Goal: Task Accomplishment & Management: Manage account settings

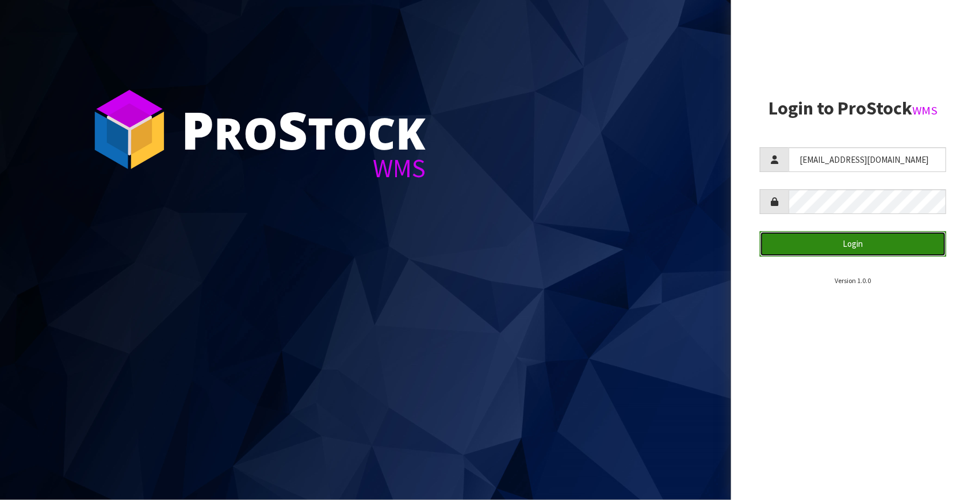
click at [851, 240] on button "Login" at bounding box center [853, 243] width 186 height 25
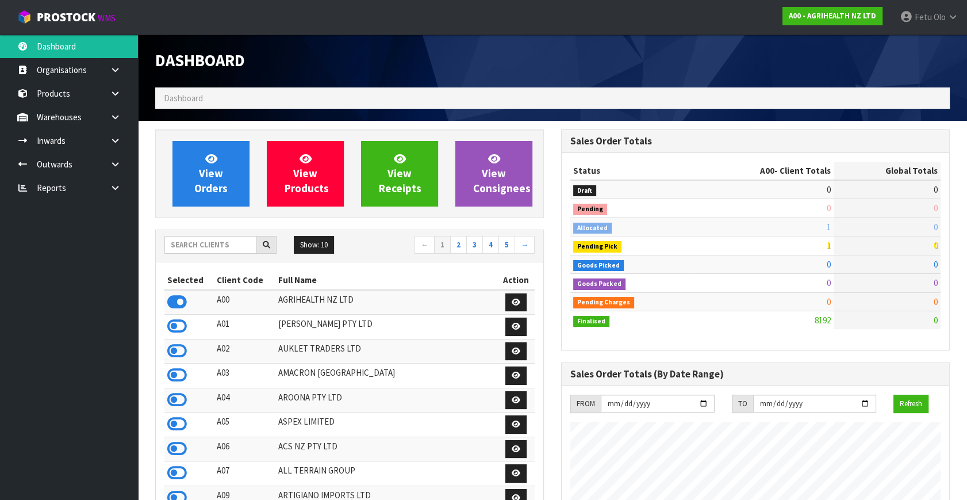
scroll to position [869, 405]
click at [178, 244] on input "text" at bounding box center [210, 245] width 93 height 18
type input "K01"
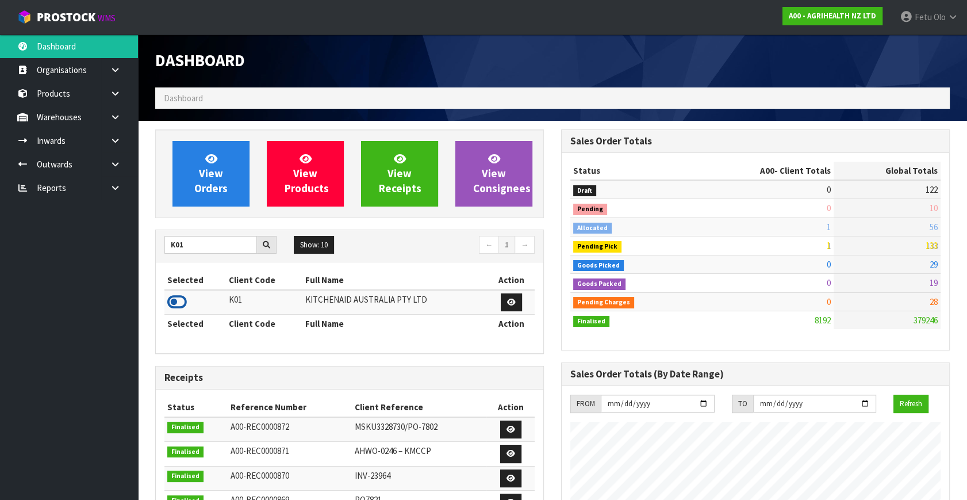
click at [177, 302] on icon at bounding box center [177, 301] width 20 height 17
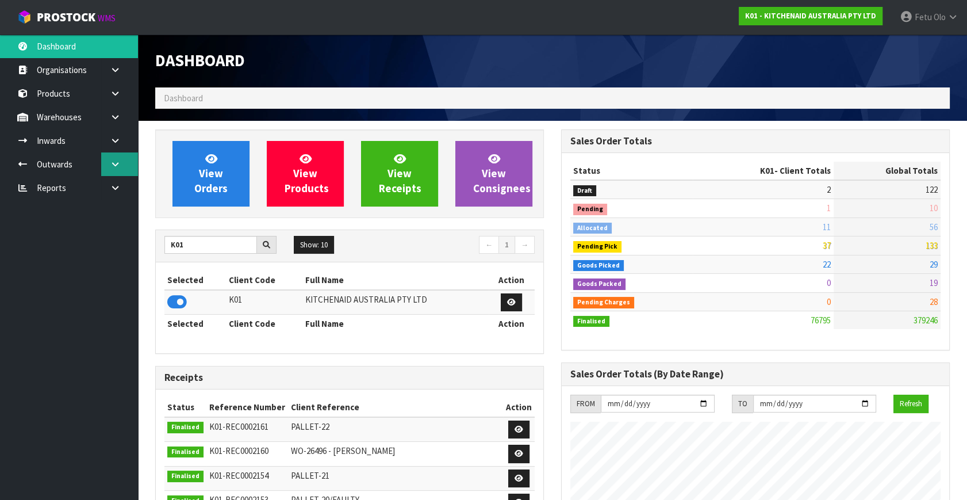
click at [124, 166] on link at bounding box center [119, 164] width 37 height 24
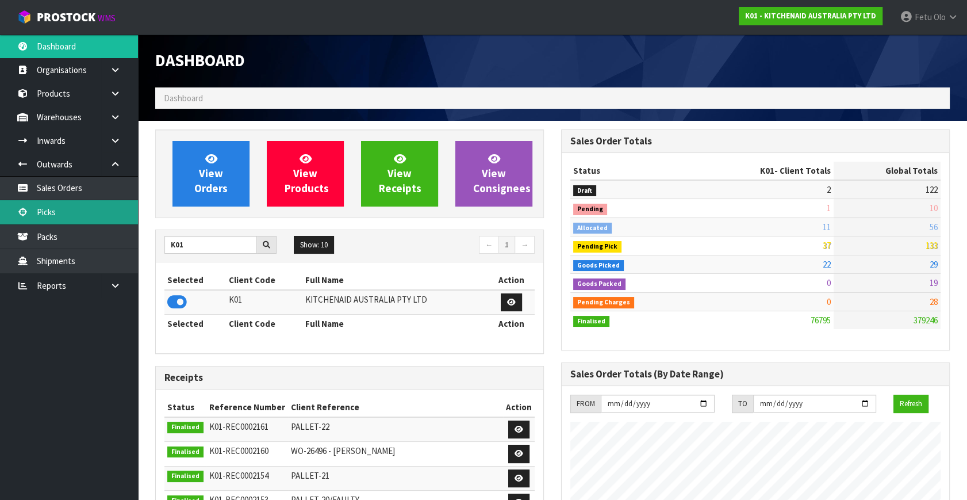
click at [53, 215] on link "Picks" at bounding box center [69, 212] width 138 height 24
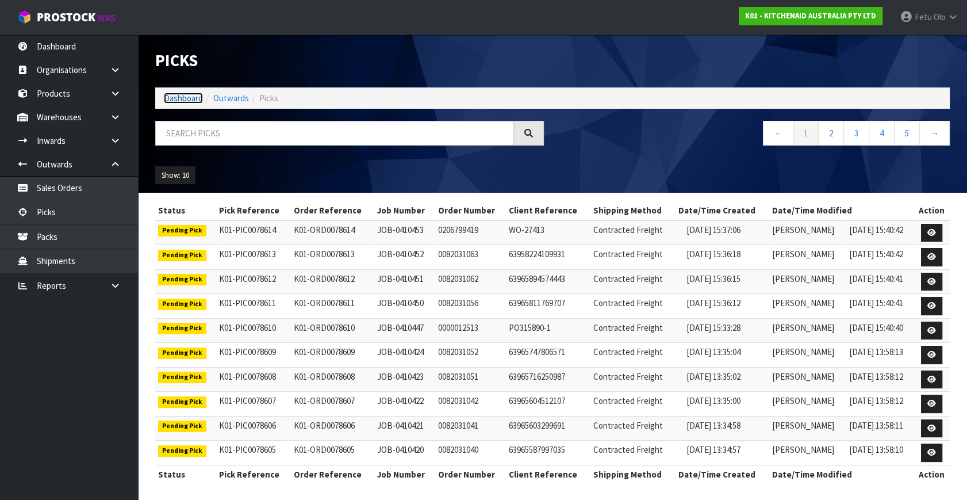
click at [187, 100] on link "Dashboard" at bounding box center [183, 98] width 39 height 11
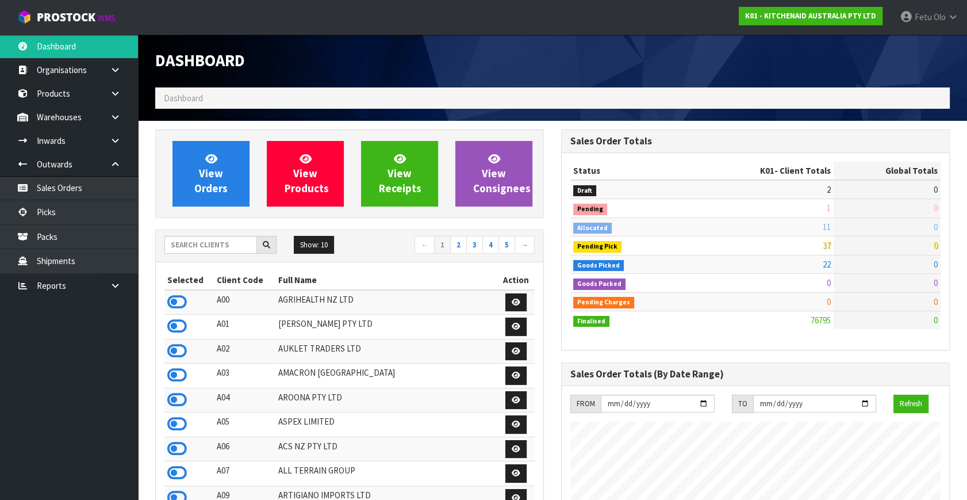
scroll to position [869, 405]
click at [47, 212] on link "Picks" at bounding box center [69, 212] width 138 height 24
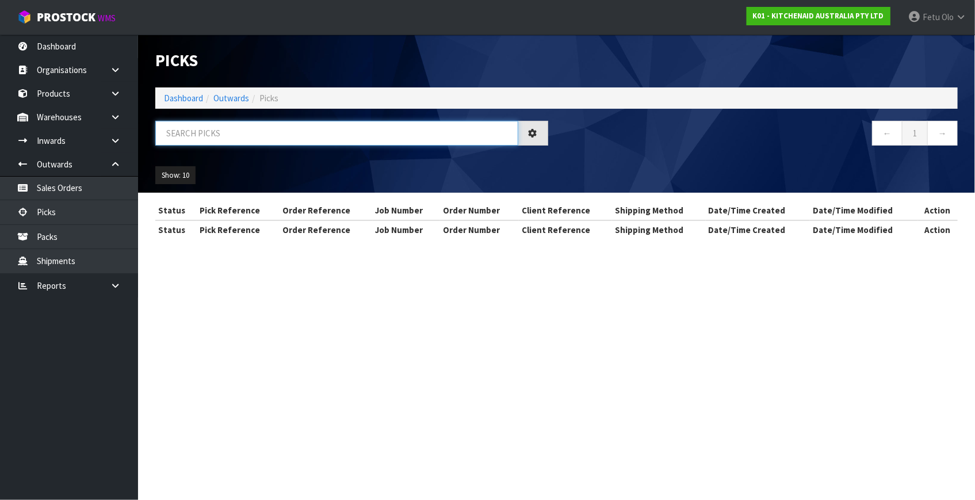
click at [275, 136] on input "text" at bounding box center [336, 133] width 363 height 25
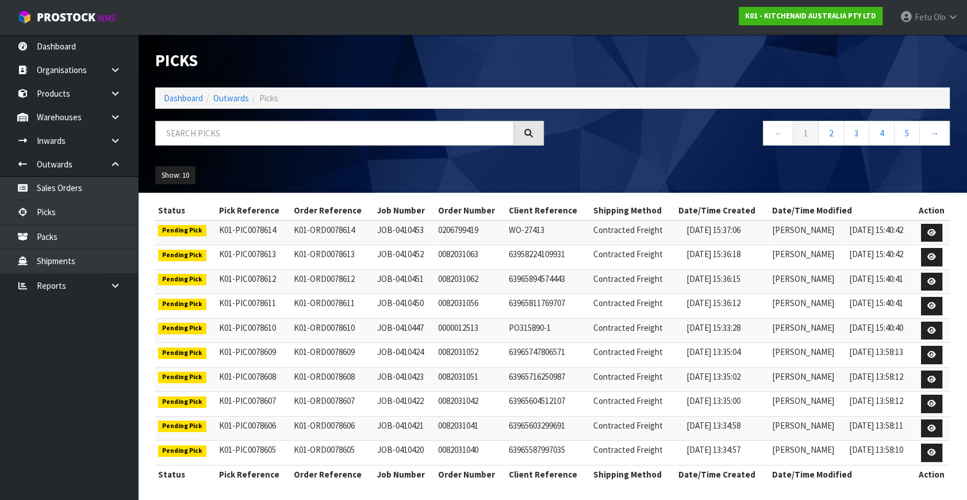
click at [305, 156] on div "← 1 2 3 4 5 →" at bounding box center [553, 139] width 812 height 37
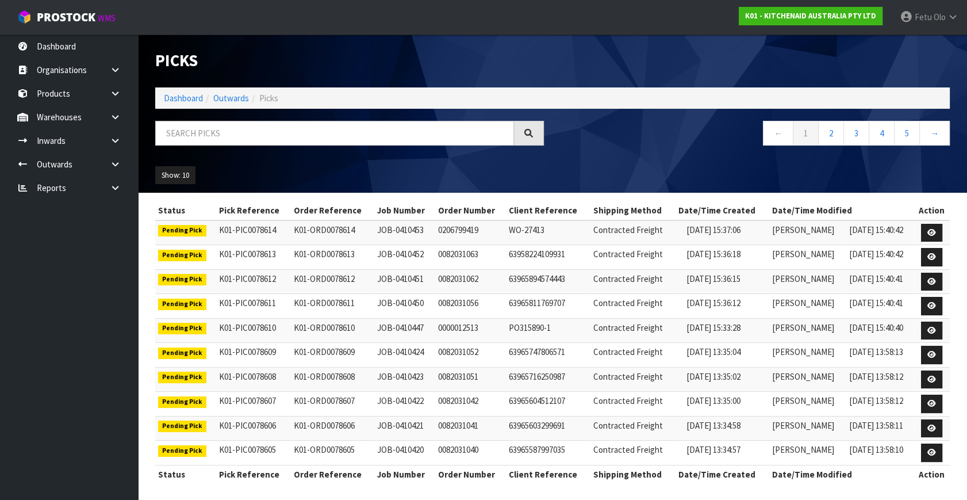
click at [662, 166] on div "Show: 10 5 10 25 50" at bounding box center [553, 176] width 812 height 36
click at [383, 136] on input "text" at bounding box center [334, 133] width 359 height 25
type input "78526"
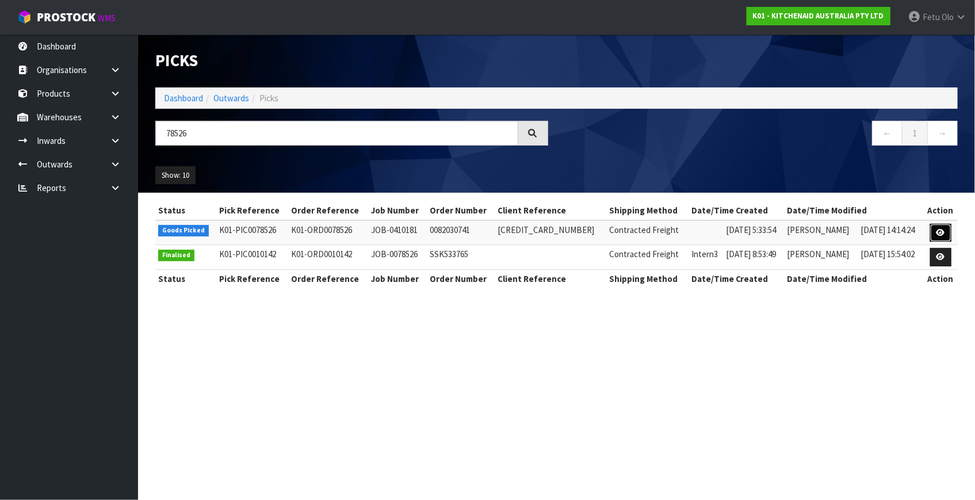
click at [947, 231] on link at bounding box center [940, 233] width 21 height 18
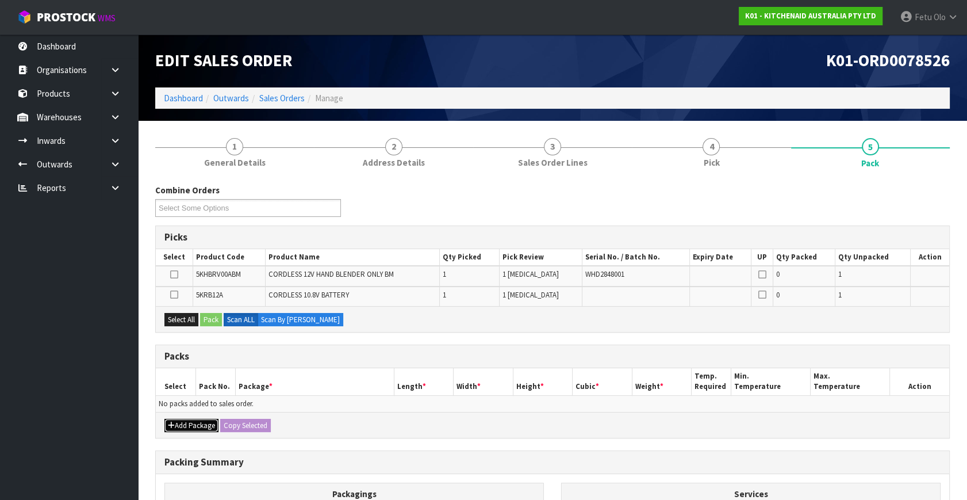
click at [192, 420] on button "Add Package" at bounding box center [191, 426] width 54 height 14
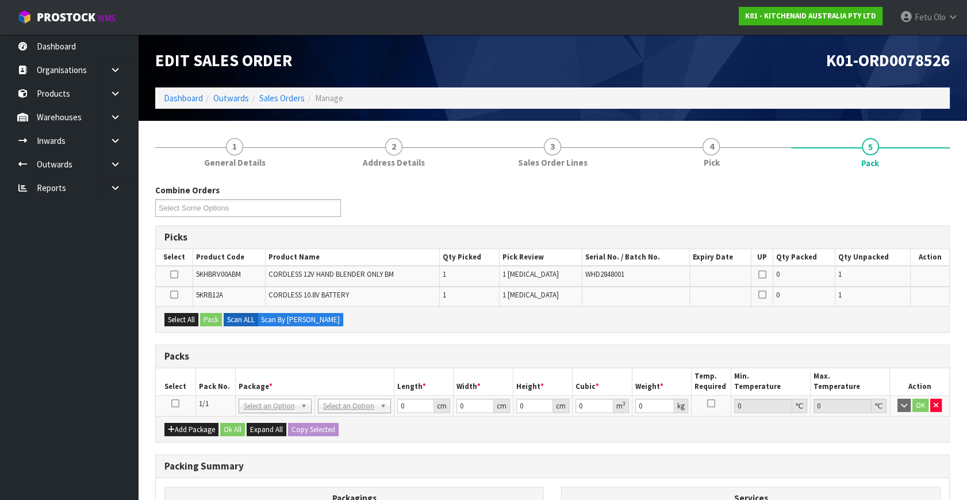
click at [176, 403] on icon at bounding box center [175, 403] width 8 height 1
click at [244, 376] on th "Package *" at bounding box center [314, 381] width 159 height 27
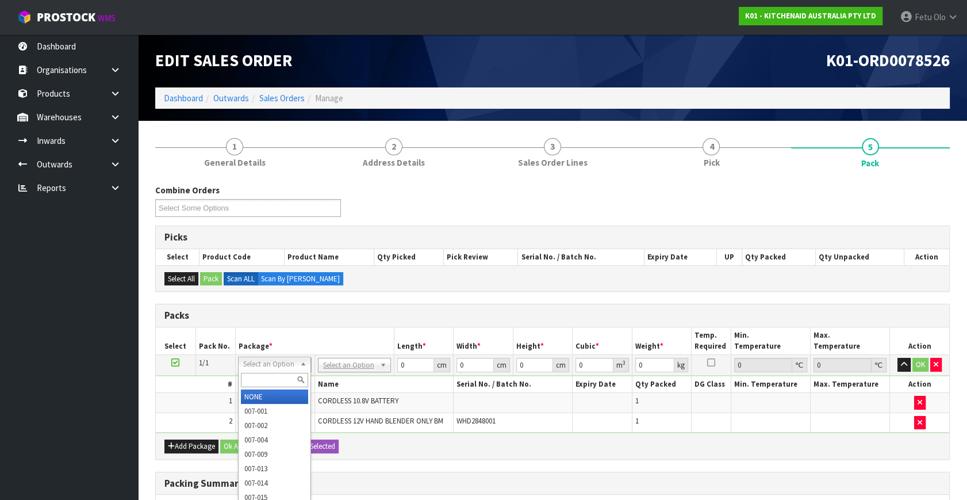
click at [270, 384] on input "text" at bounding box center [274, 380] width 67 height 14
type input "011"
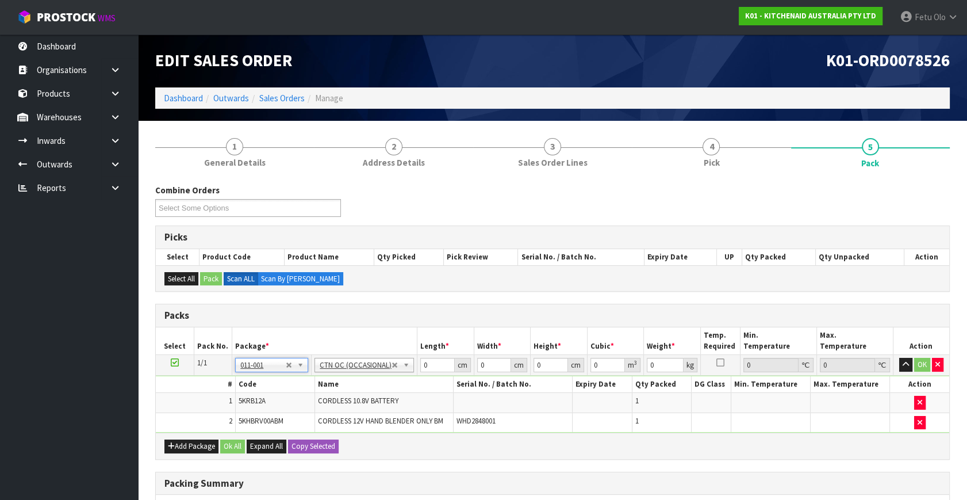
type input "1.52"
click at [334, 397] on tbody "1/1 NONE 007-001 007-002 007-004 007-009 007-013 007-014 007-015 007-017 007-01…" at bounding box center [553, 394] width 794 height 78
type input "25"
type input "23"
type input "2"
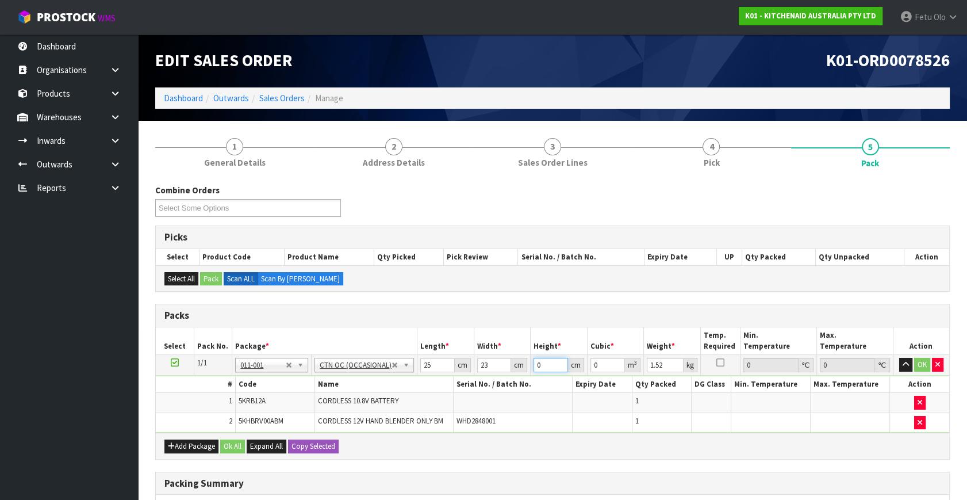
type input "0.00115"
type input "28"
type input "0.0161"
type input "28"
type input "3"
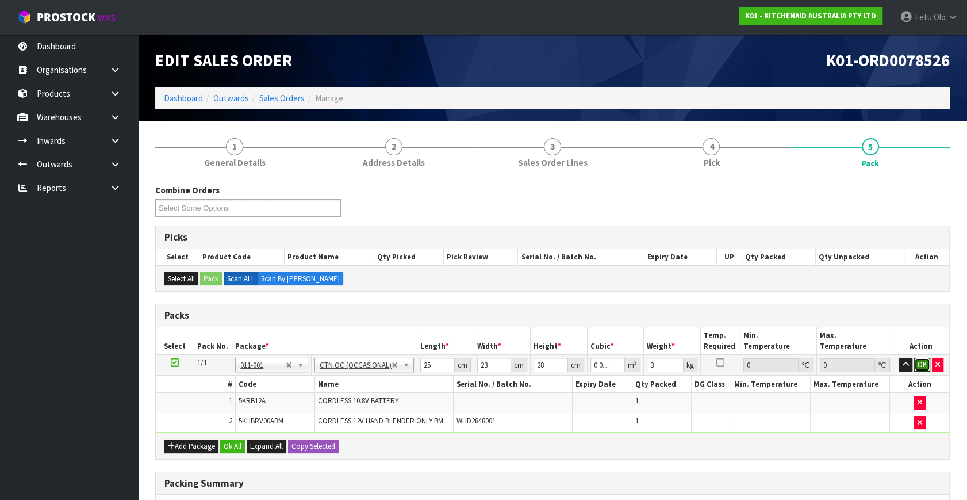
click button "OK" at bounding box center [922, 365] width 16 height 14
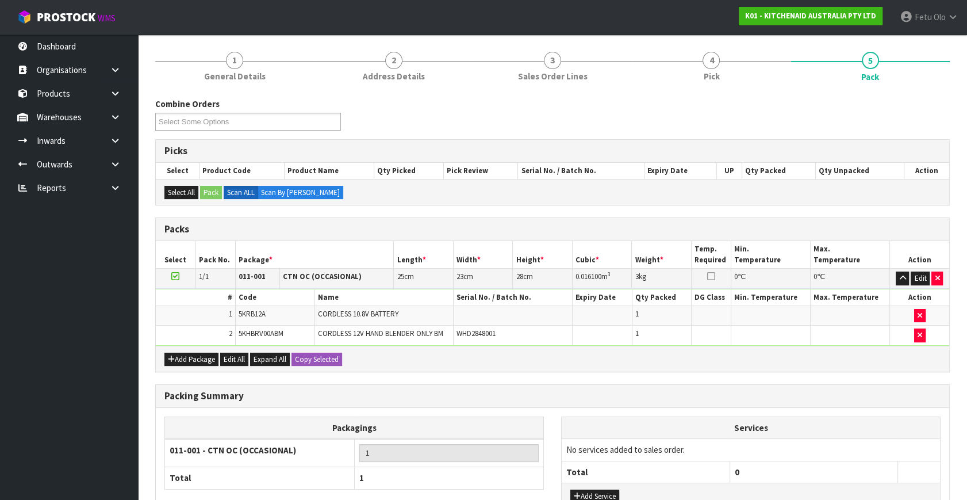
scroll to position [174, 0]
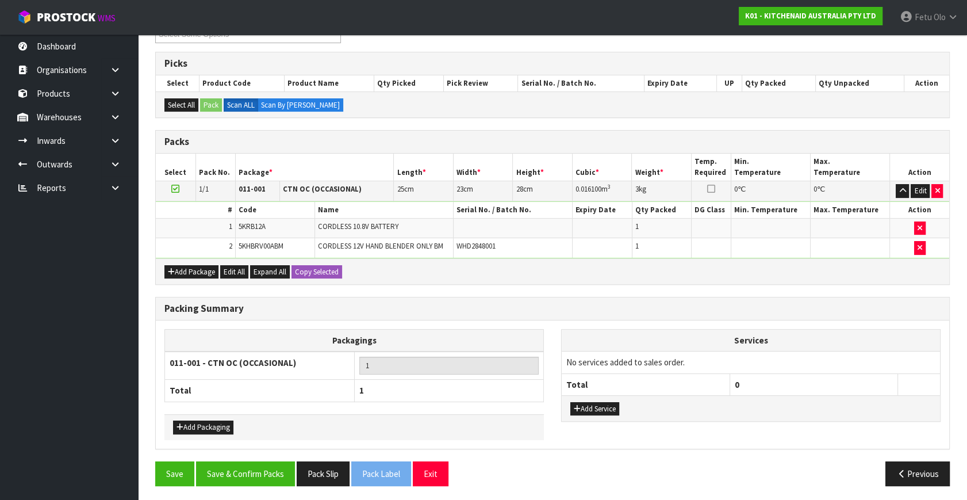
click at [266, 459] on div "Combine Orders K01-ORD0078499 K01-ORD0078500 K01-ORD0078501 K01-ORD0078502 K01-…" at bounding box center [552, 252] width 795 height 484
click at [275, 481] on button "Save & Confirm Packs" at bounding box center [245, 473] width 99 height 25
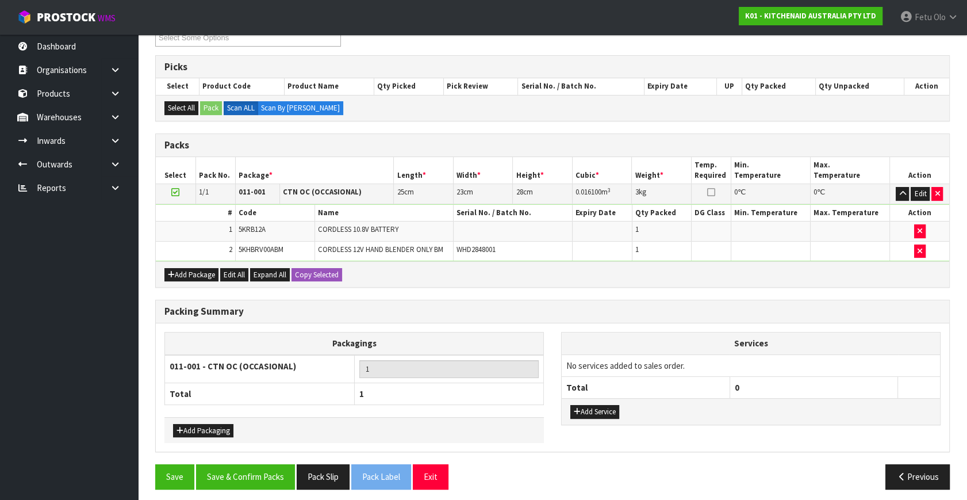
scroll to position [133, 0]
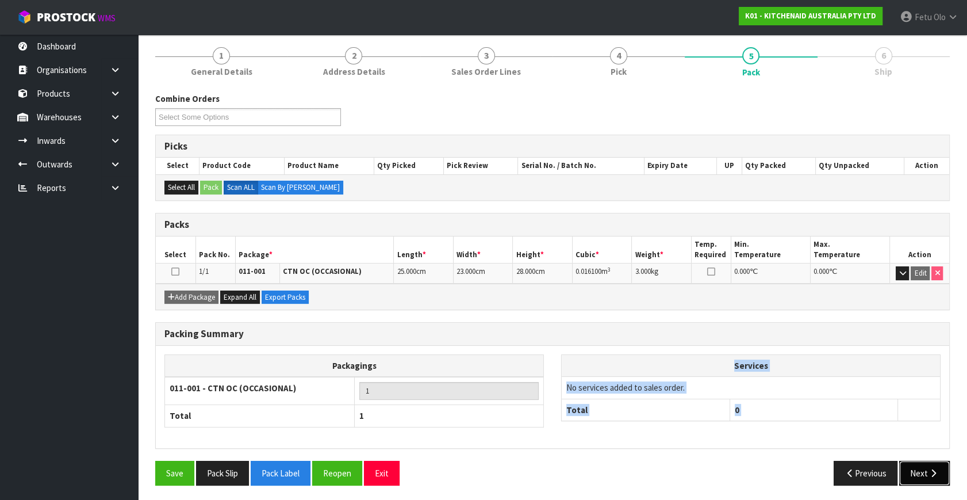
click at [910, 471] on button "Next" at bounding box center [924, 473] width 51 height 25
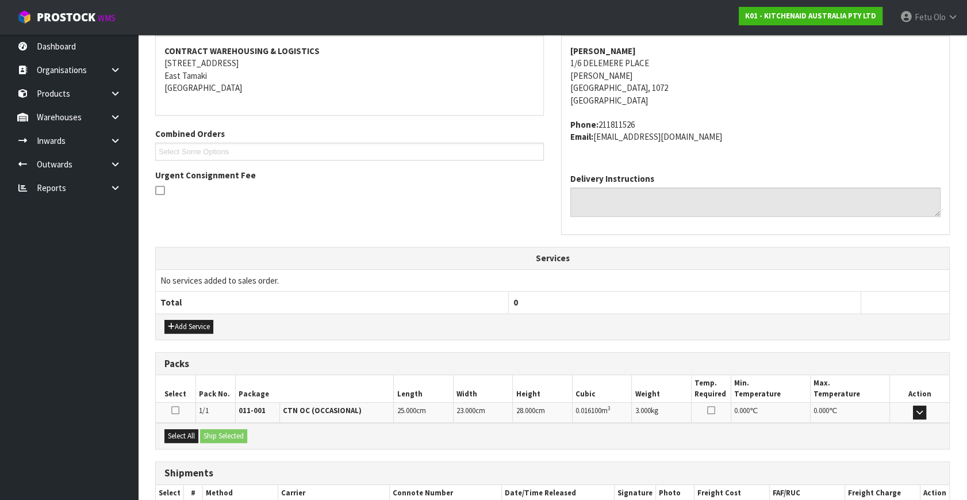
scroll to position [283, 0]
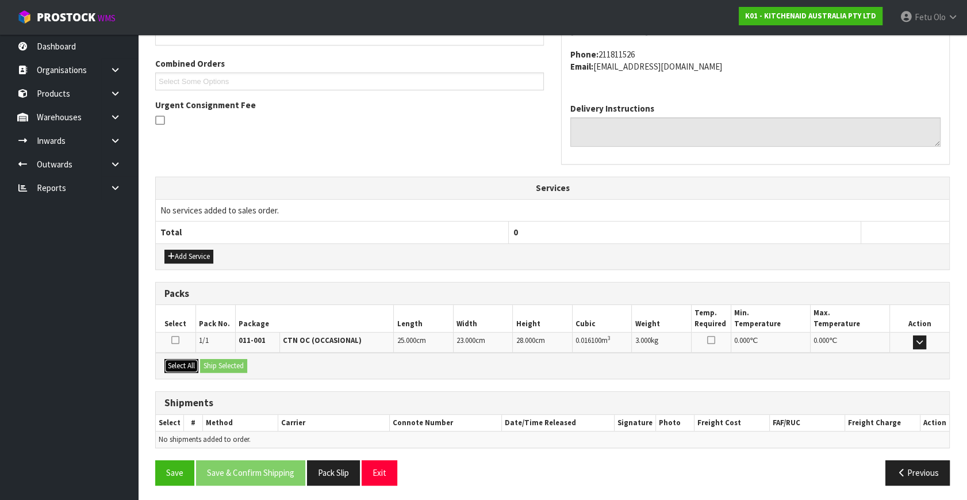
click at [185, 363] on button "Select All" at bounding box center [181, 366] width 34 height 14
click at [231, 363] on button "Ship Selected" at bounding box center [223, 366] width 47 height 14
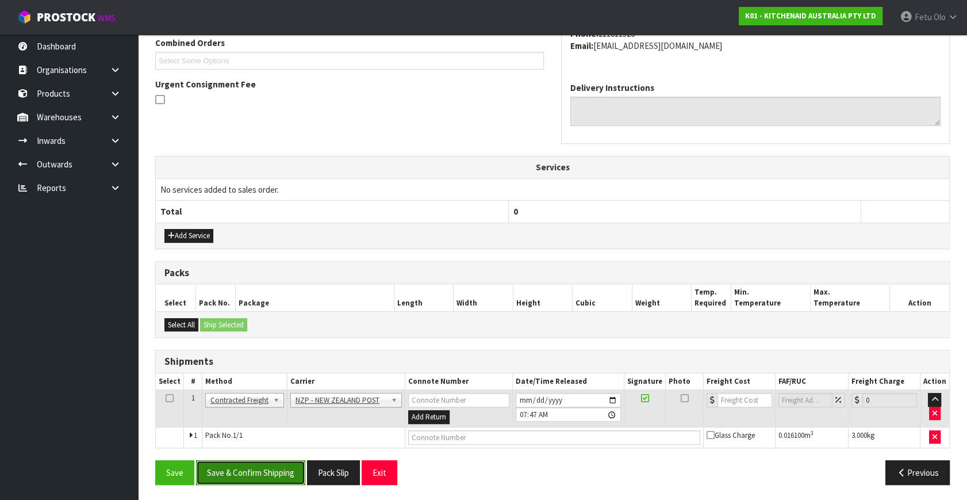
click at [287, 469] on button "Save & Confirm Shipping" at bounding box center [250, 472] width 109 height 25
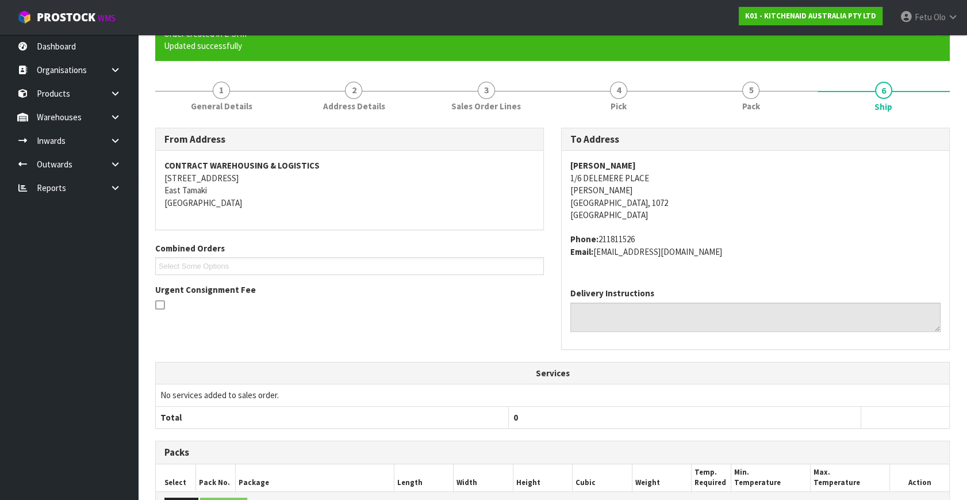
scroll to position [288, 0]
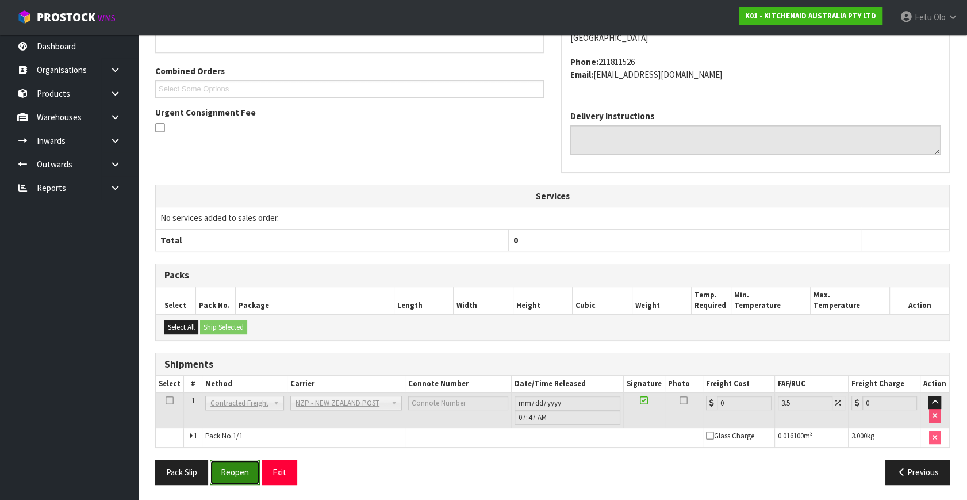
drag, startPoint x: 229, startPoint y: 475, endPoint x: 235, endPoint y: 469, distance: 8.9
click at [229, 475] on button "Reopen" at bounding box center [235, 471] width 50 height 25
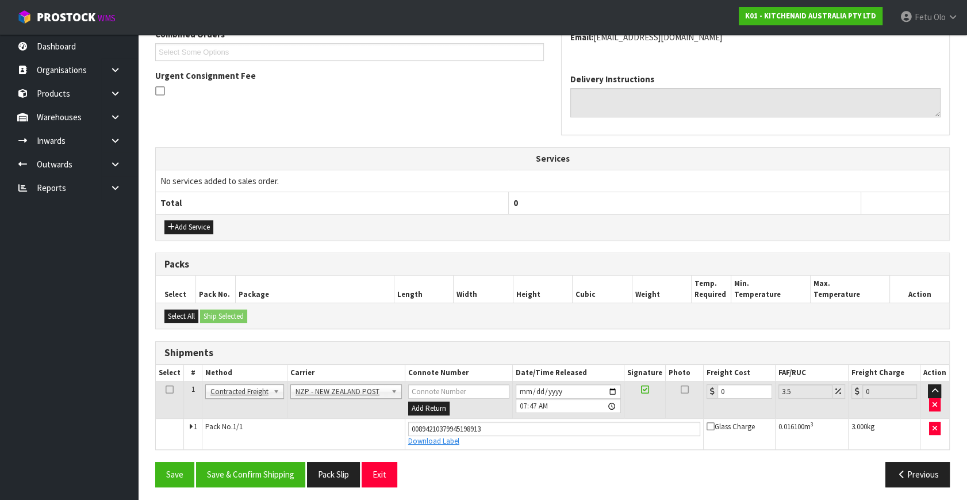
scroll to position [315, 0]
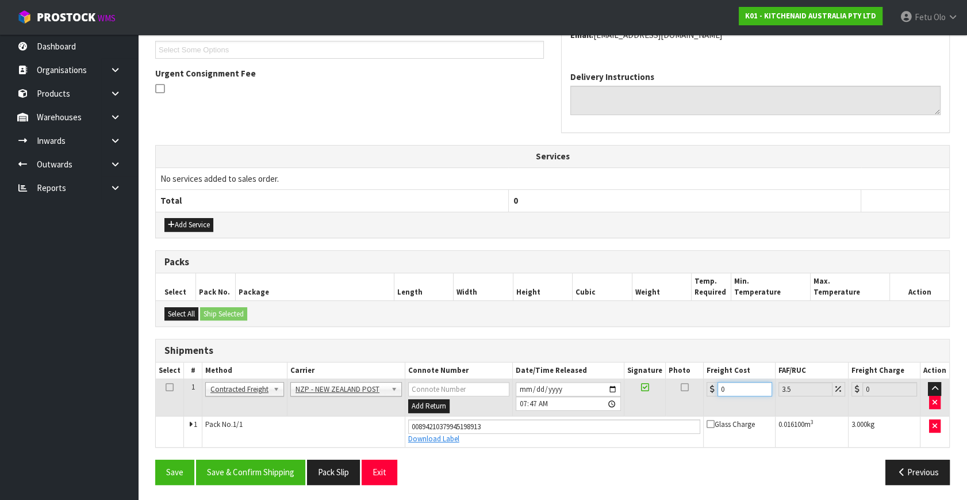
drag, startPoint x: 727, startPoint y: 386, endPoint x: 661, endPoint y: 416, distance: 72.3
click at [661, 416] on tbody "1 Client Local Pickup Customer Local Pickup Company Freight Contracted Freight …" at bounding box center [553, 413] width 794 height 68
type input "4"
type input "4.14"
type input "4.3"
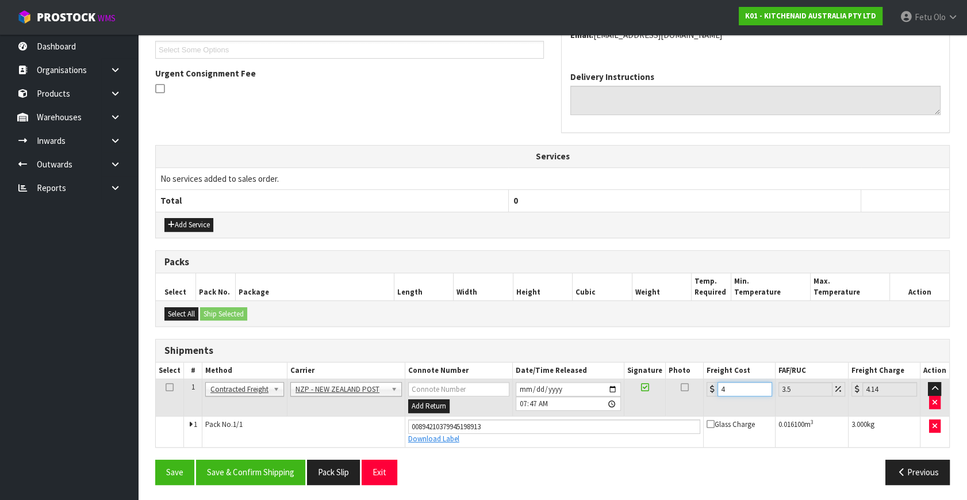
type input "4.45"
type input "4.33"
type input "4.48"
type input "4.33"
click at [274, 476] on button "Save & Confirm Shipping" at bounding box center [250, 471] width 109 height 25
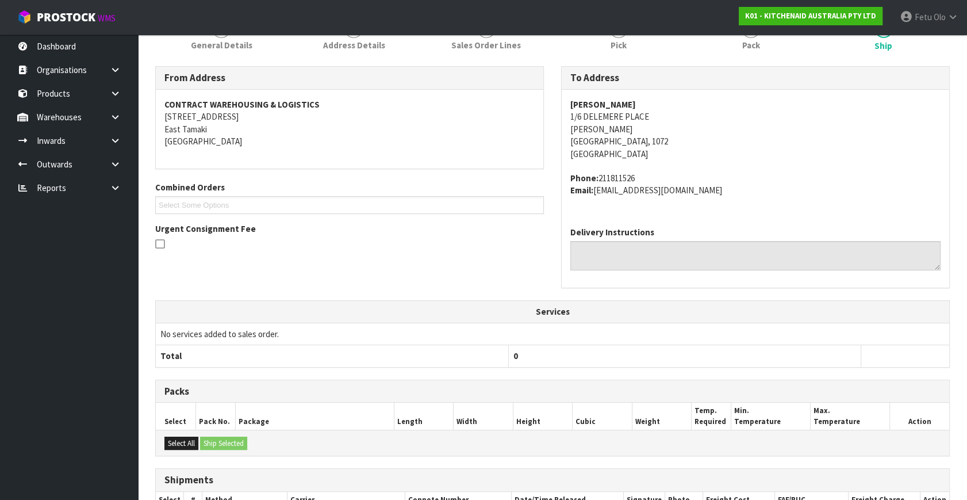
scroll to position [261, 0]
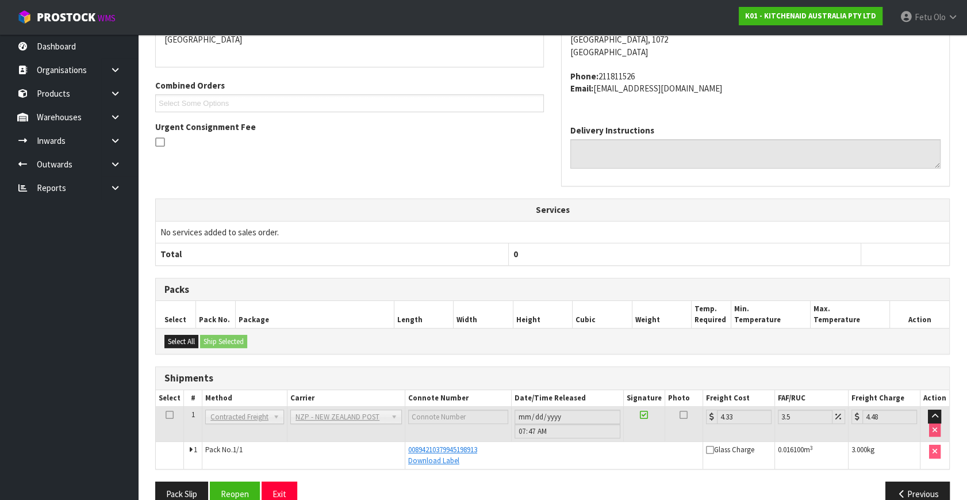
drag, startPoint x: 765, startPoint y: 228, endPoint x: 759, endPoint y: 231, distance: 6.4
click at [765, 228] on td "No services added to sales order." at bounding box center [553, 232] width 794 height 22
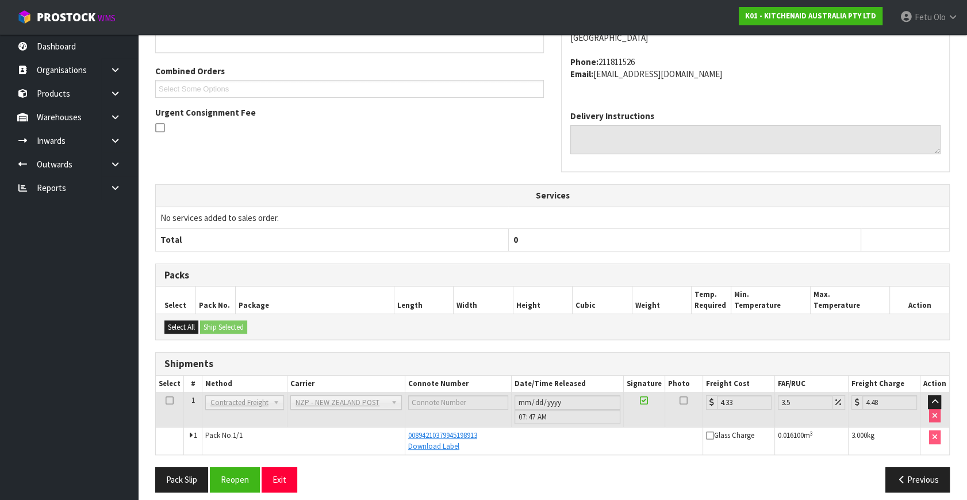
scroll to position [283, 0]
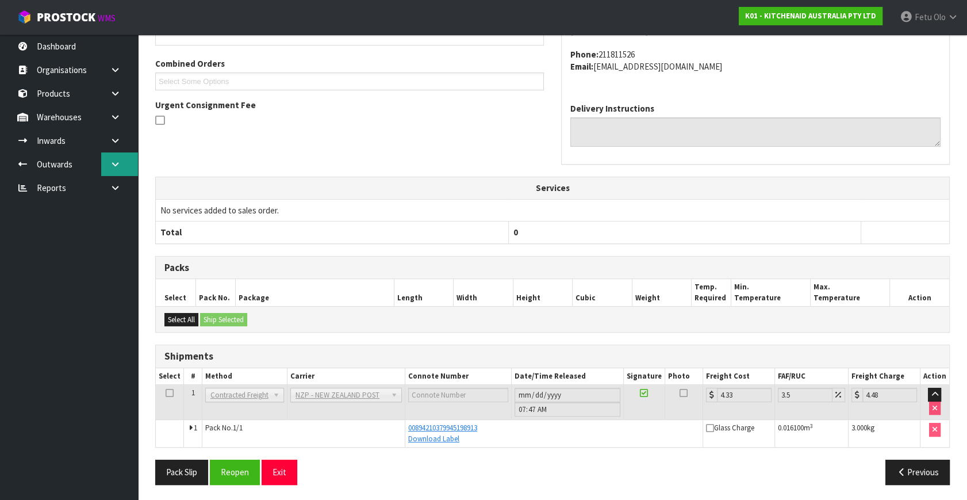
drag, startPoint x: 112, startPoint y: 162, endPoint x: 116, endPoint y: 169, distance: 8.2
click at [112, 162] on icon at bounding box center [115, 164] width 11 height 9
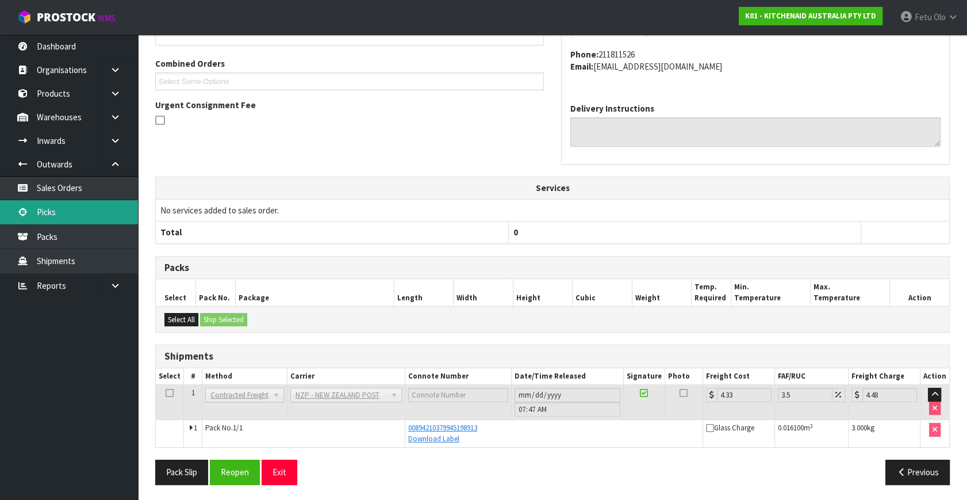
click at [69, 218] on link "Picks" at bounding box center [69, 212] width 138 height 24
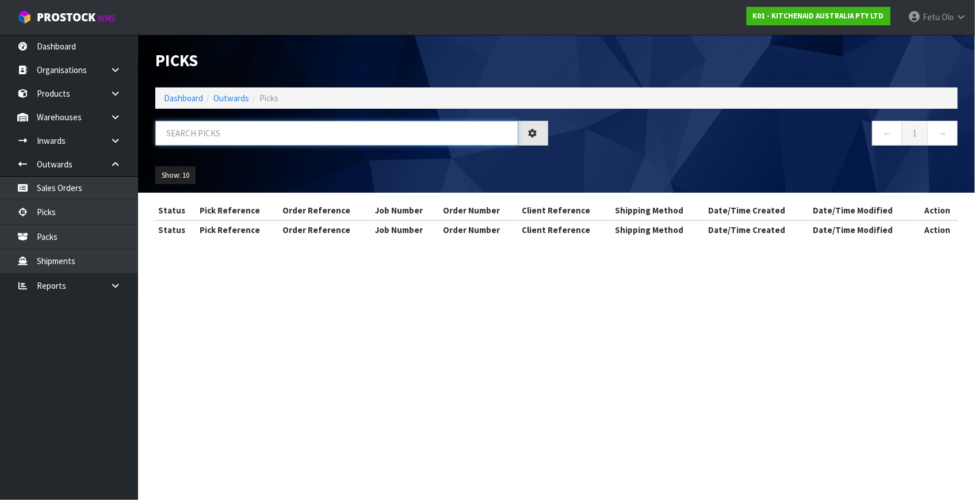
click at [281, 138] on input "text" at bounding box center [336, 133] width 363 height 25
type input "78535"
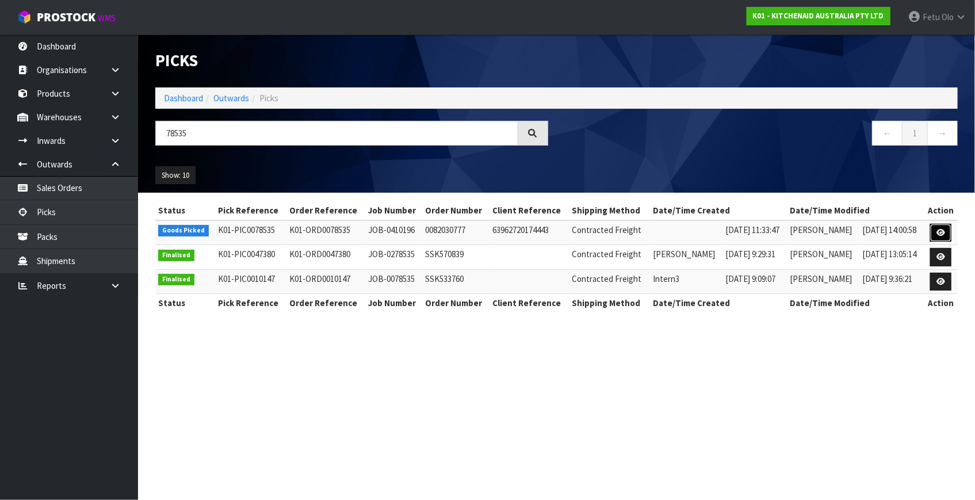
click at [930, 231] on link at bounding box center [940, 233] width 21 height 18
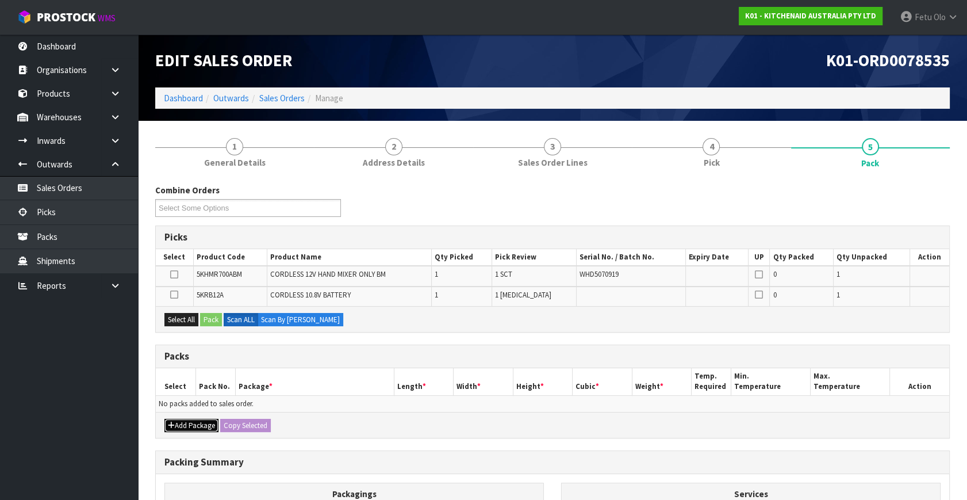
click at [191, 430] on button "Add Package" at bounding box center [191, 426] width 54 height 14
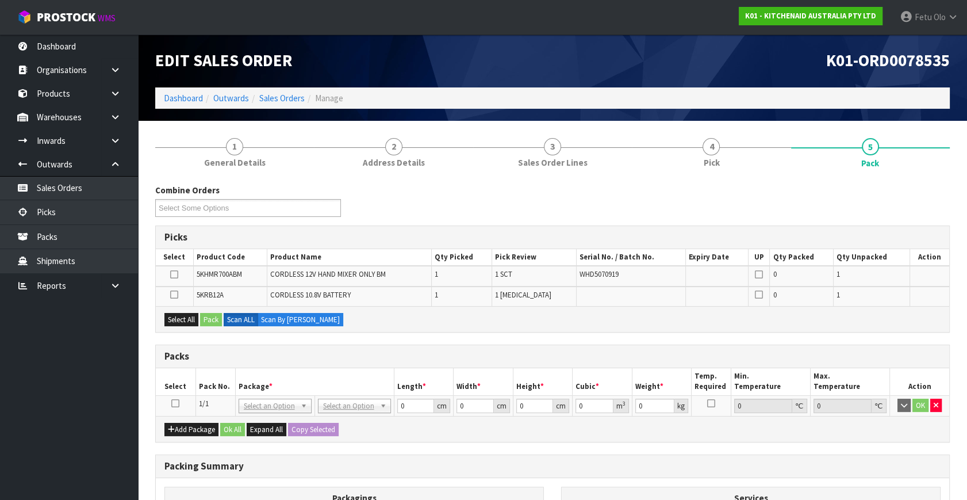
click at [173, 403] on icon at bounding box center [175, 403] width 8 height 1
click at [270, 371] on th "Package *" at bounding box center [314, 381] width 159 height 27
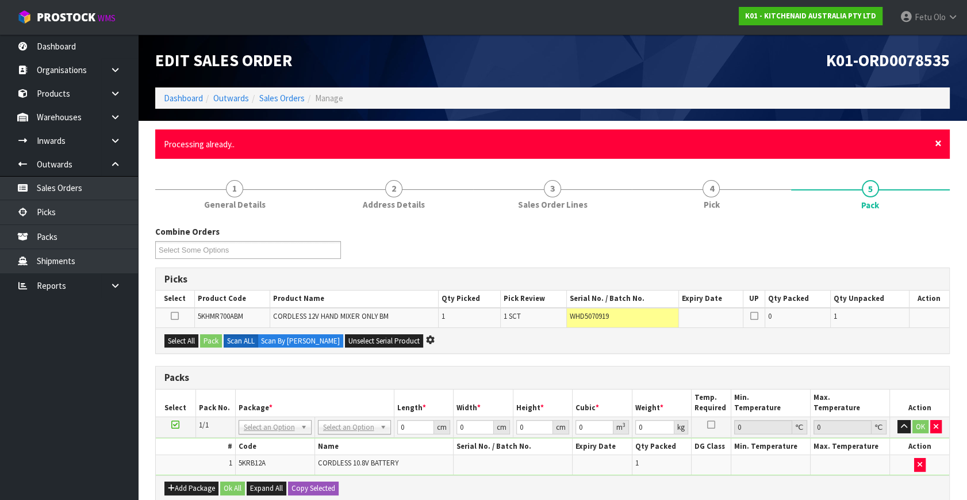
click at [938, 137] on span "×" at bounding box center [938, 143] width 7 height 16
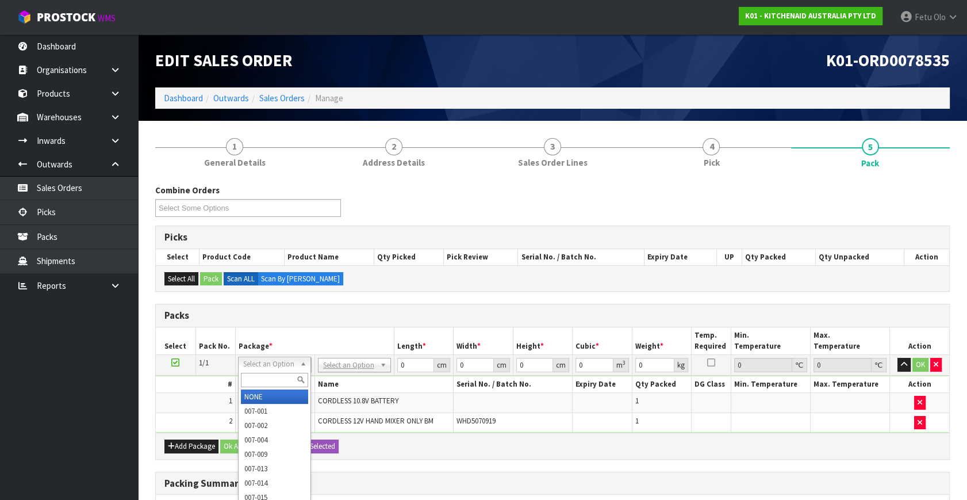
click at [277, 380] on input "text" at bounding box center [274, 380] width 67 height 14
type input "011"
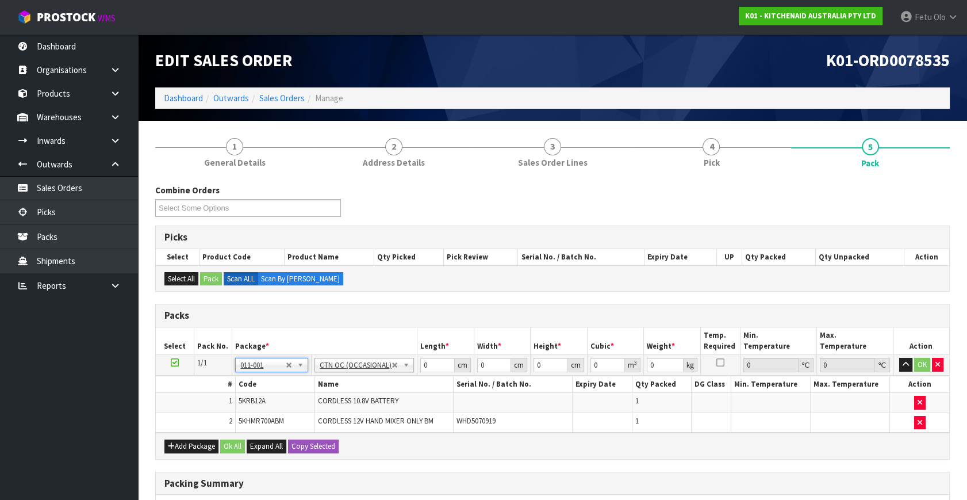
type input "1.6"
drag, startPoint x: 429, startPoint y: 367, endPoint x: 319, endPoint y: 397, distance: 114.4
click at [319, 397] on tbody "1/1 NONE 007-001 007-002 007-004 007-009 007-013 007-014 007-015 007-017 007-01…" at bounding box center [553, 394] width 794 height 78
type input "5"
type input "29"
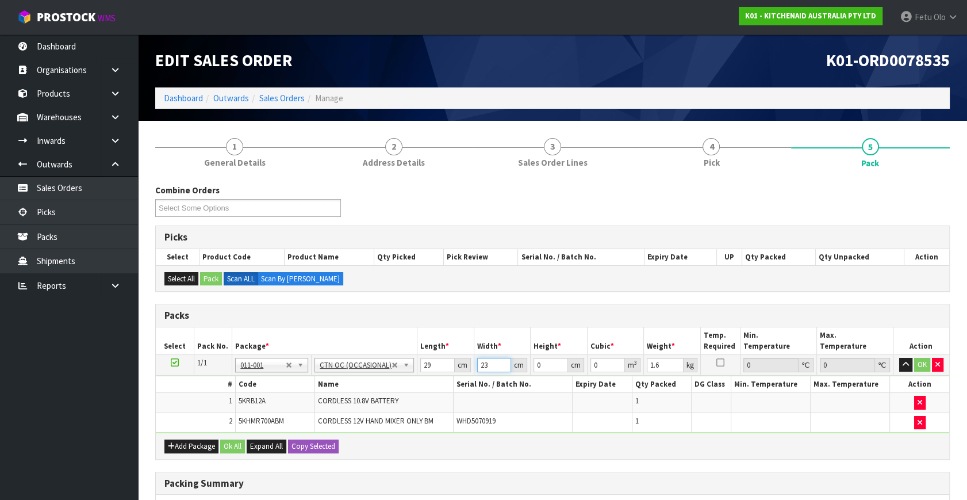
type input "23"
type input "2"
type input "0.001334"
type input "24"
type input "0.016008"
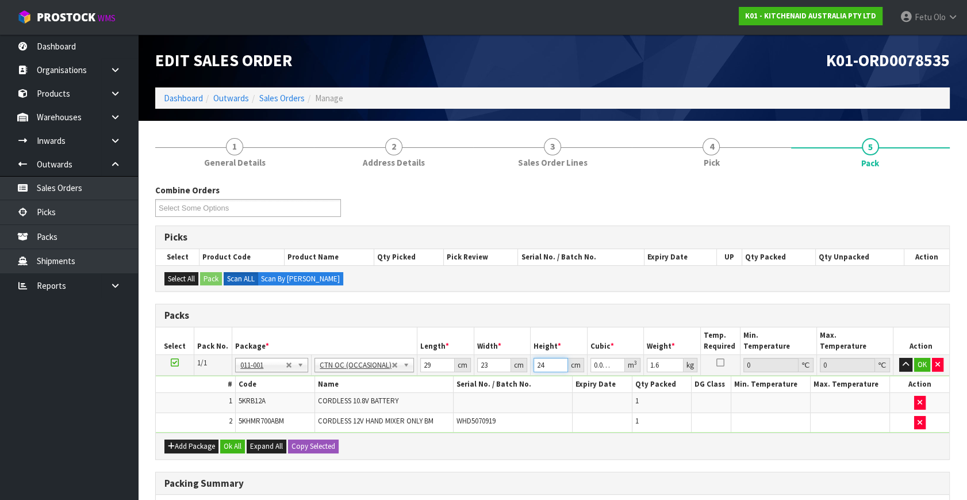
type input "24"
type input "3"
click button "OK" at bounding box center [922, 365] width 16 height 14
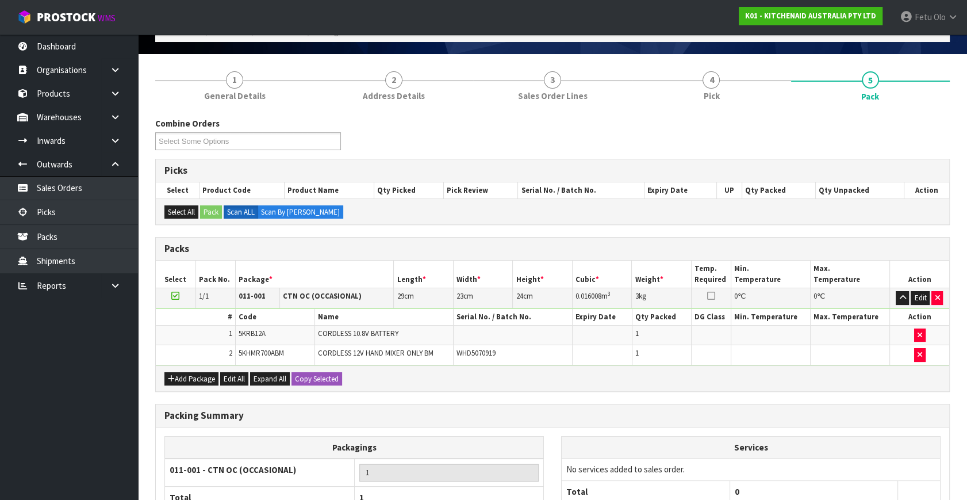
scroll to position [156, 0]
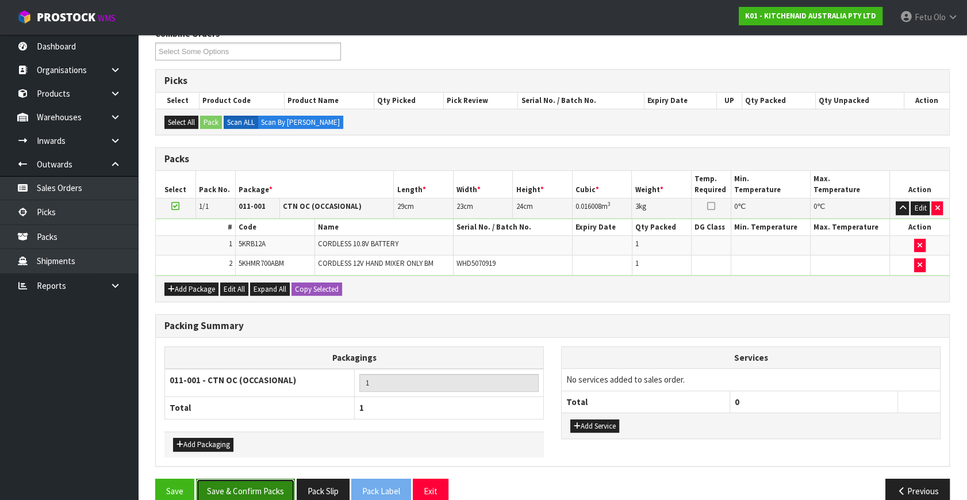
click at [275, 491] on button "Save & Confirm Packs" at bounding box center [245, 490] width 99 height 25
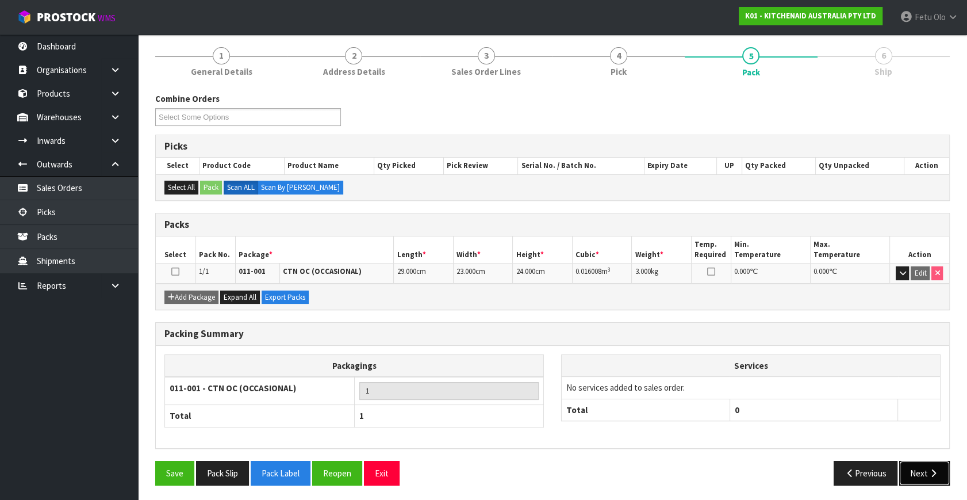
click at [933, 469] on icon "button" at bounding box center [933, 473] width 11 height 9
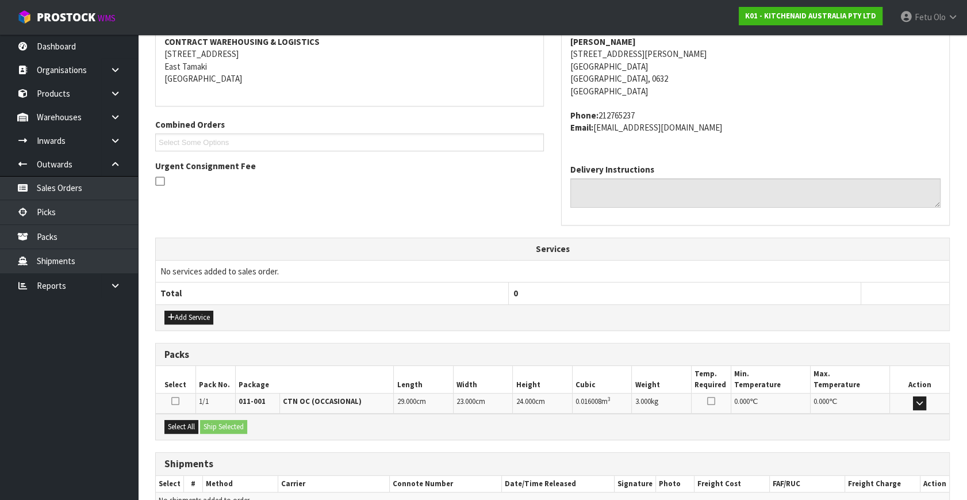
scroll to position [283, 0]
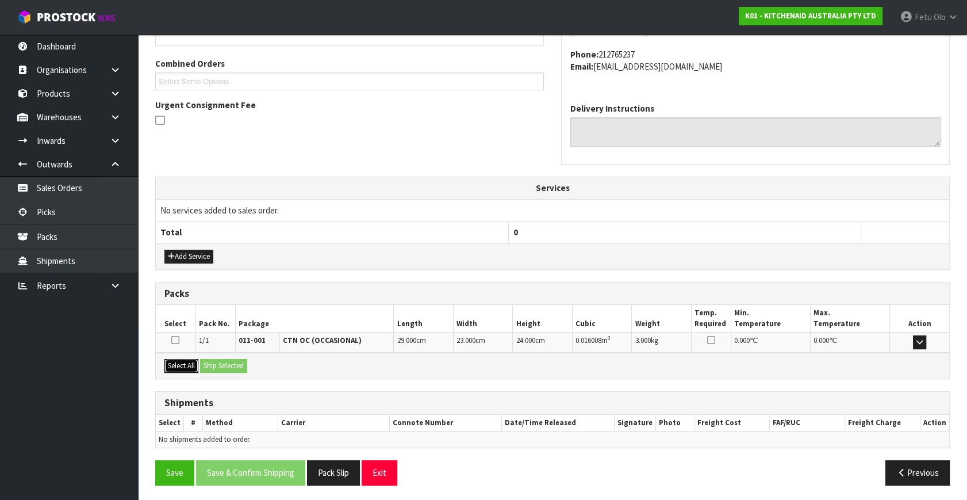
click at [184, 368] on button "Select All" at bounding box center [181, 366] width 34 height 14
click at [251, 364] on div "Select All Ship Selected" at bounding box center [553, 366] width 794 height 26
click at [235, 362] on button "Ship Selected" at bounding box center [223, 366] width 47 height 14
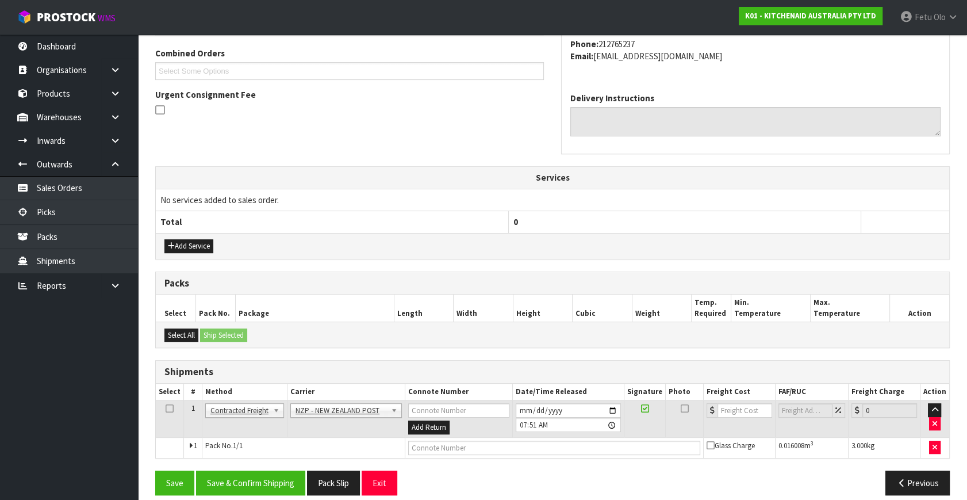
scroll to position [304, 0]
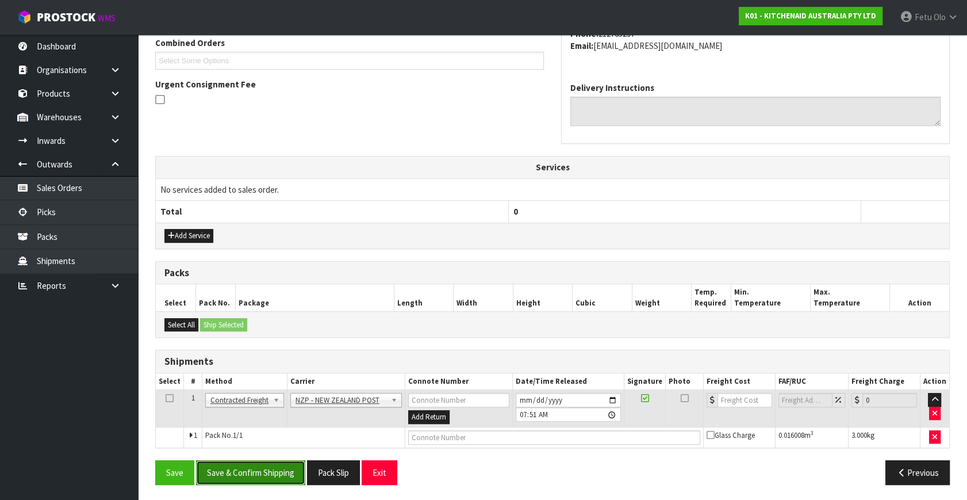
click at [285, 466] on button "Save & Confirm Shipping" at bounding box center [250, 472] width 109 height 25
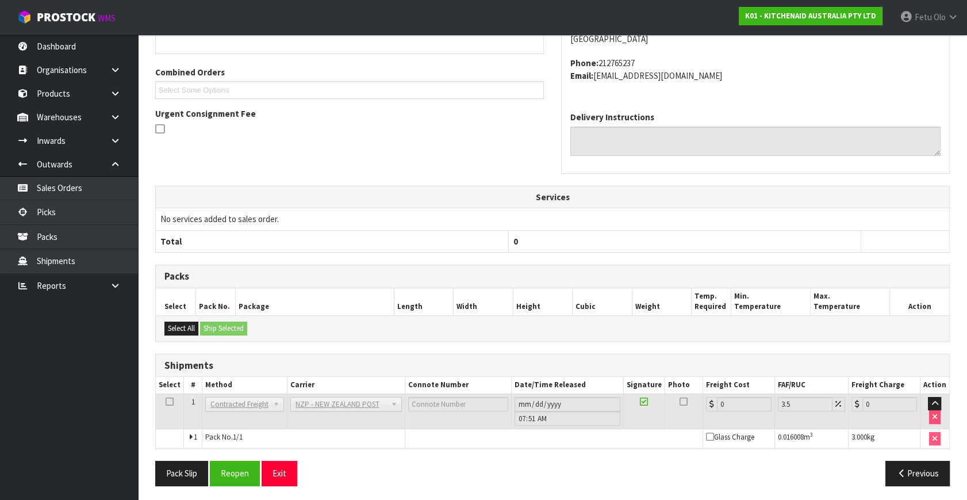
scroll to position [288, 0]
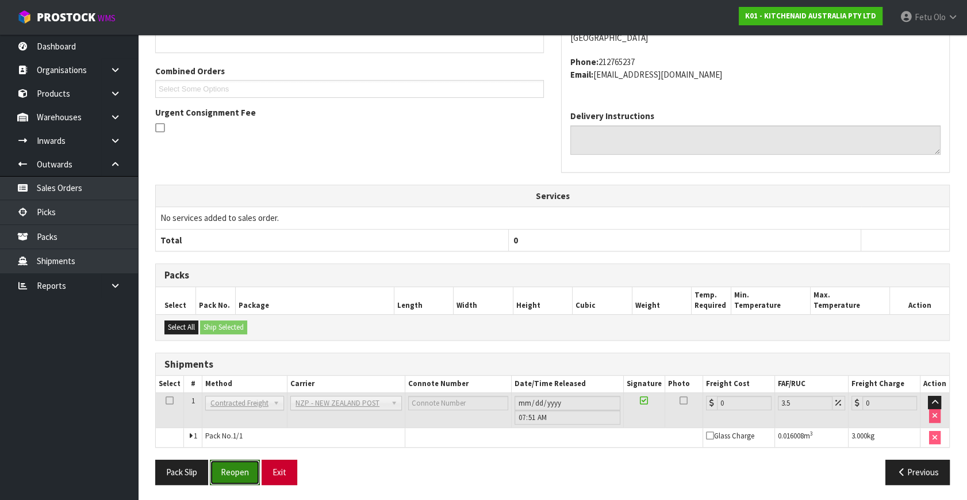
drag, startPoint x: 231, startPoint y: 480, endPoint x: 277, endPoint y: 472, distance: 46.2
click at [231, 480] on button "Reopen" at bounding box center [235, 471] width 50 height 25
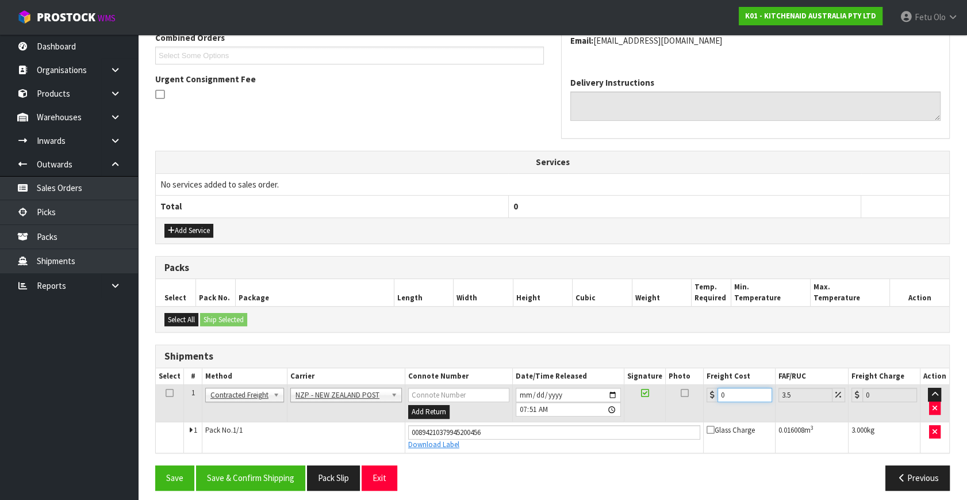
drag, startPoint x: 738, startPoint y: 480, endPoint x: 543, endPoint y: 515, distance: 198.2
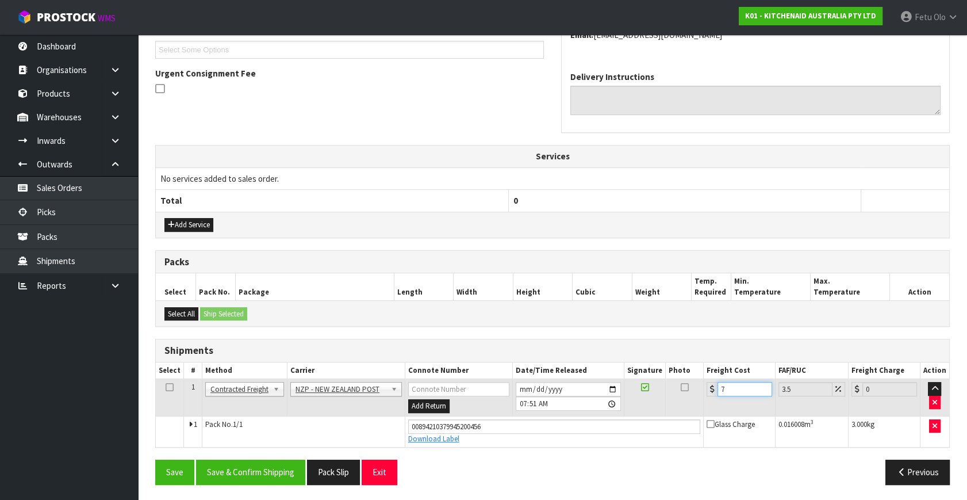
type input "74"
type input "76.59"
type input "74.3"
type input "76.9"
type input "74.33"
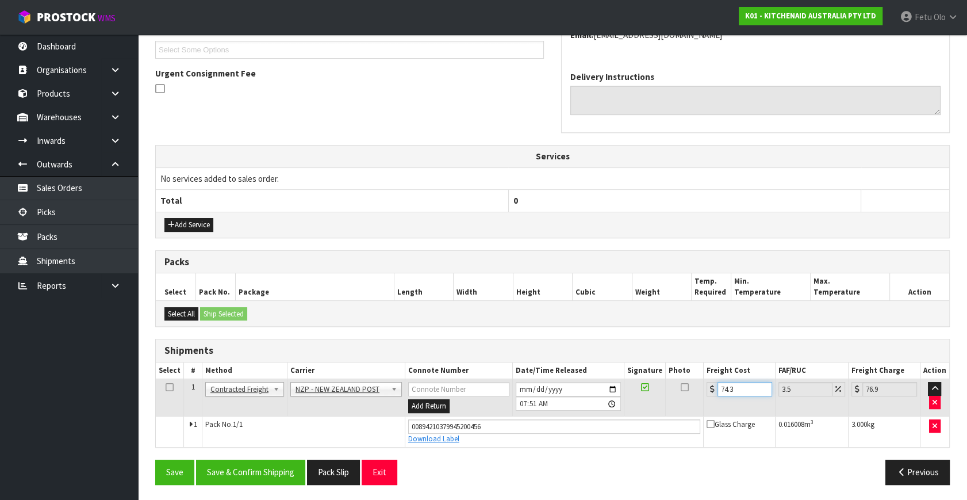
type input "76.93"
drag, startPoint x: 718, startPoint y: 397, endPoint x: 671, endPoint y: 416, distance: 50.6
click at [671, 416] on tbody "1 Client Local Pickup Customer Local Pickup Company Freight Contracted Freight …" at bounding box center [553, 413] width 794 height 68
type input "4"
type input "4.14"
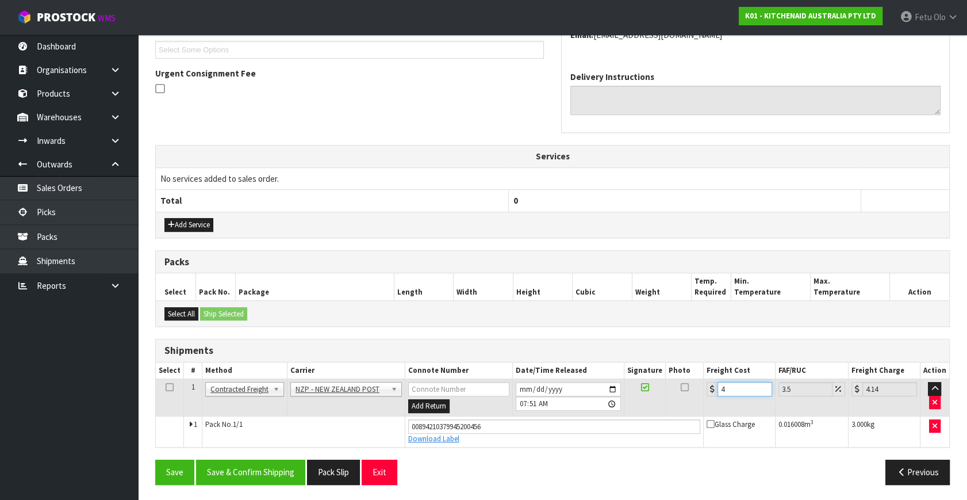
type input "4.3"
type input "4.45"
type input "4.33"
type input "4.48"
type input "4.33"
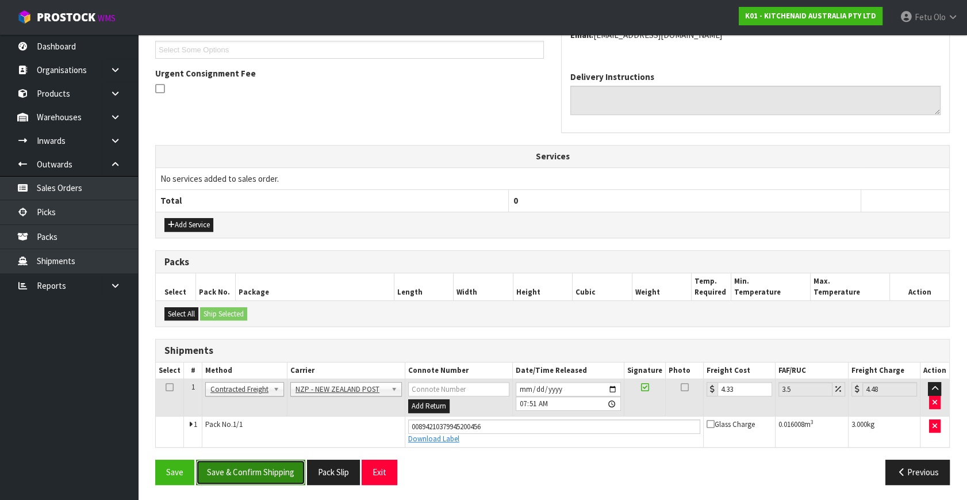
click at [228, 461] on button "Save & Confirm Shipping" at bounding box center [250, 471] width 109 height 25
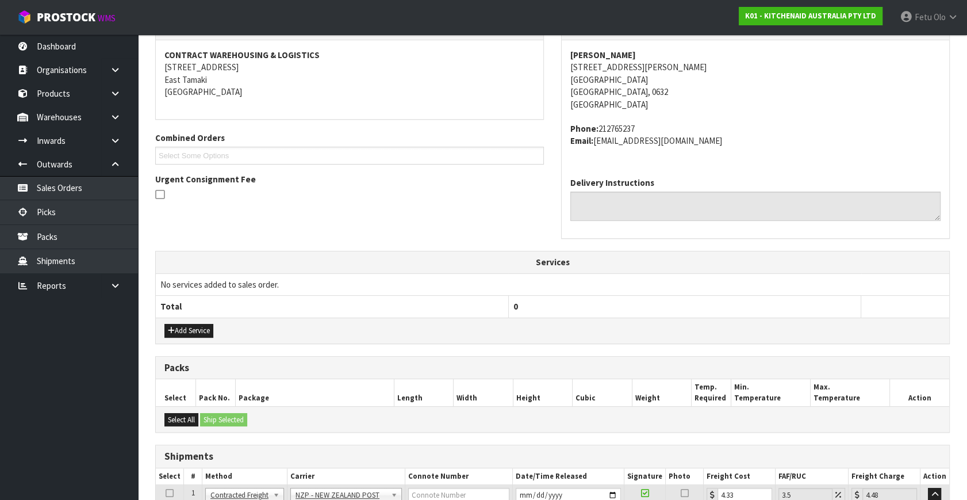
scroll to position [283, 0]
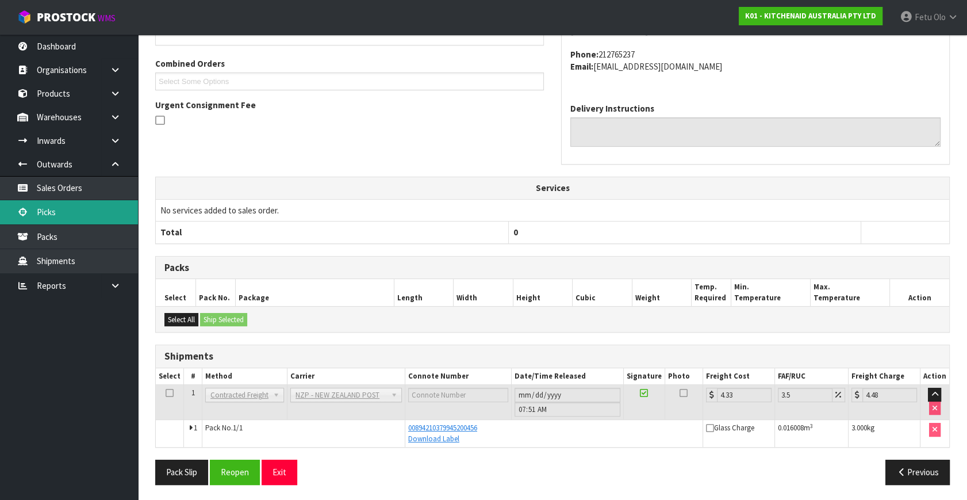
click at [57, 214] on link "Picks" at bounding box center [69, 212] width 138 height 24
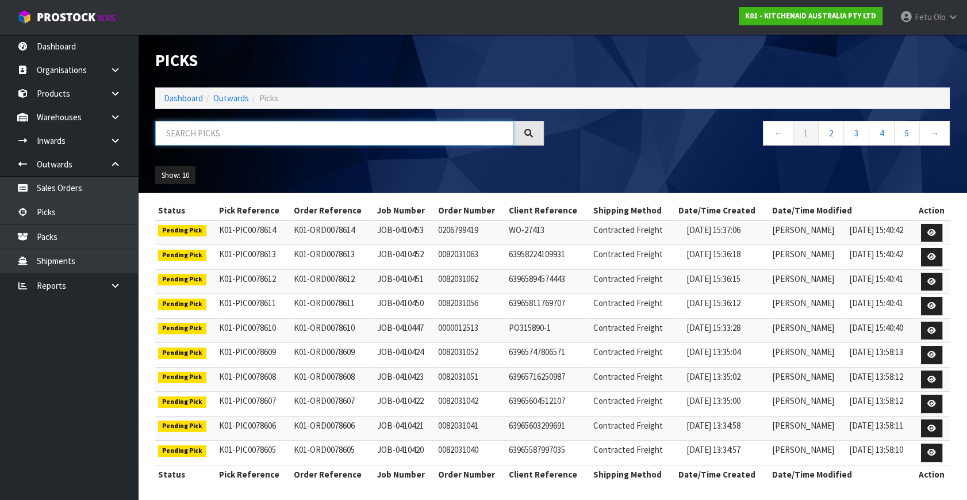
click at [325, 132] on input "text" at bounding box center [334, 133] width 359 height 25
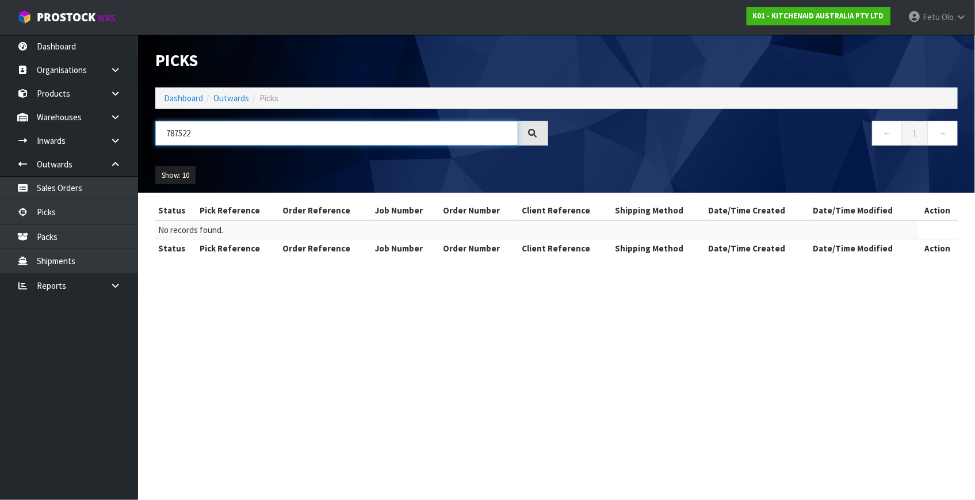
click at [189, 135] on input "787522" at bounding box center [336, 133] width 363 height 25
type input "78522"
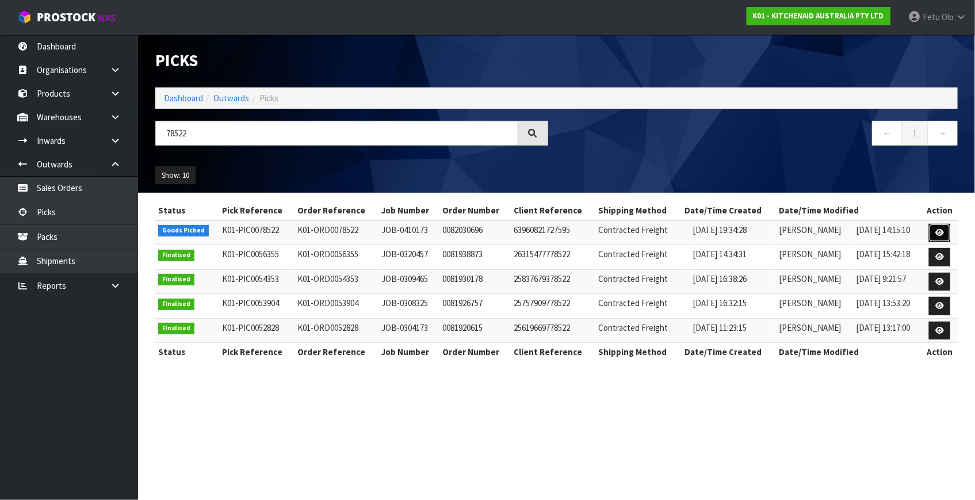
click at [941, 229] on icon at bounding box center [939, 232] width 9 height 7
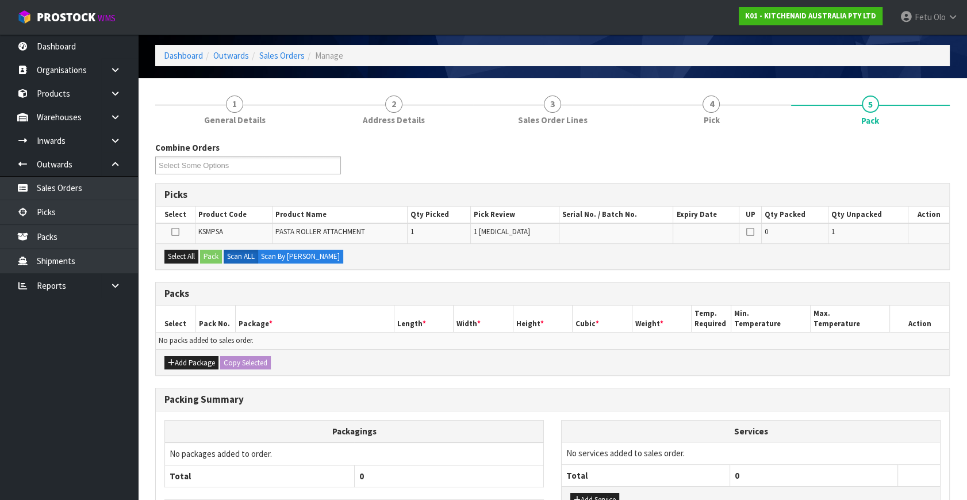
scroll to position [86, 0]
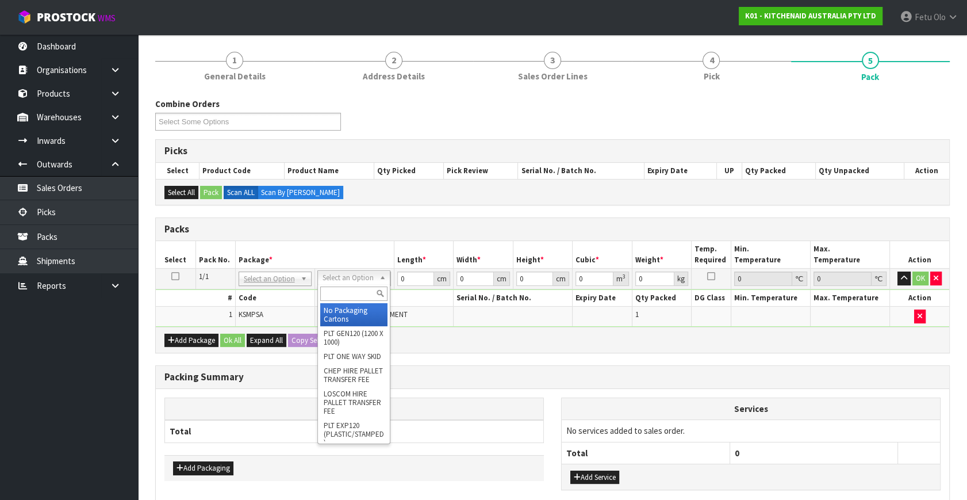
drag, startPoint x: 355, startPoint y: 281, endPoint x: 332, endPoint y: 312, distance: 38.8
click at [348, 292] on input "text" at bounding box center [353, 293] width 67 height 14
type input "a4 c"
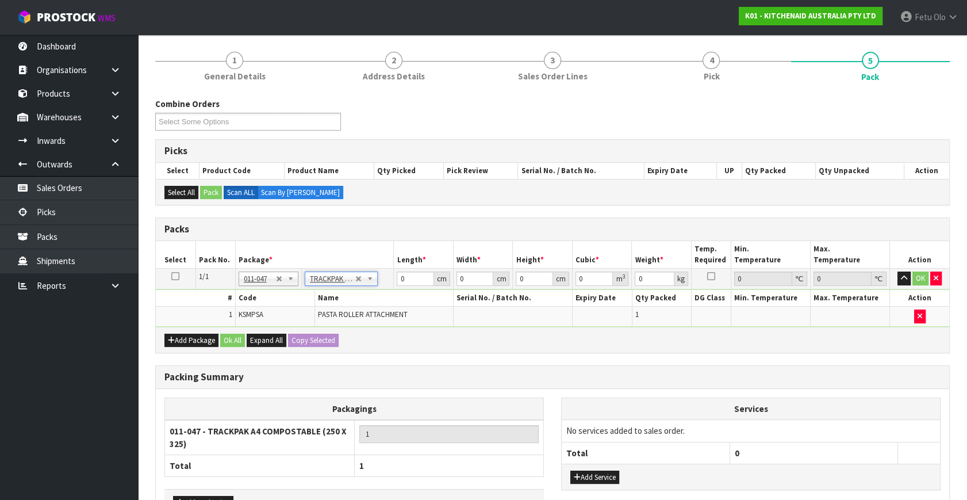
type input "25"
type input "32.5"
type input "0.01"
type input "0.000008"
type input "1.35"
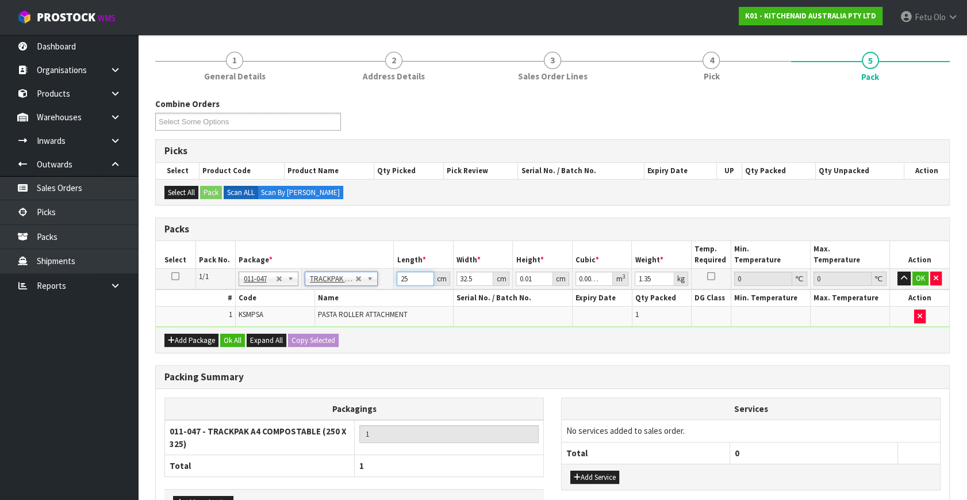
click at [324, 306] on tbody "1/1 NONE 007-001 007-002 007-004 007-009 007-013 007-014 007-015 007-017 007-01…" at bounding box center [553, 298] width 794 height 58
type input "2"
type input "0.000001"
type input "26"
type input "0.000008"
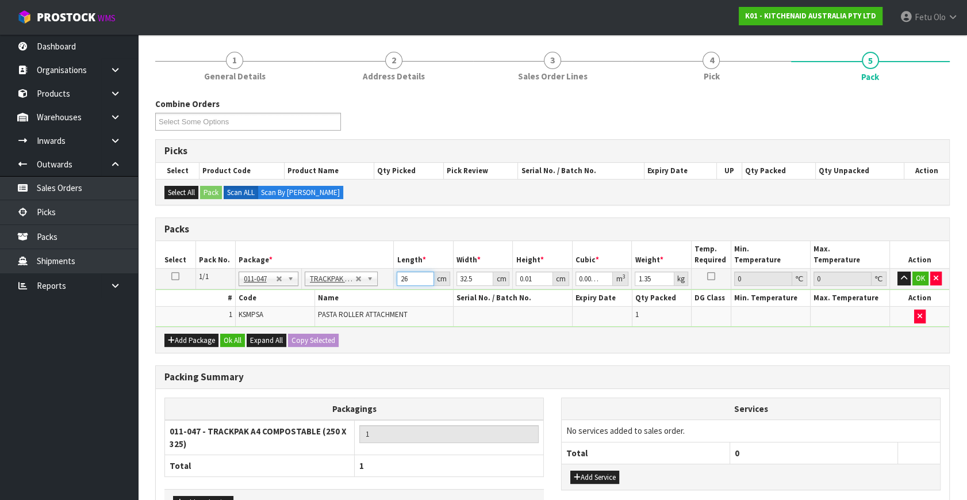
type input "26"
type input "2"
type input "0.000001"
type input "22"
type input "0.000006"
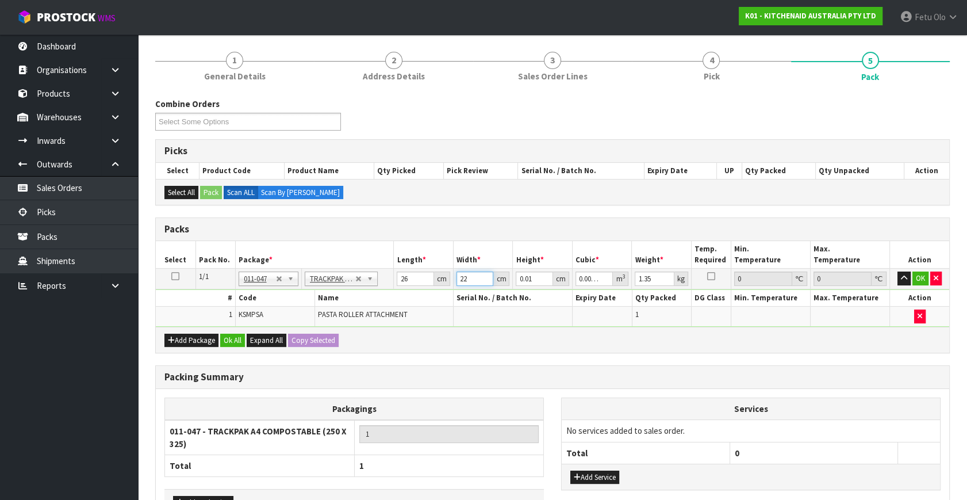
type input "22"
type input "8"
type input "0.004576"
type input "8"
type input "2"
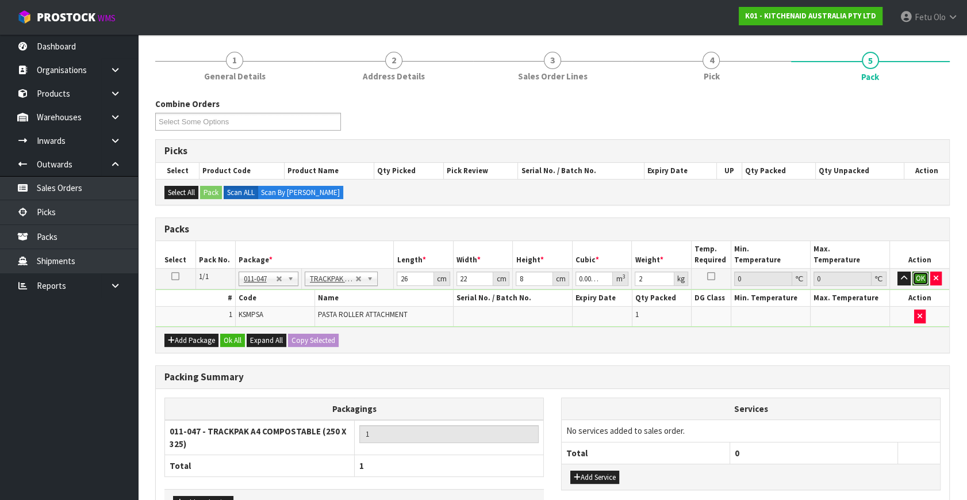
click button "OK" at bounding box center [921, 278] width 16 height 14
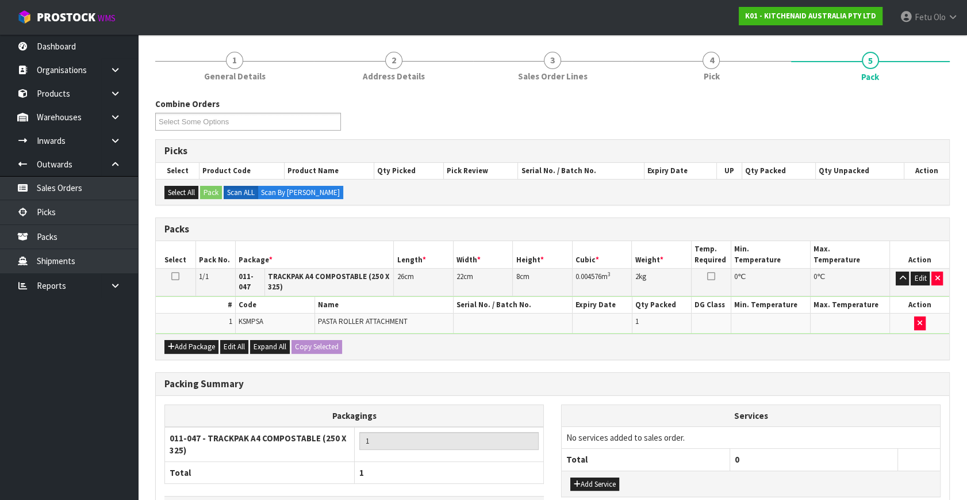
scroll to position [168, 0]
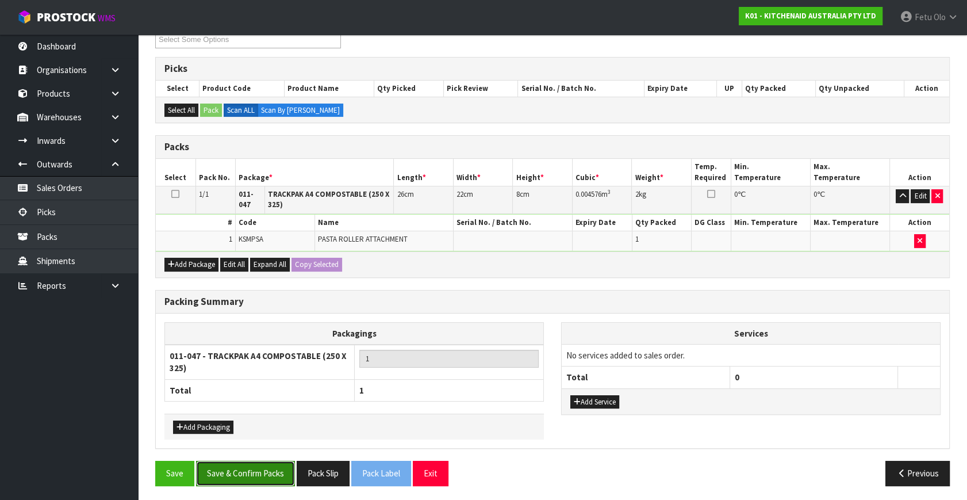
click at [278, 474] on button "Save & Confirm Packs" at bounding box center [245, 473] width 99 height 25
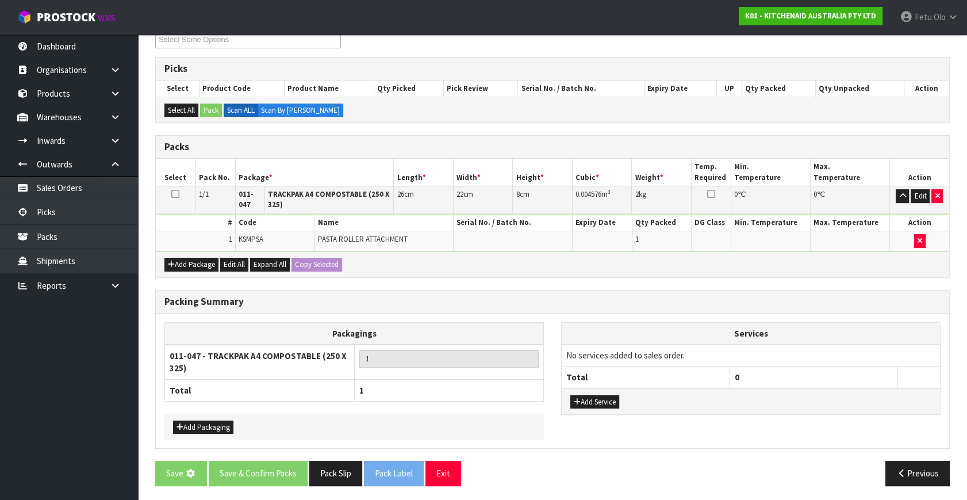
scroll to position [0, 0]
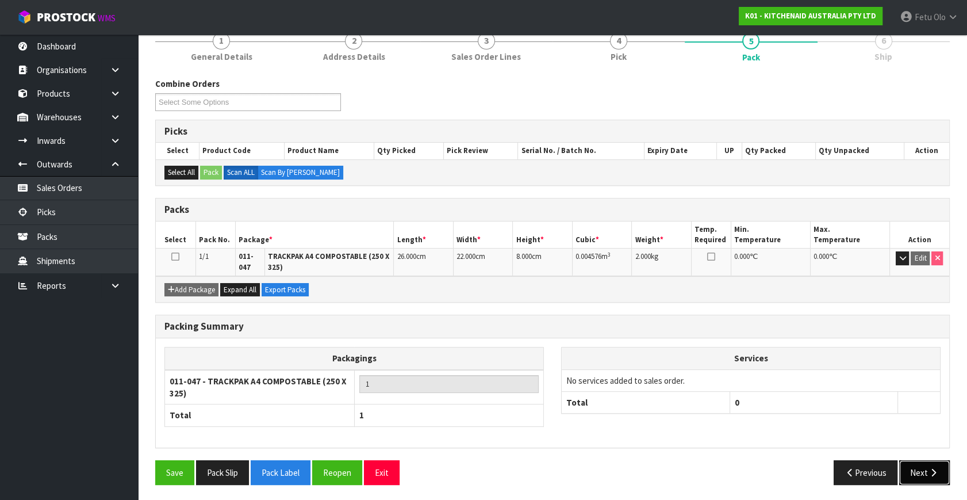
click at [930, 474] on icon "button" at bounding box center [933, 472] width 11 height 9
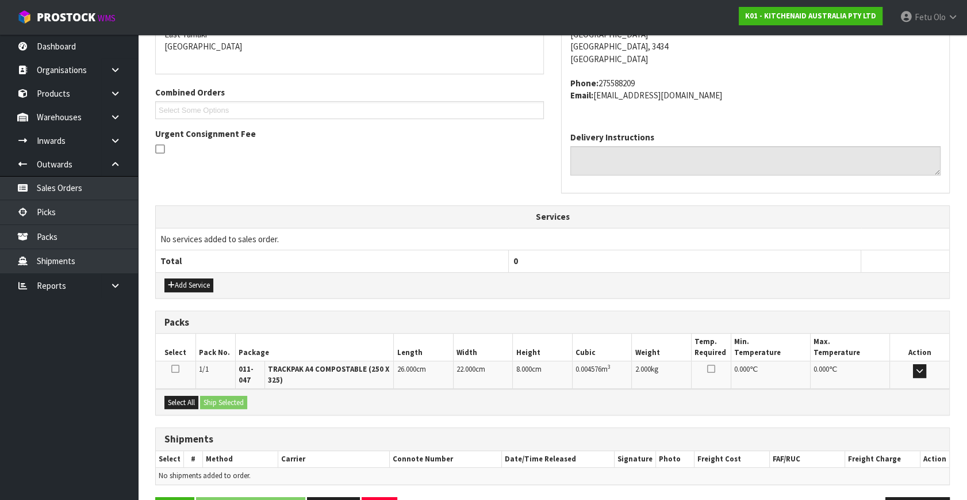
scroll to position [291, 0]
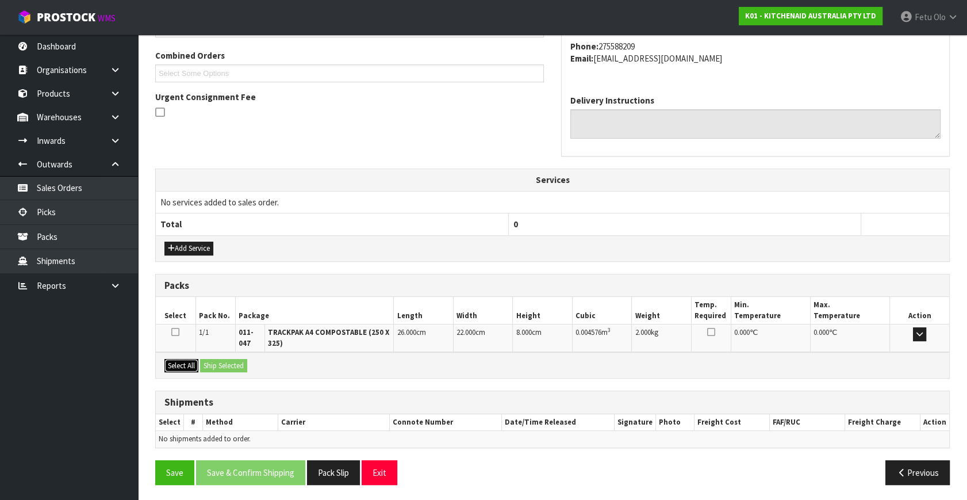
click at [191, 360] on button "Select All" at bounding box center [181, 366] width 34 height 14
click at [215, 362] on button "Ship Selected" at bounding box center [223, 366] width 47 height 14
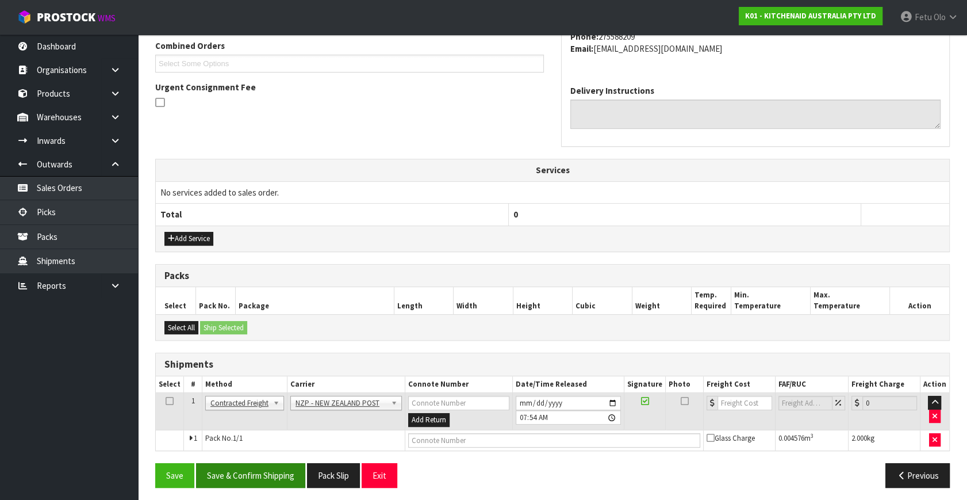
scroll to position [304, 0]
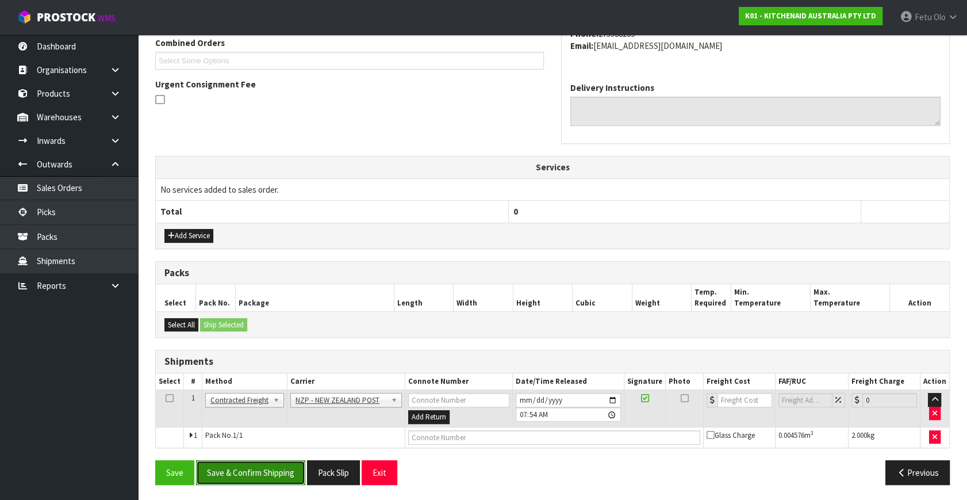
click at [264, 471] on button "Save & Confirm Shipping" at bounding box center [250, 472] width 109 height 25
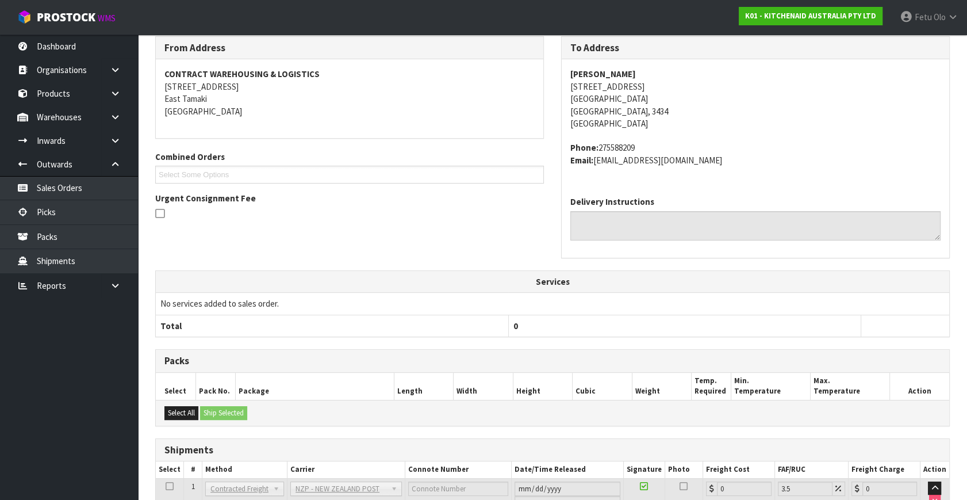
scroll to position [288, 0]
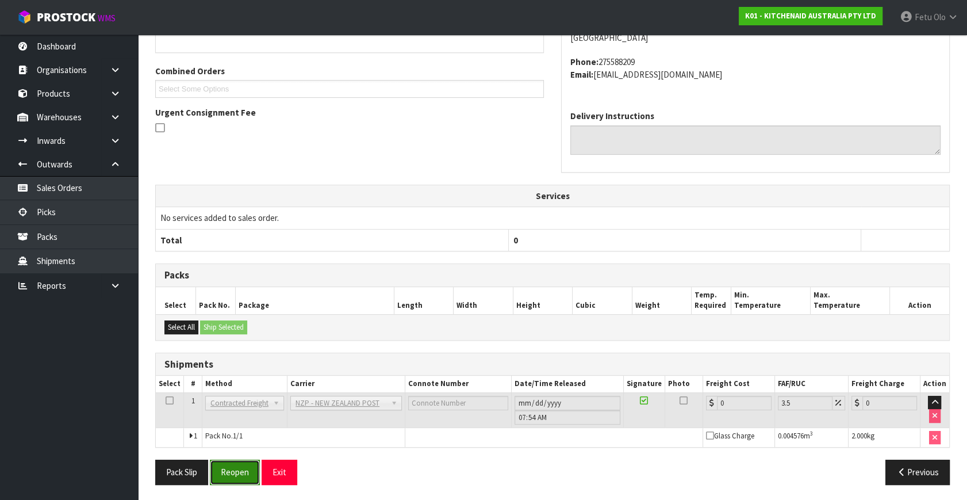
drag, startPoint x: 239, startPoint y: 467, endPoint x: 235, endPoint y: 458, distance: 10.3
click at [239, 467] on button "Reopen" at bounding box center [235, 471] width 50 height 25
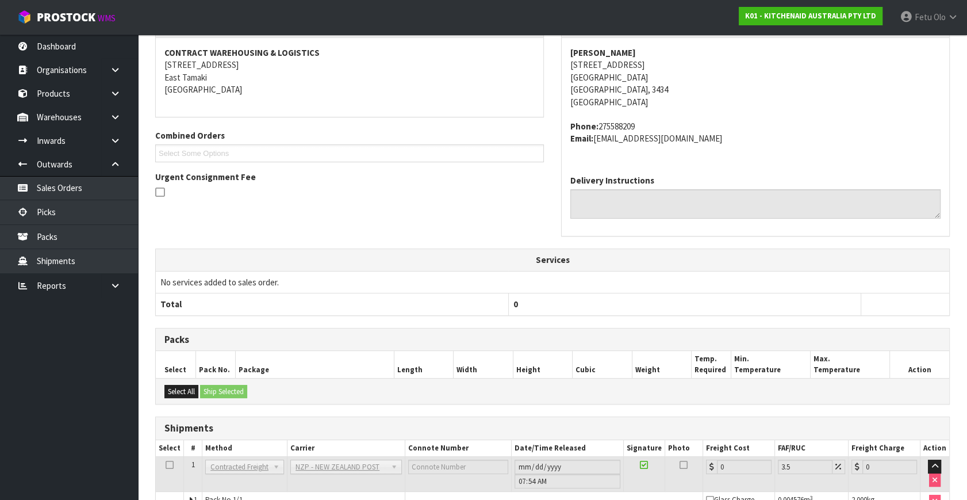
scroll to position [275, 0]
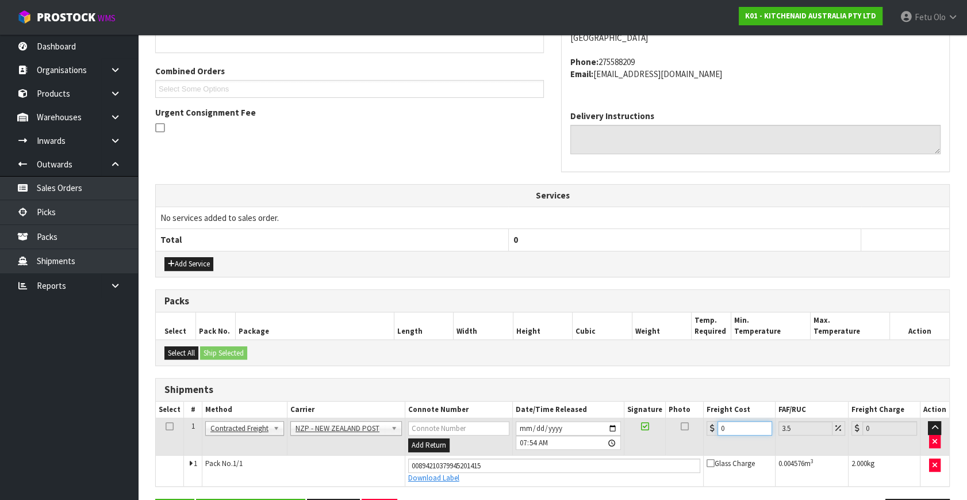
drag, startPoint x: 734, startPoint y: 422, endPoint x: 623, endPoint y: 470, distance: 121.0
click at [623, 470] on tbody "1 Client Local Pickup Customer Local Pickup Company Freight Contracted Freight …" at bounding box center [553, 452] width 794 height 68
type input "5"
type input "5.17"
type input "5.2"
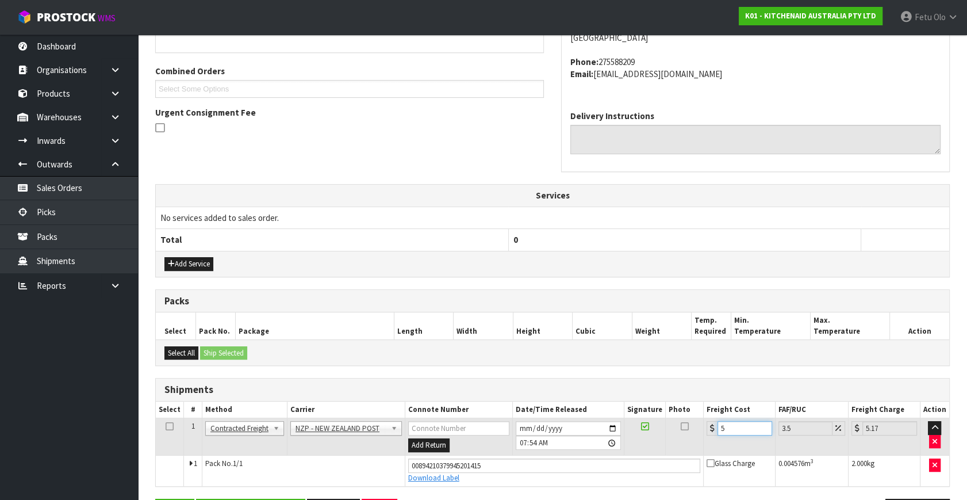
type input "5.38"
type input "5.29"
type input "5.48"
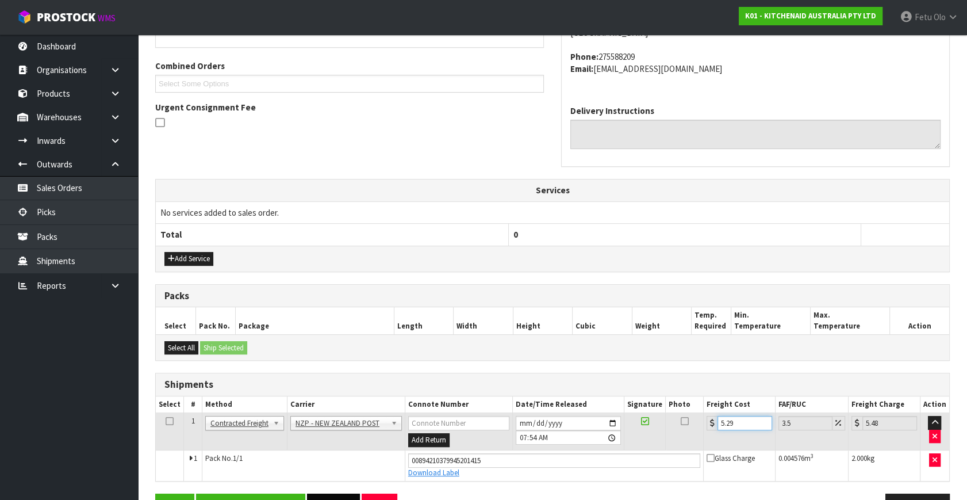
scroll to position [315, 0]
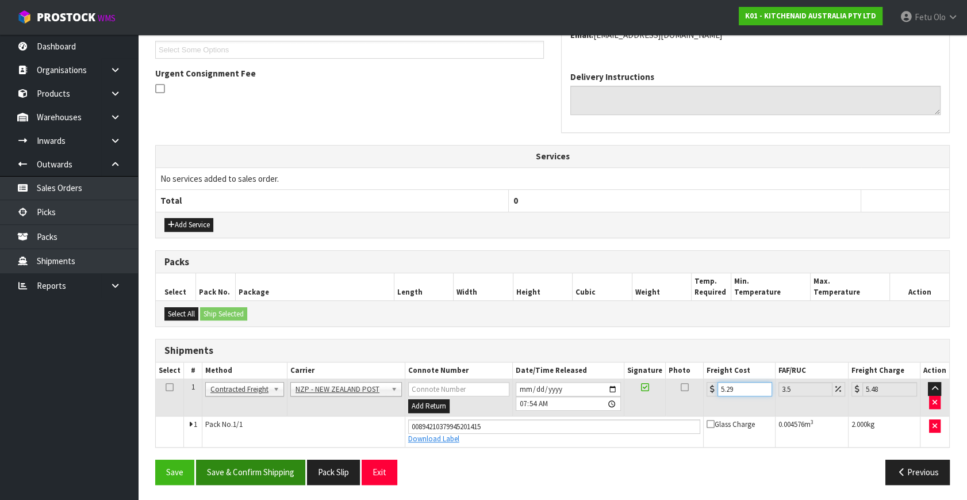
type input "5.29"
click at [263, 474] on button "Save & Confirm Shipping" at bounding box center [250, 471] width 109 height 25
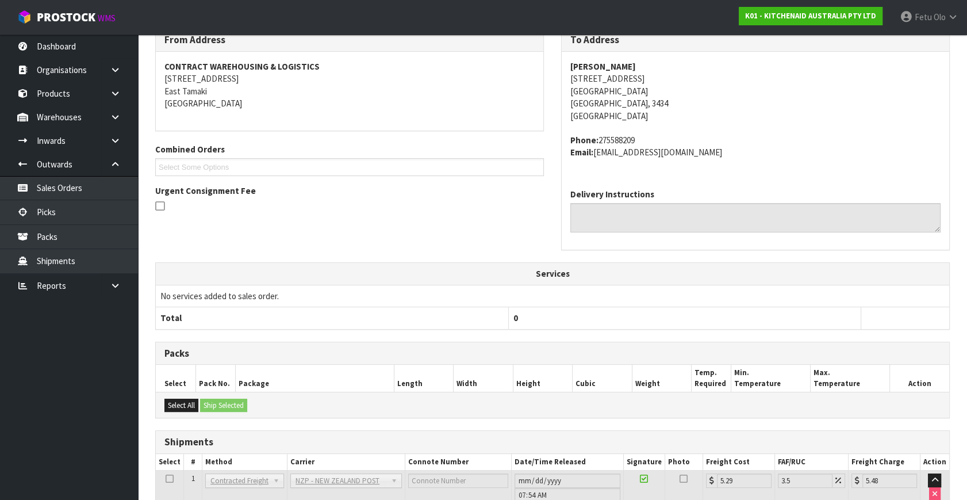
scroll to position [283, 0]
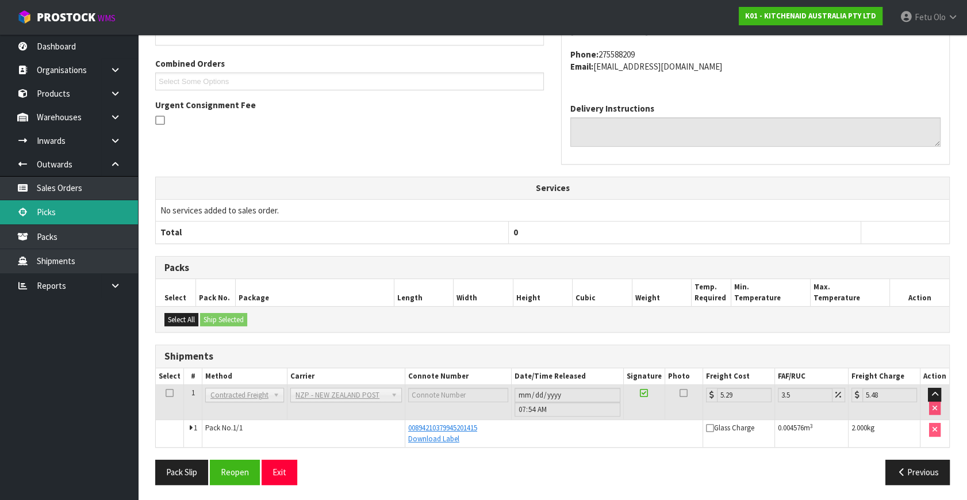
click at [60, 209] on link "Picks" at bounding box center [69, 212] width 138 height 24
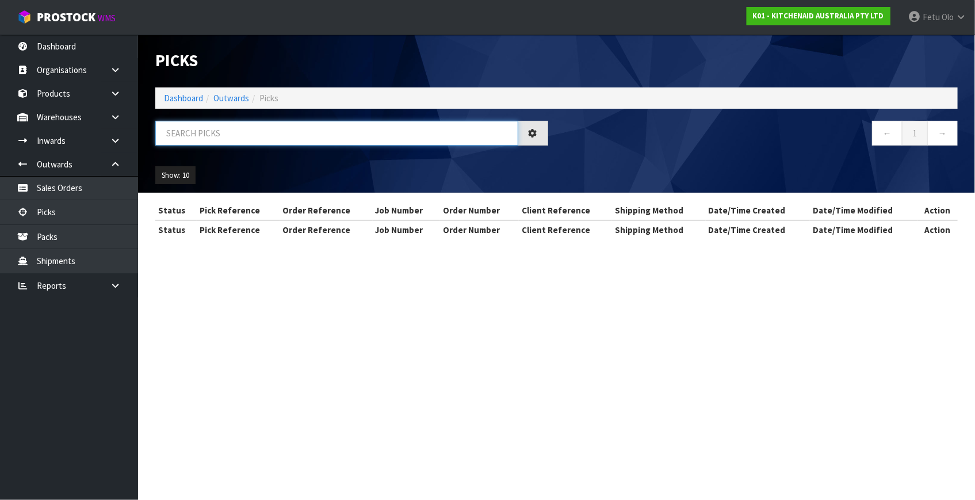
click at [279, 142] on input "text" at bounding box center [336, 133] width 363 height 25
type input "78532"
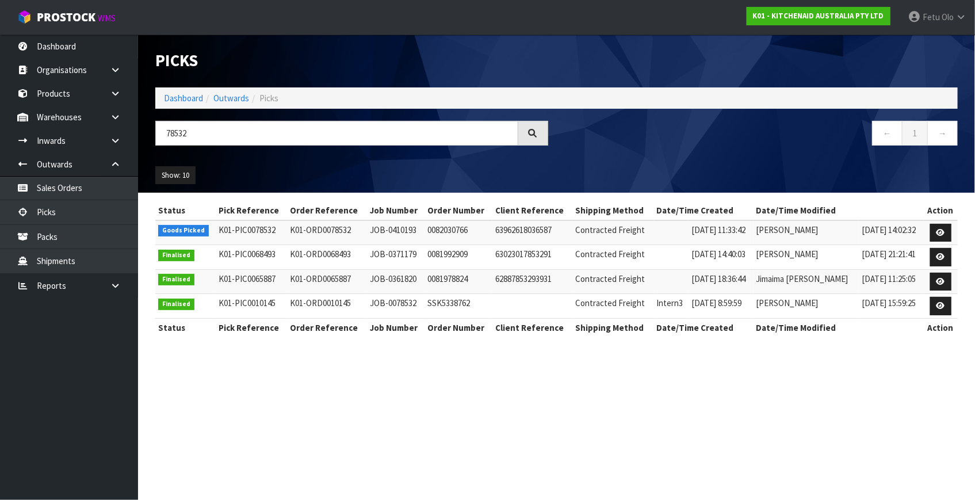
click at [929, 229] on td at bounding box center [941, 232] width 35 height 25
click at [942, 229] on icon at bounding box center [940, 232] width 9 height 7
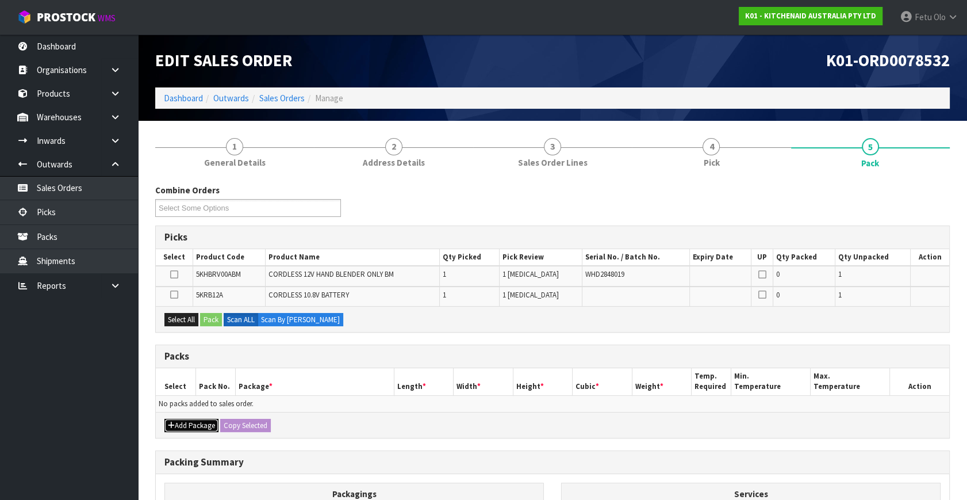
click at [177, 419] on button "Add Package" at bounding box center [191, 426] width 54 height 14
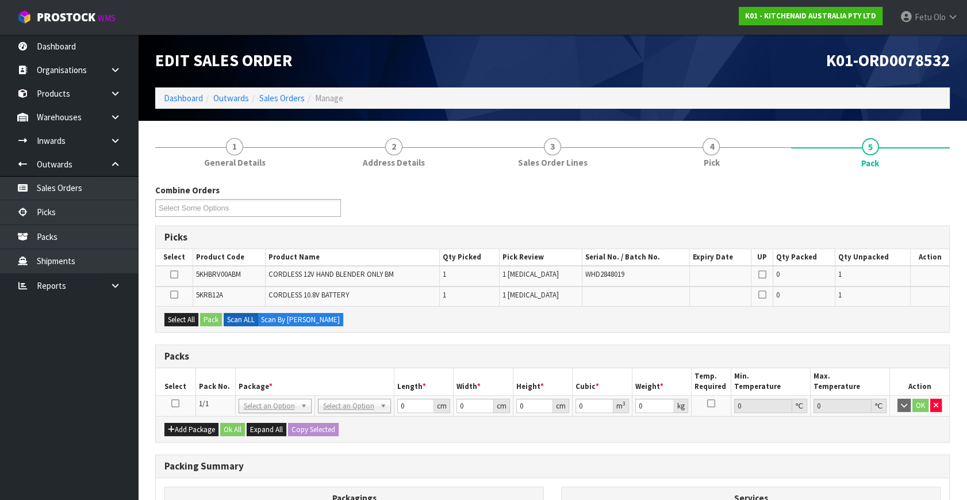
click at [175, 403] on icon at bounding box center [175, 403] width 8 height 1
click at [283, 381] on th "Package *" at bounding box center [314, 381] width 159 height 27
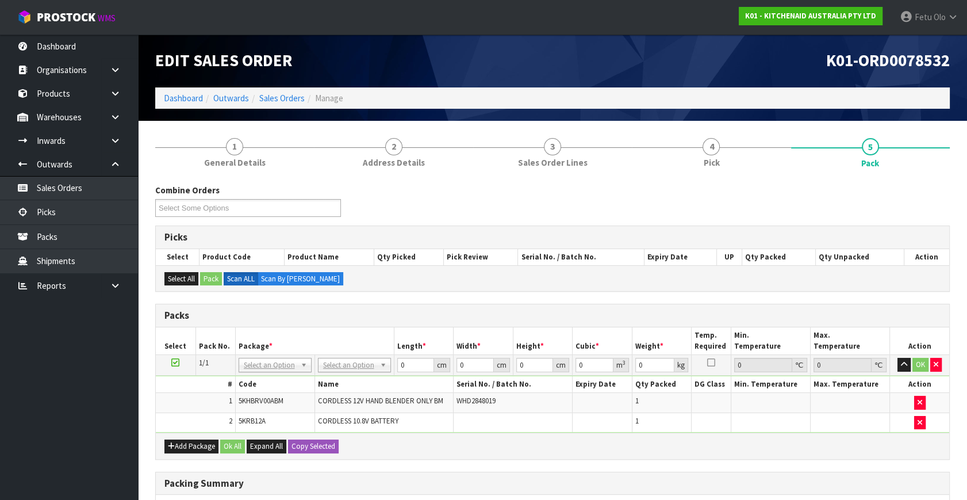
click at [836, 202] on div "Combine Orders K01-ORD0078499 K01-ORD0078500 K01-ORD0078501 K01-ORD0078502 K01-…" at bounding box center [553, 204] width 812 height 41
click at [683, 453] on div "Add Package Ok All Expand All Copy Selected" at bounding box center [553, 445] width 794 height 26
drag, startPoint x: 278, startPoint y: 362, endPoint x: 274, endPoint y: 377, distance: 15.6
click at [273, 377] on input "text" at bounding box center [274, 380] width 67 height 14
type input "011"
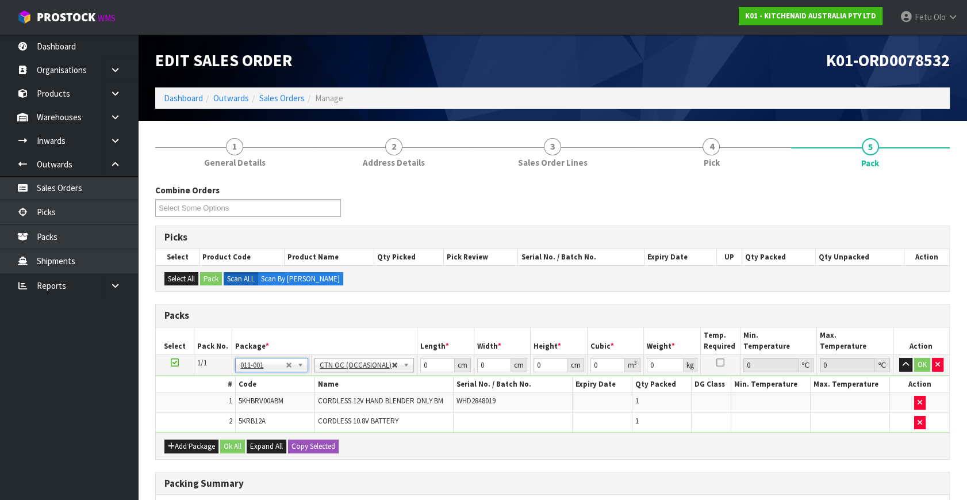
type input "1.52"
drag, startPoint x: 427, startPoint y: 366, endPoint x: 384, endPoint y: 399, distance: 53.7
click at [384, 399] on tbody "1/1 NONE 007-001 007-002 007-004 007-009 007-013 007-014 007-015 007-017 007-01…" at bounding box center [553, 394] width 794 height 78
type input "25"
type input "23"
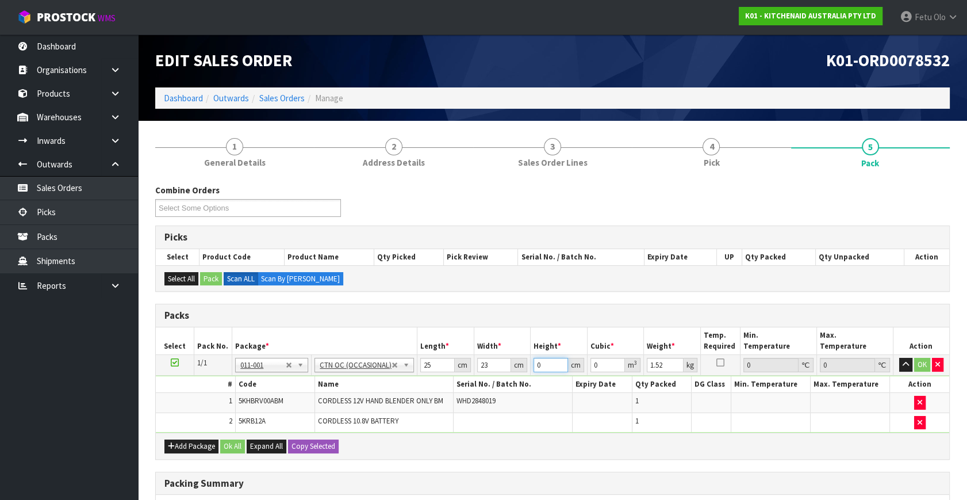
type input "2"
type input "0.00115"
type input "28"
type input "0.0161"
type input "28"
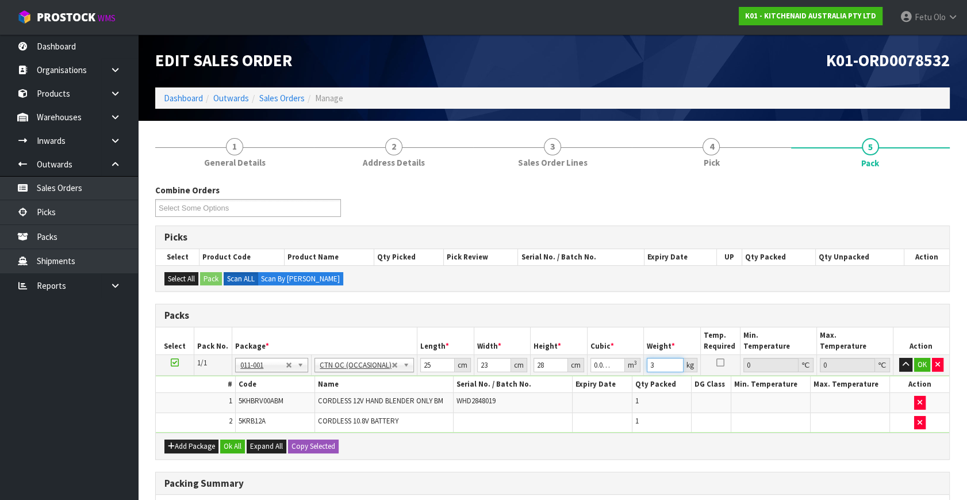
type input "3"
click button "OK" at bounding box center [922, 365] width 16 height 14
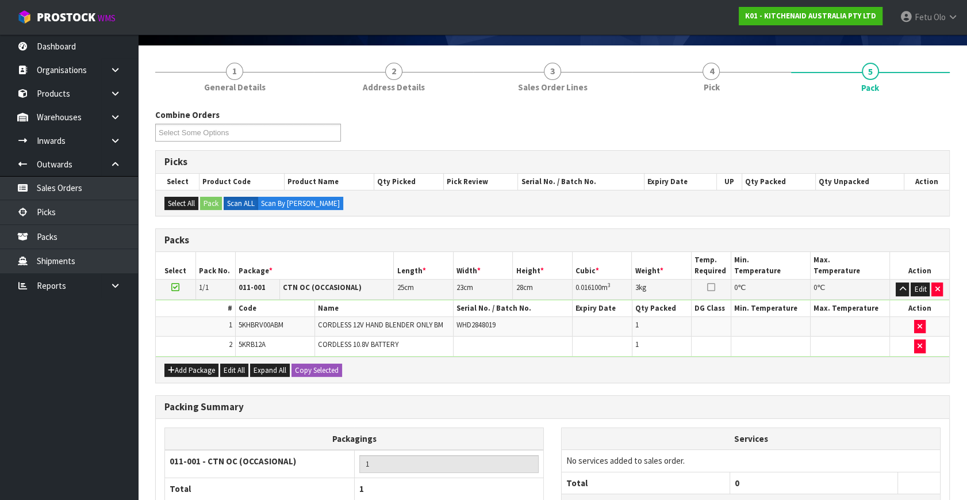
scroll to position [174, 0]
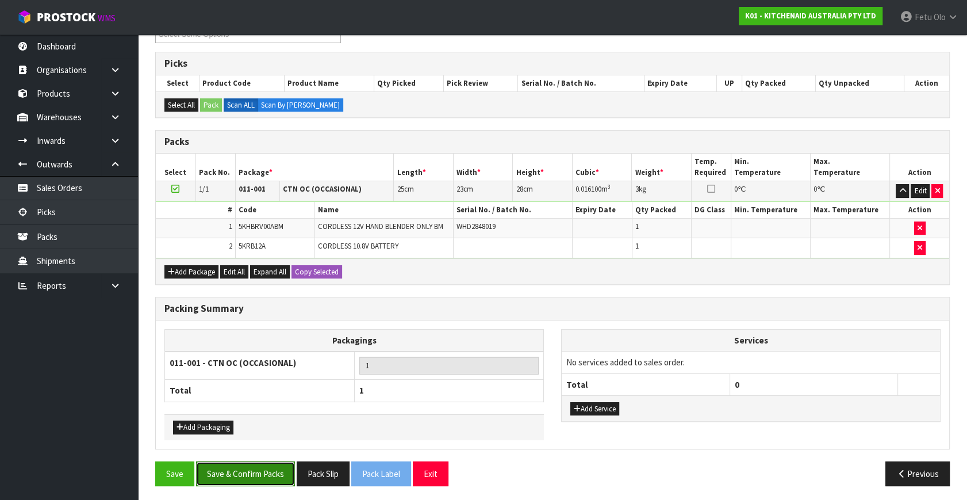
click at [248, 465] on button "Save & Confirm Packs" at bounding box center [245, 473] width 99 height 25
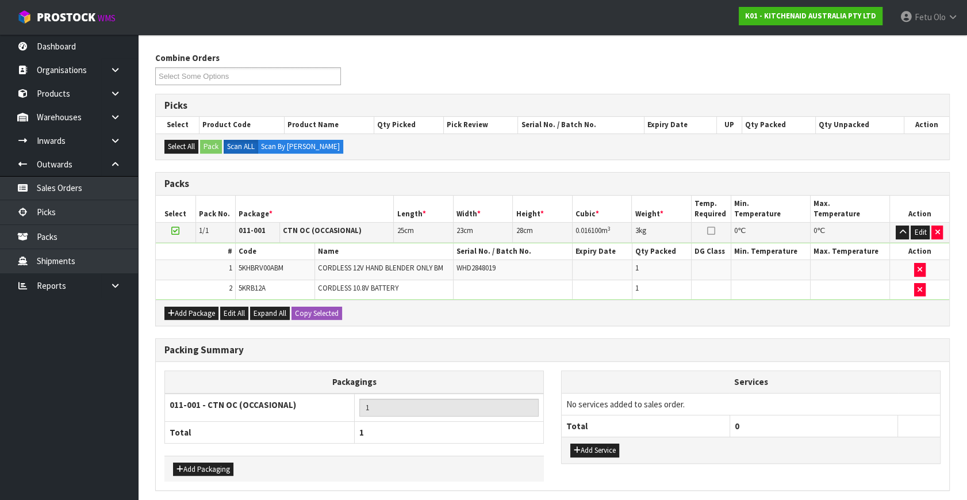
scroll to position [0, 0]
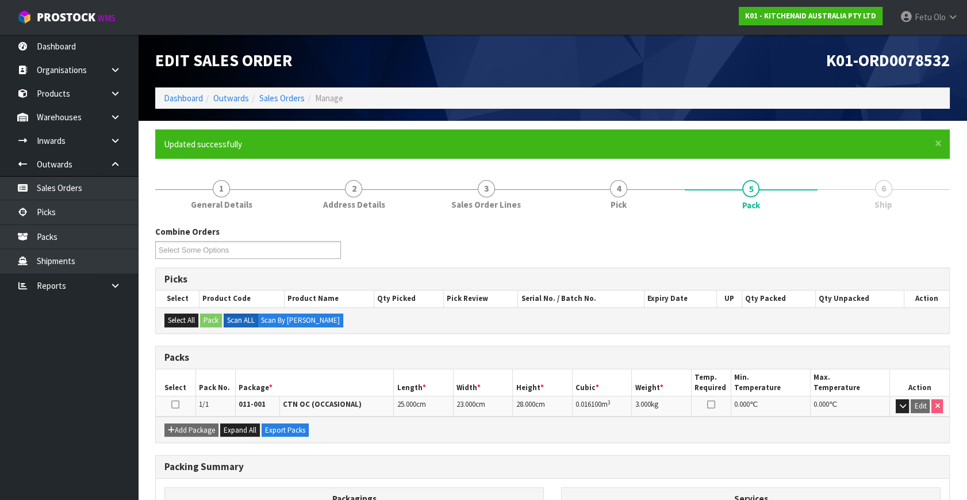
click at [741, 455] on div "Packing Summary" at bounding box center [553, 466] width 794 height 23
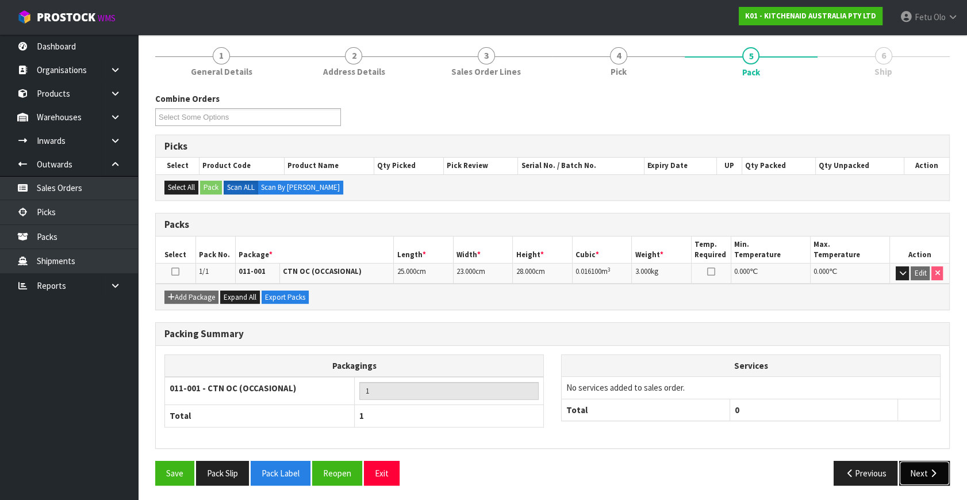
click at [920, 465] on button "Next" at bounding box center [924, 473] width 51 height 25
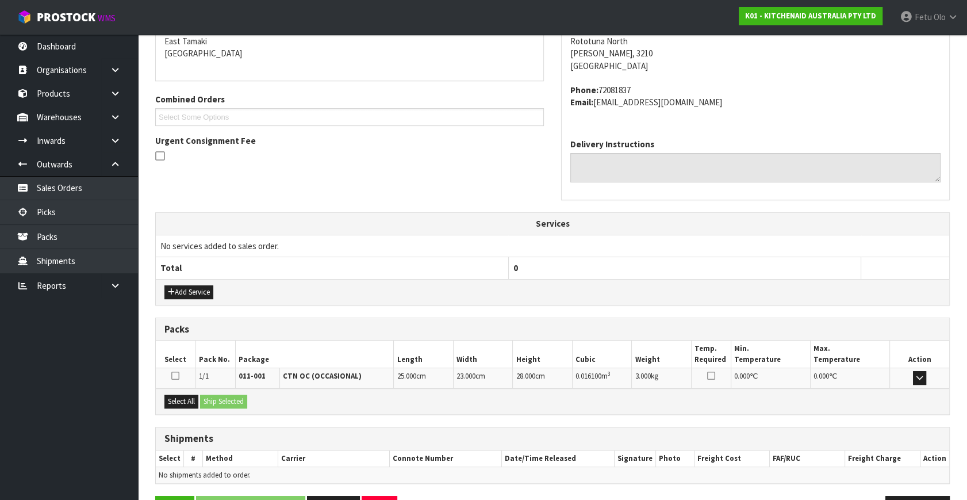
scroll to position [283, 0]
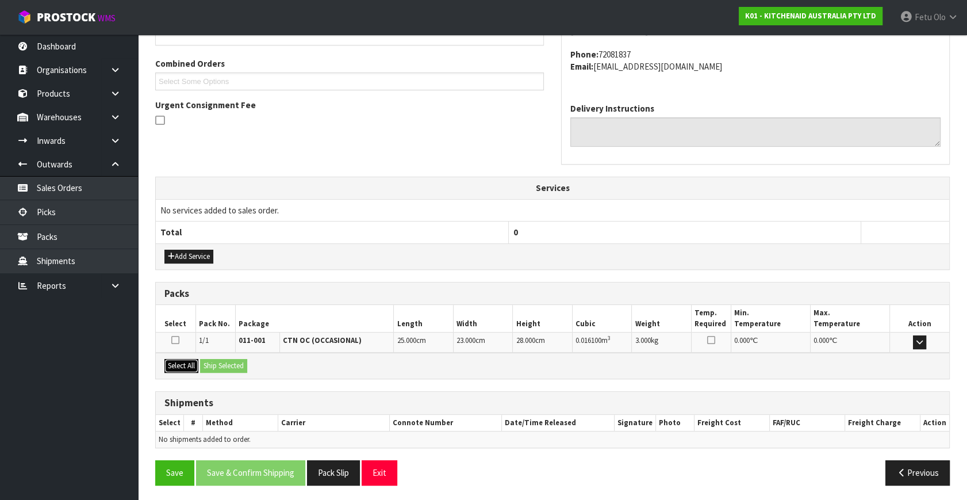
drag, startPoint x: 187, startPoint y: 364, endPoint x: 212, endPoint y: 362, distance: 24.8
click at [190, 364] on button "Select All" at bounding box center [181, 366] width 34 height 14
click at [216, 361] on button "Ship Selected" at bounding box center [223, 366] width 47 height 14
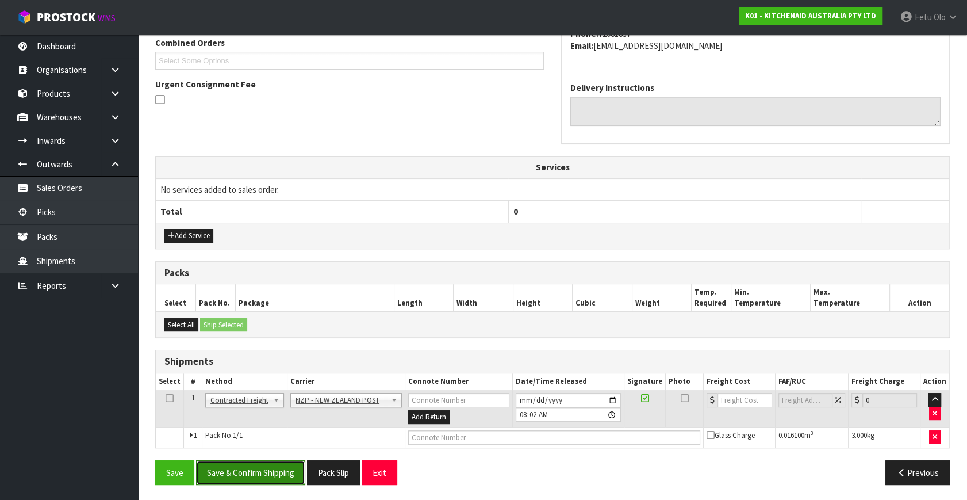
click at [275, 472] on button "Save & Confirm Shipping" at bounding box center [250, 472] width 109 height 25
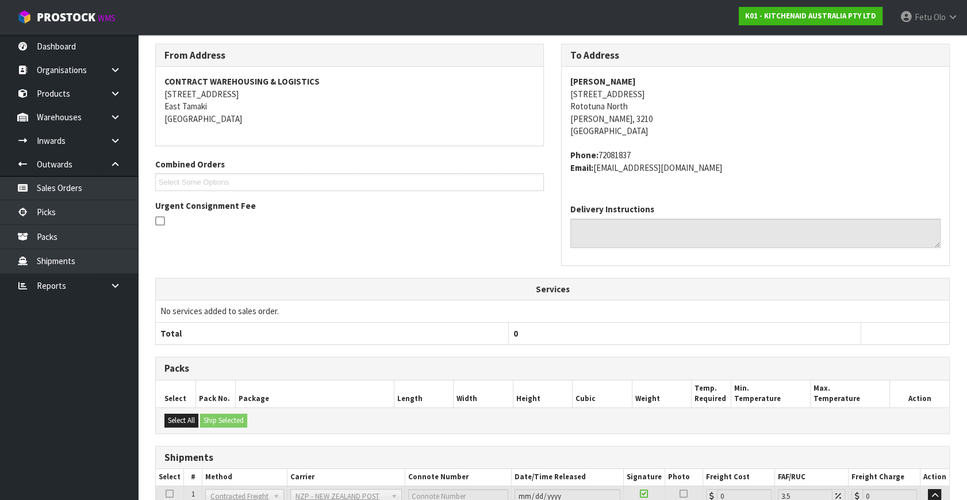
scroll to position [288, 0]
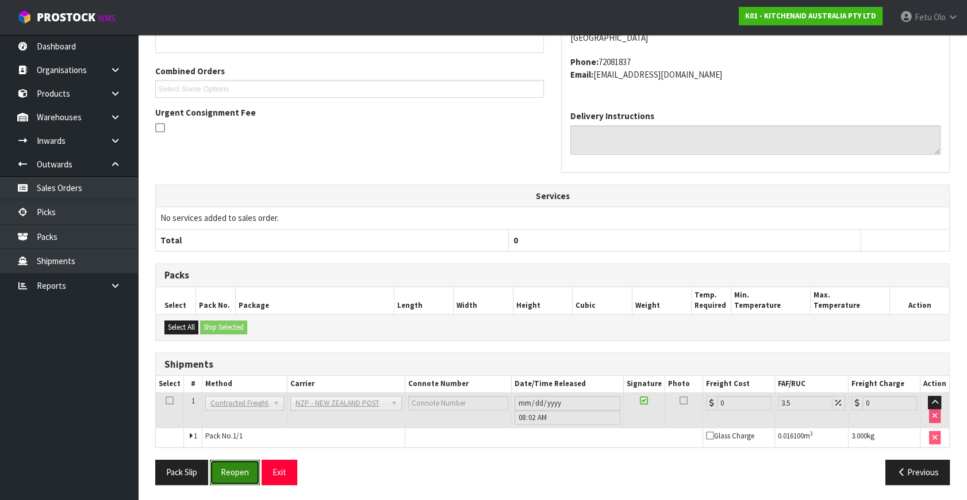
click at [237, 470] on button "Reopen" at bounding box center [235, 471] width 50 height 25
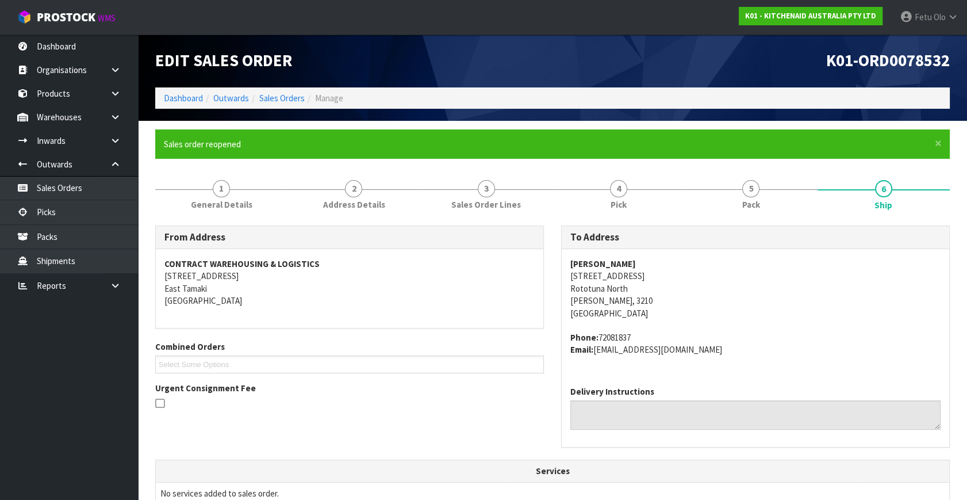
click at [775, 454] on div "To Address [PERSON_NAME] [STREET_ADDRESS][PERSON_NAME] Phone: 72081837 Email: […" at bounding box center [756, 342] width 406 height 234
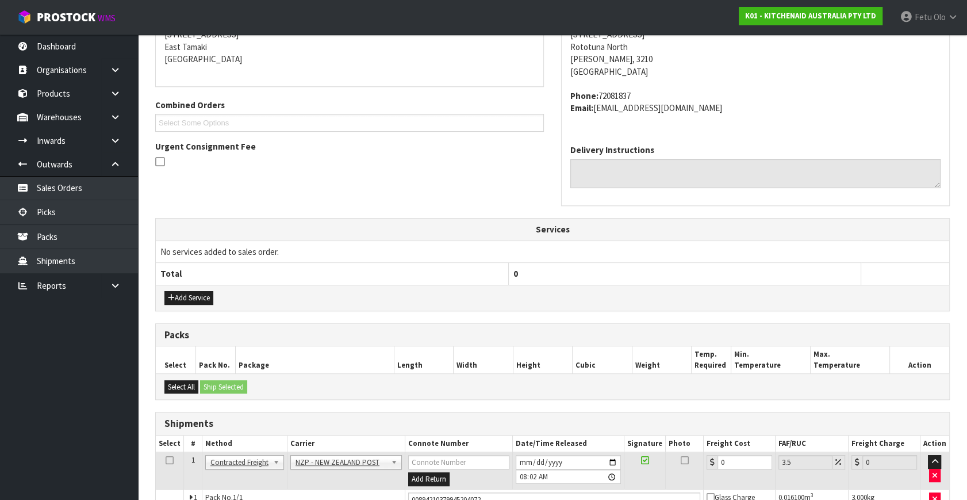
scroll to position [315, 0]
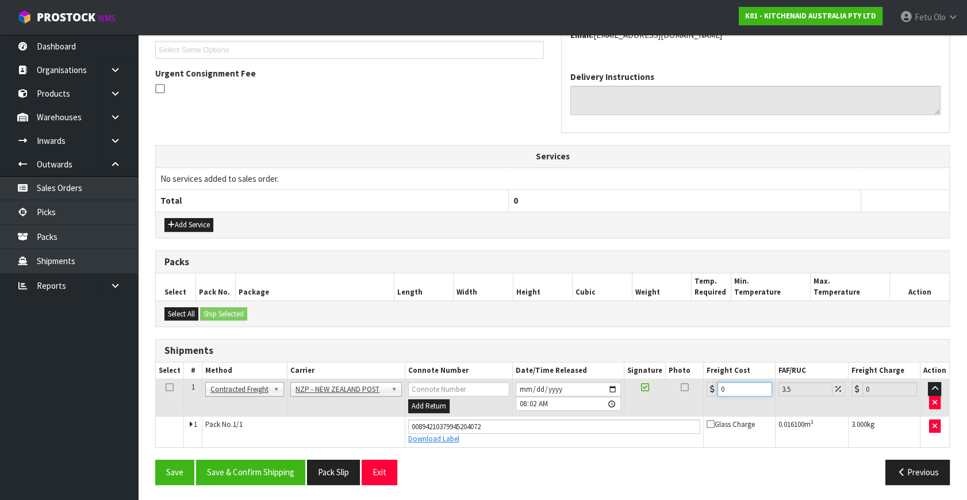
drag, startPoint x: 734, startPoint y: 385, endPoint x: 491, endPoint y: 390, distance: 243.9
click at [491, 390] on tr "1 Client Local Pickup Customer Local Pickup Company Freight Contracted Freight …" at bounding box center [553, 397] width 794 height 37
type input "7"
type input "7.24"
type input "7.3"
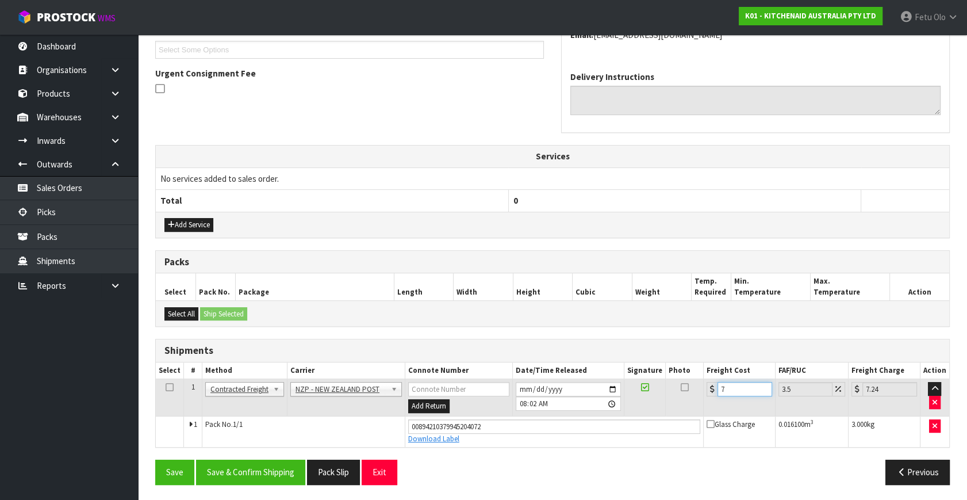
type input "7.56"
type input "7.31"
type input "7.57"
type input "7.31"
click at [274, 464] on button "Save & Confirm Shipping" at bounding box center [250, 471] width 109 height 25
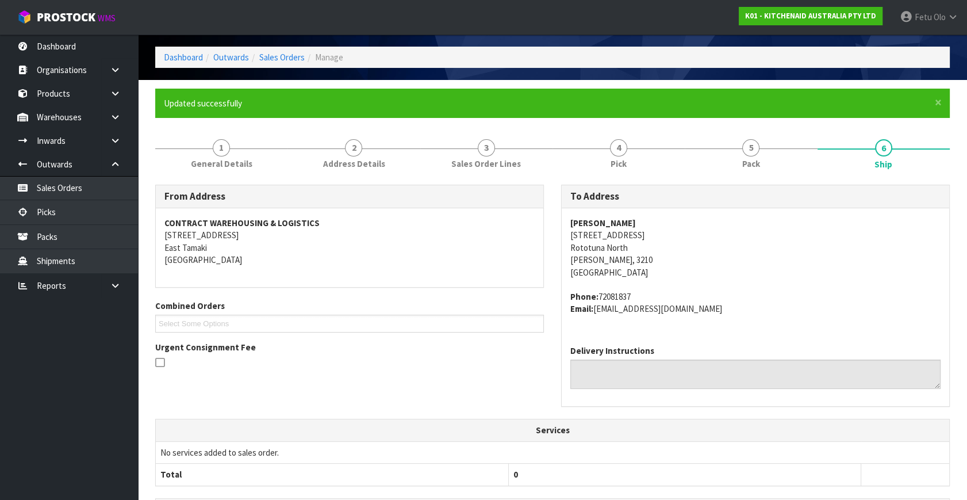
scroll to position [283, 0]
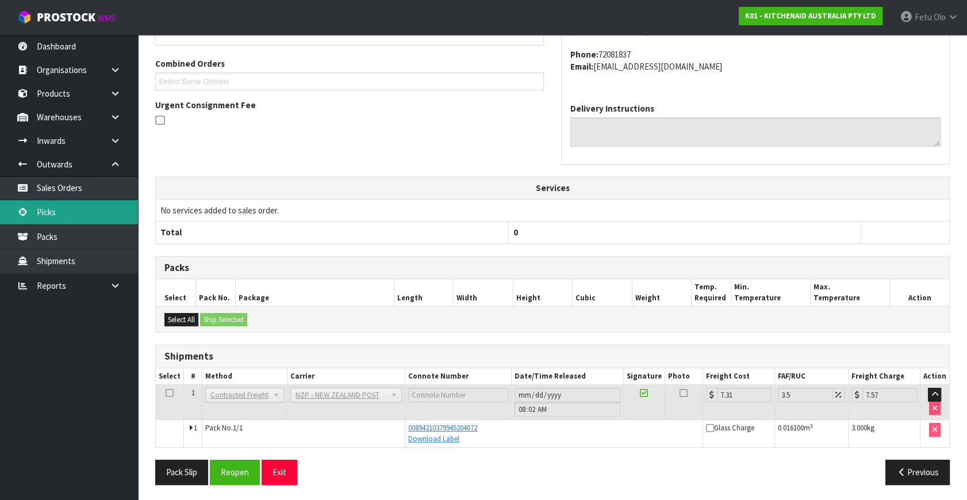
click at [34, 211] on link "Picks" at bounding box center [69, 212] width 138 height 24
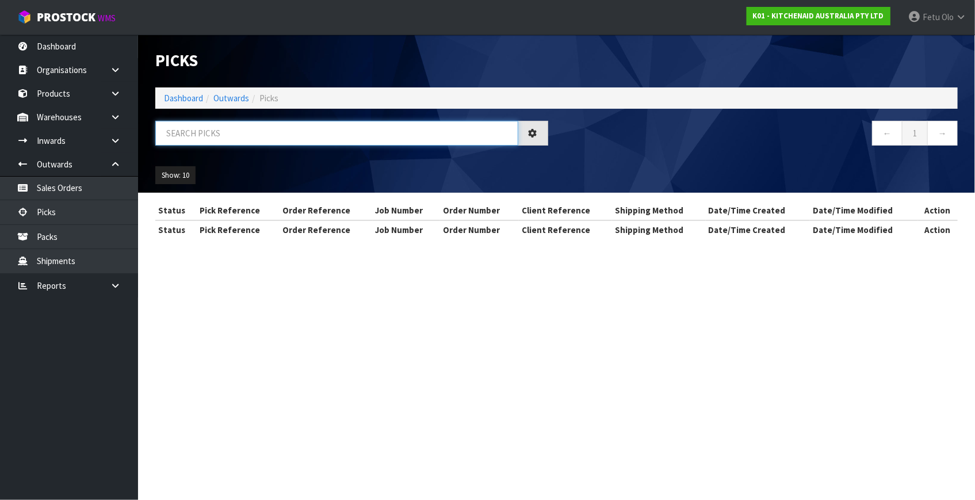
click at [301, 141] on input "text" at bounding box center [336, 133] width 363 height 25
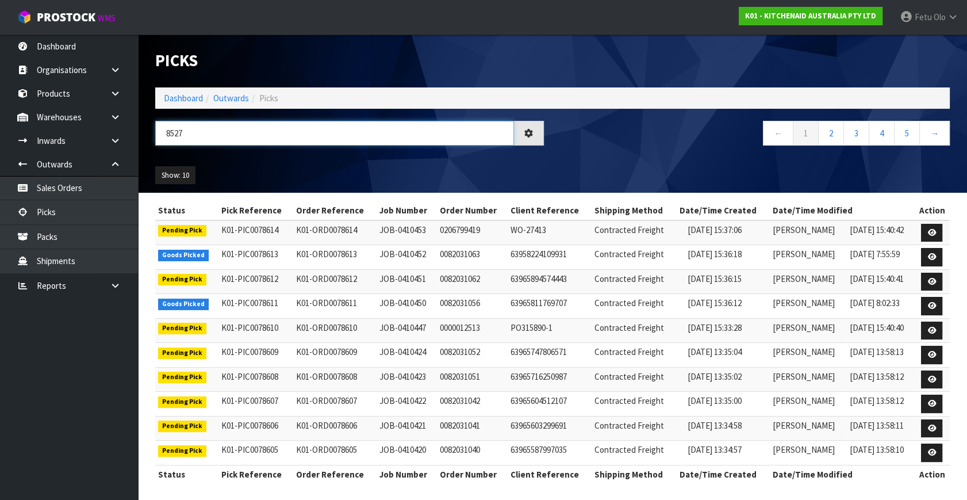
type input "8527"
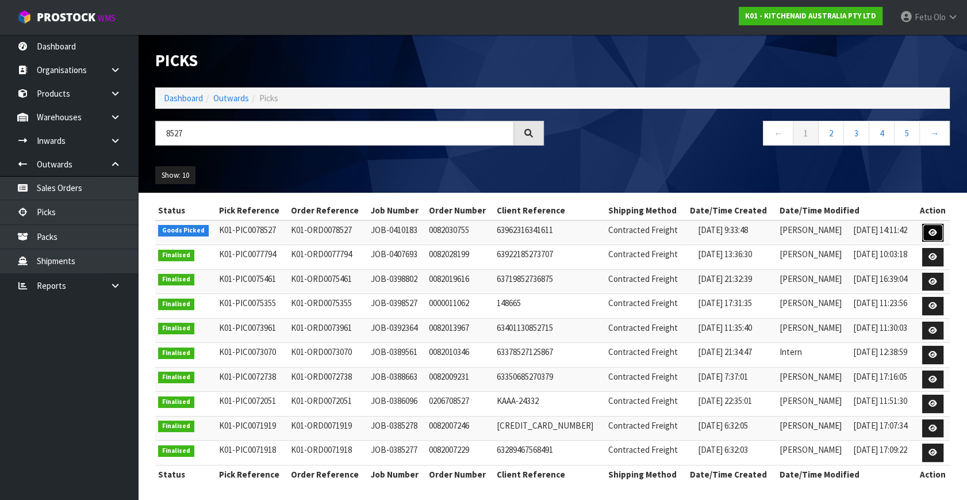
click at [934, 232] on icon at bounding box center [933, 232] width 9 height 7
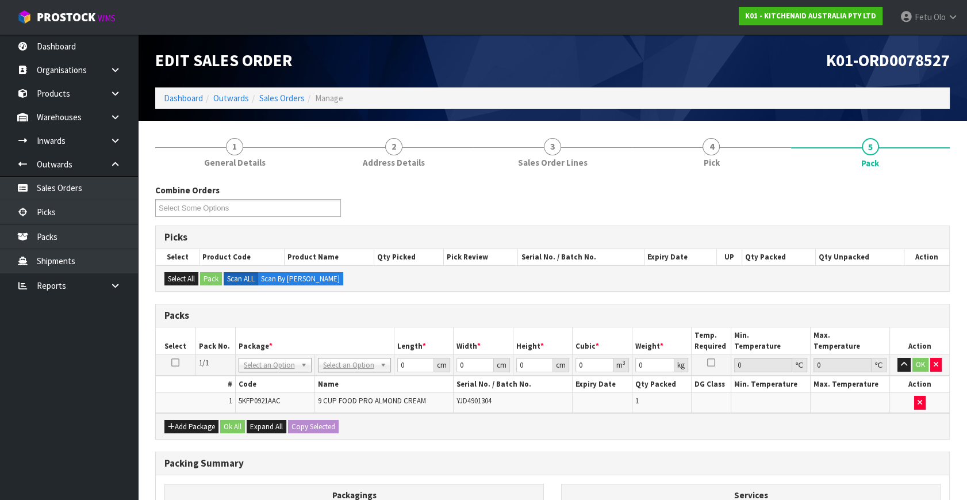
drag, startPoint x: 282, startPoint y: 365, endPoint x: 275, endPoint y: 371, distance: 8.9
click at [260, 380] on input "text" at bounding box center [274, 380] width 67 height 14
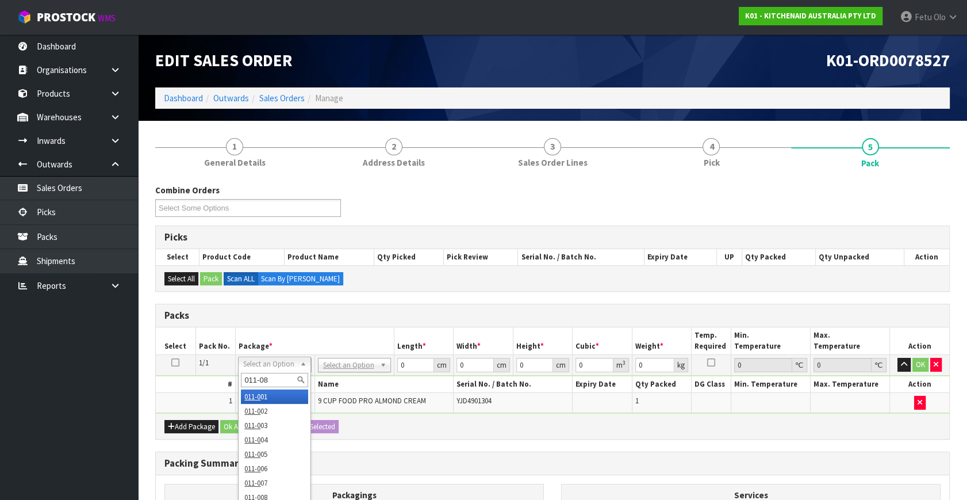
type input "011-084"
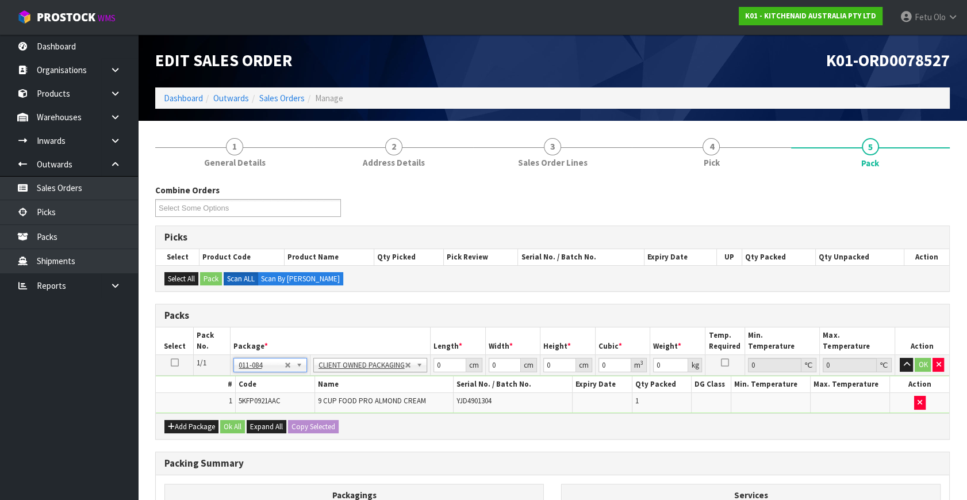
type input "4.6"
drag, startPoint x: 427, startPoint y: 365, endPoint x: 360, endPoint y: 397, distance: 73.8
click at [360, 397] on tbody "1/1 NONE 007-001 007-002 007-004 007-009 007-013 007-014 007-015 007-017 007-01…" at bounding box center [553, 384] width 794 height 58
type input "52"
type input "58"
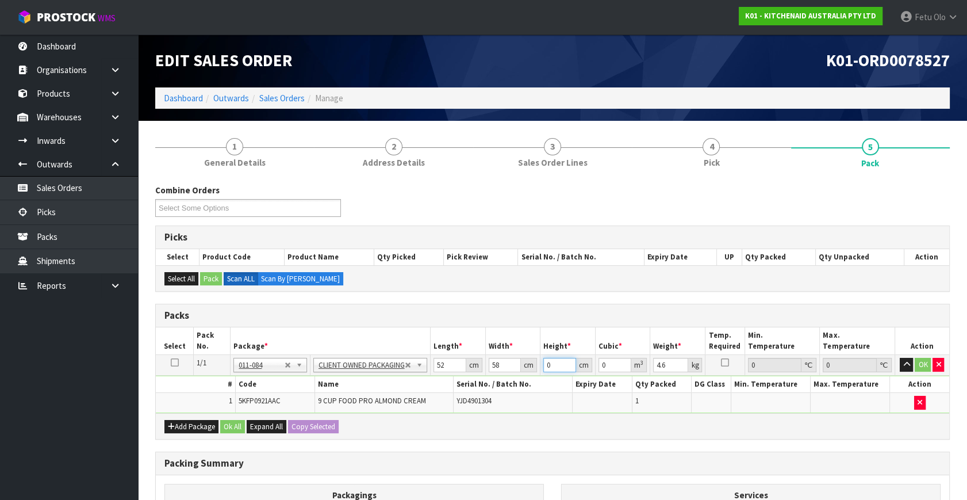
type input "3"
type input "0.009048"
type input "34"
type input "0.102544"
type input "34"
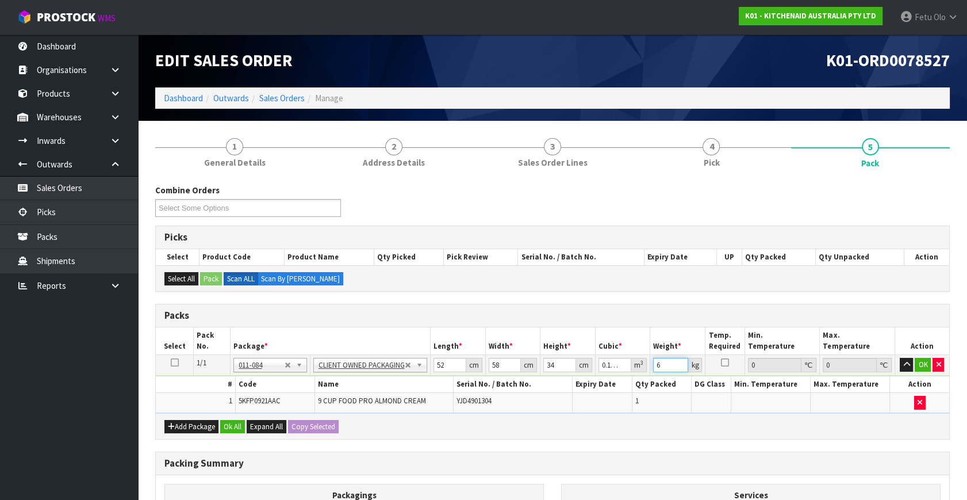
type input "6"
click button "OK" at bounding box center [923, 365] width 16 height 14
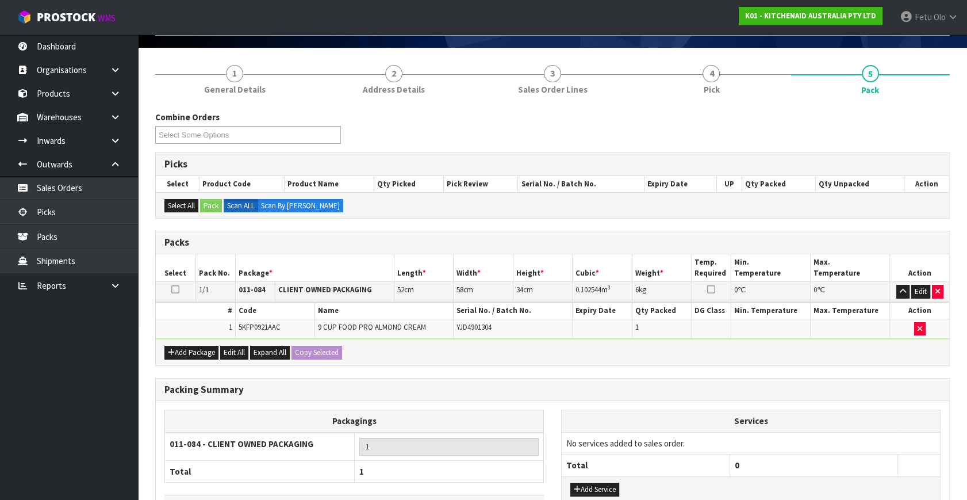
scroll to position [154, 0]
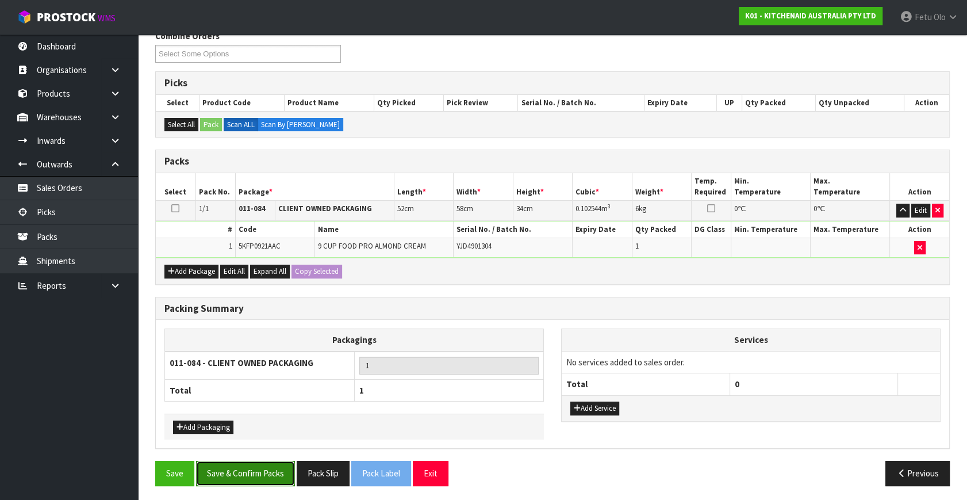
click at [252, 465] on button "Save & Confirm Packs" at bounding box center [245, 473] width 99 height 25
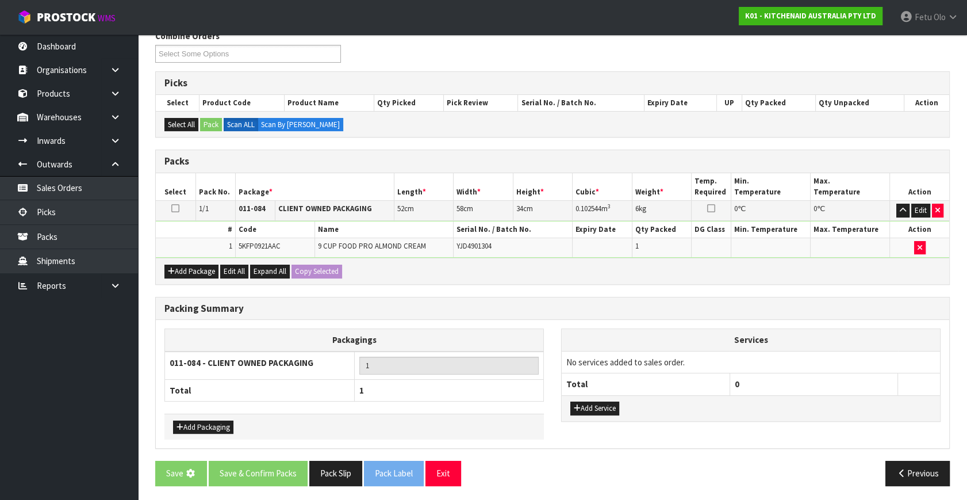
scroll to position [0, 0]
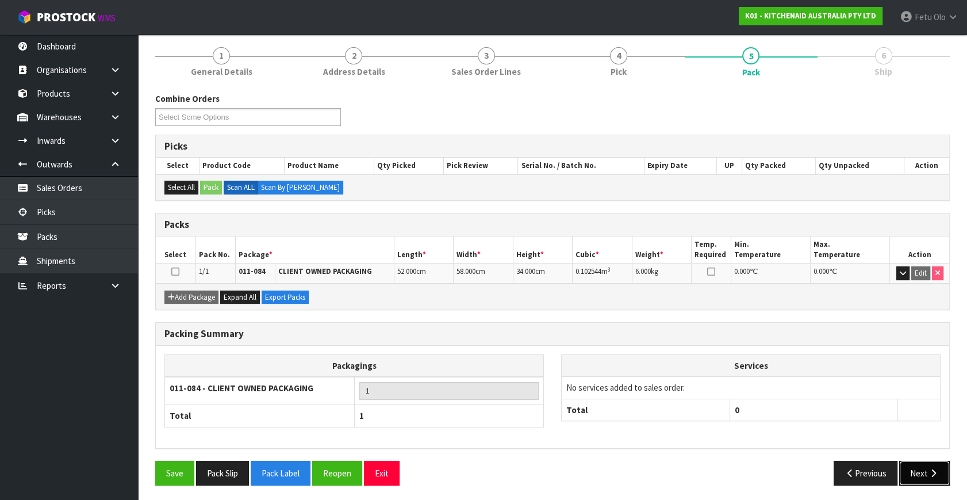
click at [937, 469] on icon "button" at bounding box center [933, 473] width 11 height 9
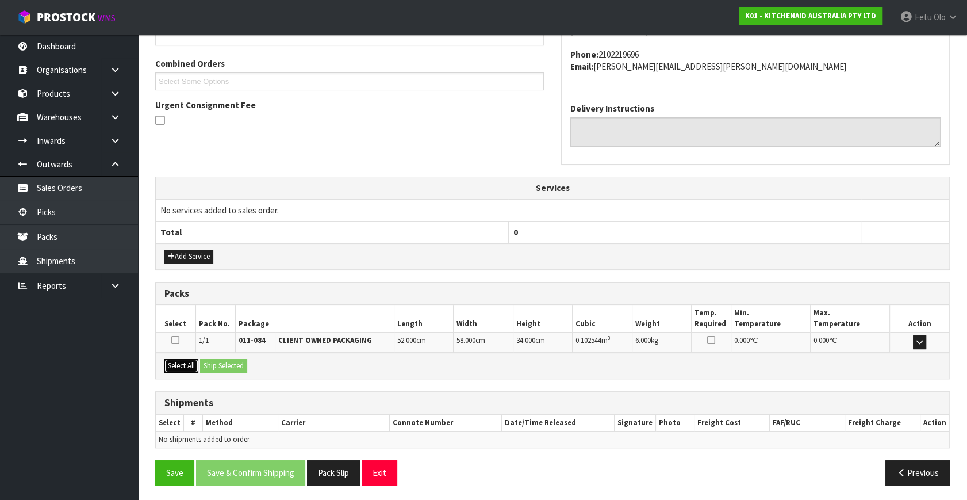
drag, startPoint x: 181, startPoint y: 364, endPoint x: 213, endPoint y: 366, distance: 31.7
click at [182, 364] on button "Select All" at bounding box center [181, 366] width 34 height 14
click at [213, 366] on button "Ship Selected" at bounding box center [223, 366] width 47 height 14
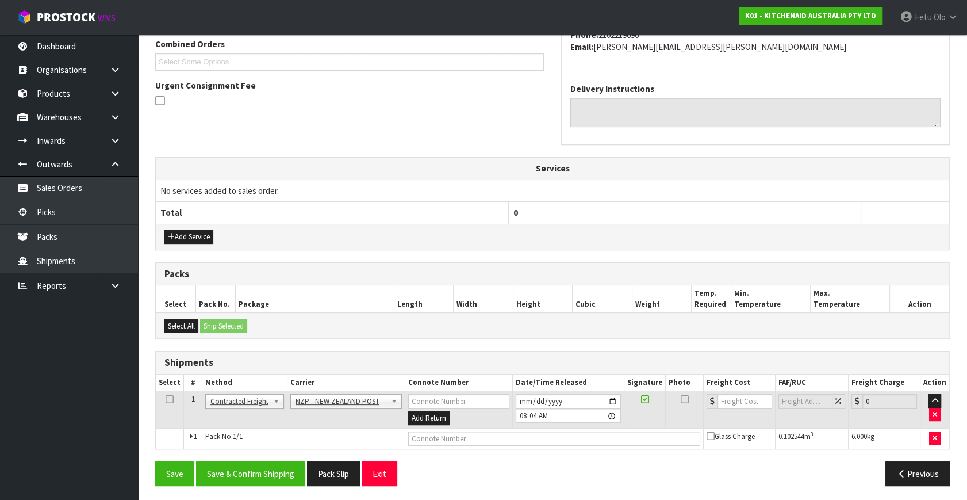
scroll to position [304, 0]
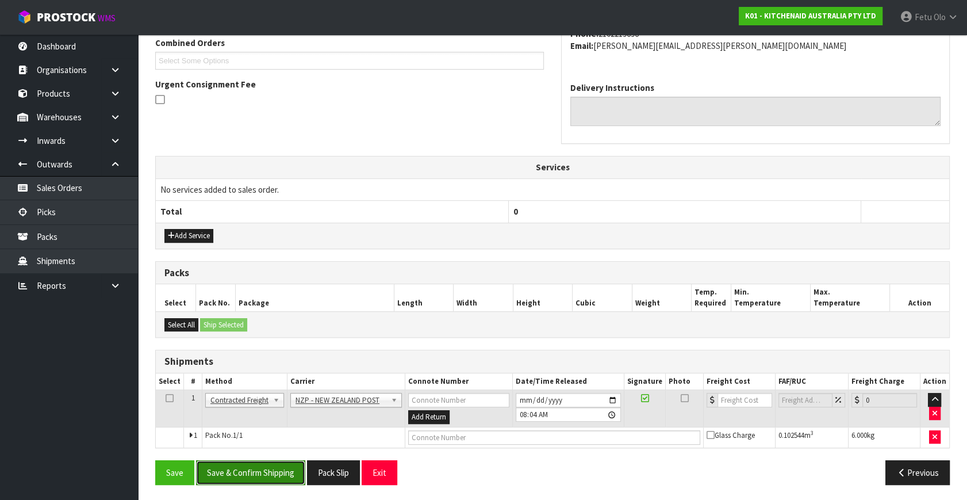
click at [276, 471] on button "Save & Confirm Shipping" at bounding box center [250, 472] width 109 height 25
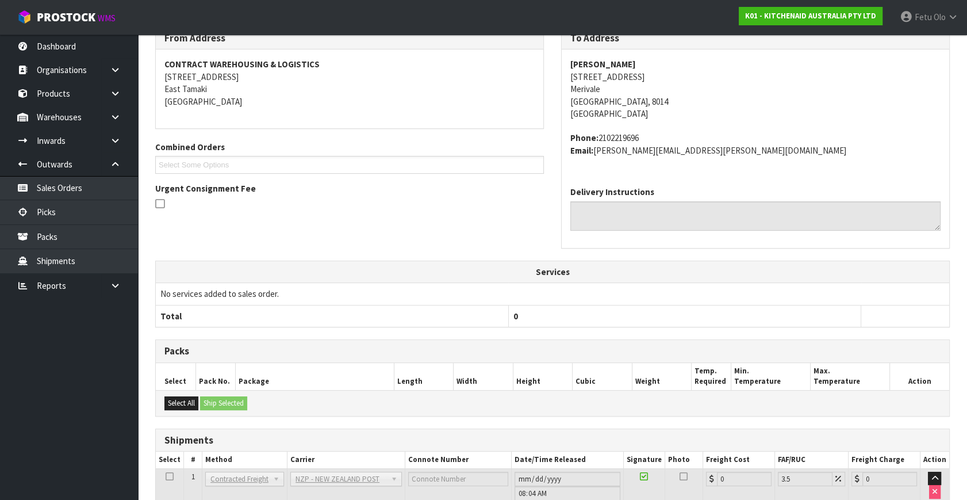
scroll to position [288, 0]
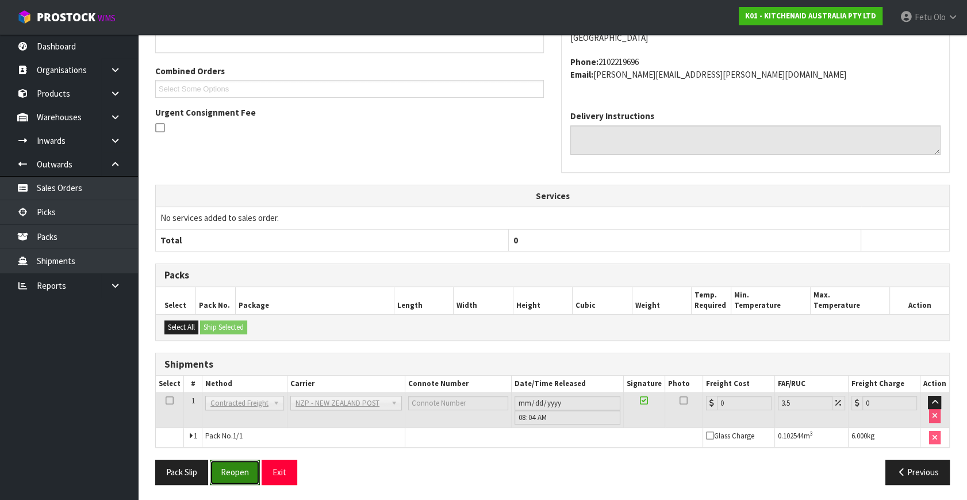
drag, startPoint x: 232, startPoint y: 472, endPoint x: 391, endPoint y: 417, distance: 167.9
click at [232, 472] on button "Reopen" at bounding box center [235, 471] width 50 height 25
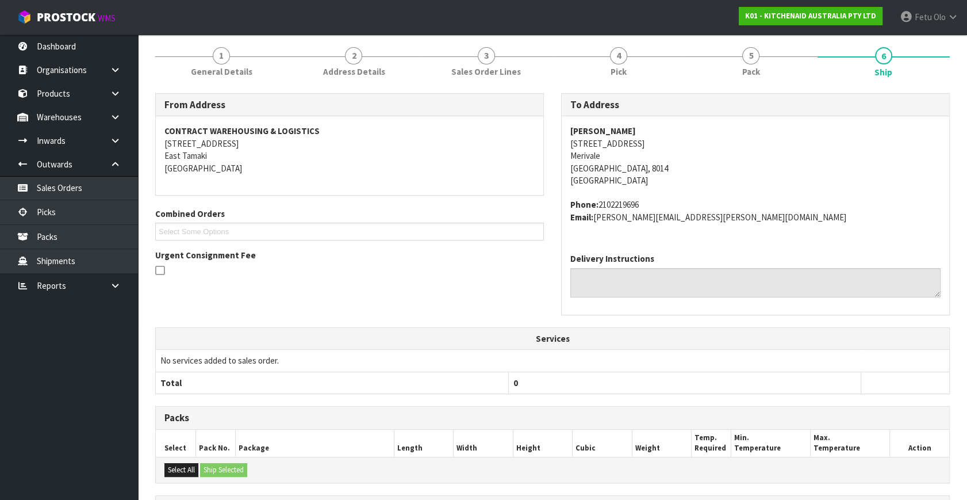
scroll to position [0, 0]
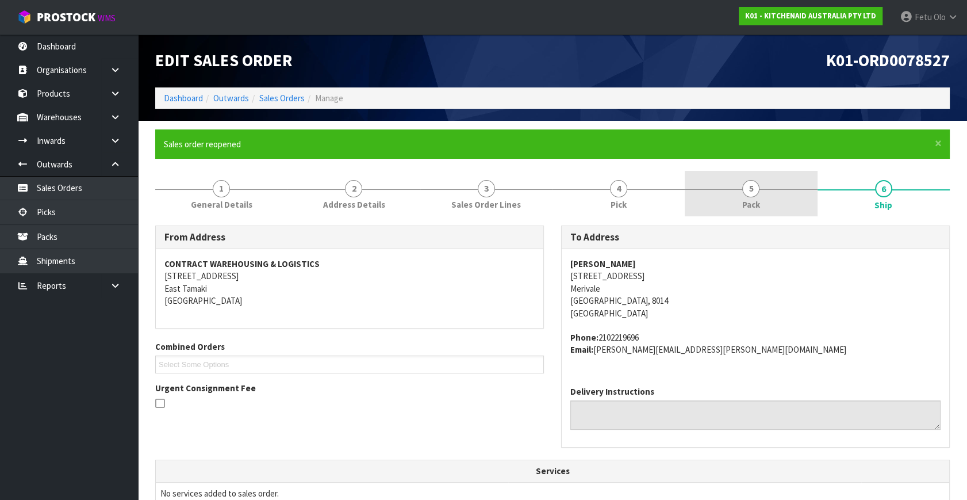
click at [754, 191] on span "5" at bounding box center [750, 188] width 17 height 17
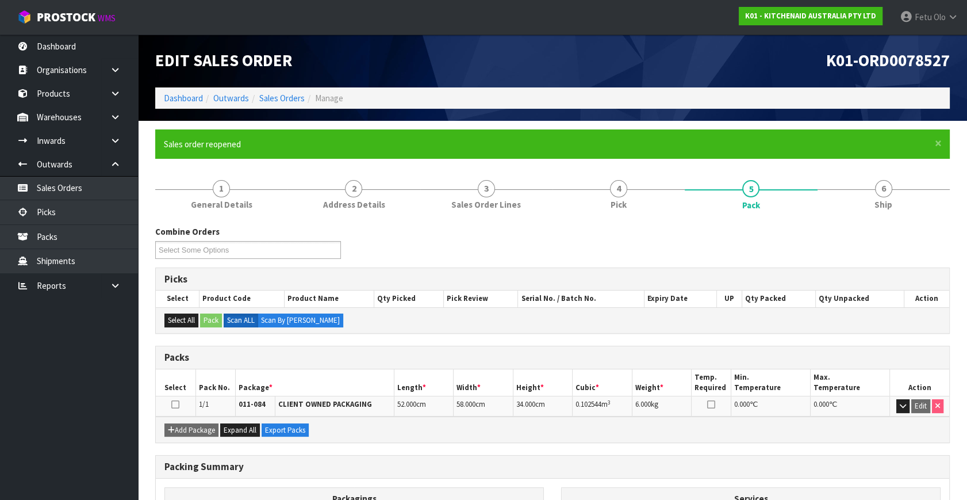
drag, startPoint x: 729, startPoint y: 266, endPoint x: 755, endPoint y: 259, distance: 27.3
click at [731, 265] on div "Combine Orders K01-ORD0078499 K01-ORD0078500 K01-ORD0078501 K01-ORD0078502 K01-…" at bounding box center [553, 245] width 812 height 41
click at [896, 204] on link "6 Ship" at bounding box center [884, 193] width 132 height 45
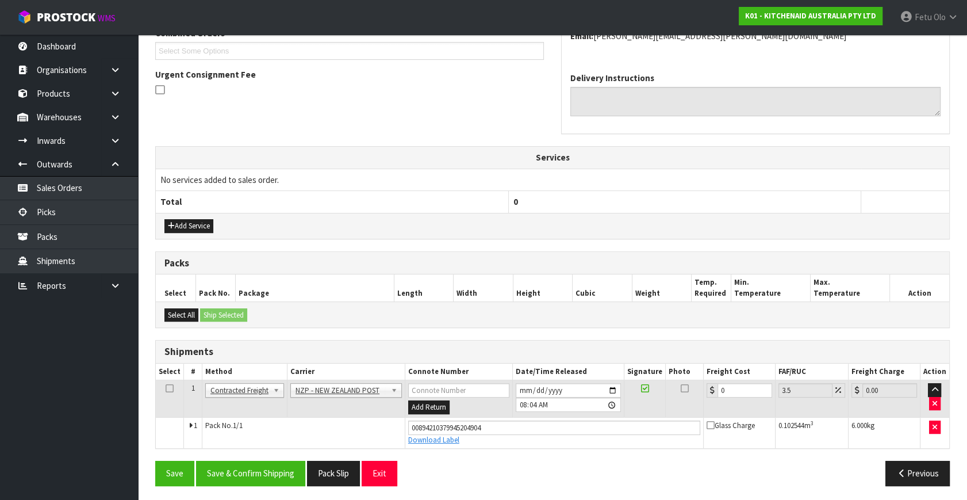
scroll to position [315, 0]
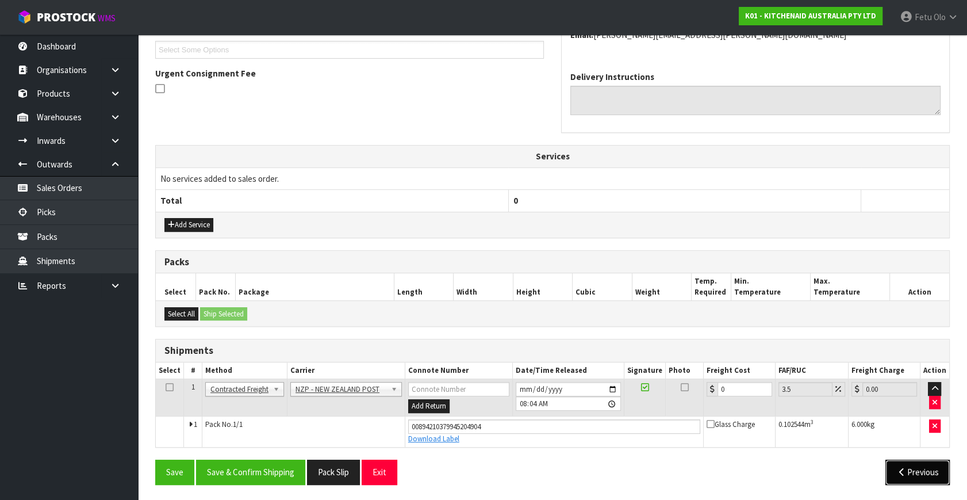
drag, startPoint x: 903, startPoint y: 468, endPoint x: 887, endPoint y: 468, distance: 16.1
click at [903, 468] on icon "button" at bounding box center [901, 472] width 11 height 9
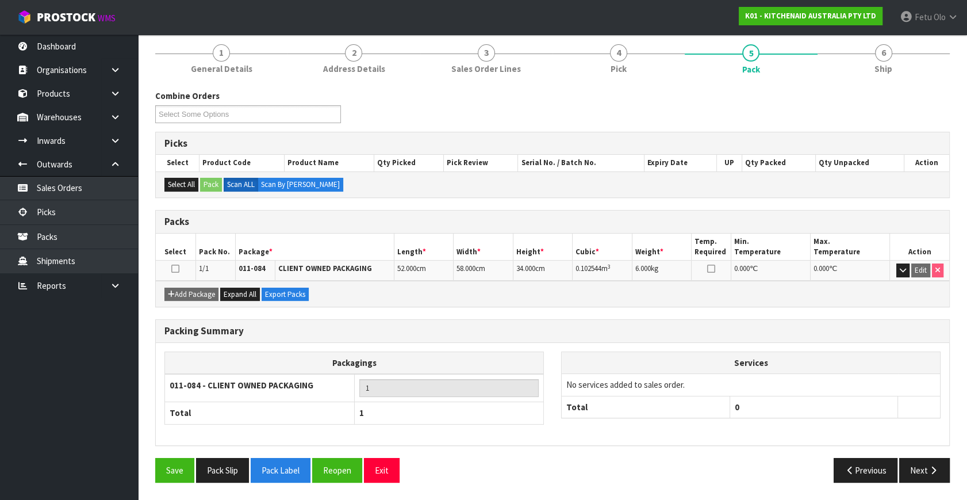
scroll to position [133, 0]
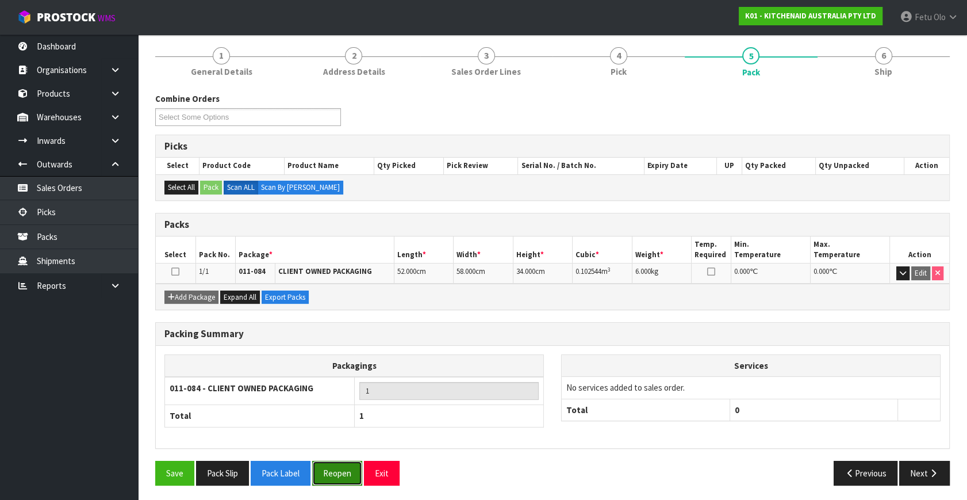
click at [345, 469] on button "Reopen" at bounding box center [337, 473] width 50 height 25
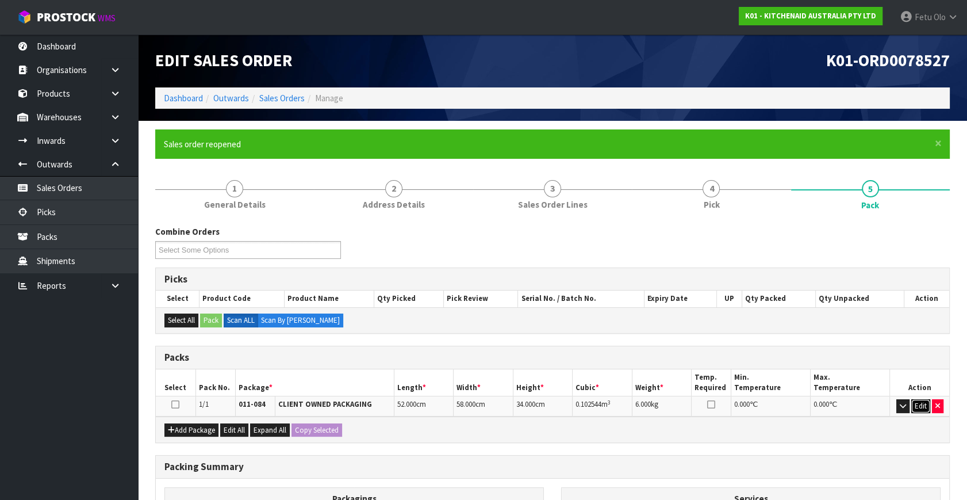
click at [924, 406] on button "Edit" at bounding box center [920, 406] width 19 height 14
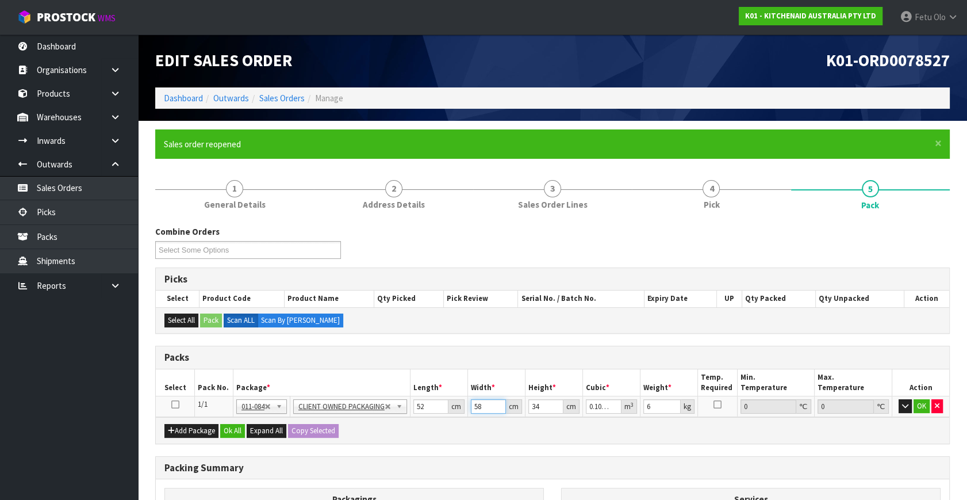
drag, startPoint x: 484, startPoint y: 406, endPoint x: 434, endPoint y: 415, distance: 50.9
click at [434, 415] on div "Packs Select Pack No. Package * Length * Width * Height * Cubic * Weight * Temp…" at bounding box center [552, 395] width 795 height 98
type input "2"
type input "0.003536"
type input "28"
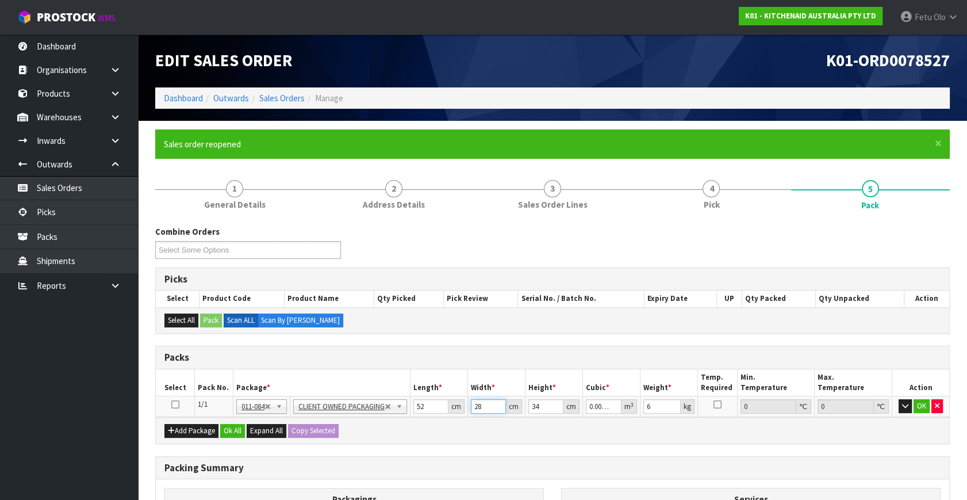
type input "0.049504"
type input "28"
click at [918, 407] on button "OK" at bounding box center [922, 406] width 16 height 14
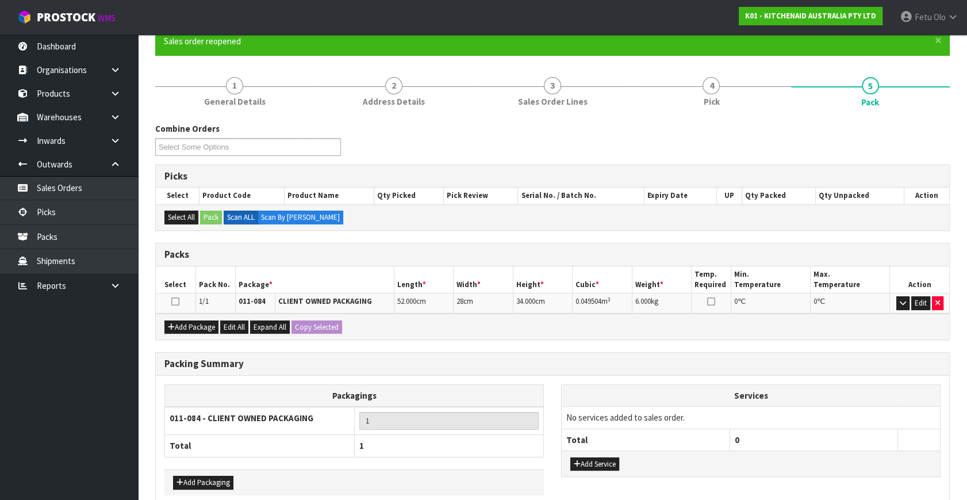
scroll to position [159, 0]
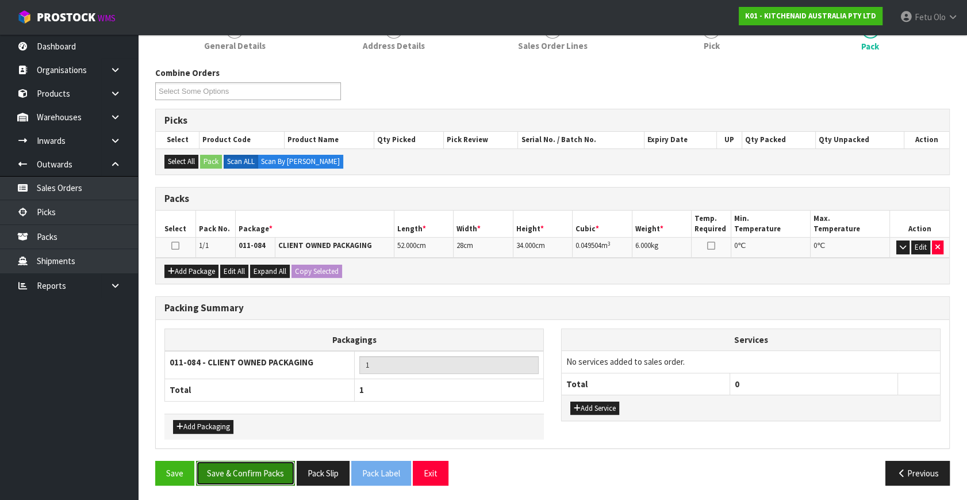
click at [263, 469] on button "Save & Confirm Packs" at bounding box center [245, 473] width 99 height 25
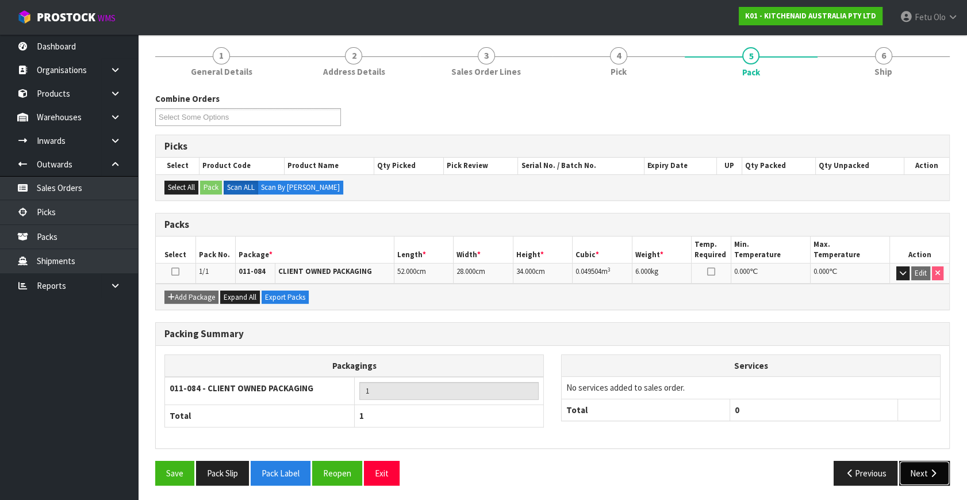
click at [926, 466] on button "Next" at bounding box center [924, 473] width 51 height 25
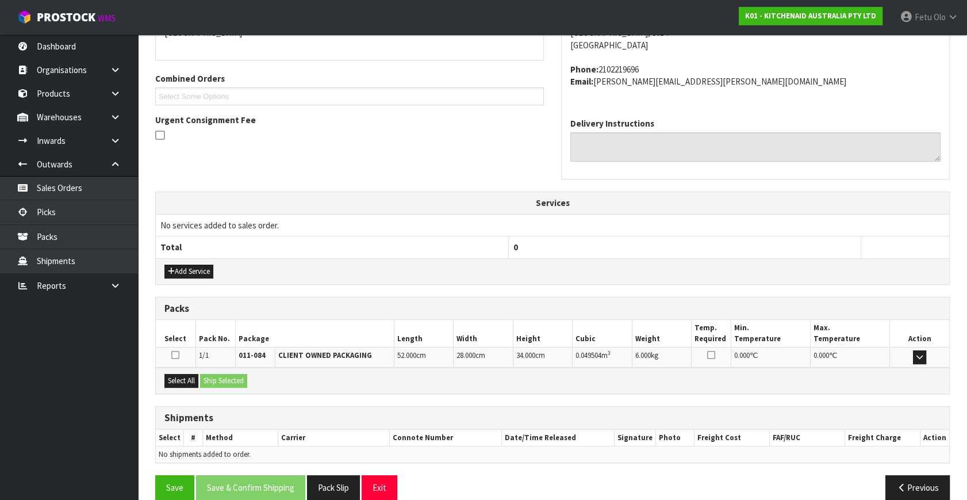
scroll to position [283, 0]
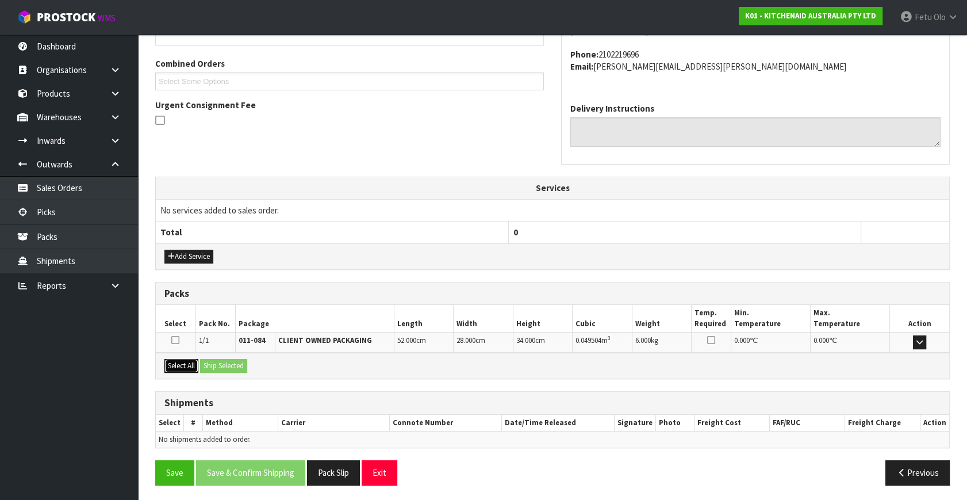
click at [167, 362] on button "Select All" at bounding box center [181, 366] width 34 height 14
click at [244, 361] on button "Ship Selected" at bounding box center [223, 366] width 47 height 14
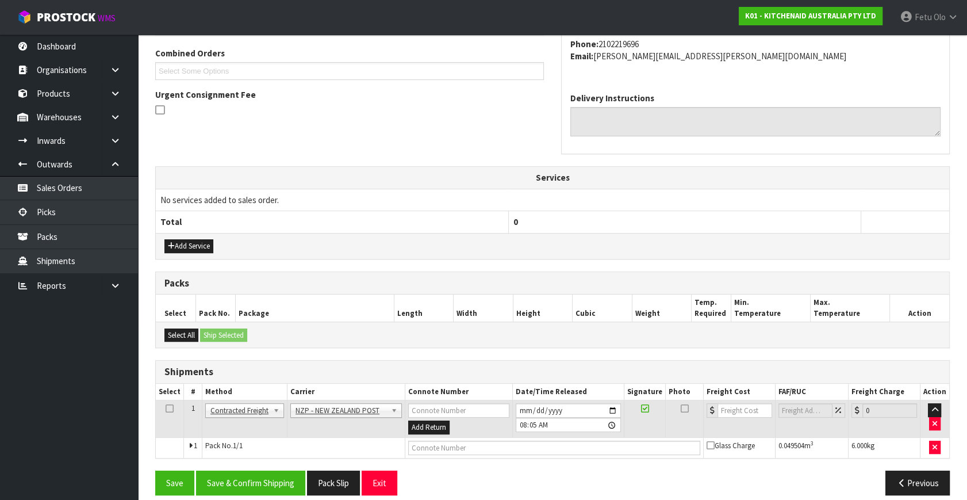
scroll to position [304, 0]
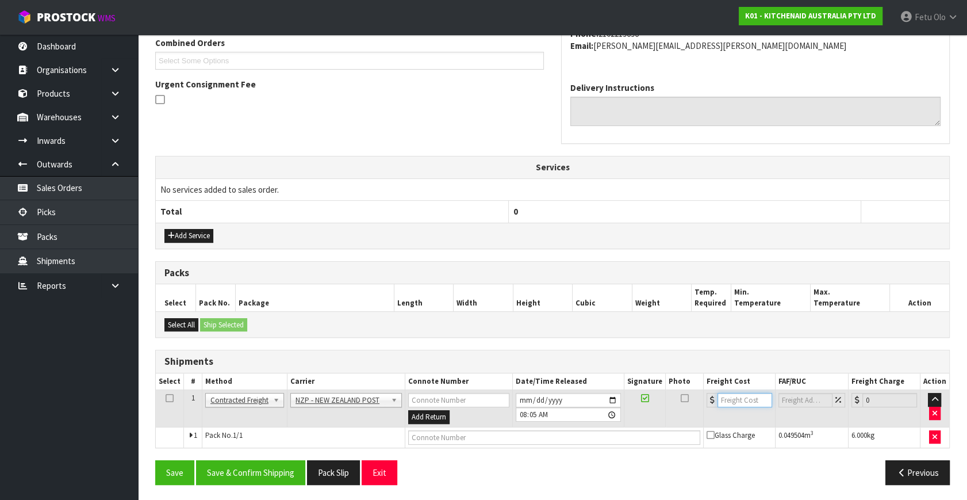
click at [752, 401] on input "number" at bounding box center [745, 400] width 55 height 14
type input "11.61"
click at [605, 434] on input "text" at bounding box center [554, 437] width 292 height 14
type input "00894210379945205635"
click at [155, 460] on button "Save" at bounding box center [174, 472] width 39 height 25
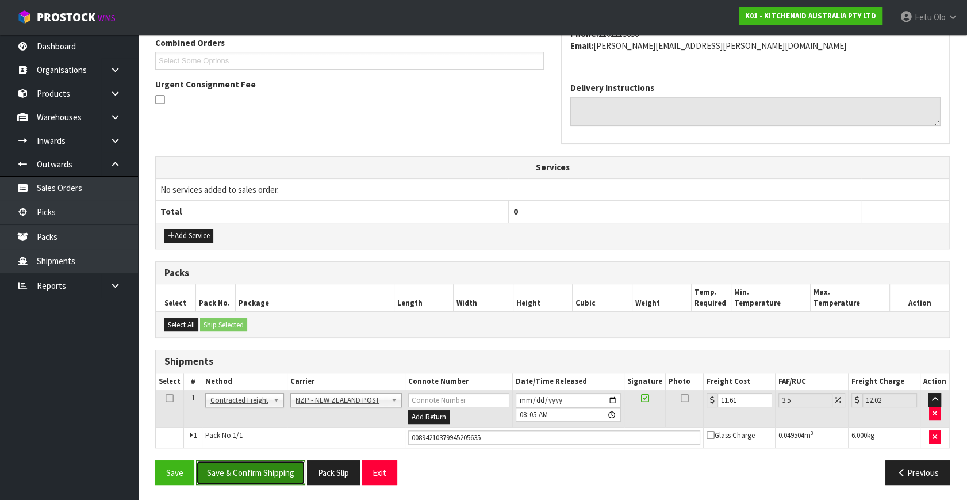
click at [254, 463] on button "Save & Confirm Shipping" at bounding box center [250, 472] width 109 height 25
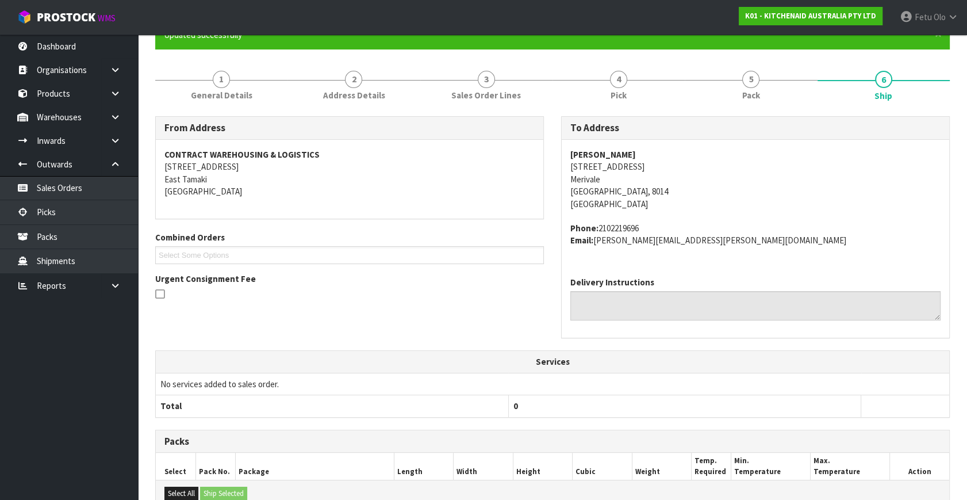
scroll to position [0, 0]
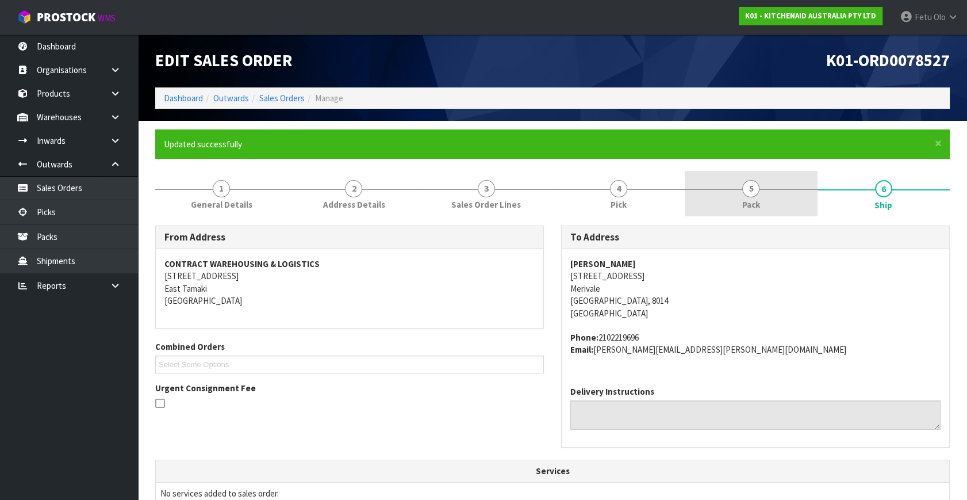
click at [775, 207] on link "5 Pack" at bounding box center [751, 193] width 132 height 45
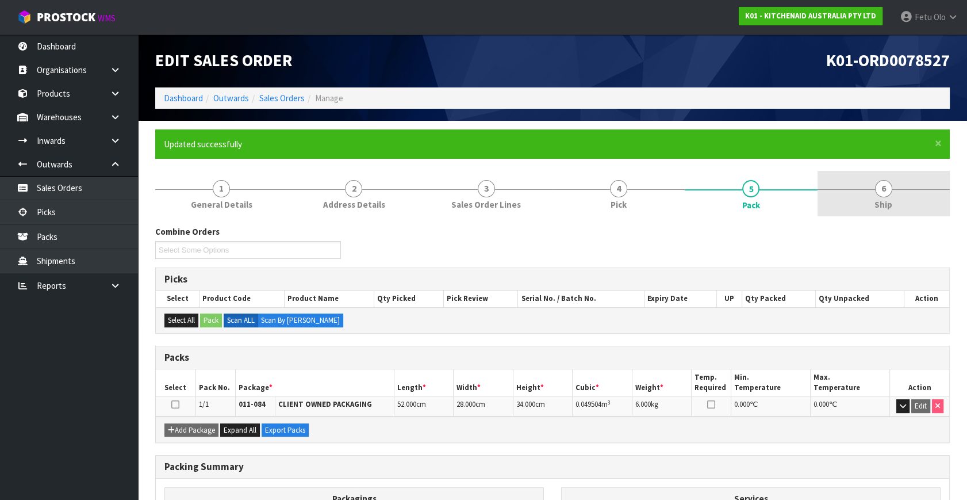
click at [880, 209] on span "Ship" at bounding box center [884, 204] width 18 height 12
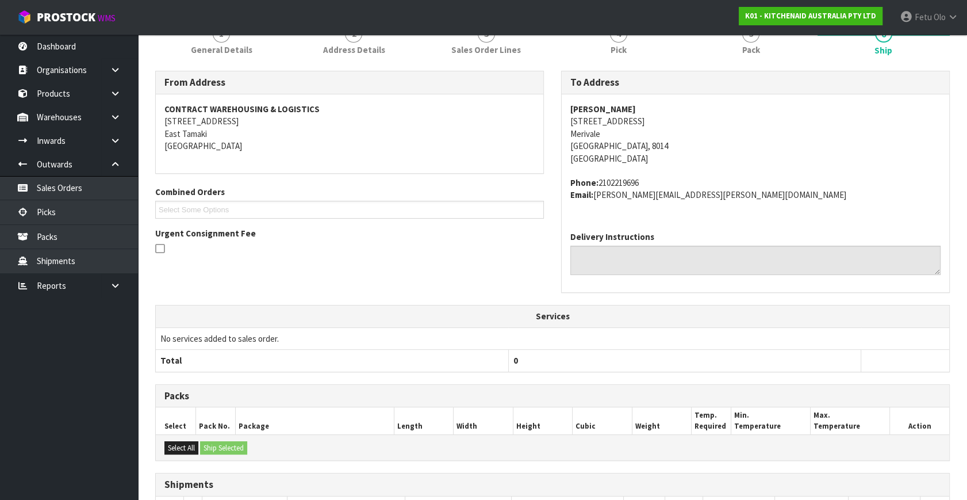
scroll to position [275, 0]
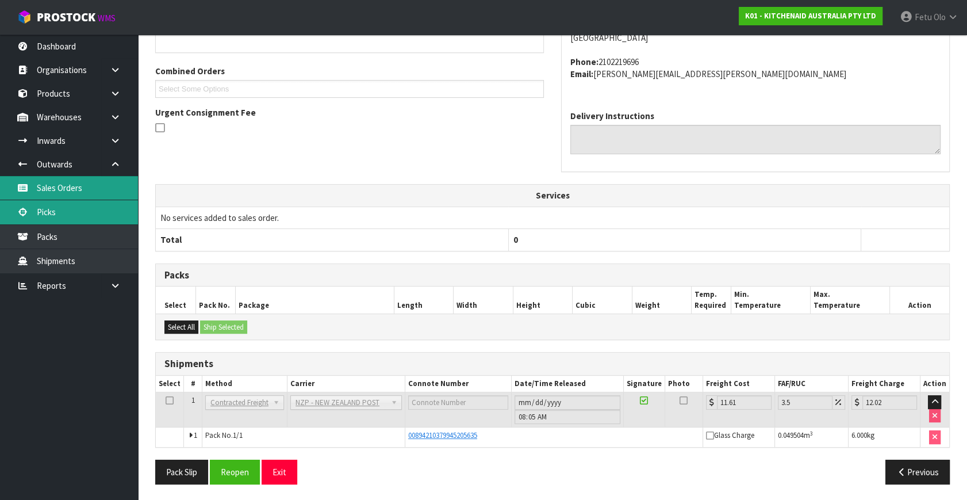
click at [59, 200] on link "Sales Orders" at bounding box center [69, 188] width 138 height 24
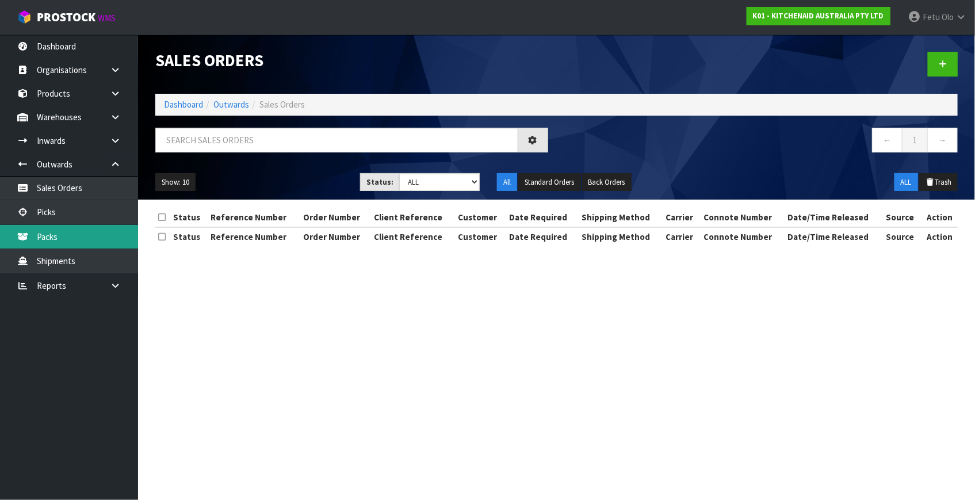
click at [68, 208] on div "Sales Orders Dashboard Outwards Sales Orders ← 1 → Show: 10 5 10 25 50 Status: …" at bounding box center [487, 133] width 975 height 266
click at [68, 208] on link "Picks" at bounding box center [69, 212] width 138 height 24
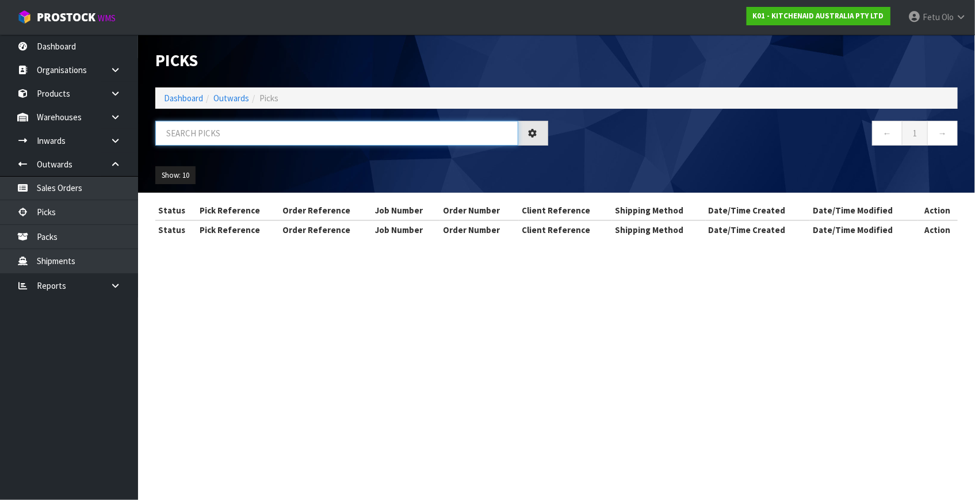
click at [198, 125] on input "text" at bounding box center [336, 133] width 363 height 25
type input "78518"
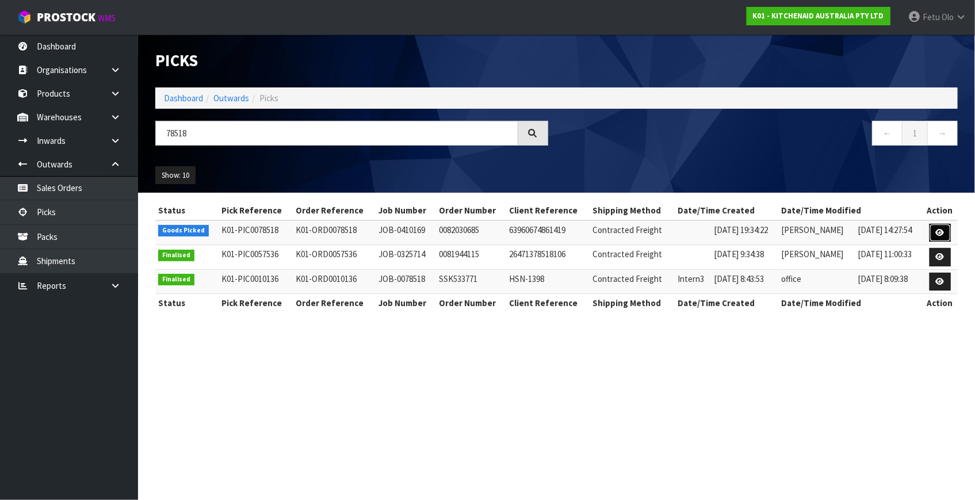
click at [933, 230] on link at bounding box center [939, 233] width 21 height 18
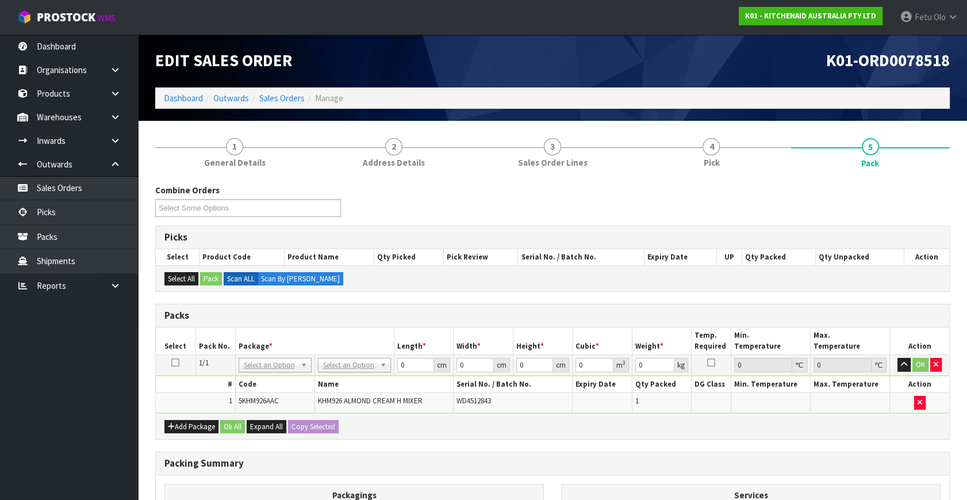
drag, startPoint x: 267, startPoint y: 362, endPoint x: 265, endPoint y: 371, distance: 8.8
click at [265, 377] on input "text" at bounding box center [274, 380] width 67 height 14
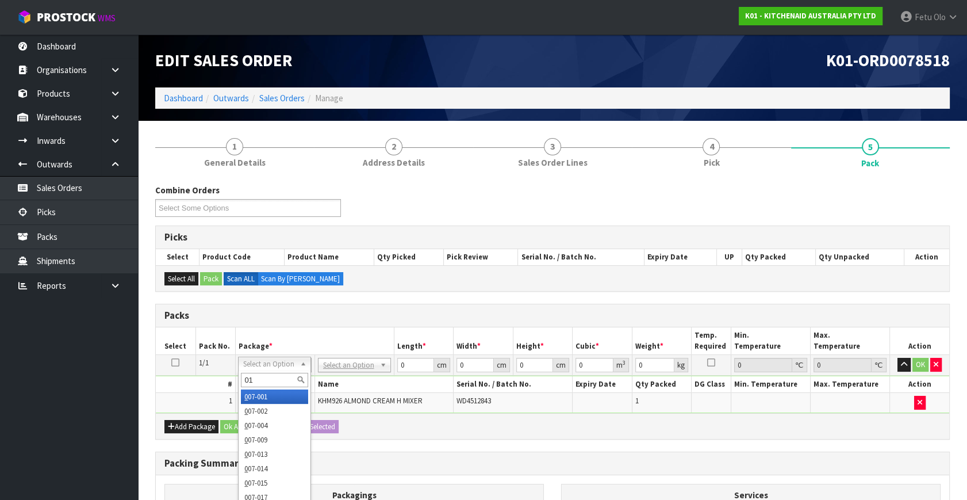
type input "011"
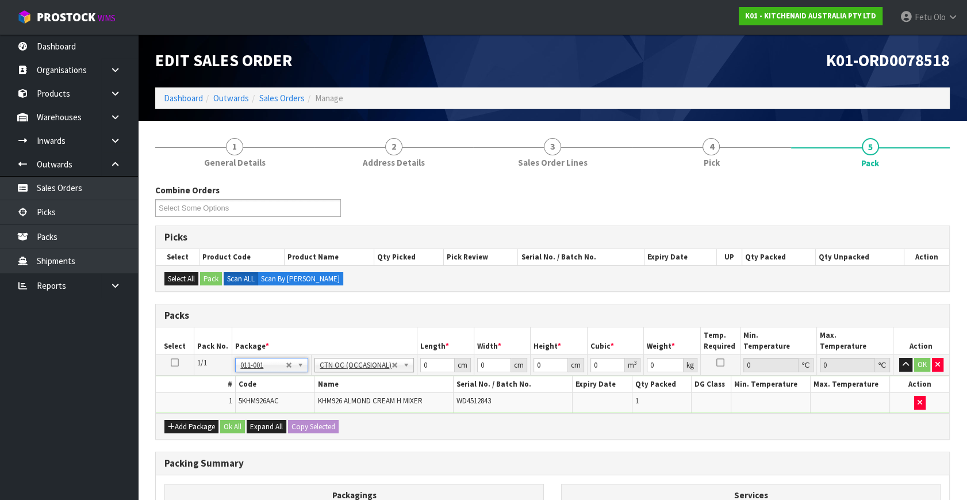
type input "1.6"
drag, startPoint x: 293, startPoint y: 384, endPoint x: 286, endPoint y: 386, distance: 7.7
click at [286, 386] on tbody "1/1 NONE 007-001 007-002 007-004 007-009 007-013 007-014 007-015 007-017 007-01…" at bounding box center [553, 384] width 794 height 58
type input "30"
type input "26"
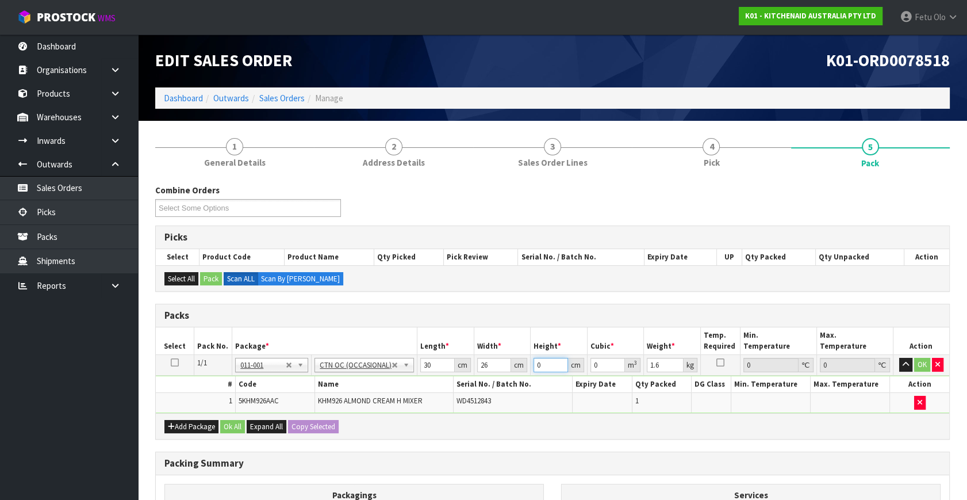
type input "2"
type input "0.00156"
type input "22"
type input "0.01716"
type input "22"
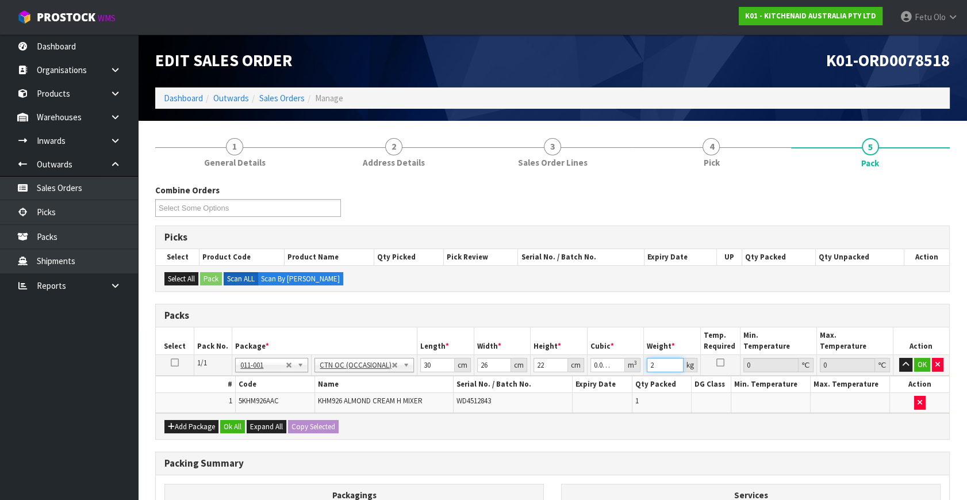
type input "2"
click button "OK" at bounding box center [922, 365] width 16 height 14
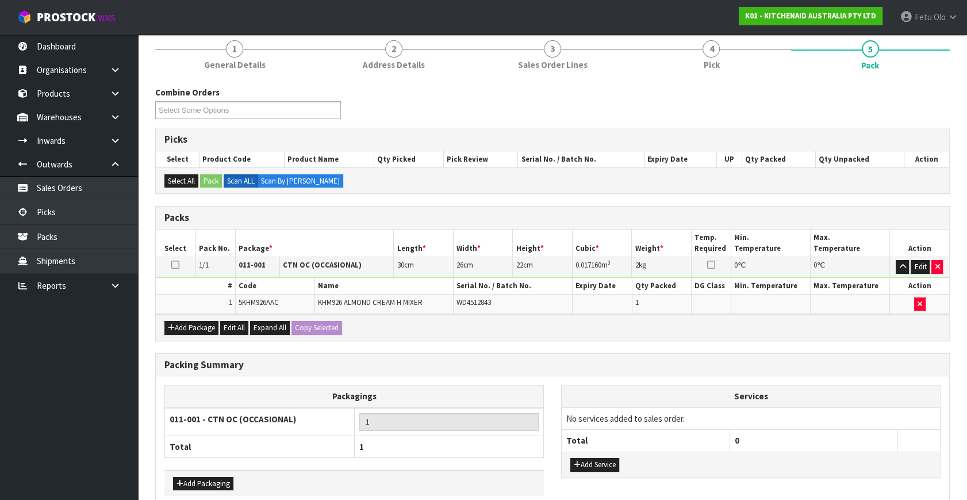
scroll to position [154, 0]
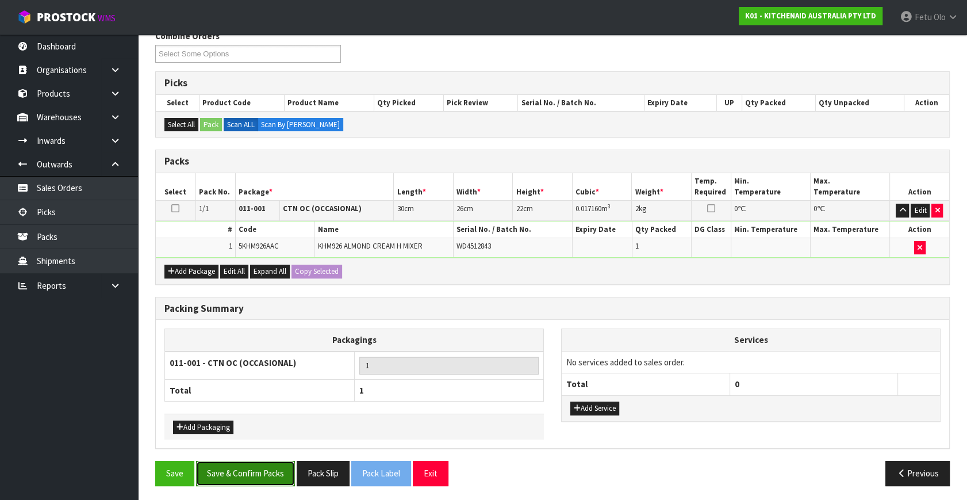
click at [262, 461] on button "Save & Confirm Packs" at bounding box center [245, 473] width 99 height 25
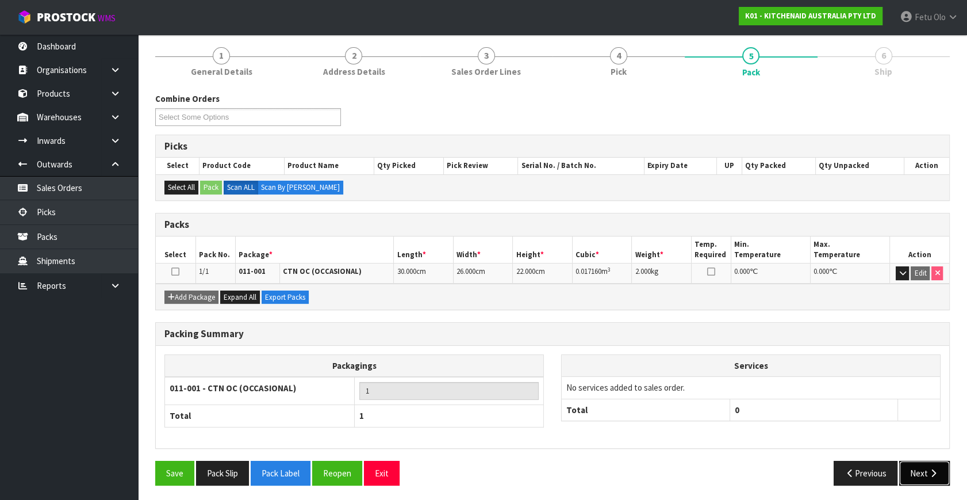
click at [928, 478] on button "Next" at bounding box center [924, 473] width 51 height 25
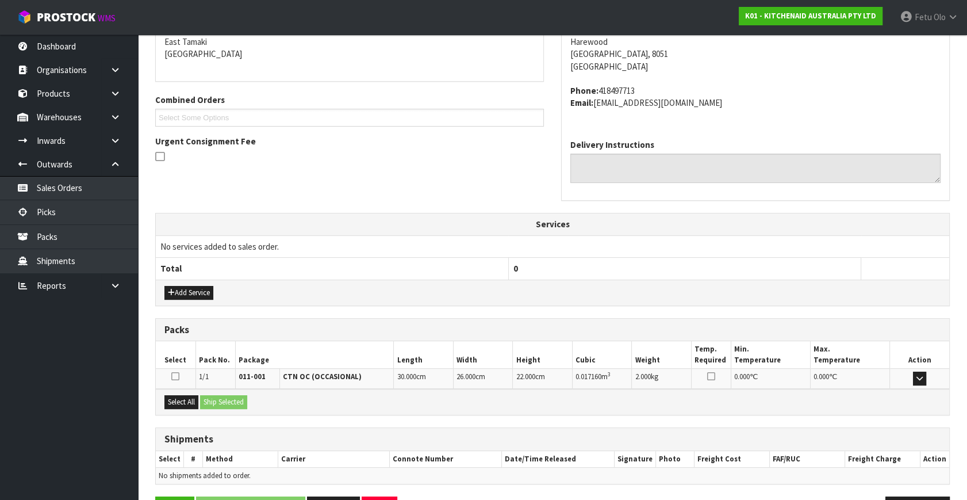
scroll to position [283, 0]
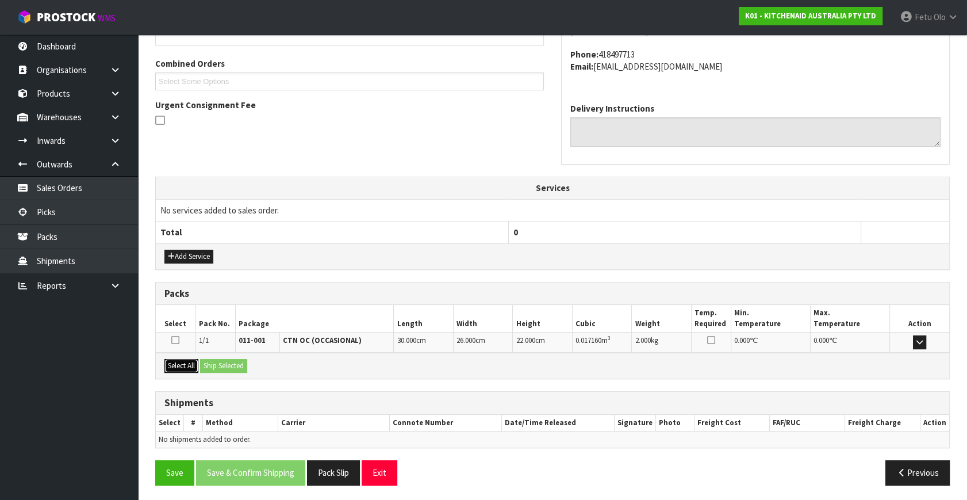
drag, startPoint x: 171, startPoint y: 358, endPoint x: 209, endPoint y: 362, distance: 38.2
click at [172, 359] on button "Select All" at bounding box center [181, 366] width 34 height 14
click at [209, 362] on button "Ship Selected" at bounding box center [223, 366] width 47 height 14
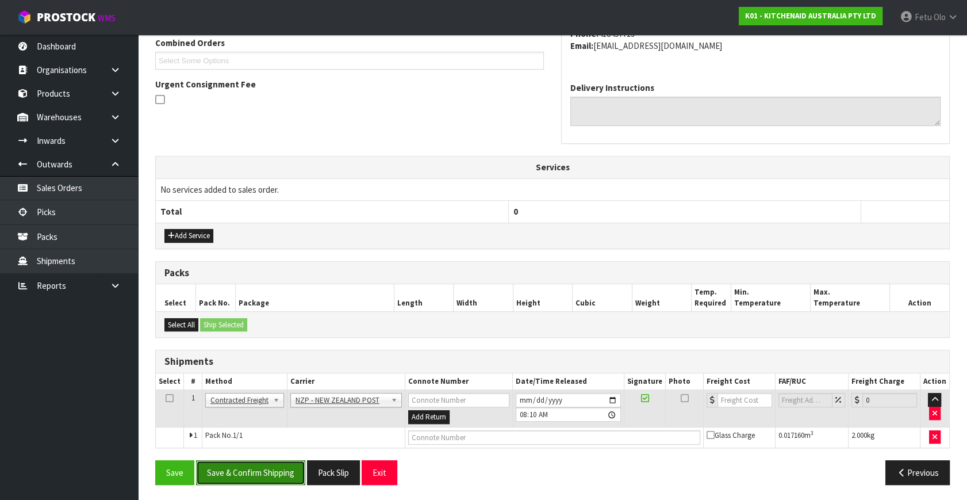
click at [266, 475] on button "Save & Confirm Shipping" at bounding box center [250, 472] width 109 height 25
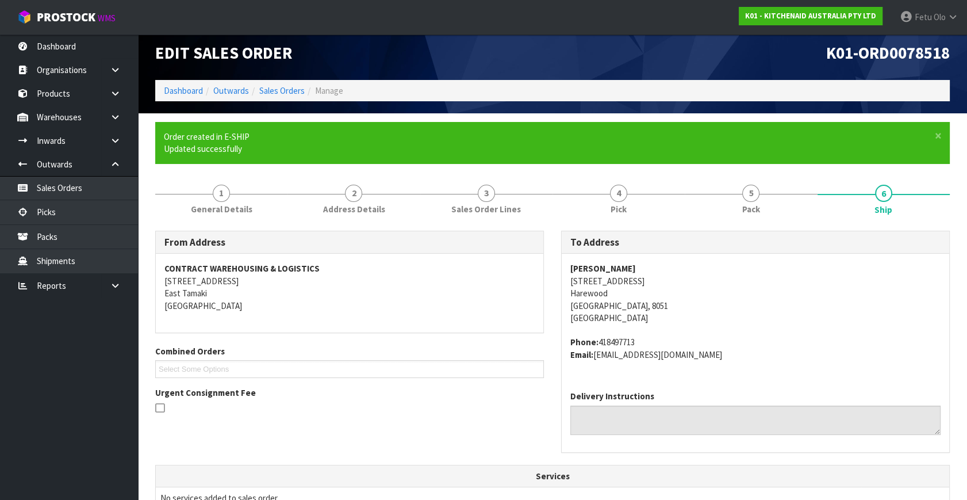
scroll to position [288, 0]
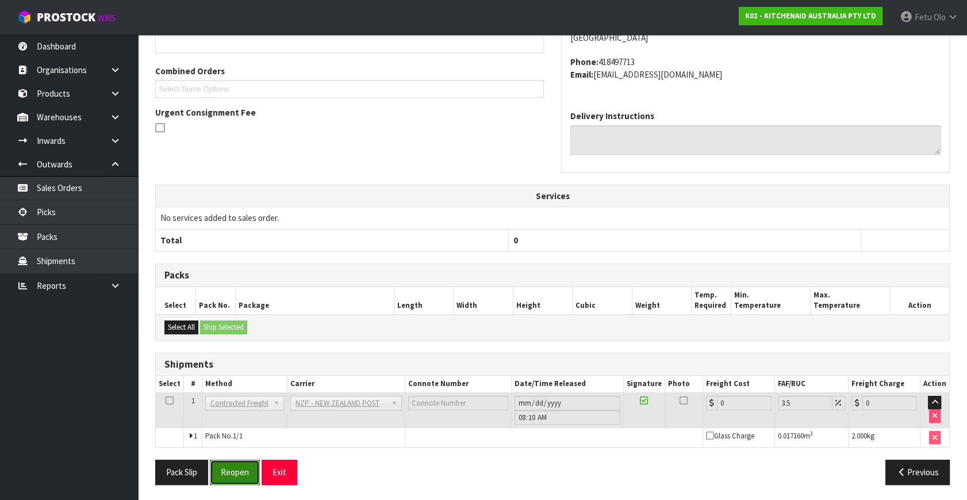
click at [221, 468] on button "Reopen" at bounding box center [235, 471] width 50 height 25
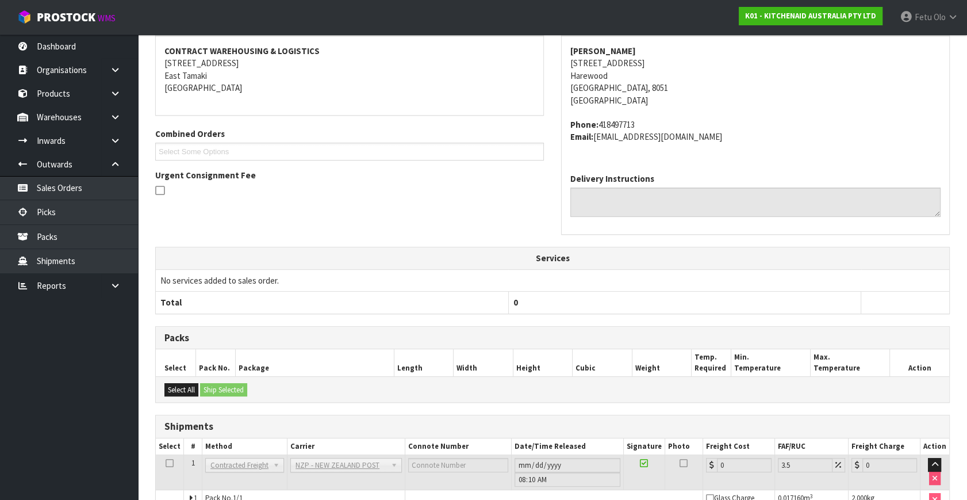
scroll to position [275, 0]
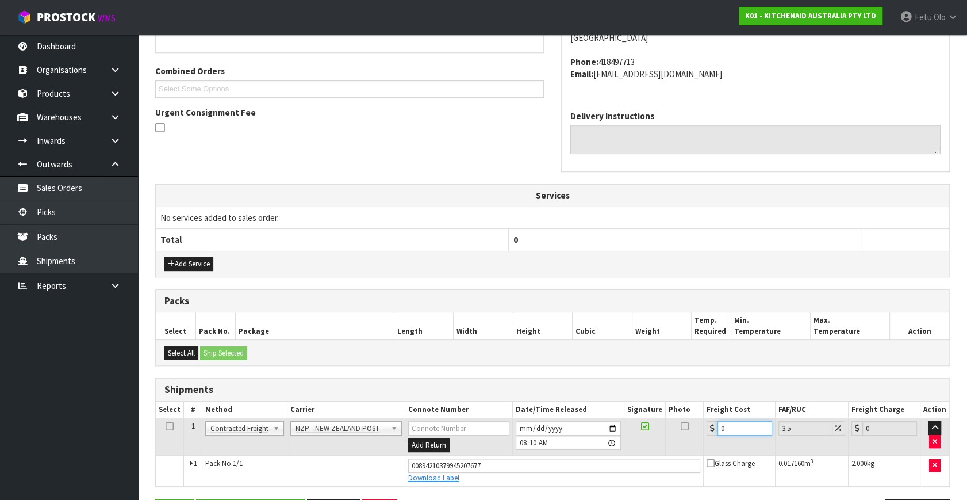
drag, startPoint x: 599, startPoint y: 455, endPoint x: 591, endPoint y: 457, distance: 8.1
click at [591, 457] on tbody "1 Client Local Pickup Customer Local Pickup Company Freight Contracted Freight …" at bounding box center [553, 452] width 794 height 68
type input "1"
type input "1.03"
type input "11"
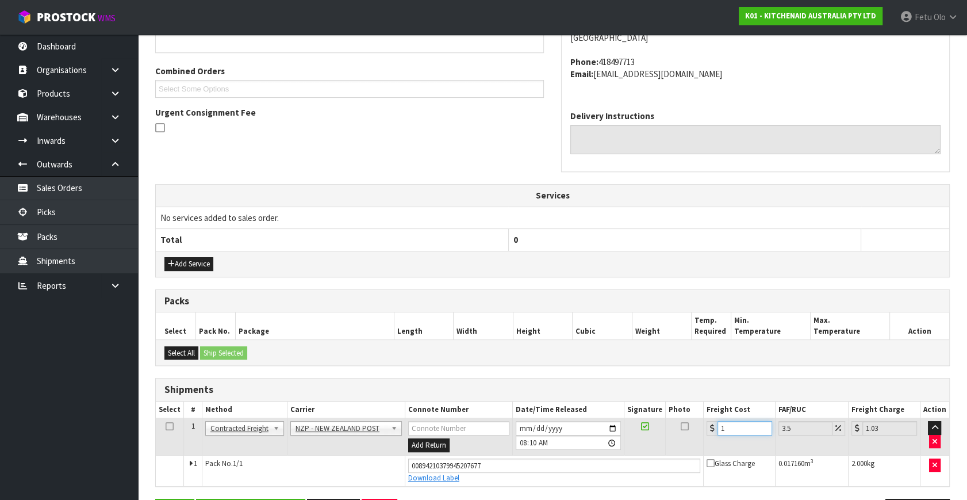
type input "11.38"
type input "11.6"
type input "12.01"
type input "11.61"
type input "12.02"
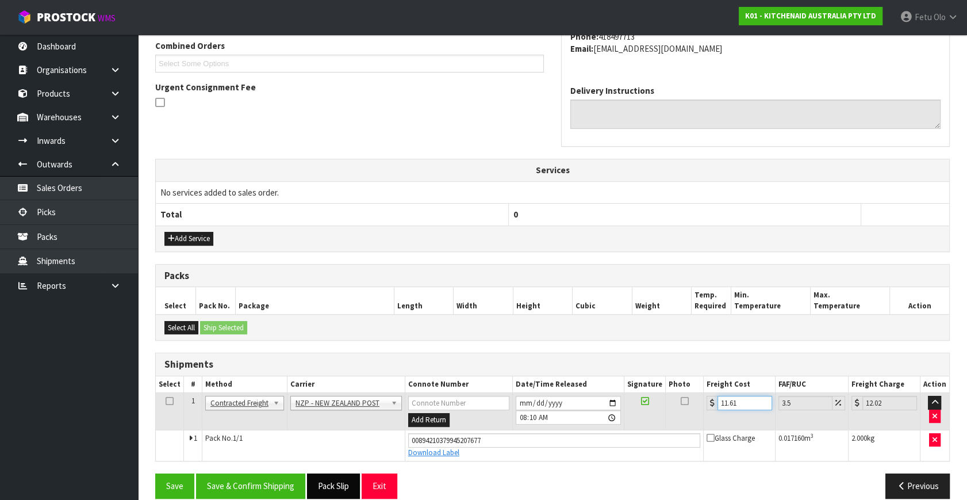
scroll to position [315, 0]
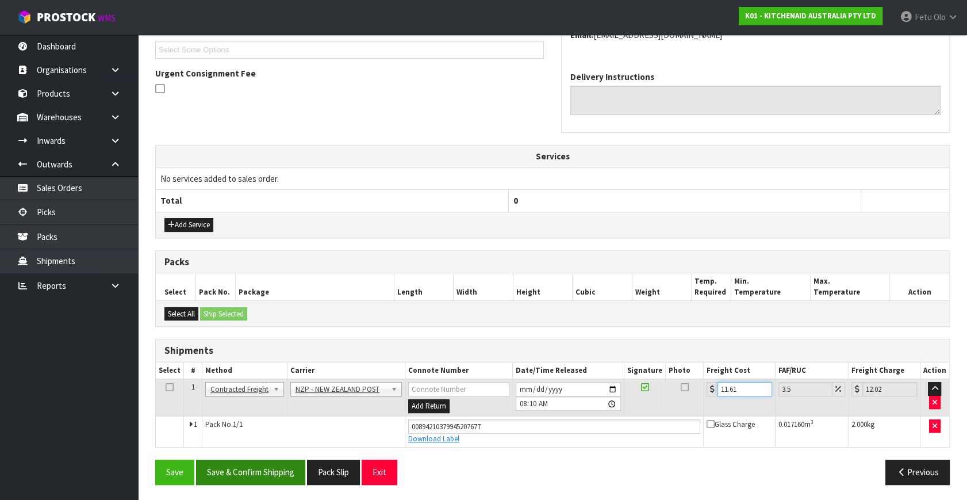
type input "11.61"
click at [277, 462] on button "Save & Confirm Shipping" at bounding box center [250, 471] width 109 height 25
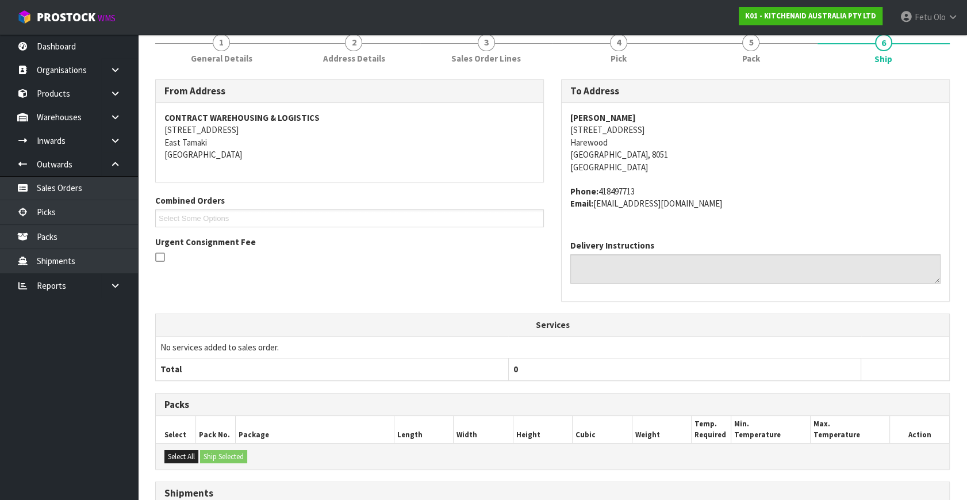
scroll to position [283, 0]
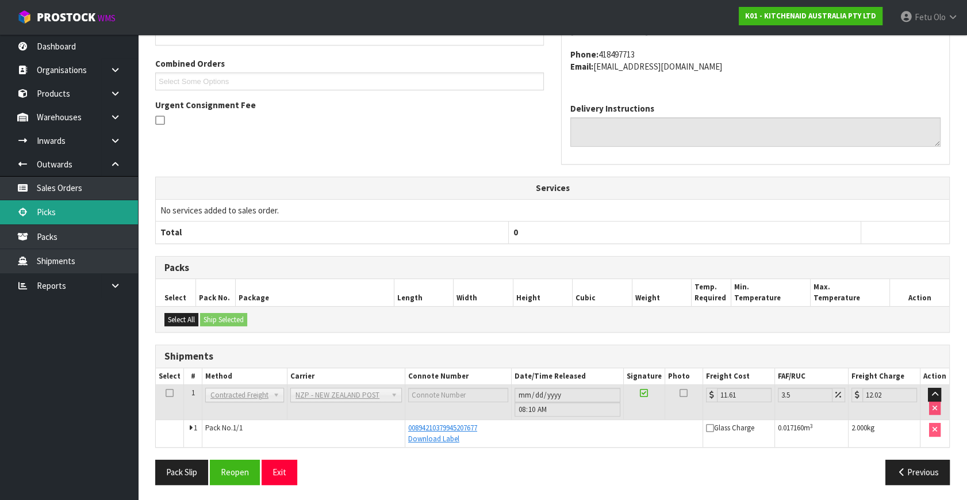
click at [49, 210] on link "Picks" at bounding box center [69, 212] width 138 height 24
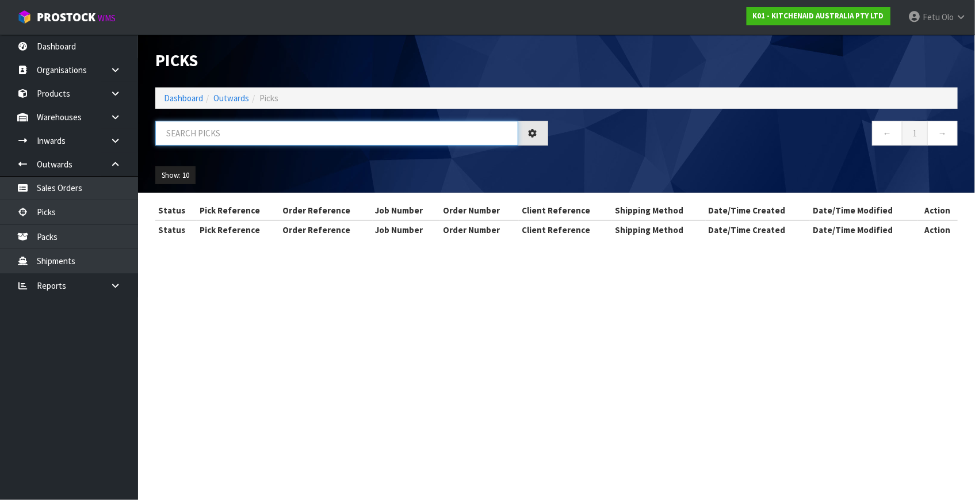
click at [317, 136] on input "text" at bounding box center [336, 133] width 363 height 25
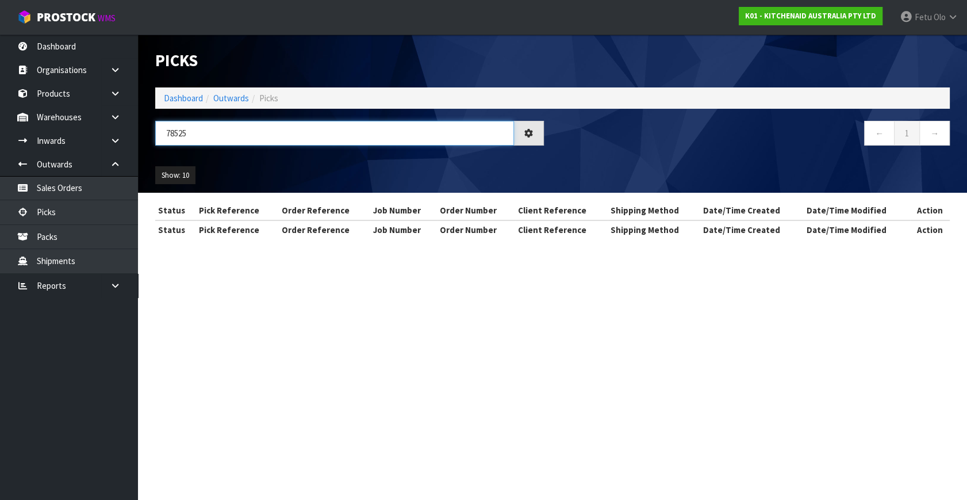
type input "78525"
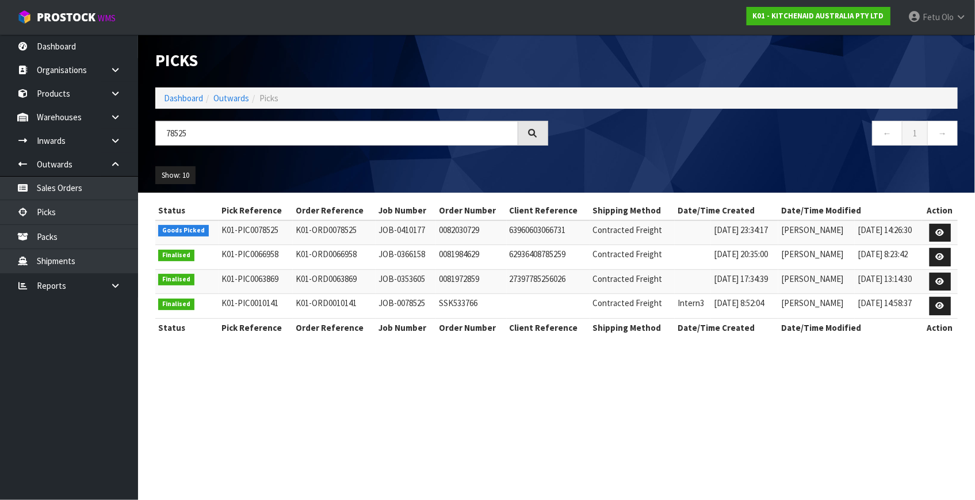
click at [928, 232] on td at bounding box center [940, 232] width 36 height 25
click at [937, 232] on icon at bounding box center [940, 232] width 9 height 7
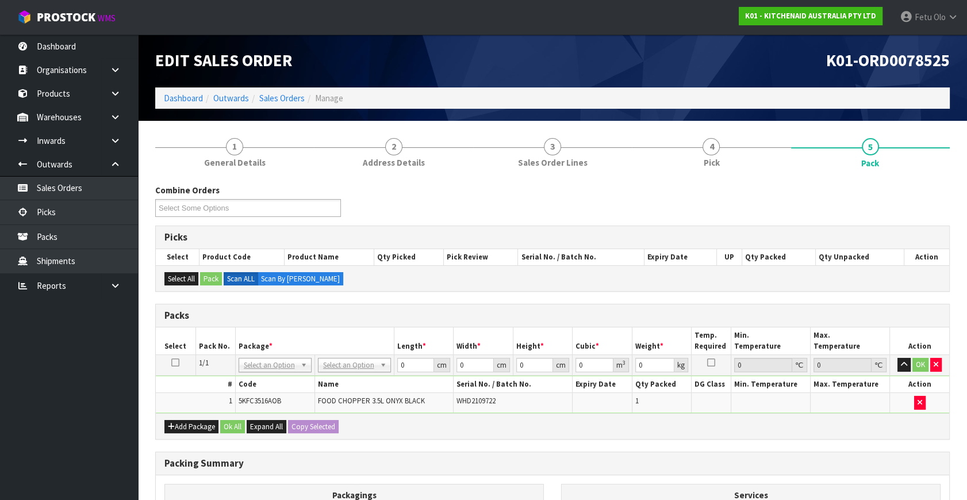
click at [292, 355] on td "NONE 007-001 007-002 007-004 007-009 007-013 007-014 007-015 007-017 007-018 00…" at bounding box center [274, 365] width 79 height 21
drag, startPoint x: 285, startPoint y: 360, endPoint x: 273, endPoint y: 386, distance: 28.6
click at [271, 374] on input "text" at bounding box center [274, 380] width 67 height 14
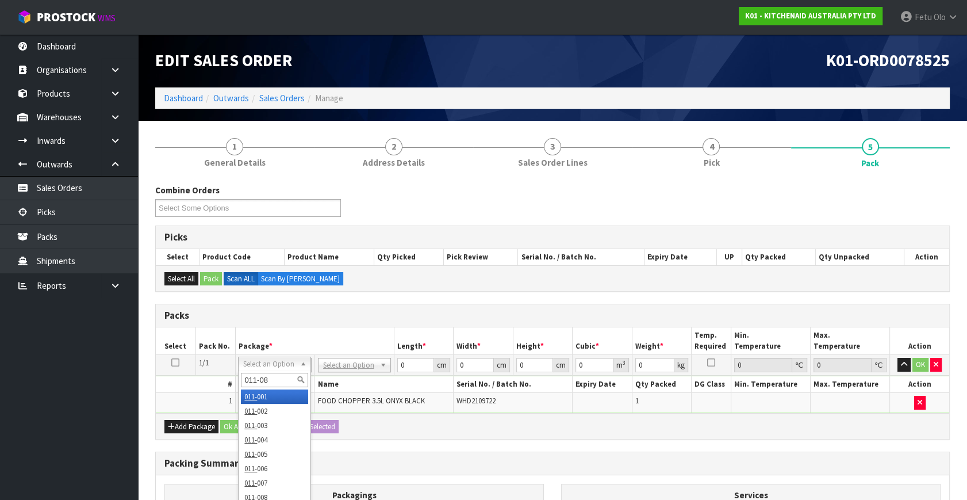
type input "011-084"
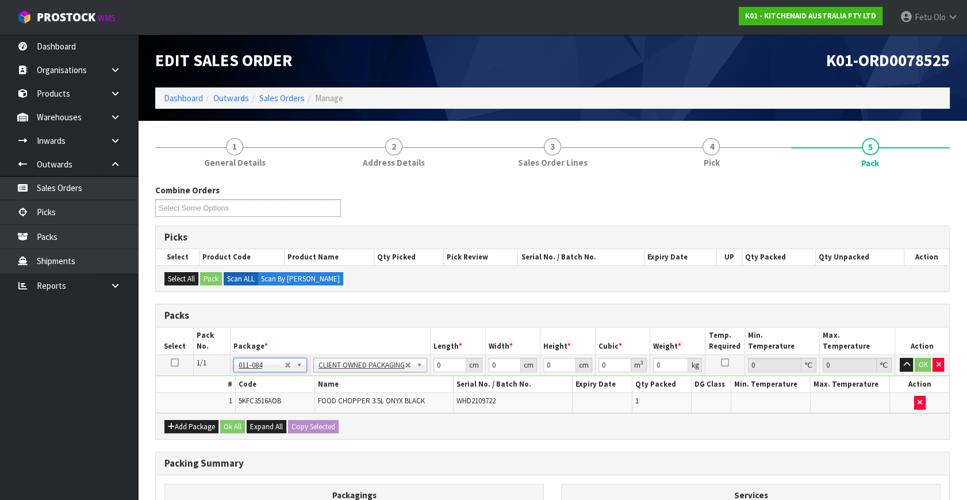
type input "2.1"
drag, startPoint x: 447, startPoint y: 365, endPoint x: 83, endPoint y: 385, distance: 364.6
click at [104, 385] on body "Toggle navigation ProStock WMS K01 - KITCHENAID AUSTRALIA PTY LTD Fetu Olo Logo…" at bounding box center [483, 250] width 967 height 500
type input "30"
type input "26"
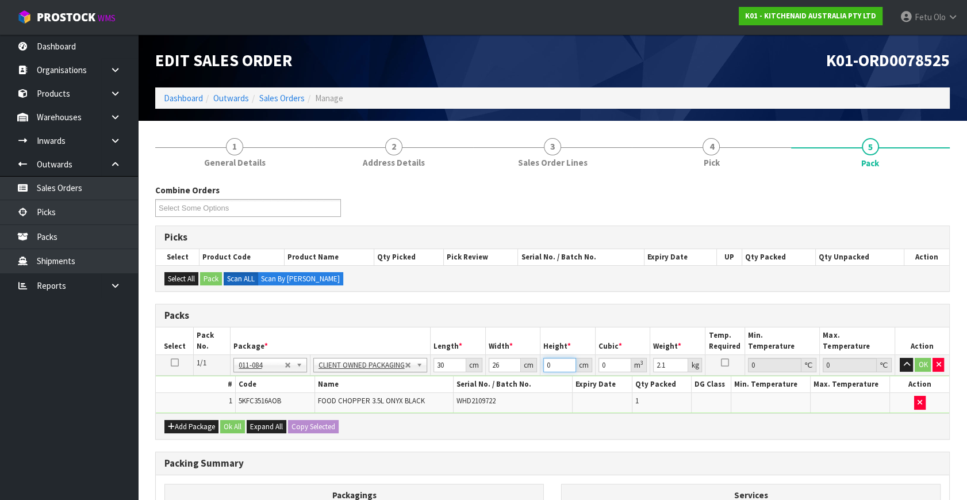
type input "2"
type input "0.00156"
type input "22"
type input "0.01716"
type input "22"
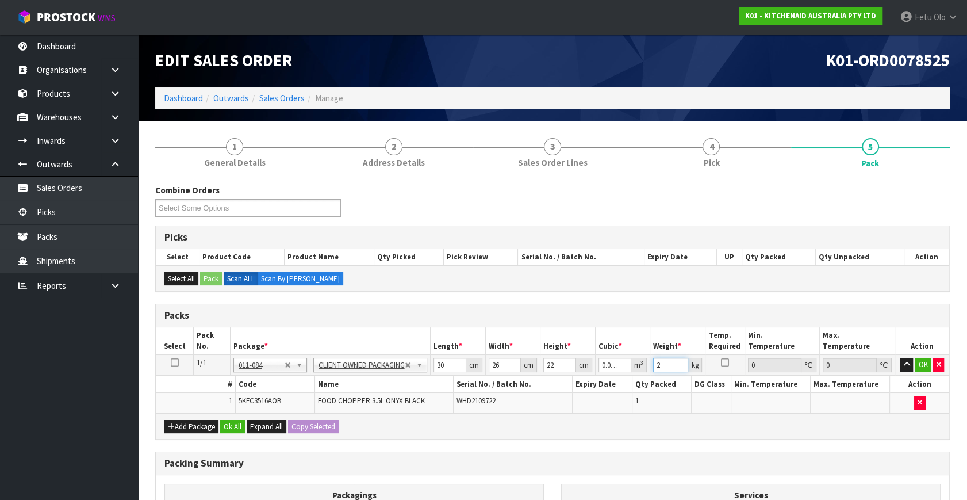
type input "2"
drag, startPoint x: 649, startPoint y: 366, endPoint x: 621, endPoint y: 382, distance: 31.7
click at [621, 382] on tbody "1/1 NONE 007-001 007-002 007-004 007-009 007-013 007-014 007-015 007-017 007-01…" at bounding box center [553, 384] width 794 height 58
type input "3"
click button "OK" at bounding box center [923, 365] width 16 height 14
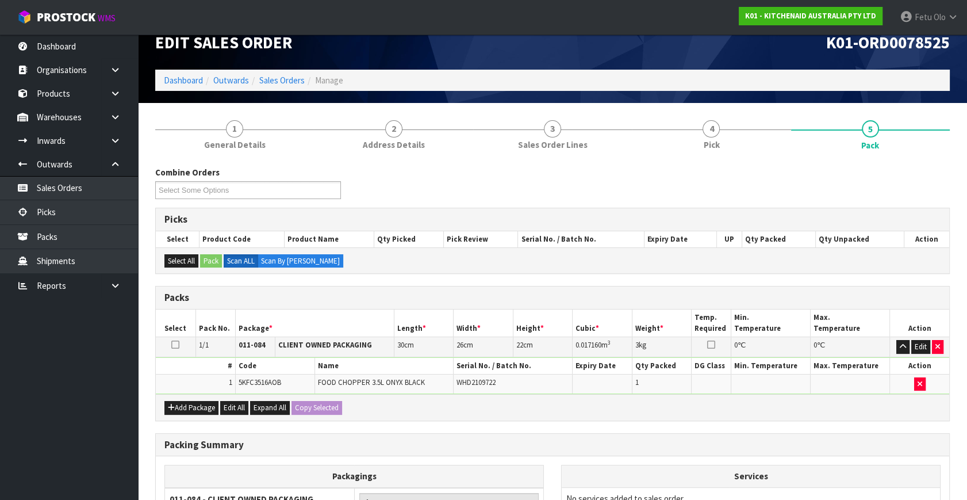
scroll to position [154, 0]
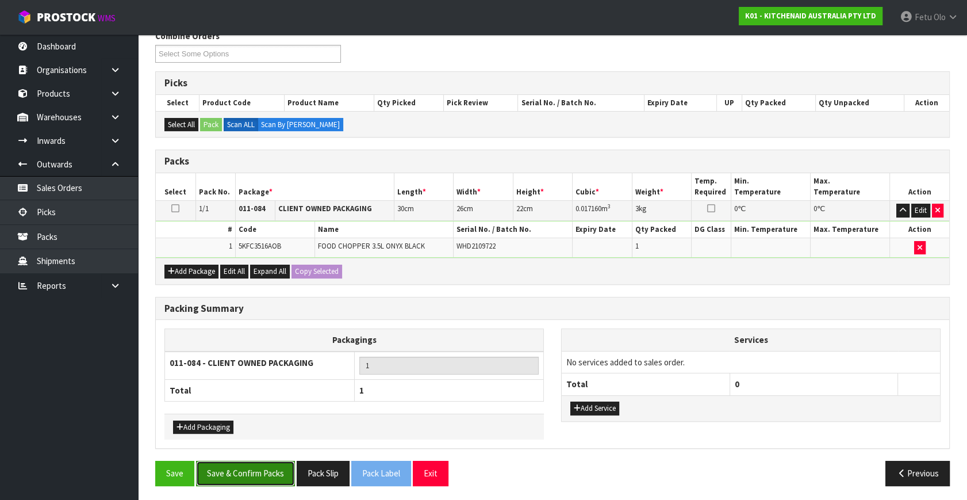
click at [243, 472] on button "Save & Confirm Packs" at bounding box center [245, 473] width 99 height 25
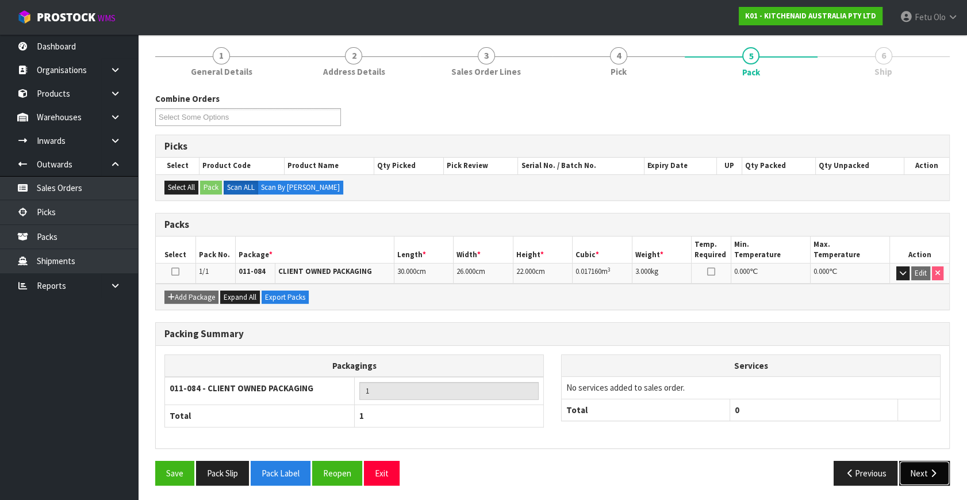
click at [913, 468] on button "Next" at bounding box center [924, 473] width 51 height 25
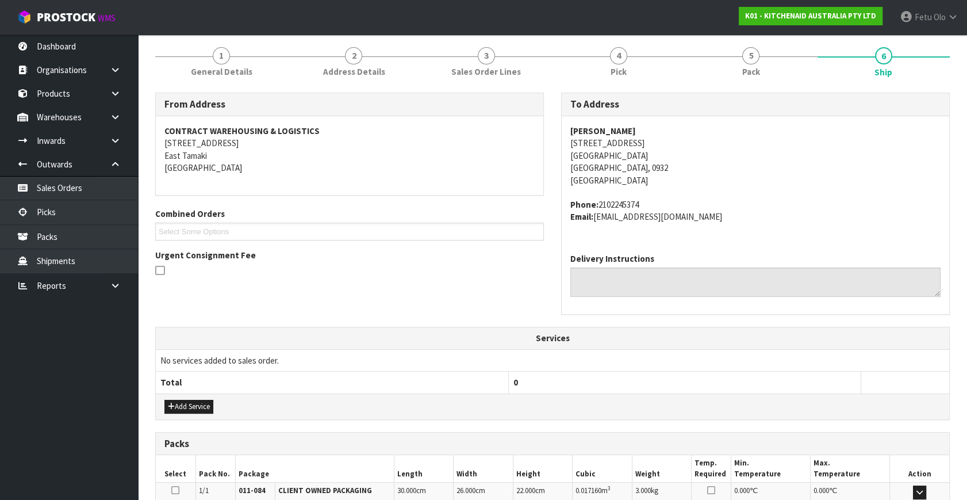
scroll to position [283, 0]
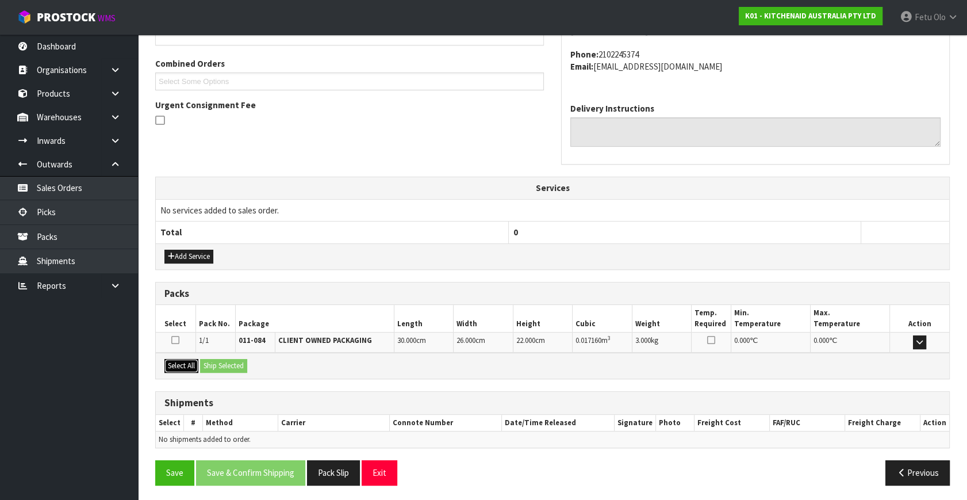
click at [180, 359] on button "Select All" at bounding box center [181, 366] width 34 height 14
click at [217, 361] on button "Ship Selected" at bounding box center [223, 366] width 47 height 14
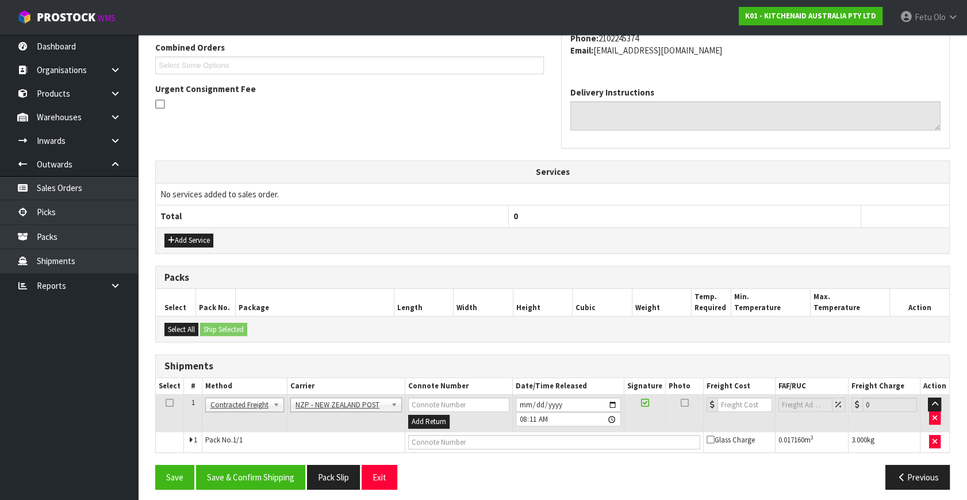
scroll to position [304, 0]
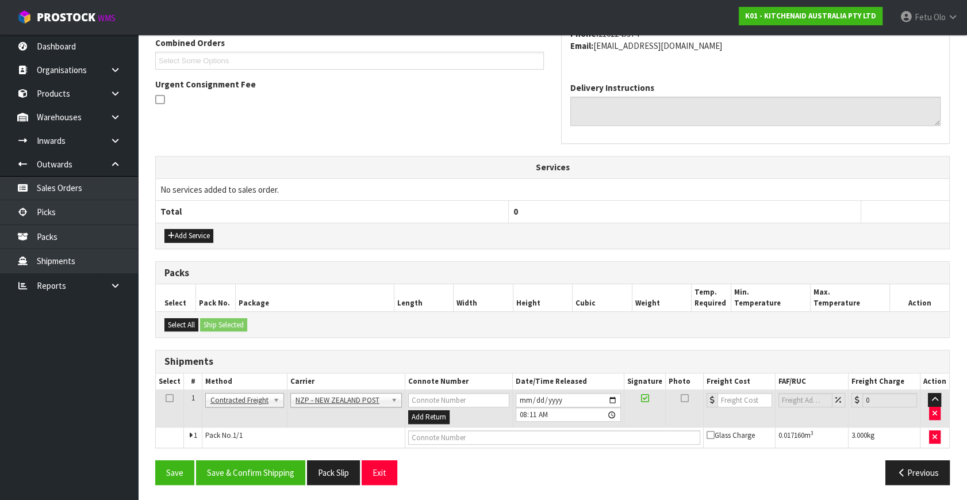
click at [110, 417] on ul "Dashboard Organisations Clients Consignees Carriers Products Categories Serial …" at bounding box center [69, 267] width 138 height 465
drag, startPoint x: 110, startPoint y: 417, endPoint x: 125, endPoint y: 405, distance: 19.7
click at [111, 416] on ul "Dashboard Organisations Clients Consignees Carriers Products Categories Serial …" at bounding box center [69, 267] width 138 height 465
click at [258, 471] on button "Save & Confirm Shipping" at bounding box center [250, 472] width 109 height 25
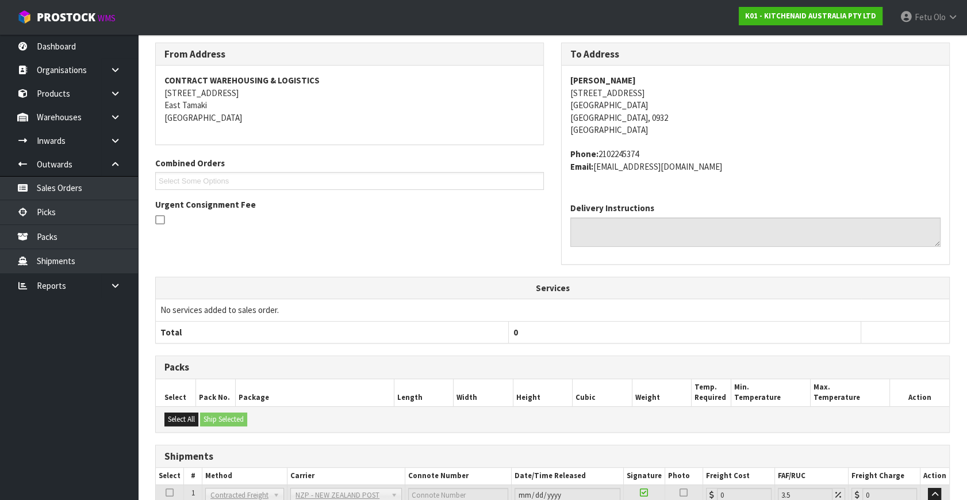
scroll to position [288, 0]
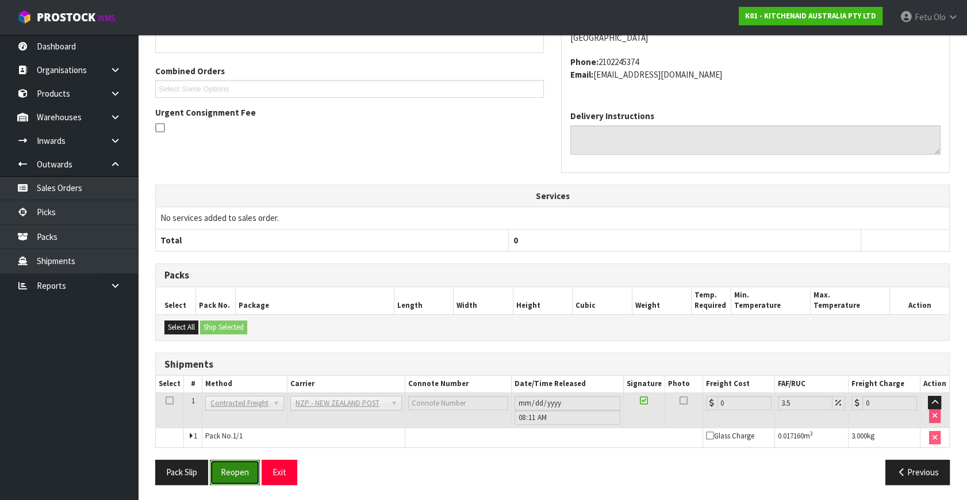
drag, startPoint x: 233, startPoint y: 468, endPoint x: 252, endPoint y: 461, distance: 19.7
click at [234, 468] on button "Reopen" at bounding box center [235, 471] width 50 height 25
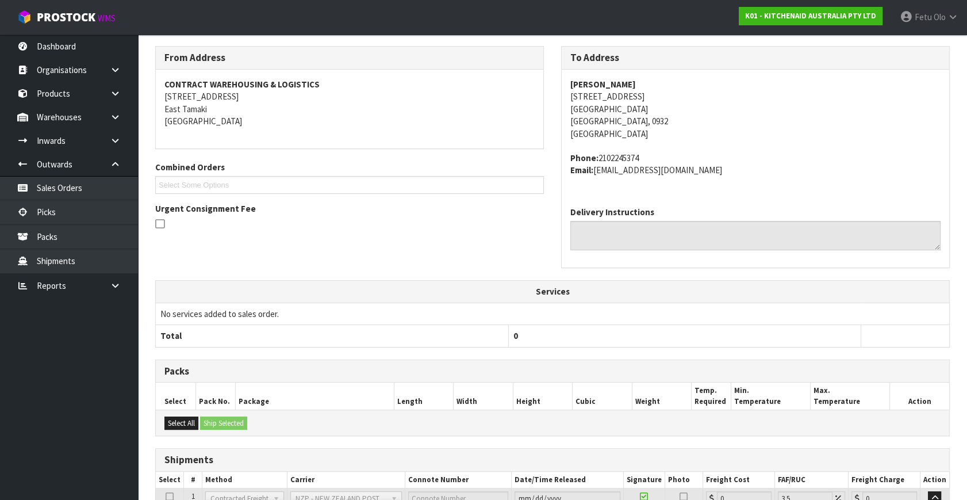
scroll to position [275, 0]
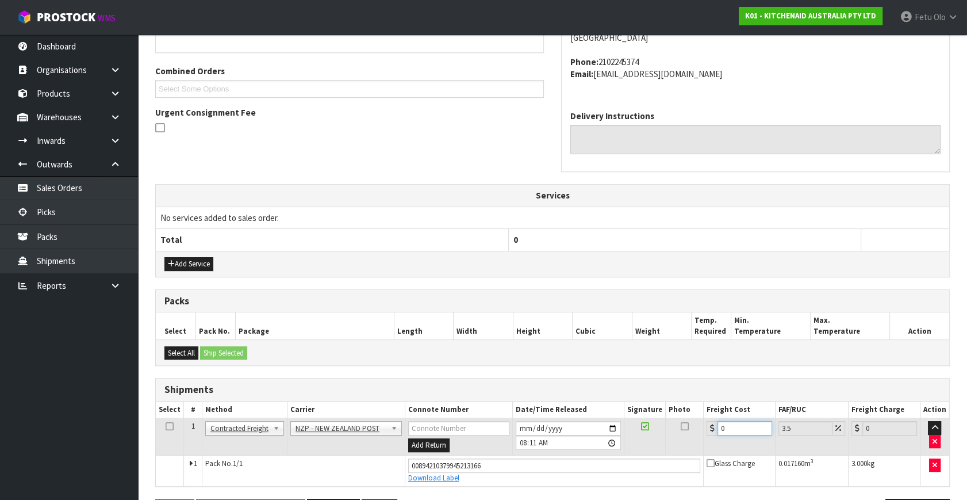
drag, startPoint x: 740, startPoint y: 423, endPoint x: 474, endPoint y: 443, distance: 266.4
click at [474, 443] on tr "1 Client Local Pickup Customer Local Pickup Company Freight Contracted Freight …" at bounding box center [553, 436] width 794 height 37
type input "4"
type input "4.14"
type input "4.3"
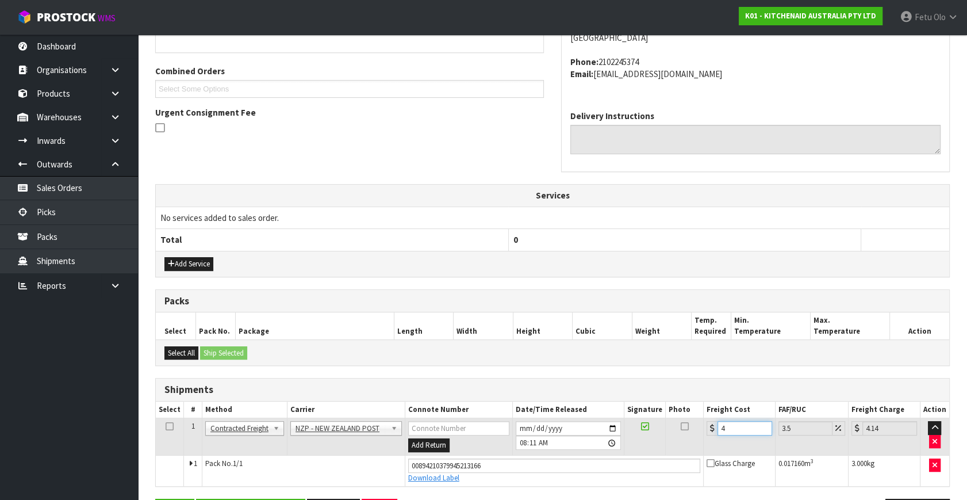
type input "4.45"
type input "4.33"
type input "4.48"
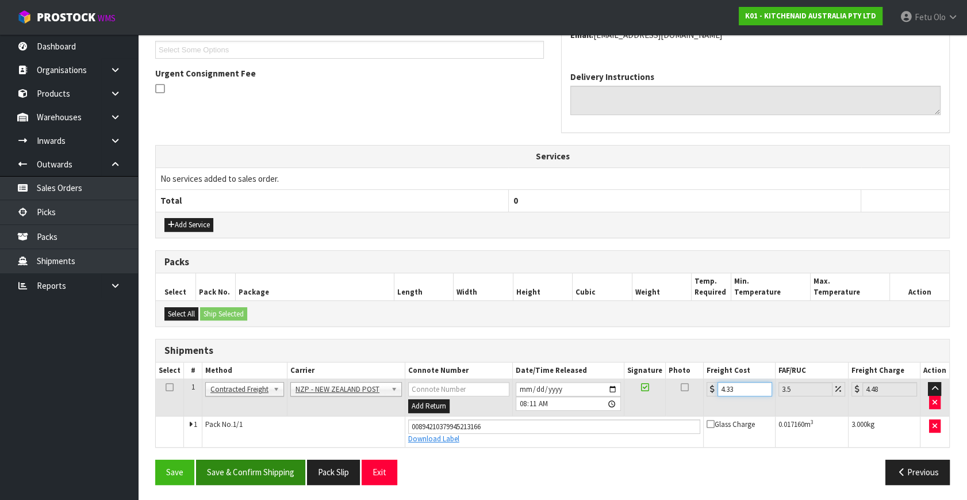
type input "4.33"
click at [247, 470] on button "Save & Confirm Shipping" at bounding box center [250, 471] width 109 height 25
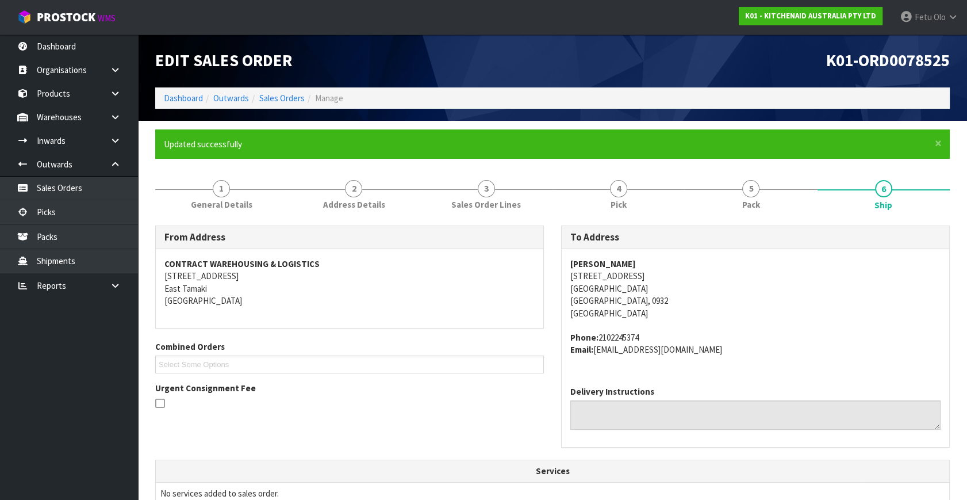
scroll to position [283, 0]
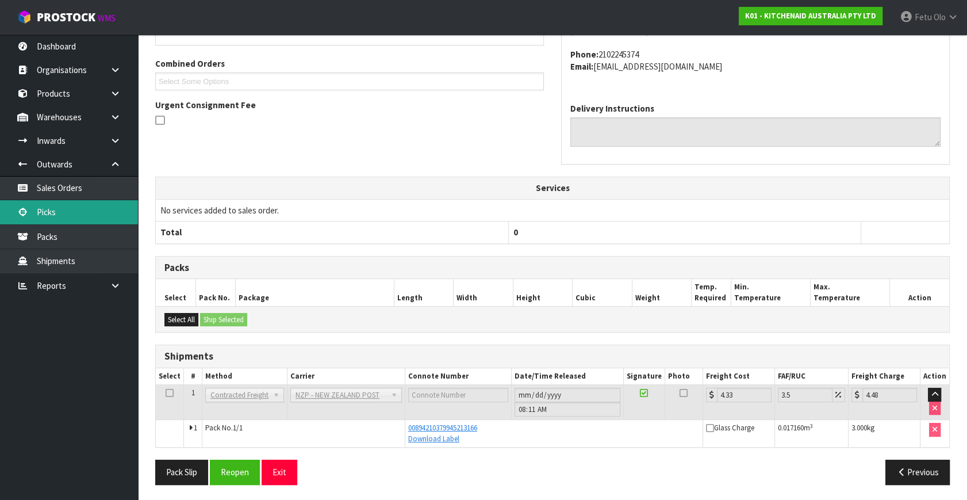
click at [75, 213] on link "Picks" at bounding box center [69, 212] width 138 height 24
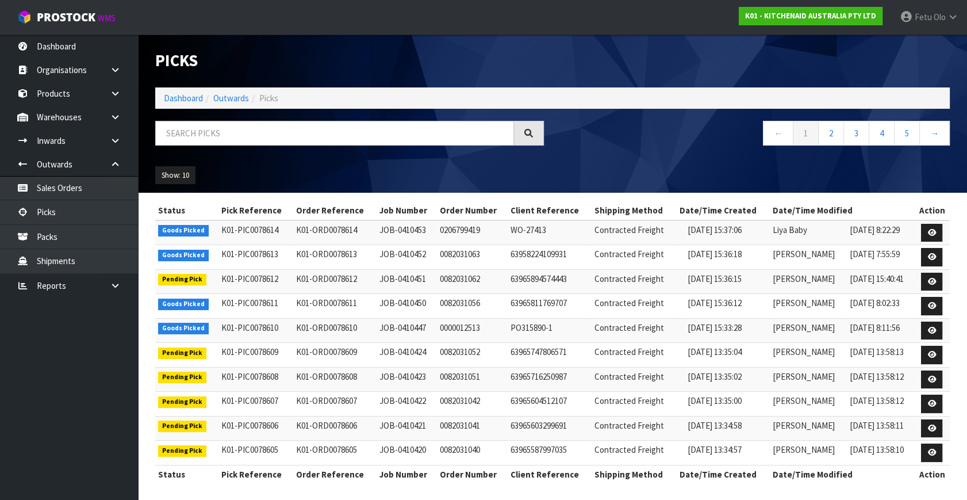
drag, startPoint x: 715, startPoint y: 63, endPoint x: 716, endPoint y: 75, distance: 12.1
click at [716, 67] on div "Picks" at bounding box center [553, 61] width 812 height 53
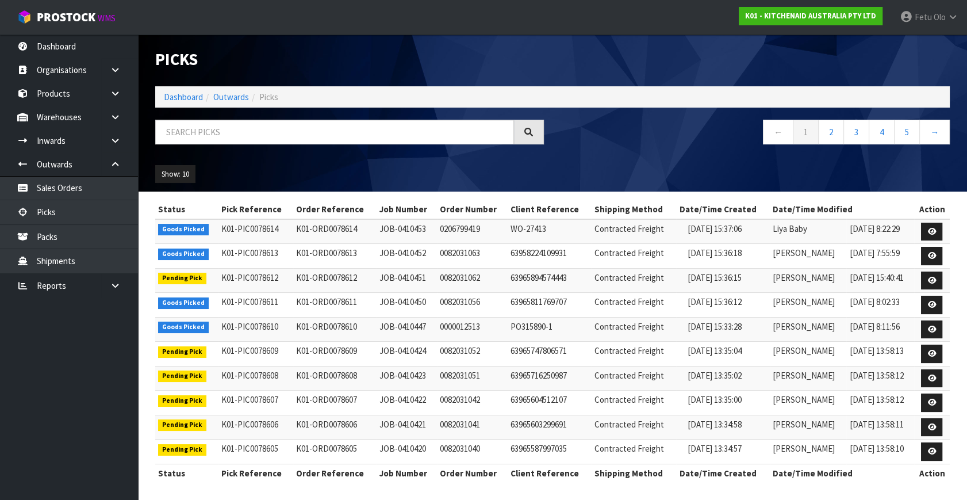
scroll to position [2, 0]
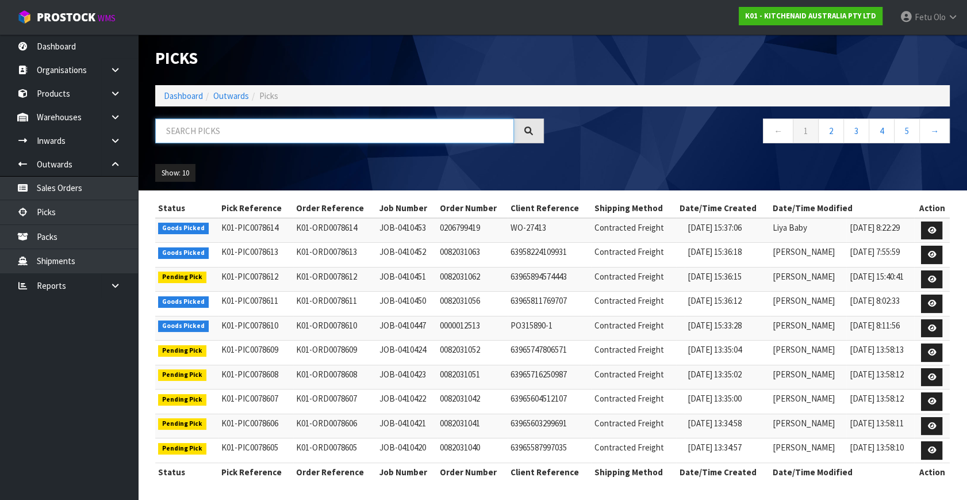
click at [306, 135] on input "text" at bounding box center [334, 130] width 359 height 25
drag, startPoint x: 316, startPoint y: 131, endPoint x: 309, endPoint y: 114, distance: 18.8
click at [312, 123] on input "text" at bounding box center [334, 130] width 359 height 25
type input "30759"
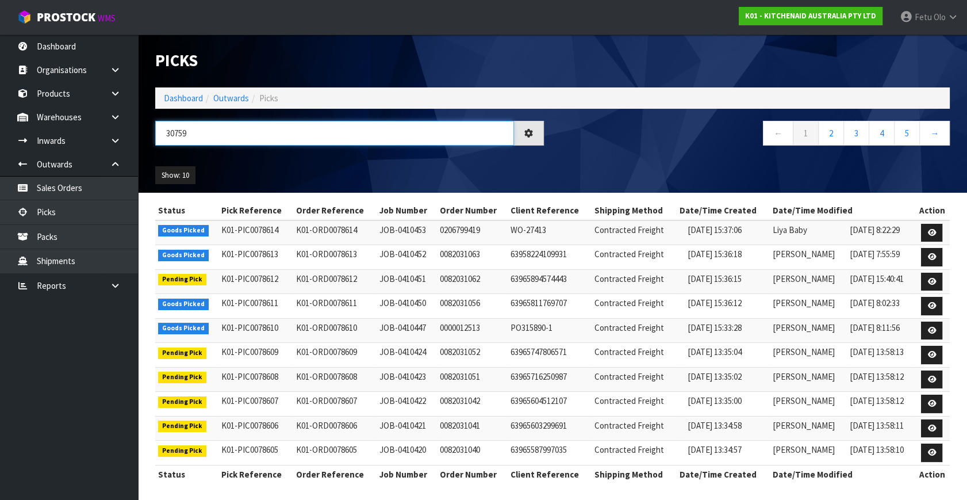
scroll to position [0, 0]
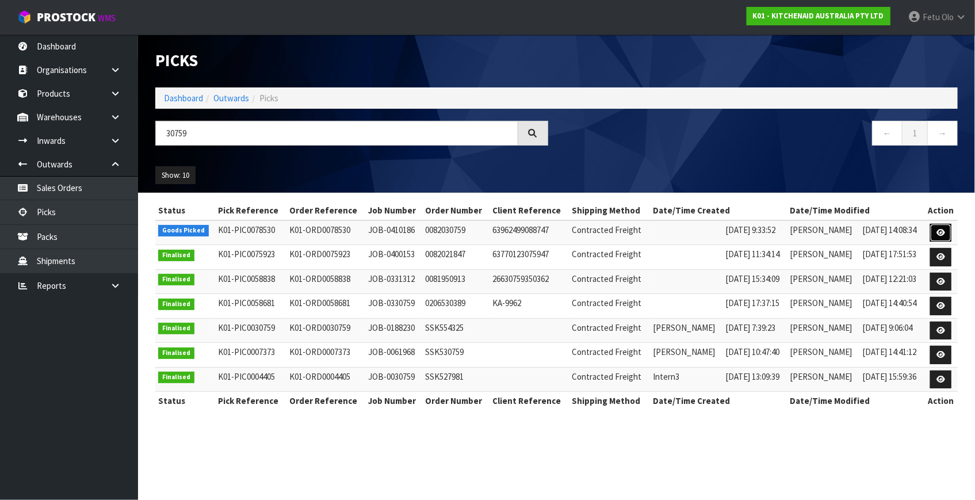
click at [934, 233] on link at bounding box center [940, 233] width 21 height 18
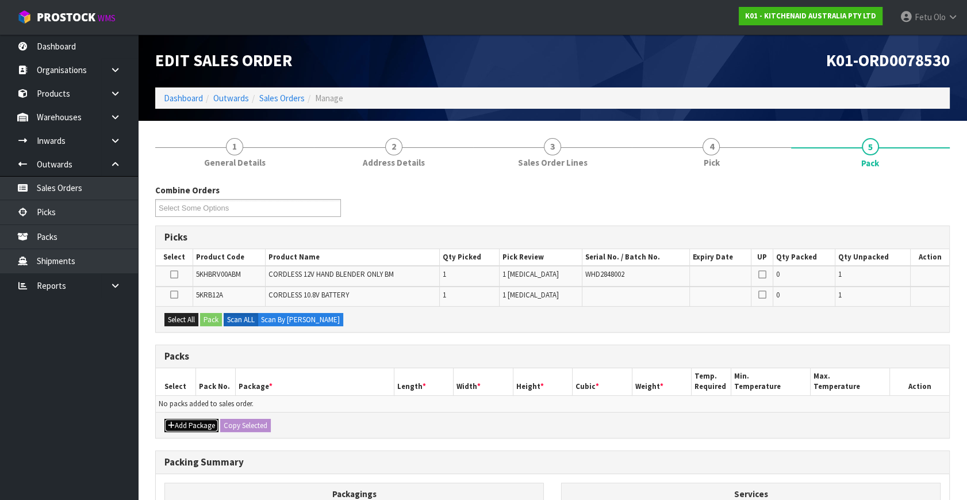
drag, startPoint x: 181, startPoint y: 420, endPoint x: 179, endPoint y: 414, distance: 6.2
click at [181, 420] on button "Add Package" at bounding box center [191, 426] width 54 height 14
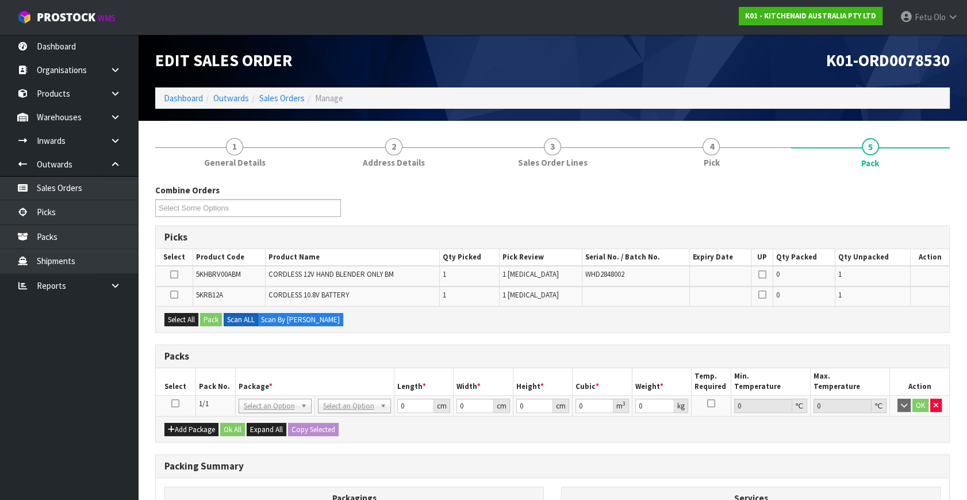
click at [177, 403] on icon at bounding box center [175, 403] width 8 height 1
click at [230, 386] on th "Pack No." at bounding box center [216, 381] width 40 height 27
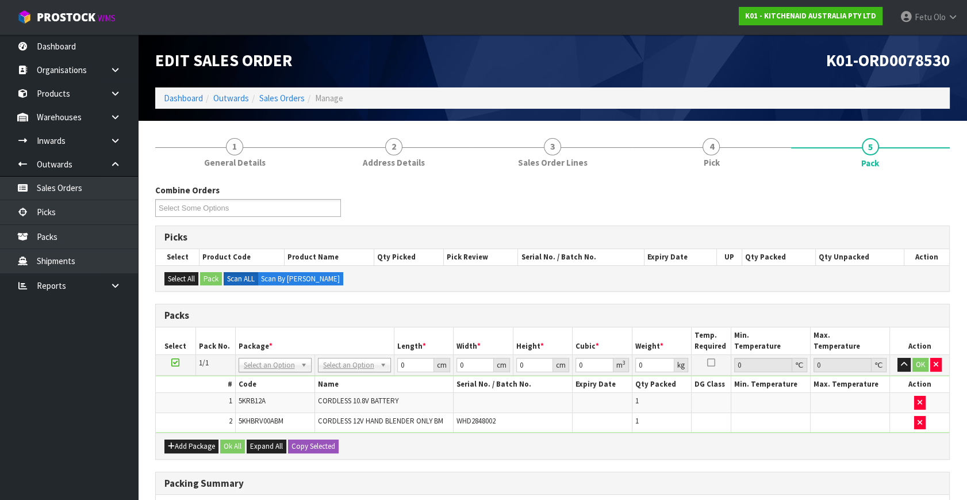
click at [758, 324] on div "Packs" at bounding box center [553, 315] width 794 height 23
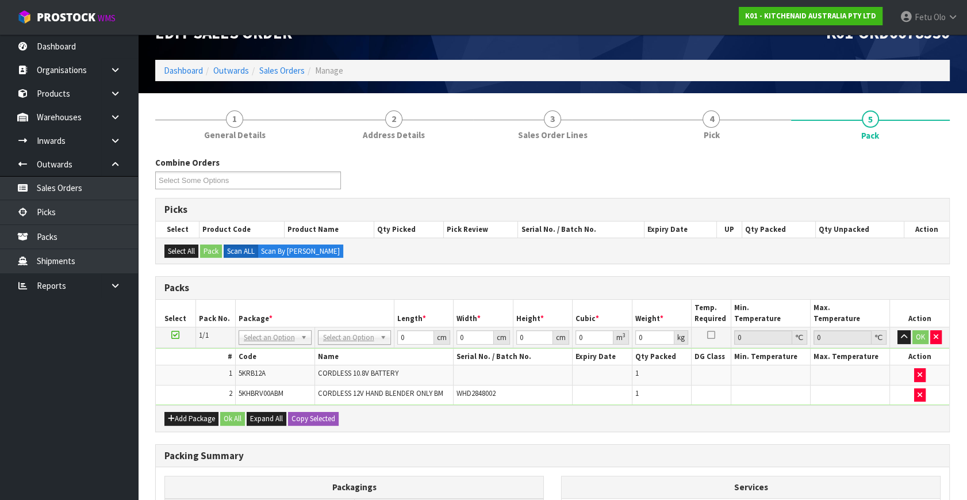
scroll to position [52, 0]
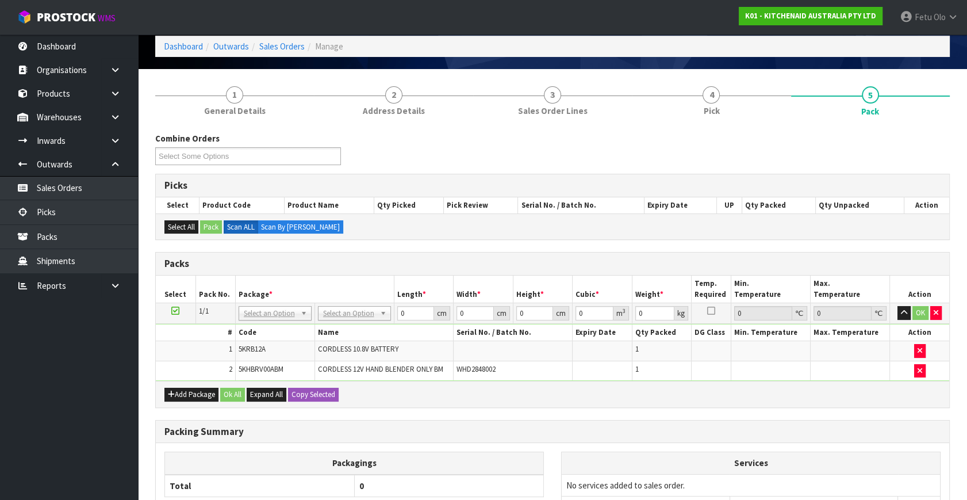
click at [427, 262] on h3 "Packs" at bounding box center [552, 263] width 776 height 11
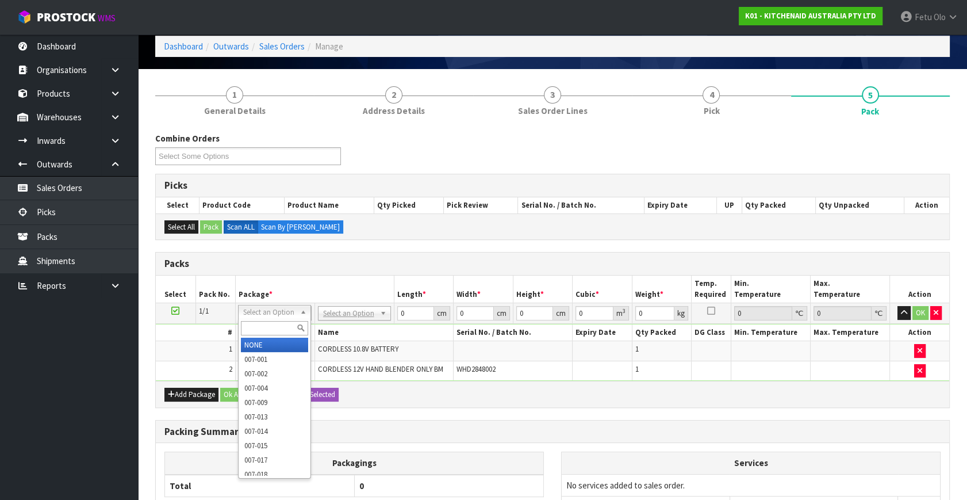
click at [263, 328] on input "text" at bounding box center [274, 328] width 67 height 14
type input "011"
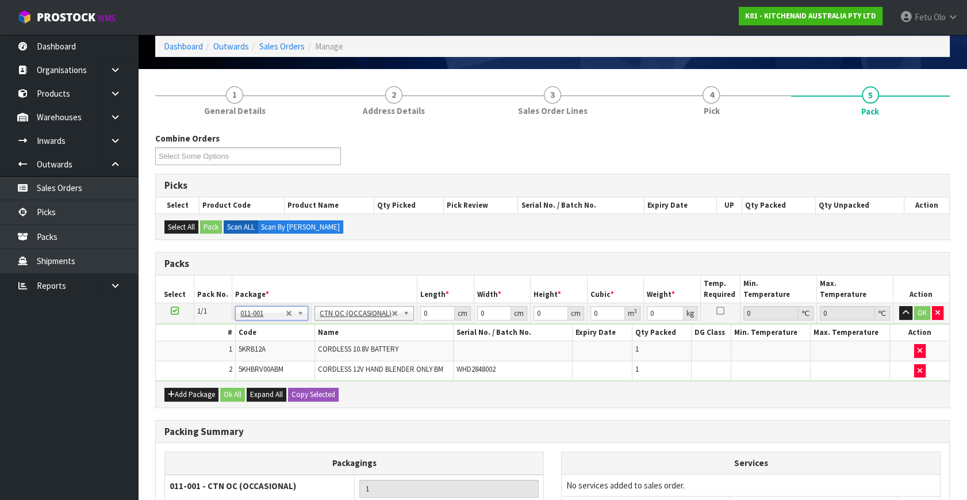
type input "1.52"
drag, startPoint x: 443, startPoint y: 313, endPoint x: 428, endPoint y: 315, distance: 15.7
click at [428, 315] on input "0" at bounding box center [437, 313] width 35 height 14
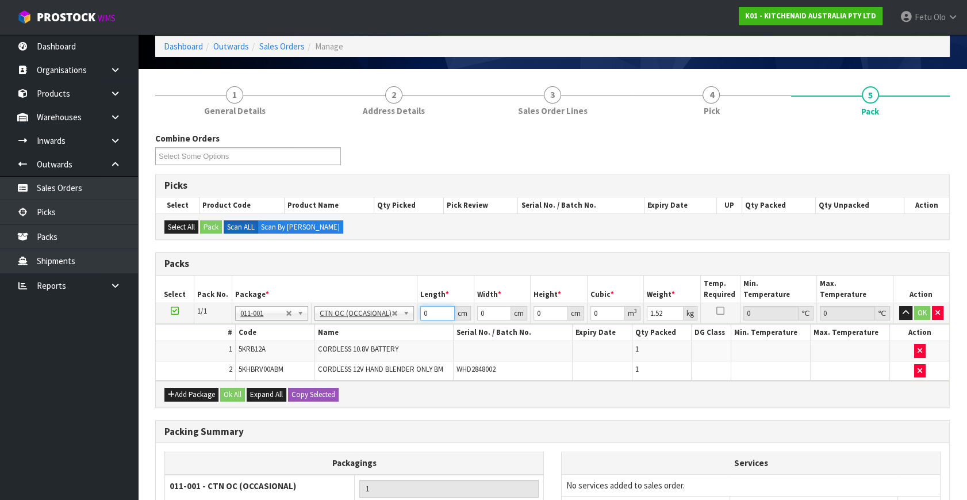
drag, startPoint x: 428, startPoint y: 315, endPoint x: 404, endPoint y: 324, distance: 25.1
click at [404, 324] on tbody "1/1 NONE 007-001 007-002 007-004 007-009 007-013 007-014 007-015 007-017 007-01…" at bounding box center [553, 342] width 794 height 78
type input "30"
type input "26"
type input "2"
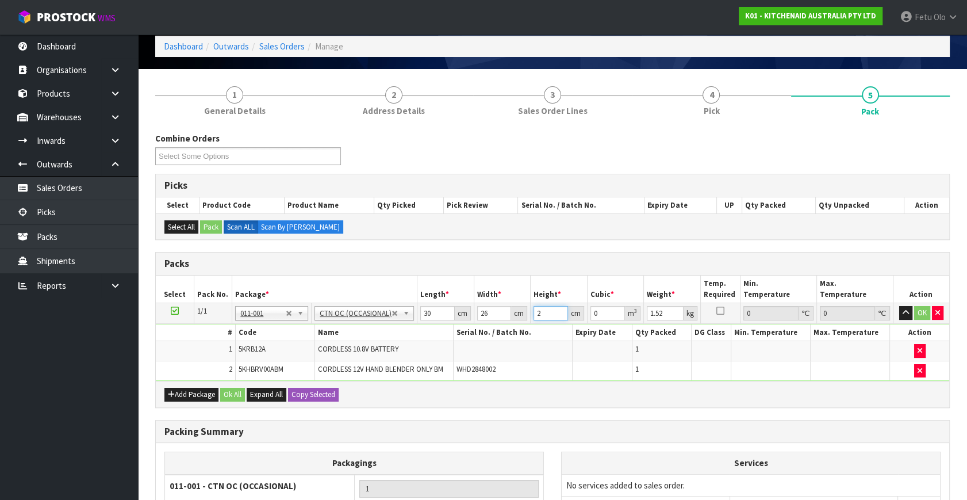
type input "0.00156"
type input "22"
type input "0.01716"
type input "22"
type input "3"
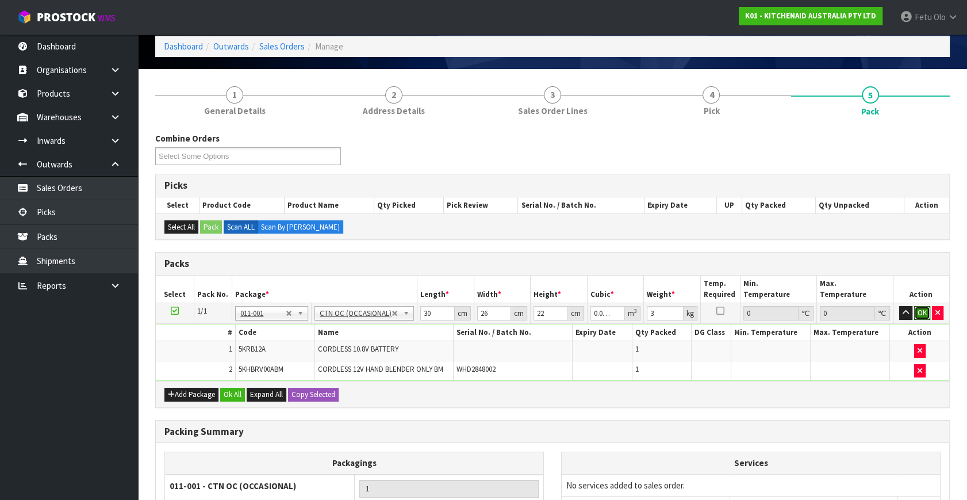
click button "OK" at bounding box center [922, 313] width 16 height 14
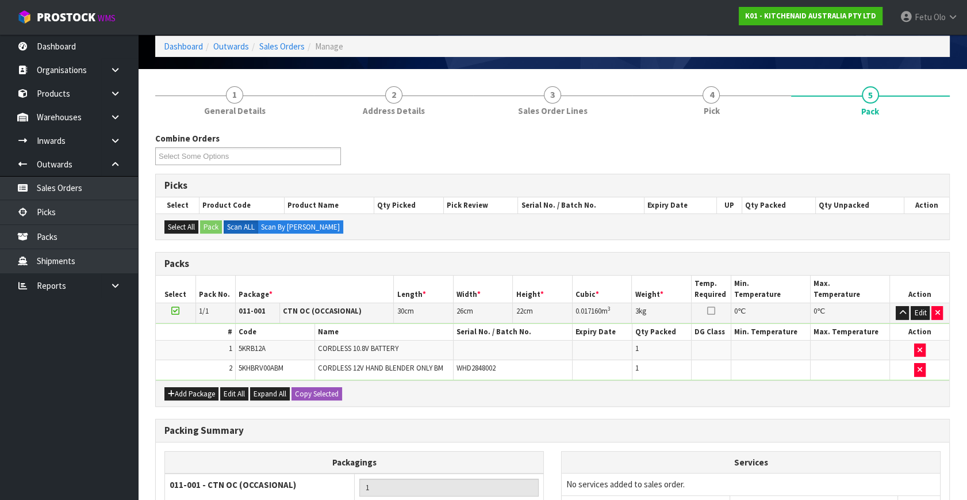
scroll to position [174, 0]
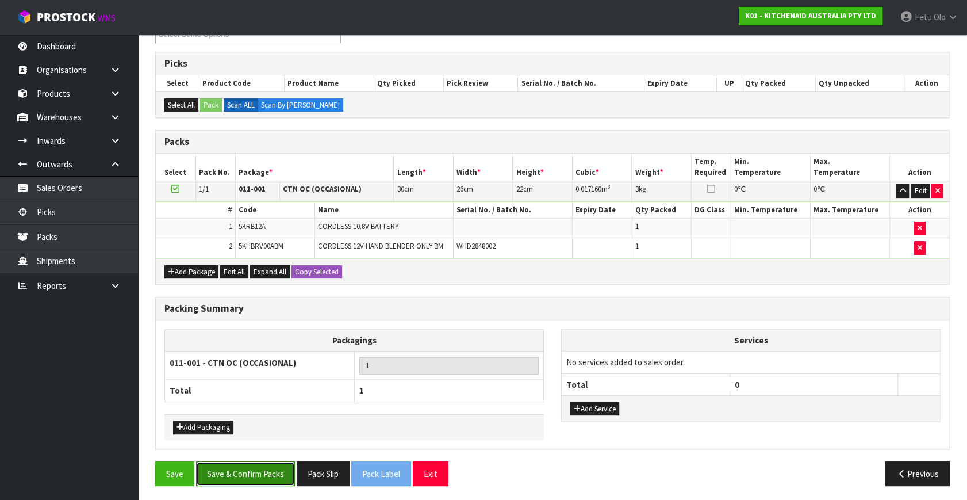
click at [262, 477] on button "Save & Confirm Packs" at bounding box center [245, 473] width 99 height 25
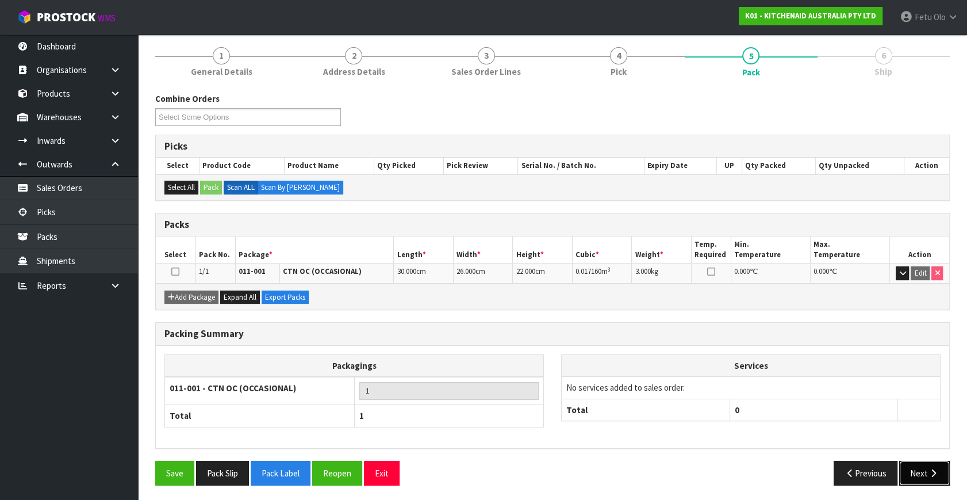
click at [925, 465] on button "Next" at bounding box center [924, 473] width 51 height 25
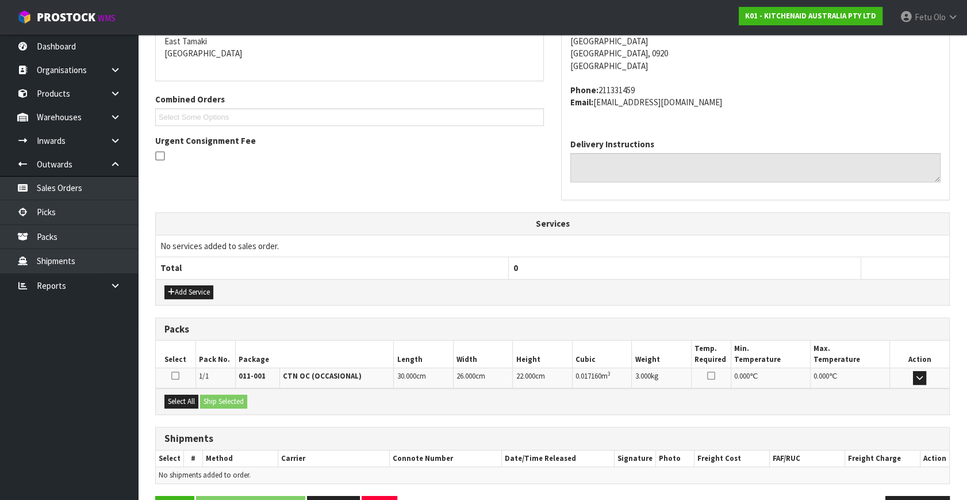
scroll to position [283, 0]
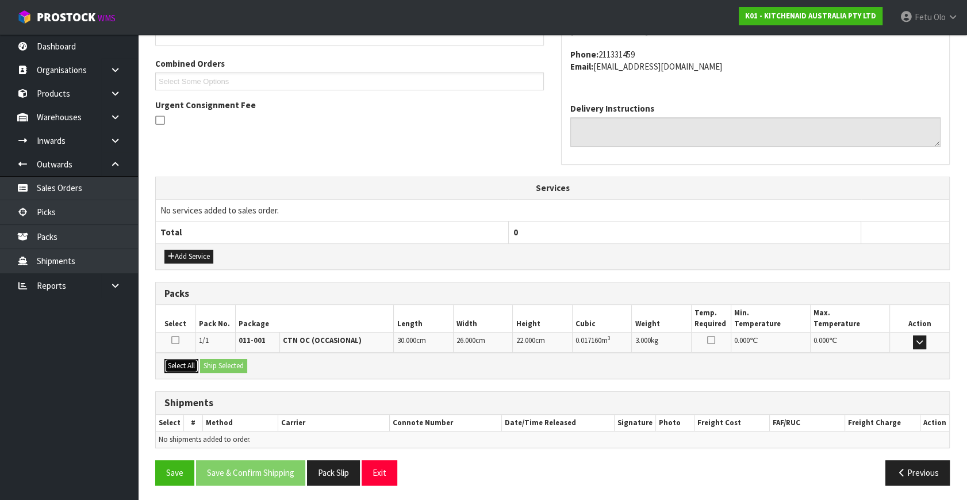
click at [187, 359] on button "Select All" at bounding box center [181, 366] width 34 height 14
click at [220, 365] on button "Ship Selected" at bounding box center [223, 366] width 47 height 14
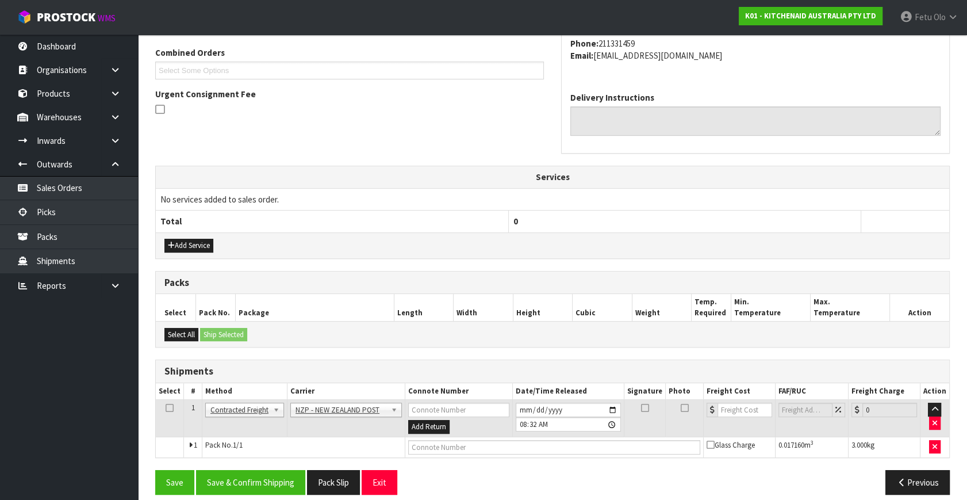
scroll to position [304, 0]
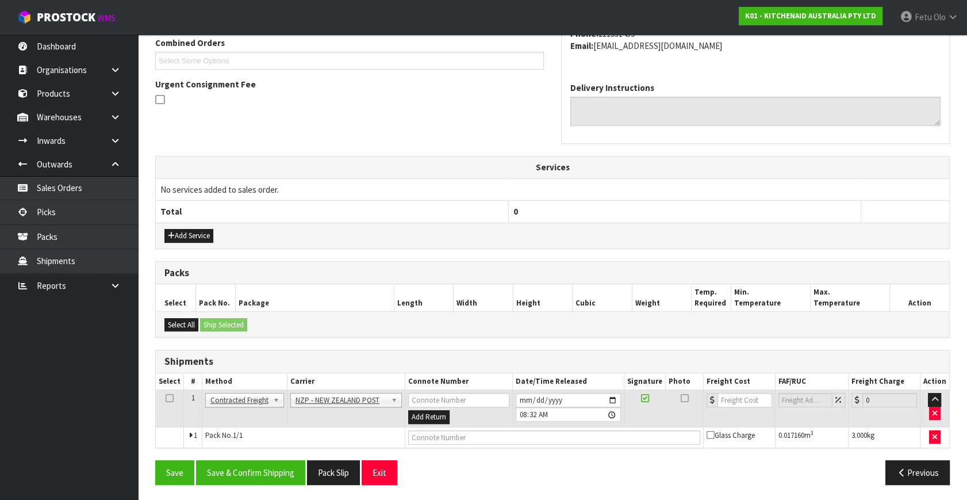
click at [248, 452] on div "From Address CONTRACT WAREHOUSING & LOGISTICS [STREET_ADDRESS] Combined Orders …" at bounding box center [552, 208] width 795 height 572
click at [252, 466] on button "Save & Confirm Shipping" at bounding box center [250, 472] width 109 height 25
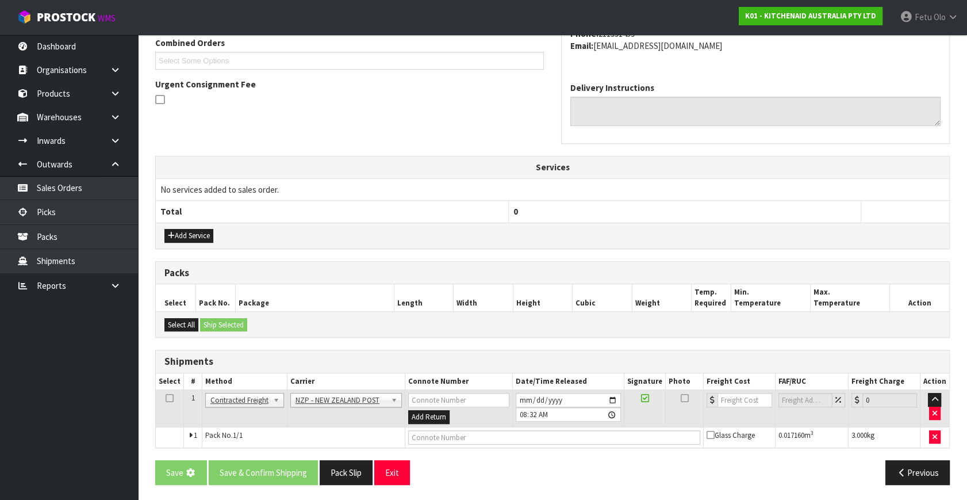
scroll to position [0, 0]
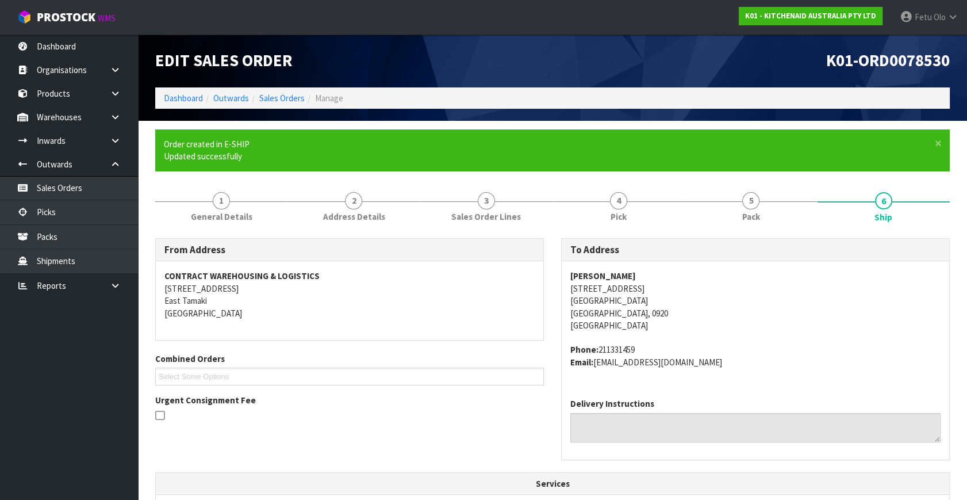
click at [808, 351] on address "Phone: 211331459 Email: [EMAIL_ADDRESS][DOMAIN_NAME]" at bounding box center [755, 355] width 370 height 25
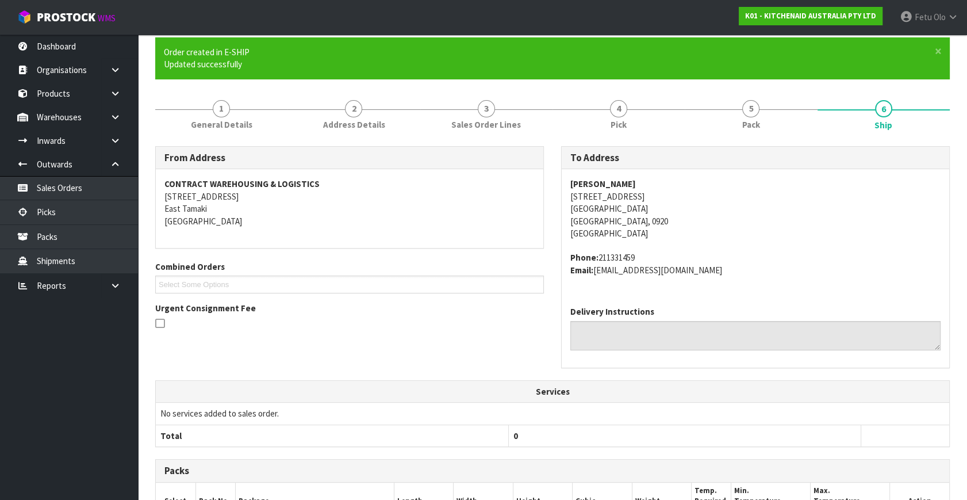
scroll to position [288, 0]
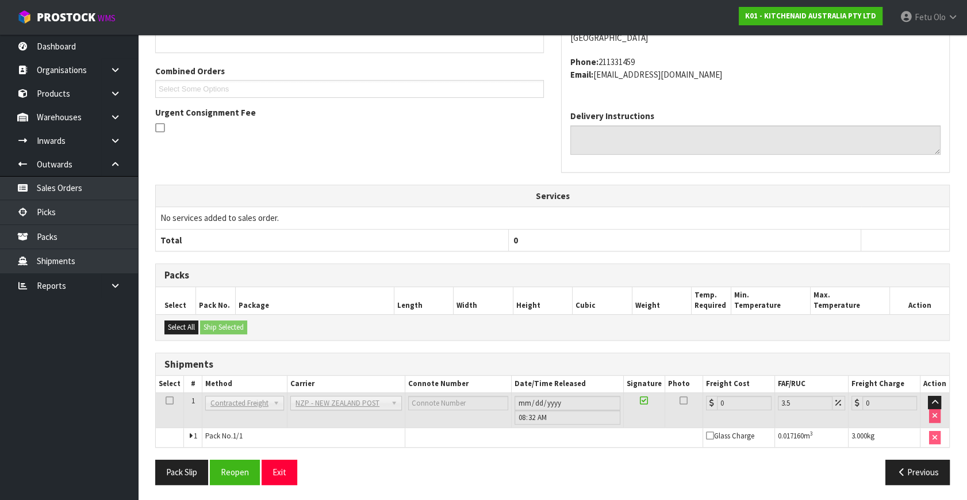
drag, startPoint x: 707, startPoint y: 464, endPoint x: 865, endPoint y: 458, distance: 158.3
click at [707, 464] on div "Previous" at bounding box center [756, 471] width 406 height 25
click at [246, 472] on button "Reopen" at bounding box center [235, 471] width 50 height 25
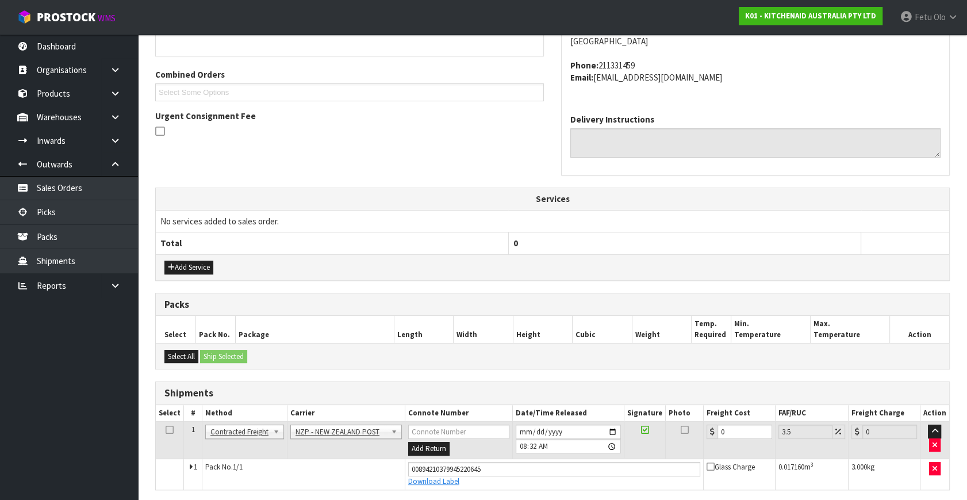
scroll to position [275, 0]
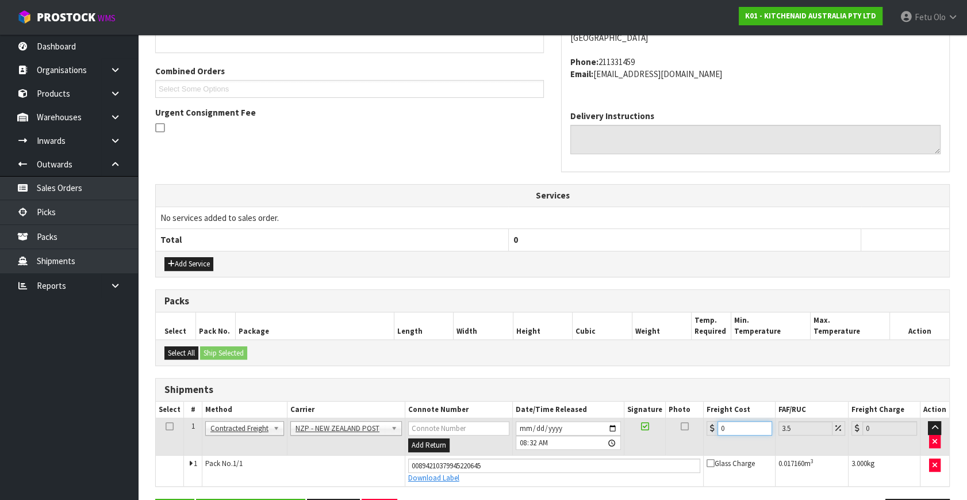
drag, startPoint x: 711, startPoint y: 436, endPoint x: 527, endPoint y: 473, distance: 187.8
click at [527, 473] on tbody "1 Client Local Pickup Customer Local Pickup Company Freight Contracted Freight …" at bounding box center [553, 452] width 794 height 68
type input "4"
type input "4.14"
type input "4.3"
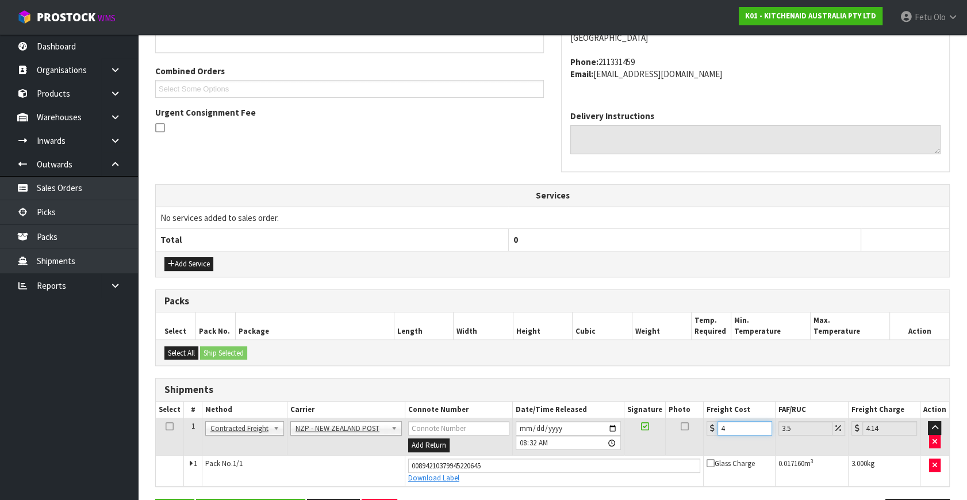
type input "4.45"
type input "4.33"
type input "4.48"
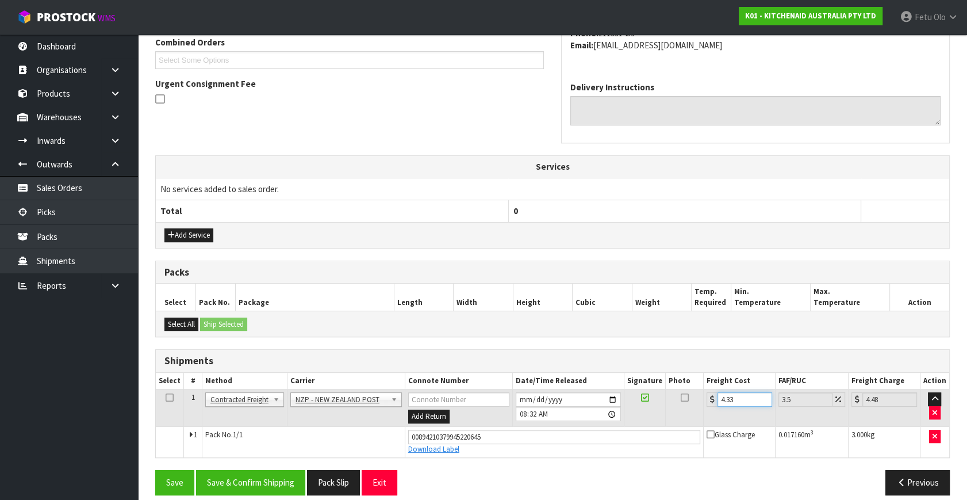
scroll to position [315, 0]
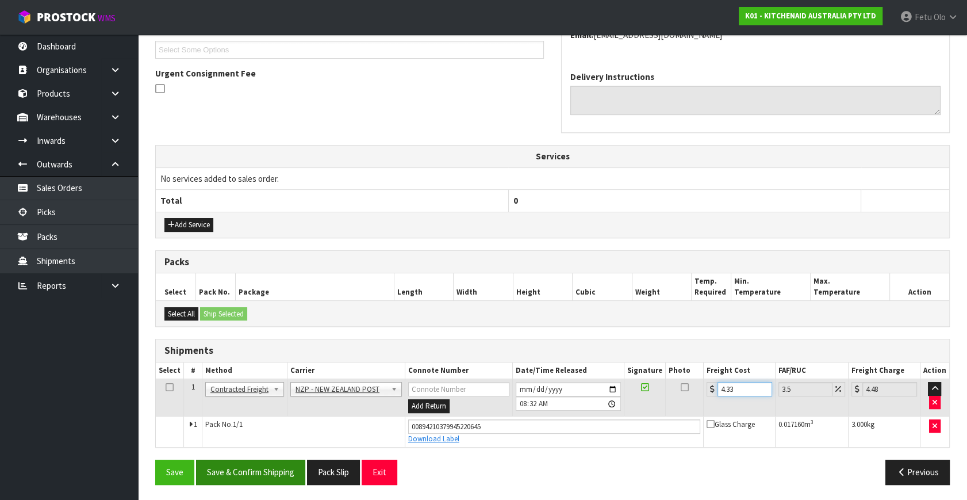
type input "4.33"
click at [256, 472] on button "Save & Confirm Shipping" at bounding box center [250, 471] width 109 height 25
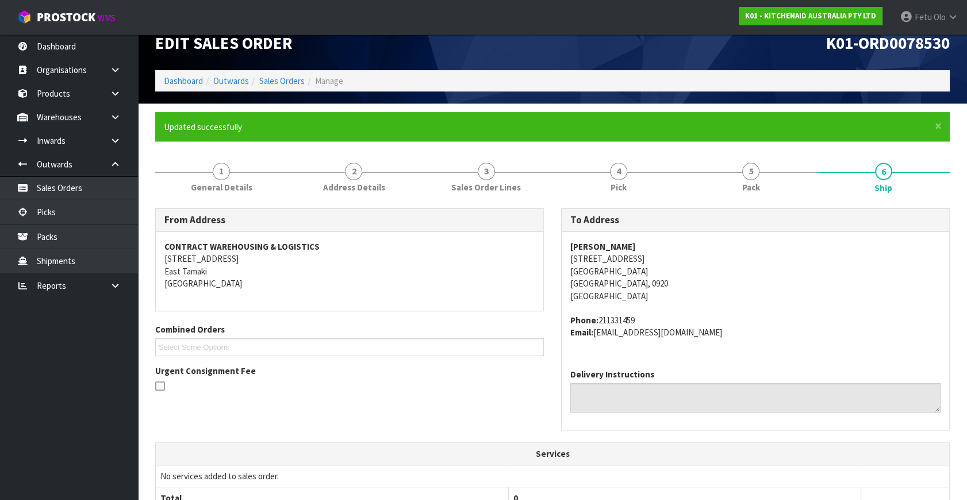
scroll to position [283, 0]
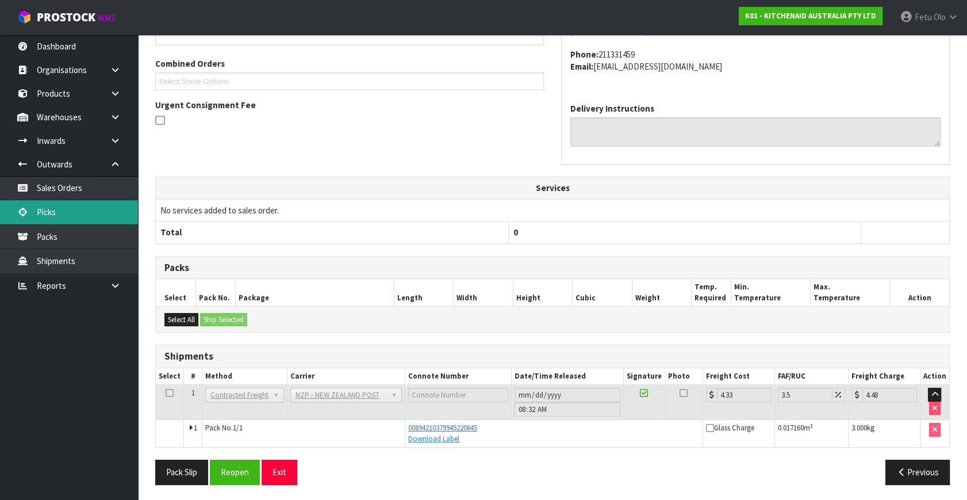
click at [62, 206] on link "Picks" at bounding box center [69, 212] width 138 height 24
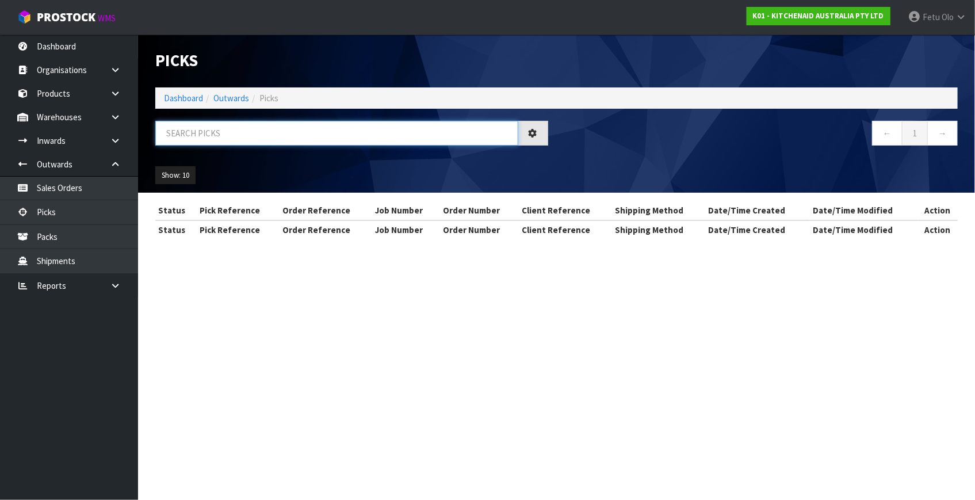
click at [275, 136] on input "text" at bounding box center [336, 133] width 363 height 25
type input "78614"
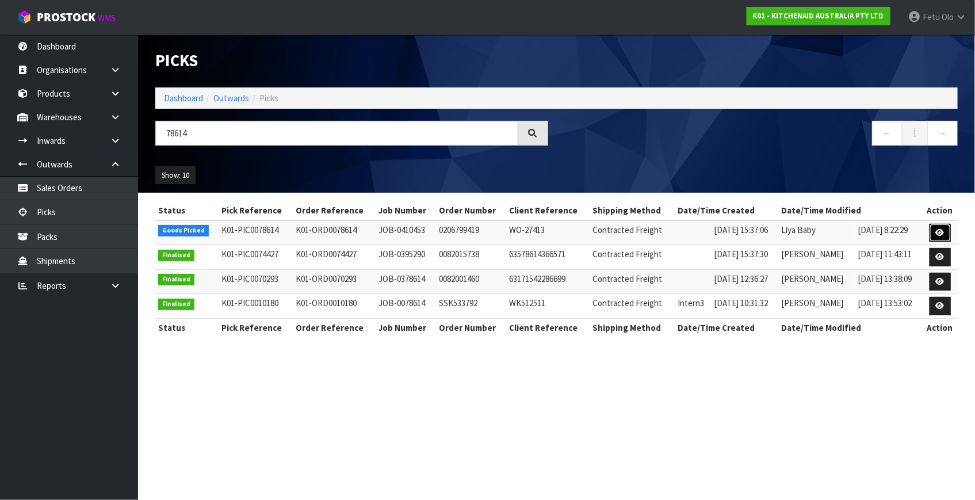
click at [931, 231] on link at bounding box center [939, 233] width 21 height 18
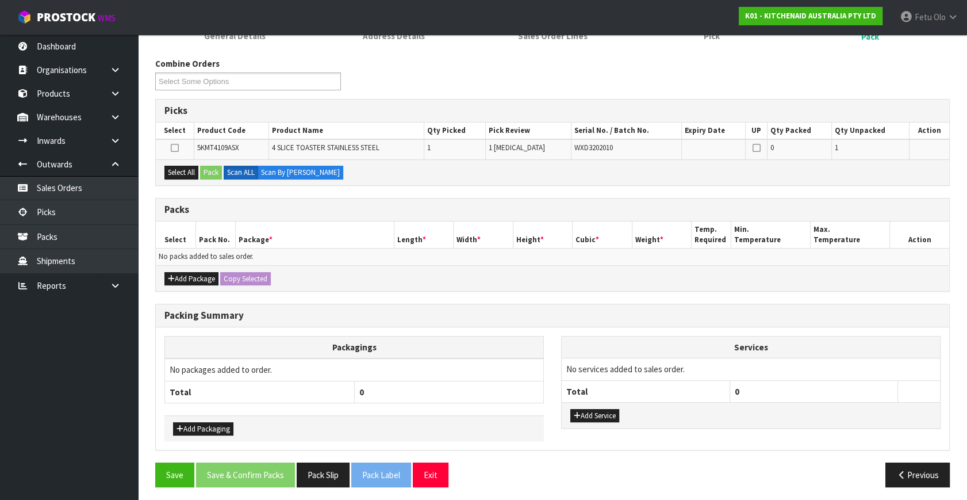
scroll to position [128, 0]
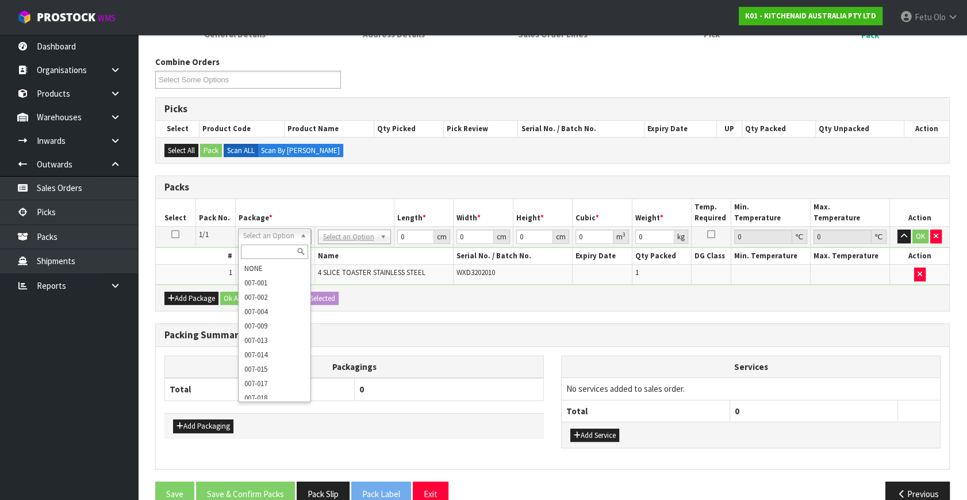
click at [264, 252] on input "text" at bounding box center [274, 251] width 67 height 14
type input "011-084"
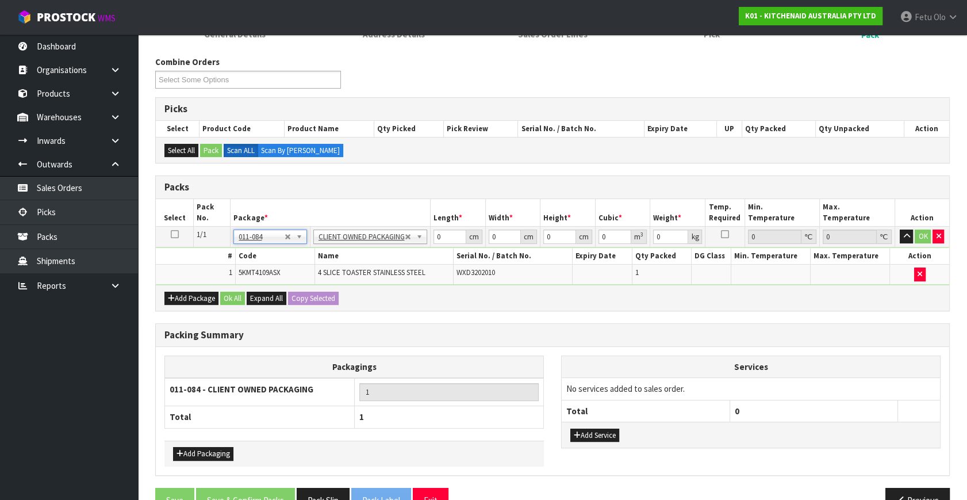
type input "4.55"
drag, startPoint x: 447, startPoint y: 232, endPoint x: 286, endPoint y: 283, distance: 169.1
click at [286, 283] on div "Packs Select Pack No. Package * Length * Width * Height * Cubic * Weight * Temp…" at bounding box center [552, 243] width 795 height 136
type input "40"
type input "28"
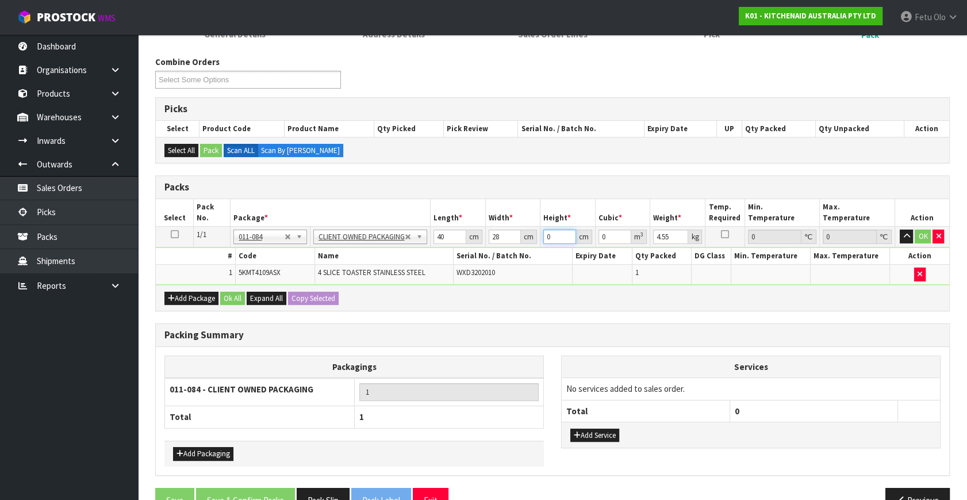
type input "3"
type input "0.00336"
type input "37"
type input "0.04144"
type input "37"
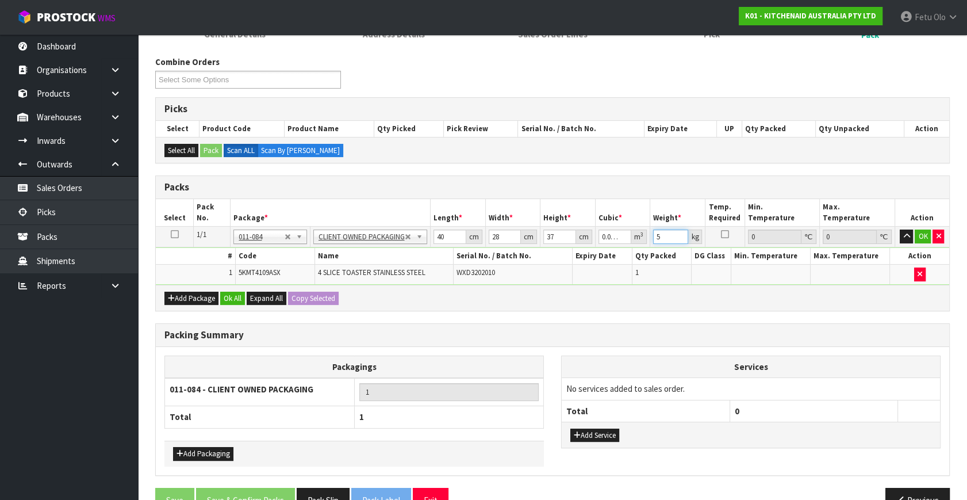
type input "5"
click button "OK" at bounding box center [923, 236] width 16 height 14
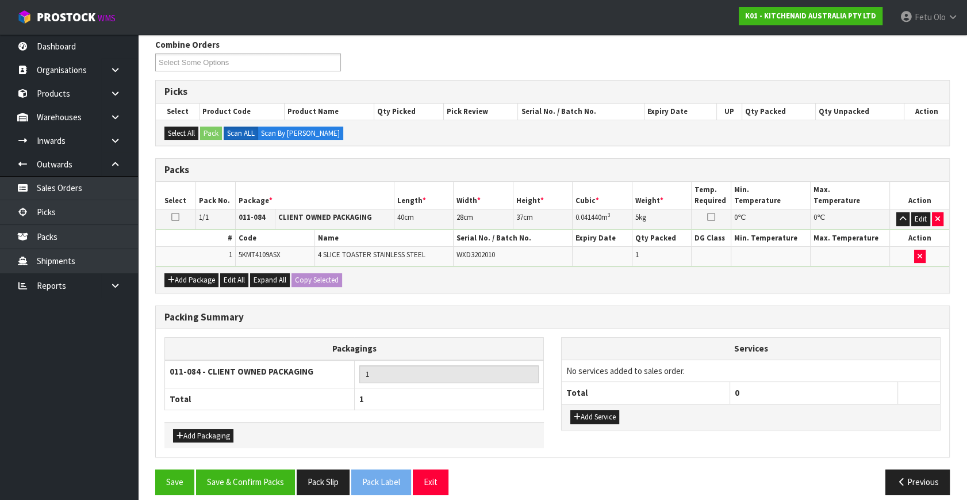
scroll to position [154, 0]
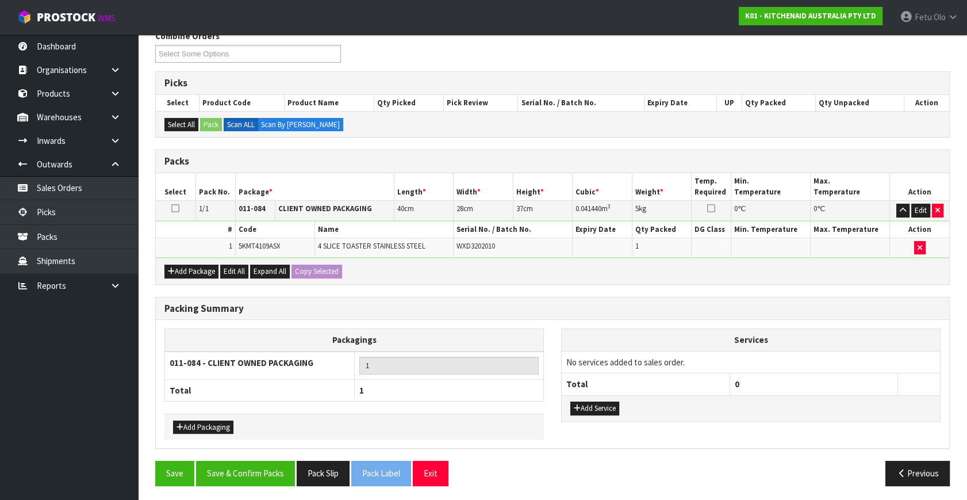
click at [254, 485] on div "Save Save & Confirm Packs Pack Slip Pack Label Exit Previous" at bounding box center [553, 477] width 812 height 33
click at [259, 469] on button "Save & Confirm Packs" at bounding box center [245, 473] width 99 height 25
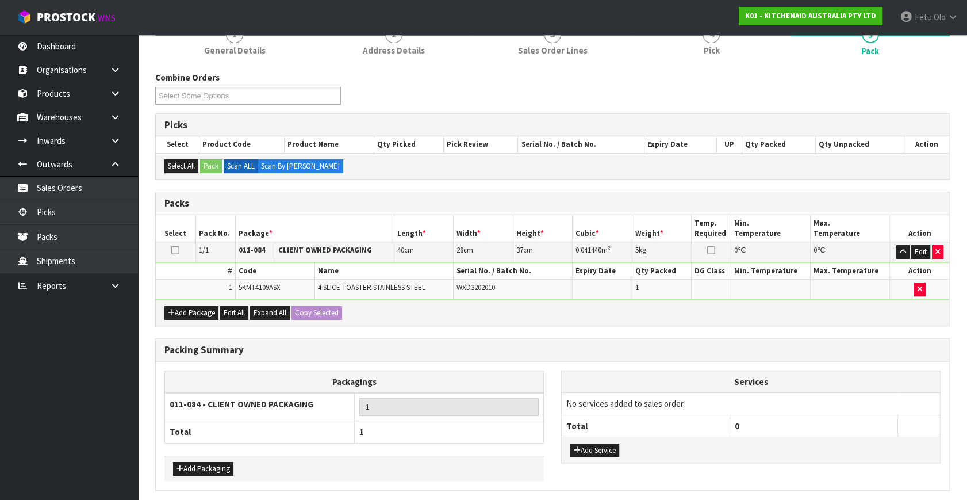
scroll to position [0, 0]
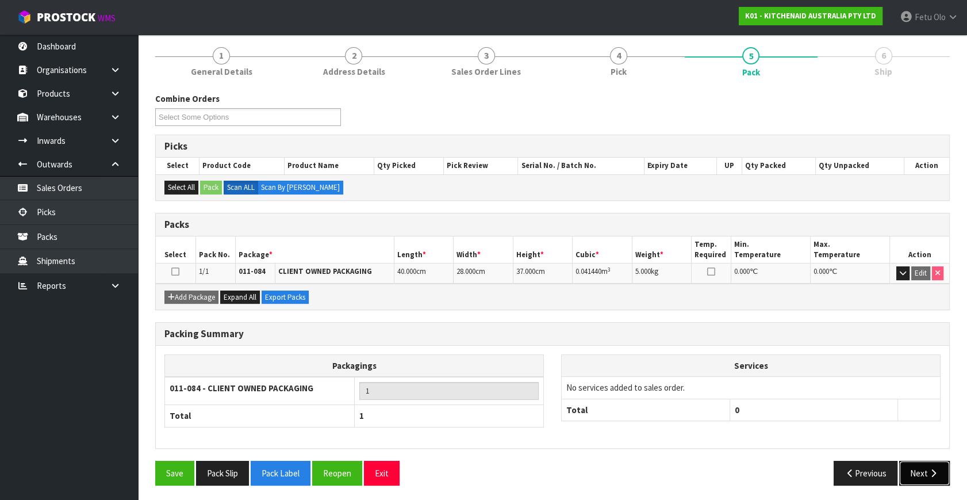
click at [918, 473] on button "Next" at bounding box center [924, 473] width 51 height 25
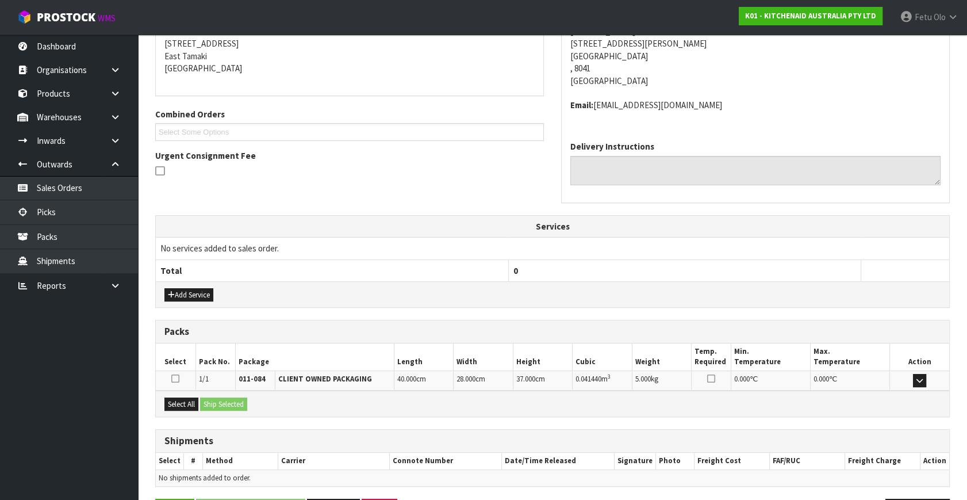
scroll to position [271, 0]
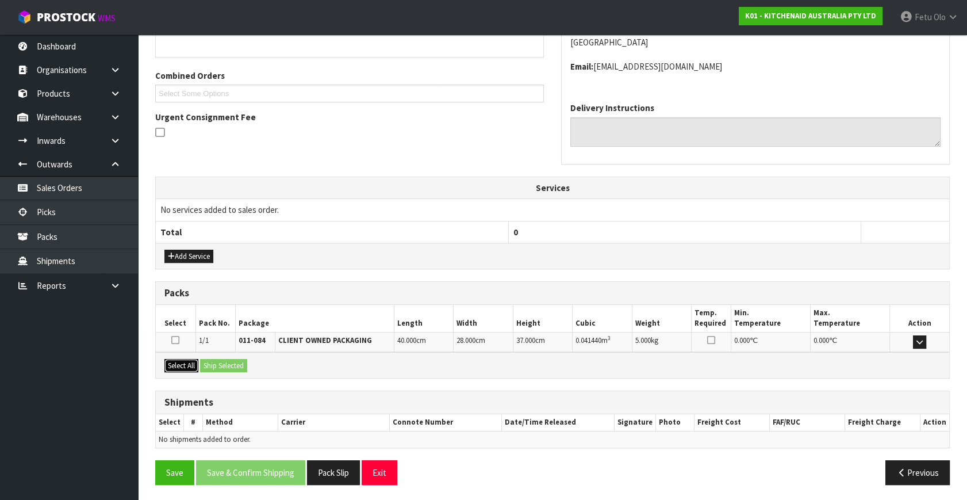
click at [184, 361] on button "Select All" at bounding box center [181, 366] width 34 height 14
click at [216, 362] on button "Ship Selected" at bounding box center [223, 366] width 47 height 14
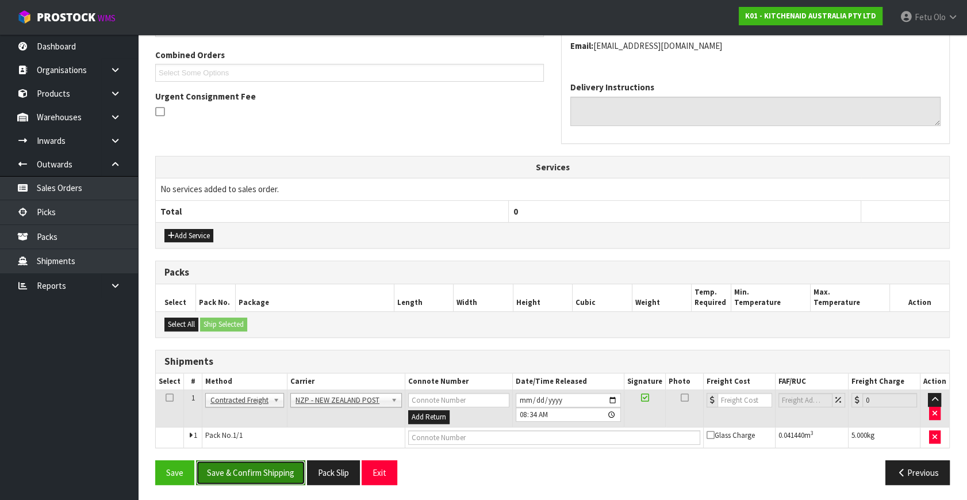
click at [260, 468] on button "Save & Confirm Shipping" at bounding box center [250, 472] width 109 height 25
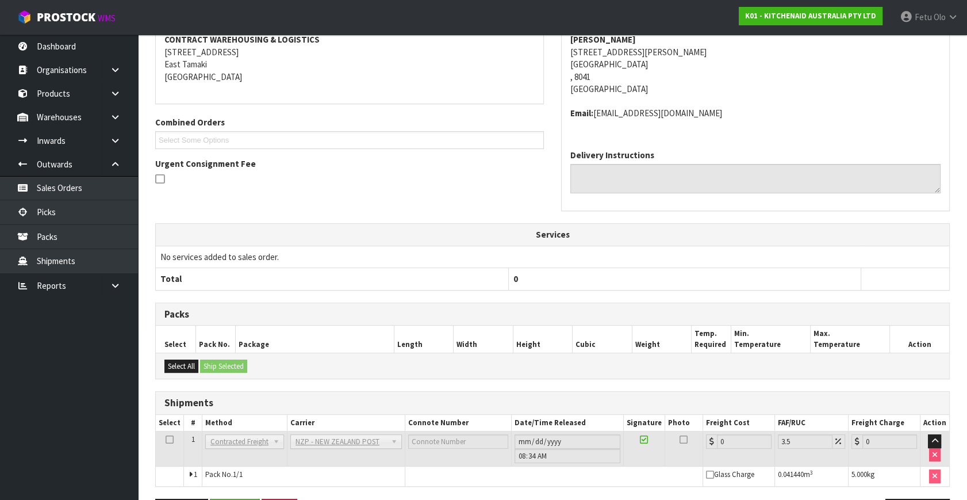
scroll to position [275, 0]
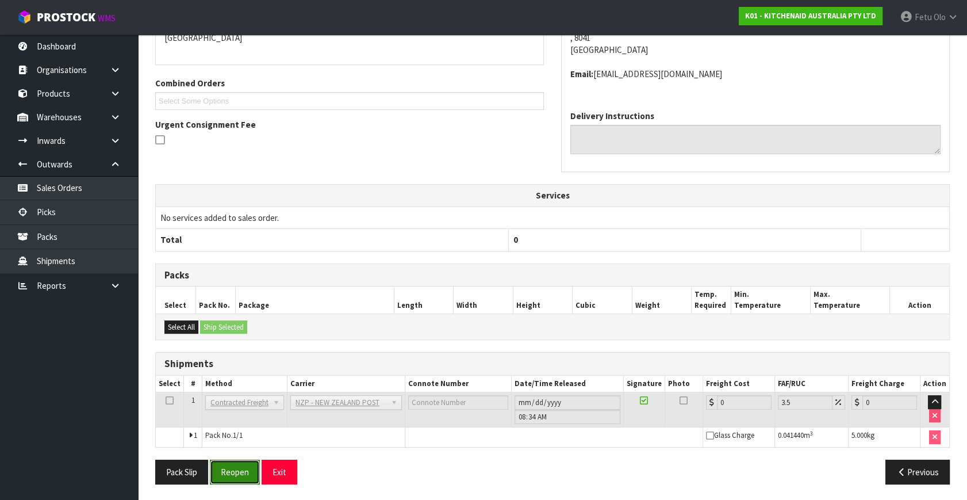
click at [237, 466] on button "Reopen" at bounding box center [235, 471] width 50 height 25
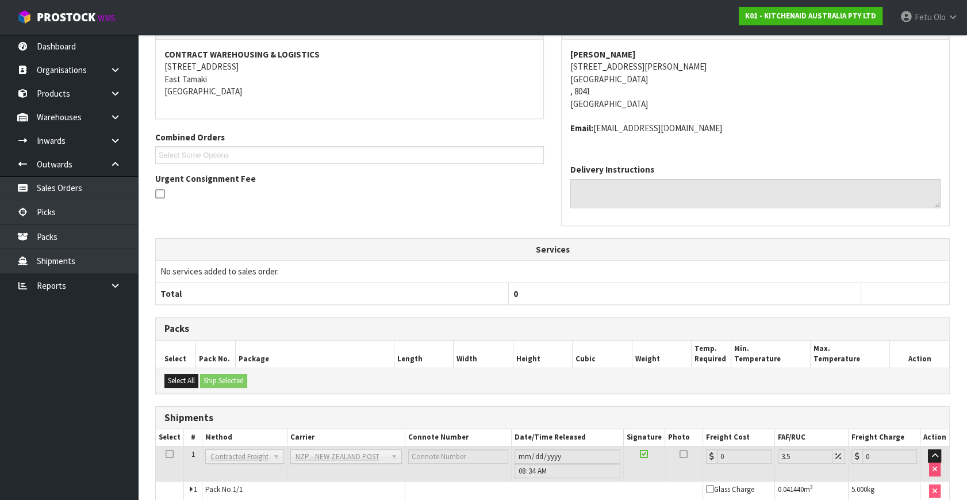
scroll to position [263, 0]
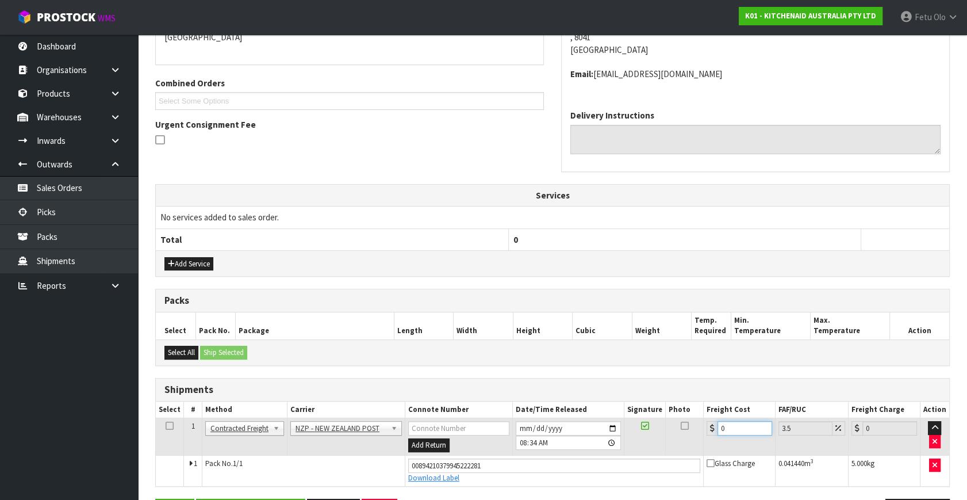
click at [593, 448] on tr "1 Client Local Pickup Customer Local Pickup Company Freight Contracted Freight …" at bounding box center [553, 436] width 794 height 37
type input "1"
type input "1.03"
type input "11"
type input "11.38"
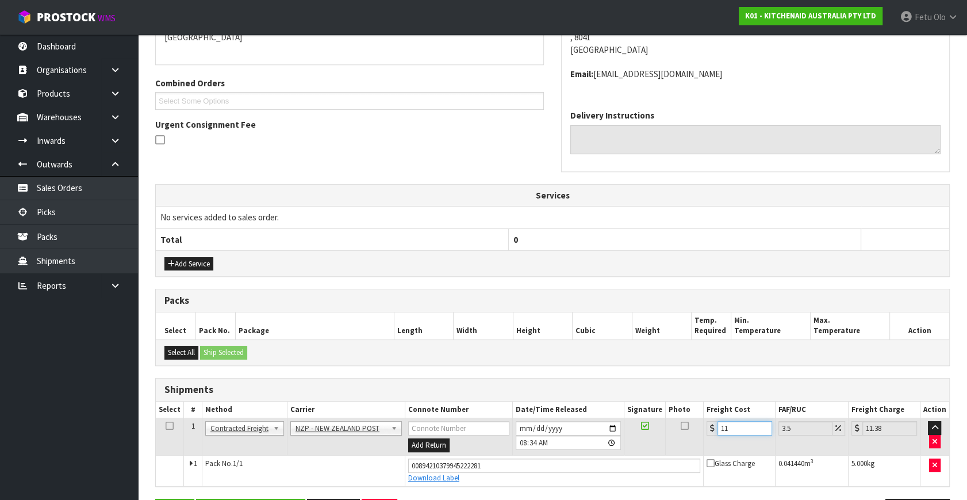
type input "11.6"
type input "12.01"
type input "11.61"
type input "12.02"
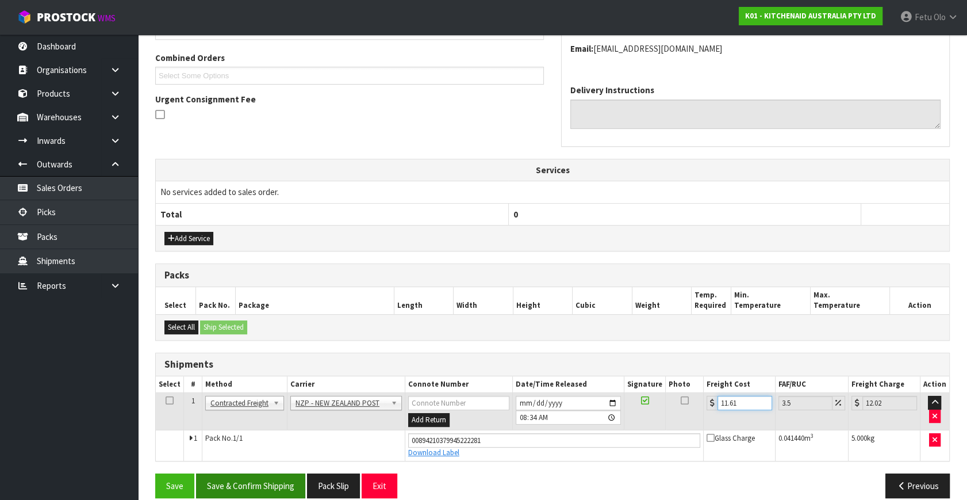
scroll to position [302, 0]
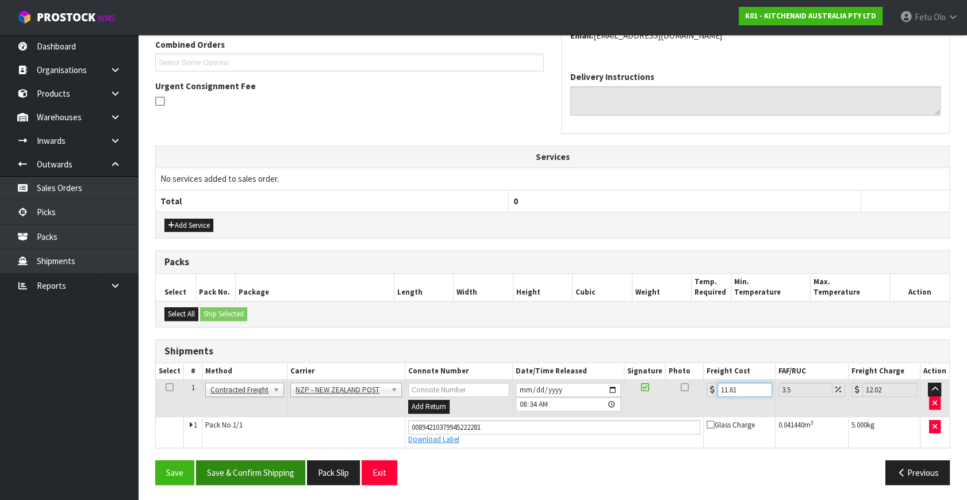
type input "11.61"
click at [269, 473] on button "Save & Confirm Shipping" at bounding box center [250, 472] width 109 height 25
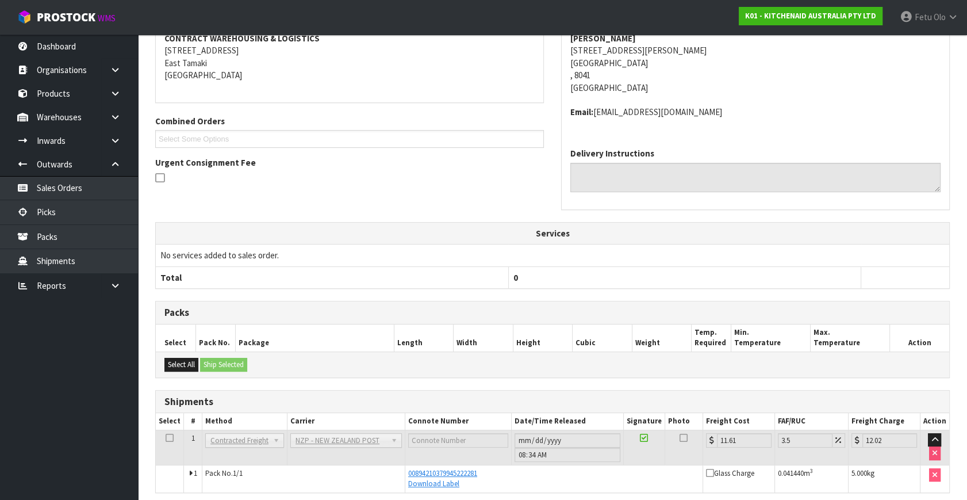
scroll to position [270, 0]
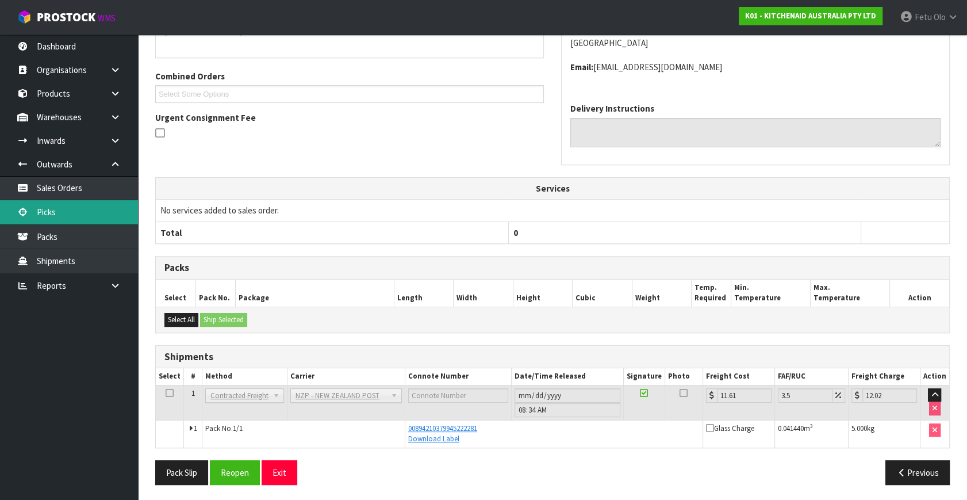
click at [75, 210] on link "Picks" at bounding box center [69, 212] width 138 height 24
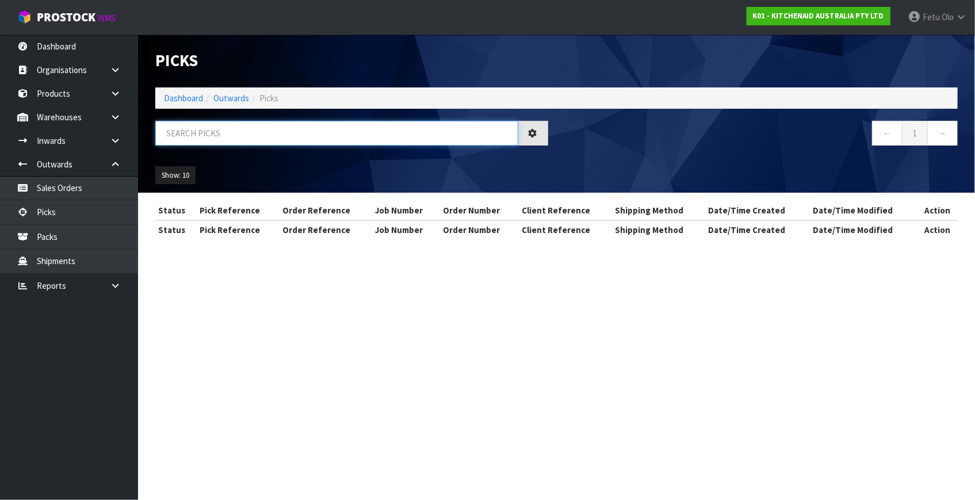
click at [296, 132] on input "text" at bounding box center [336, 133] width 363 height 25
type input "78519"
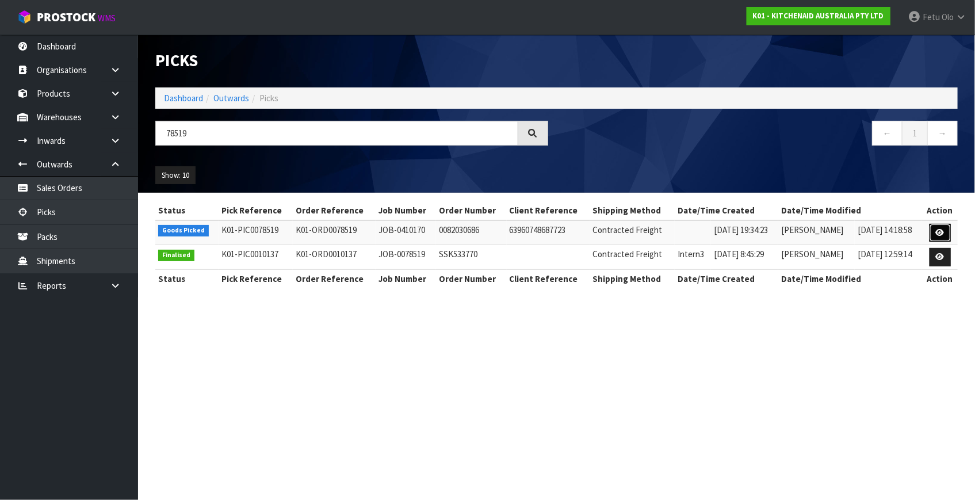
click at [932, 227] on link at bounding box center [939, 233] width 21 height 18
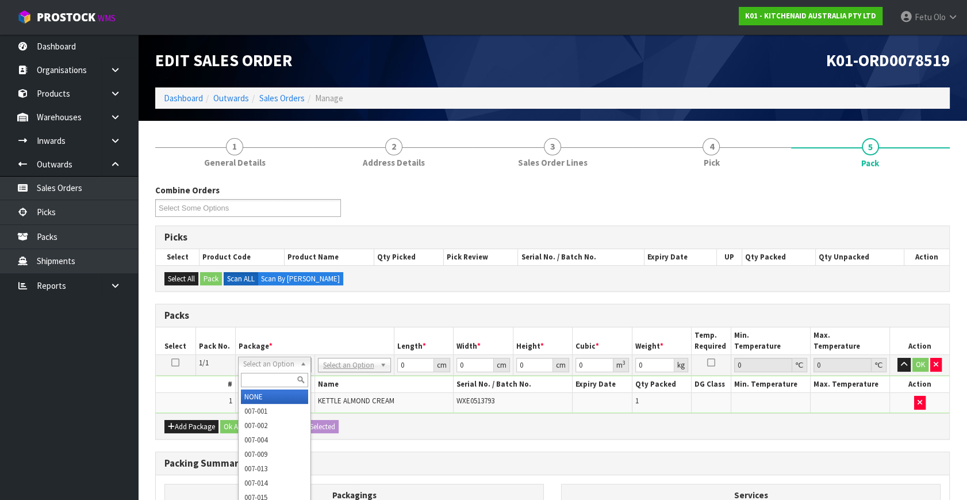
click at [258, 372] on div at bounding box center [275, 379] width 72 height 19
click at [261, 385] on input "text" at bounding box center [274, 380] width 67 height 14
type input "011"
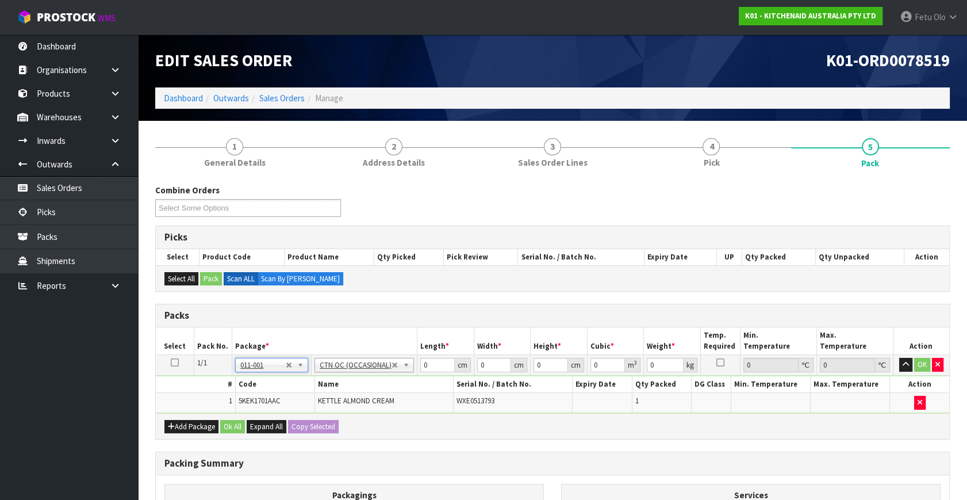
type input "2"
drag, startPoint x: 428, startPoint y: 362, endPoint x: 359, endPoint y: 388, distance: 73.5
click at [359, 388] on tbody "1/1 NONE 007-001 007-002 007-004 007-009 007-013 007-014 007-015 007-017 007-01…" at bounding box center [553, 384] width 794 height 58
type input "33"
type input "32"
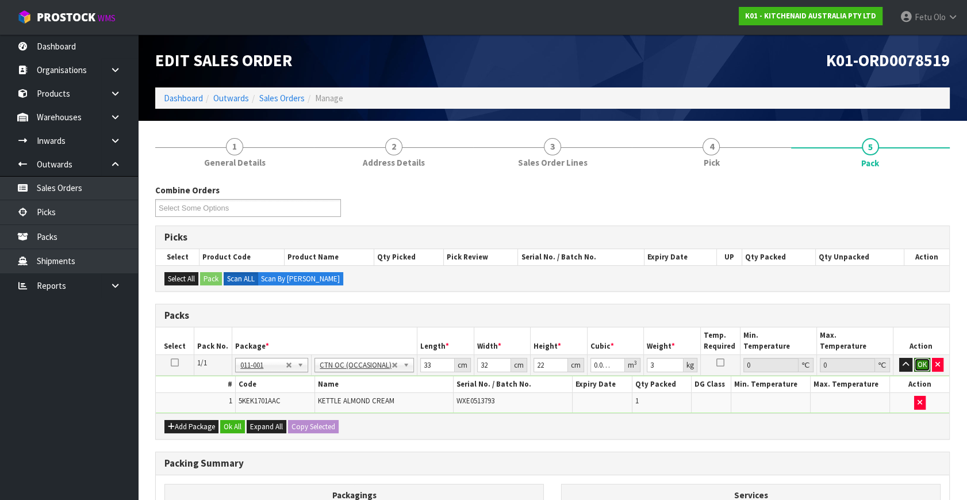
click button "OK" at bounding box center [922, 365] width 16 height 14
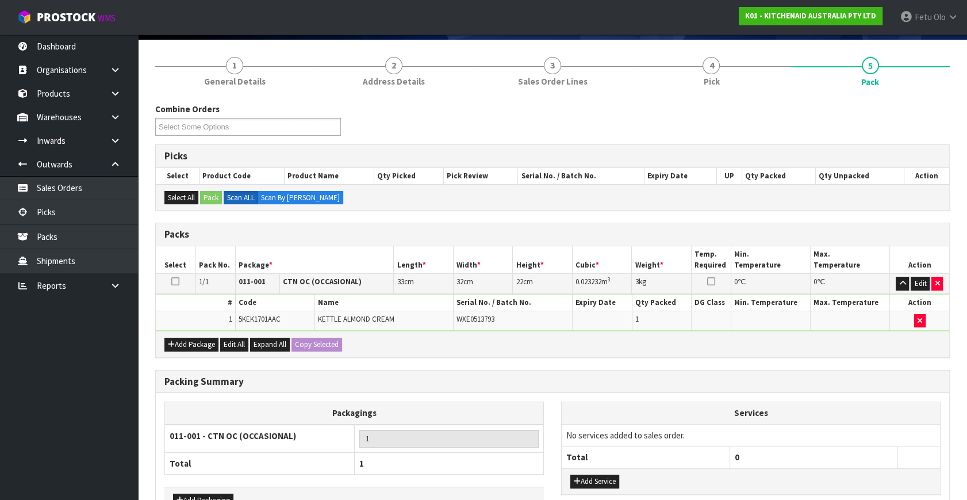
scroll to position [154, 0]
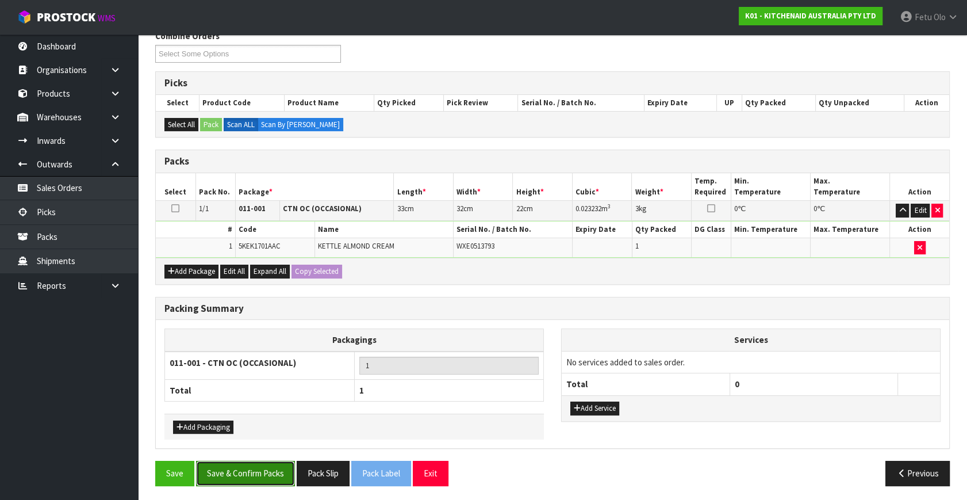
click at [259, 465] on button "Save & Confirm Packs" at bounding box center [245, 473] width 99 height 25
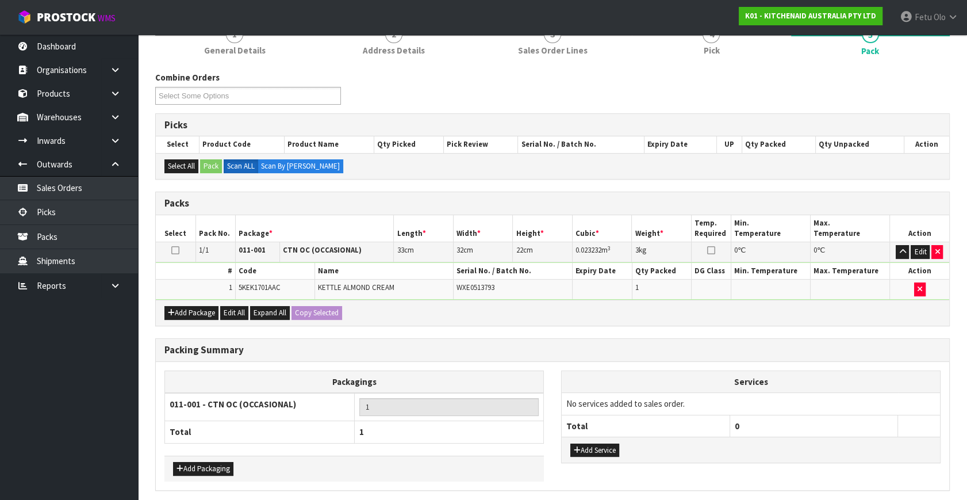
scroll to position [0, 0]
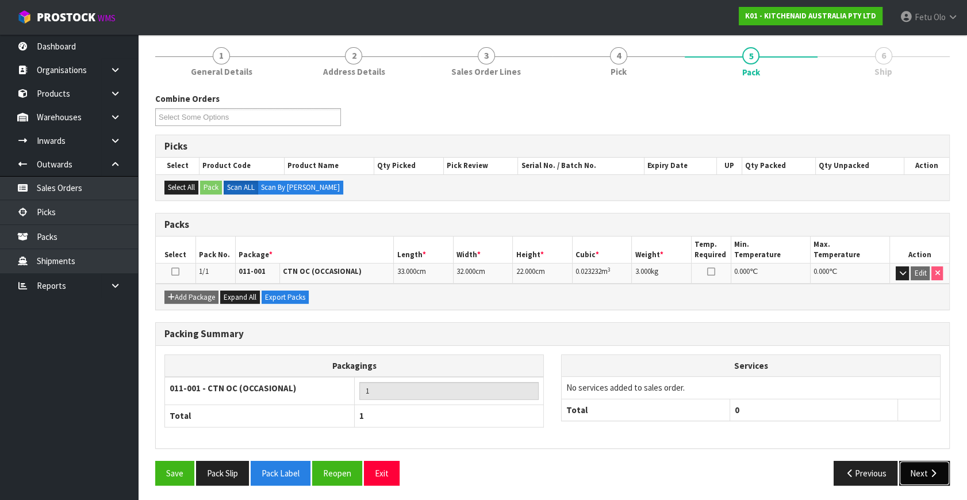
click at [926, 473] on button "Next" at bounding box center [924, 473] width 51 height 25
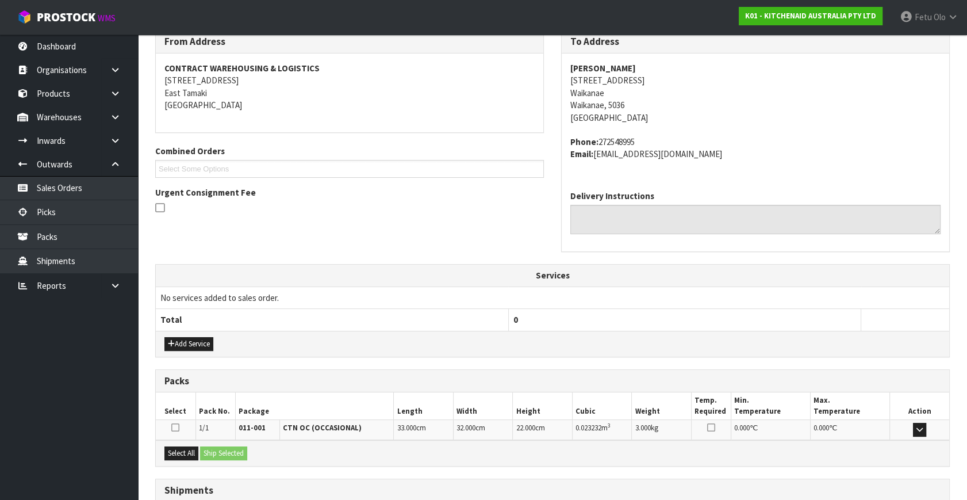
scroll to position [283, 0]
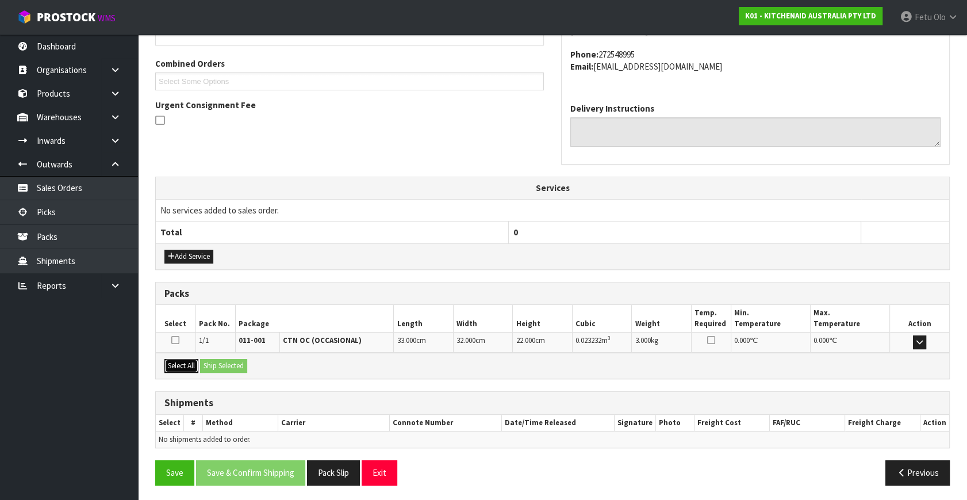
drag, startPoint x: 171, startPoint y: 367, endPoint x: 251, endPoint y: 370, distance: 79.4
click at [173, 367] on button "Select All" at bounding box center [181, 366] width 34 height 14
click at [251, 370] on div "Select All Ship Selected" at bounding box center [553, 366] width 794 height 26
click at [223, 362] on button "Ship Selected" at bounding box center [223, 366] width 47 height 14
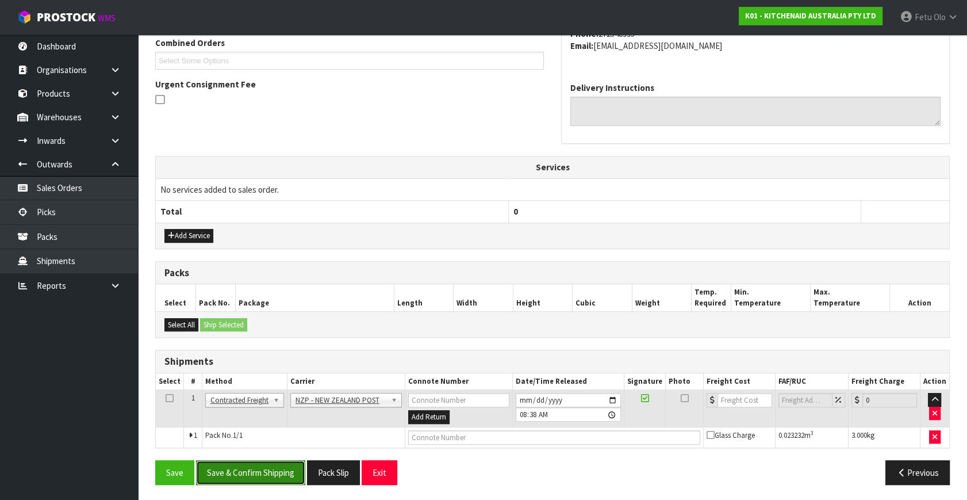
click at [268, 467] on button "Save & Confirm Shipping" at bounding box center [250, 472] width 109 height 25
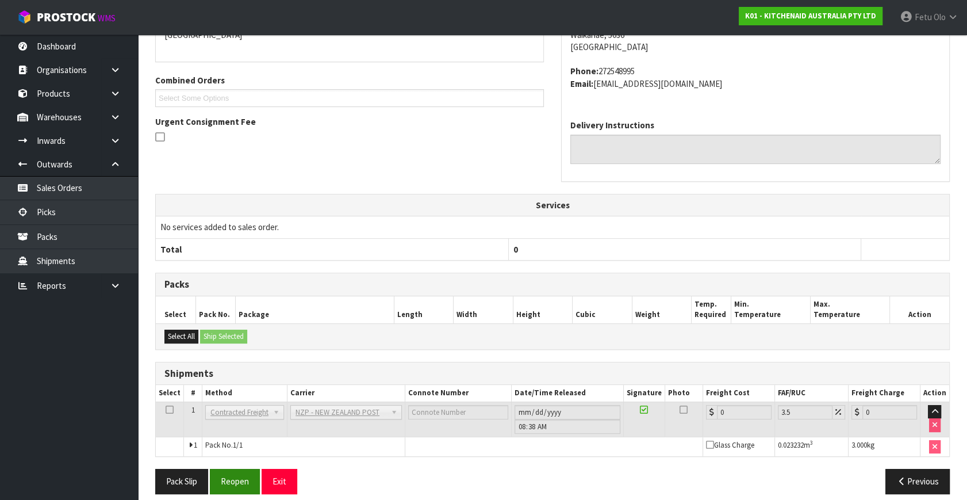
scroll to position [288, 0]
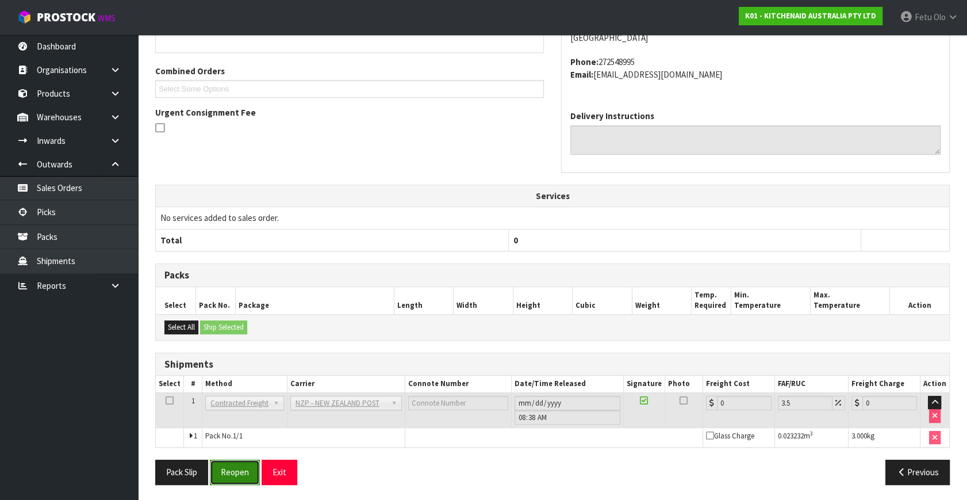
click at [244, 465] on button "Reopen" at bounding box center [235, 471] width 50 height 25
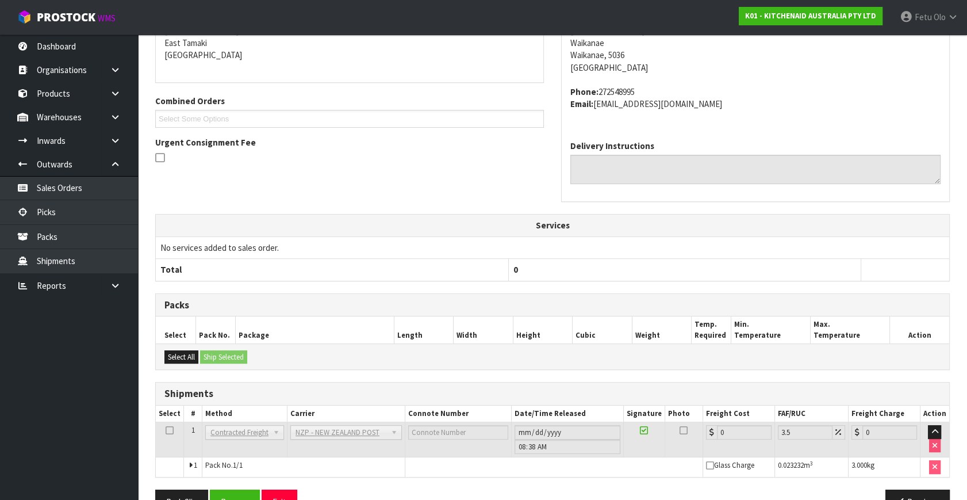
scroll to position [275, 0]
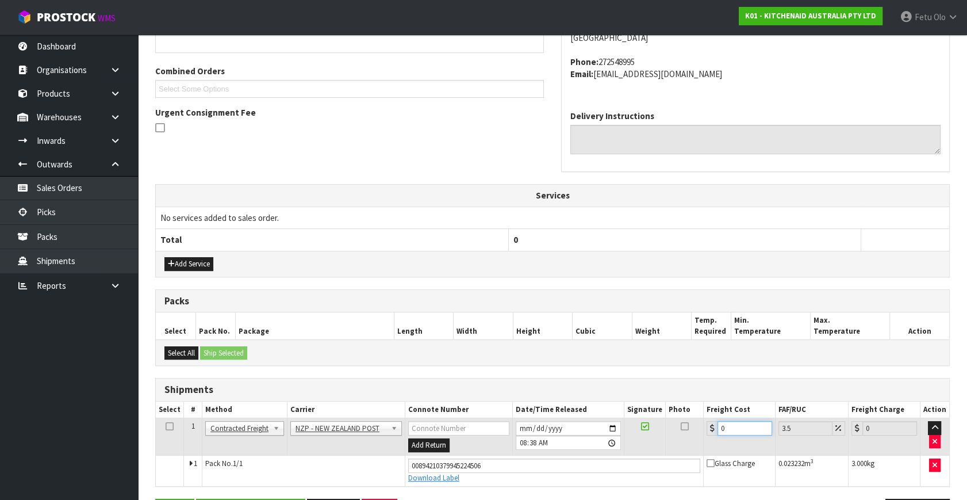
drag, startPoint x: 743, startPoint y: 430, endPoint x: 631, endPoint y: 444, distance: 112.4
click at [631, 444] on tr "1 Client Local Pickup Customer Local Pickup Company Freight Contracted Freight …" at bounding box center [553, 436] width 794 height 37
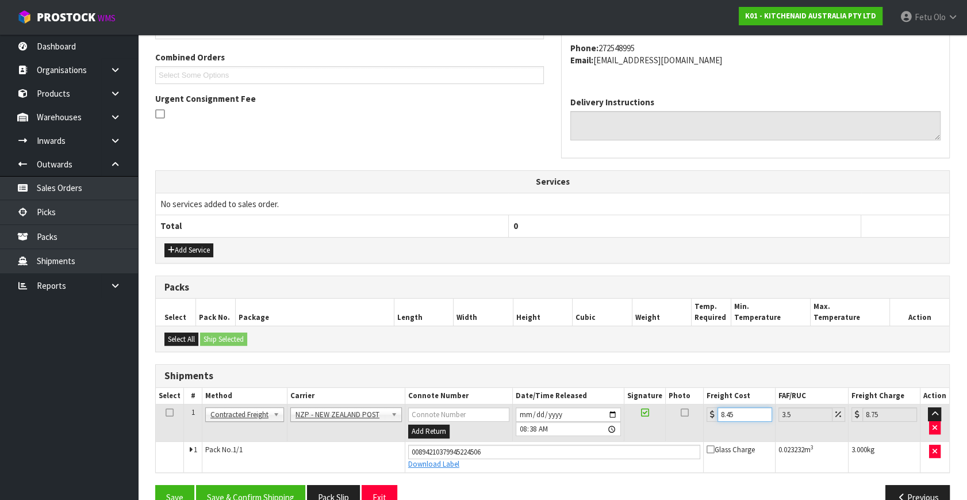
scroll to position [315, 0]
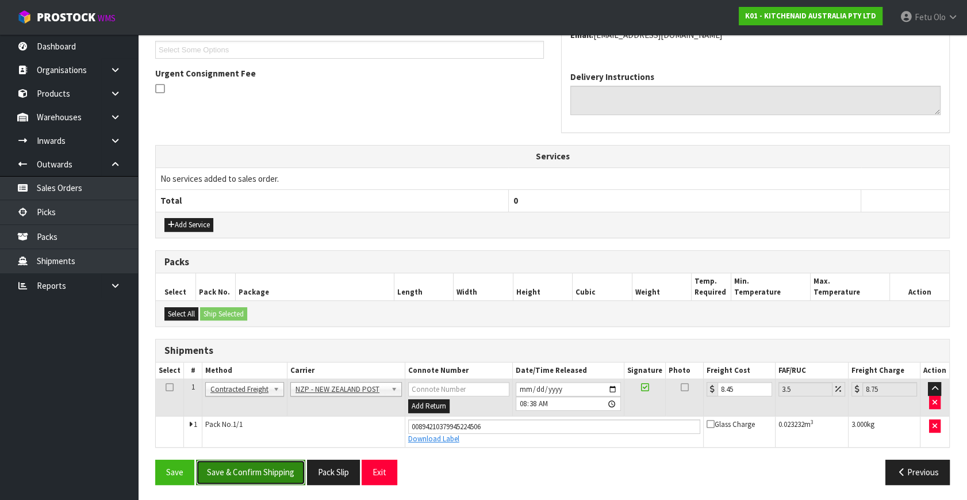
click at [285, 472] on button "Save & Confirm Shipping" at bounding box center [250, 471] width 109 height 25
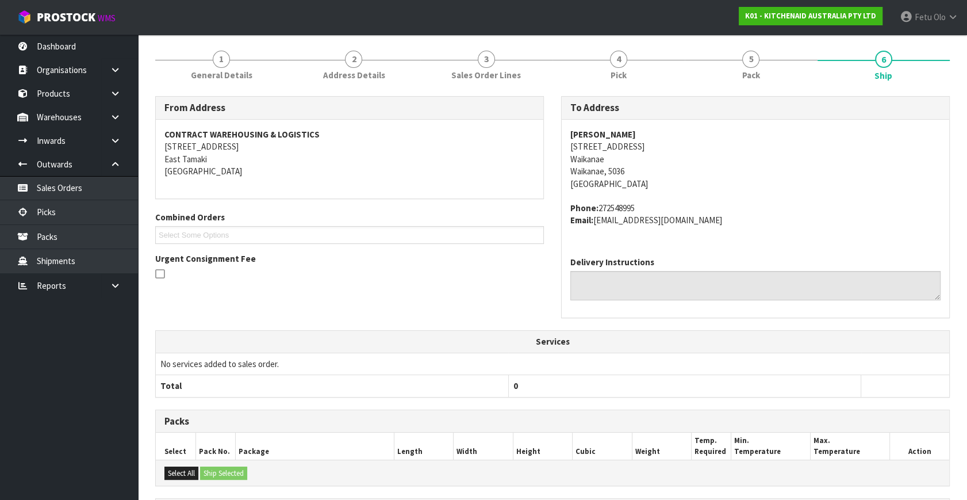
scroll to position [261, 0]
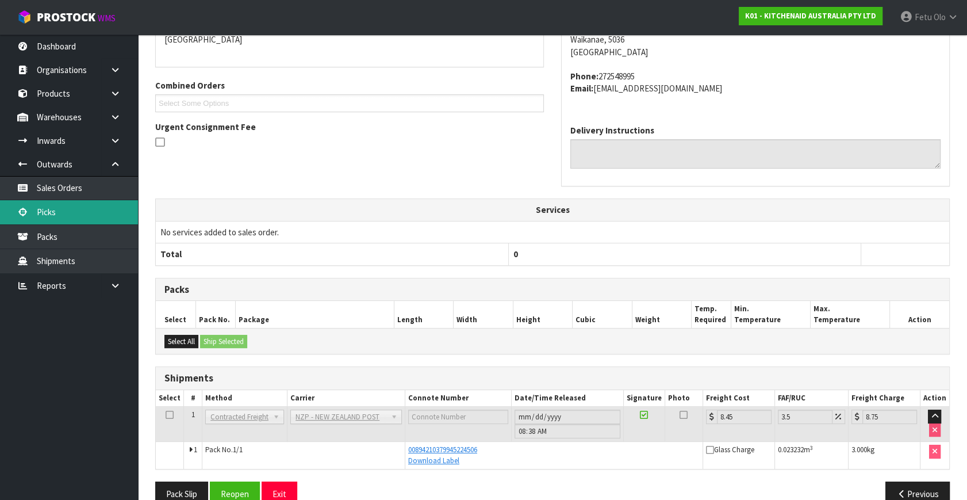
click at [26, 206] on link "Picks" at bounding box center [69, 212] width 138 height 24
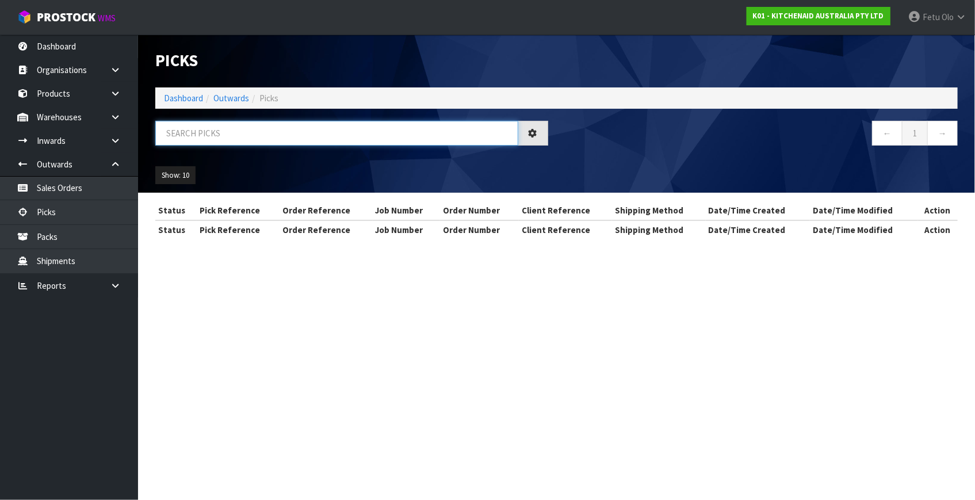
click at [270, 131] on input "text" at bounding box center [336, 133] width 363 height 25
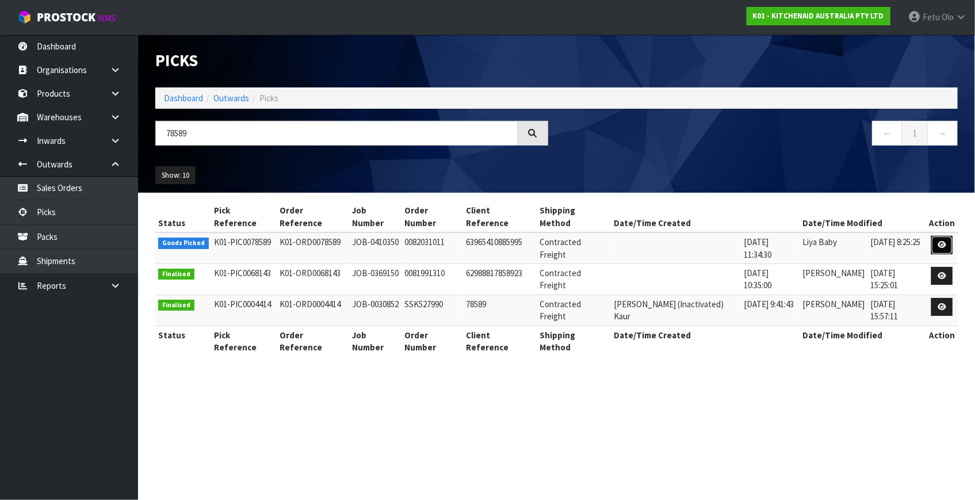
click at [940, 241] on icon at bounding box center [941, 244] width 9 height 7
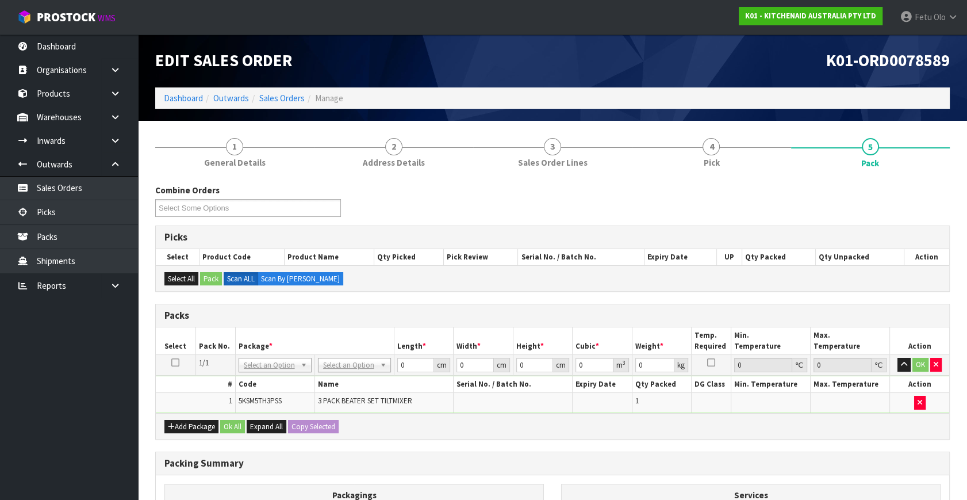
drag, startPoint x: 252, startPoint y: 360, endPoint x: 265, endPoint y: 381, distance: 24.5
click at [265, 381] on input "text" at bounding box center [274, 380] width 67 height 14
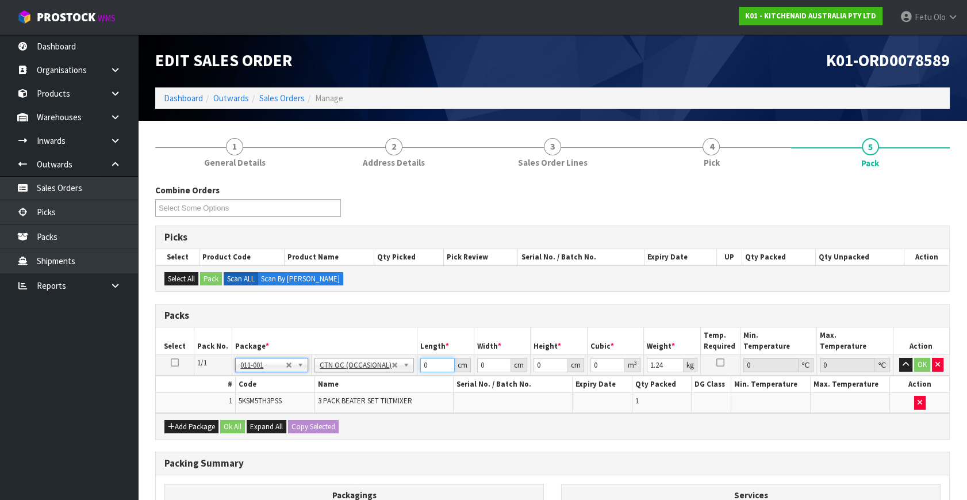
drag, startPoint x: 436, startPoint y: 365, endPoint x: 255, endPoint y: 409, distance: 185.9
click at [257, 409] on tbody "1/1 NONE 007-001 007-002 007-004 007-009 007-013 007-014 007-015 007-017 007-01…" at bounding box center [553, 384] width 794 height 58
click at [472, 413] on div "Add Package Ok All Expand All Copy Selected" at bounding box center [553, 426] width 794 height 26
click at [354, 385] on tbody "1/1 NONE 007-001 007-002 007-004 007-009 007-013 007-014 007-015 007-017 007-01…" at bounding box center [553, 384] width 794 height 58
click button "OK" at bounding box center [922, 365] width 16 height 14
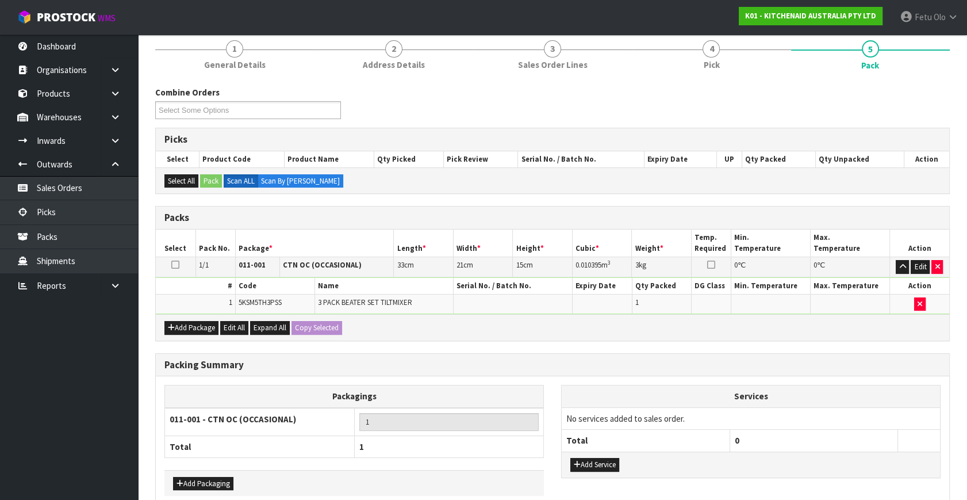
scroll to position [154, 0]
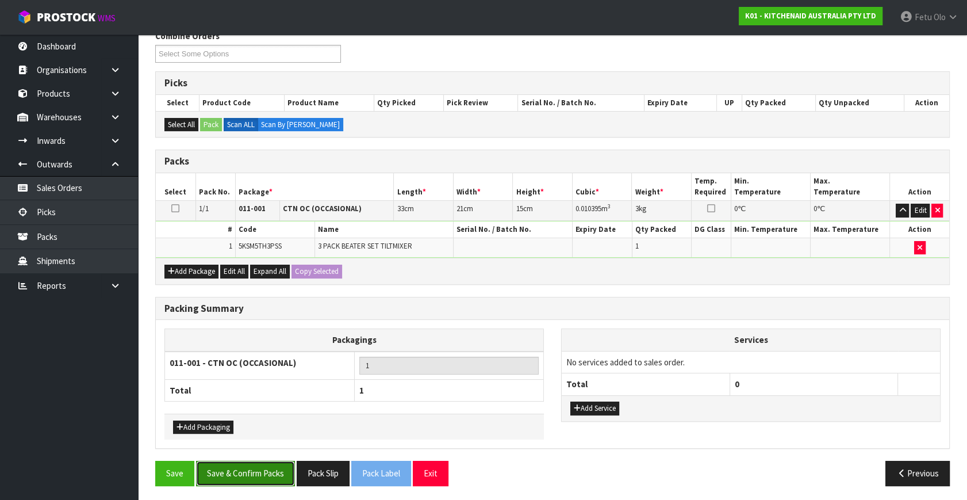
drag, startPoint x: 262, startPoint y: 472, endPoint x: 233, endPoint y: 469, distance: 28.4
click at [262, 472] on button "Save & Confirm Packs" at bounding box center [245, 473] width 99 height 25
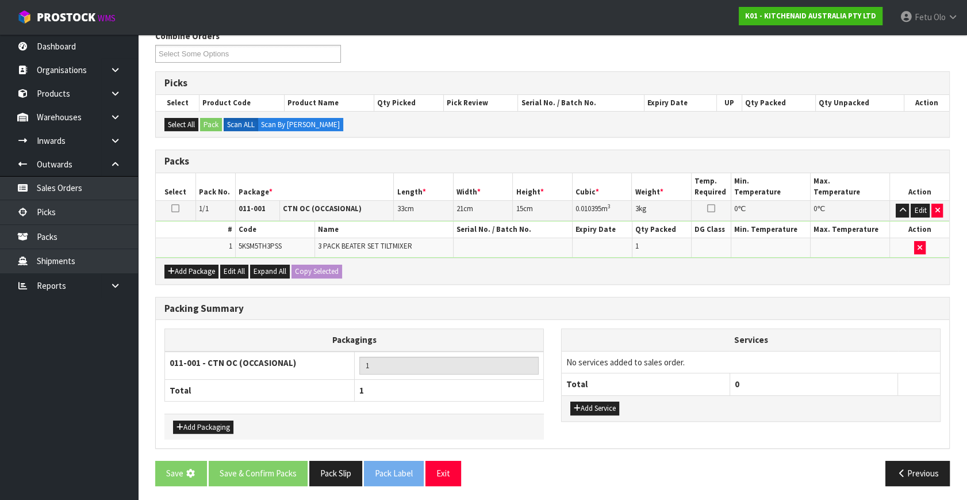
scroll to position [0, 0]
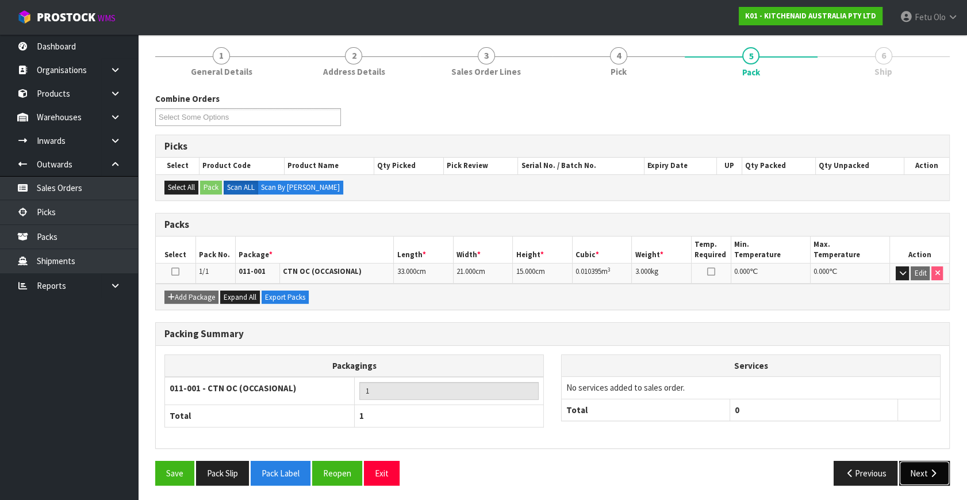
click at [934, 479] on button "Next" at bounding box center [924, 473] width 51 height 25
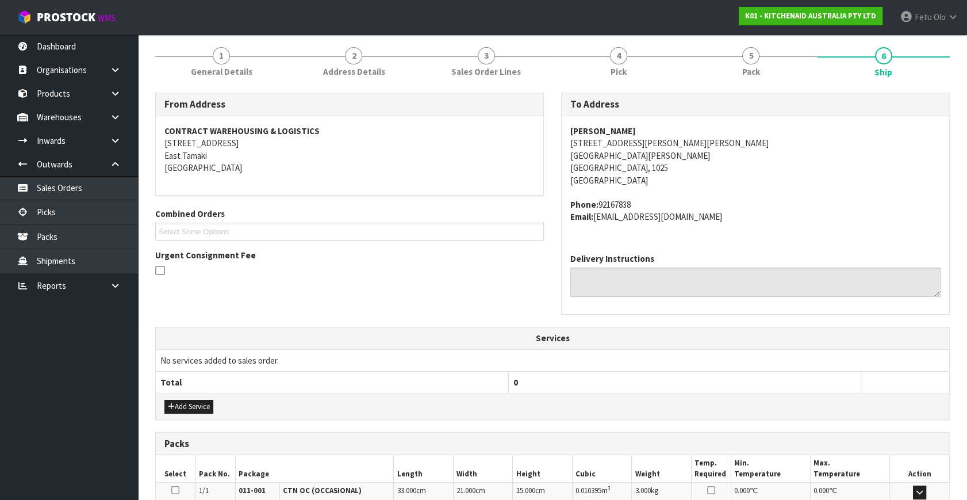
scroll to position [283, 0]
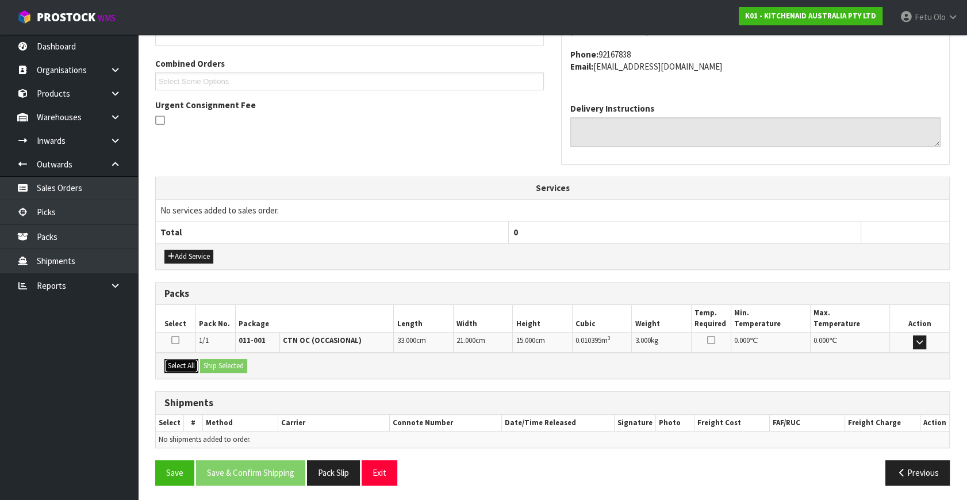
click at [181, 359] on button "Select All" at bounding box center [181, 366] width 34 height 14
click at [225, 362] on button "Ship Selected" at bounding box center [223, 366] width 47 height 14
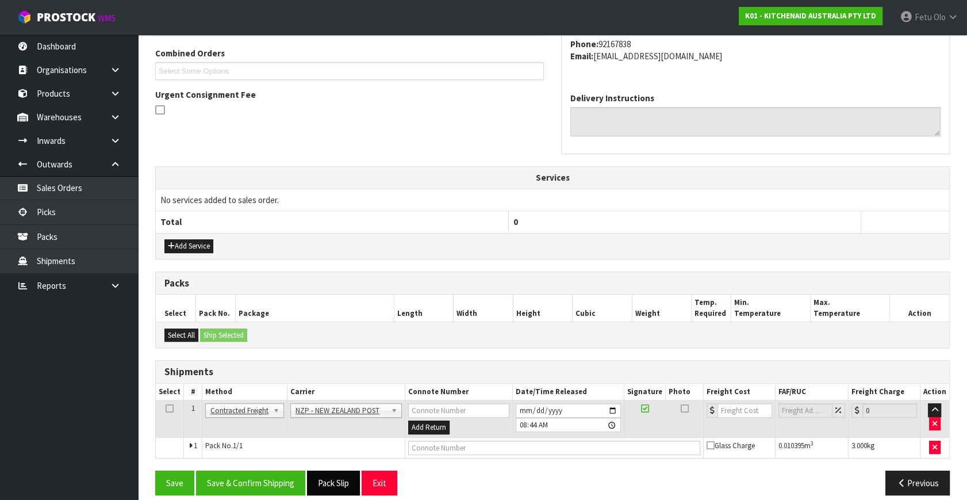
scroll to position [304, 0]
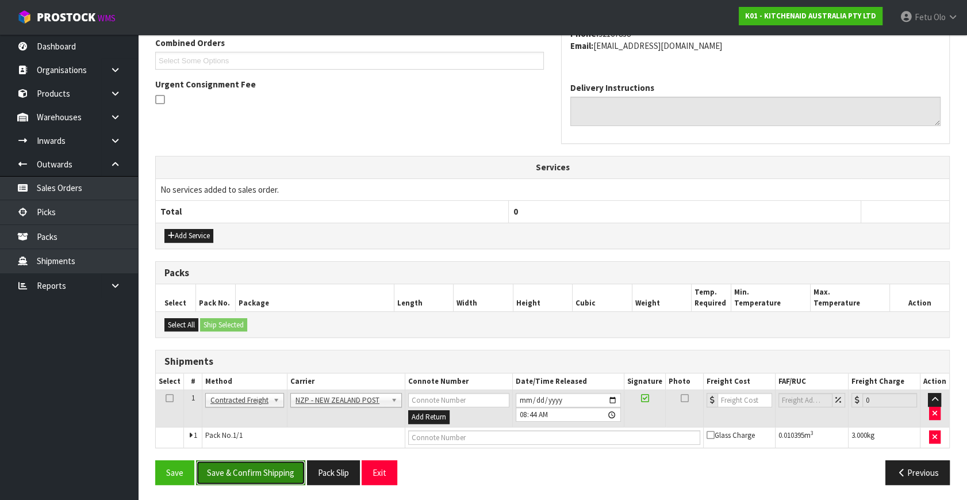
click at [298, 469] on button "Save & Confirm Shipping" at bounding box center [250, 472] width 109 height 25
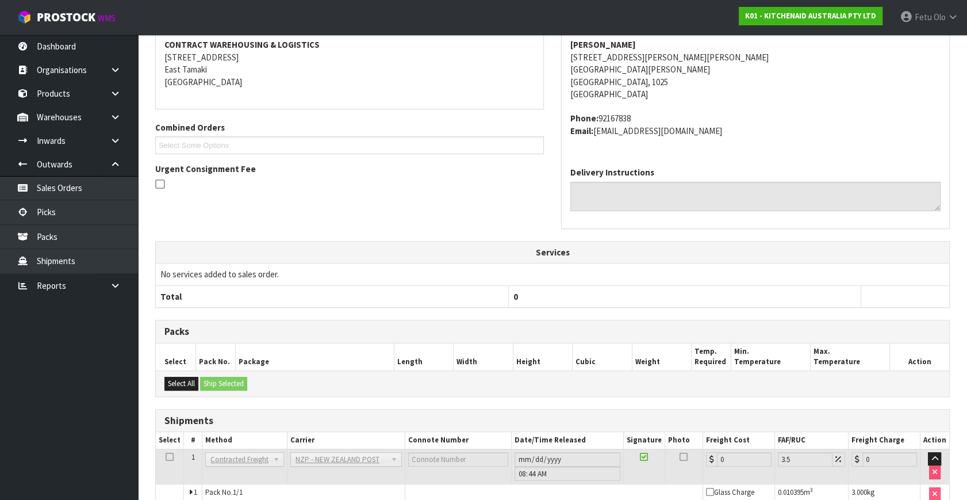
scroll to position [288, 0]
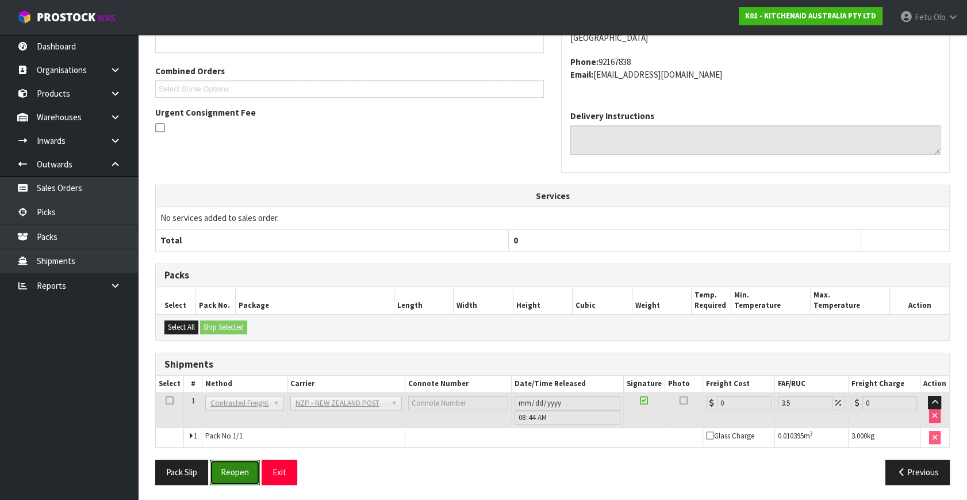
click at [255, 472] on button "Reopen" at bounding box center [235, 471] width 50 height 25
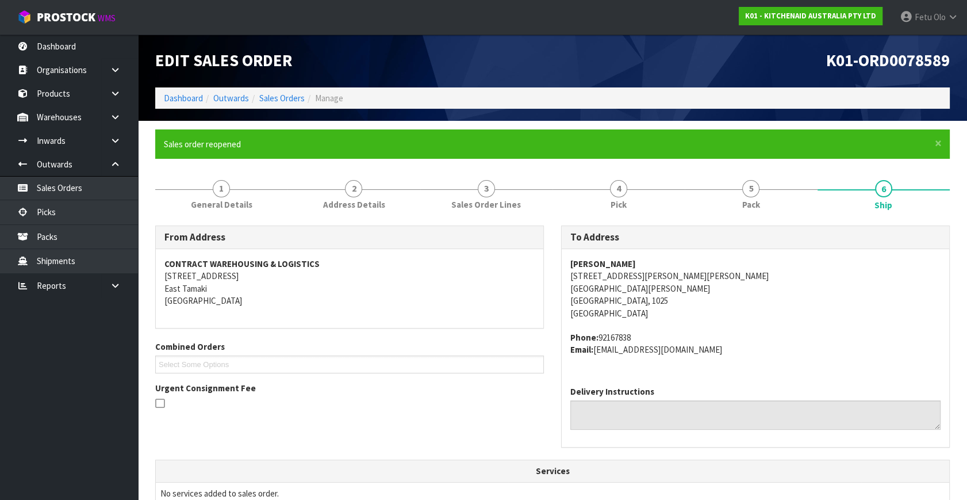
scroll to position [315, 0]
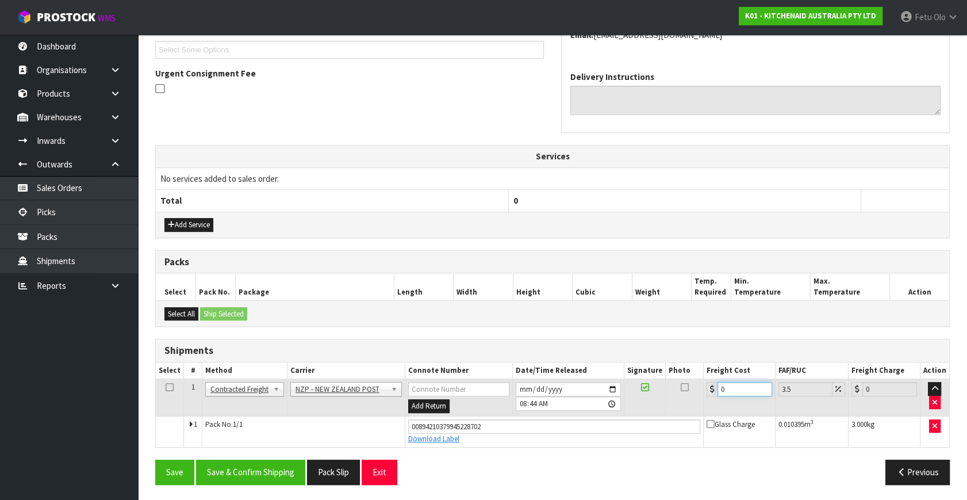
drag, startPoint x: 738, startPoint y: 388, endPoint x: 592, endPoint y: 400, distance: 146.6
click at [592, 400] on tr "1 Client Local Pickup Customer Local Pickup Company Freight Contracted Freight …" at bounding box center [553, 397] width 794 height 37
click at [222, 465] on button "Save & Confirm Shipping" at bounding box center [250, 471] width 109 height 25
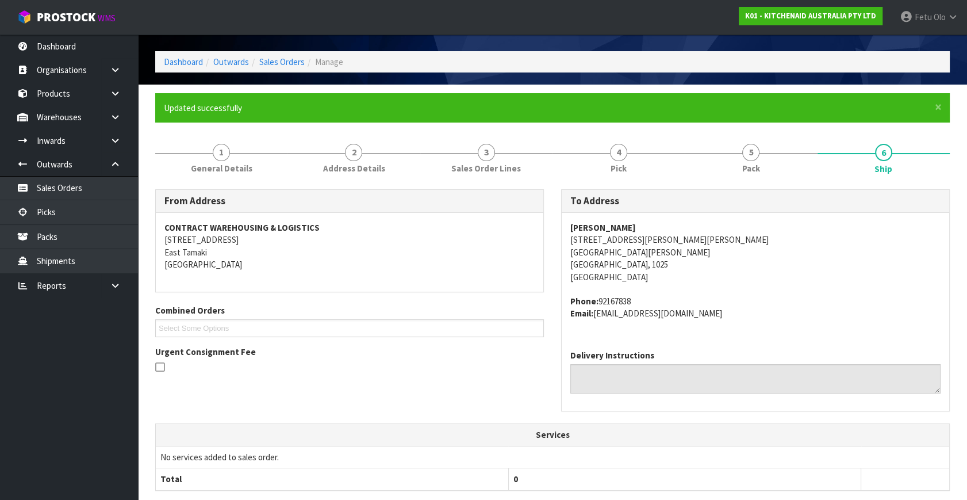
scroll to position [283, 0]
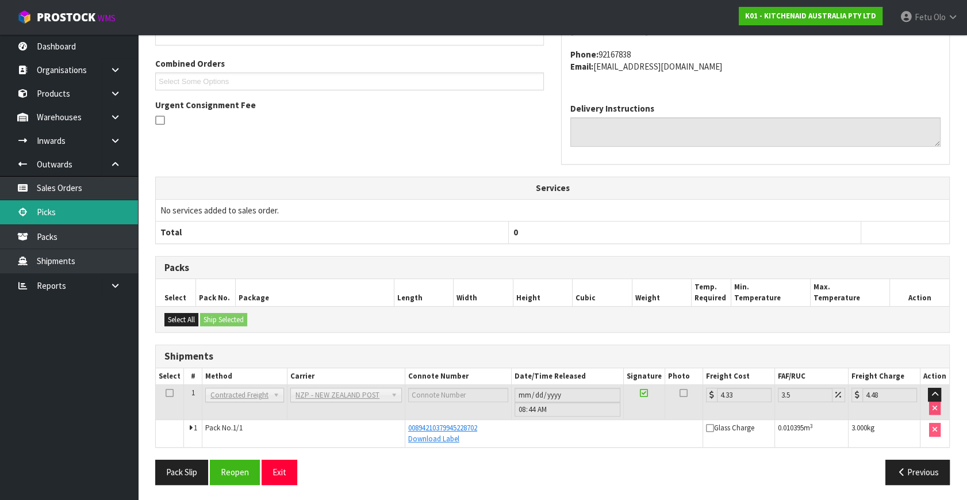
click at [51, 213] on link "Picks" at bounding box center [69, 212] width 138 height 24
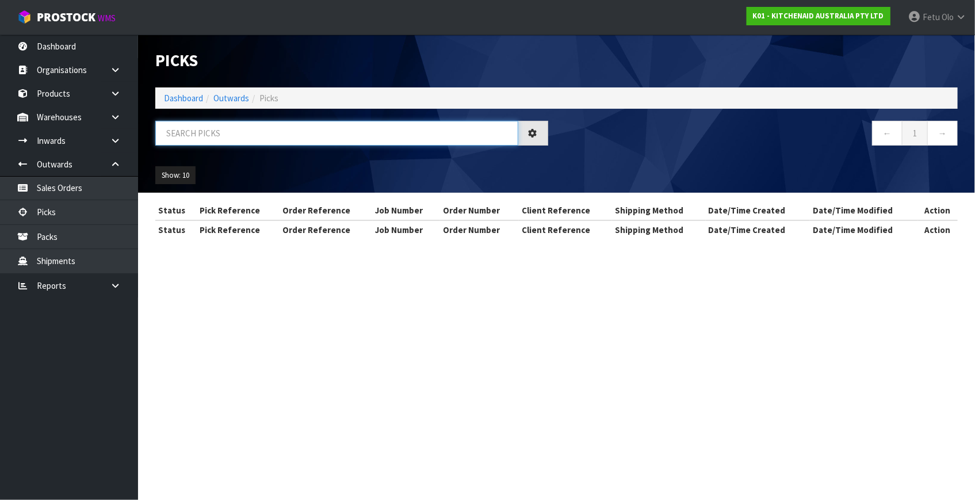
click at [277, 127] on input "text" at bounding box center [336, 133] width 363 height 25
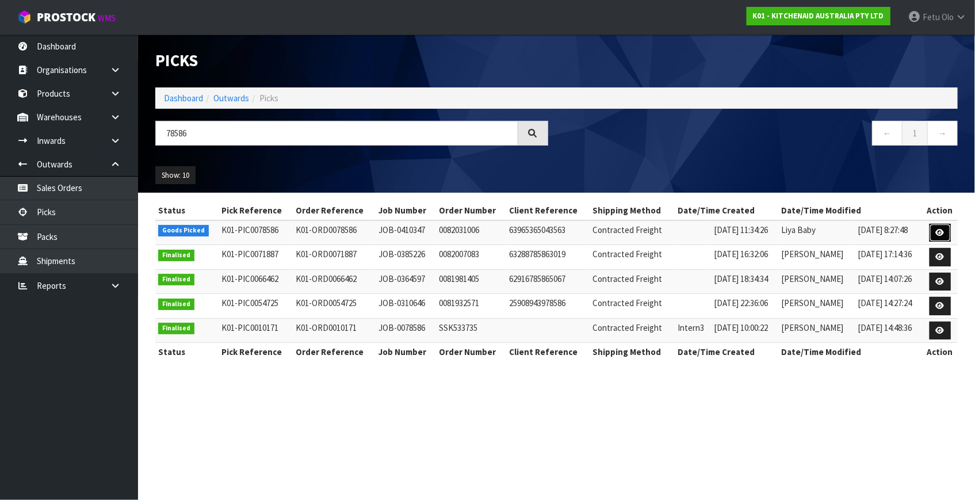
click at [937, 237] on link at bounding box center [939, 233] width 21 height 18
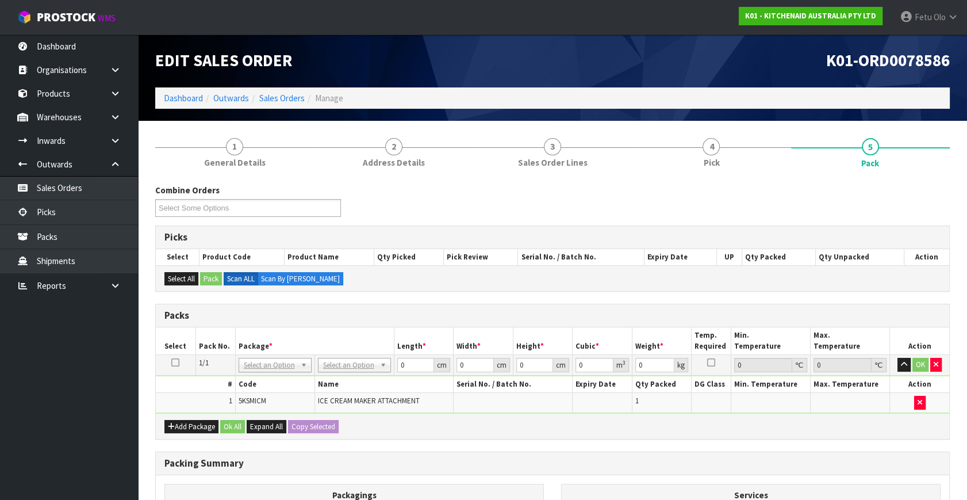
drag, startPoint x: 736, startPoint y: 416, endPoint x: 653, endPoint y: 386, distance: 88.0
click at [736, 416] on div "Add Package Ok All Expand All Copy Selected" at bounding box center [553, 426] width 794 height 26
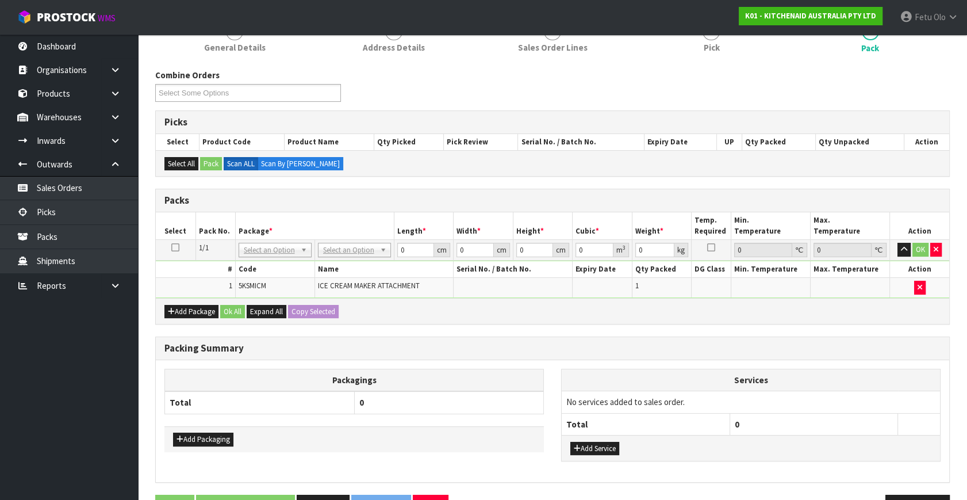
scroll to position [150, 0]
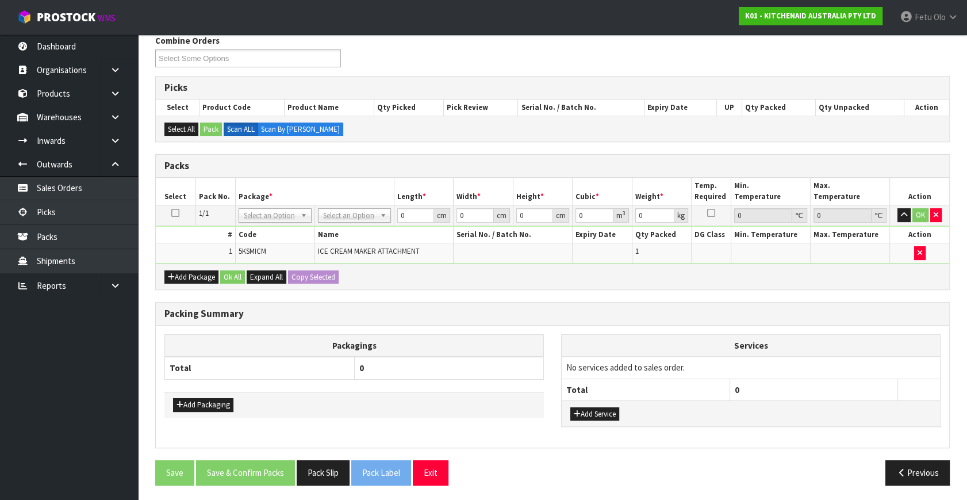
click at [768, 460] on div "Previous" at bounding box center [756, 472] width 406 height 25
drag, startPoint x: 781, startPoint y: 462, endPoint x: 809, endPoint y: 486, distance: 36.7
click at [781, 462] on div "Previous" at bounding box center [756, 472] width 406 height 25
drag, startPoint x: 740, startPoint y: 455, endPoint x: 746, endPoint y: 457, distance: 7.0
click at [740, 455] on div "Packing Summary Packagings Total 0 Add Packaging Services No services added to …" at bounding box center [553, 381] width 812 height 158
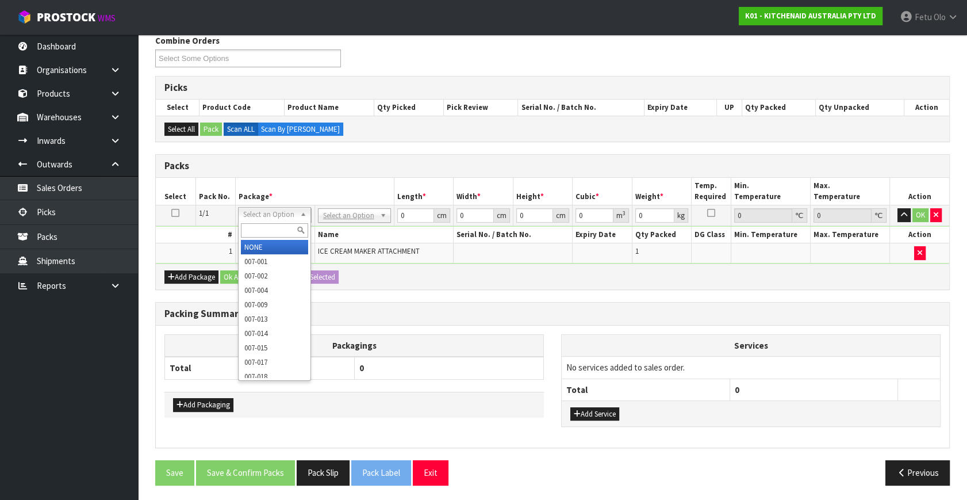
click at [271, 224] on input "text" at bounding box center [274, 230] width 67 height 14
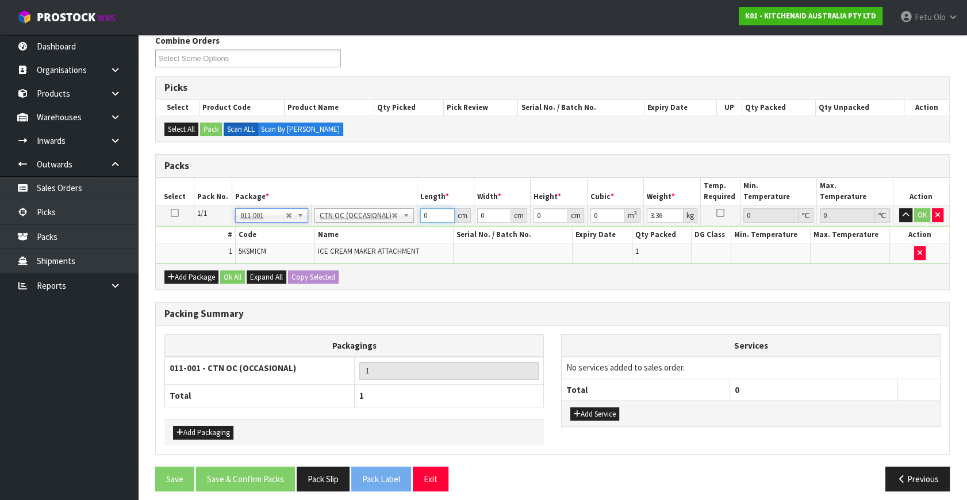
drag, startPoint x: 432, startPoint y: 219, endPoint x: 328, endPoint y: 237, distance: 106.3
click at [328, 237] on tbody "1/1 NONE 007-001 007-002 007-004 007-009 007-013 007-014 007-015 007-017 007-01…" at bounding box center [553, 234] width 794 height 58
click button "OK" at bounding box center [922, 215] width 16 height 14
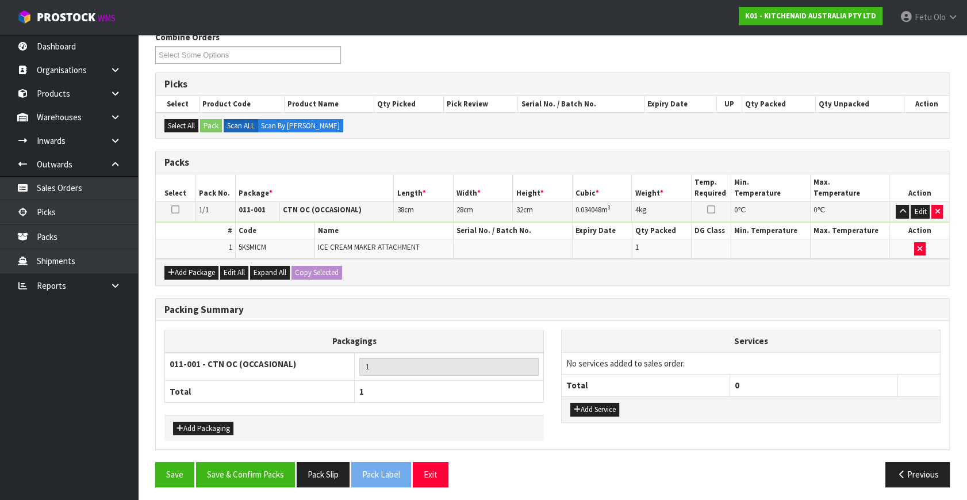
scroll to position [154, 0]
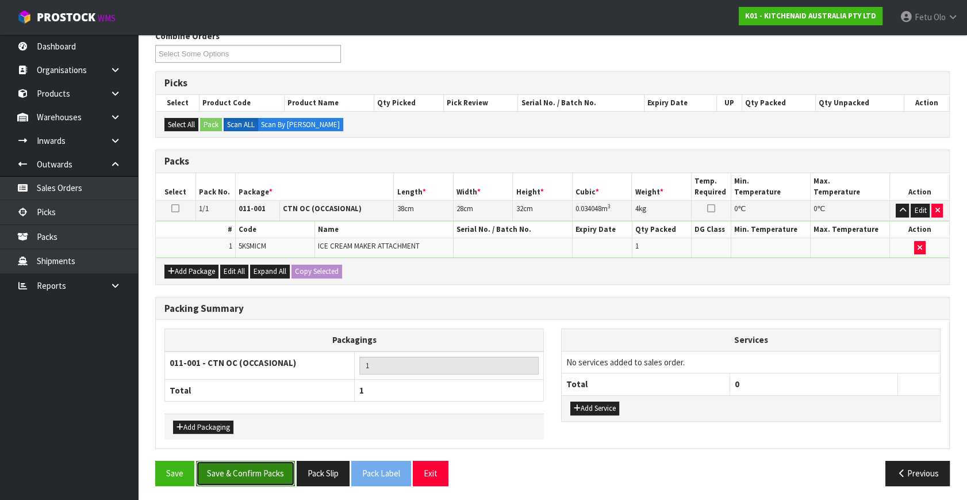
drag, startPoint x: 265, startPoint y: 473, endPoint x: 284, endPoint y: 469, distance: 20.0
click at [265, 473] on button "Save & Confirm Packs" at bounding box center [245, 473] width 99 height 25
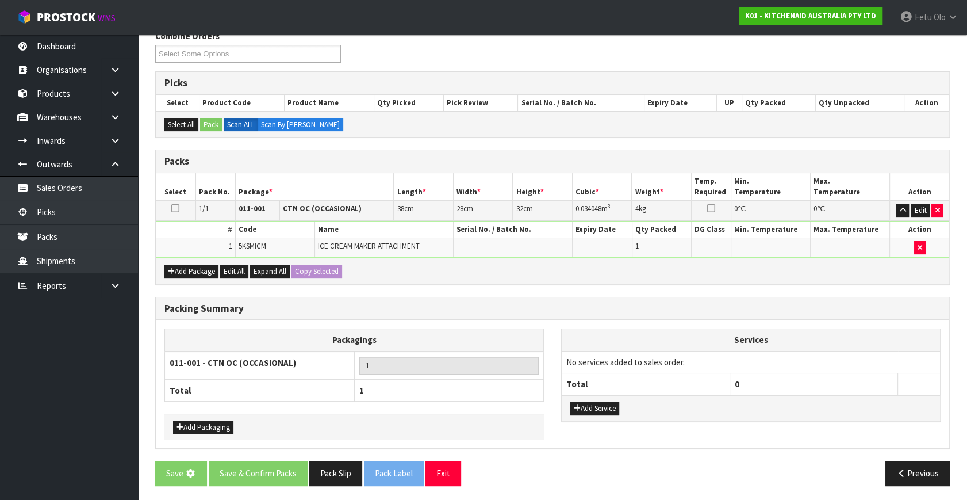
scroll to position [0, 0]
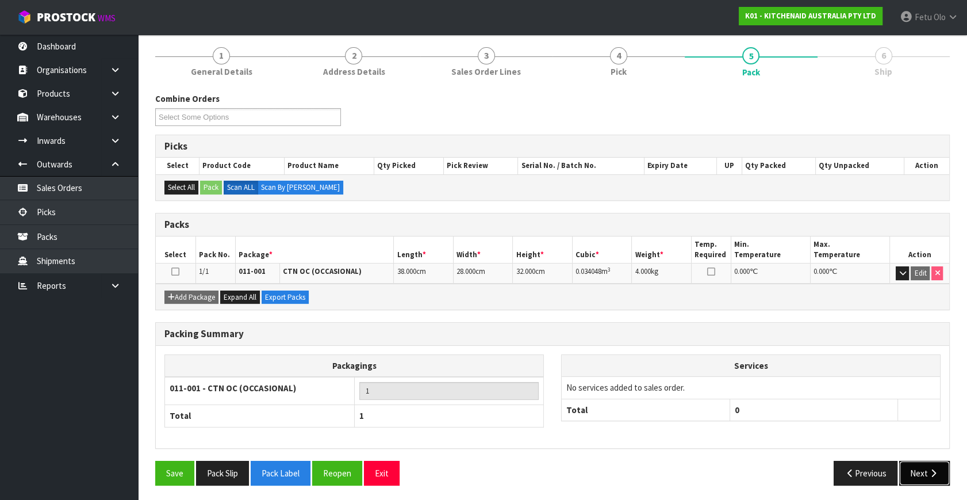
click at [922, 472] on button "Next" at bounding box center [924, 473] width 51 height 25
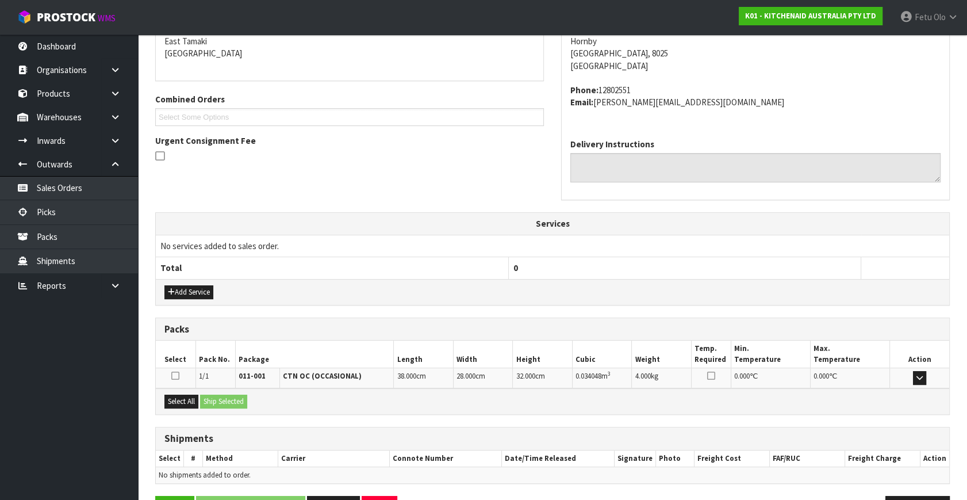
scroll to position [283, 0]
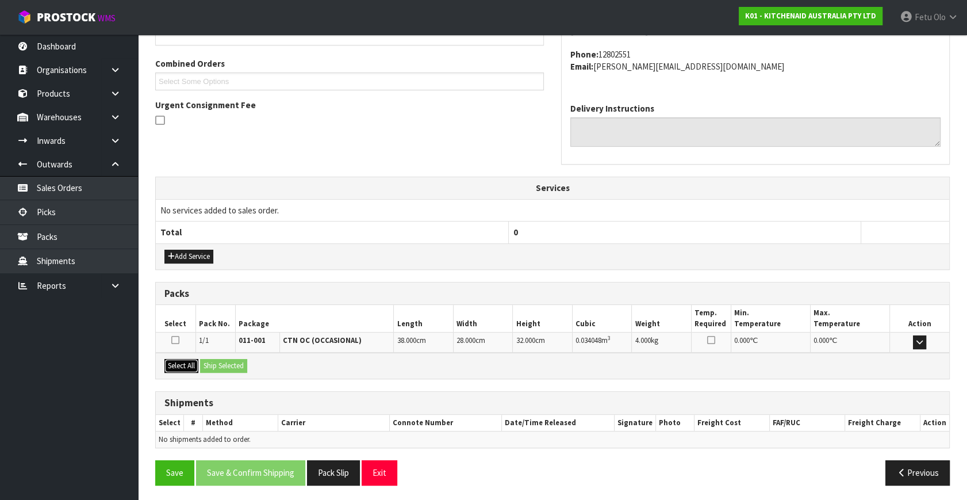
click at [194, 368] on button "Select All" at bounding box center [181, 366] width 34 height 14
click at [206, 363] on button "Ship Selected" at bounding box center [223, 366] width 47 height 14
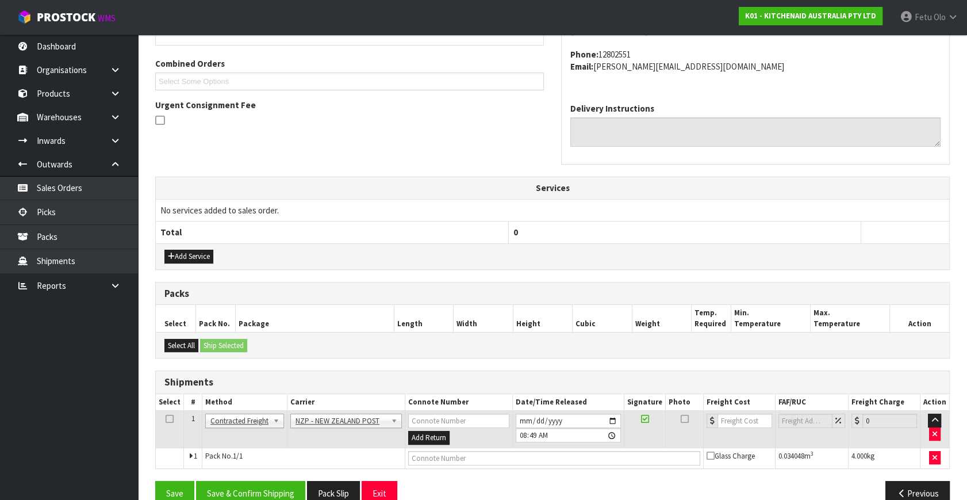
scroll to position [304, 0]
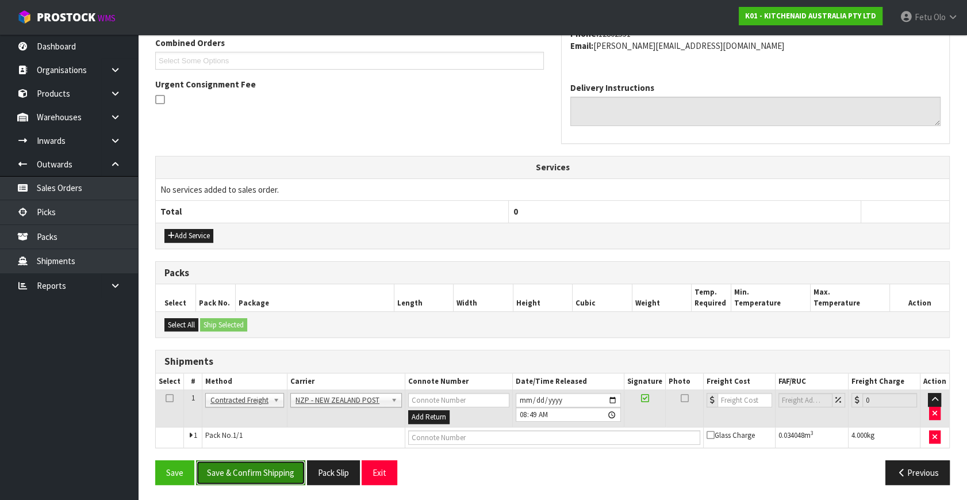
click at [239, 460] on button "Save & Confirm Shipping" at bounding box center [250, 472] width 109 height 25
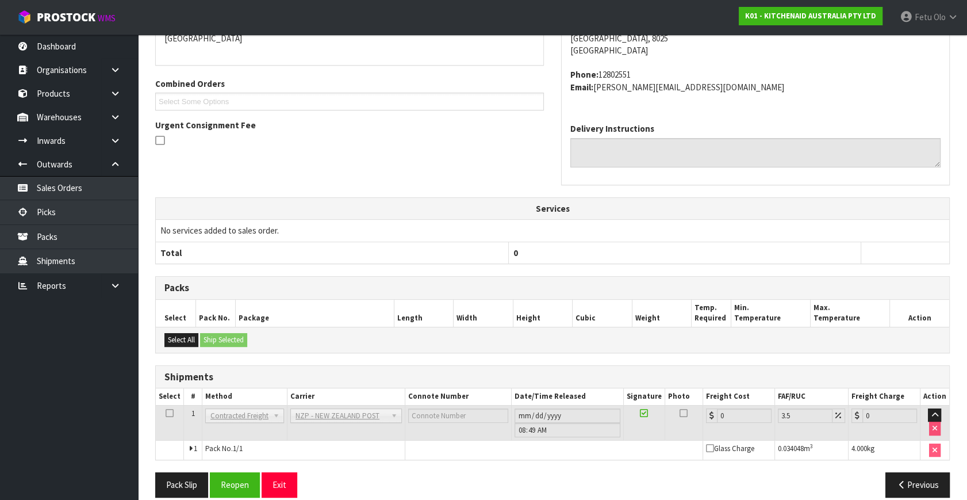
scroll to position [288, 0]
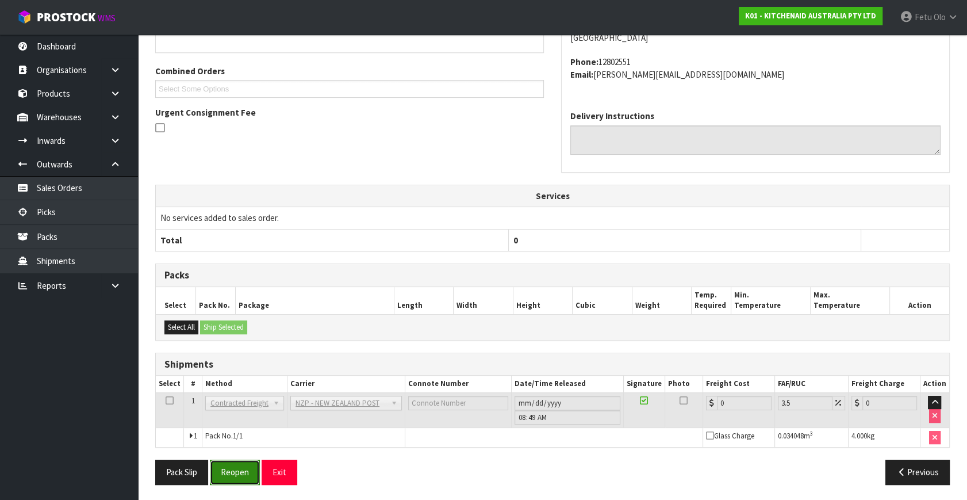
click at [230, 461] on button "Reopen" at bounding box center [235, 471] width 50 height 25
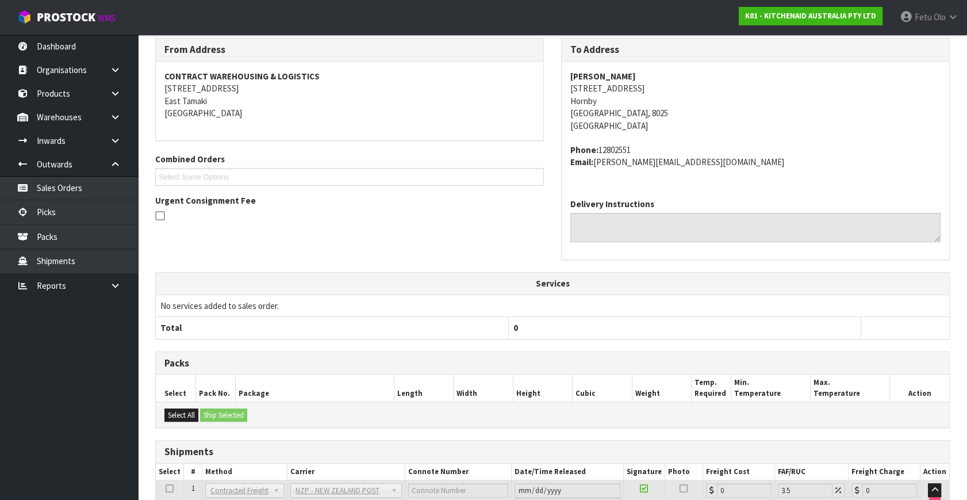
scroll to position [275, 0]
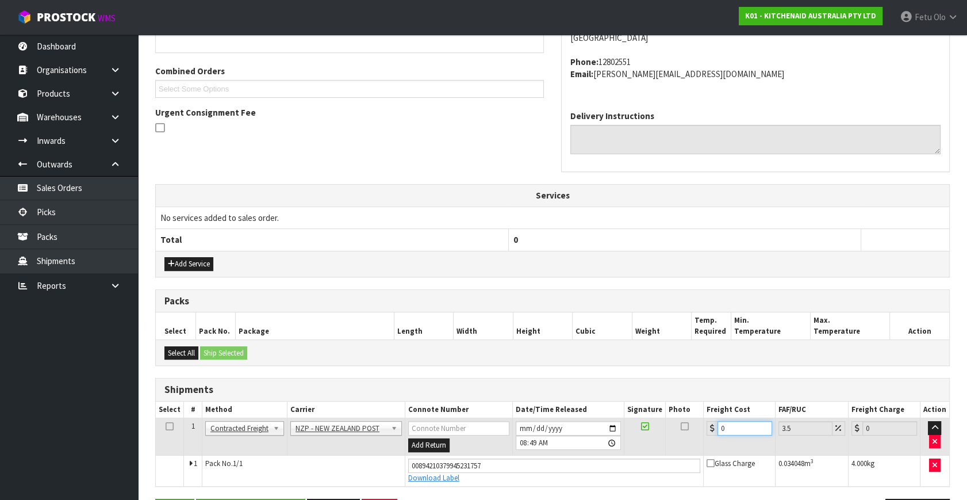
drag, startPoint x: 733, startPoint y: 424, endPoint x: 555, endPoint y: 484, distance: 187.5
click at [555, 484] on div "Shipments Select # Method Carrier Connote Number Date/Time Released Signature P…" at bounding box center [552, 432] width 795 height 109
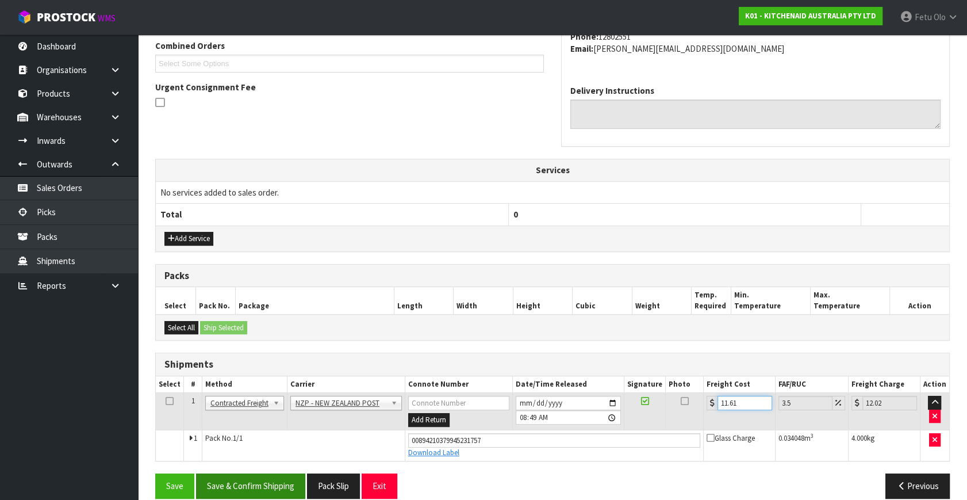
scroll to position [315, 0]
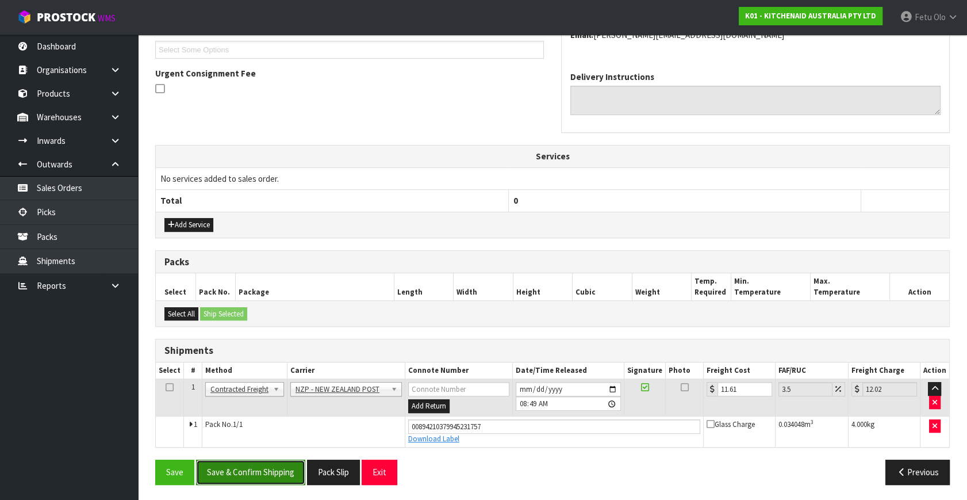
click at [283, 472] on button "Save & Confirm Shipping" at bounding box center [250, 471] width 109 height 25
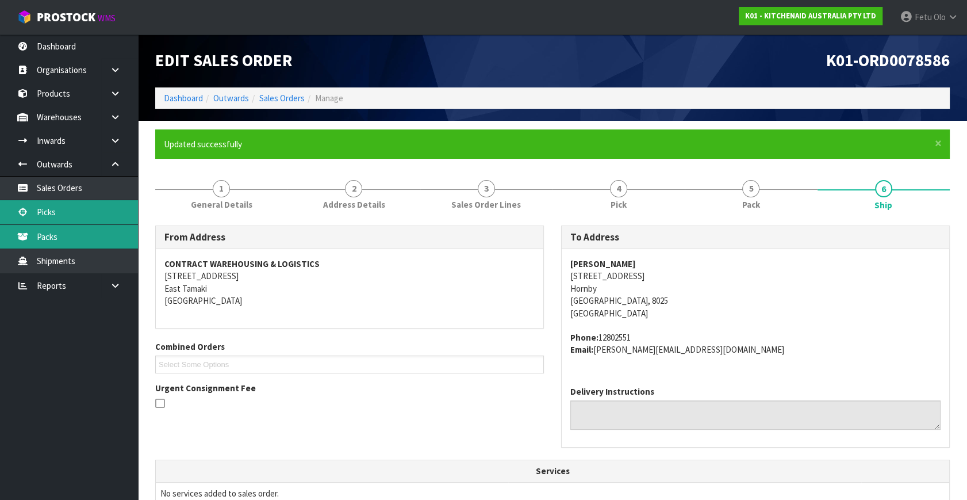
click at [76, 225] on ul "Sales Orders Picks Packs Shipments" at bounding box center [69, 225] width 138 height 98
click at [76, 225] on link "Packs" at bounding box center [69, 237] width 138 height 24
drag, startPoint x: 76, startPoint y: 225, endPoint x: 87, endPoint y: 226, distance: 11.0
click at [76, 225] on link "Packs" at bounding box center [69, 237] width 138 height 24
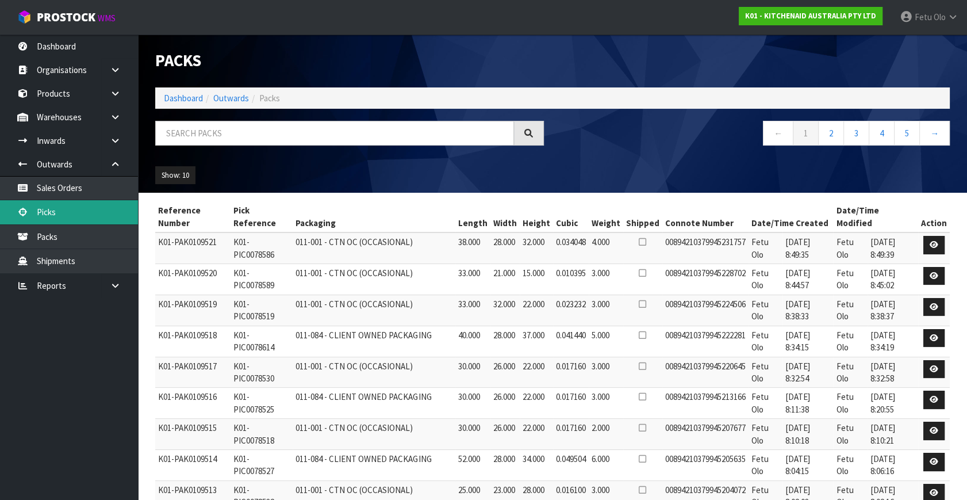
click at [48, 213] on link "Picks" at bounding box center [69, 212] width 138 height 24
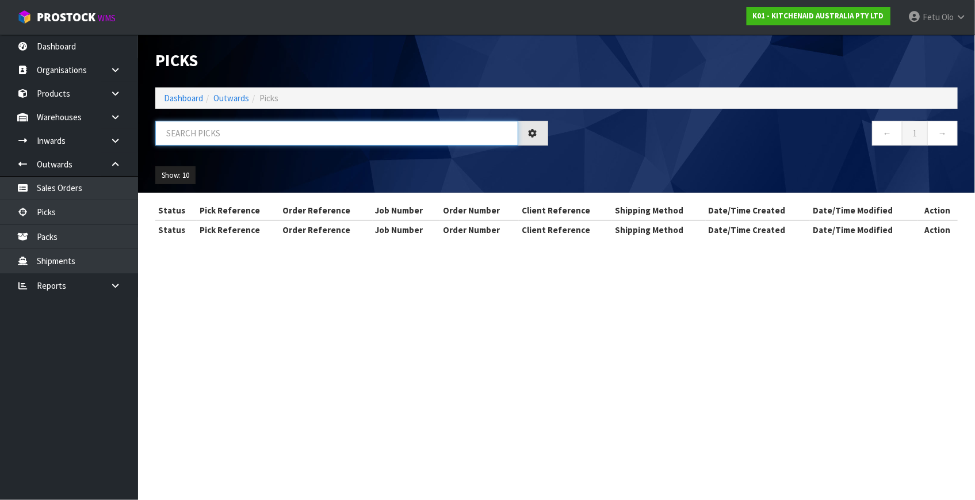
click at [185, 137] on input "text" at bounding box center [336, 133] width 363 height 25
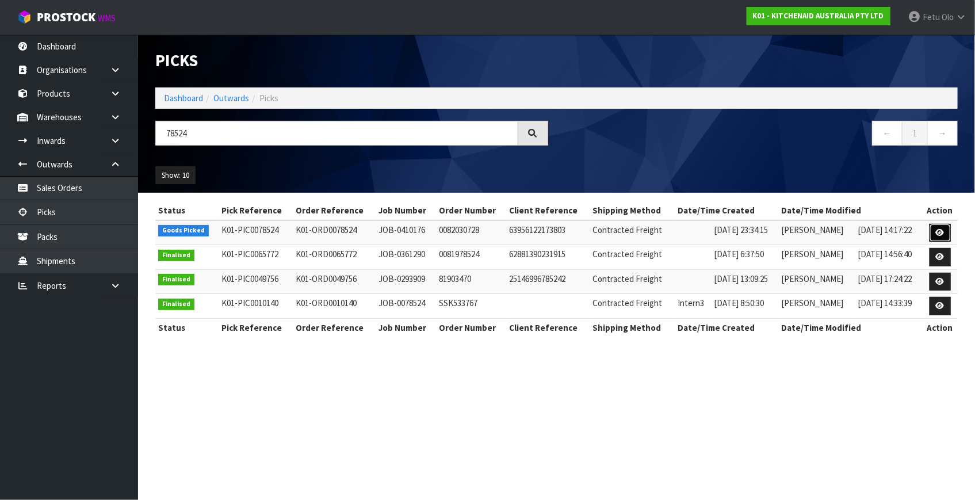
click at [942, 231] on icon at bounding box center [940, 232] width 9 height 7
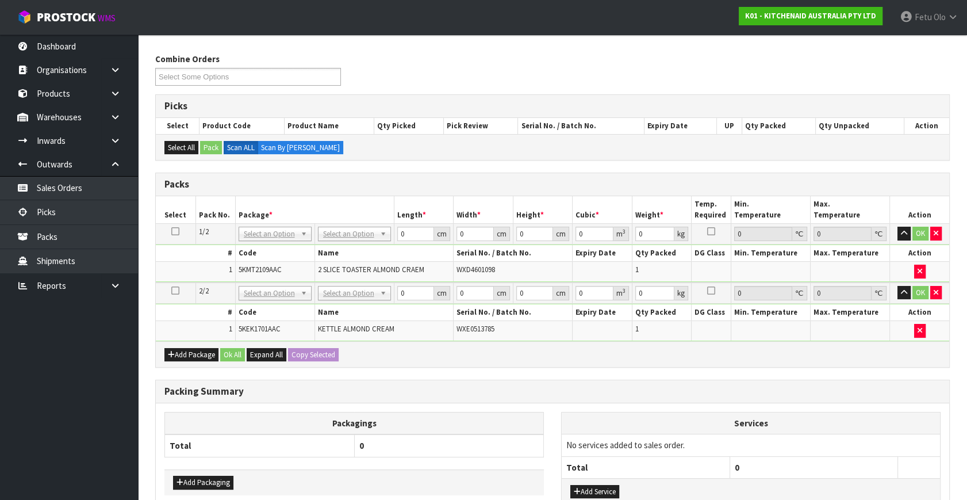
scroll to position [208, 0]
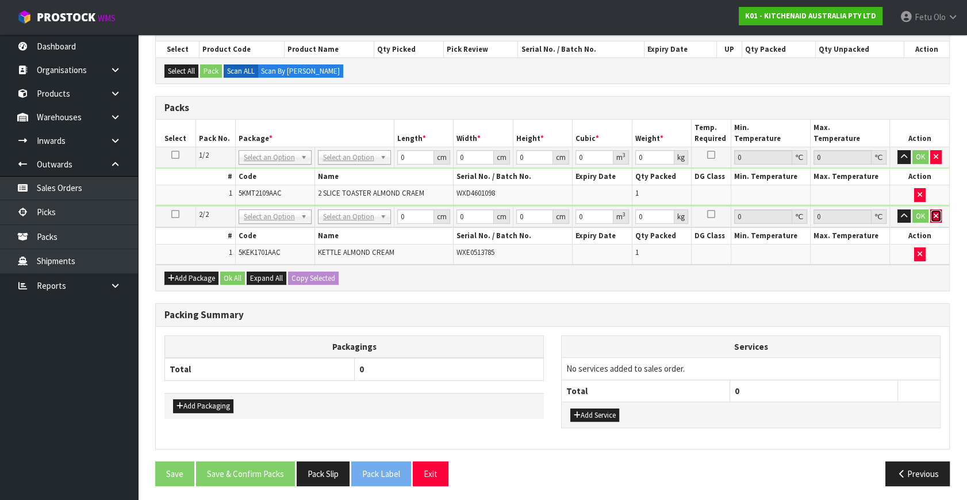
click at [934, 212] on icon "button" at bounding box center [936, 215] width 5 height 7
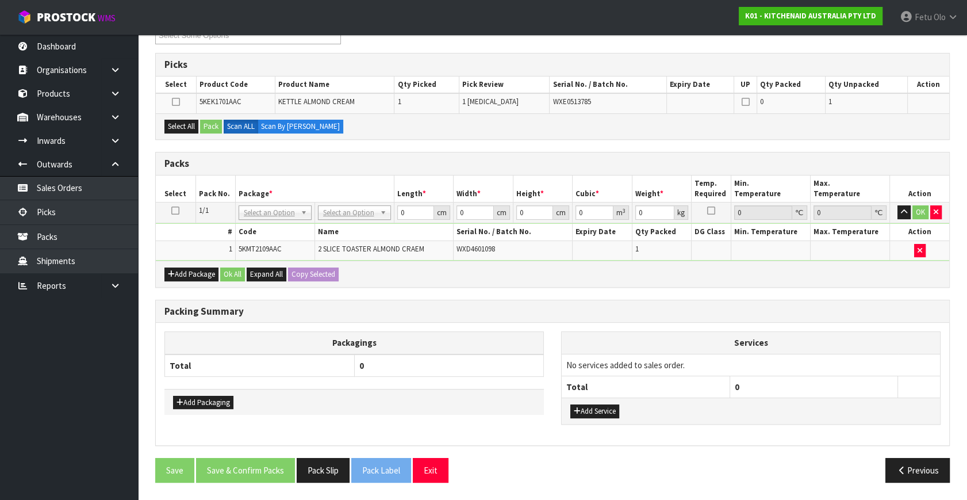
scroll to position [169, 0]
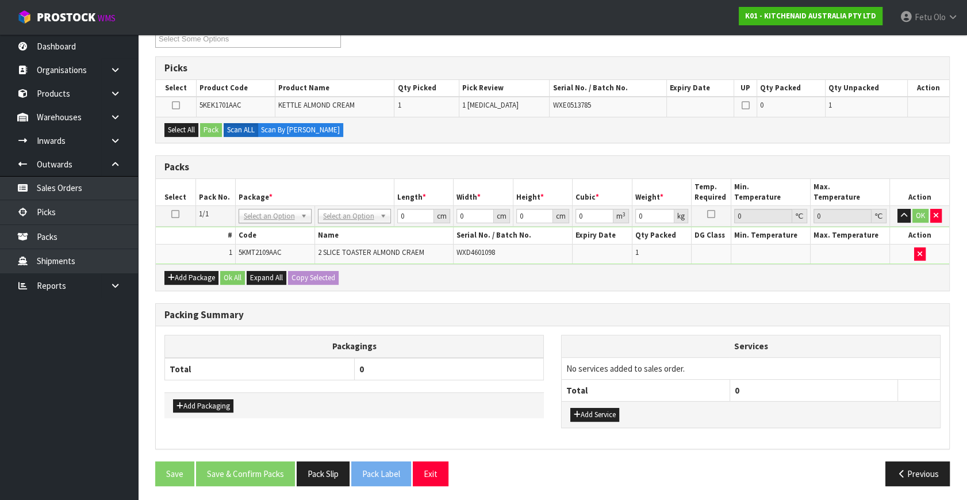
click at [178, 214] on icon at bounding box center [175, 214] width 8 height 1
drag, startPoint x: 266, startPoint y: 214, endPoint x: 263, endPoint y: 236, distance: 22.0
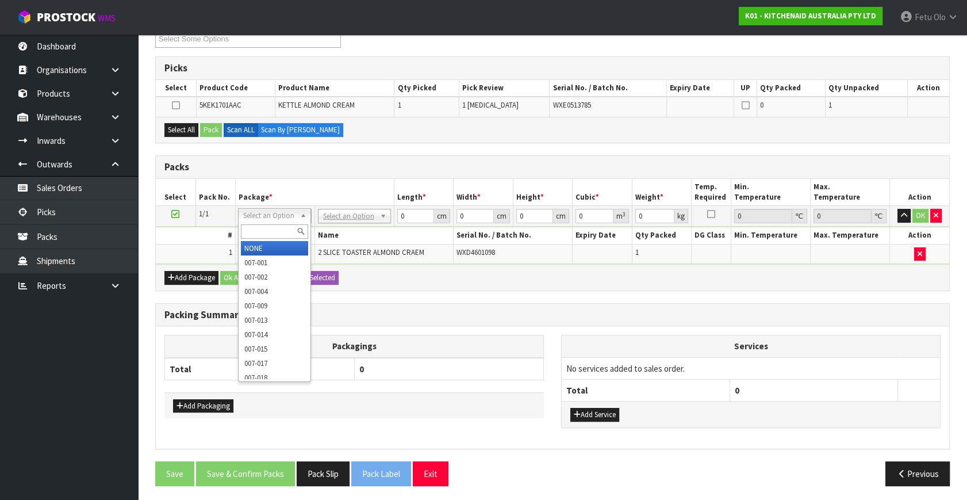
click at [263, 232] on input "text" at bounding box center [274, 231] width 67 height 14
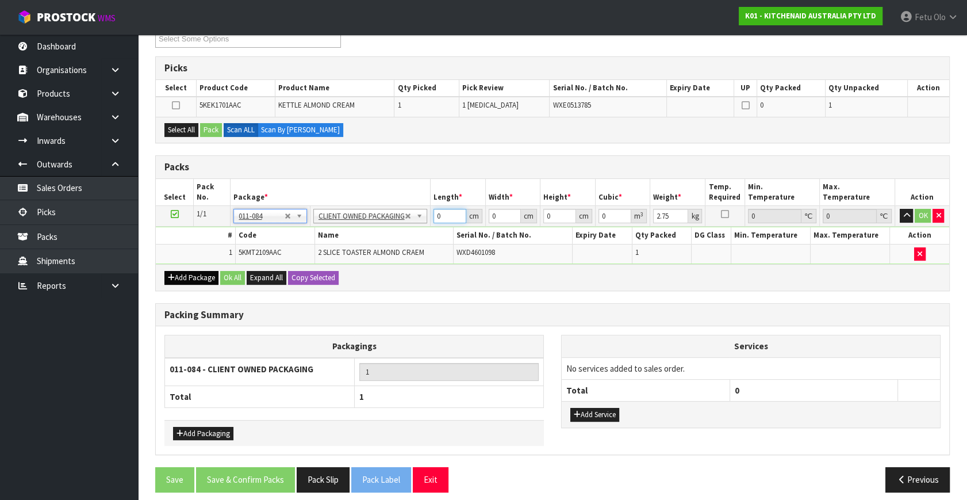
drag, startPoint x: 431, startPoint y: 218, endPoint x: 188, endPoint y: 273, distance: 249.4
click at [188, 273] on div "Packs Select Pack No. Package * Length * Width * Height * Cubic * Weight * Temp…" at bounding box center [552, 223] width 795 height 136
click button "OK" at bounding box center [923, 216] width 16 height 14
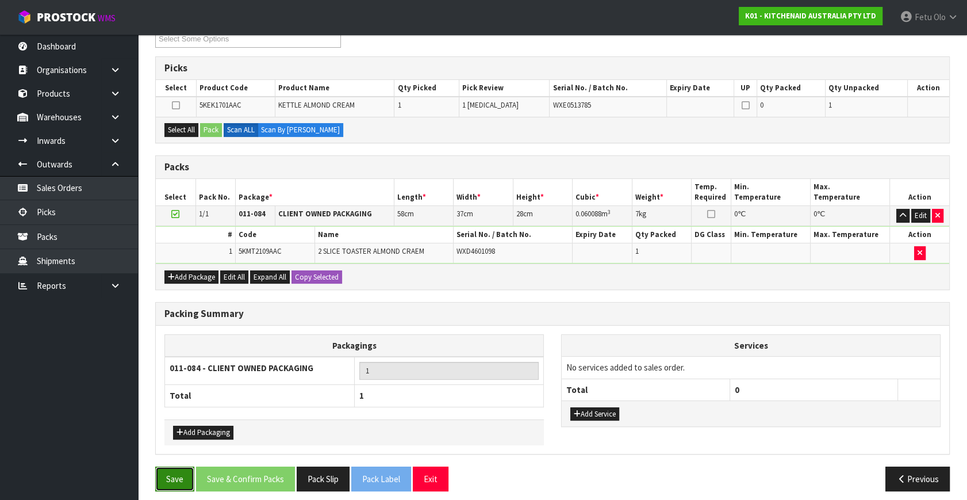
click at [181, 480] on button "Save" at bounding box center [174, 478] width 39 height 25
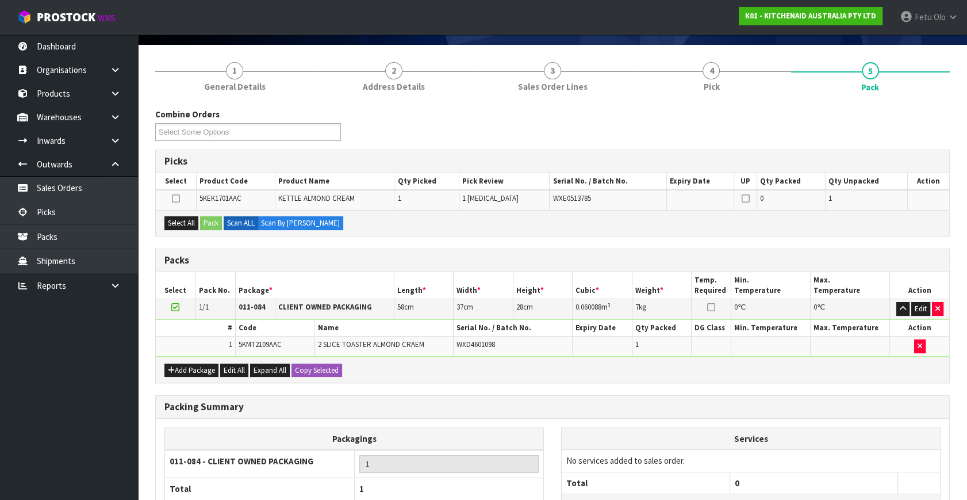
scroll to position [0, 0]
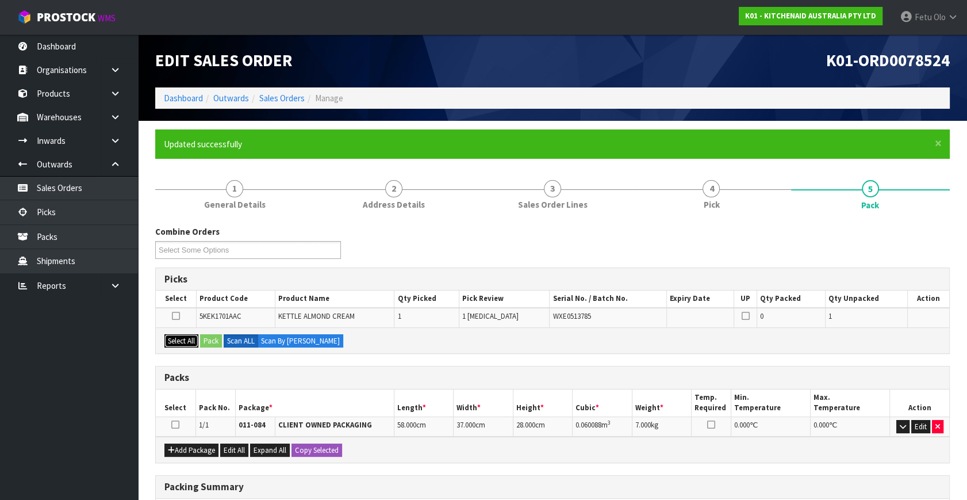
click at [185, 334] on button "Select All" at bounding box center [181, 341] width 34 height 14
click at [178, 425] on icon at bounding box center [175, 424] width 8 height 1
click at [214, 339] on button "Pack" at bounding box center [211, 341] width 22 height 14
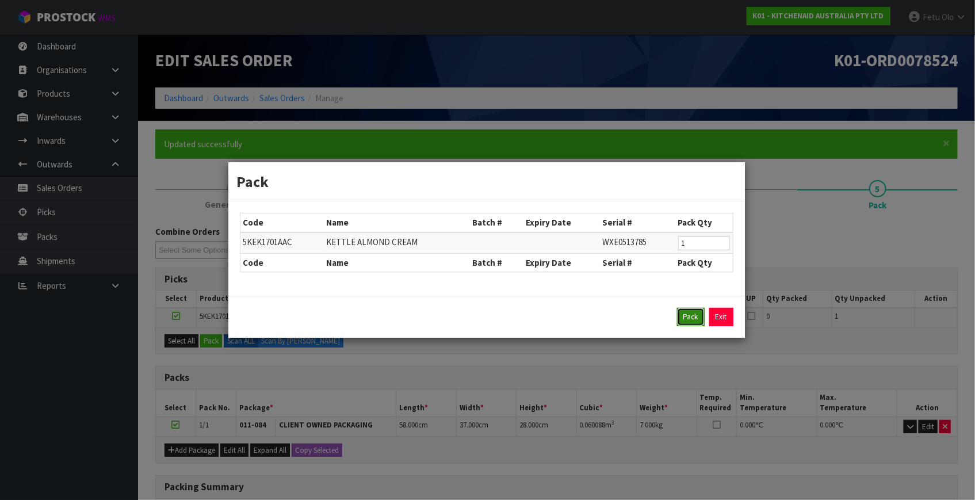
click at [695, 314] on button "Pack" at bounding box center [691, 317] width 28 height 18
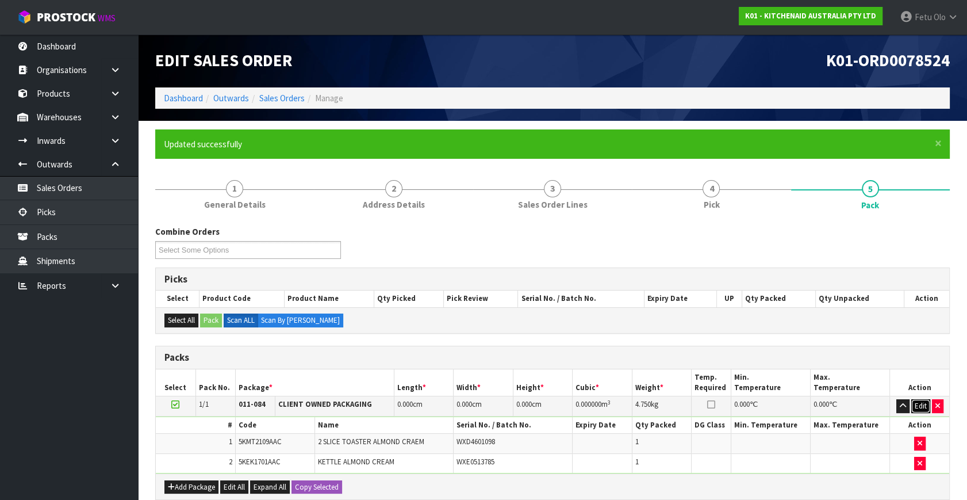
drag, startPoint x: 917, startPoint y: 401, endPoint x: 474, endPoint y: 381, distance: 443.3
click at [915, 401] on button "Edit" at bounding box center [920, 406] width 19 height 14
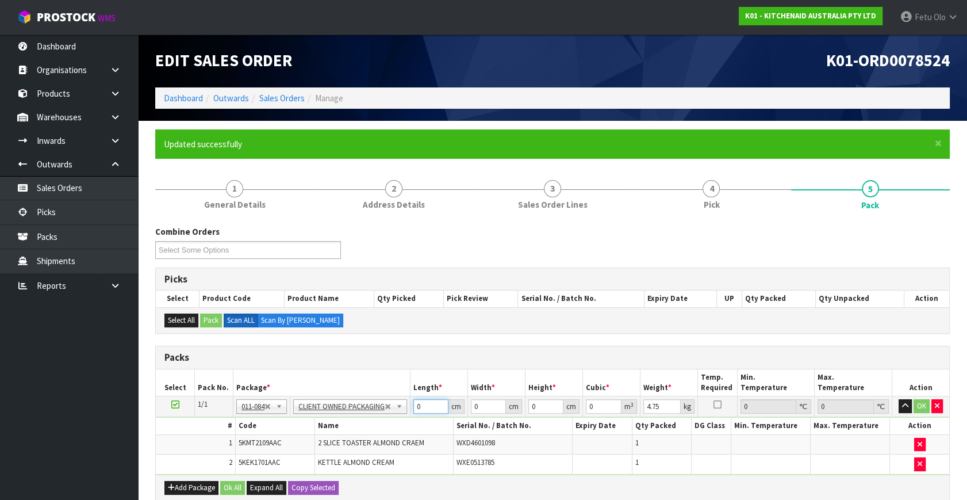
drag, startPoint x: 431, startPoint y: 404, endPoint x: 267, endPoint y: 428, distance: 165.0
click at [267, 428] on tbody "1/1 NONE 007-001 007-002 007-004 007-009 007-013 007-014 007-015 007-017 007-01…" at bounding box center [553, 435] width 794 height 78
click button "OK" at bounding box center [922, 406] width 16 height 14
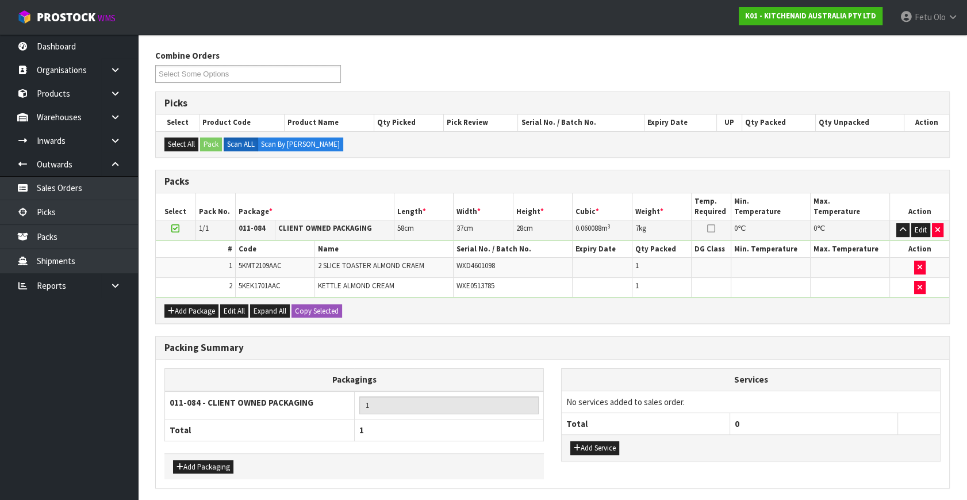
scroll to position [216, 0]
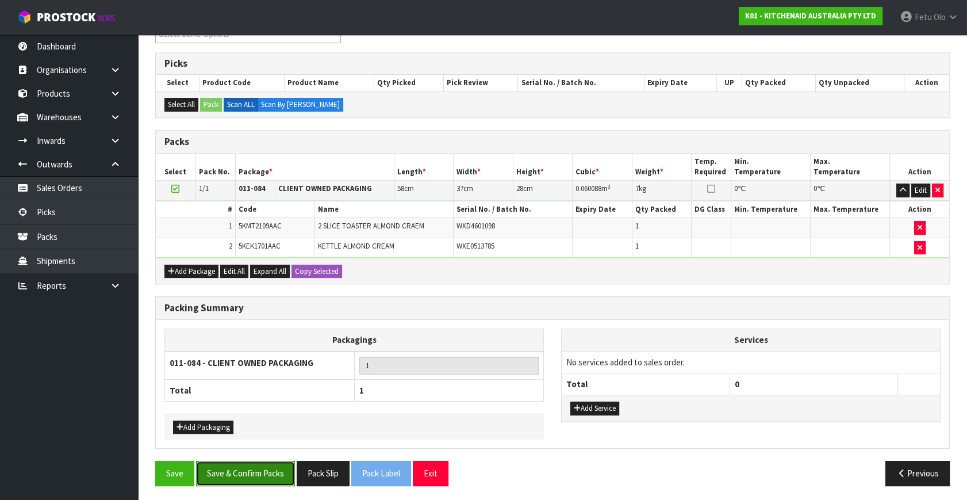
click at [258, 466] on button "Save & Confirm Packs" at bounding box center [245, 473] width 99 height 25
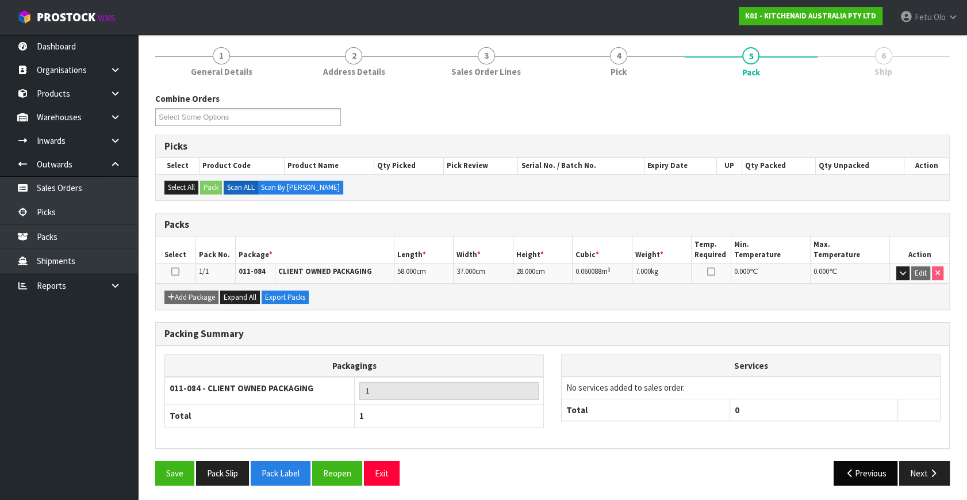
click at [913, 472] on button "Next" at bounding box center [924, 473] width 51 height 25
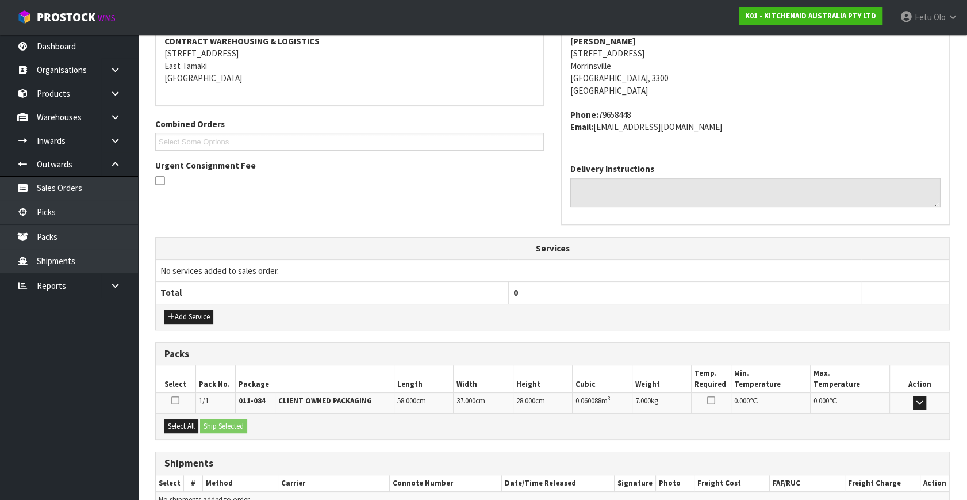
scroll to position [283, 0]
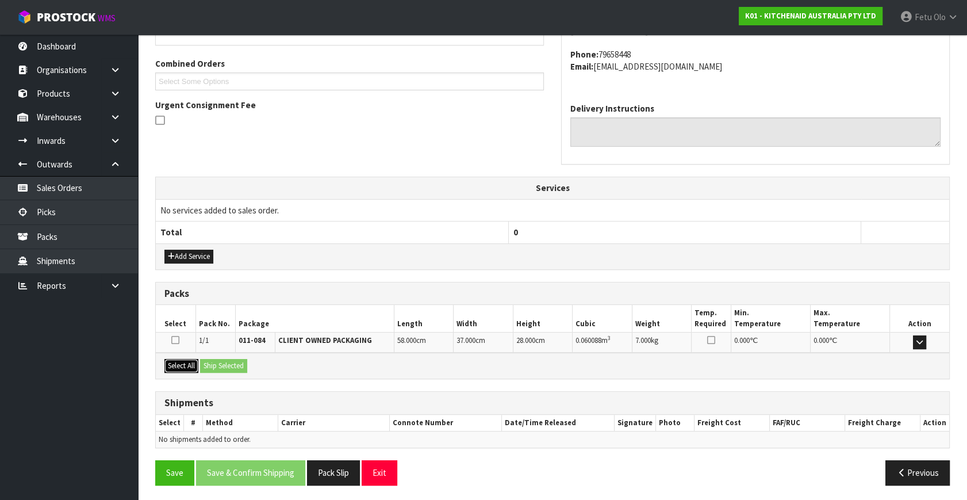
click at [171, 363] on button "Select All" at bounding box center [181, 366] width 34 height 14
click at [203, 361] on button "Ship Selected" at bounding box center [223, 366] width 47 height 14
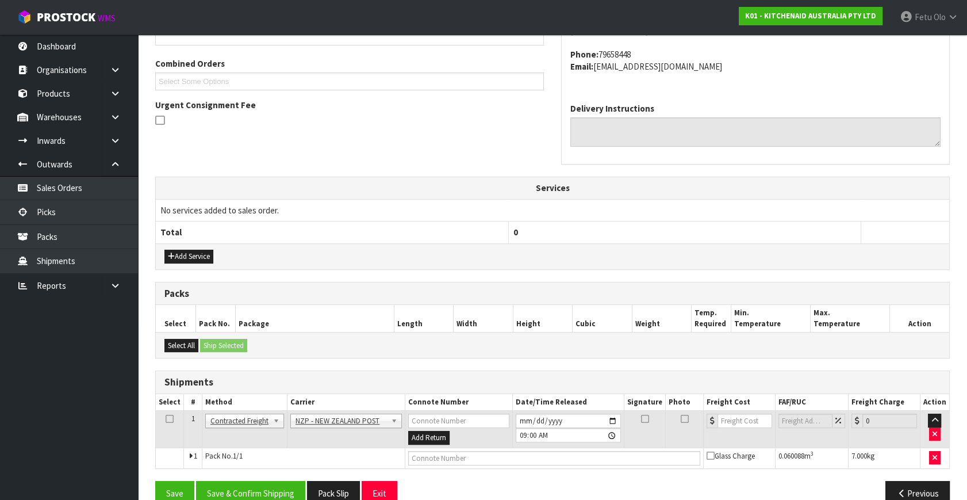
scroll to position [304, 0]
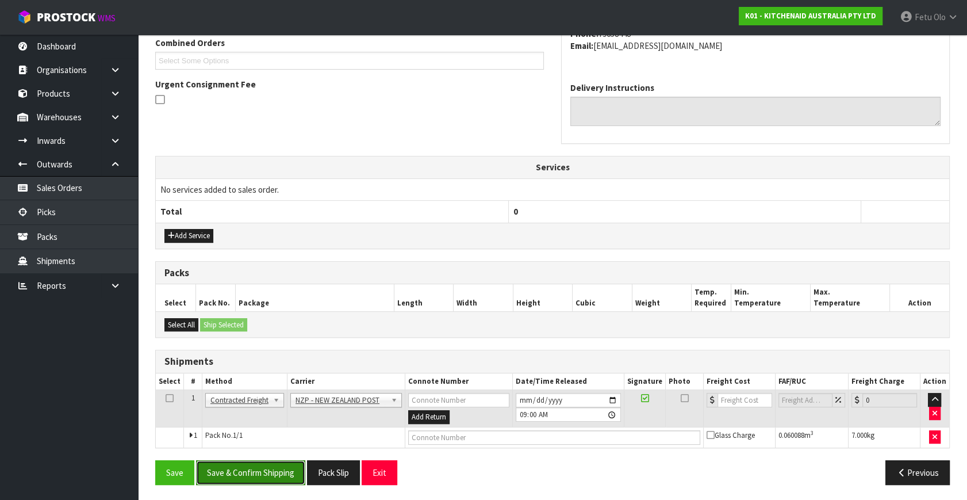
click at [246, 460] on button "Save & Confirm Shipping" at bounding box center [250, 472] width 109 height 25
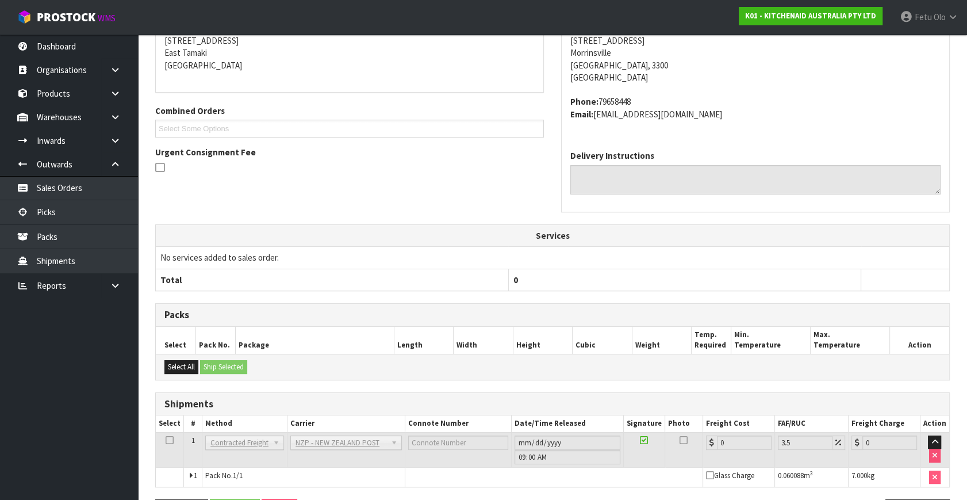
scroll to position [288, 0]
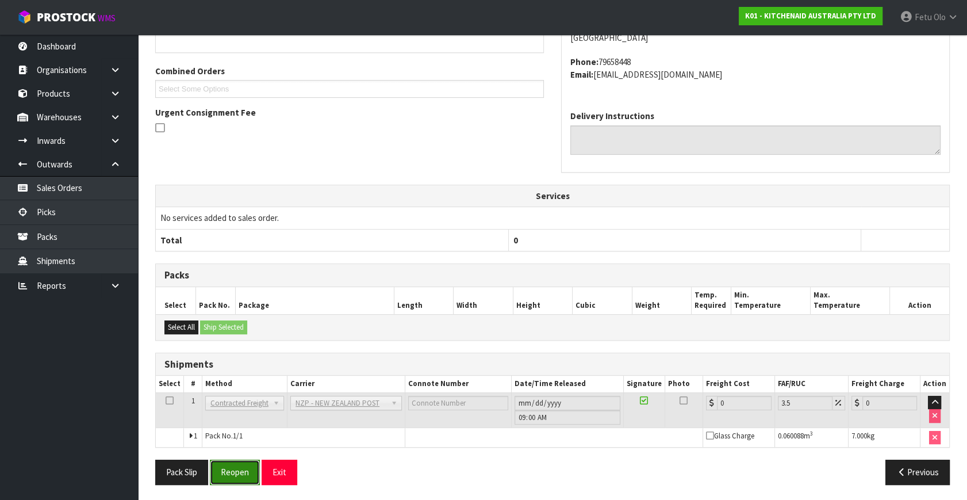
click at [245, 470] on button "Reopen" at bounding box center [235, 471] width 50 height 25
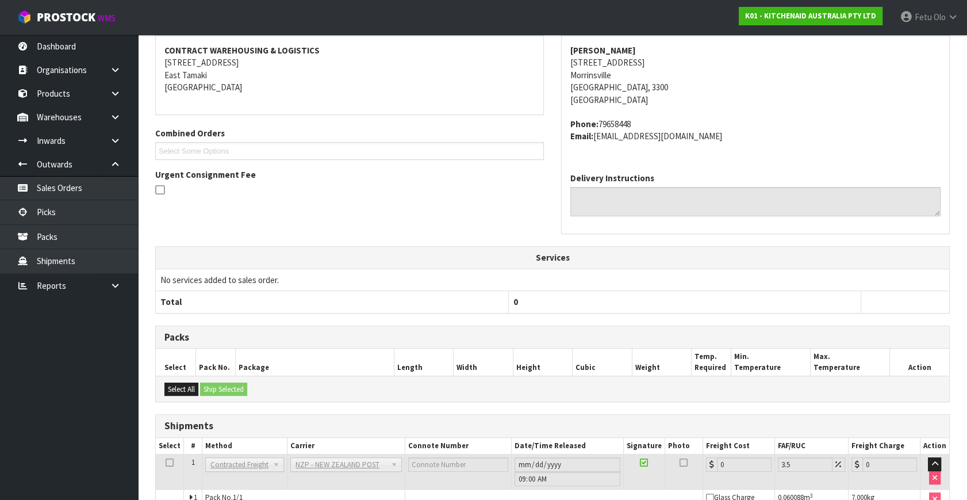
scroll to position [275, 0]
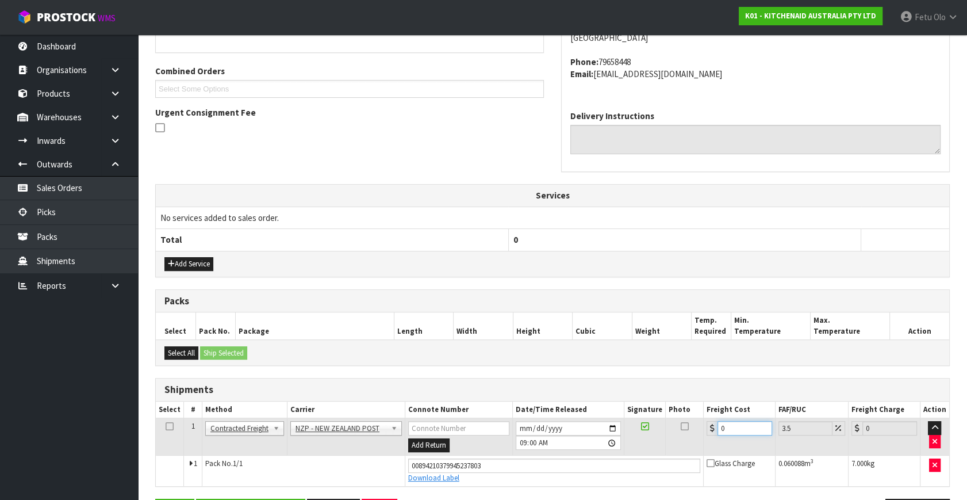
drag, startPoint x: 733, startPoint y: 427, endPoint x: 511, endPoint y: 477, distance: 227.1
click at [511, 477] on tbody "1 Client Local Pickup Customer Local Pickup Company Freight Contracted Freight …" at bounding box center [553, 452] width 794 height 68
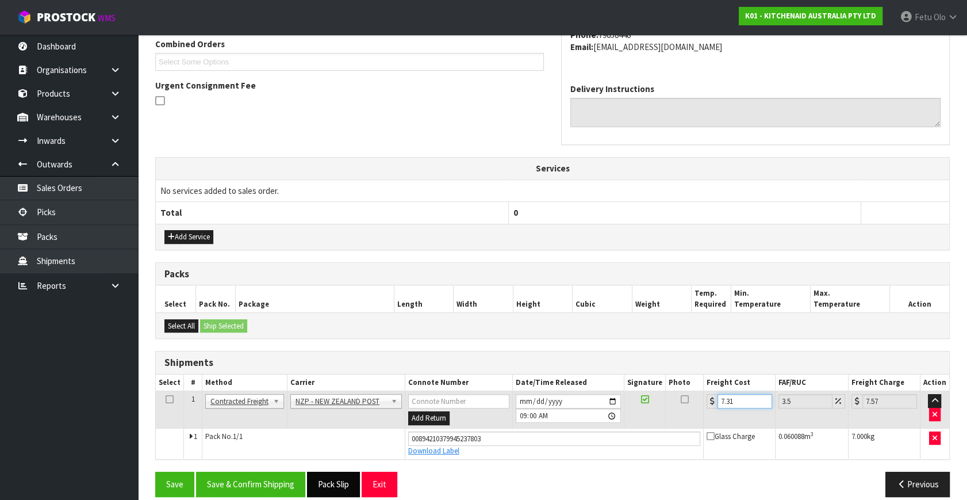
scroll to position [315, 0]
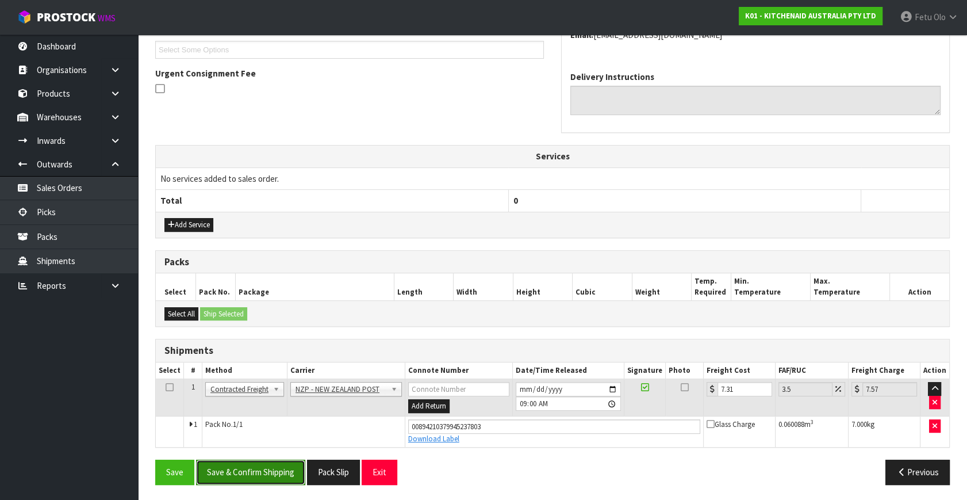
click at [288, 467] on button "Save & Confirm Shipping" at bounding box center [250, 471] width 109 height 25
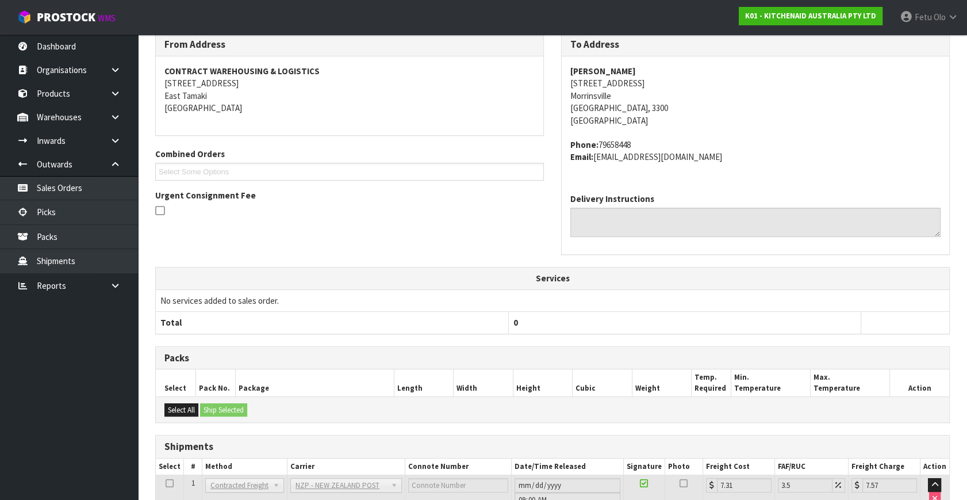
scroll to position [283, 0]
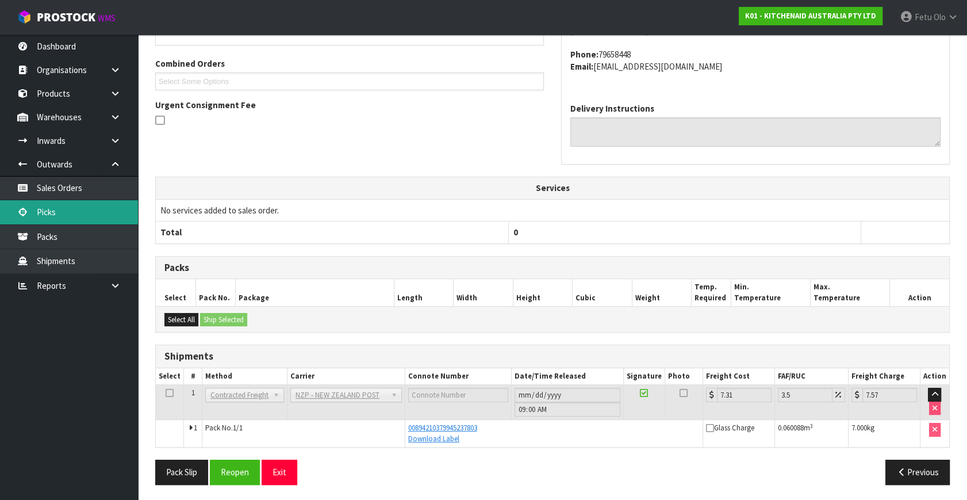
click at [26, 213] on icon at bounding box center [22, 212] width 11 height 9
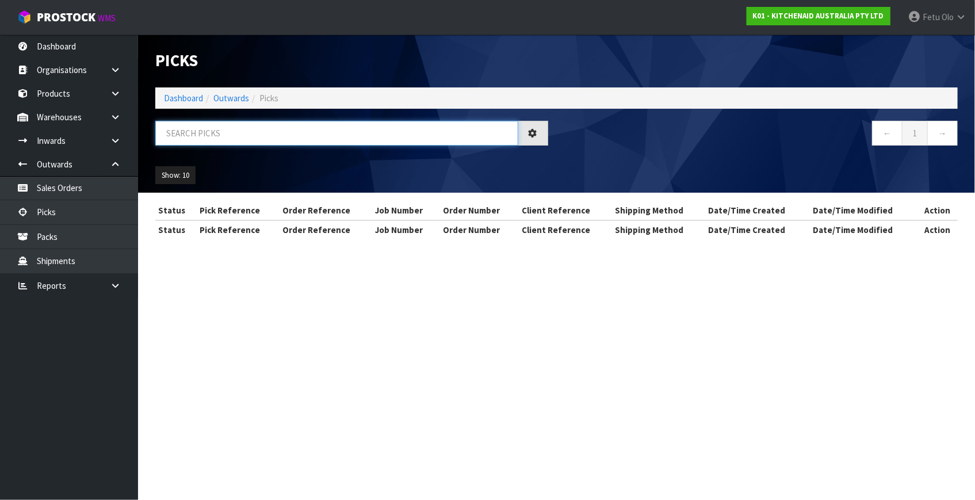
click at [226, 130] on input "text" at bounding box center [336, 133] width 363 height 25
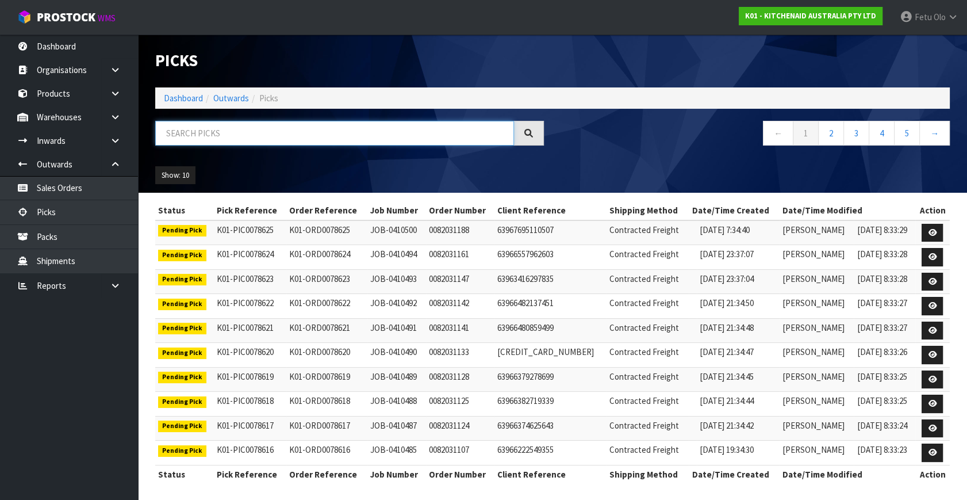
click at [206, 141] on input "text" at bounding box center [334, 133] width 359 height 25
click at [207, 140] on input "text" at bounding box center [334, 133] width 359 height 25
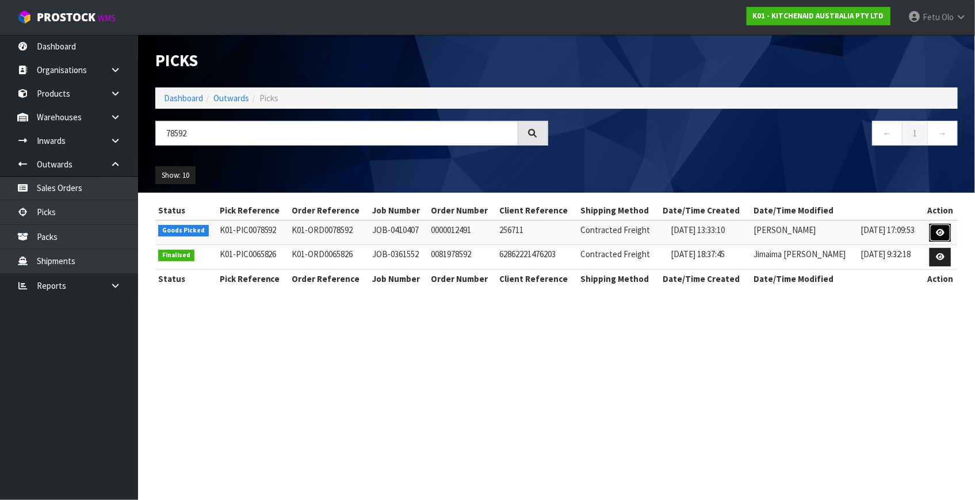
click at [940, 229] on icon at bounding box center [940, 232] width 9 height 7
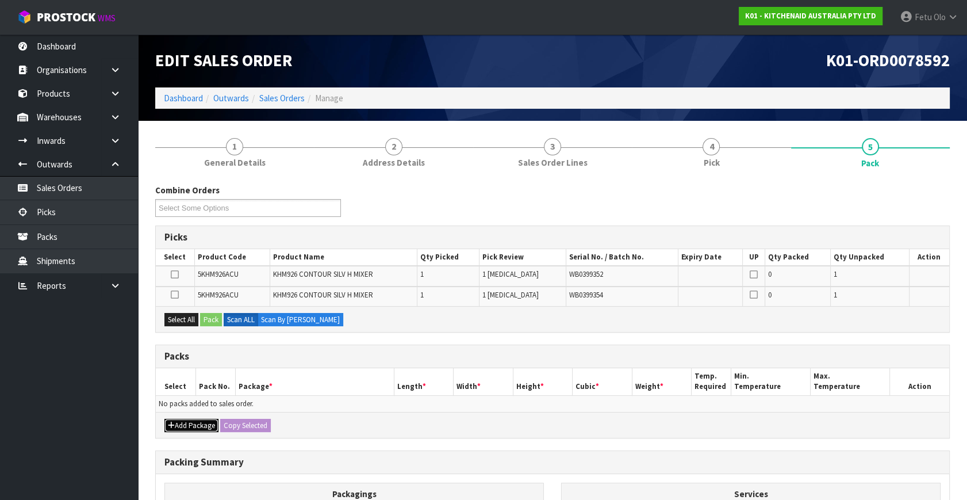
click at [174, 420] on button "Add Package" at bounding box center [191, 426] width 54 height 14
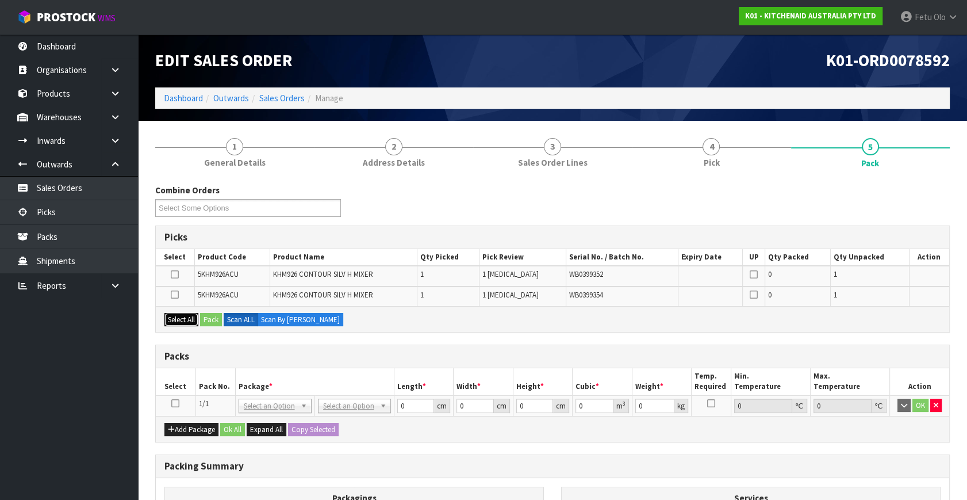
click at [191, 314] on button "Select All" at bounding box center [181, 320] width 34 height 14
drag, startPoint x: 25, startPoint y: 380, endPoint x: 19, endPoint y: 382, distance: 6.7
click at [21, 382] on ul "Dashboard Organisations Clients Consignees Carriers Products Categories Serial …" at bounding box center [69, 267] width 138 height 465
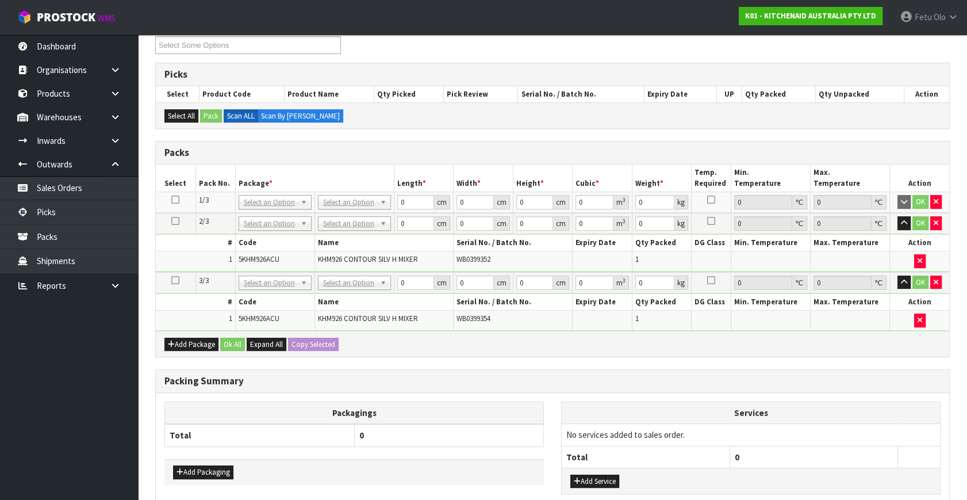
scroll to position [229, 0]
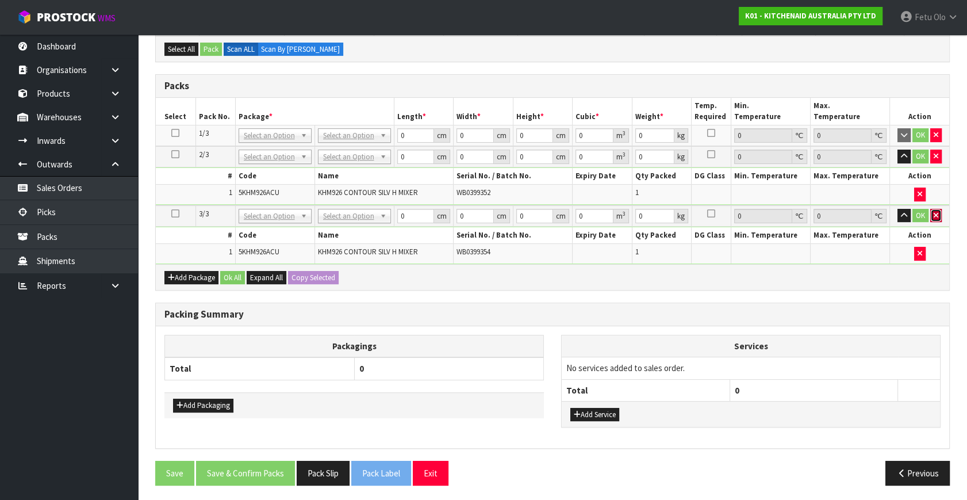
click at [934, 214] on icon "button" at bounding box center [936, 215] width 5 height 7
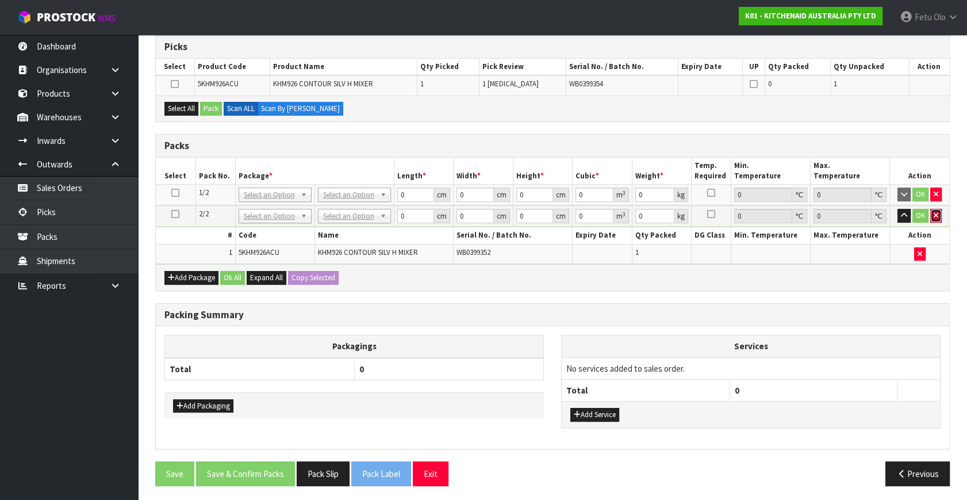
click at [934, 214] on icon "button" at bounding box center [936, 215] width 5 height 7
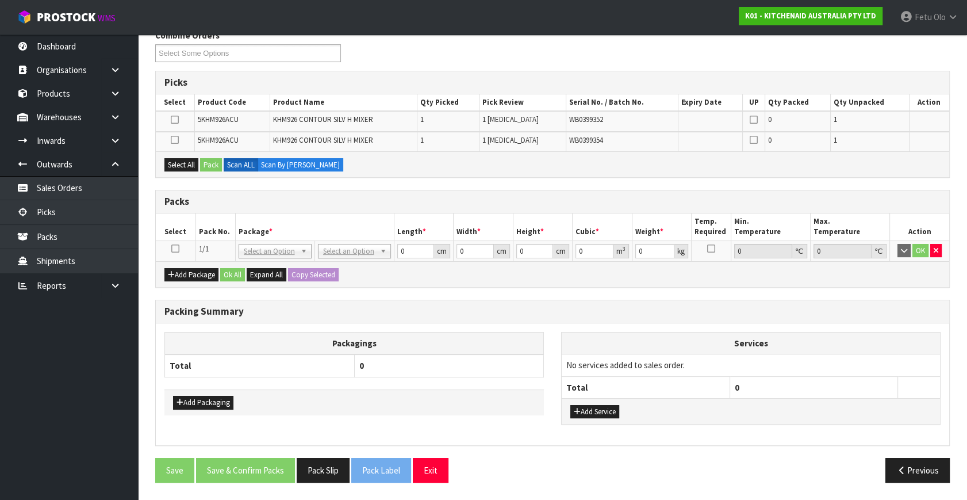
scroll to position [152, 0]
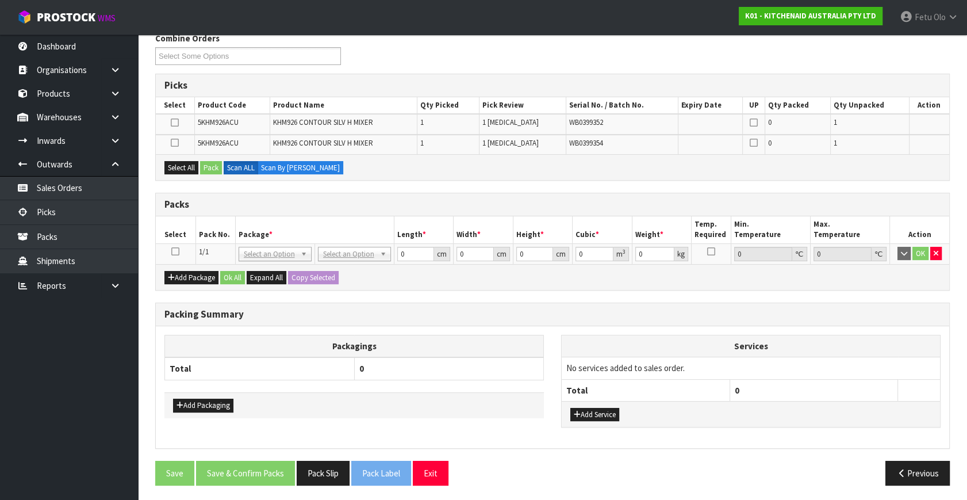
click at [174, 251] on icon at bounding box center [175, 251] width 8 height 1
click at [344, 213] on div "Packs" at bounding box center [553, 204] width 794 height 23
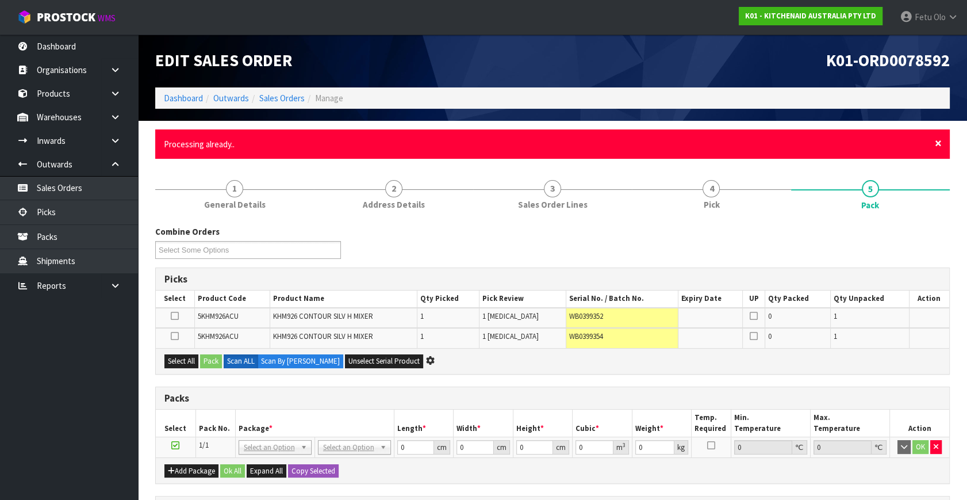
click at [940, 140] on span "×" at bounding box center [938, 143] width 7 height 16
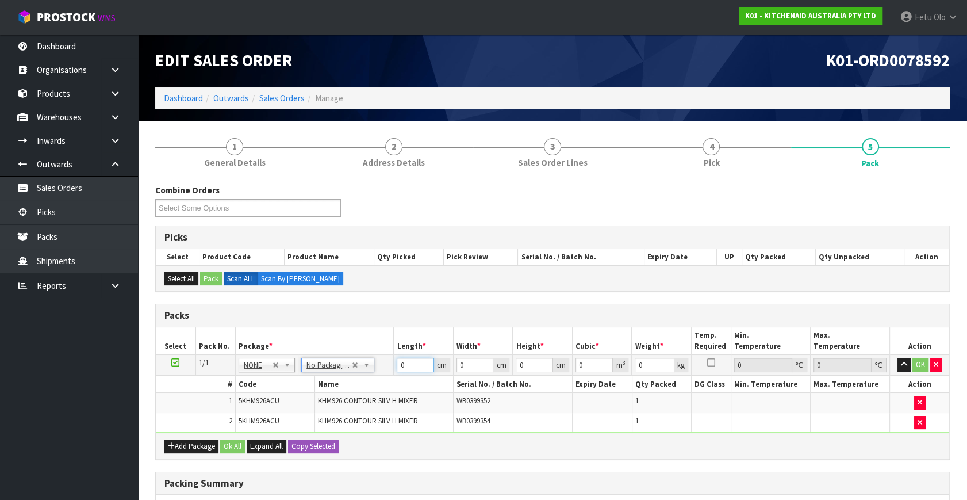
drag, startPoint x: 348, startPoint y: 381, endPoint x: 331, endPoint y: 384, distance: 18.1
click at [331, 384] on tbody "1/1 NONE 007-001 007-002 007-004 007-009 007-013 007-014 007-015 007-017 007-01…" at bounding box center [553, 394] width 794 height 78
click button "OK" at bounding box center [921, 365] width 16 height 14
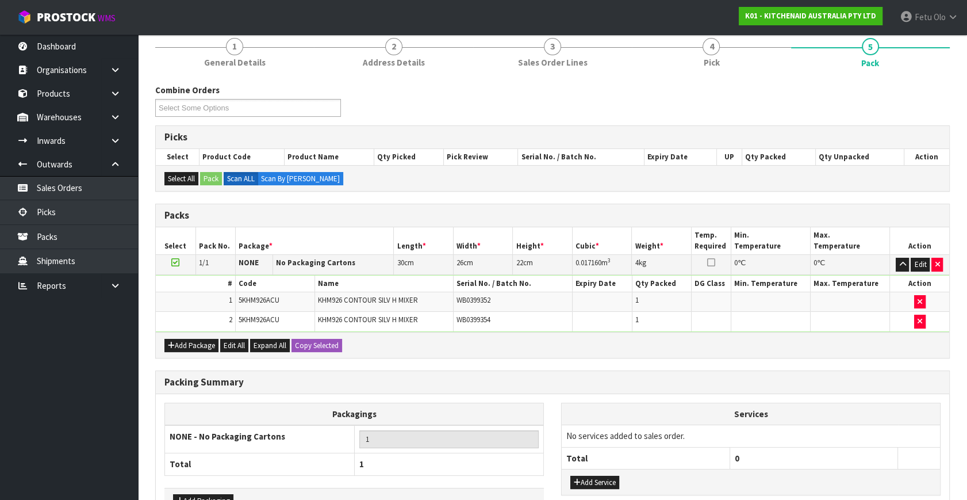
scroll to position [174, 0]
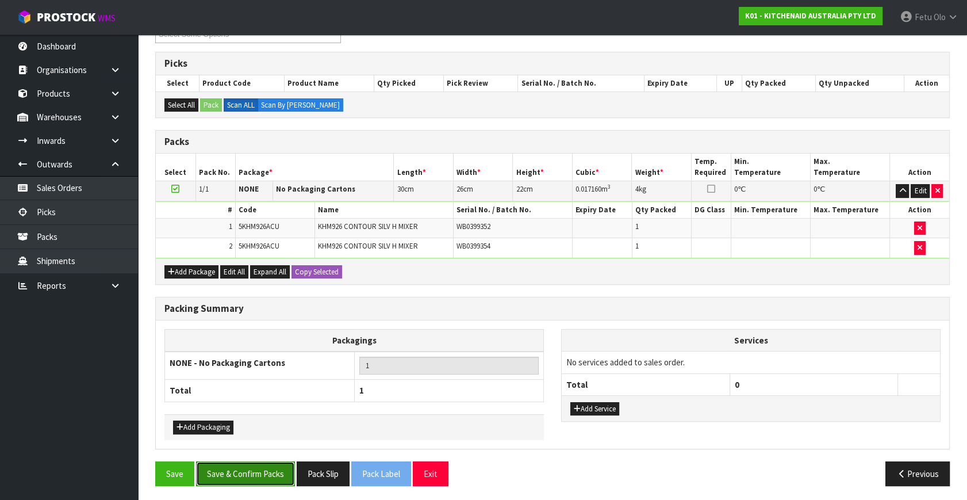
click at [236, 468] on button "Save & Confirm Packs" at bounding box center [245, 473] width 99 height 25
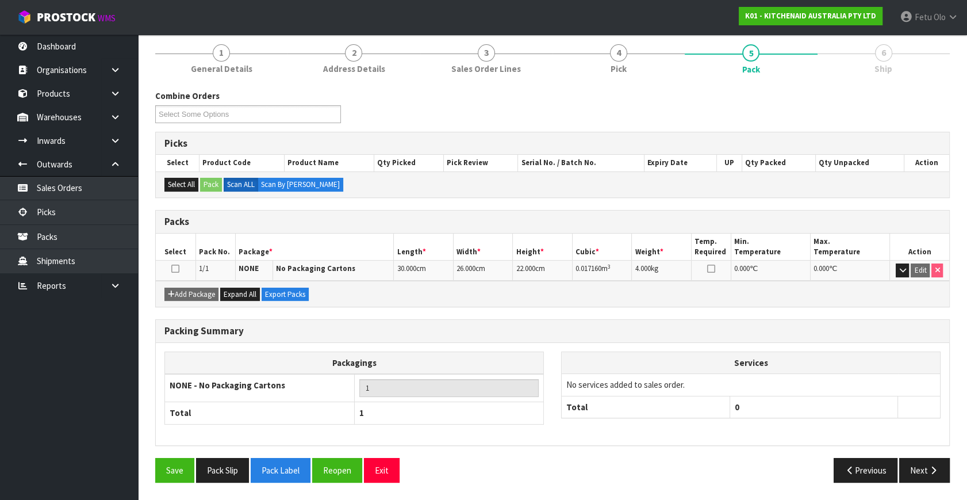
scroll to position [133, 0]
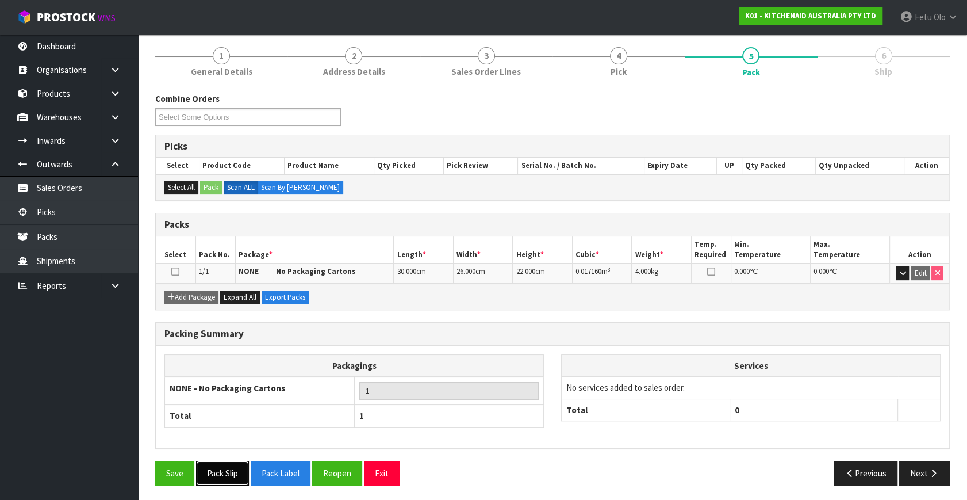
click at [228, 473] on button "Pack Slip" at bounding box center [222, 473] width 53 height 25
click at [928, 469] on icon "button" at bounding box center [933, 473] width 11 height 9
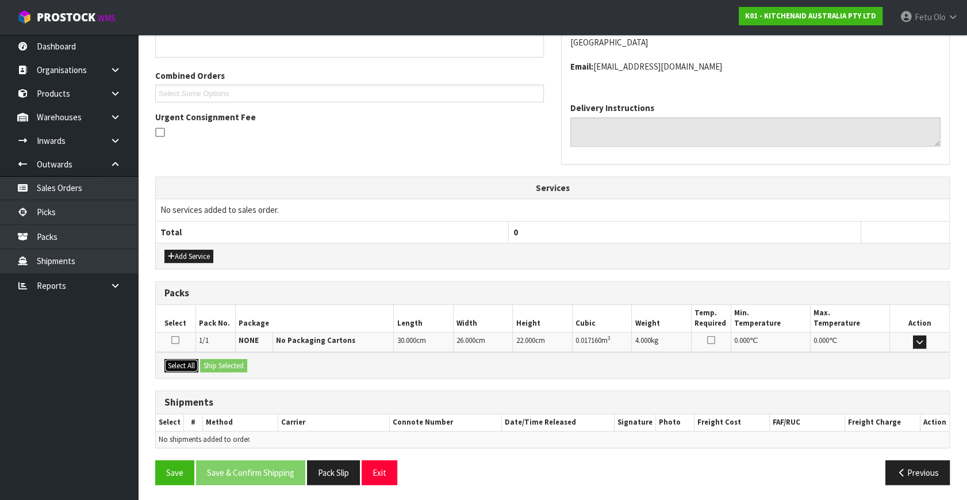
click at [188, 361] on button "Select All" at bounding box center [181, 366] width 34 height 14
click at [219, 363] on button "Ship Selected" at bounding box center [223, 366] width 47 height 14
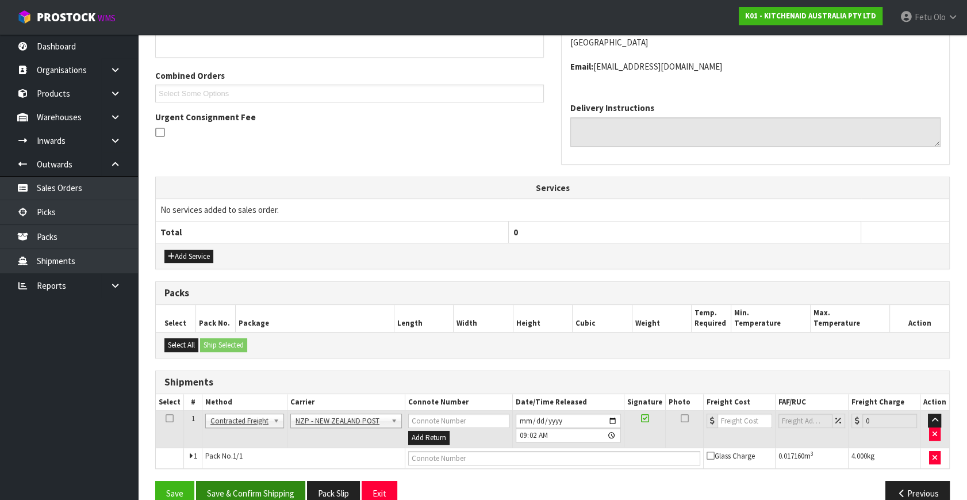
scroll to position [292, 0]
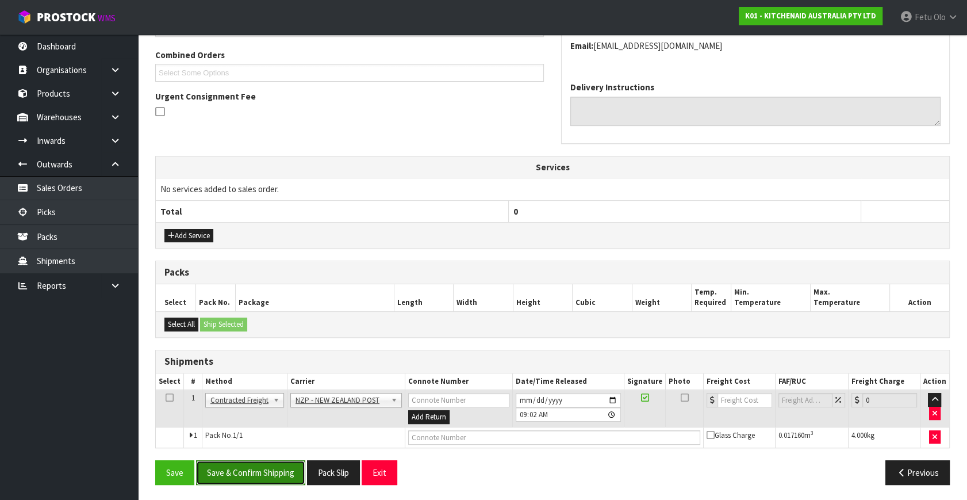
click at [281, 476] on button "Save & Confirm Shipping" at bounding box center [250, 472] width 109 height 25
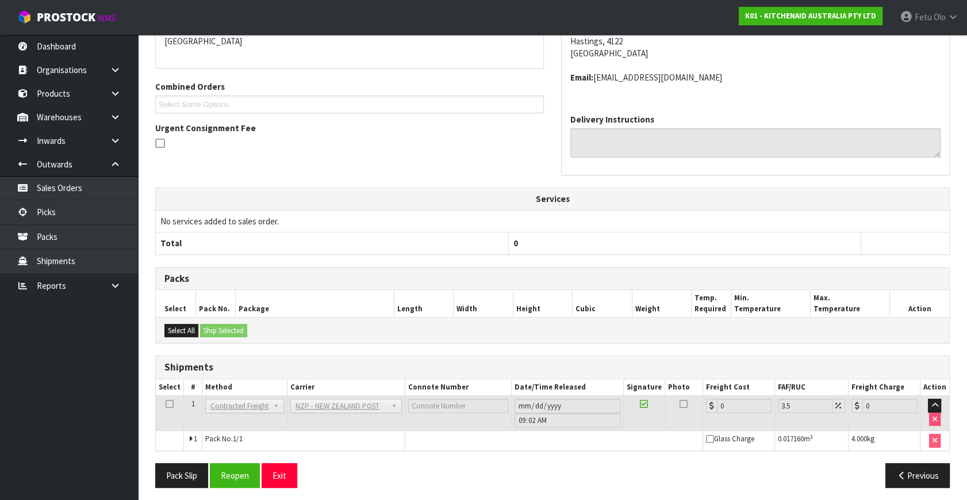
scroll to position [275, 0]
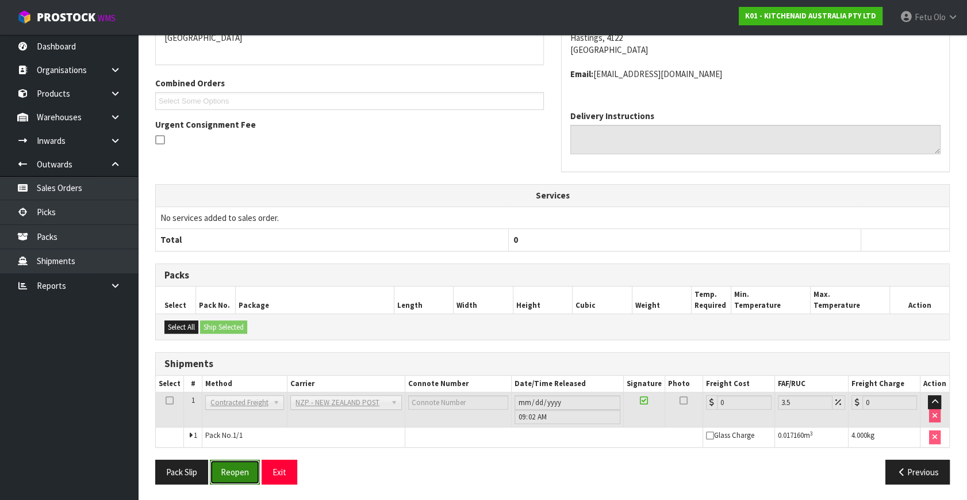
click at [225, 462] on button "Reopen" at bounding box center [235, 471] width 50 height 25
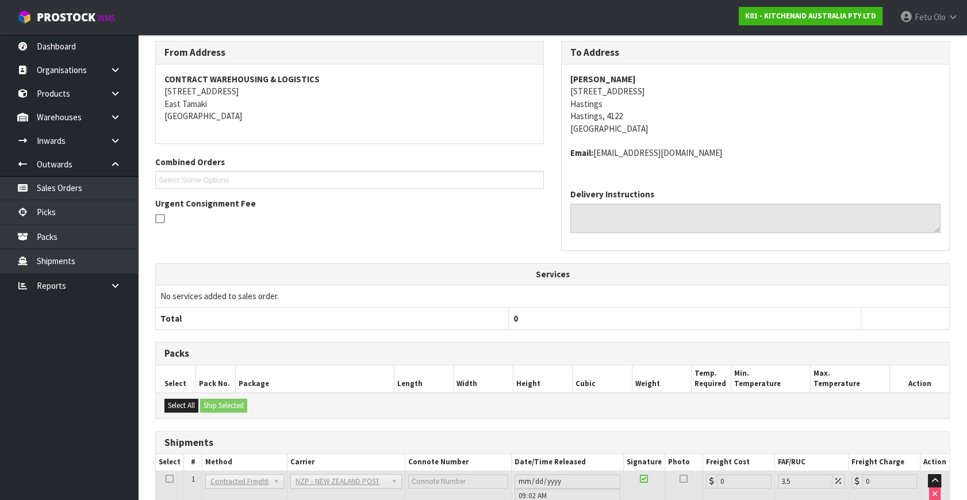
scroll to position [263, 0]
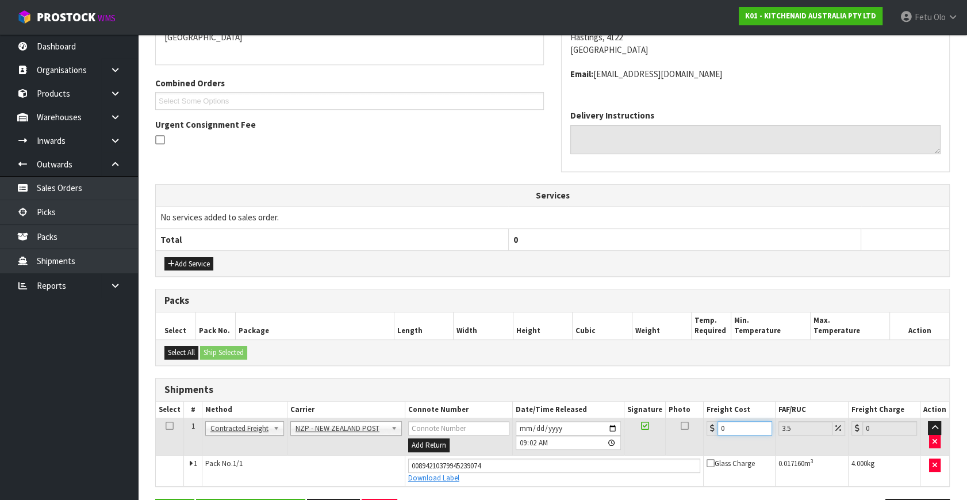
drag, startPoint x: 707, startPoint y: 431, endPoint x: 553, endPoint y: 442, distance: 155.1
click at [551, 442] on tr "1 Client Local Pickup Customer Local Pickup Company Freight Contracted Freight …" at bounding box center [553, 436] width 794 height 37
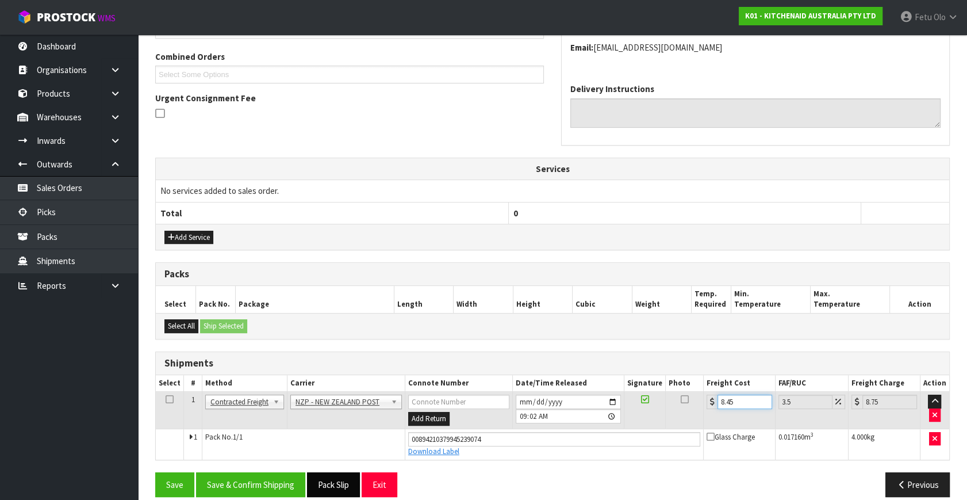
scroll to position [302, 0]
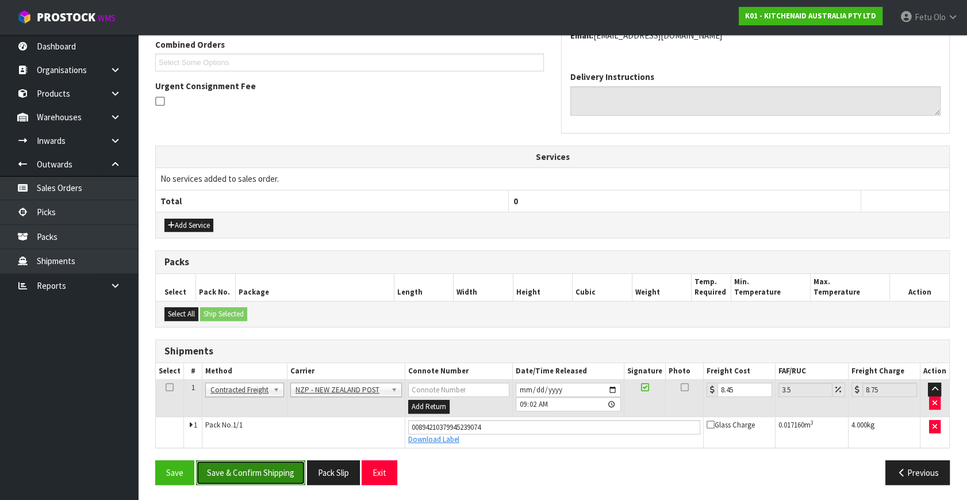
click at [289, 465] on button "Save & Confirm Shipping" at bounding box center [250, 472] width 109 height 25
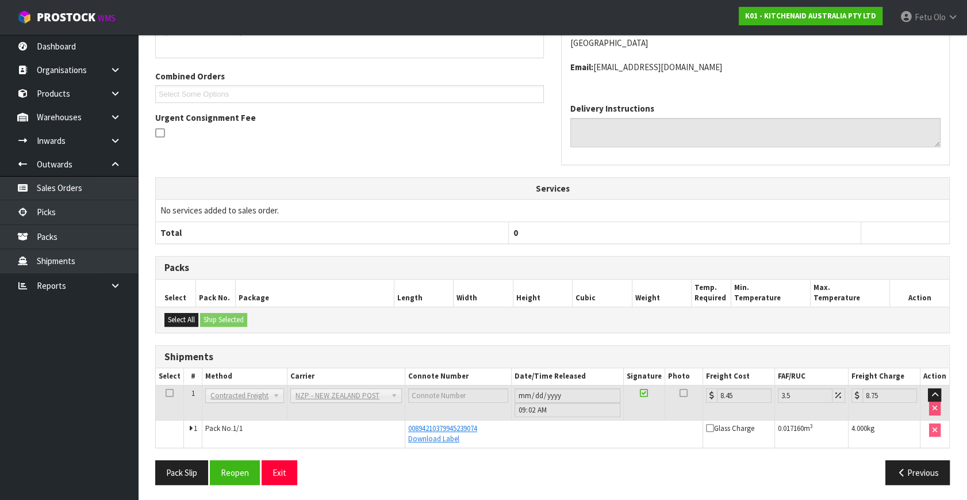
scroll to position [0, 0]
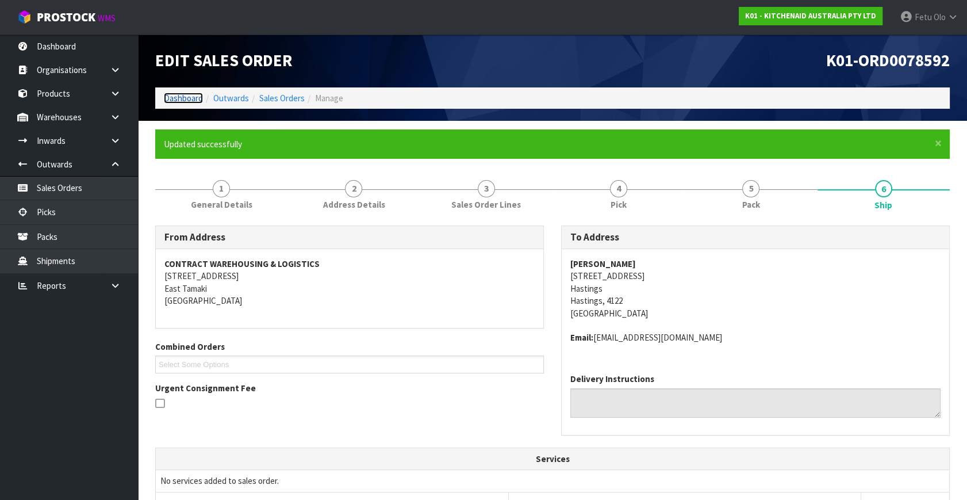
click at [167, 94] on link "Dashboard" at bounding box center [183, 98] width 39 height 11
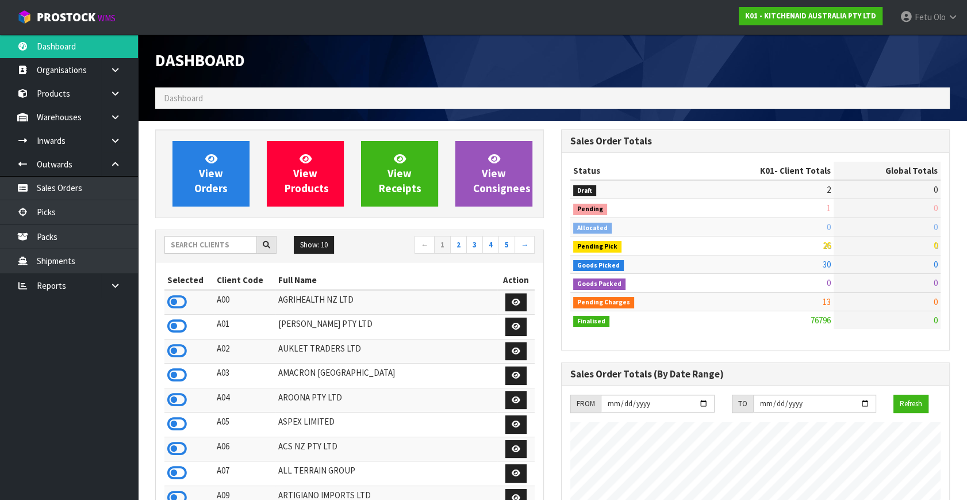
scroll to position [869, 405]
click at [53, 208] on link "Picks" at bounding box center [69, 212] width 138 height 24
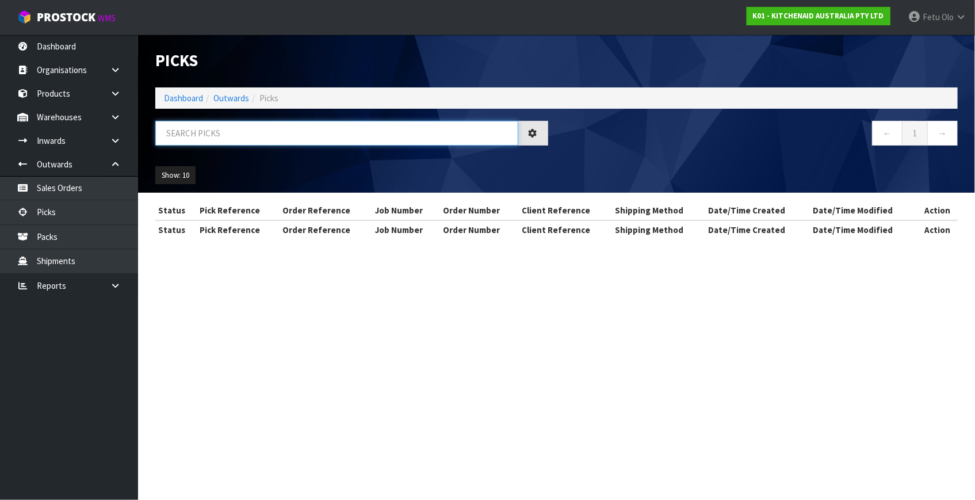
click at [288, 125] on input "text" at bounding box center [336, 133] width 363 height 25
drag, startPoint x: 288, startPoint y: 125, endPoint x: 290, endPoint y: 132, distance: 6.7
click at [290, 132] on input "text" at bounding box center [336, 133] width 363 height 25
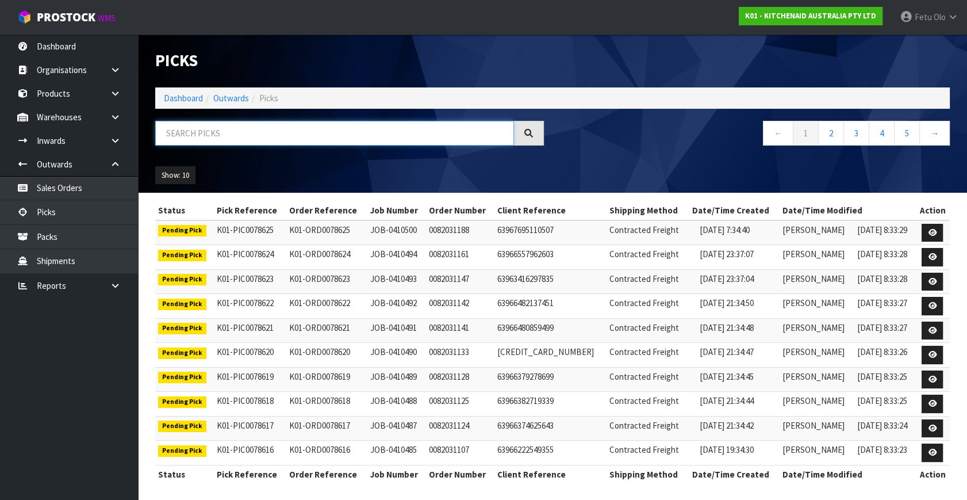
drag, startPoint x: 302, startPoint y: 131, endPoint x: 293, endPoint y: 132, distance: 8.7
click at [294, 132] on input "text" at bounding box center [334, 133] width 359 height 25
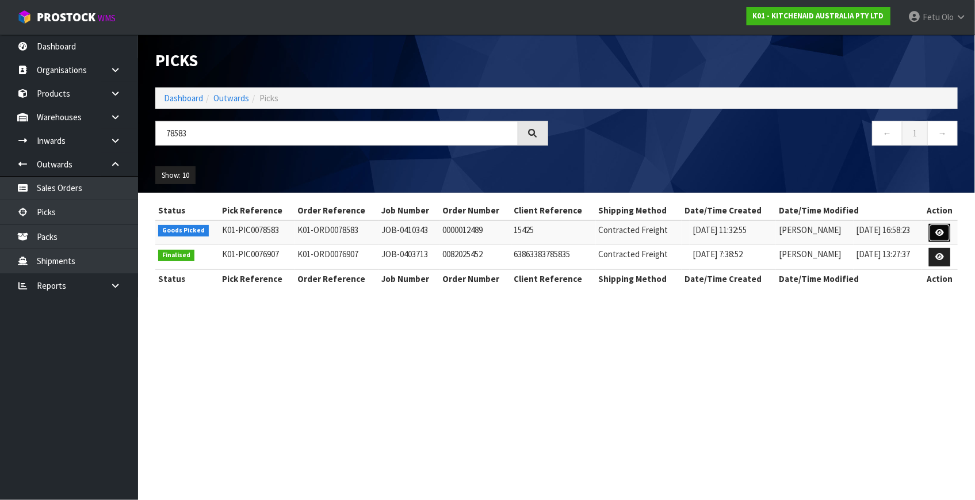
click at [932, 230] on link at bounding box center [939, 233] width 21 height 18
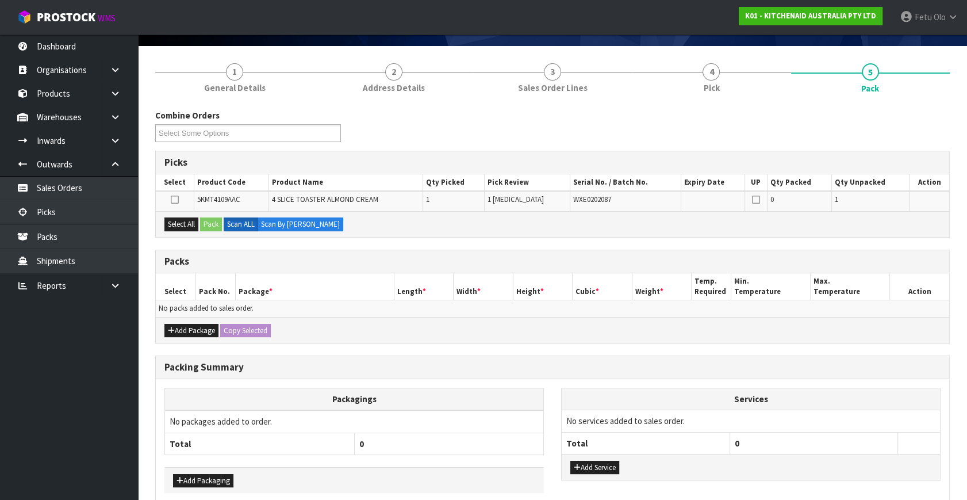
scroll to position [128, 0]
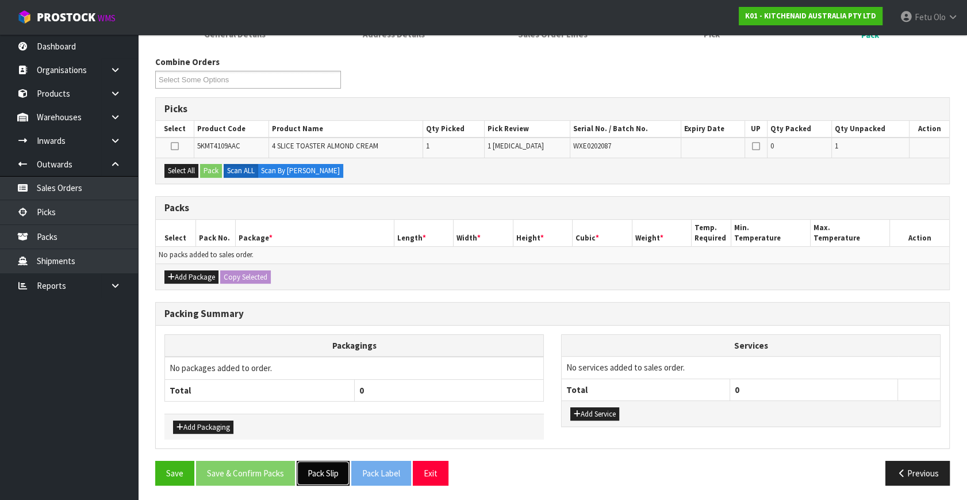
click at [328, 466] on button "Pack Slip" at bounding box center [323, 473] width 53 height 25
click at [366, 232] on th "Package *" at bounding box center [314, 233] width 159 height 27
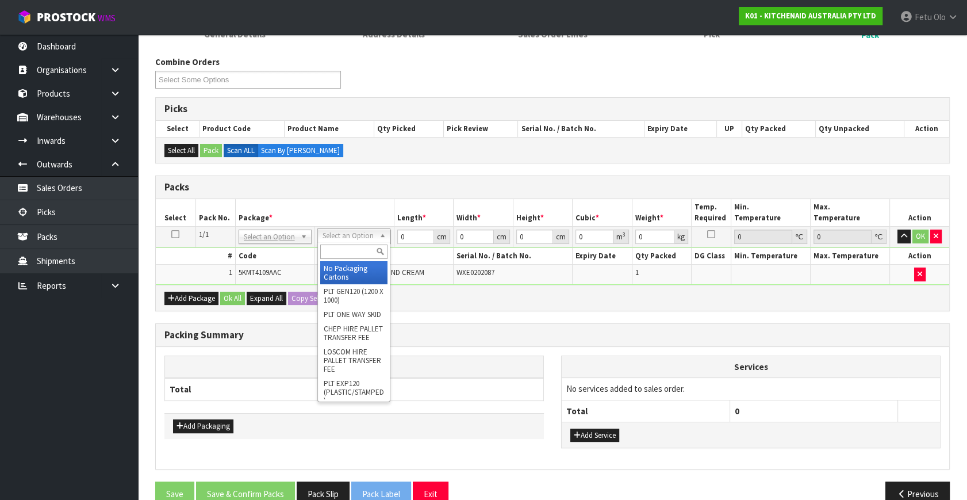
drag, startPoint x: 275, startPoint y: 231, endPoint x: 270, endPoint y: 251, distance: 21.3
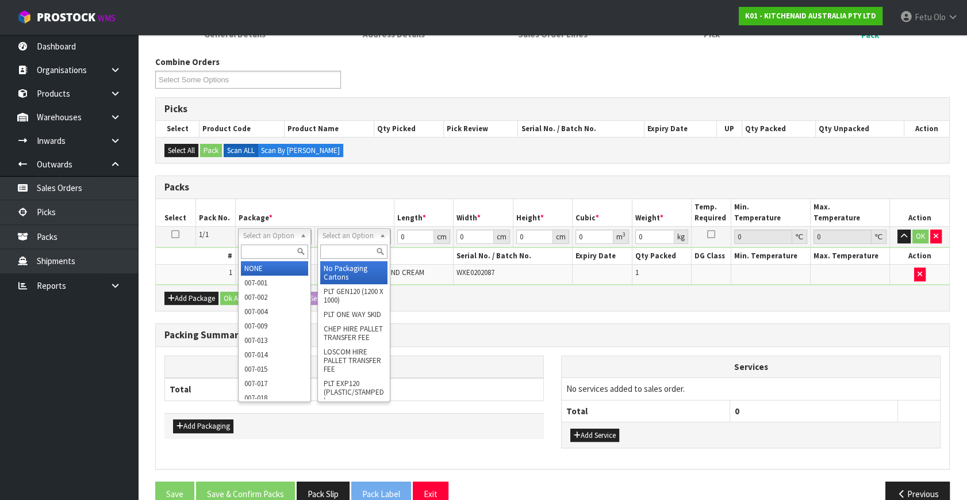
click at [266, 251] on input "text" at bounding box center [274, 251] width 67 height 14
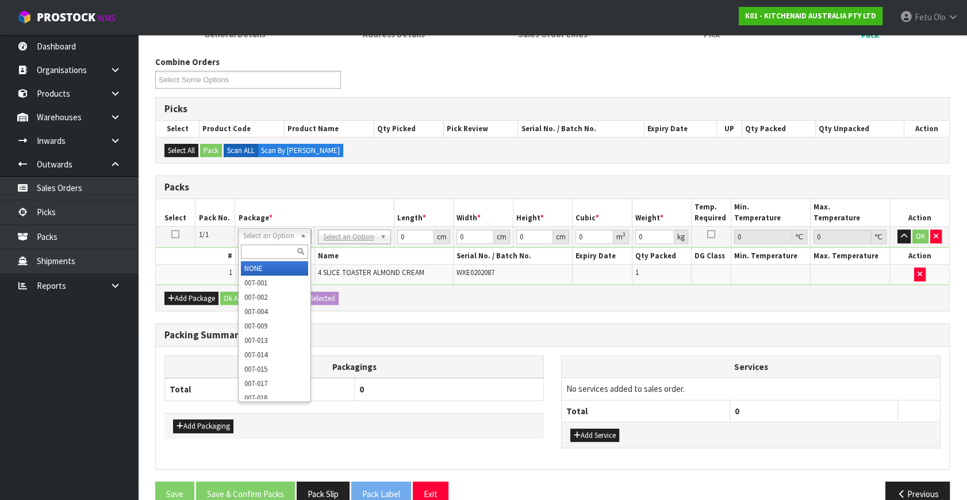
click at [258, 252] on input "text" at bounding box center [274, 251] width 67 height 14
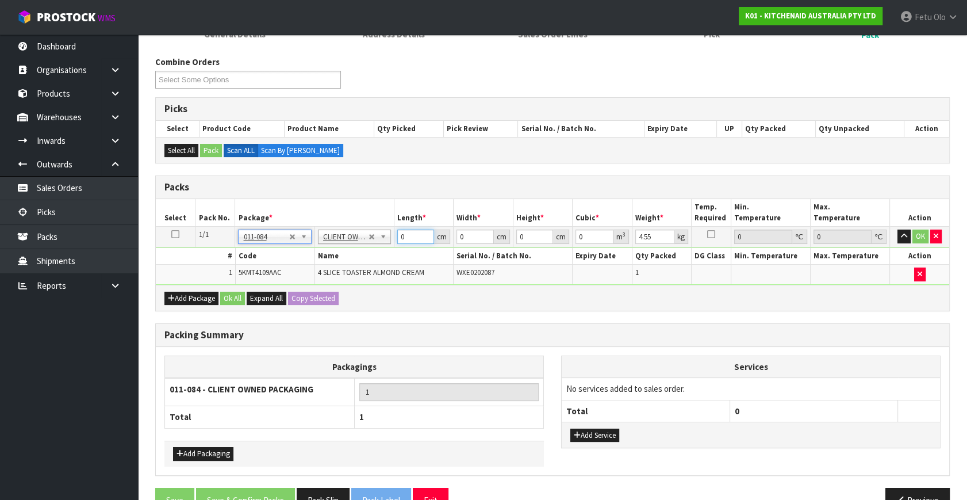
drag, startPoint x: 401, startPoint y: 235, endPoint x: 338, endPoint y: 254, distance: 66.2
click at [339, 254] on tbody "1/1 NONE 007-001 007-002 007-004 007-009 007-013 007-014 007-015 007-017 007-01…" at bounding box center [553, 256] width 794 height 58
click button "OK" at bounding box center [921, 236] width 16 height 14
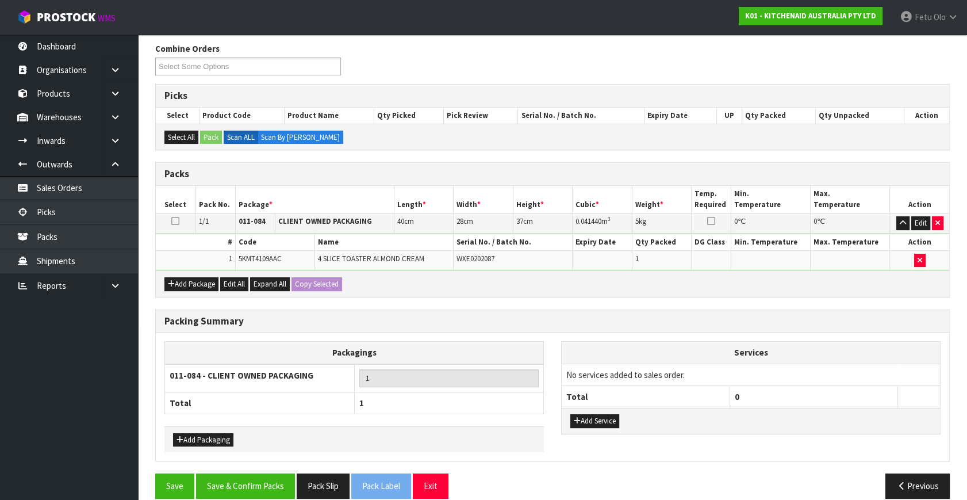
scroll to position [154, 0]
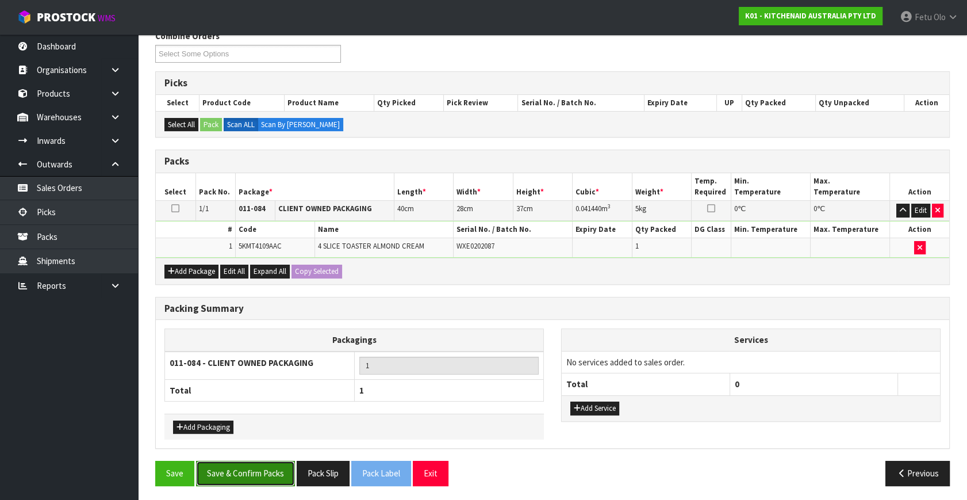
click at [252, 472] on button "Save & Confirm Packs" at bounding box center [245, 473] width 99 height 25
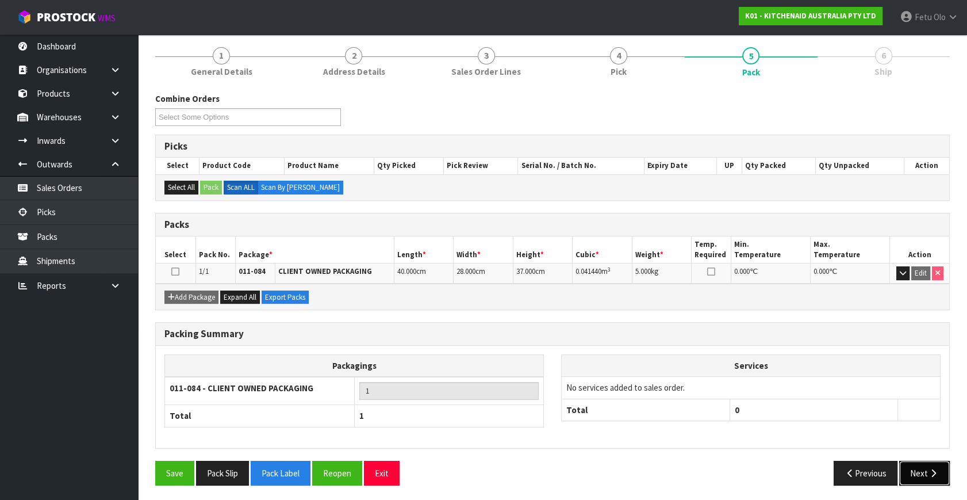
click at [918, 463] on button "Next" at bounding box center [924, 473] width 51 height 25
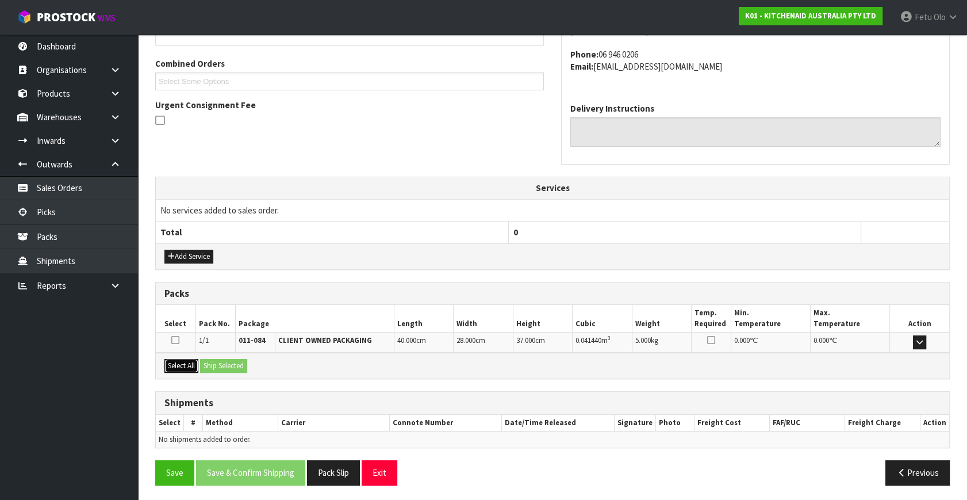
drag, startPoint x: 171, startPoint y: 365, endPoint x: 190, endPoint y: 365, distance: 19.0
click at [174, 364] on button "Select All" at bounding box center [181, 366] width 34 height 14
click at [228, 366] on button "Ship Selected" at bounding box center [223, 366] width 47 height 14
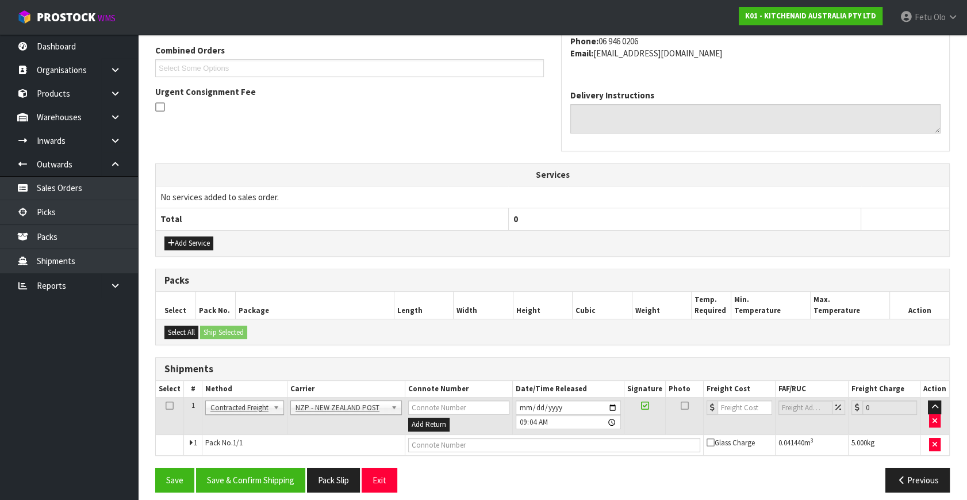
scroll to position [304, 0]
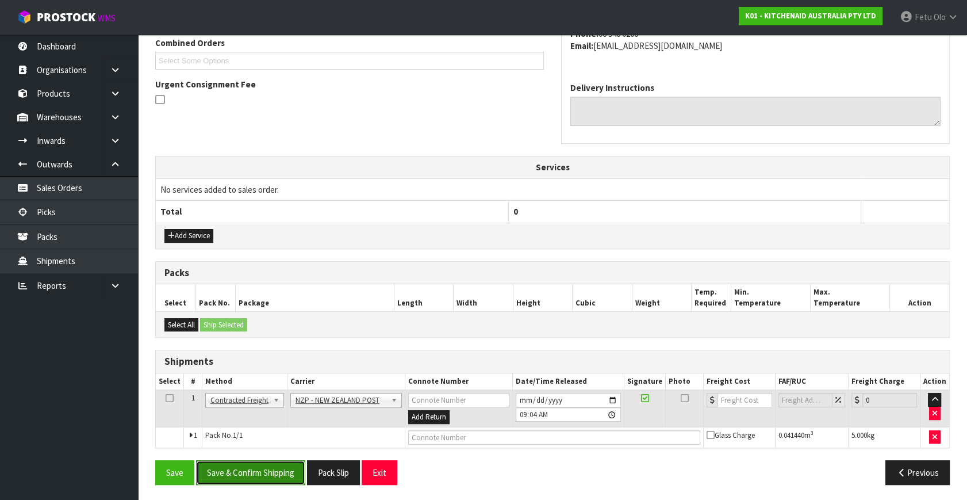
click at [279, 475] on button "Save & Confirm Shipping" at bounding box center [250, 472] width 109 height 25
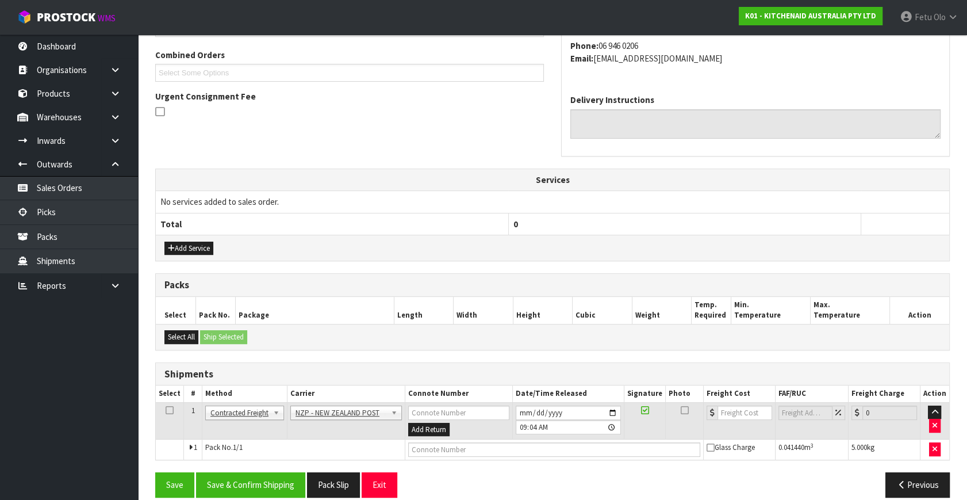
scroll to position [0, 0]
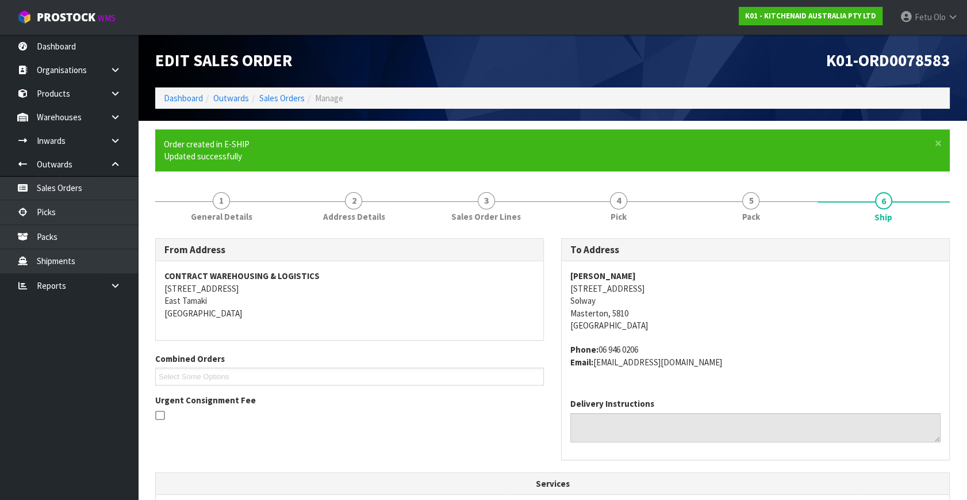
drag, startPoint x: 788, startPoint y: 353, endPoint x: 775, endPoint y: 355, distance: 13.3
click at [790, 353] on address "Phone: [PHONE_NUMBER] Email: [EMAIL_ADDRESS][DOMAIN_NAME]" at bounding box center [755, 355] width 370 height 25
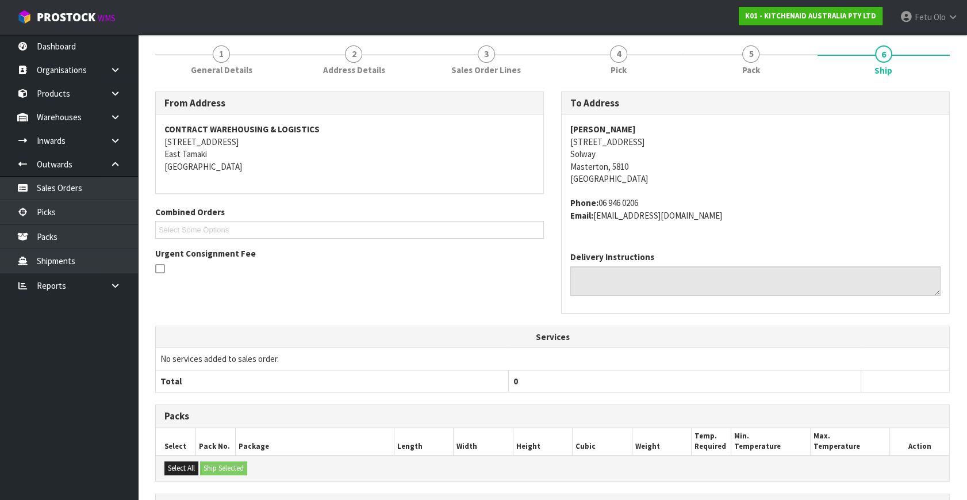
scroll to position [288, 0]
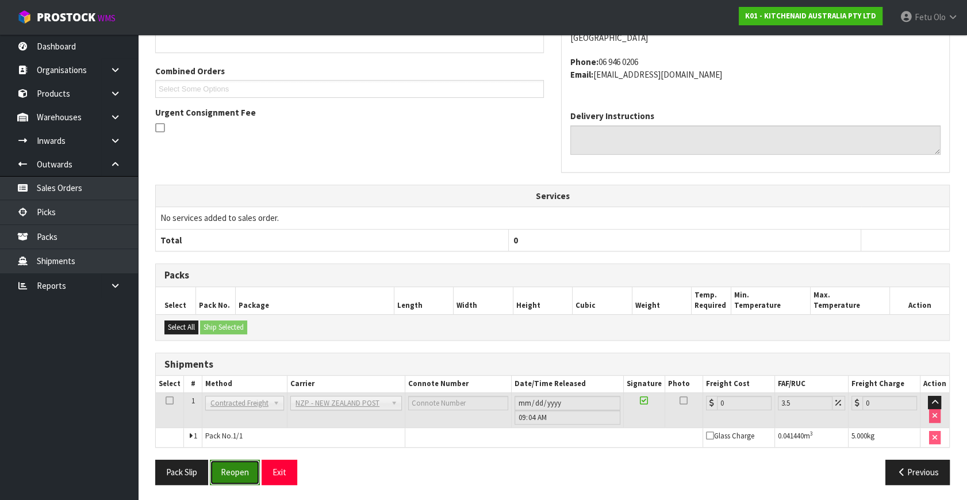
click at [236, 471] on button "Reopen" at bounding box center [235, 471] width 50 height 25
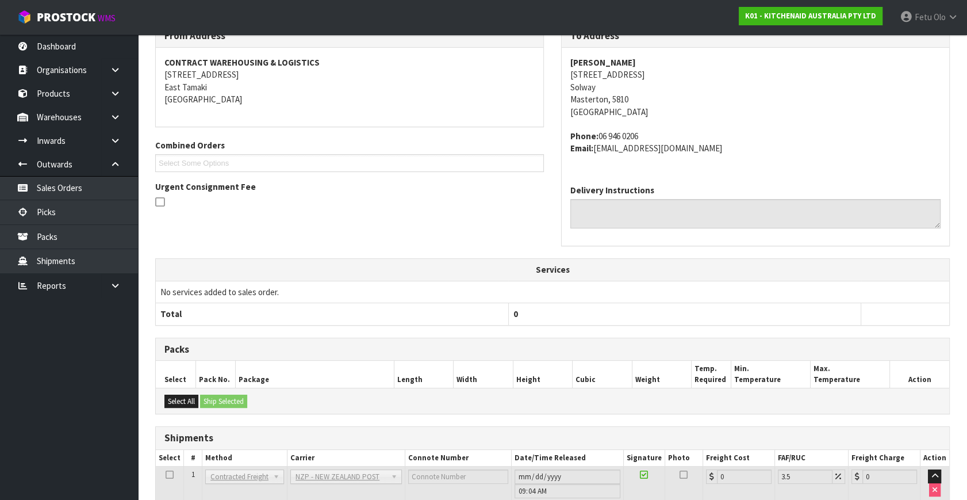
scroll to position [275, 0]
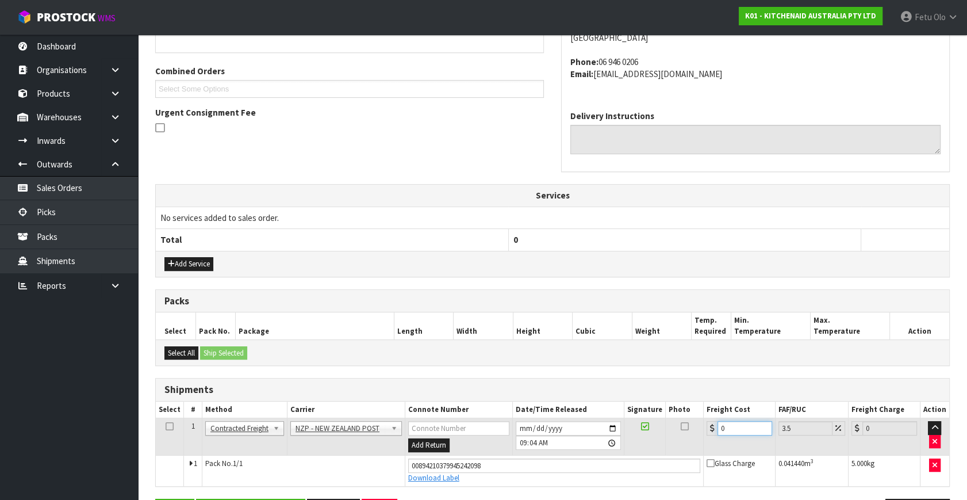
drag, startPoint x: 577, startPoint y: 459, endPoint x: 570, endPoint y: 460, distance: 6.9
click at [570, 460] on tbody "1 Client Local Pickup Customer Local Pickup Company Freight Contracted Freight …" at bounding box center [553, 452] width 794 height 68
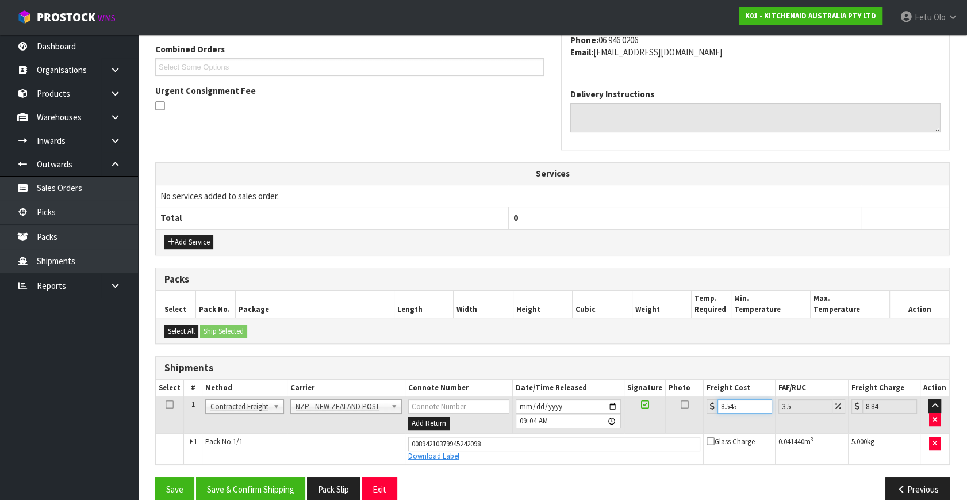
scroll to position [315, 0]
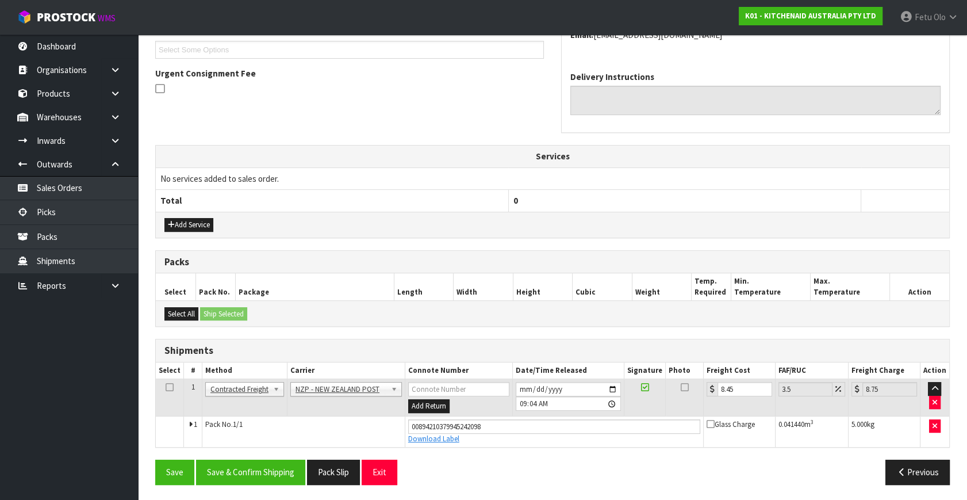
click at [258, 448] on div "From Address CONTRACT WAREHOUSING & LOGISTICS [STREET_ADDRESS] Combined Orders …" at bounding box center [552, 202] width 795 height 583
click at [264, 463] on button "Save & Confirm Shipping" at bounding box center [250, 471] width 109 height 25
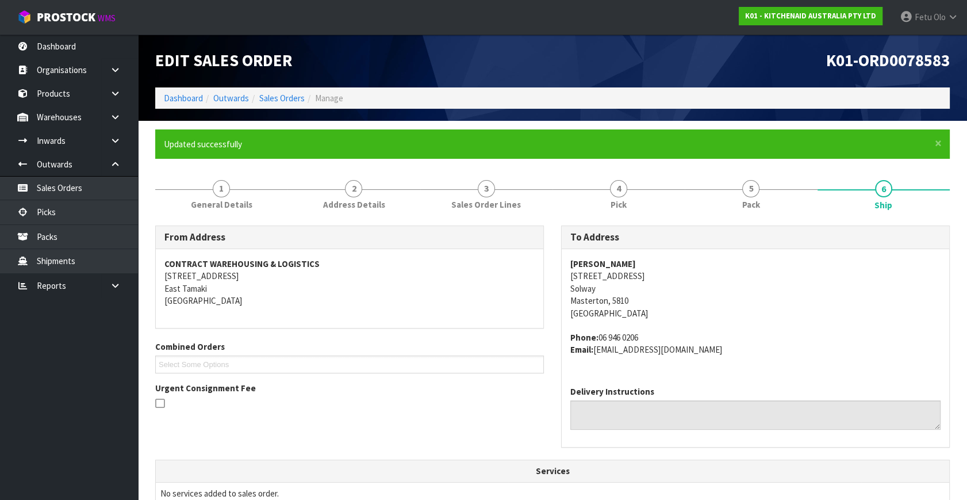
scroll to position [283, 0]
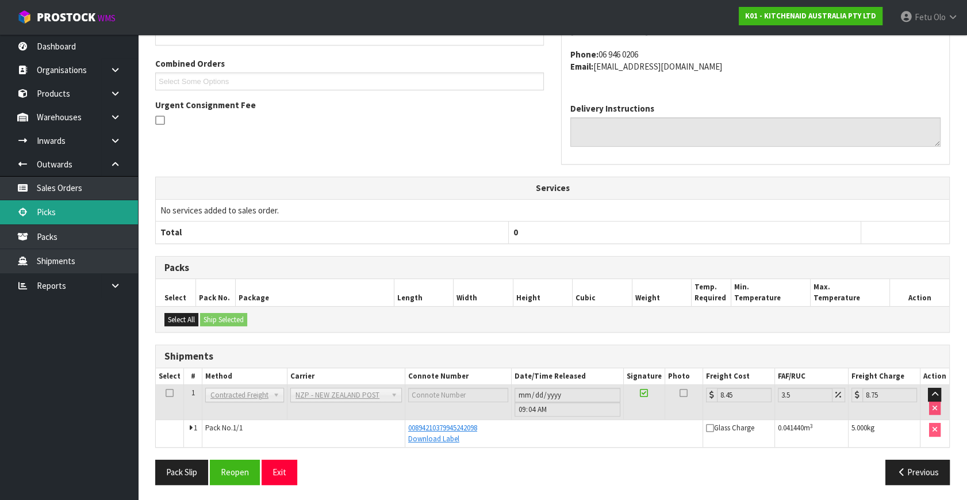
click at [62, 214] on link "Picks" at bounding box center [69, 212] width 138 height 24
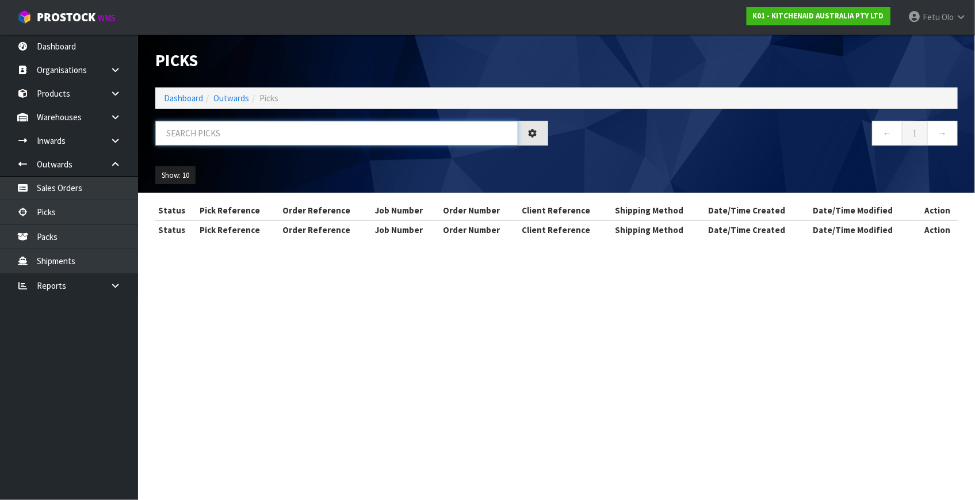
click at [242, 144] on input "text" at bounding box center [336, 133] width 363 height 25
click at [242, 143] on input "text" at bounding box center [336, 133] width 363 height 25
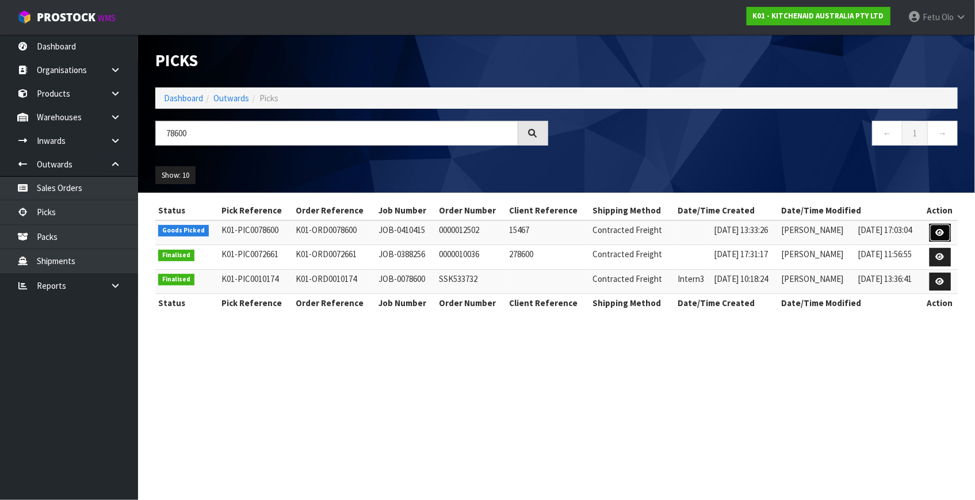
click at [938, 235] on icon at bounding box center [940, 232] width 9 height 7
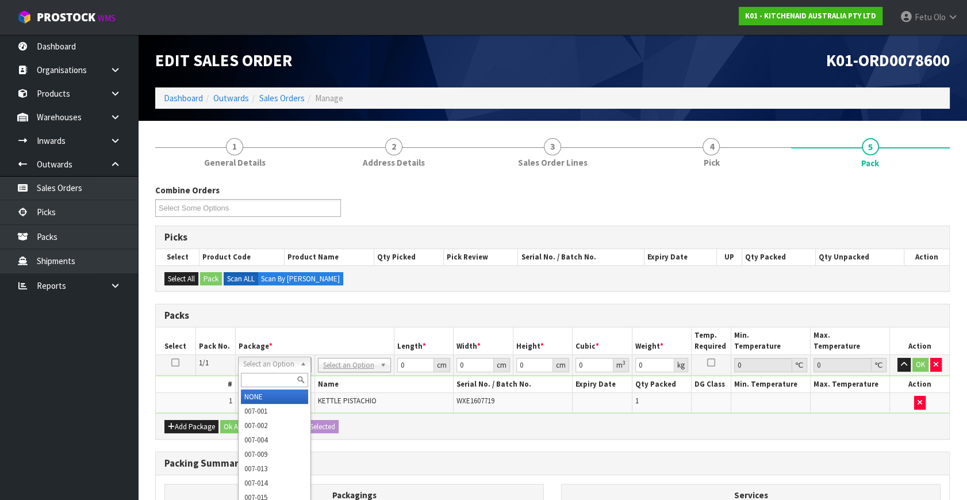
drag, startPoint x: 296, startPoint y: 365, endPoint x: 266, endPoint y: 380, distance: 33.2
click at [265, 378] on input "text" at bounding box center [274, 380] width 67 height 14
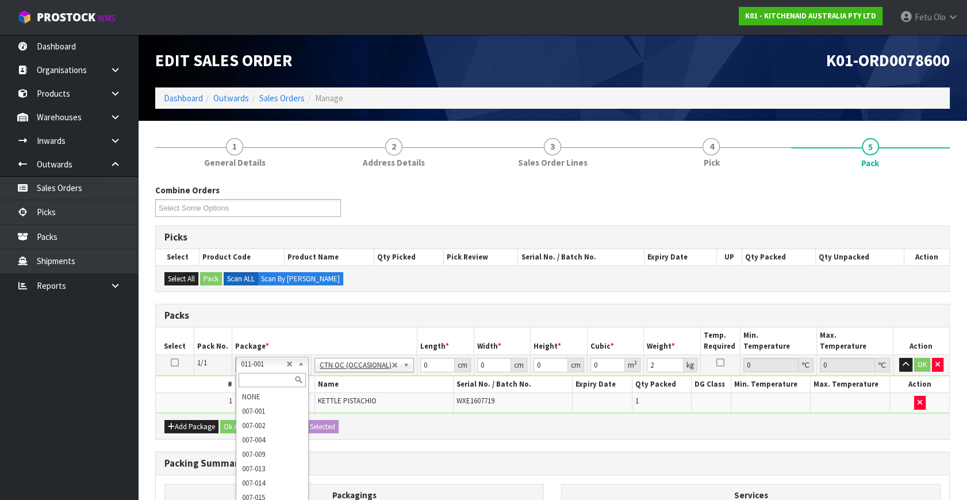
click at [259, 378] on input "text" at bounding box center [272, 380] width 67 height 14
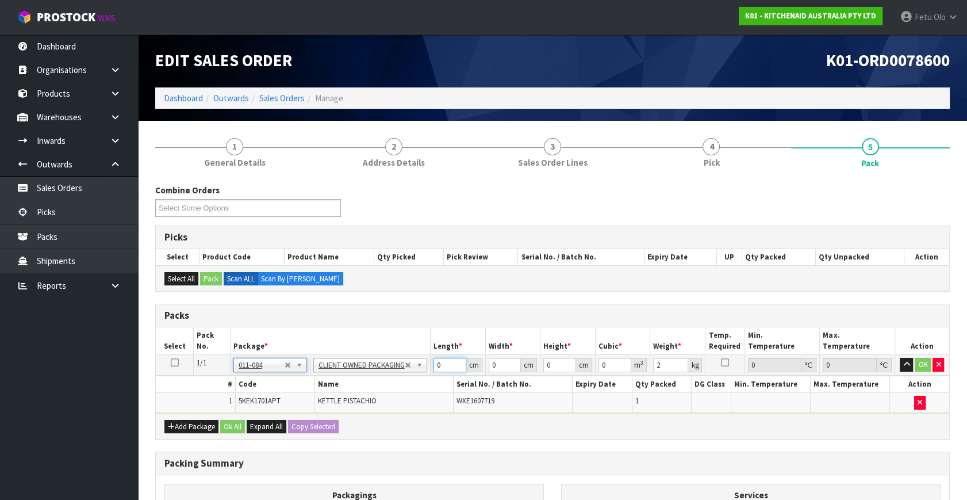
drag, startPoint x: 412, startPoint y: 370, endPoint x: 333, endPoint y: 399, distance: 83.9
click at [333, 399] on tbody "1/1 NONE 007-001 007-002 007-004 007-009 007-013 007-014 007-015 007-017 007-01…" at bounding box center [553, 384] width 794 height 58
click button "OK" at bounding box center [923, 365] width 16 height 14
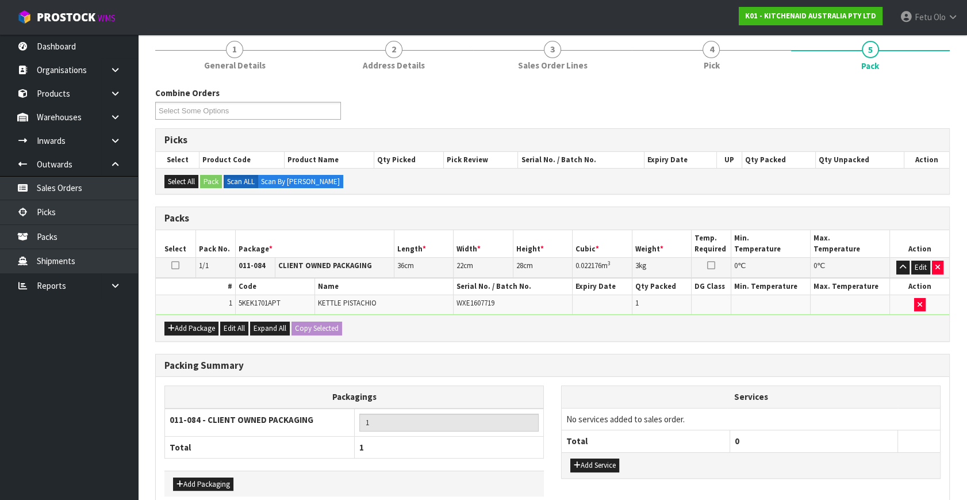
scroll to position [154, 0]
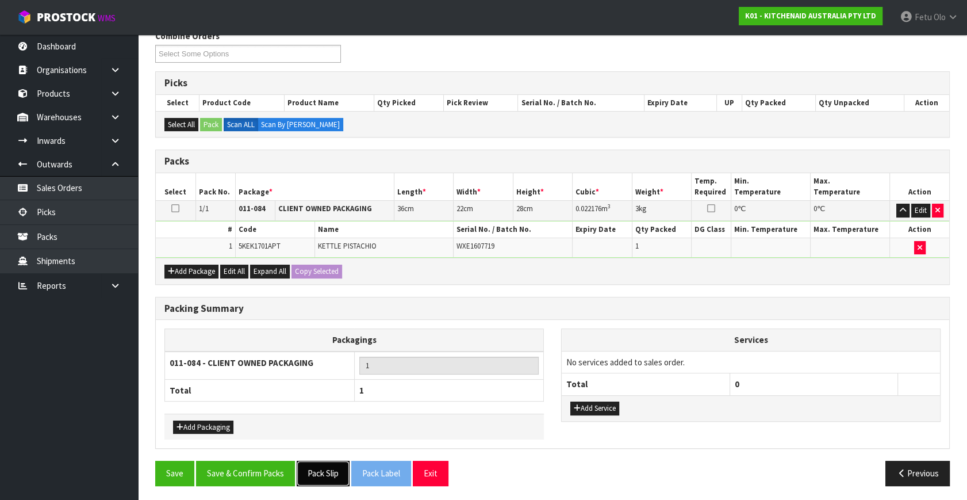
click at [337, 468] on button "Pack Slip" at bounding box center [323, 473] width 53 height 25
drag, startPoint x: 248, startPoint y: 460, endPoint x: 245, endPoint y: 445, distance: 15.8
click at [250, 461] on button "Save & Confirm Packs" at bounding box center [245, 473] width 99 height 25
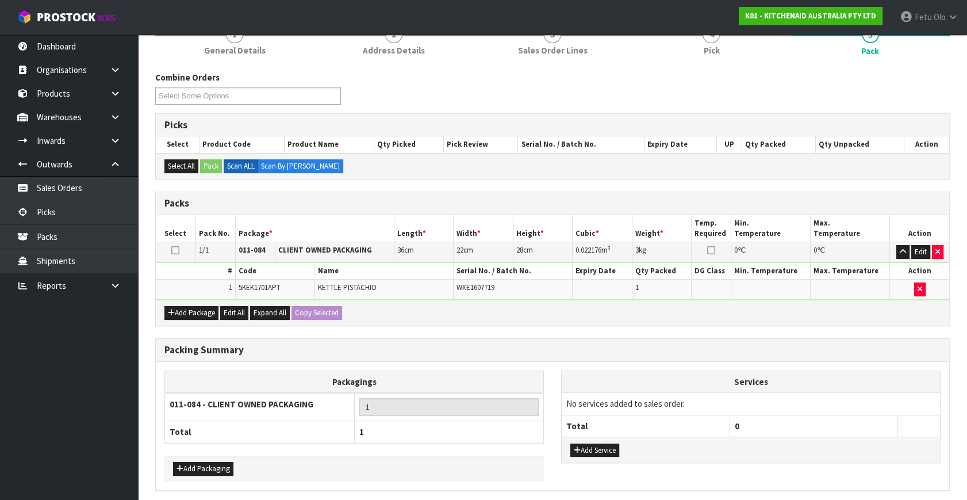
scroll to position [0, 0]
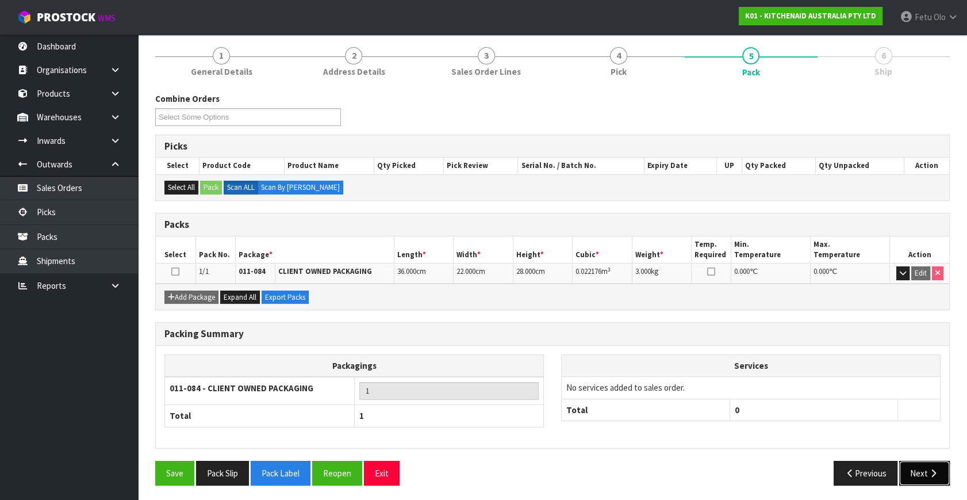
click at [914, 474] on button "Next" at bounding box center [924, 473] width 51 height 25
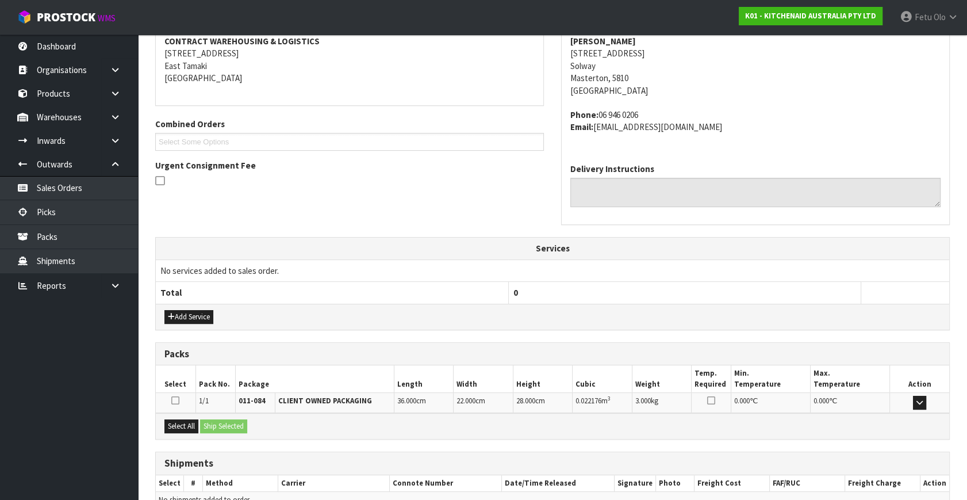
scroll to position [283, 0]
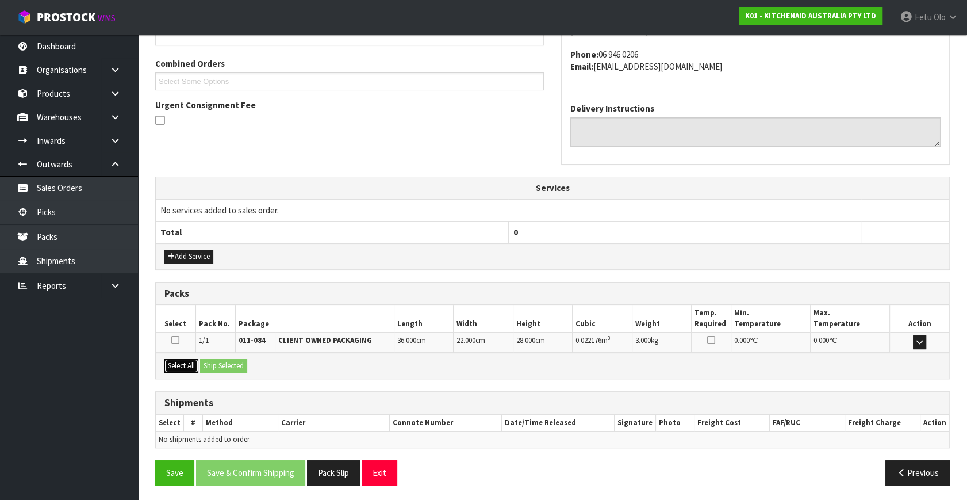
click at [189, 367] on button "Select All" at bounding box center [181, 366] width 34 height 14
drag, startPoint x: 214, startPoint y: 363, endPoint x: 231, endPoint y: 380, distance: 24.0
click at [214, 363] on button "Ship Selected" at bounding box center [223, 366] width 47 height 14
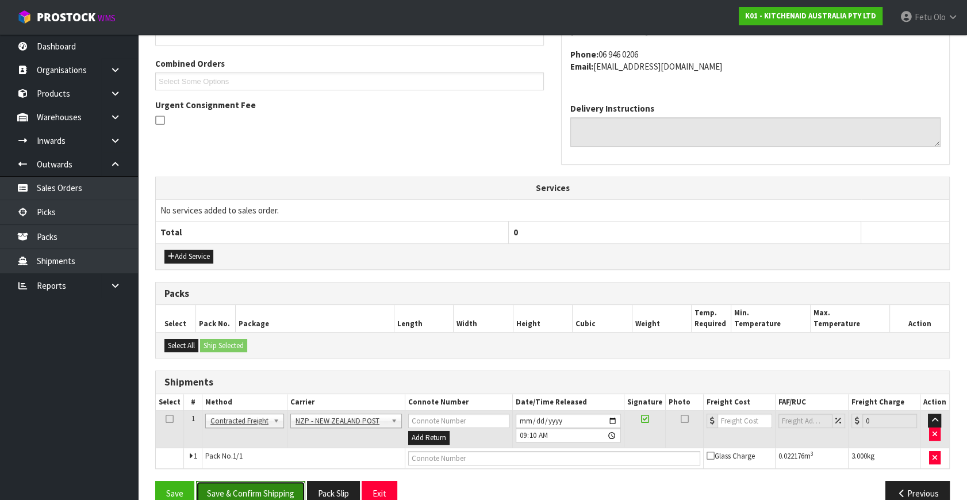
click at [283, 481] on button "Save & Confirm Shipping" at bounding box center [250, 493] width 109 height 25
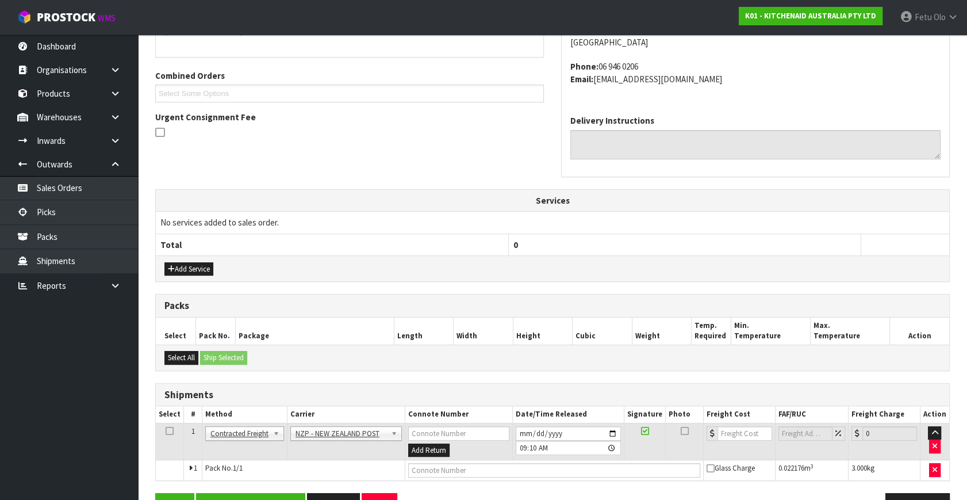
scroll to position [0, 0]
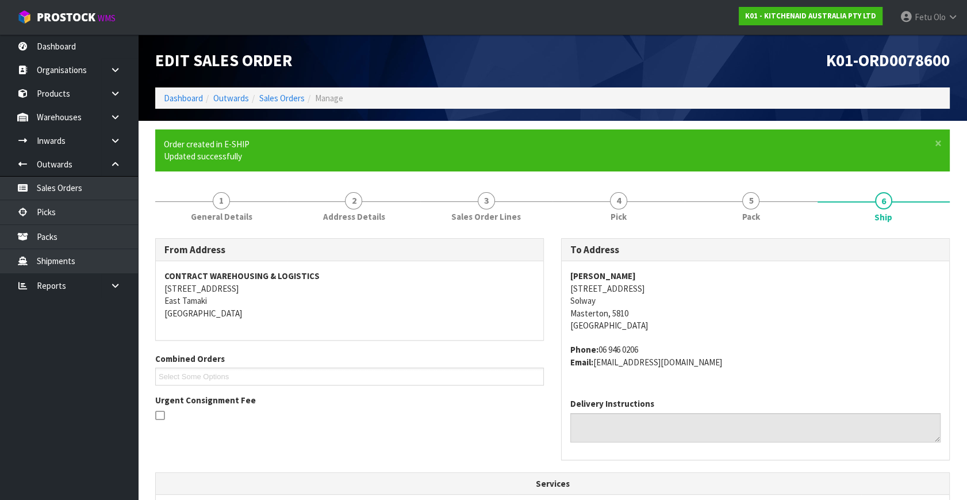
click at [787, 328] on address "[PERSON_NAME] Masterton [STREET_ADDRESS]" at bounding box center [755, 301] width 370 height 62
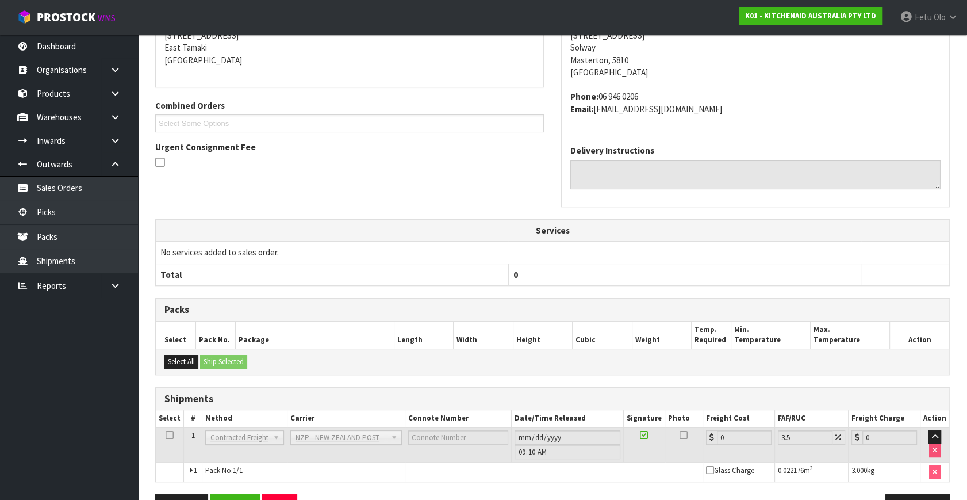
scroll to position [288, 0]
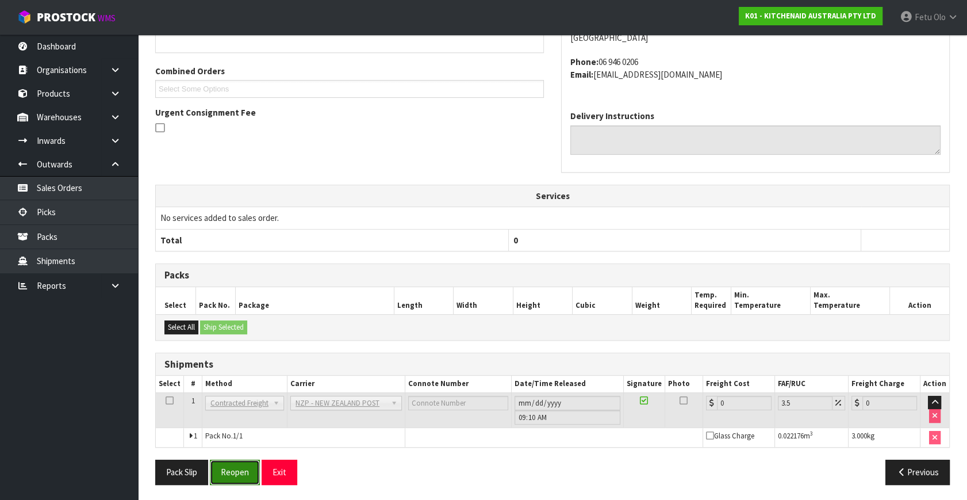
click at [251, 462] on button "Reopen" at bounding box center [235, 471] width 50 height 25
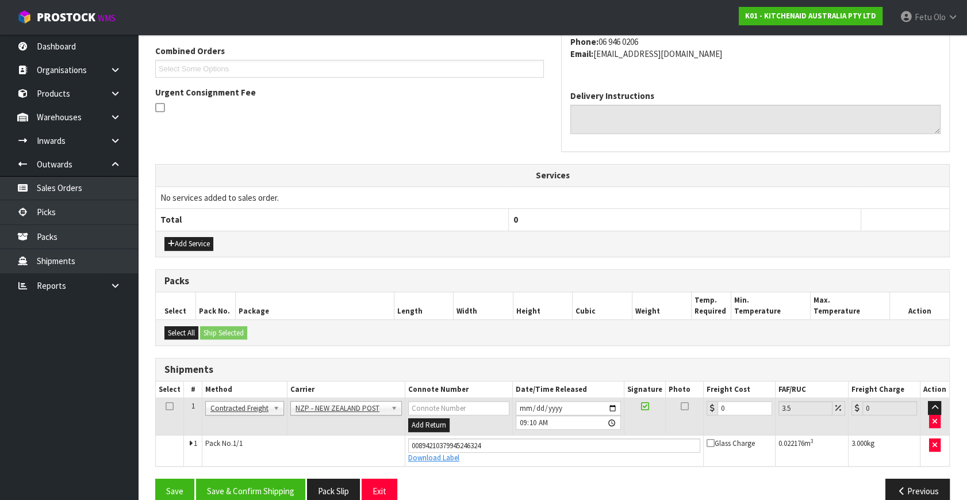
scroll to position [315, 0]
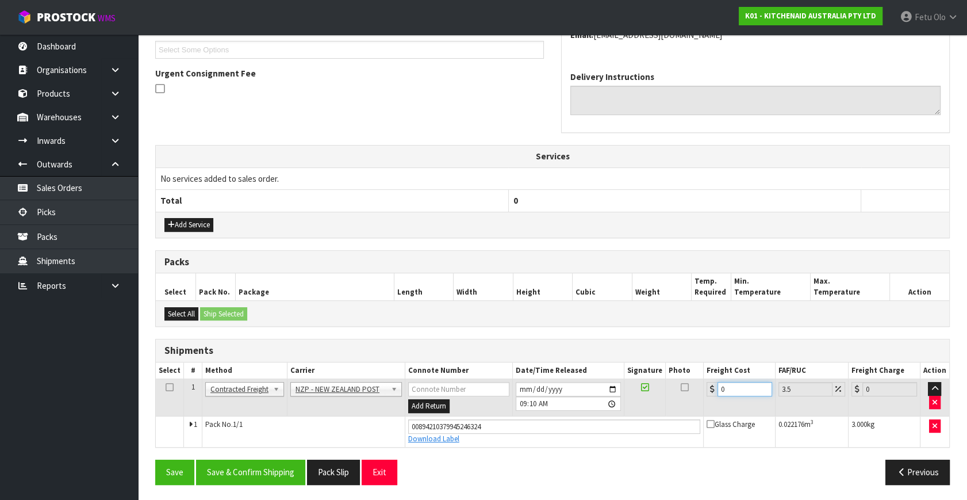
drag, startPoint x: 684, startPoint y: 399, endPoint x: 561, endPoint y: 431, distance: 126.8
click at [561, 431] on tbody "1 Client Local Pickup Customer Local Pickup Company Freight Contracted Freight …" at bounding box center [553, 413] width 794 height 68
click at [265, 466] on button "Save & Confirm Shipping" at bounding box center [250, 471] width 109 height 25
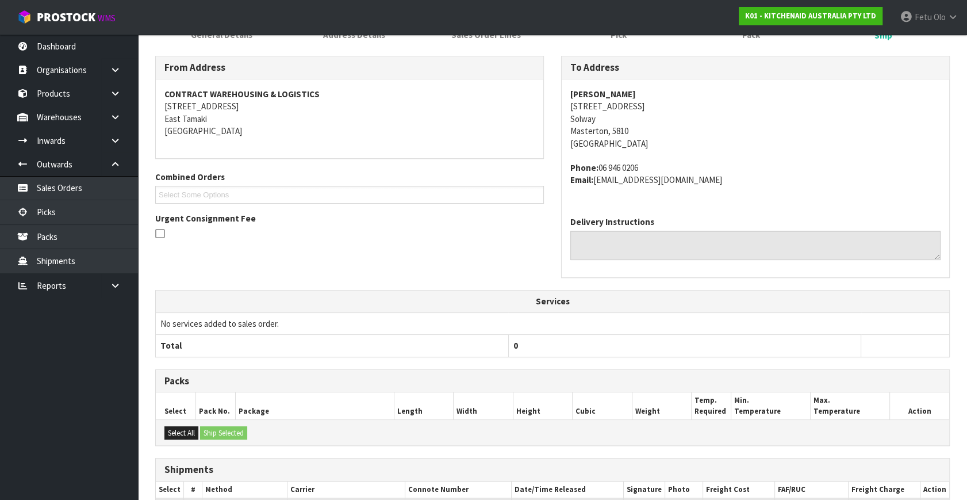
scroll to position [283, 0]
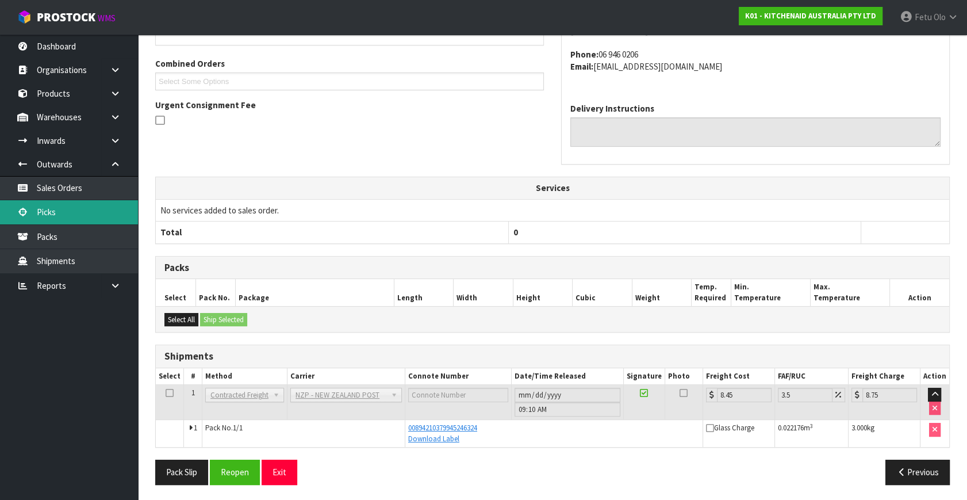
click at [43, 213] on link "Picks" at bounding box center [69, 212] width 138 height 24
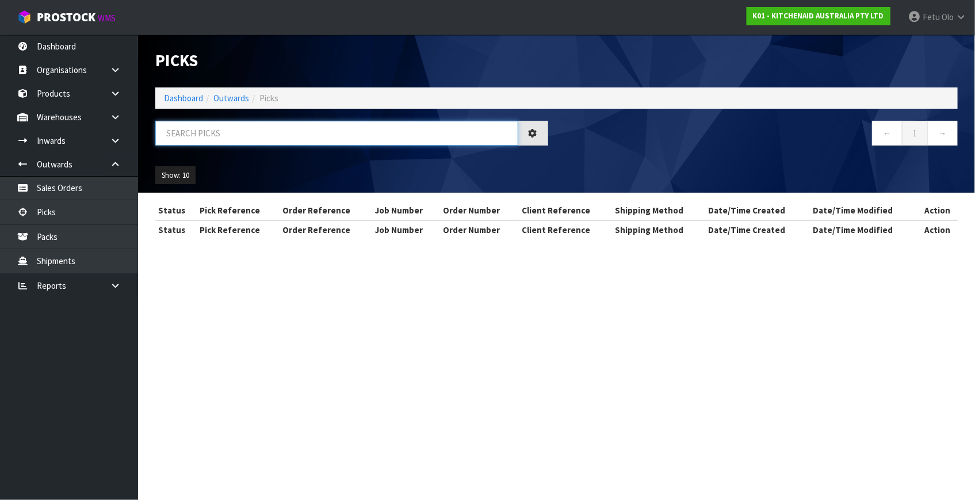
click at [283, 129] on input "text" at bounding box center [336, 133] width 363 height 25
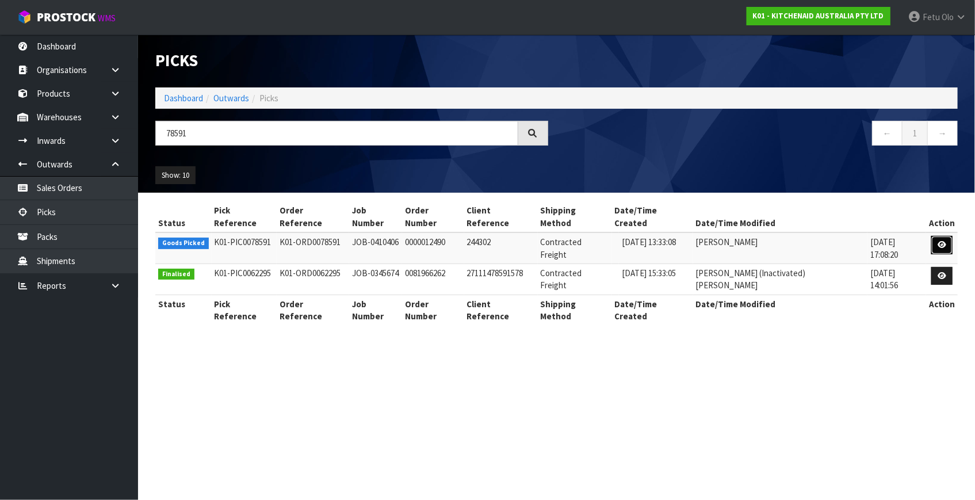
click at [937, 241] on icon at bounding box center [941, 244] width 9 height 7
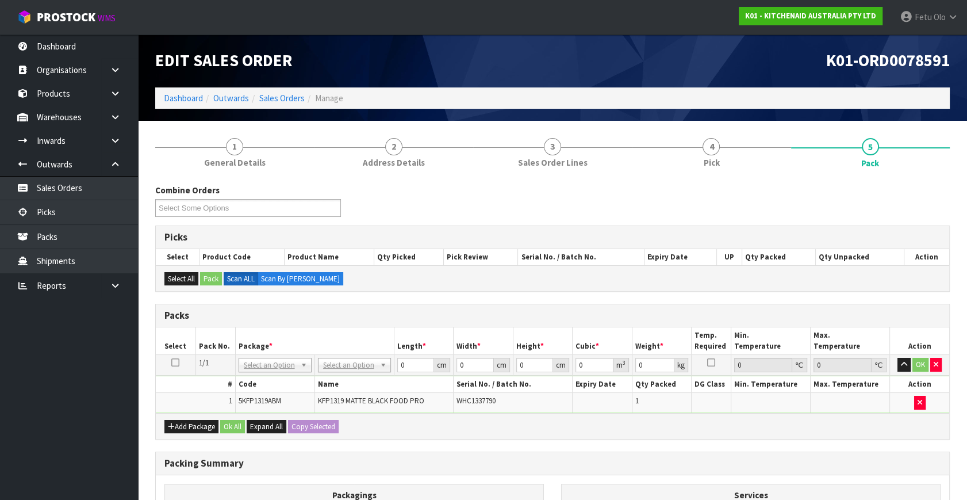
drag, startPoint x: 286, startPoint y: 359, endPoint x: 279, endPoint y: 389, distance: 30.7
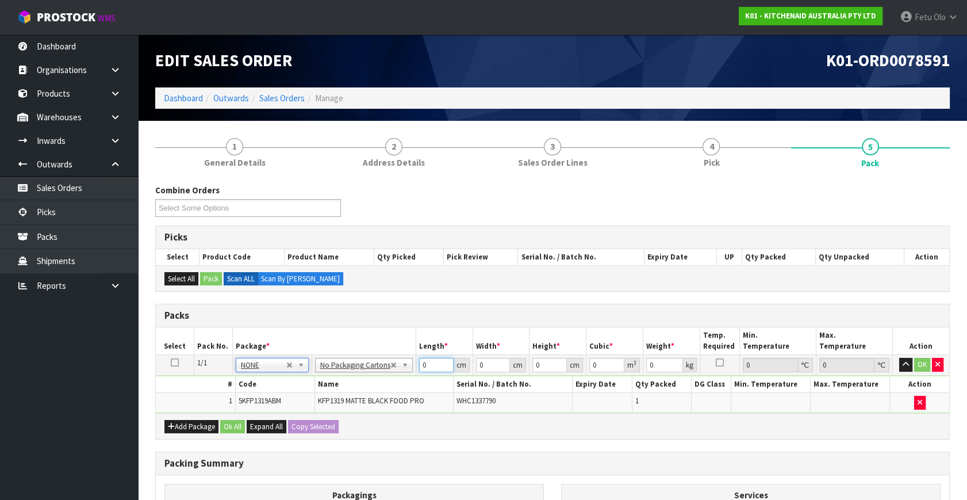
drag, startPoint x: 431, startPoint y: 363, endPoint x: 347, endPoint y: 385, distance: 86.8
click at [347, 385] on tbody "1/1 NONE 007-001 007-002 007-004 007-009 007-013 007-014 007-015 007-017 007-01…" at bounding box center [553, 384] width 794 height 58
click button "OK" at bounding box center [922, 365] width 16 height 14
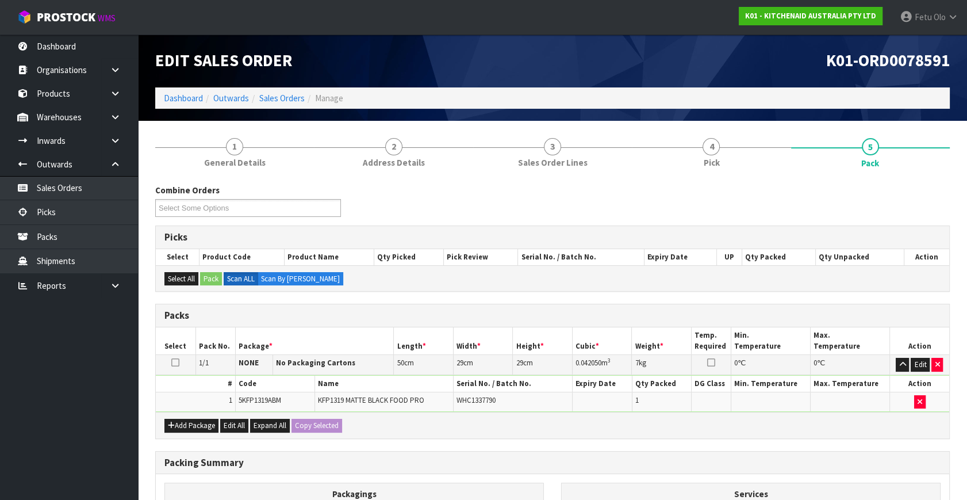
scroll to position [154, 0]
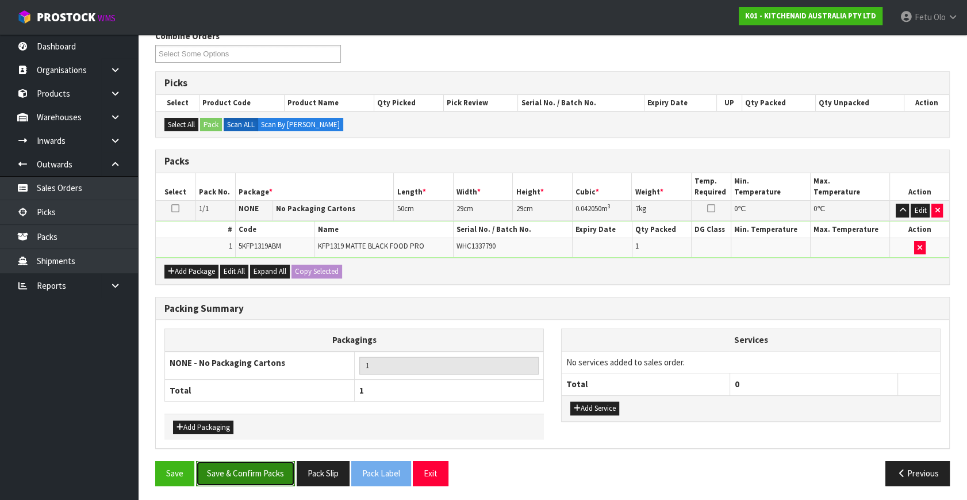
click at [281, 465] on button "Save & Confirm Packs" at bounding box center [245, 473] width 99 height 25
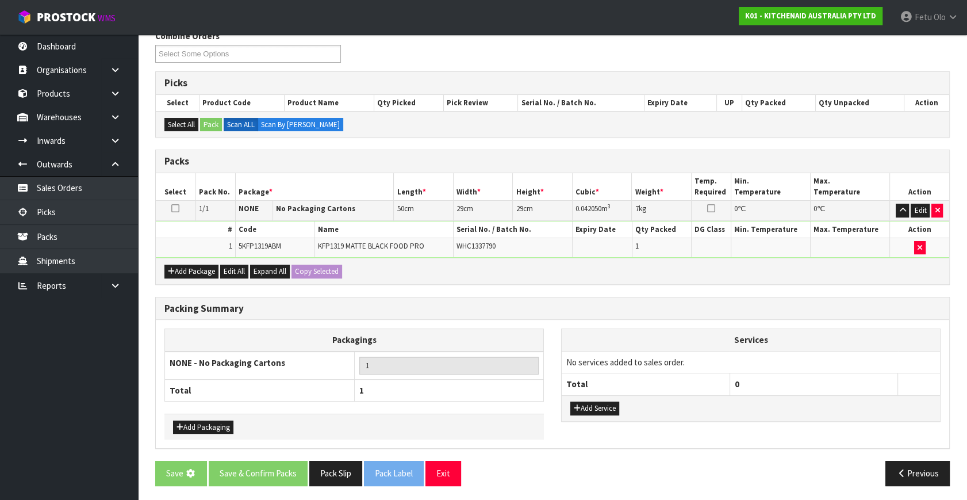
scroll to position [0, 0]
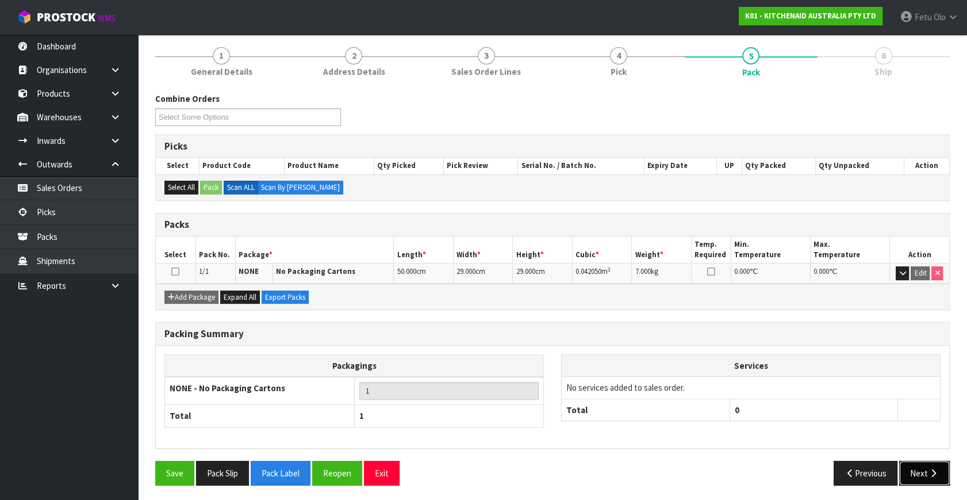
click at [937, 470] on icon "button" at bounding box center [933, 473] width 11 height 9
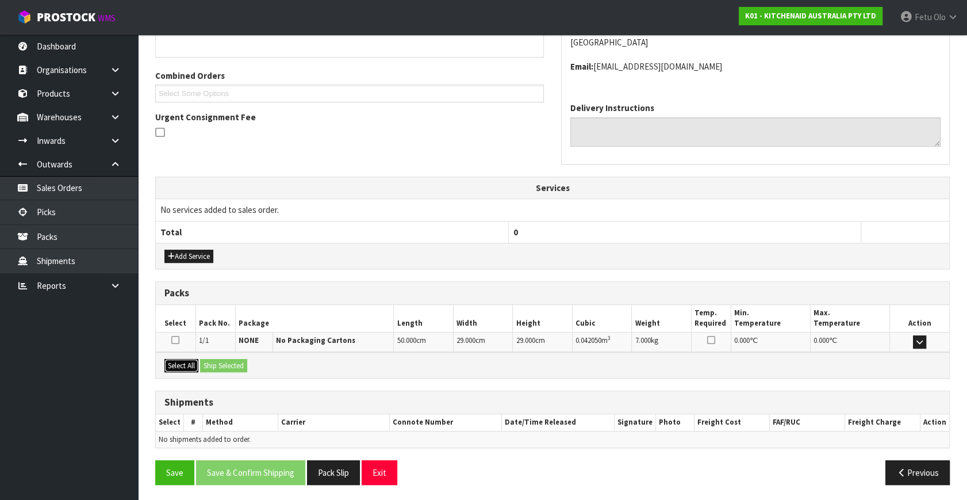
drag, startPoint x: 190, startPoint y: 360, endPoint x: 197, endPoint y: 360, distance: 6.9
click at [191, 360] on button "Select All" at bounding box center [181, 366] width 34 height 14
click at [207, 359] on button "Ship Selected" at bounding box center [223, 366] width 47 height 14
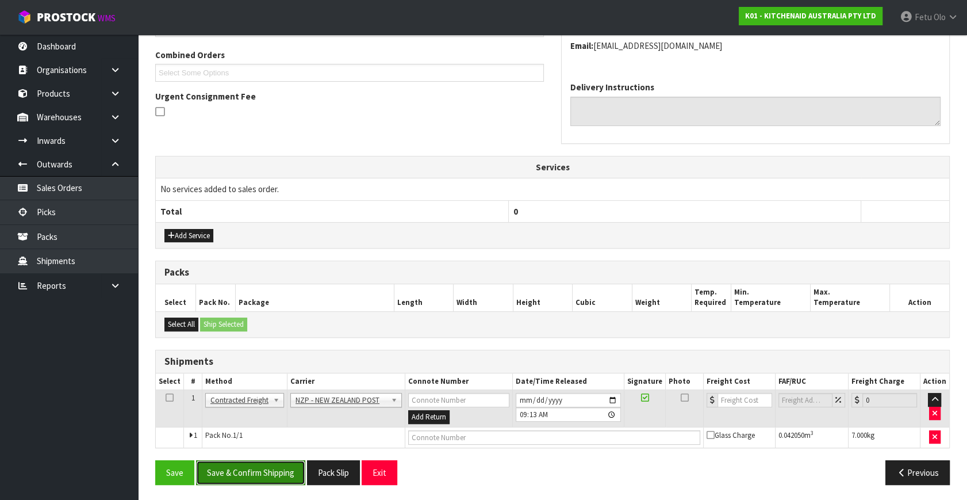
click at [275, 480] on button "Save & Confirm Shipping" at bounding box center [250, 472] width 109 height 25
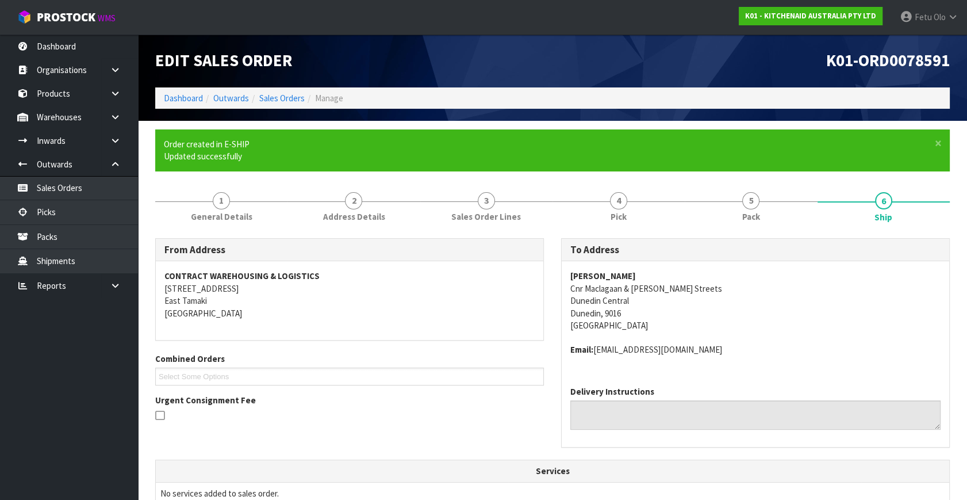
scroll to position [275, 0]
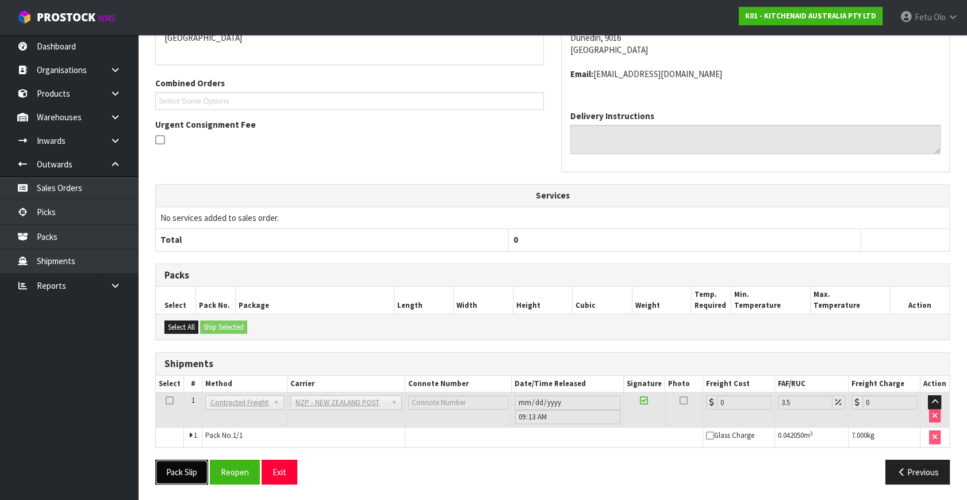
click at [196, 470] on button "Pack Slip" at bounding box center [181, 471] width 53 height 25
click at [244, 468] on button "Reopen" at bounding box center [235, 471] width 50 height 25
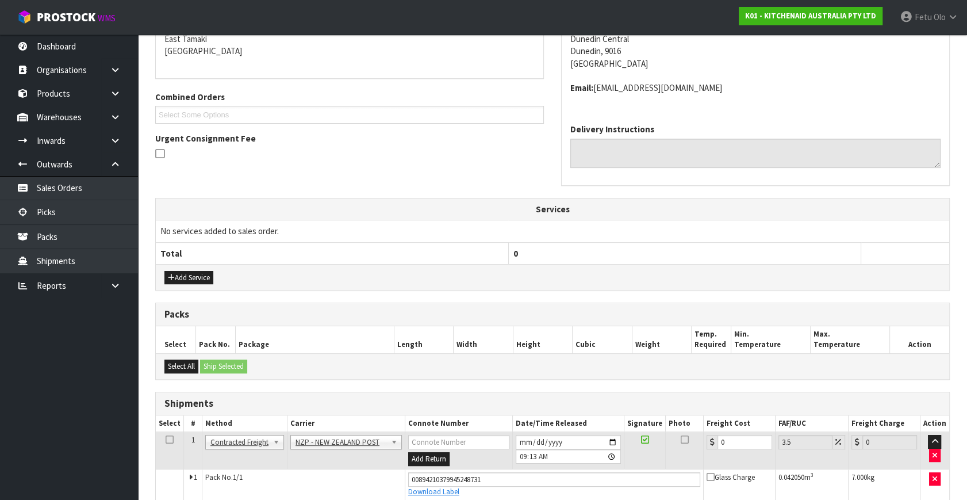
scroll to position [302, 0]
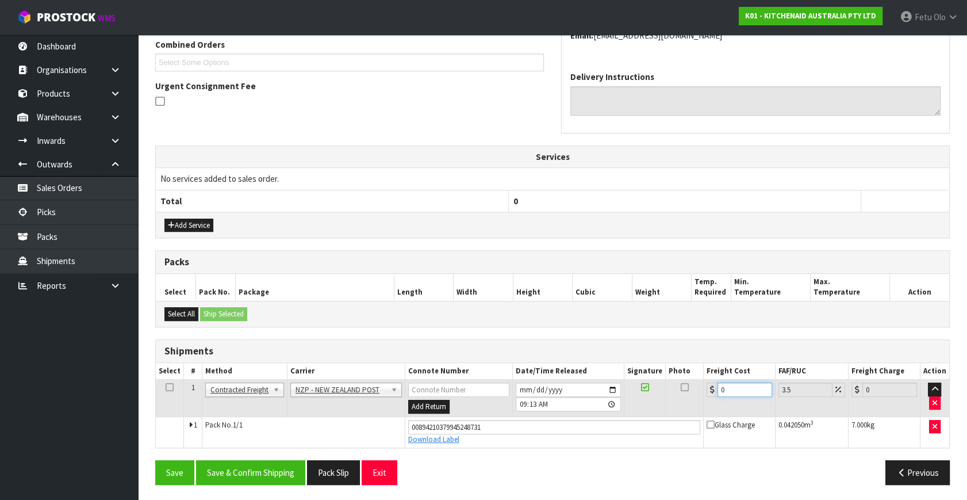
click at [523, 443] on tbody "1 Client Local Pickup Customer Local Pickup Company Freight Contracted Freight …" at bounding box center [553, 414] width 794 height 68
click at [265, 461] on button "Save & Confirm Shipping" at bounding box center [250, 472] width 109 height 25
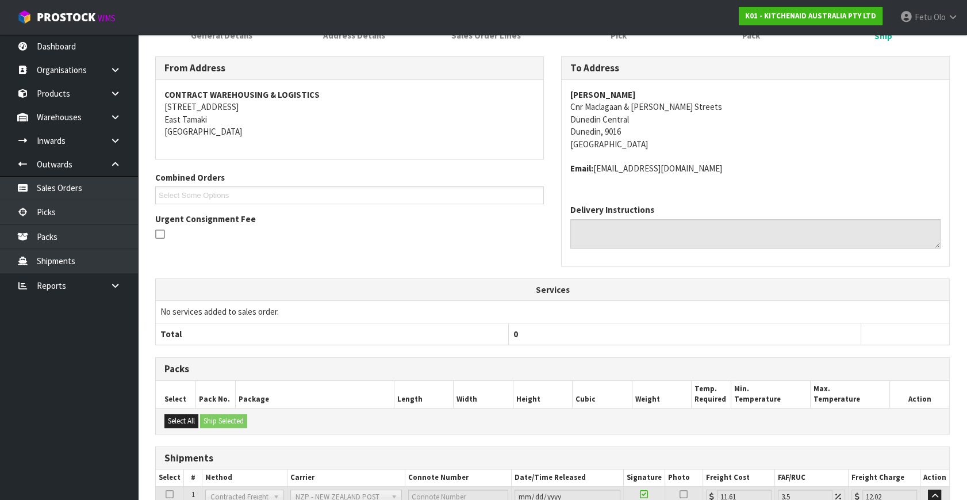
scroll to position [270, 0]
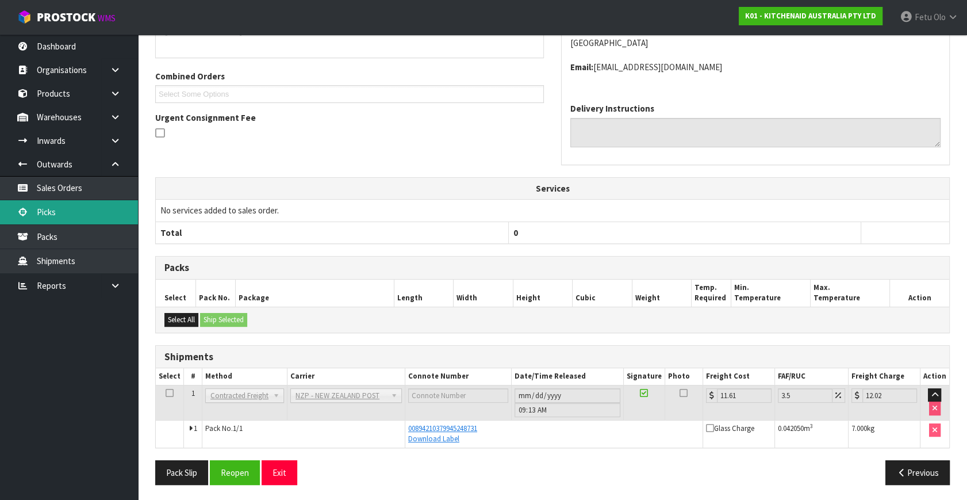
click at [65, 215] on link "Picks" at bounding box center [69, 212] width 138 height 24
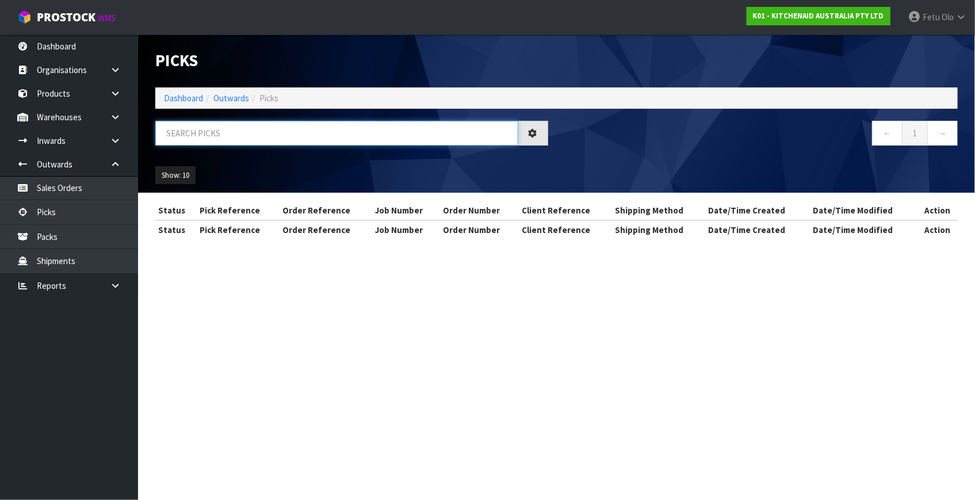
click at [237, 134] on input "text" at bounding box center [336, 133] width 363 height 25
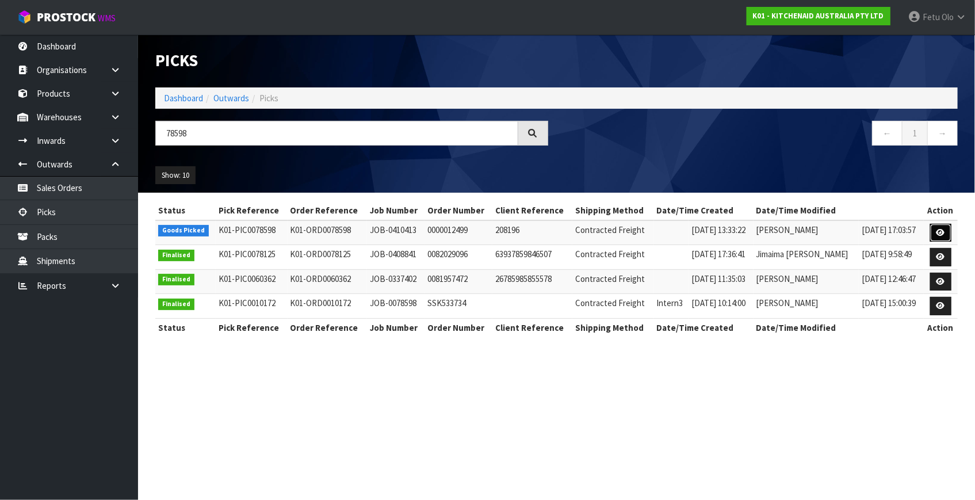
click at [937, 232] on icon at bounding box center [940, 232] width 9 height 7
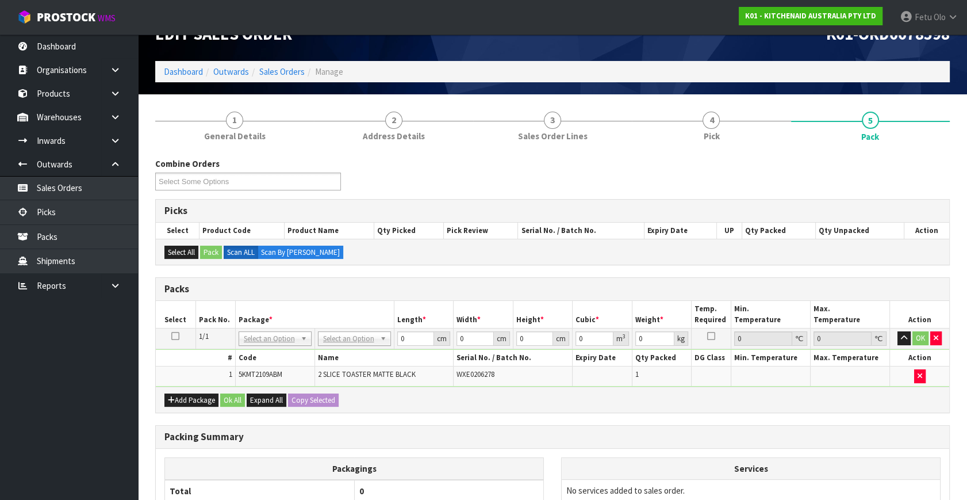
scroll to position [52, 0]
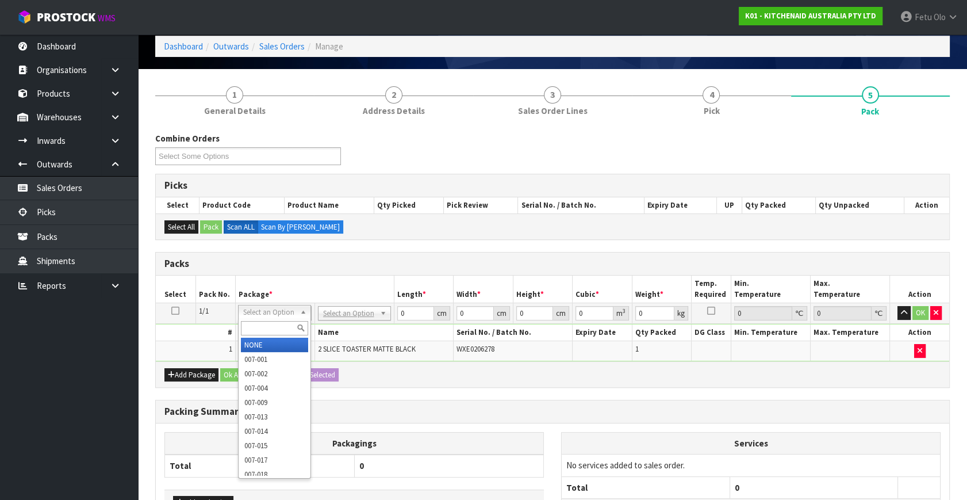
click at [255, 324] on input "text" at bounding box center [274, 328] width 67 height 14
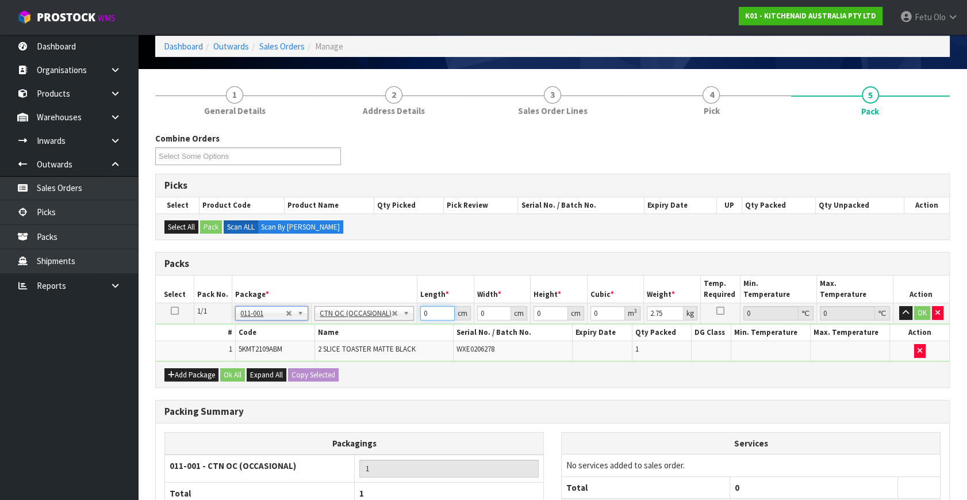
drag, startPoint x: 438, startPoint y: 314, endPoint x: 318, endPoint y: 337, distance: 121.8
click at [318, 337] on tbody "1/1 NONE 007-001 007-002 007-004 007-009 007-013 007-014 007-015 007-017 007-01…" at bounding box center [553, 332] width 794 height 58
click at [428, 312] on input "4128" at bounding box center [437, 313] width 35 height 14
click button "OK" at bounding box center [922, 313] width 16 height 14
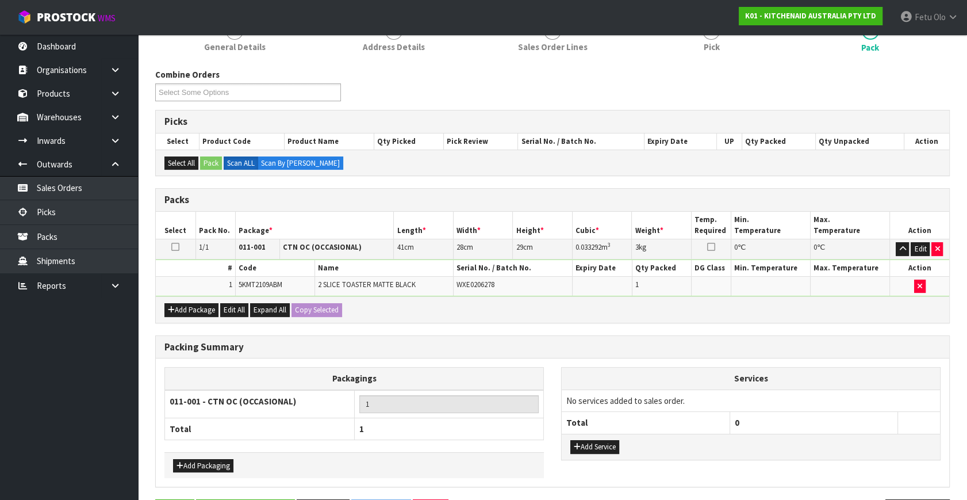
scroll to position [154, 0]
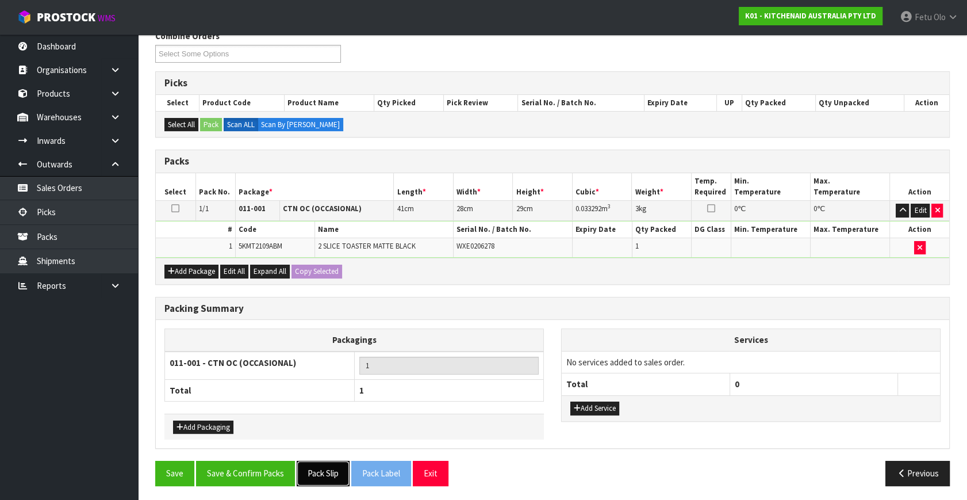
click at [328, 471] on button "Pack Slip" at bounding box center [323, 473] width 53 height 25
click at [247, 466] on button "Save & Confirm Packs" at bounding box center [245, 473] width 99 height 25
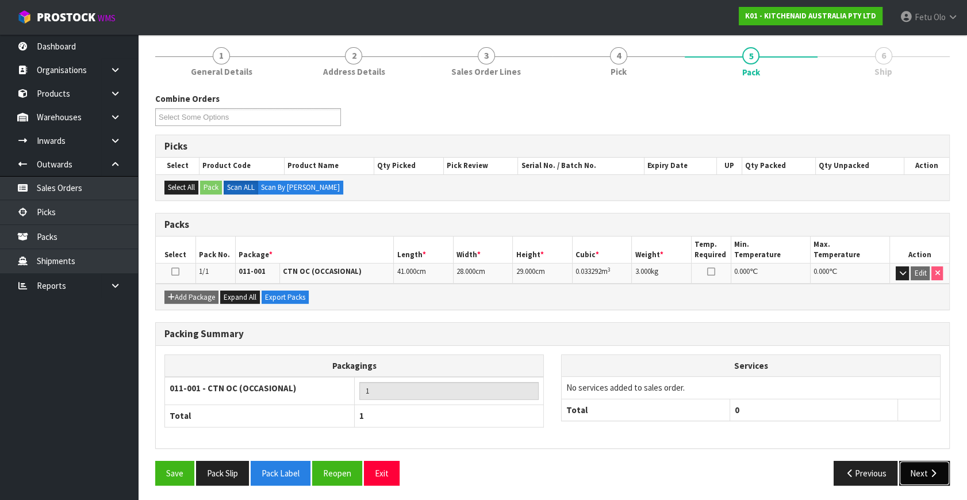
click at [937, 469] on icon "button" at bounding box center [933, 473] width 11 height 9
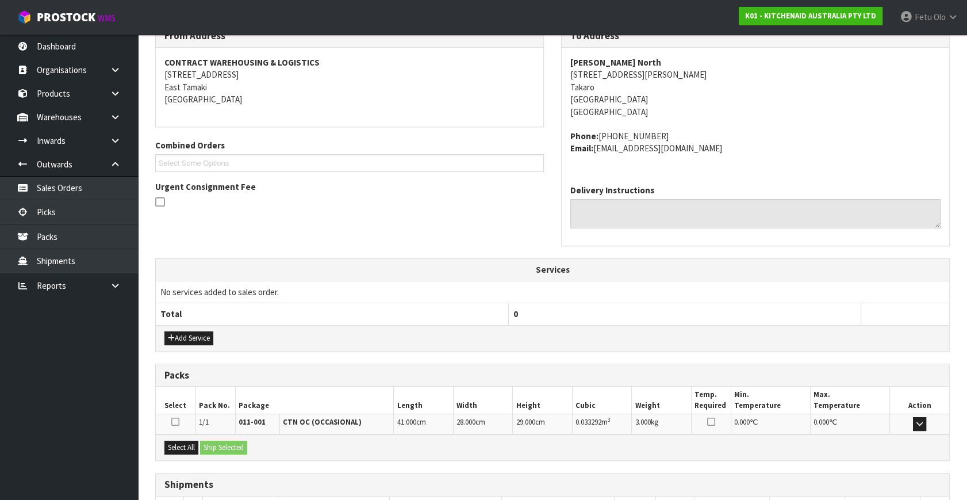
scroll to position [283, 0]
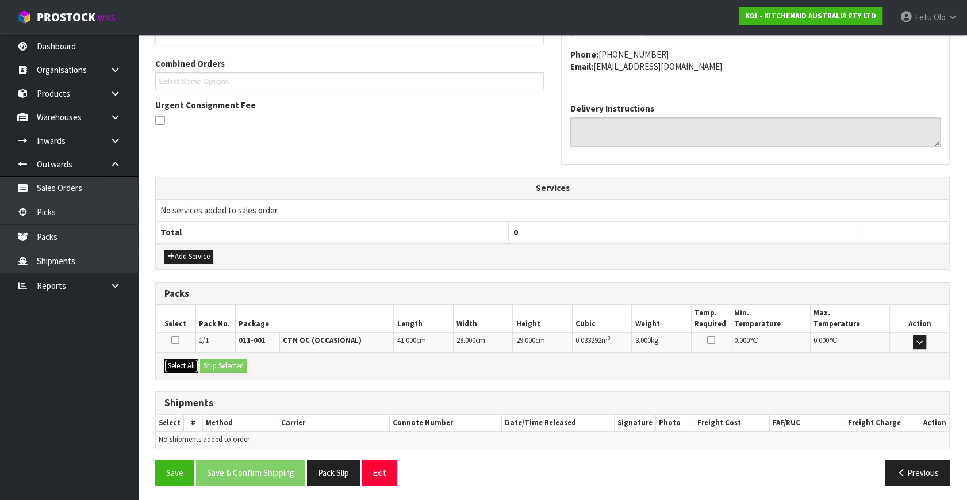
drag, startPoint x: 184, startPoint y: 365, endPoint x: 213, endPoint y: 362, distance: 28.9
click at [190, 365] on button "Select All" at bounding box center [181, 366] width 34 height 14
click at [213, 362] on button "Ship Selected" at bounding box center [223, 366] width 47 height 14
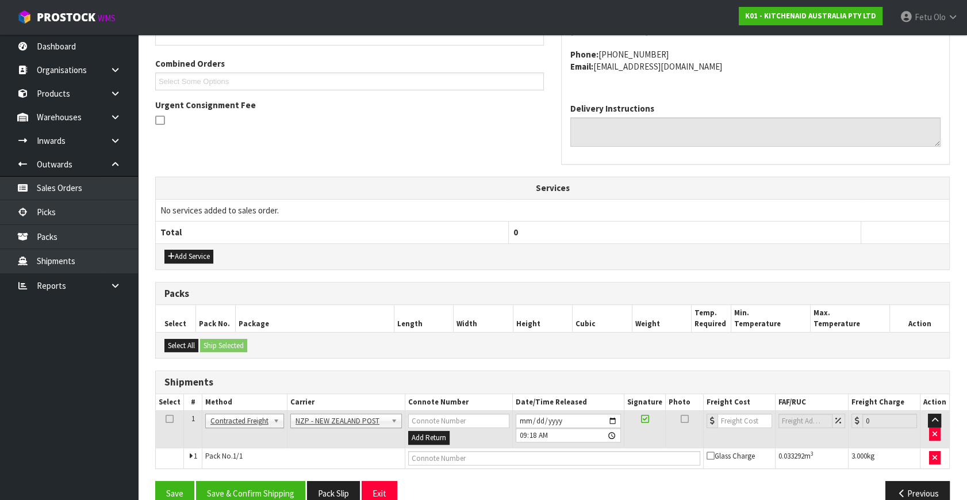
scroll to position [304, 0]
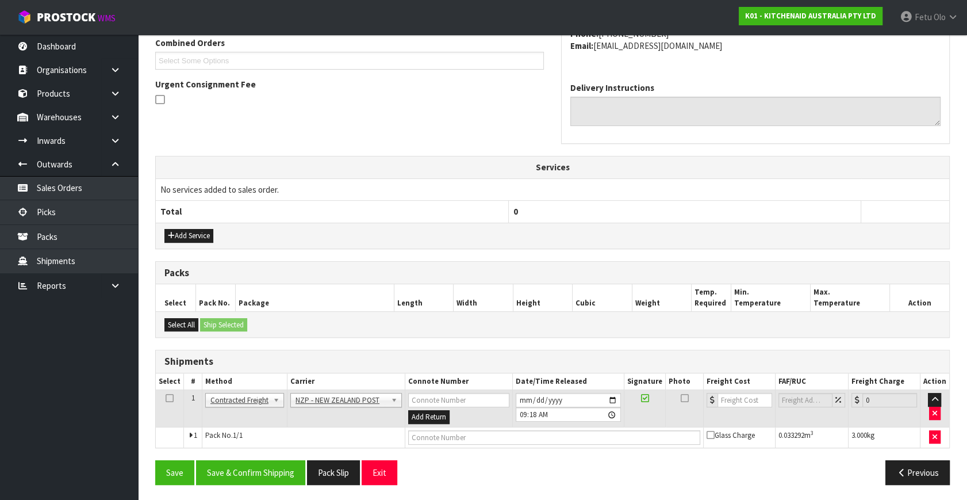
click at [255, 449] on div "From Address CONTRACT WAREHOUSING & LOGISTICS [STREET_ADDRESS] Combined Orders …" at bounding box center [552, 208] width 795 height 572
click at [258, 464] on button "Save & Confirm Shipping" at bounding box center [250, 472] width 109 height 25
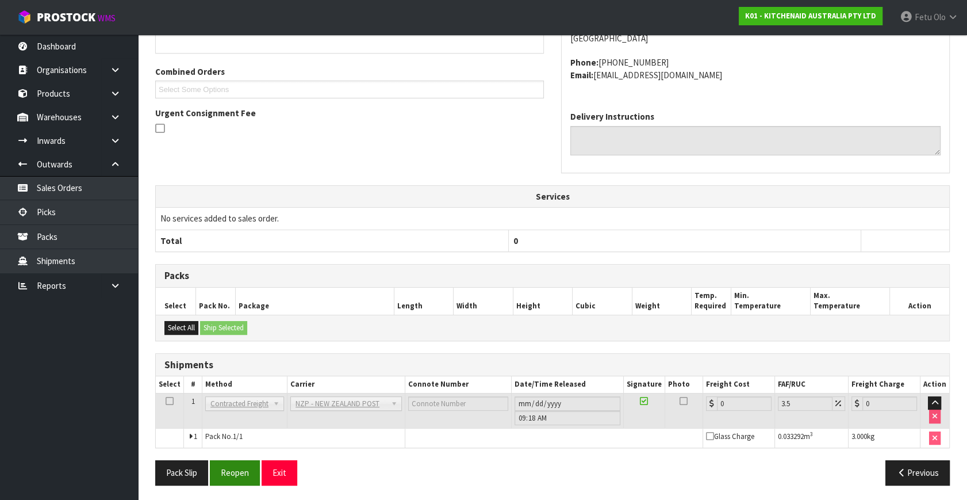
scroll to position [288, 0]
click at [243, 466] on button "Reopen" at bounding box center [235, 471] width 50 height 25
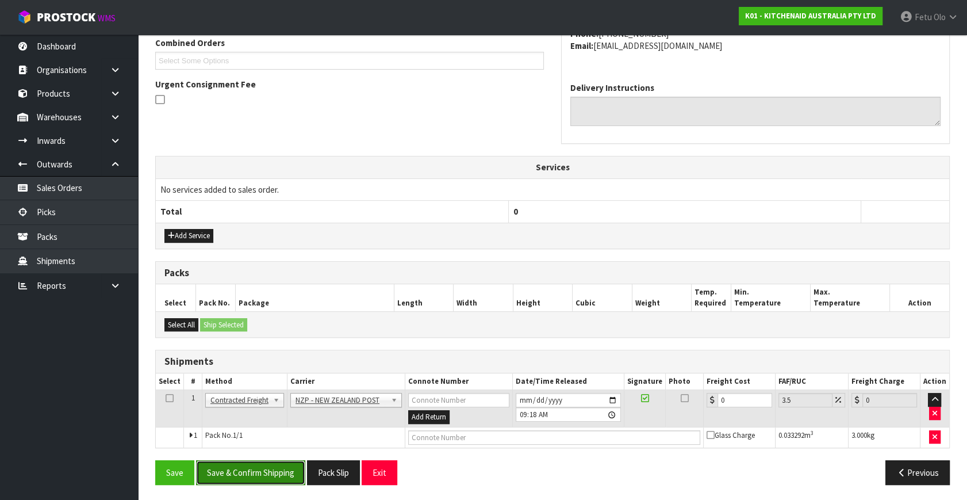
click at [240, 475] on button "Save & Confirm Shipping" at bounding box center [250, 472] width 109 height 25
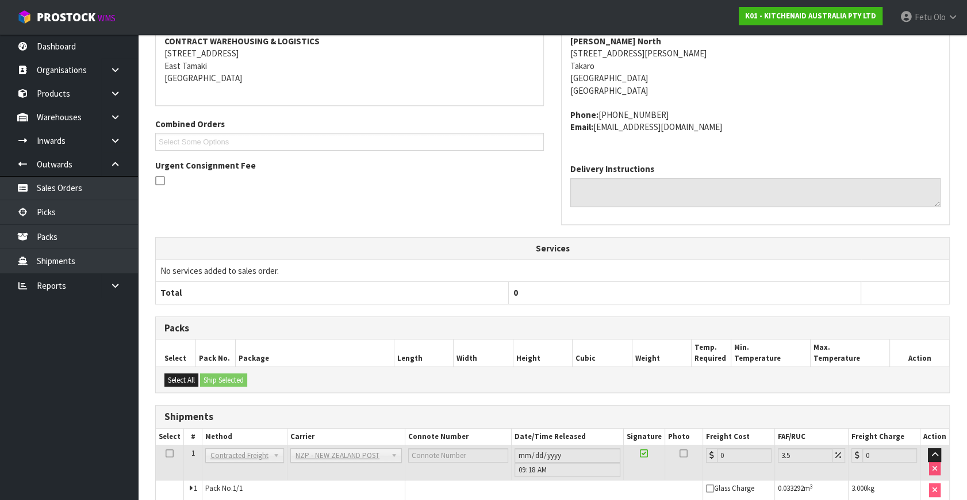
scroll to position [275, 0]
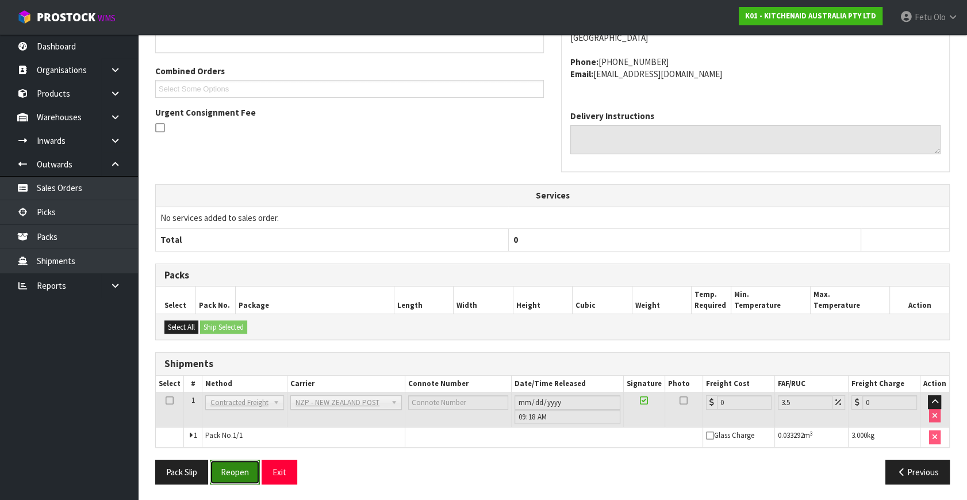
click at [234, 465] on button "Reopen" at bounding box center [235, 471] width 50 height 25
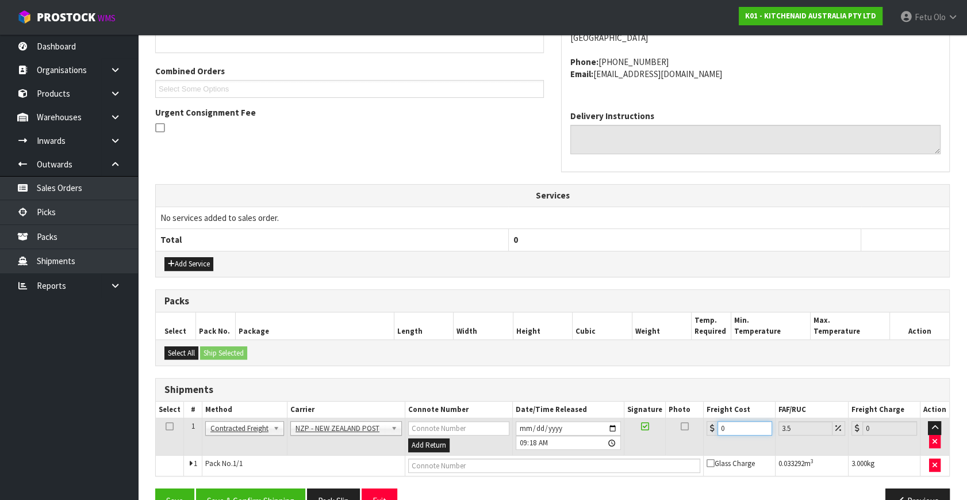
drag, startPoint x: 729, startPoint y: 425, endPoint x: 672, endPoint y: 440, distance: 58.9
click at [672, 440] on tr "1 Client Local Pickup Customer Local Pickup Company Freight Contracted Freight …" at bounding box center [553, 436] width 794 height 37
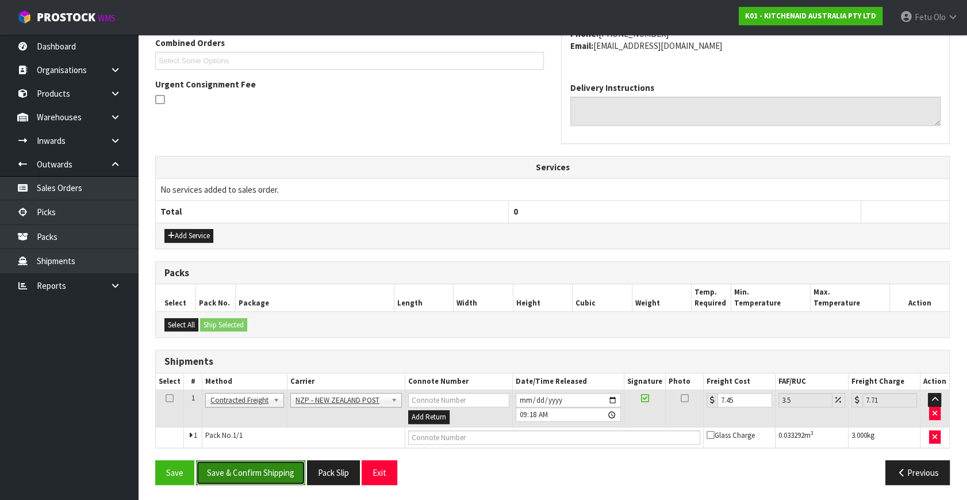
click at [233, 472] on button "Save & Confirm Shipping" at bounding box center [250, 472] width 109 height 25
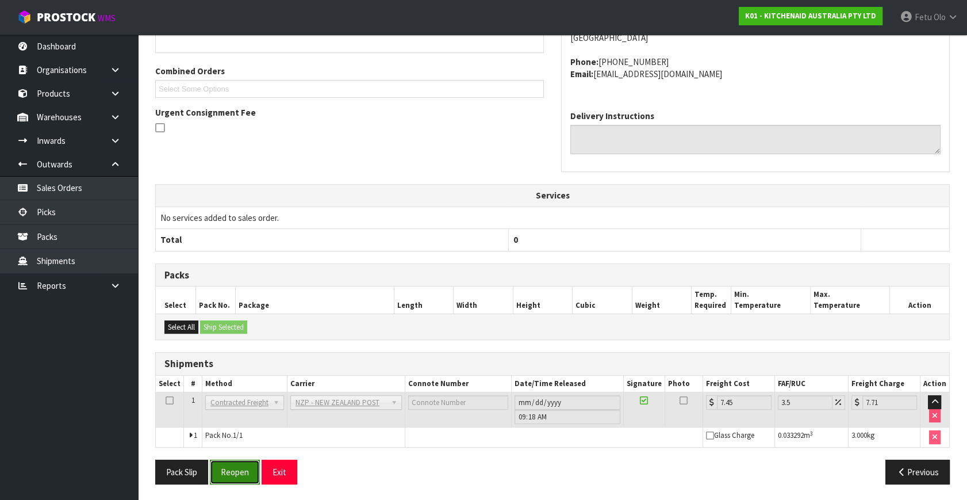
click at [235, 466] on button "Reopen" at bounding box center [235, 471] width 50 height 25
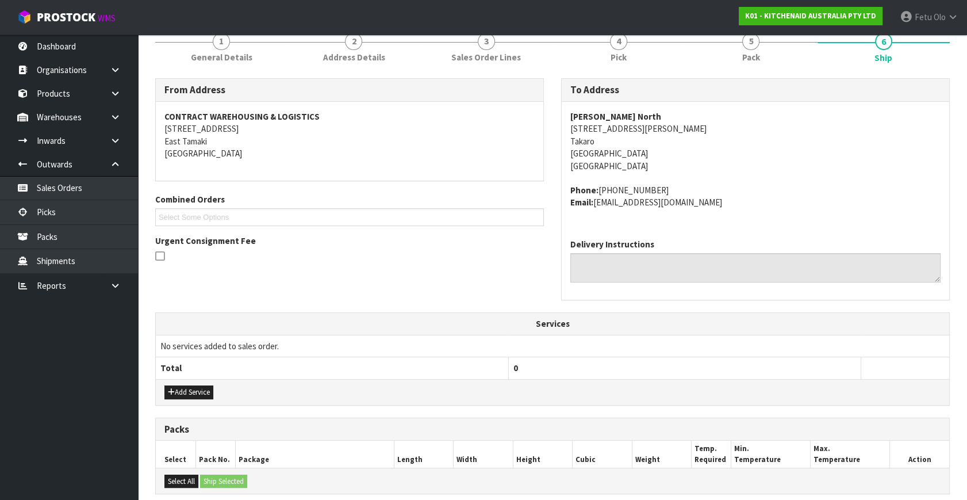
scroll to position [261, 0]
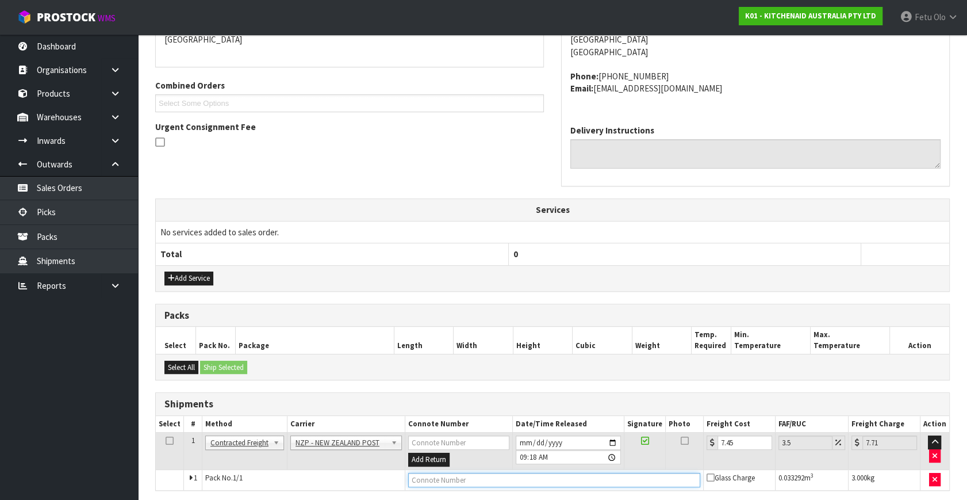
click at [457, 473] on input "text" at bounding box center [554, 480] width 292 height 14
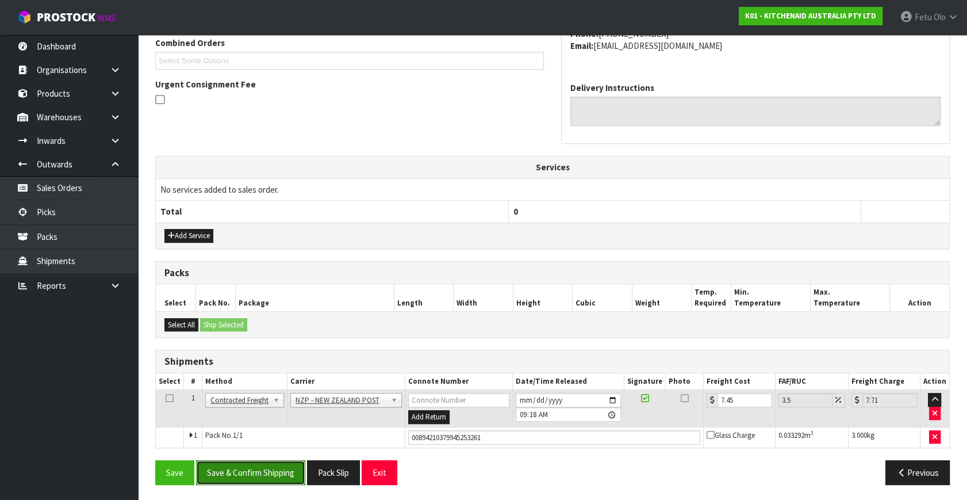
click at [238, 469] on button "Save & Confirm Shipping" at bounding box center [250, 472] width 109 height 25
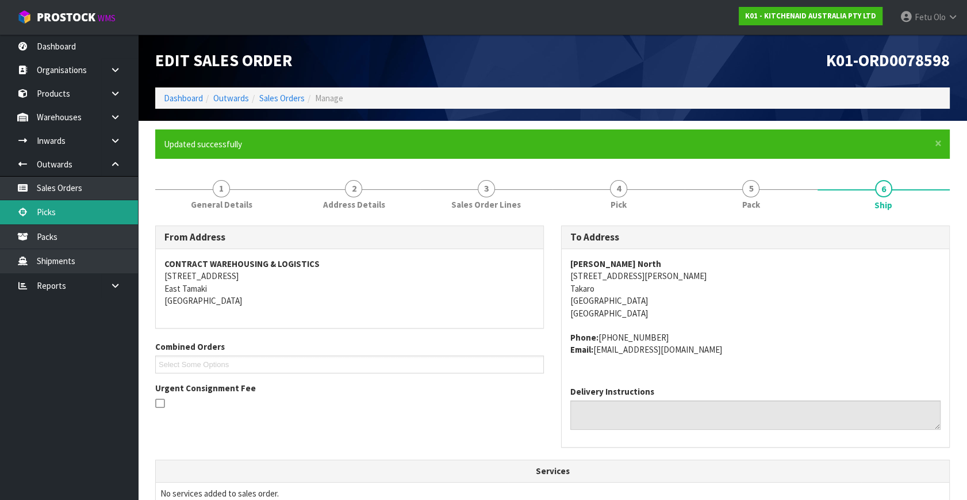
click at [48, 212] on link "Picks" at bounding box center [69, 212] width 138 height 24
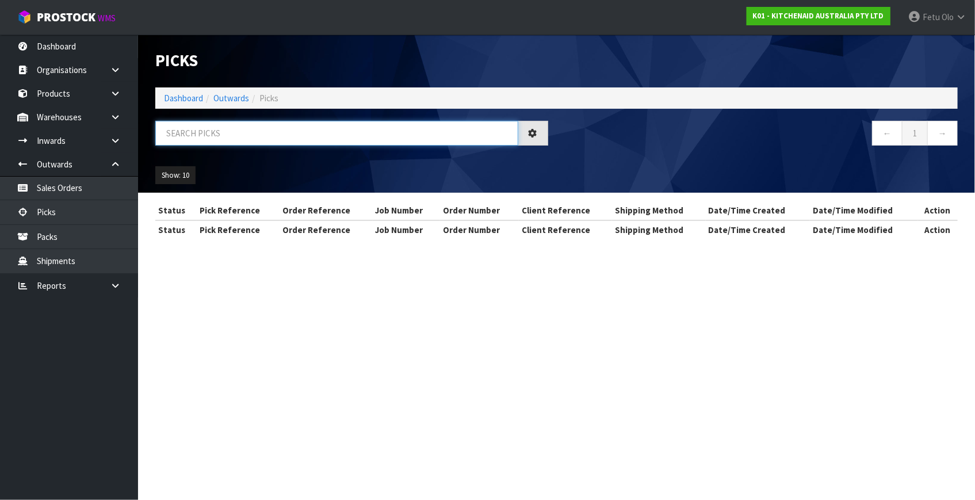
click at [288, 134] on input "text" at bounding box center [336, 133] width 363 height 25
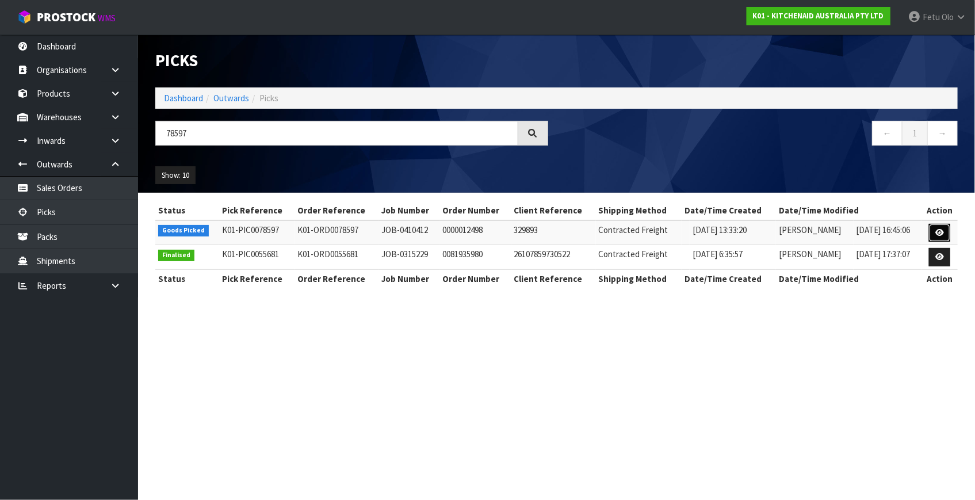
click at [934, 235] on link at bounding box center [939, 233] width 21 height 18
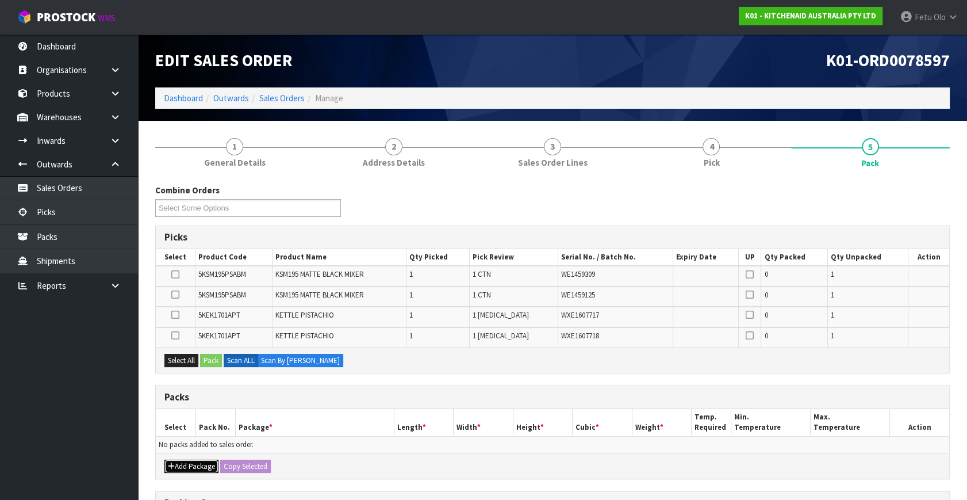
click at [187, 466] on button "Add Package" at bounding box center [191, 466] width 54 height 14
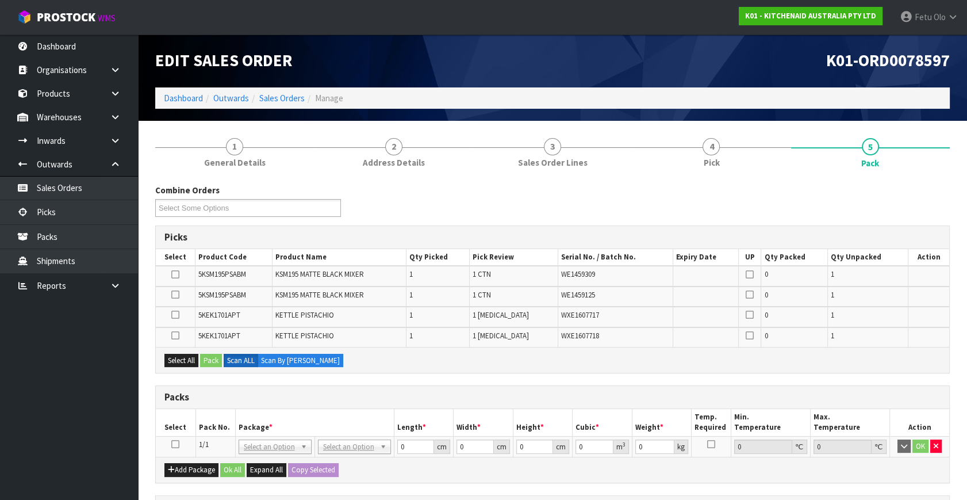
click at [176, 444] on icon at bounding box center [175, 444] width 8 height 1
click at [275, 409] on th "Package *" at bounding box center [314, 422] width 159 height 27
click at [323, 397] on h3 "Packs" at bounding box center [552, 397] width 776 height 11
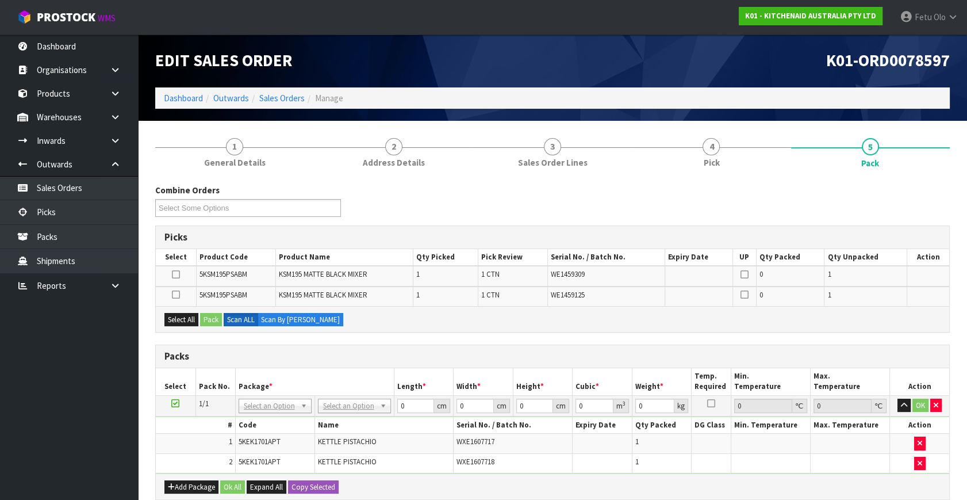
click at [173, 403] on icon at bounding box center [175, 403] width 8 height 1
click at [267, 368] on th "Package *" at bounding box center [314, 381] width 159 height 27
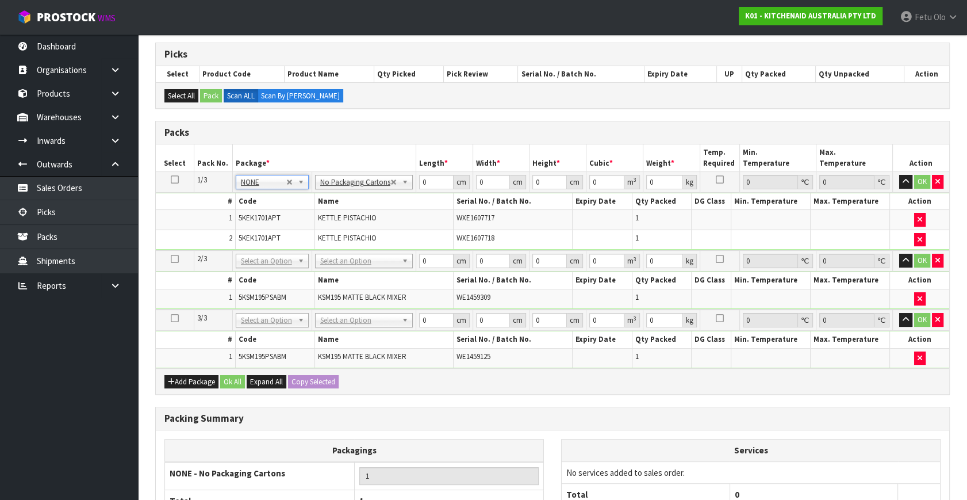
scroll to position [293, 0]
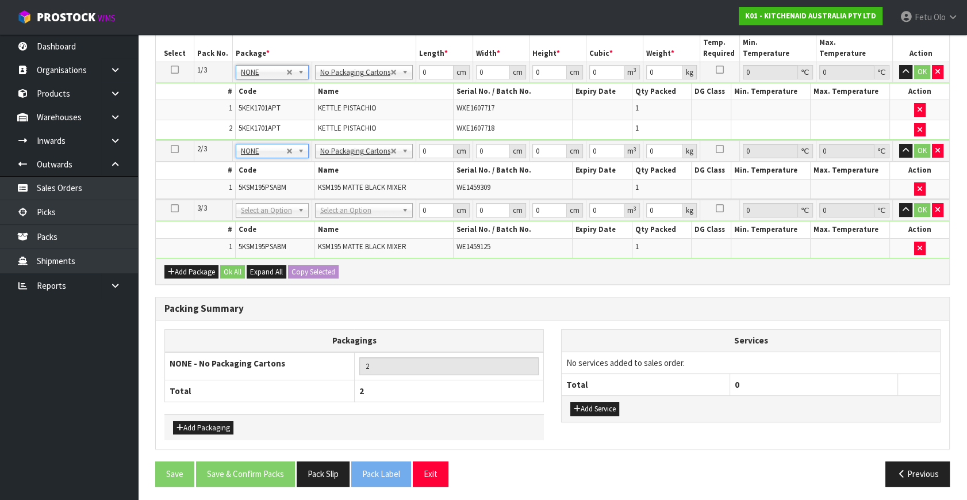
drag, startPoint x: 277, startPoint y: 215, endPoint x: 277, endPoint y: 227, distance: 11.5
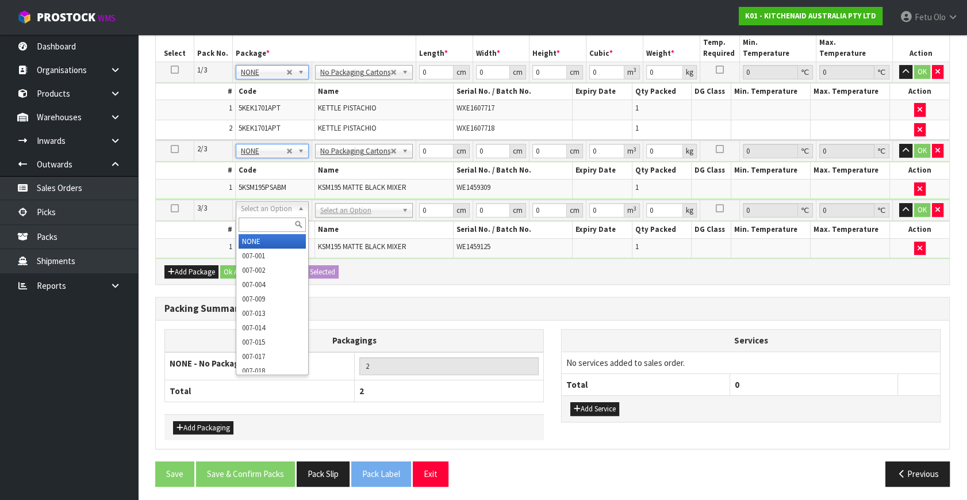
drag, startPoint x: 275, startPoint y: 242, endPoint x: 427, endPoint y: 177, distance: 164.4
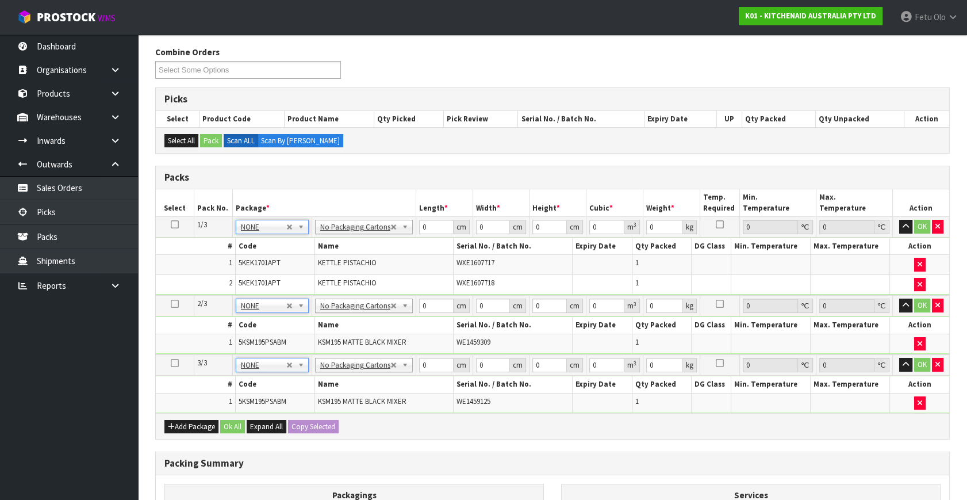
scroll to position [136, 0]
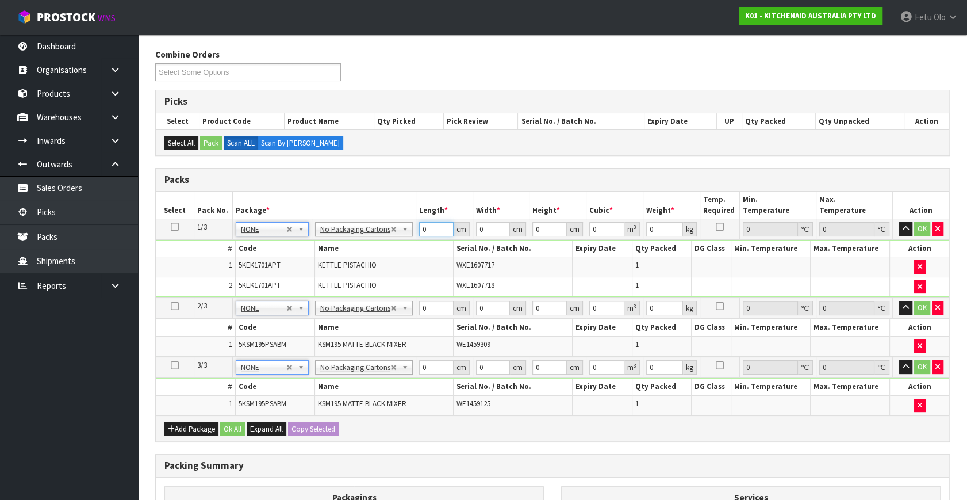
drag, startPoint x: 411, startPoint y: 236, endPoint x: 302, endPoint y: 279, distance: 117.3
click at [302, 278] on tbody "1/3 NONE 007-001 007-002 007-004 007-009 007-013 007-014 007-015 007-017 007-01…" at bounding box center [553, 258] width 794 height 79
click button "OK" at bounding box center [922, 229] width 16 height 14
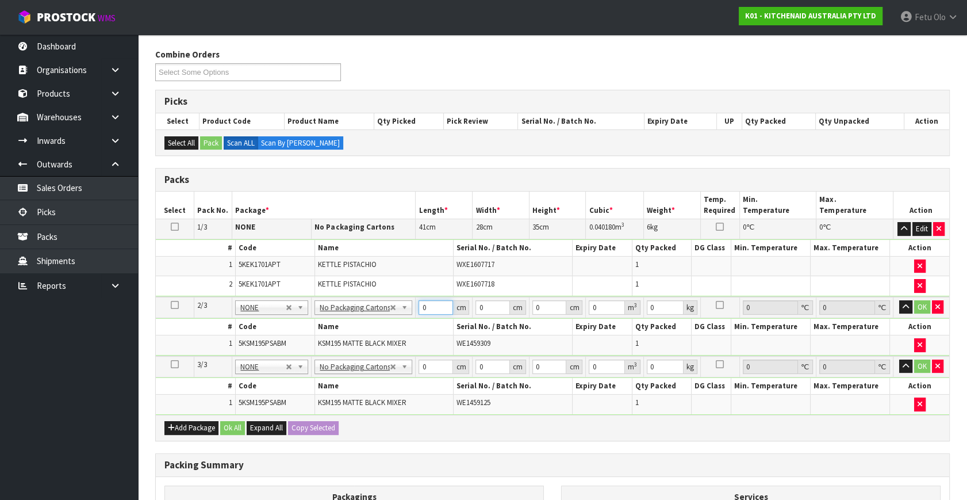
drag, startPoint x: 408, startPoint y: 311, endPoint x: 383, endPoint y: 316, distance: 25.9
click at [383, 316] on tbody "2/3 NONE 007-001 007-002 007-004 007-009 007-013 007-014 007-015 007-017 007-01…" at bounding box center [553, 326] width 794 height 59
click button "OK" at bounding box center [922, 307] width 16 height 14
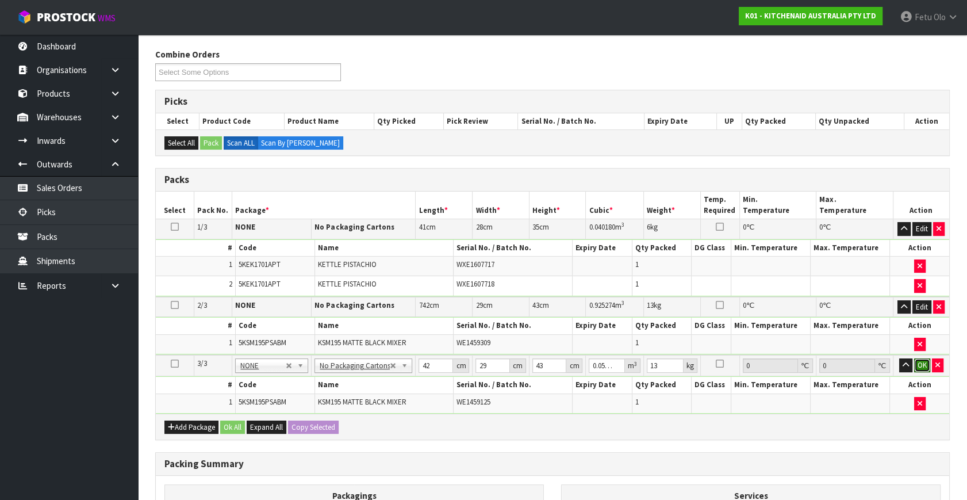
click button "OK" at bounding box center [922, 365] width 16 height 14
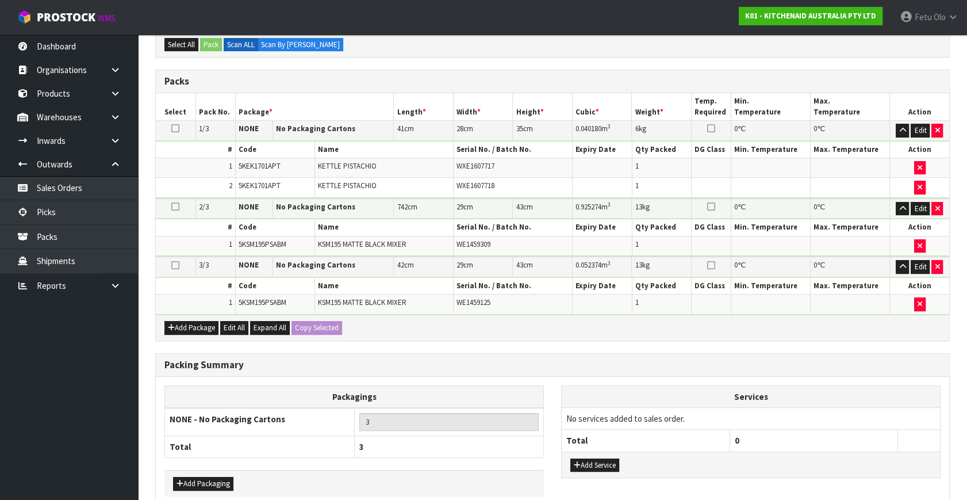
scroll to position [289, 0]
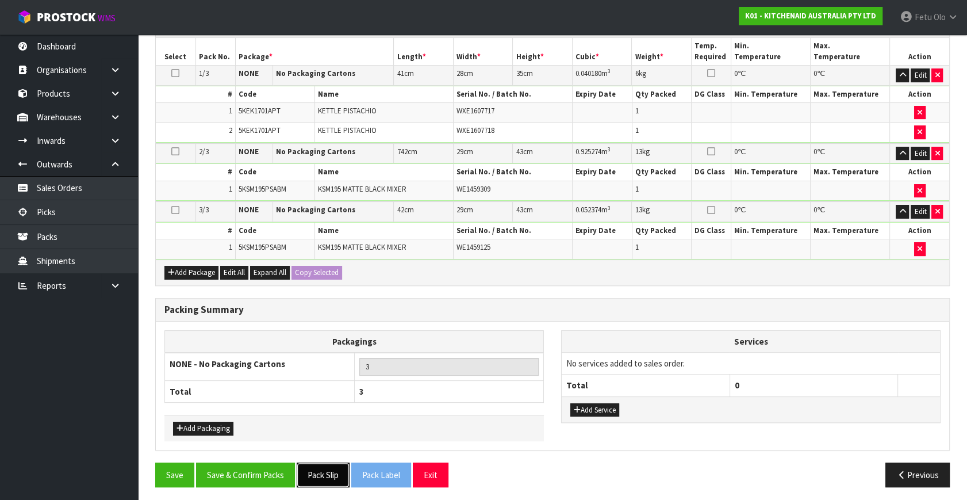
click at [328, 463] on button "Pack Slip" at bounding box center [323, 474] width 53 height 25
drag, startPoint x: 273, startPoint y: 470, endPoint x: 206, endPoint y: 451, distance: 69.5
click at [273, 470] on button "Save & Confirm Packs" at bounding box center [245, 474] width 99 height 25
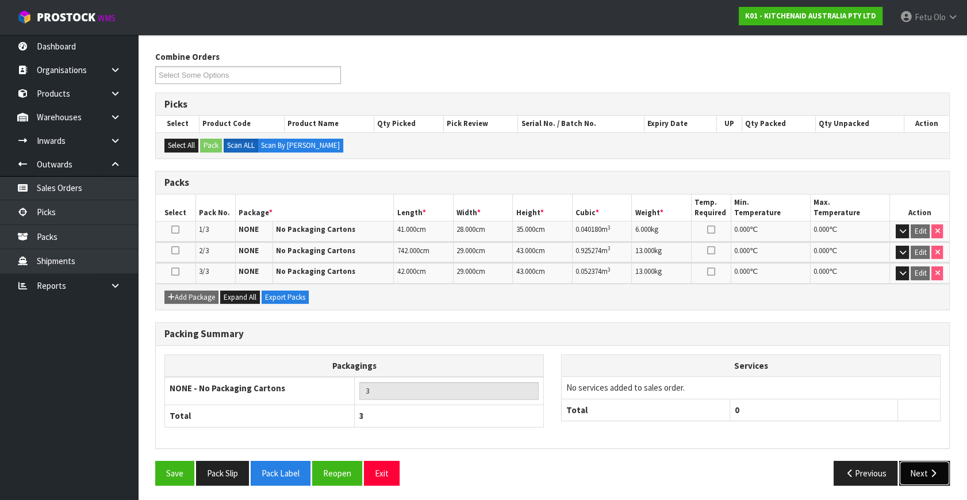
click at [922, 472] on button "Next" at bounding box center [924, 473] width 51 height 25
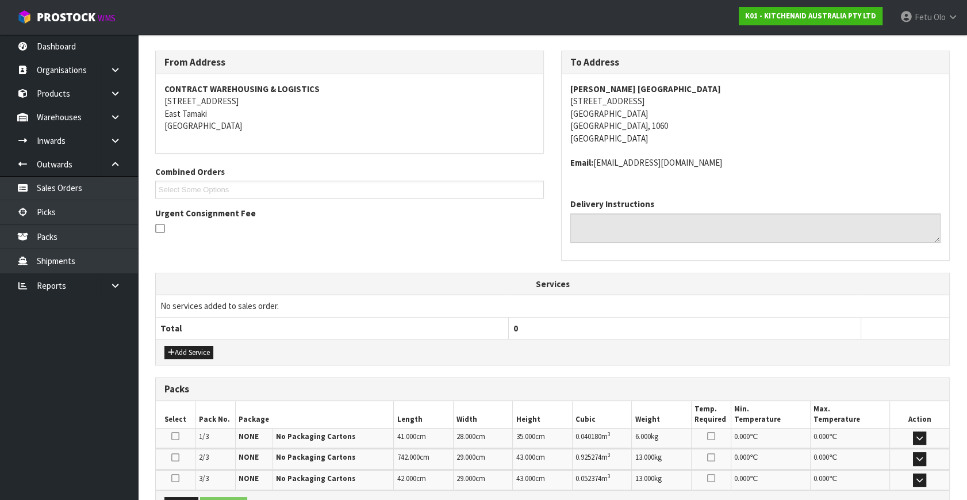
scroll to position [312, 0]
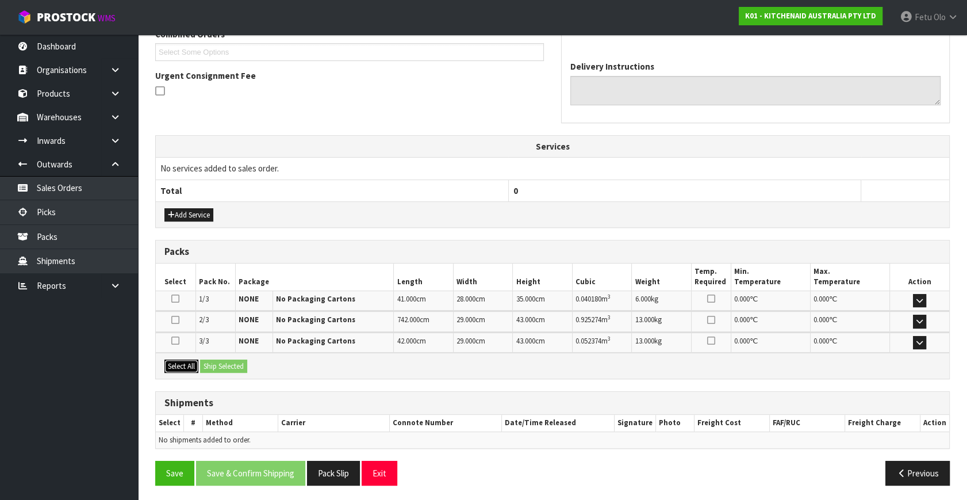
click at [183, 361] on button "Select All" at bounding box center [181, 366] width 34 height 14
click at [231, 362] on button "Ship Selected" at bounding box center [223, 366] width 47 height 14
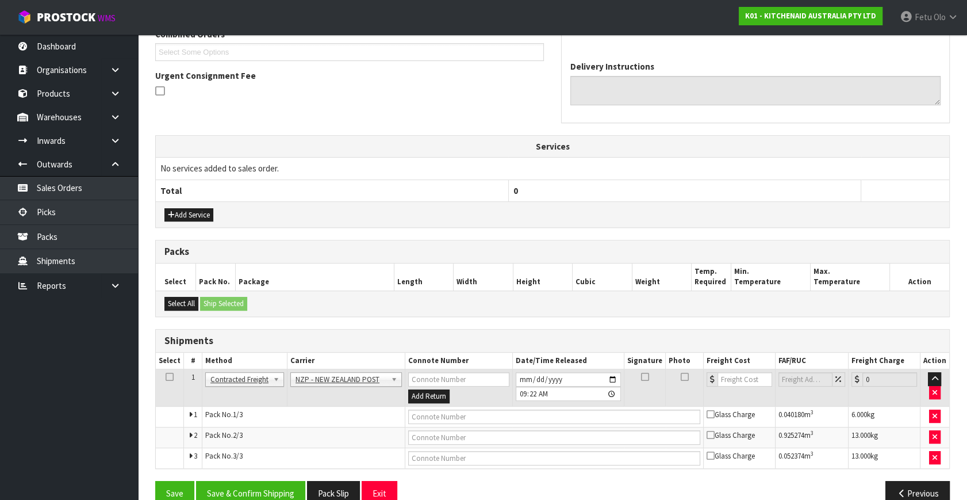
scroll to position [333, 0]
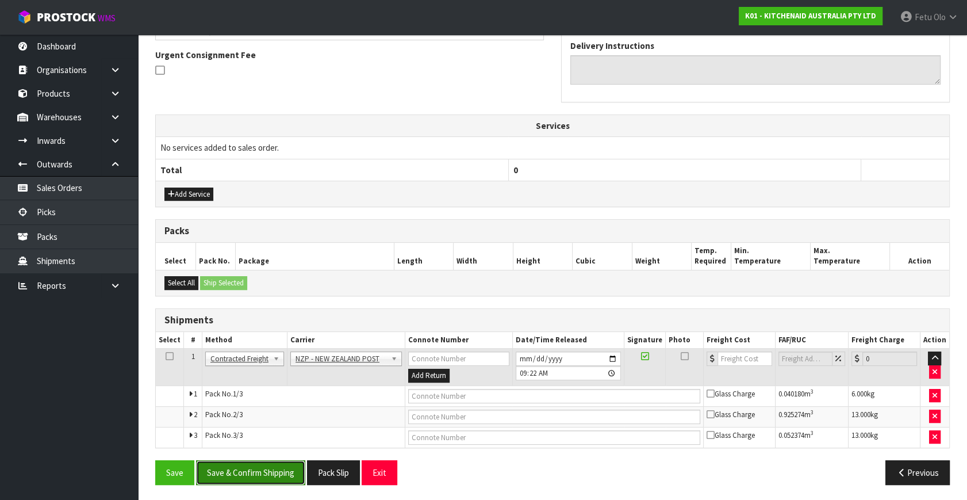
click at [278, 471] on button "Save & Confirm Shipping" at bounding box center [250, 472] width 109 height 25
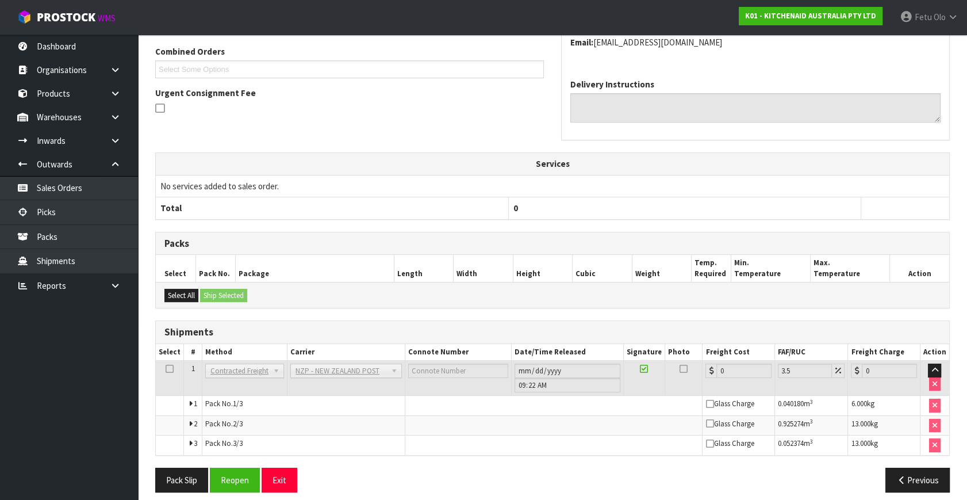
scroll to position [313, 0]
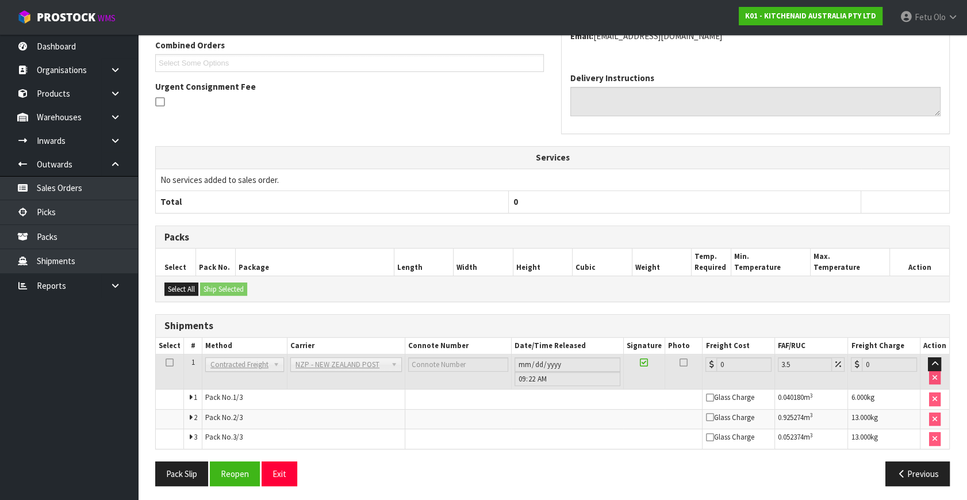
click at [826, 225] on div "Packs Select Pack No. Package Length Width Height Cubic Weight Temp. Required M…" at bounding box center [552, 263] width 795 height 77
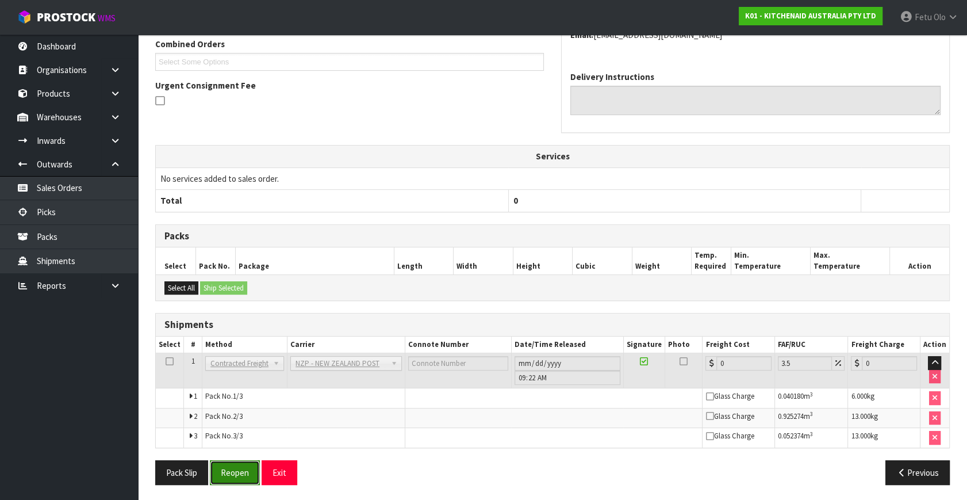
click at [244, 472] on button "Reopen" at bounding box center [235, 472] width 50 height 25
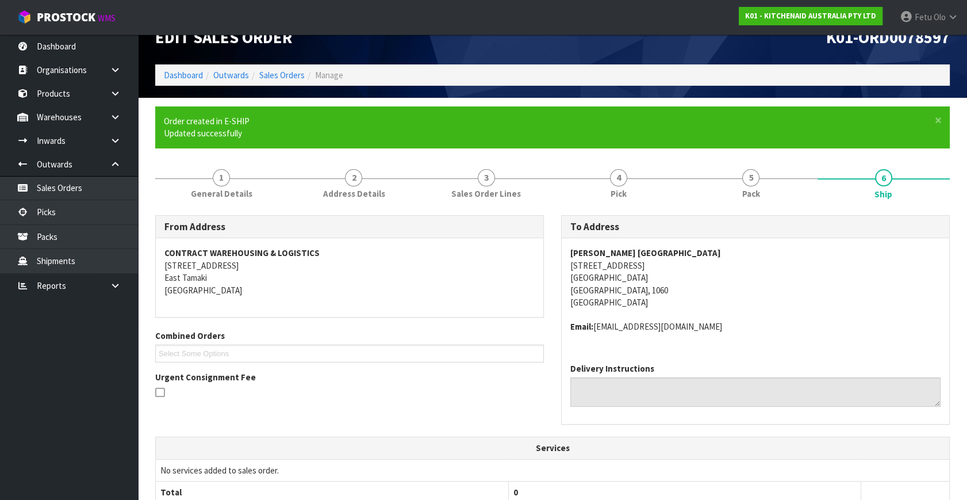
scroll to position [0, 0]
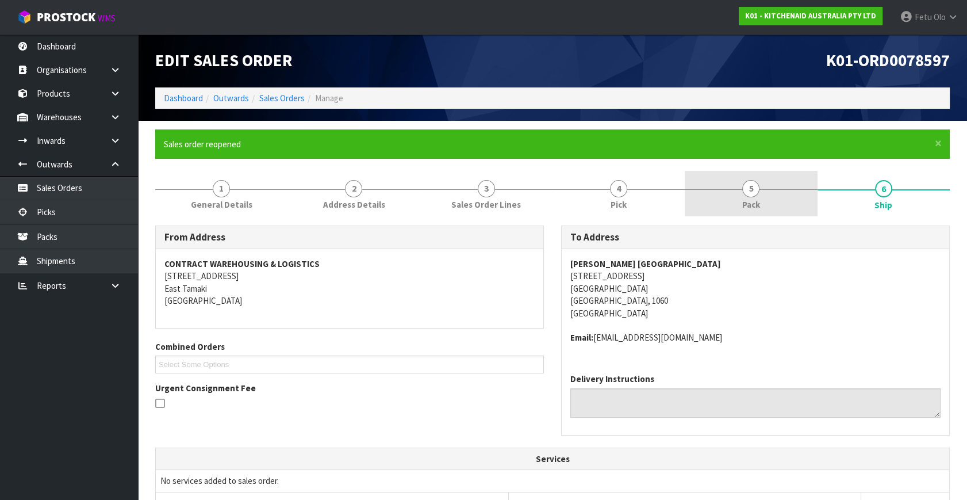
click at [750, 201] on span "Pack" at bounding box center [751, 204] width 18 height 12
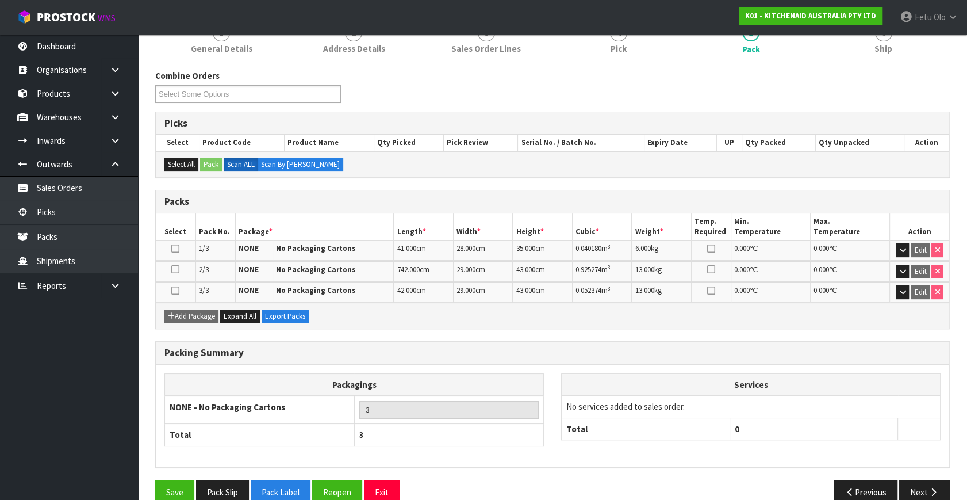
scroll to position [156, 0]
drag, startPoint x: 347, startPoint y: 490, endPoint x: 353, endPoint y: 485, distance: 7.8
click at [347, 489] on button "Reopen" at bounding box center [337, 491] width 50 height 25
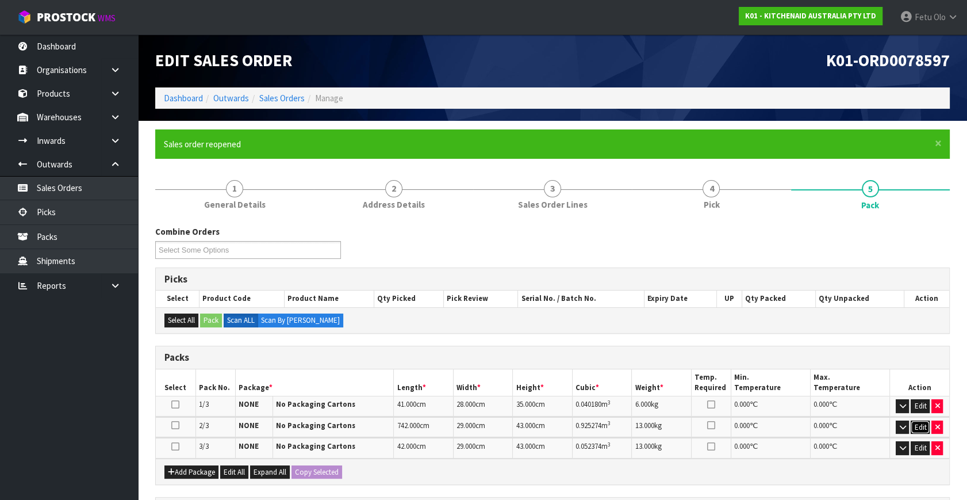
click at [920, 426] on button "Edit" at bounding box center [920, 427] width 19 height 14
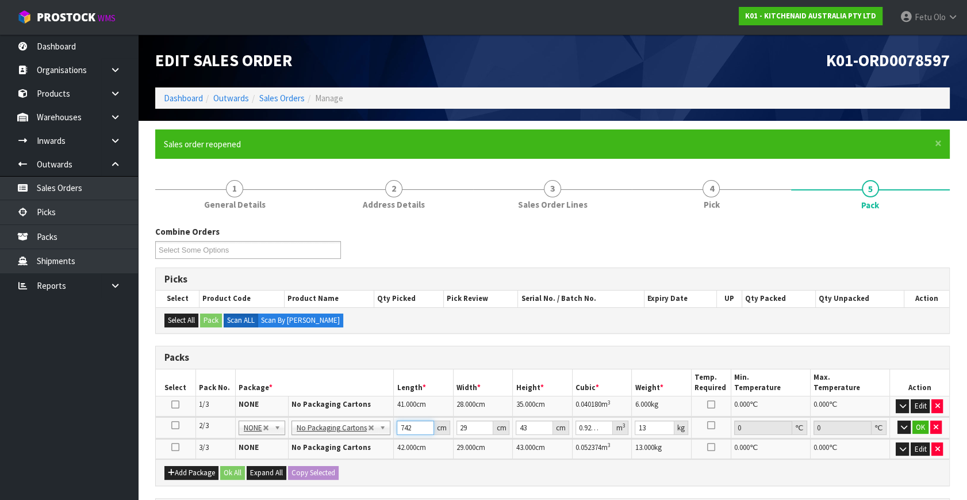
drag, startPoint x: 328, startPoint y: 445, endPoint x: 298, endPoint y: 447, distance: 29.4
click at [298, 447] on table "Select Pack No. Package * Length * Width * Height * Cubic * Weight * Temp. Requ…" at bounding box center [553, 414] width 794 height 90
click at [922, 428] on button "OK" at bounding box center [921, 427] width 16 height 14
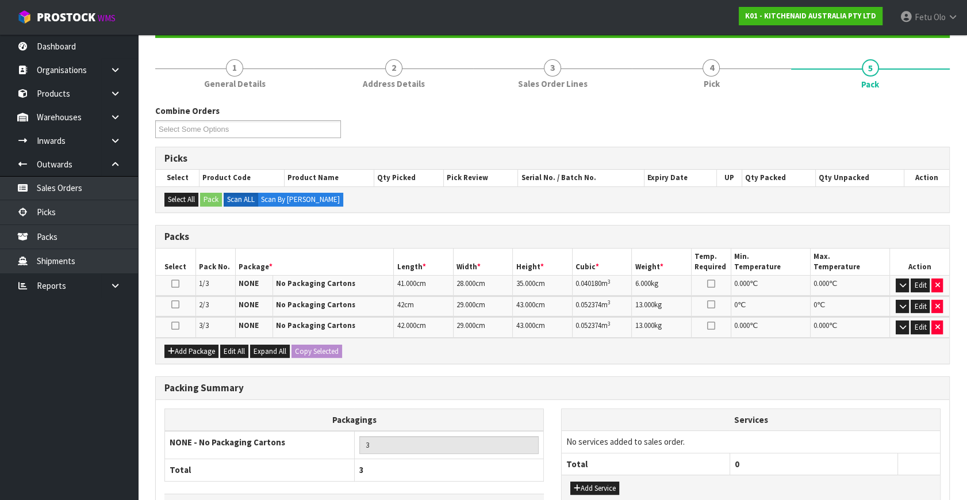
scroll to position [201, 0]
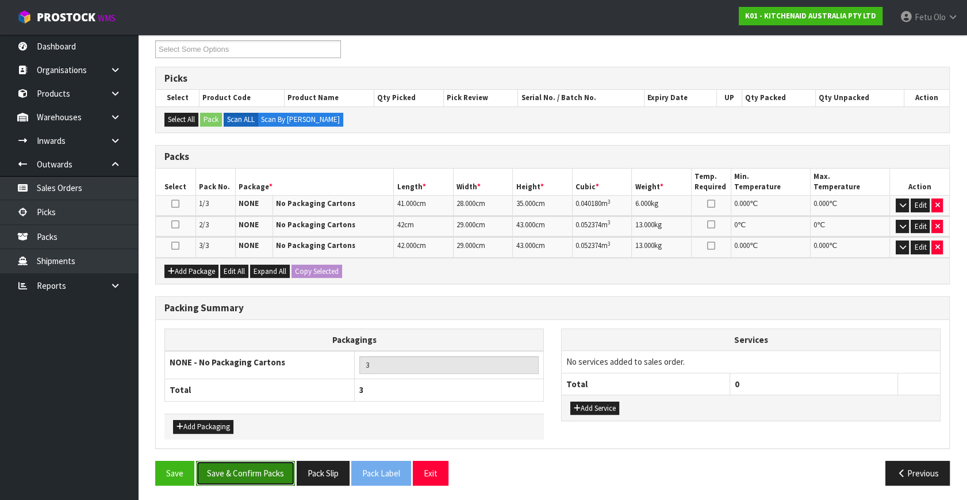
click at [255, 461] on button "Save & Confirm Packs" at bounding box center [245, 473] width 99 height 25
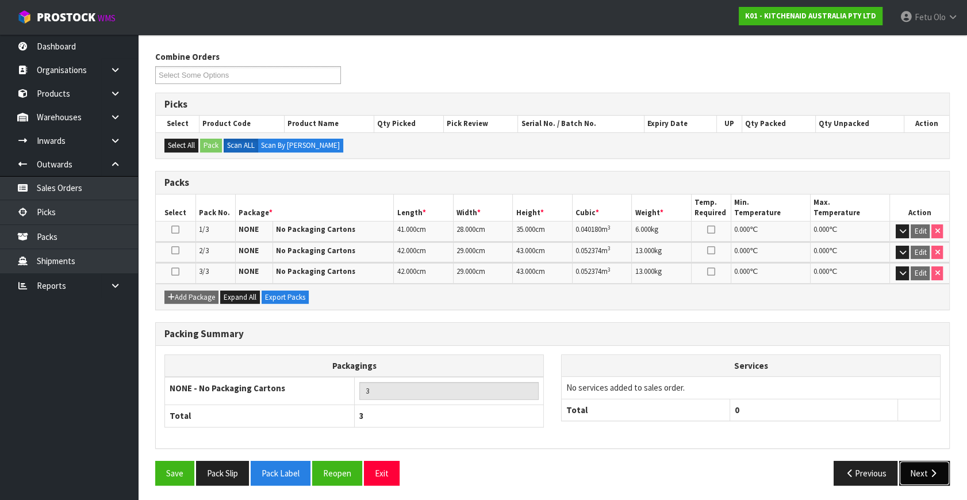
click at [930, 469] on icon "button" at bounding box center [933, 473] width 11 height 9
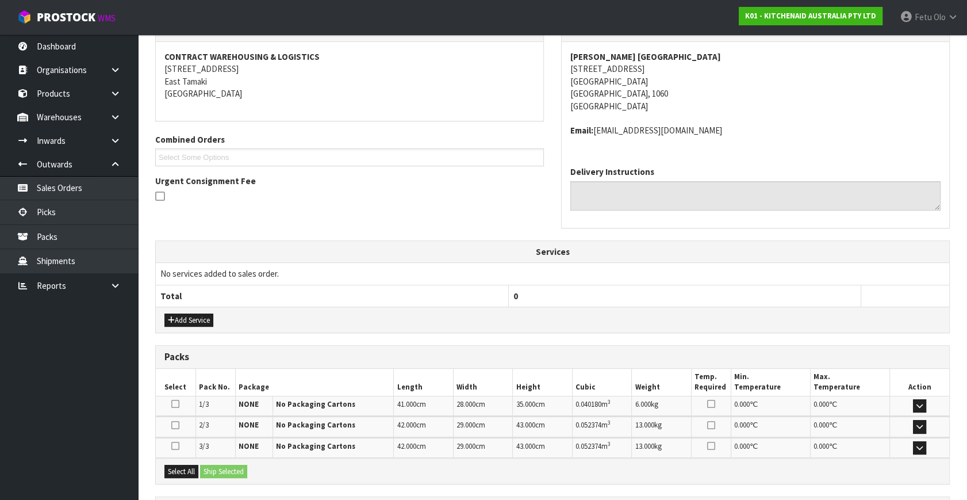
scroll to position [312, 0]
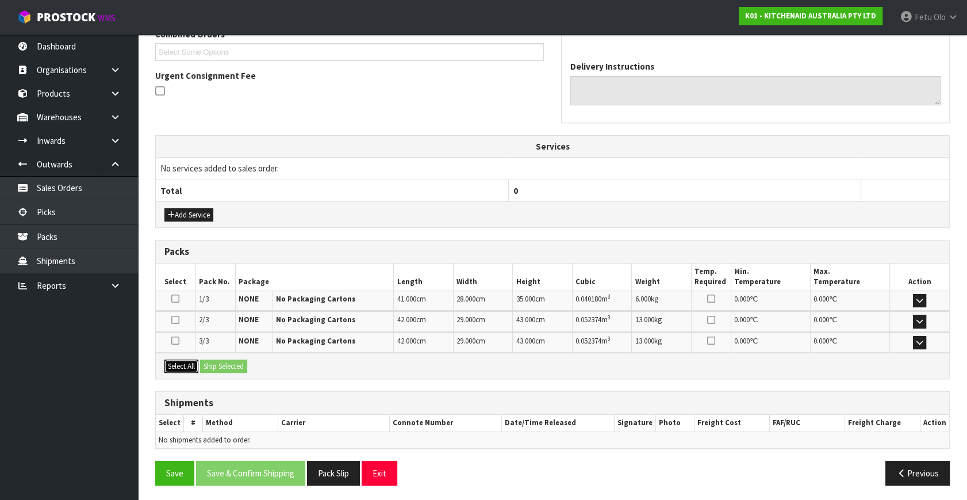
drag, startPoint x: 181, startPoint y: 361, endPoint x: 202, endPoint y: 361, distance: 21.3
click at [182, 361] on button "Select All" at bounding box center [181, 366] width 34 height 14
click at [210, 359] on button "Ship Selected" at bounding box center [223, 366] width 47 height 14
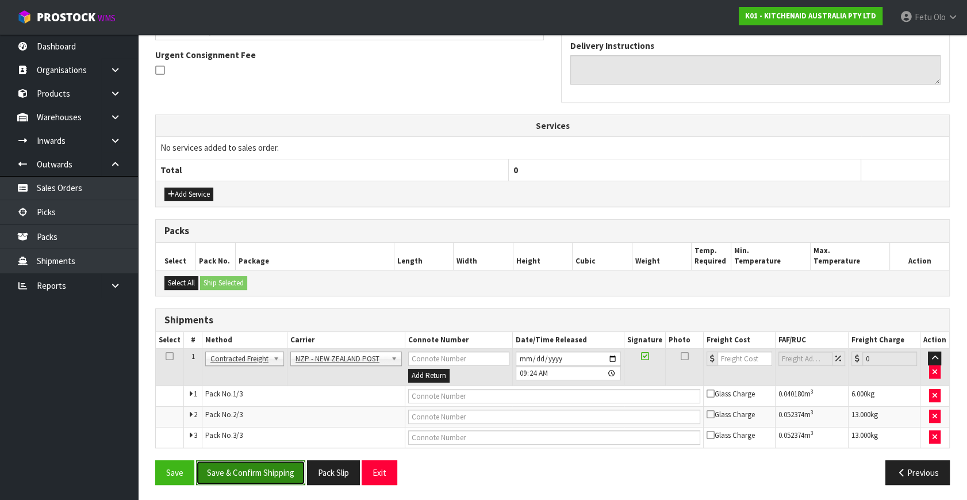
click at [249, 472] on button "Save & Confirm Shipping" at bounding box center [250, 472] width 109 height 25
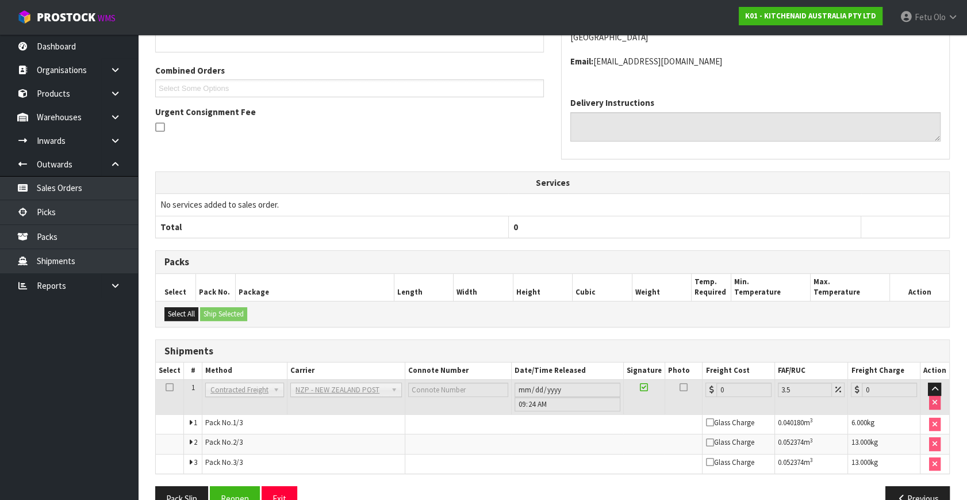
scroll to position [302, 0]
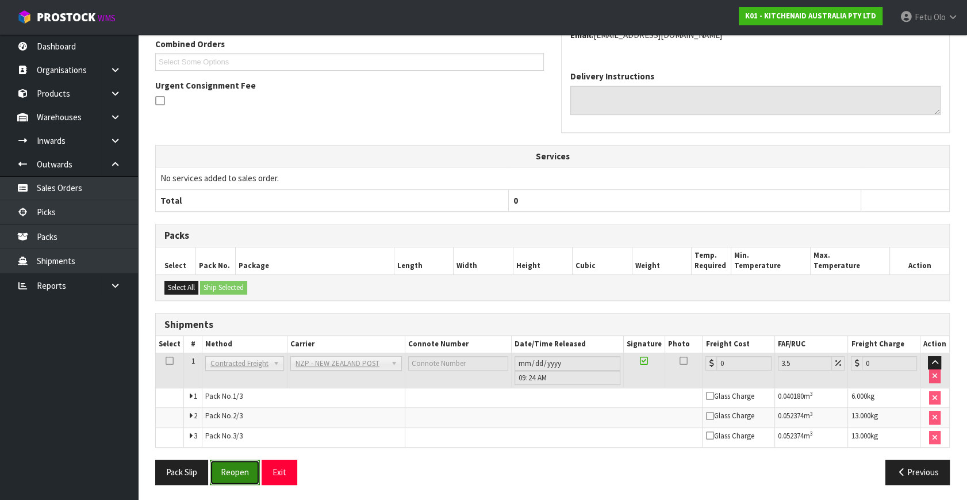
click at [226, 477] on button "Reopen" at bounding box center [235, 471] width 50 height 25
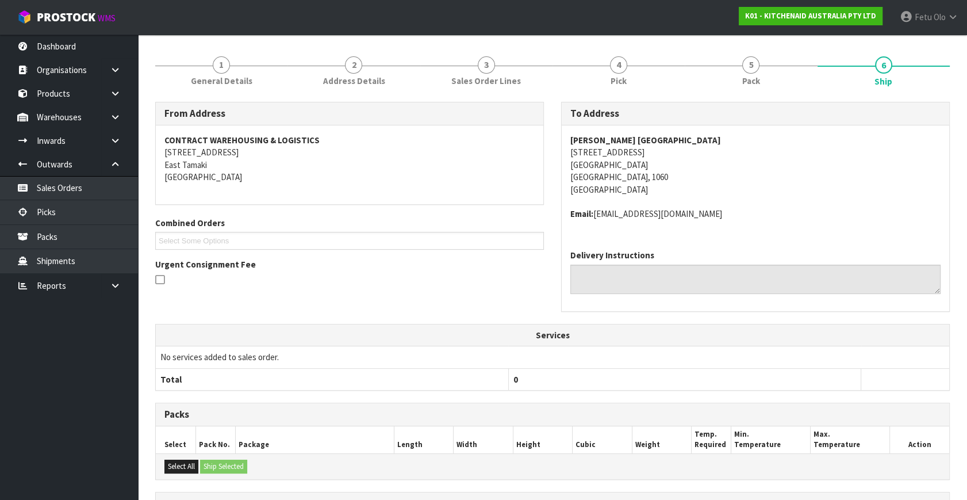
scroll to position [261, 0]
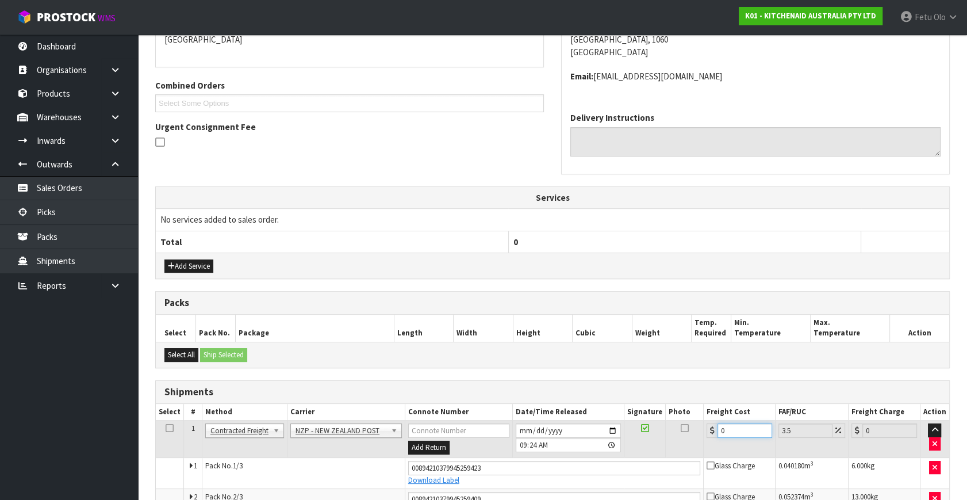
drag, startPoint x: 724, startPoint y: 431, endPoint x: 531, endPoint y: 439, distance: 193.4
click at [534, 439] on tr "1 Client Local Pickup Customer Local Pickup Company Freight Contracted Freight …" at bounding box center [553, 438] width 794 height 37
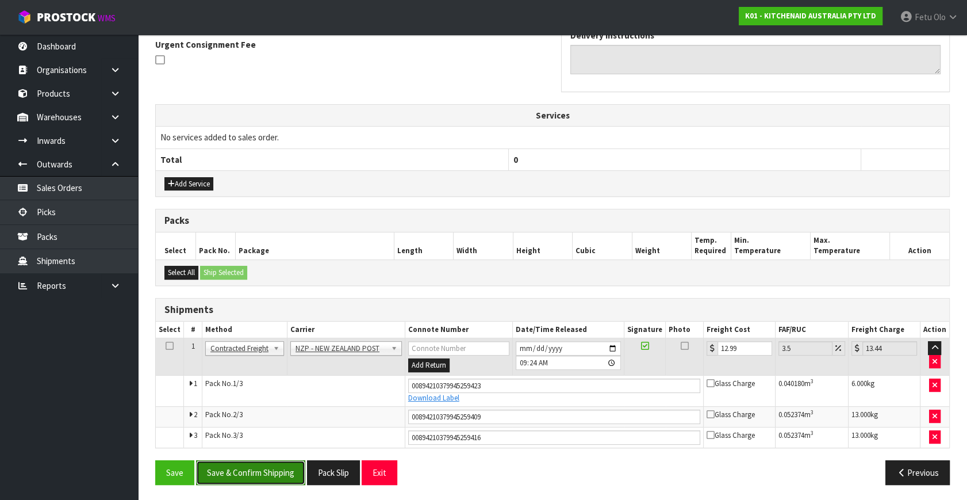
click at [273, 469] on button "Save & Confirm Shipping" at bounding box center [250, 472] width 109 height 25
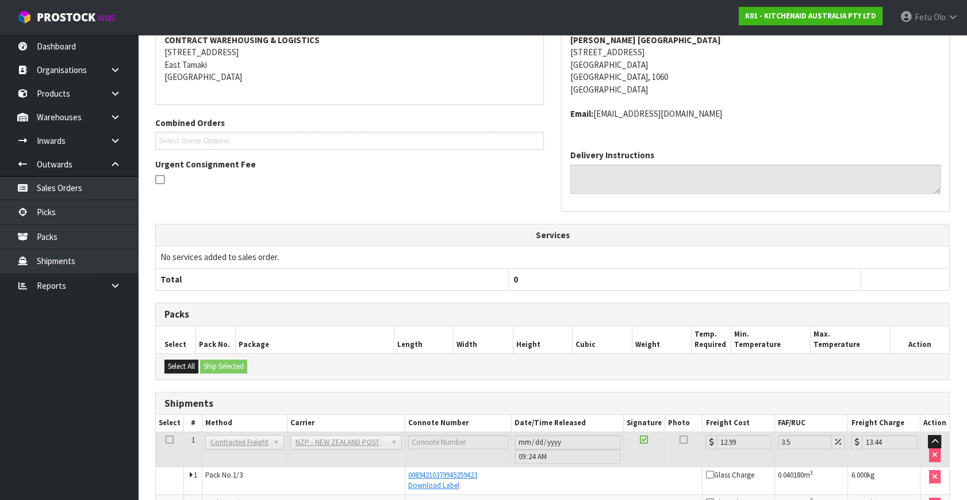
scroll to position [311, 0]
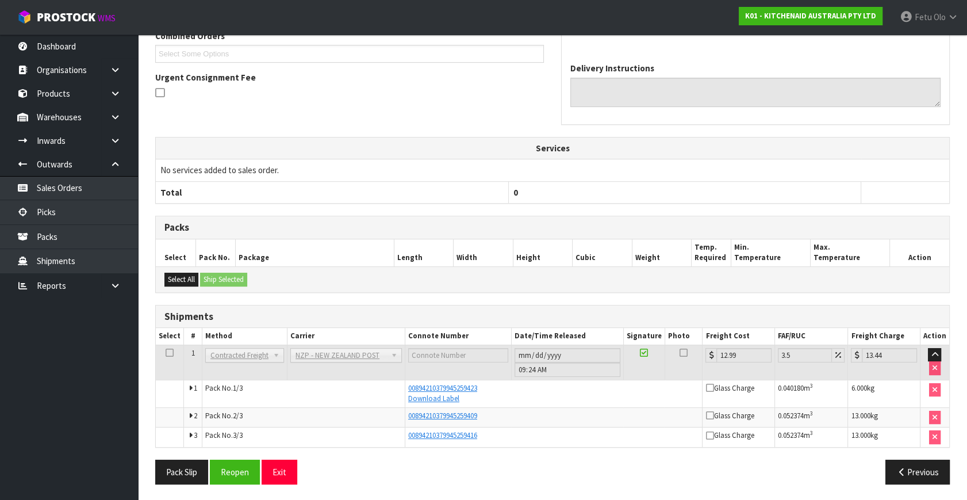
click at [794, 202] on div "Services No services added to sales order. Total 0" at bounding box center [552, 170] width 795 height 67
click at [559, 469] on div "Previous" at bounding box center [756, 471] width 406 height 25
click at [558, 469] on div "Previous" at bounding box center [756, 471] width 406 height 25
click at [868, 183] on th at bounding box center [905, 192] width 88 height 22
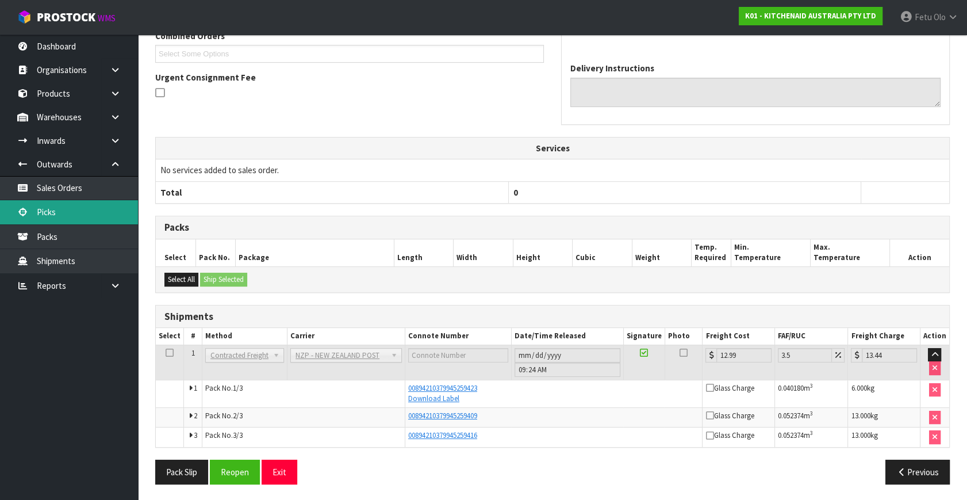
click at [46, 211] on link "Picks" at bounding box center [69, 212] width 138 height 24
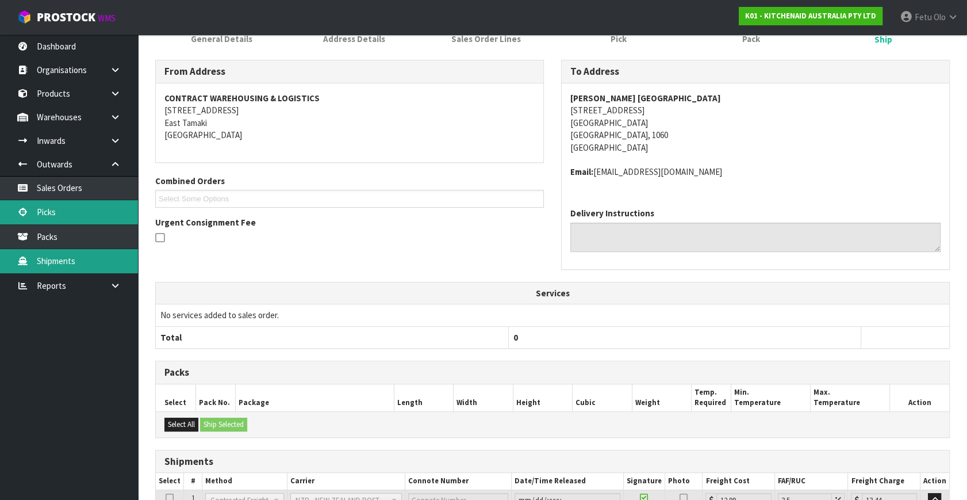
scroll to position [0, 0]
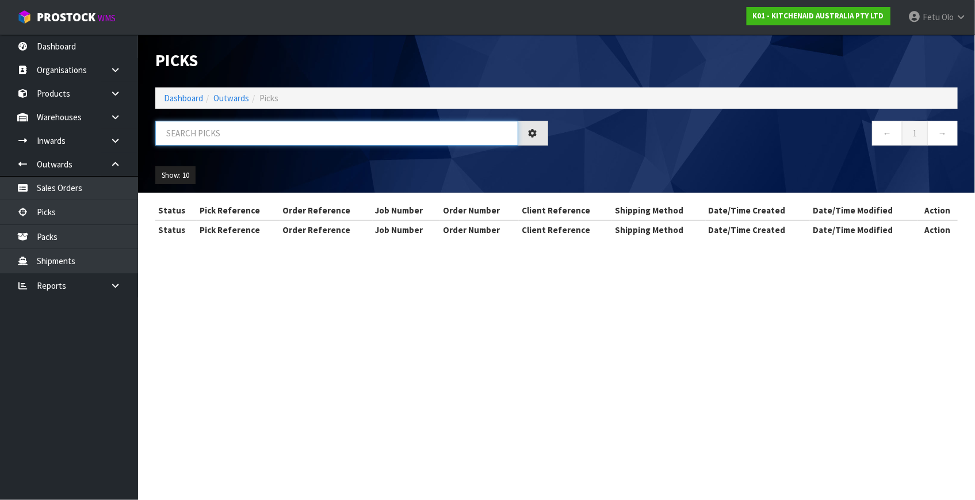
click at [303, 142] on input "text" at bounding box center [336, 133] width 363 height 25
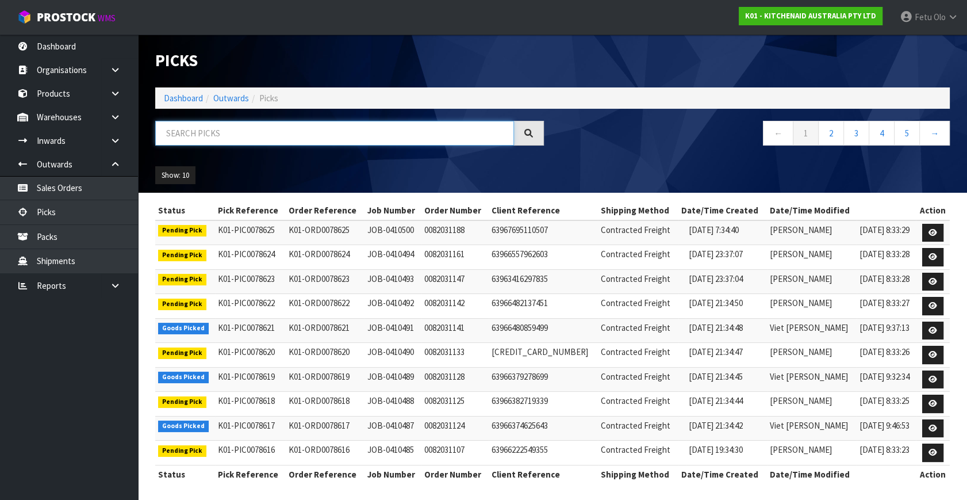
click at [281, 133] on input "text" at bounding box center [334, 133] width 359 height 25
drag, startPoint x: 723, startPoint y: 169, endPoint x: 711, endPoint y: 175, distance: 12.9
click at [723, 169] on div "Show: 10 5 10 25 50" at bounding box center [553, 176] width 812 height 36
click at [339, 132] on input "text" at bounding box center [334, 133] width 359 height 25
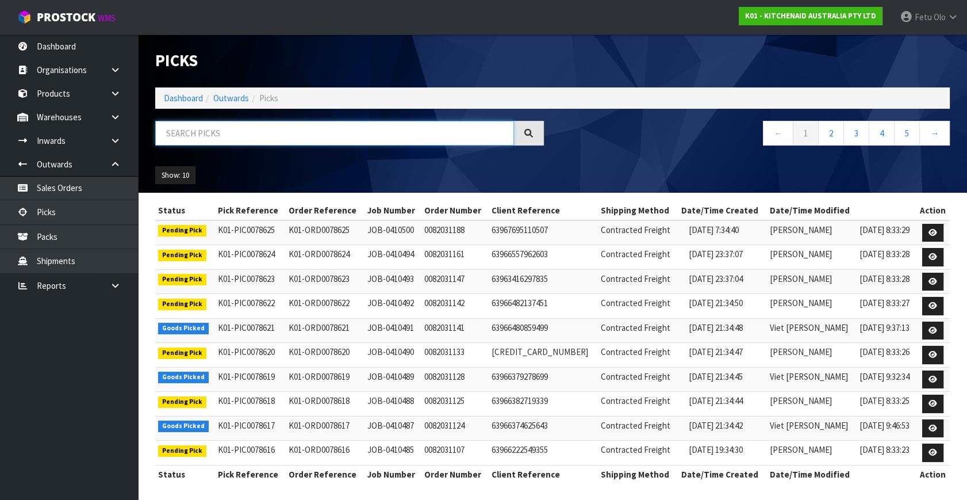
click at [339, 132] on input "text" at bounding box center [334, 133] width 359 height 25
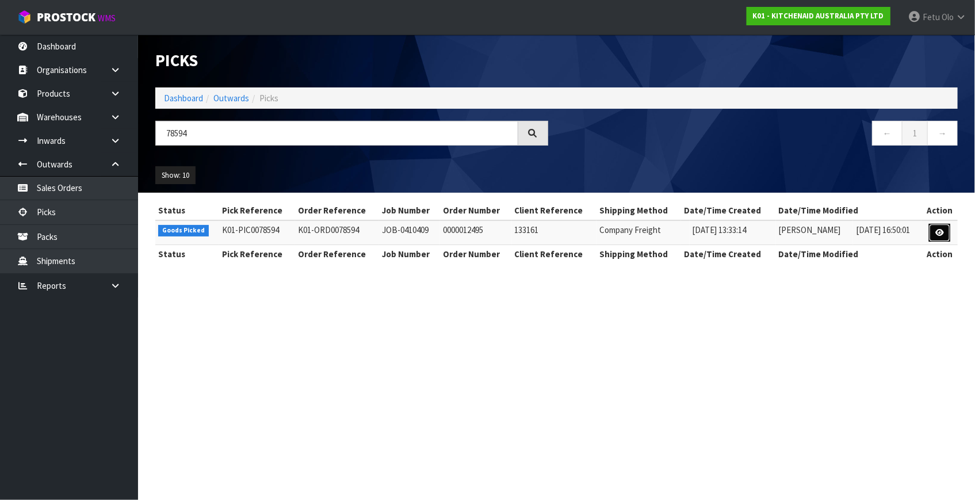
click at [929, 231] on link at bounding box center [939, 233] width 21 height 18
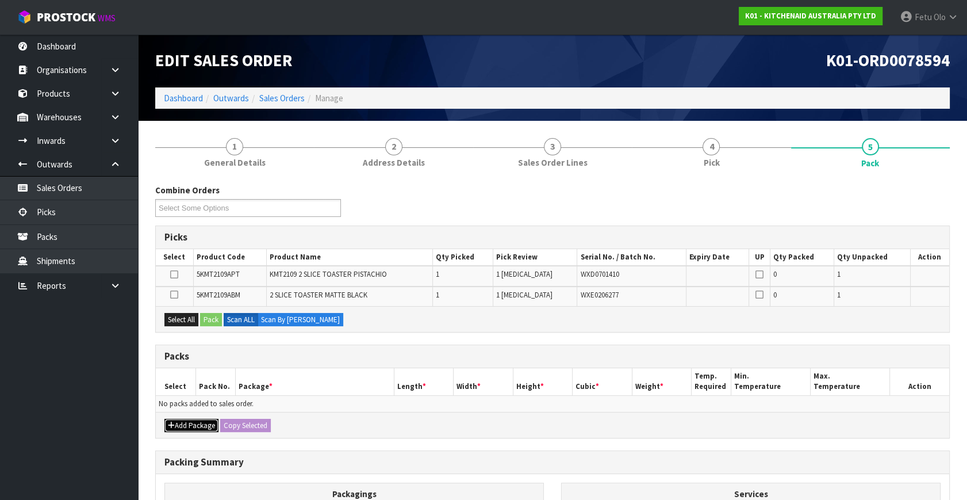
click at [178, 419] on button "Add Package" at bounding box center [191, 426] width 54 height 14
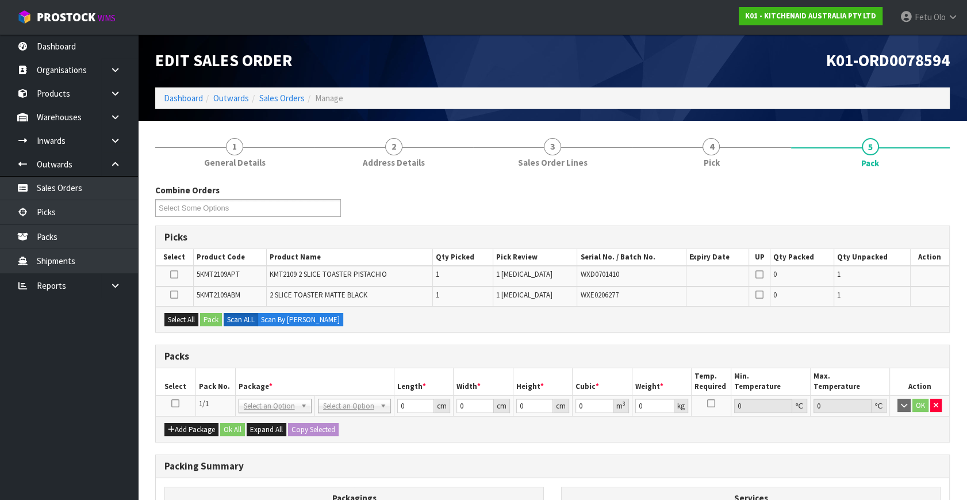
click at [174, 404] on icon at bounding box center [175, 403] width 8 height 1
click at [240, 384] on th "Package *" at bounding box center [314, 381] width 159 height 27
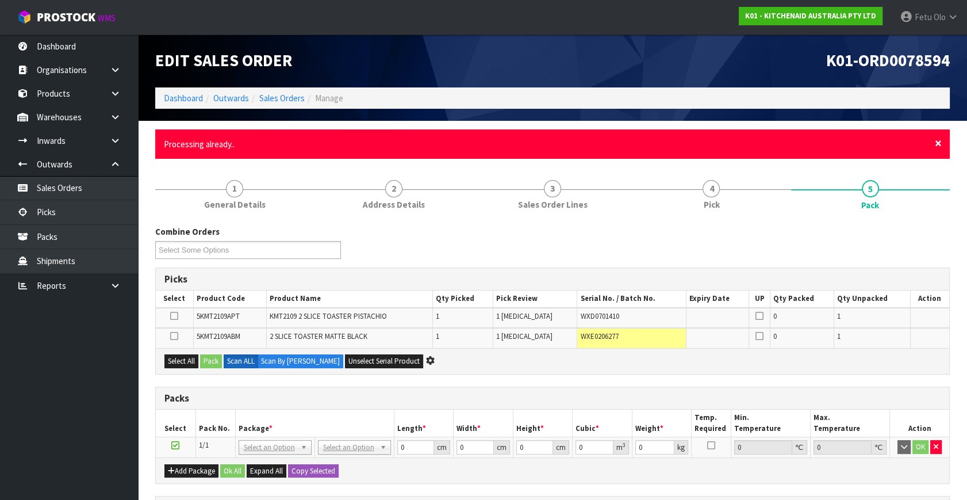
click at [939, 140] on span "×" at bounding box center [938, 143] width 7 height 16
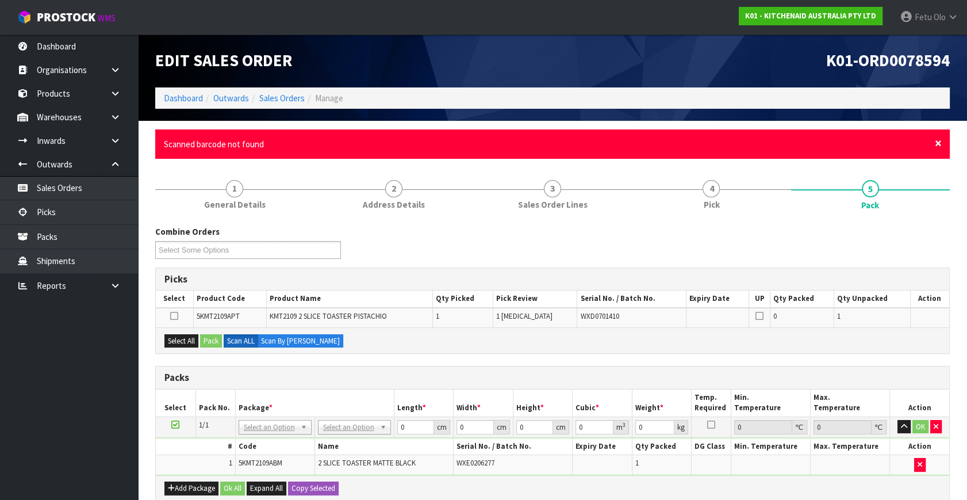
click at [937, 143] on span "×" at bounding box center [938, 143] width 7 height 16
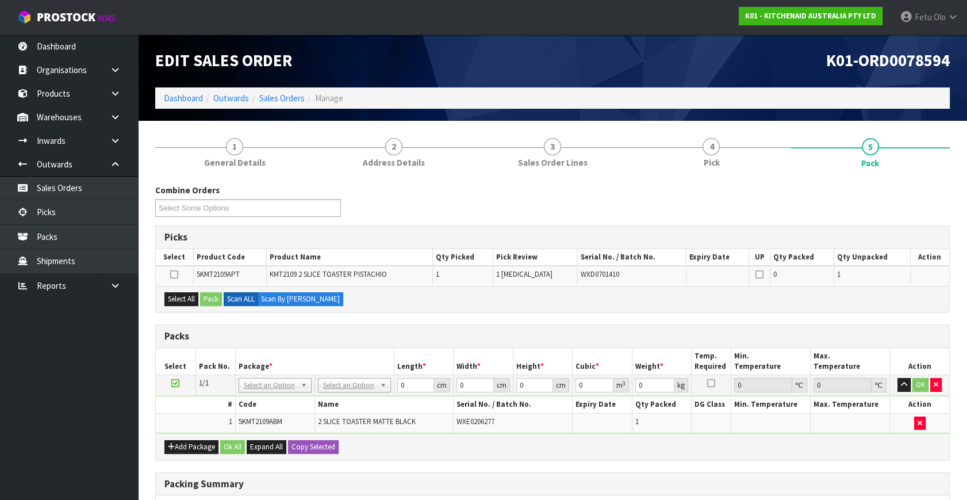
click at [106, 397] on ul "Dashboard Organisations Clients Consignees Carriers Products Categories Serial …" at bounding box center [69, 267] width 138 height 465
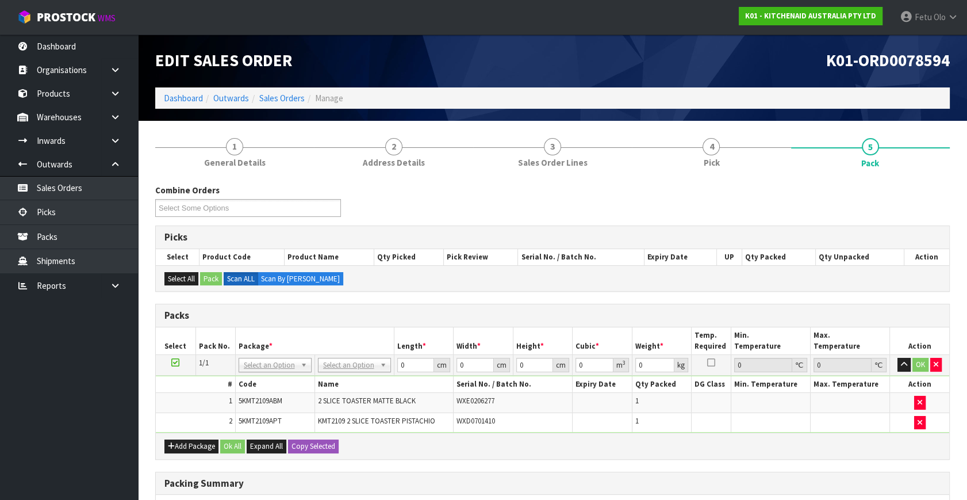
click at [178, 362] on icon at bounding box center [175, 362] width 8 height 1
click at [252, 210] on ul at bounding box center [248, 208] width 186 height 18
click at [344, 329] on th "Package *" at bounding box center [314, 340] width 159 height 27
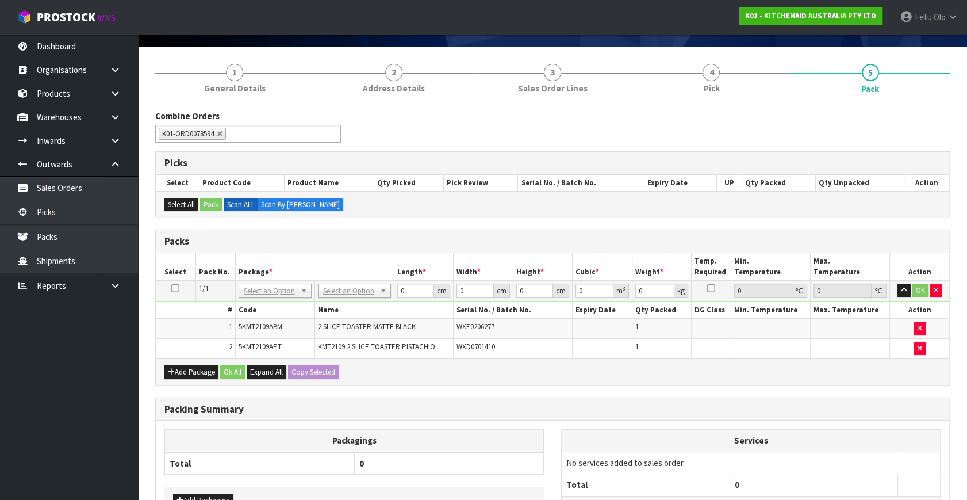
scroll to position [168, 0]
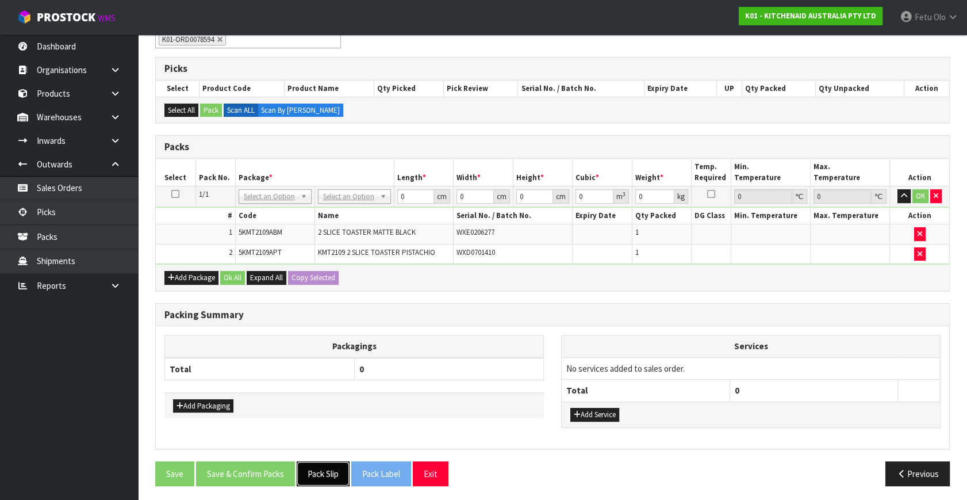
click at [321, 473] on button "Pack Slip" at bounding box center [323, 473] width 53 height 25
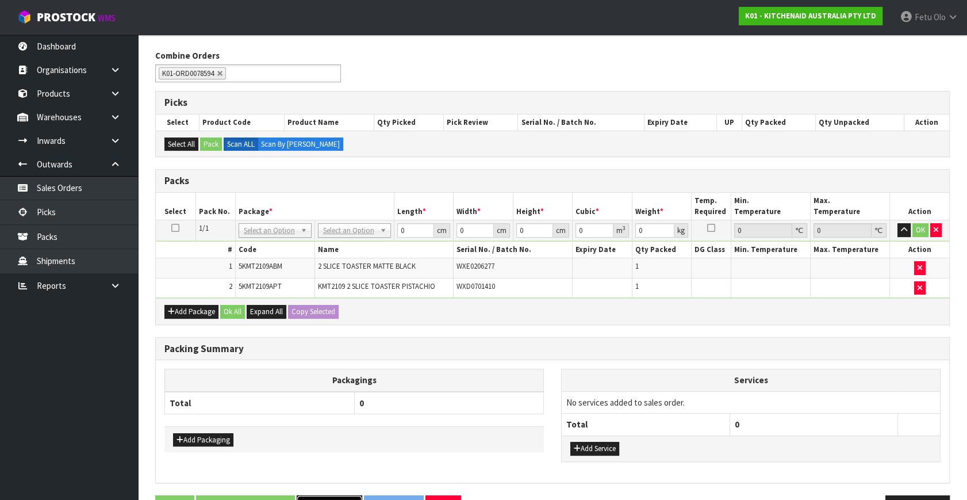
scroll to position [116, 0]
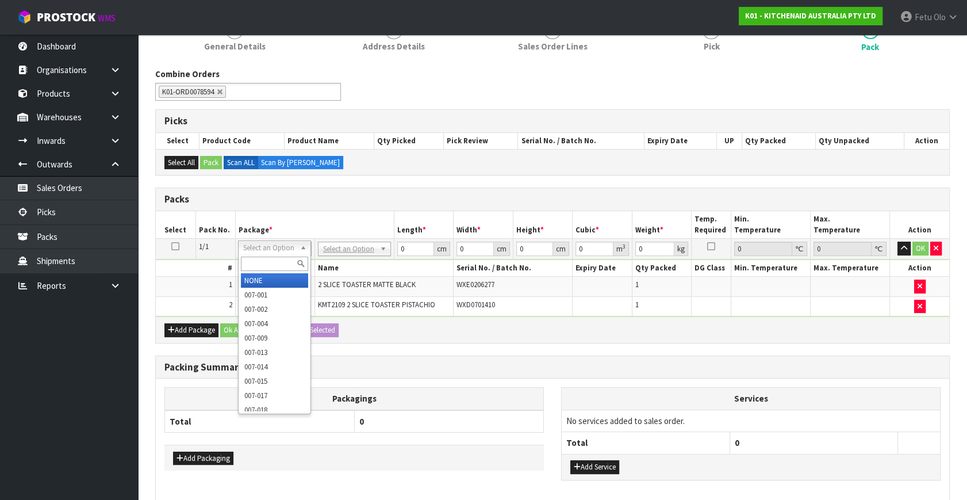
click at [273, 263] on input "text" at bounding box center [274, 263] width 67 height 14
drag, startPoint x: 269, startPoint y: 284, endPoint x: 421, endPoint y: 262, distance: 154.0
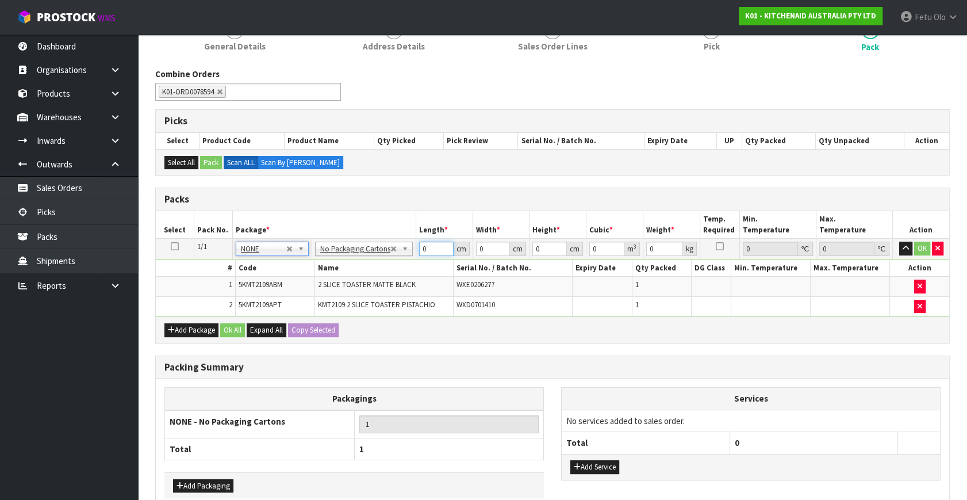
drag, startPoint x: 350, startPoint y: 275, endPoint x: 302, endPoint y: 283, distance: 49.0
click at [302, 283] on tbody "1/1 NONE 007-001 007-002 007-004 007-009 007-013 007-014 007-015 007-017 007-01…" at bounding box center [553, 278] width 794 height 78
click button "OK" at bounding box center [922, 249] width 16 height 14
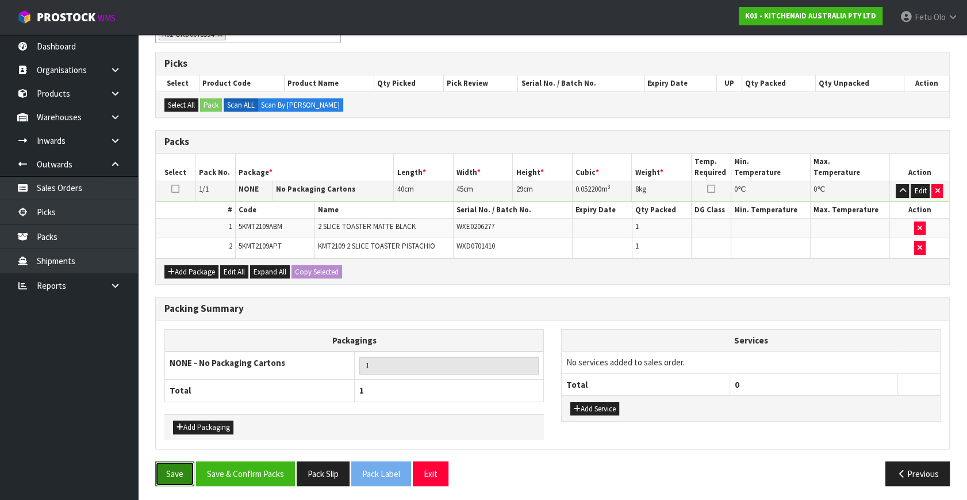
click at [184, 466] on button "Save" at bounding box center [174, 473] width 39 height 25
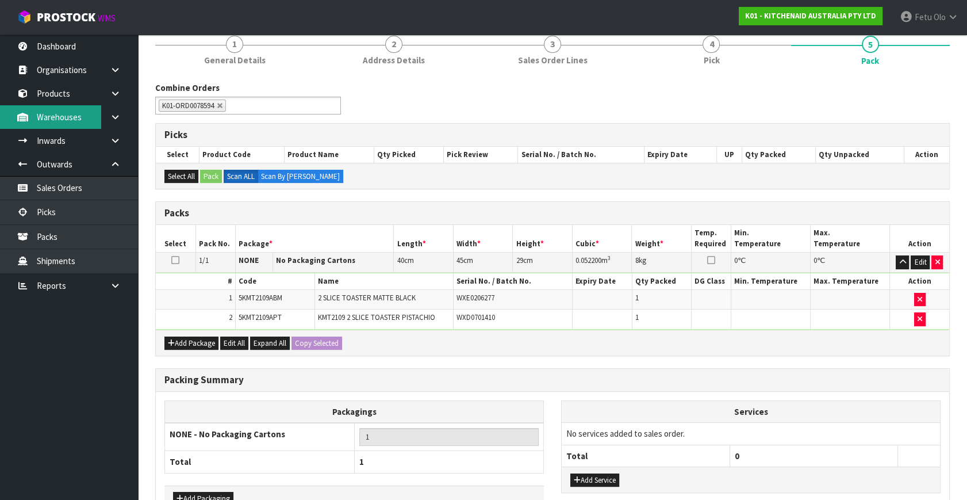
scroll to position [0, 0]
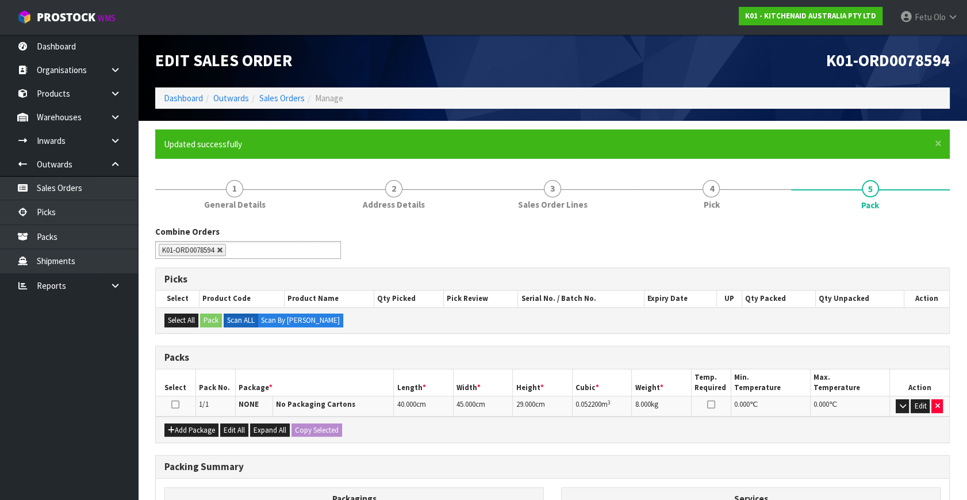
click at [223, 250] on link at bounding box center [220, 250] width 7 height 7
click at [223, 250] on input "text" at bounding box center [201, 250] width 85 height 14
click at [221, 268] on li "K01-ORD00 78599" at bounding box center [248, 266] width 185 height 14
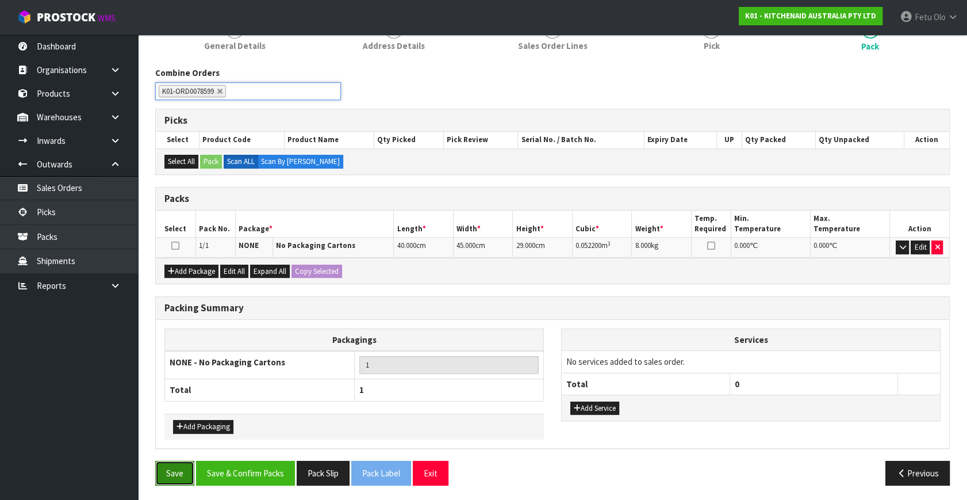
click at [178, 467] on button "Save" at bounding box center [174, 473] width 39 height 25
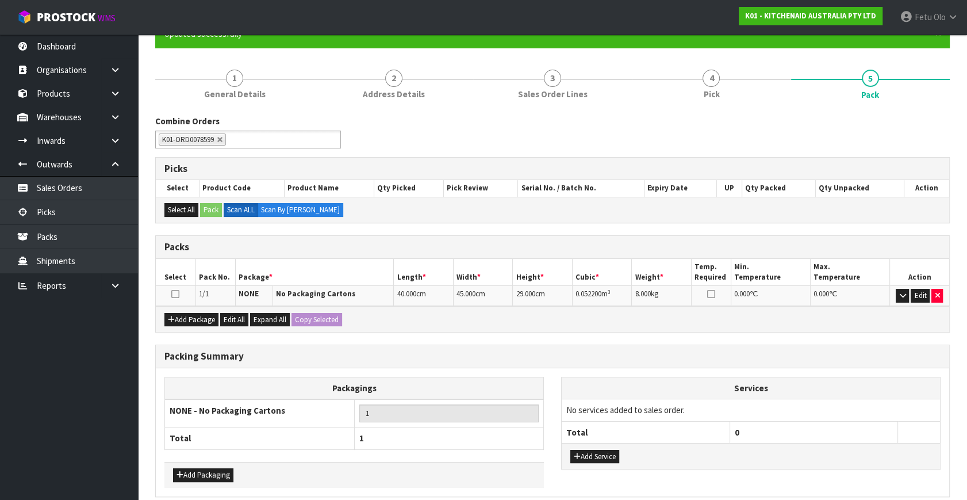
scroll to position [159, 0]
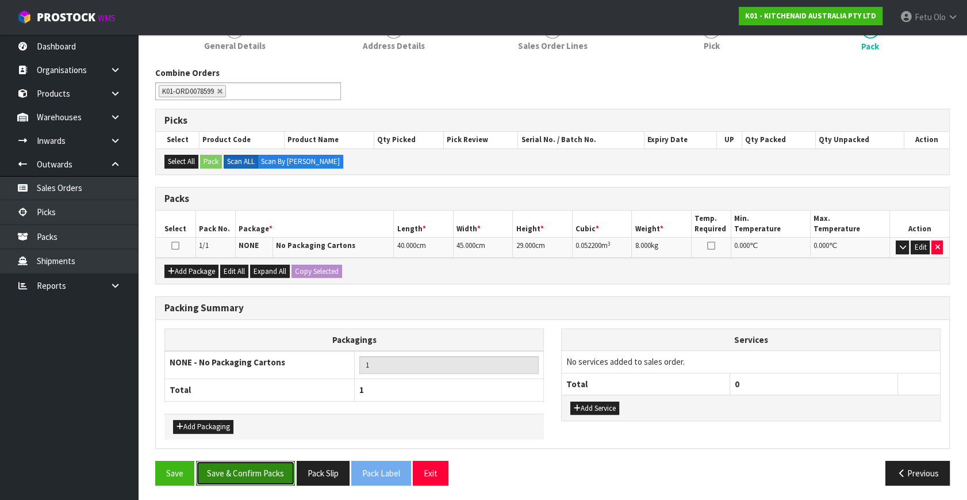
click at [277, 477] on button "Save & Confirm Packs" at bounding box center [245, 473] width 99 height 25
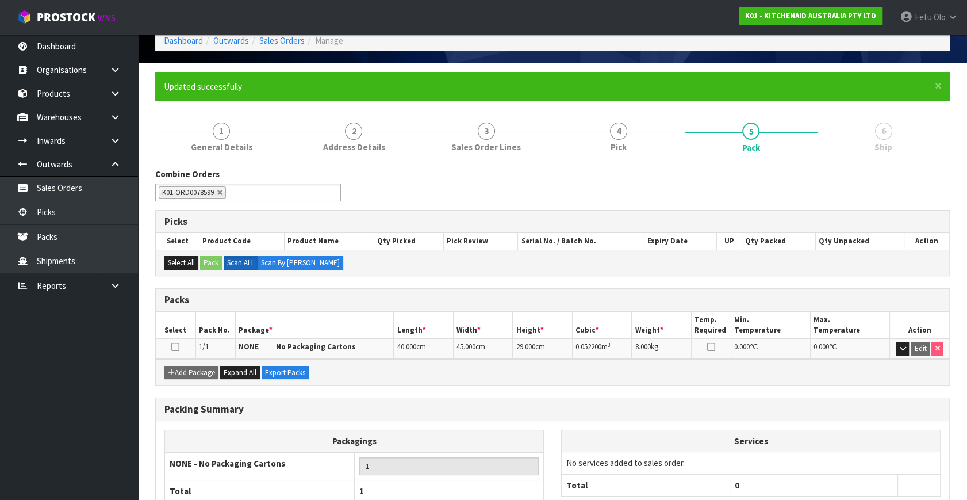
scroll to position [0, 0]
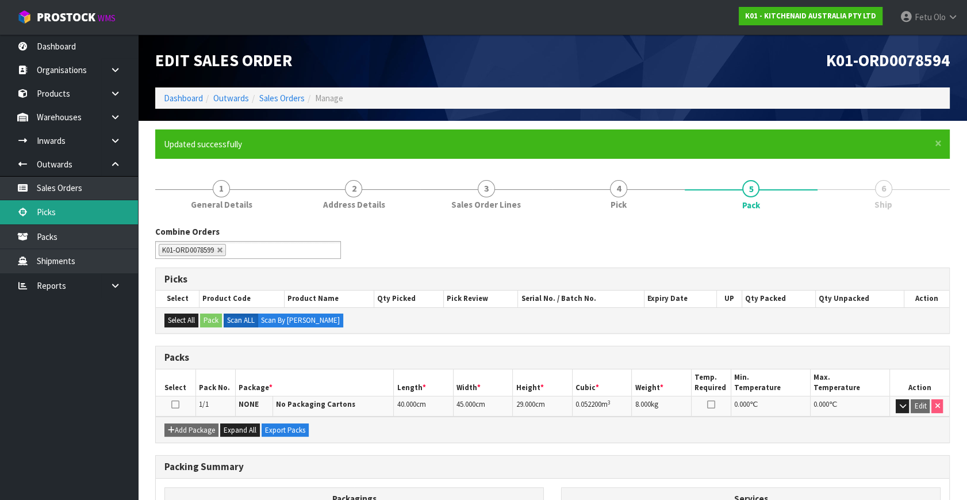
click at [50, 206] on link "Picks" at bounding box center [69, 212] width 138 height 24
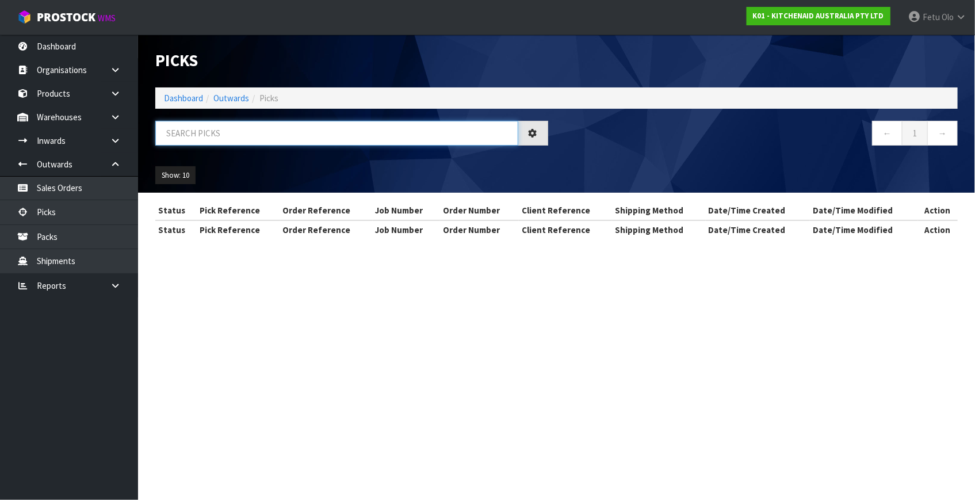
click at [184, 128] on input "text" at bounding box center [336, 133] width 363 height 25
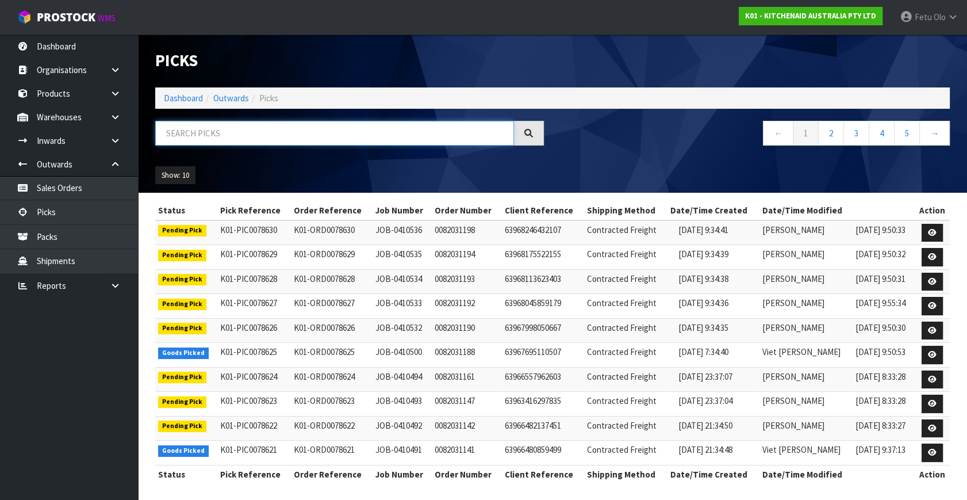
click at [177, 128] on input "text" at bounding box center [334, 133] width 359 height 25
click at [176, 137] on input "text" at bounding box center [334, 133] width 359 height 25
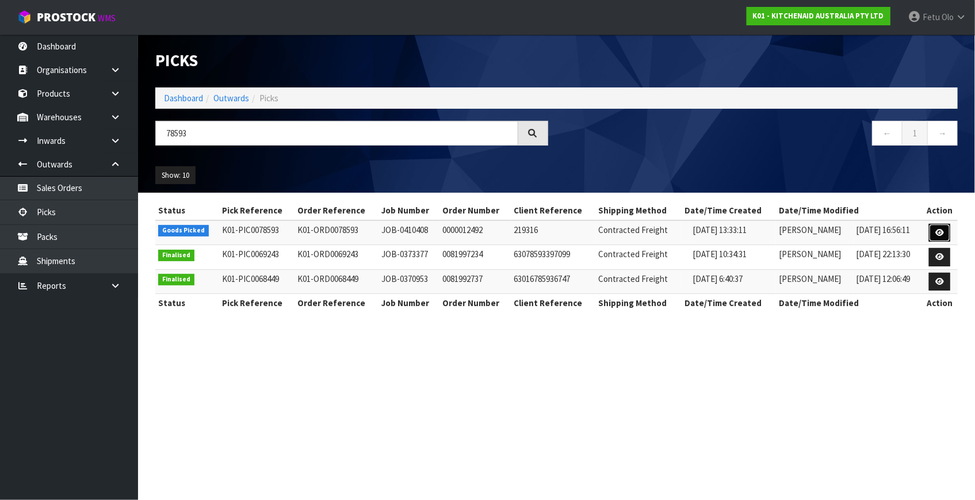
click at [933, 234] on link at bounding box center [939, 233] width 21 height 18
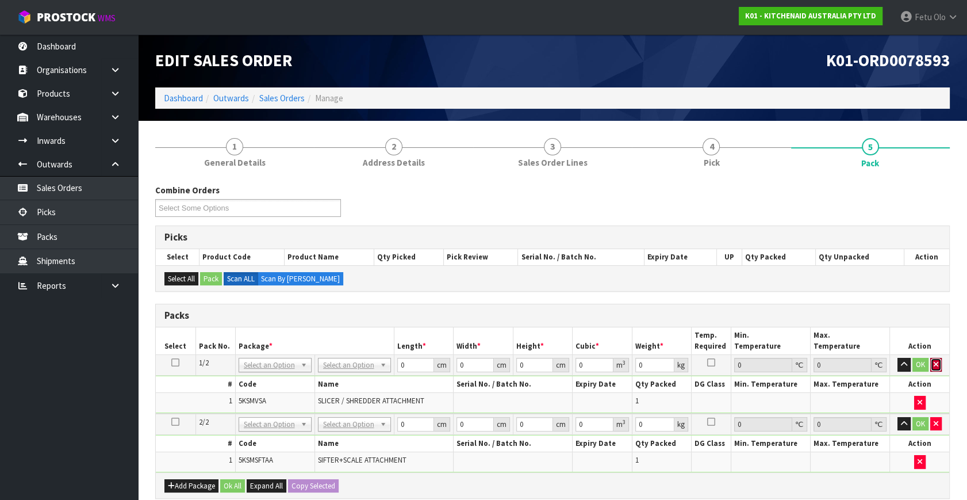
click at [937, 367] on button "button" at bounding box center [936, 365] width 12 height 14
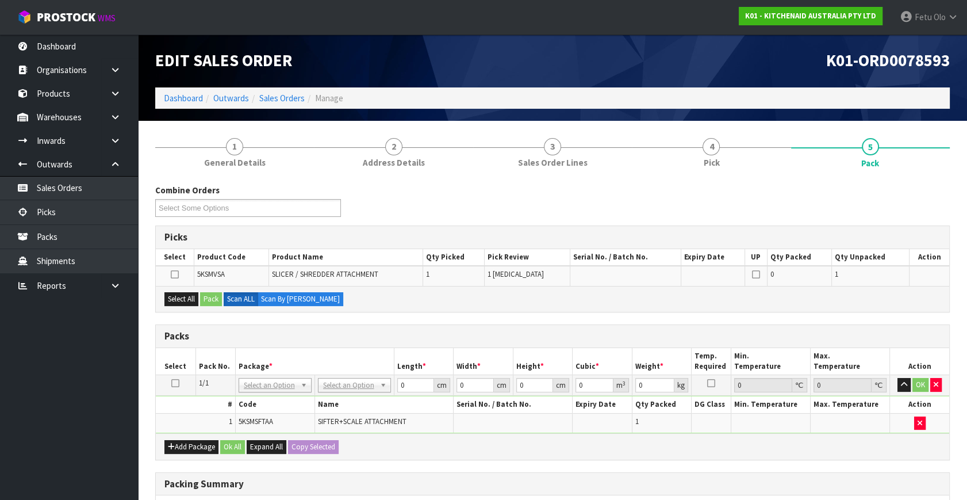
drag, startPoint x: 171, startPoint y: 381, endPoint x: 70, endPoint y: 411, distance: 106.1
click at [172, 383] on icon at bounding box center [175, 383] width 8 height 1
click at [9, 424] on ul "Dashboard Organisations Clients Consignees Carriers Products Categories Serial …" at bounding box center [69, 267] width 138 height 465
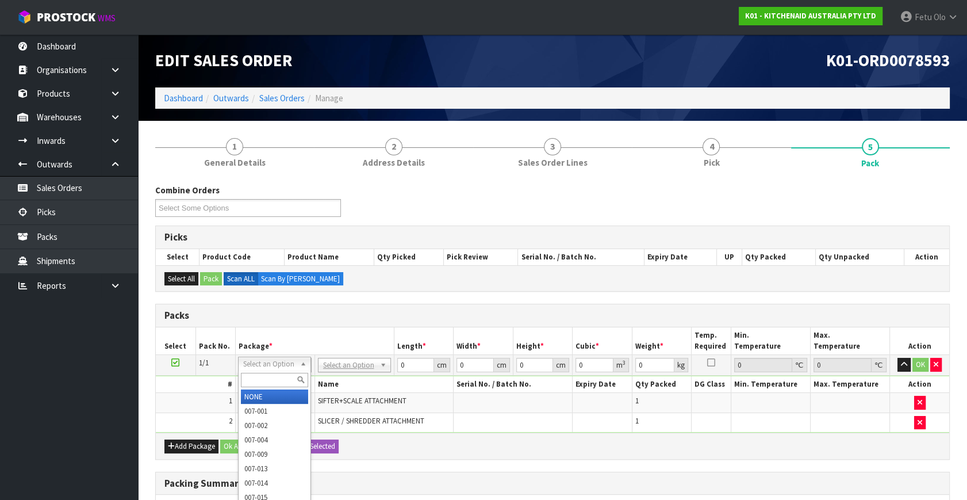
drag, startPoint x: 273, startPoint y: 364, endPoint x: 267, endPoint y: 390, distance: 27.1
click at [265, 378] on input "text" at bounding box center [274, 380] width 67 height 14
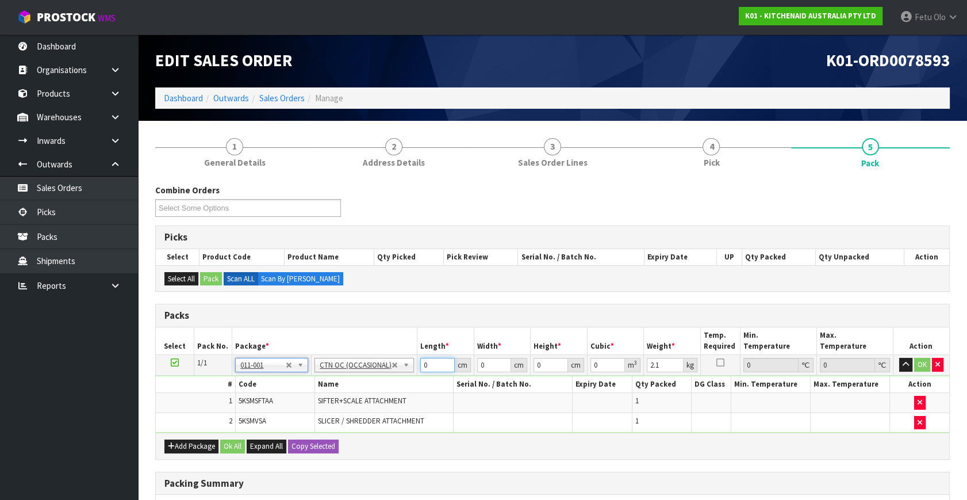
drag, startPoint x: 427, startPoint y: 362, endPoint x: 404, endPoint y: 373, distance: 24.7
click at [404, 373] on tr "1/1 NONE 007-001 007-002 007-004 007-009 007-013 007-014 007-015 007-017 007-01…" at bounding box center [553, 365] width 794 height 21
click button "OK" at bounding box center [922, 365] width 16 height 14
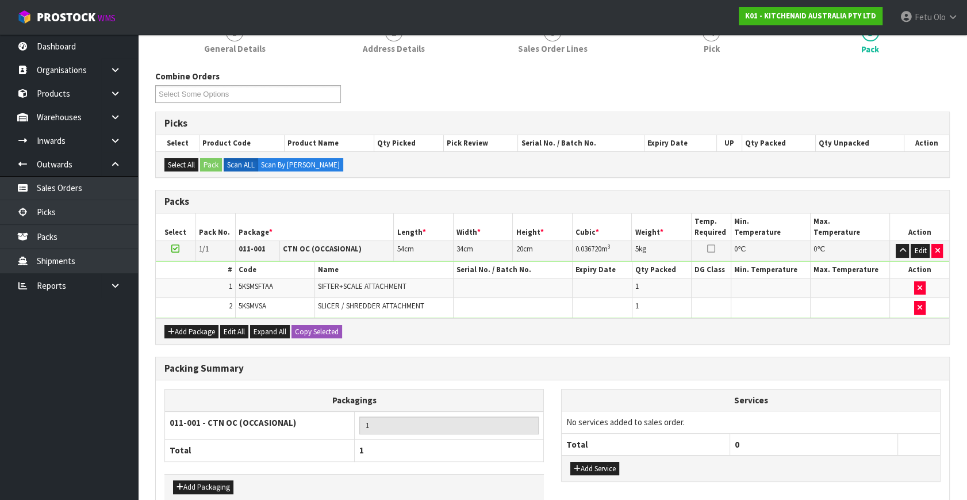
scroll to position [174, 0]
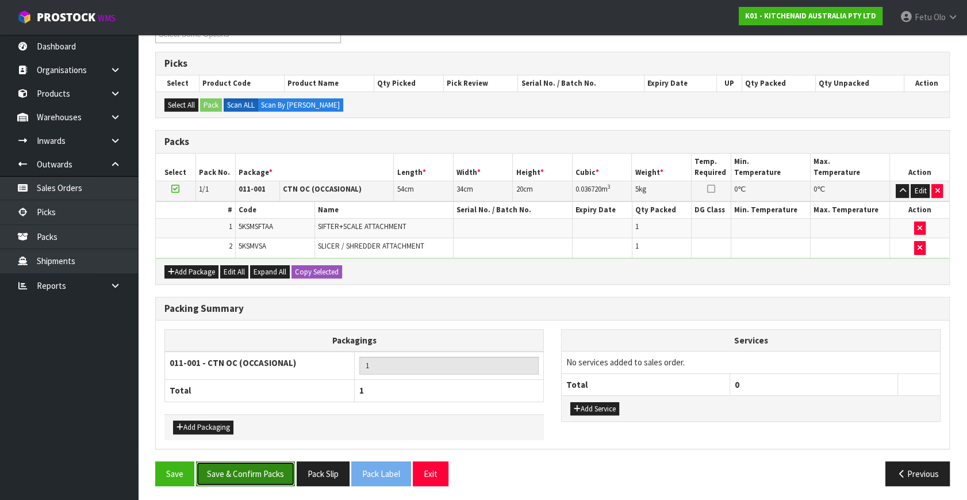
click at [247, 473] on button "Save & Confirm Packs" at bounding box center [245, 473] width 99 height 25
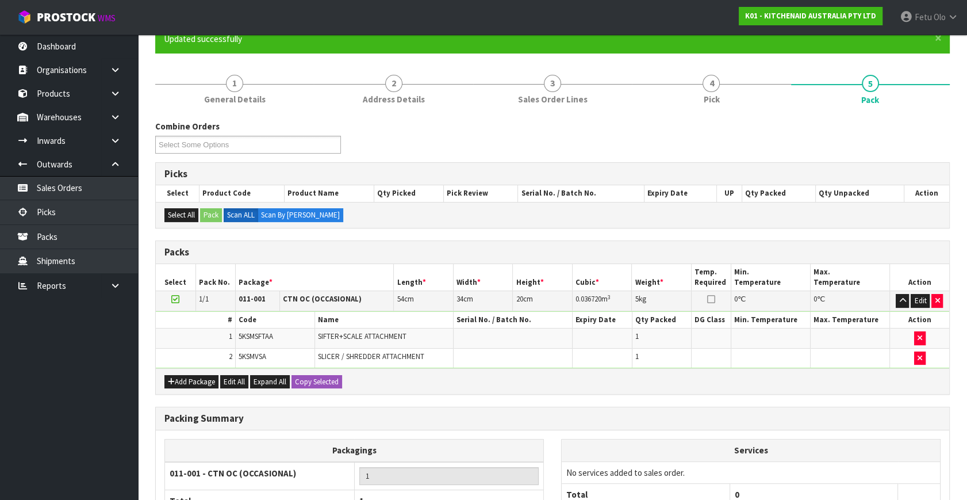
scroll to position [133, 0]
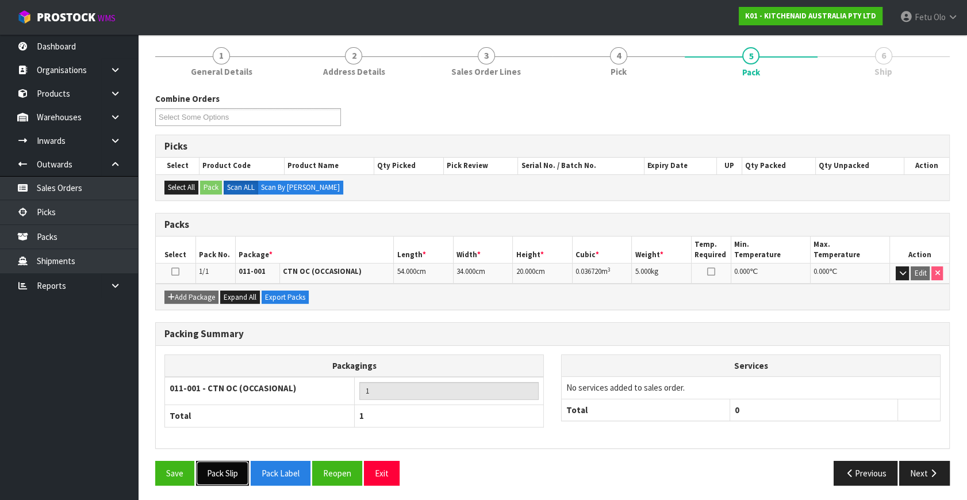
click at [235, 469] on button "Pack Slip" at bounding box center [222, 473] width 53 height 25
drag, startPoint x: 937, startPoint y: 474, endPoint x: 929, endPoint y: 475, distance: 8.1
click at [929, 475] on button "Next" at bounding box center [924, 473] width 51 height 25
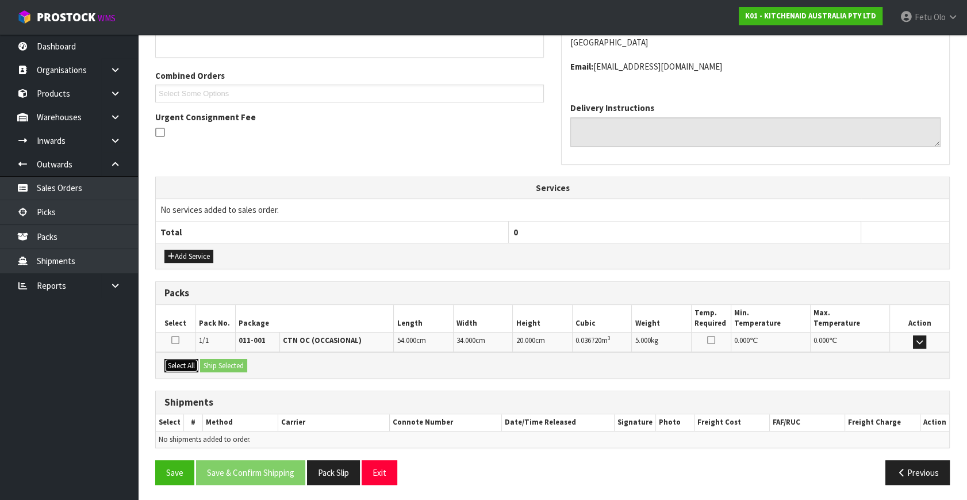
drag, startPoint x: 179, startPoint y: 362, endPoint x: 235, endPoint y: 363, distance: 56.4
click at [182, 362] on button "Select All" at bounding box center [181, 366] width 34 height 14
click at [235, 363] on button "Ship Selected" at bounding box center [223, 366] width 47 height 14
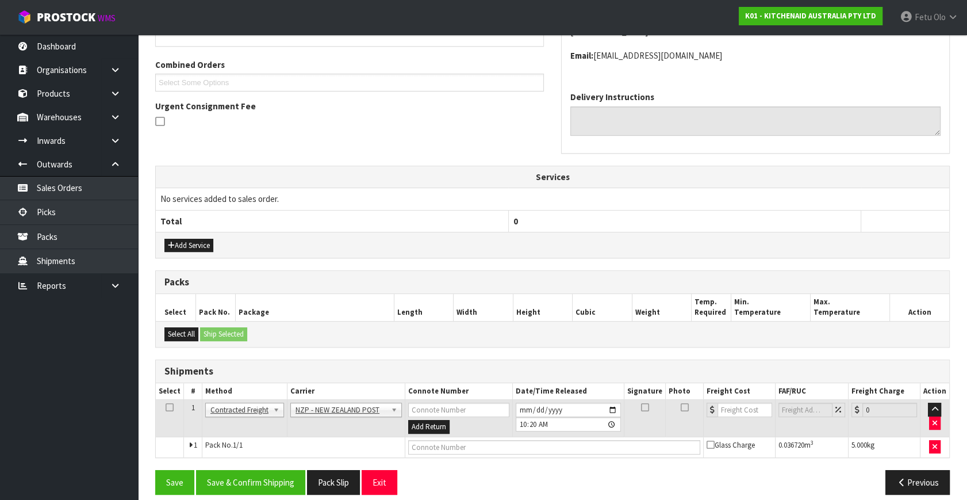
scroll to position [292, 0]
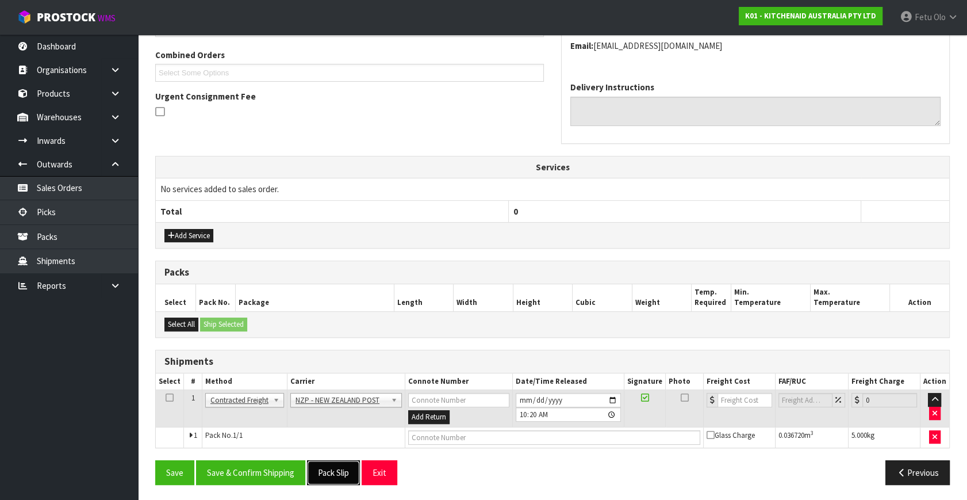
click at [326, 462] on button "Pack Slip" at bounding box center [333, 472] width 53 height 25
click at [270, 468] on button "Save & Confirm Shipping" at bounding box center [250, 472] width 109 height 25
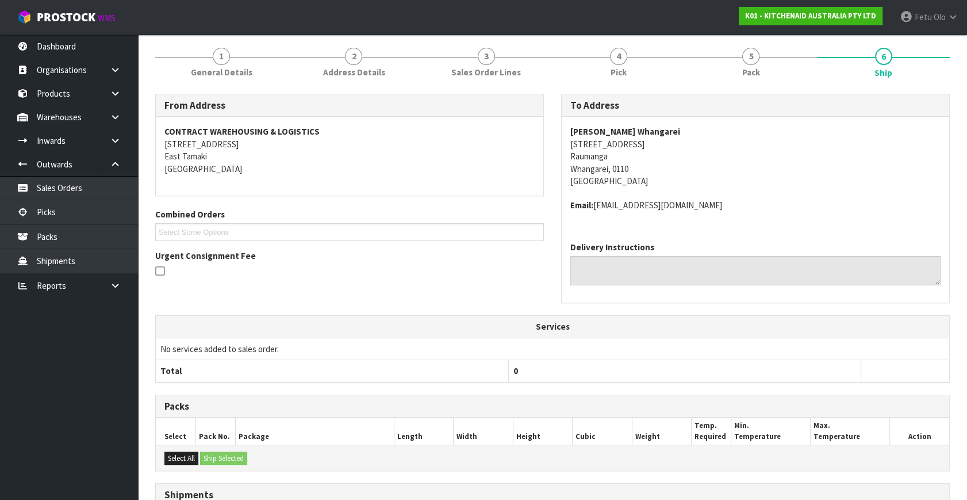
scroll to position [275, 0]
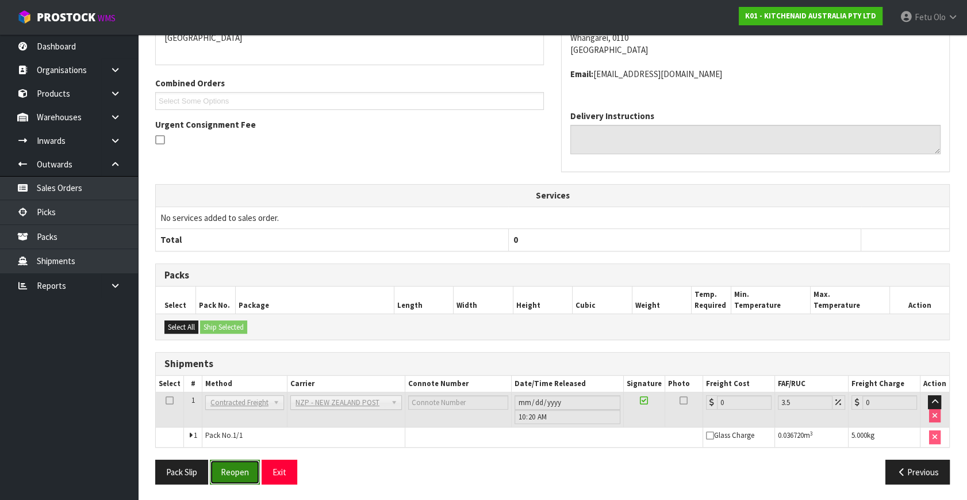
drag, startPoint x: 234, startPoint y: 470, endPoint x: 242, endPoint y: 474, distance: 8.5
click at [234, 470] on button "Reopen" at bounding box center [235, 471] width 50 height 25
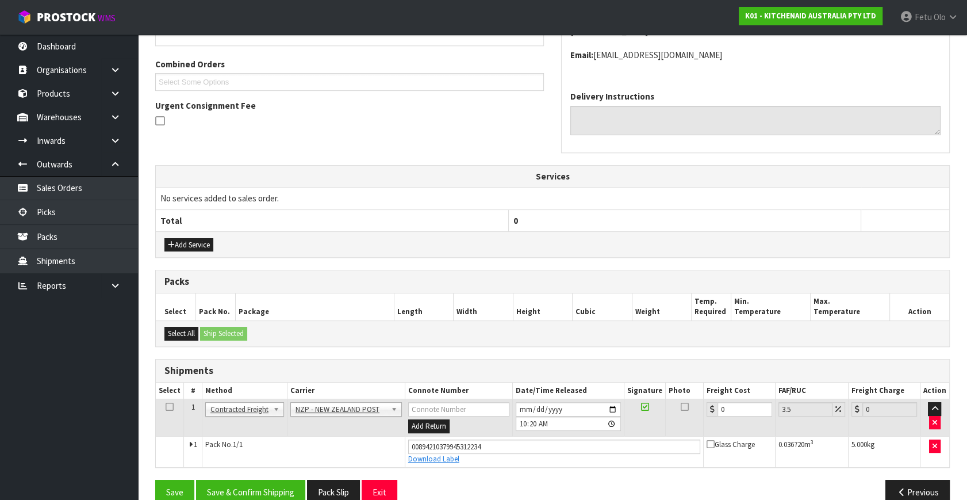
scroll to position [302, 0]
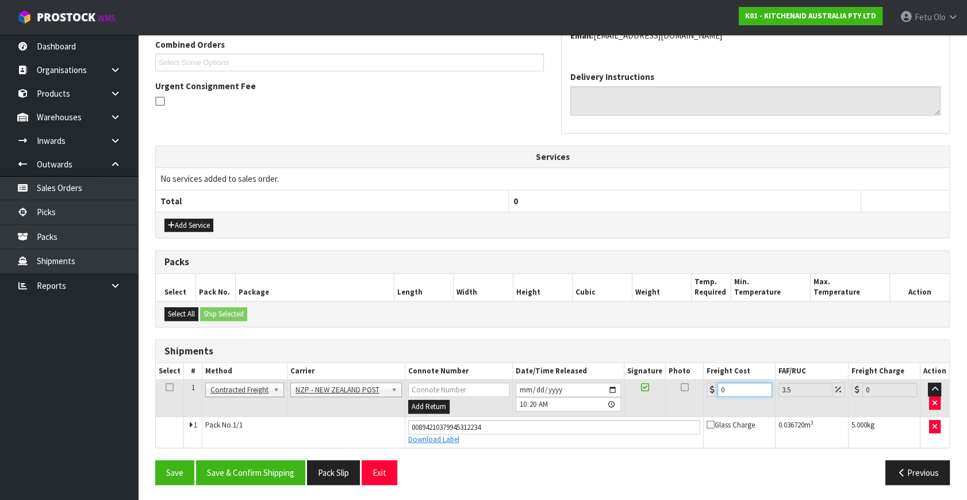
drag, startPoint x: 730, startPoint y: 387, endPoint x: 508, endPoint y: 454, distance: 231.9
click at [508, 454] on div "From Address CONTRACT WAREHOUSING & LOGISTICS [STREET_ADDRESS] Combined Orders …" at bounding box center [552, 209] width 795 height 570
click at [228, 473] on button "Save & Confirm Shipping" at bounding box center [250, 472] width 109 height 25
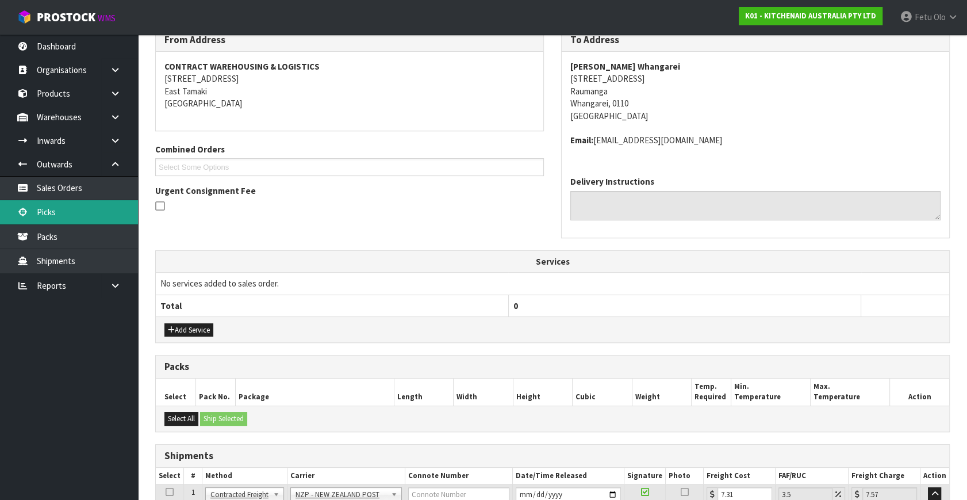
scroll to position [0, 0]
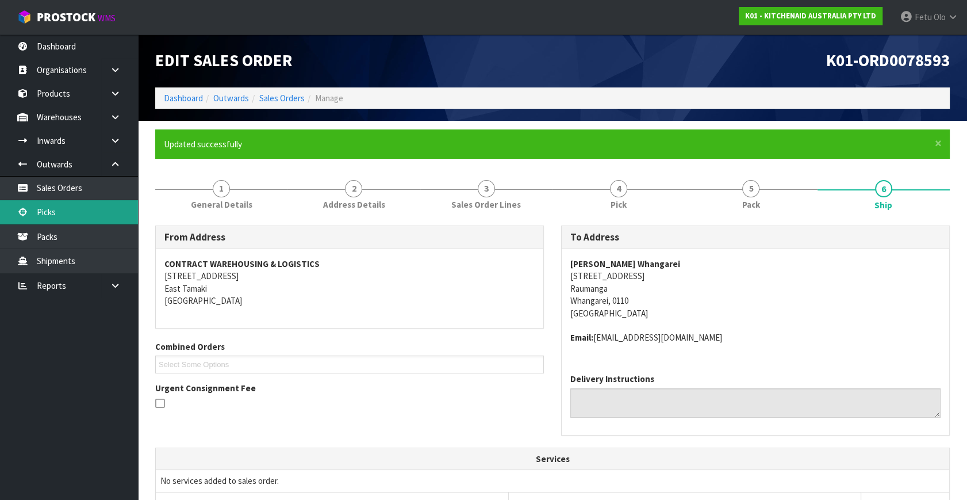
click at [56, 217] on link "Picks" at bounding box center [69, 212] width 138 height 24
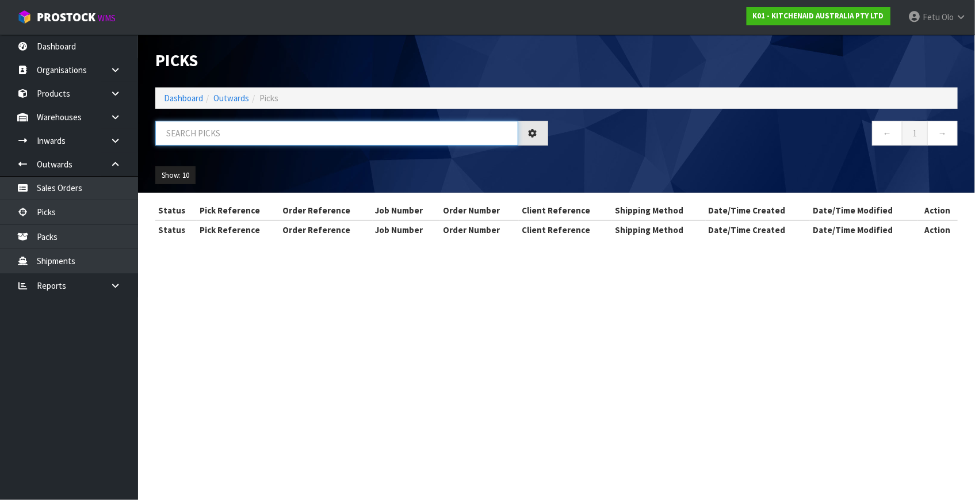
click at [216, 134] on input "text" at bounding box center [336, 133] width 363 height 25
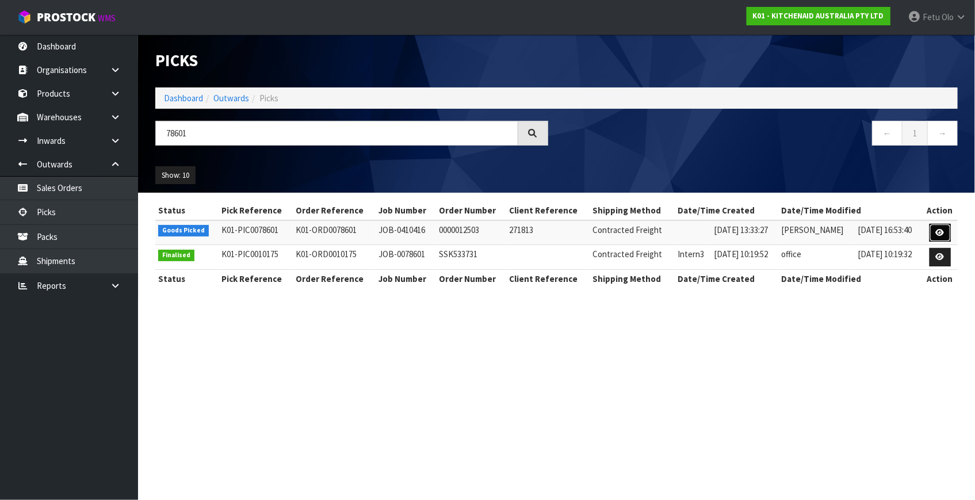
click at [934, 233] on link at bounding box center [939, 233] width 21 height 18
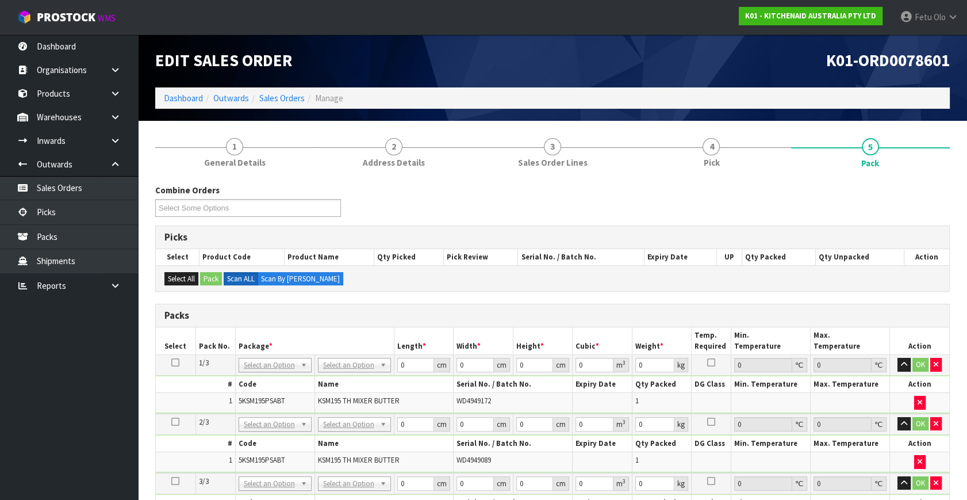
click at [171, 362] on icon at bounding box center [175, 362] width 8 height 1
drag, startPoint x: 262, startPoint y: 397, endPoint x: 275, endPoint y: 394, distance: 14.1
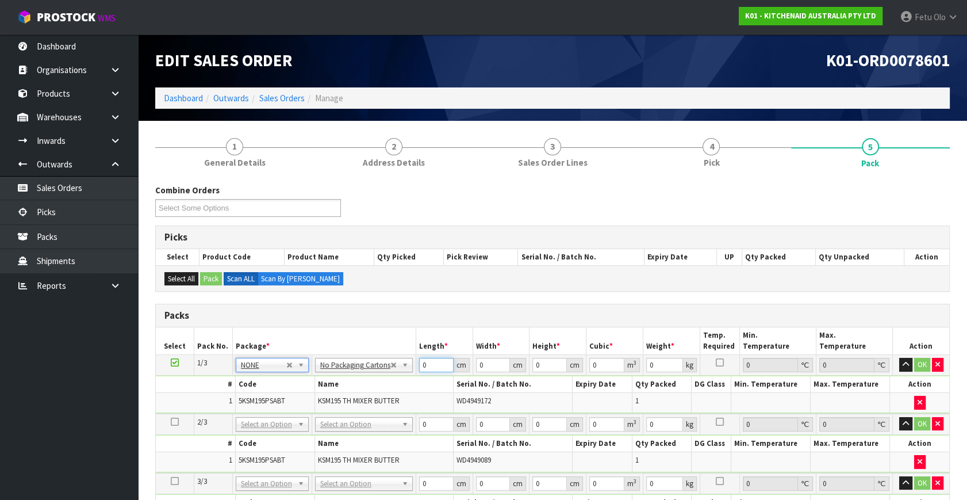
drag, startPoint x: 432, startPoint y: 362, endPoint x: 274, endPoint y: 407, distance: 163.8
click at [274, 407] on tbody "1/3 NONE 007-001 007-002 007-004 007-009 007-013 007-014 007-015 007-017 007-01…" at bounding box center [553, 384] width 794 height 59
click button "OK" at bounding box center [922, 365] width 16 height 14
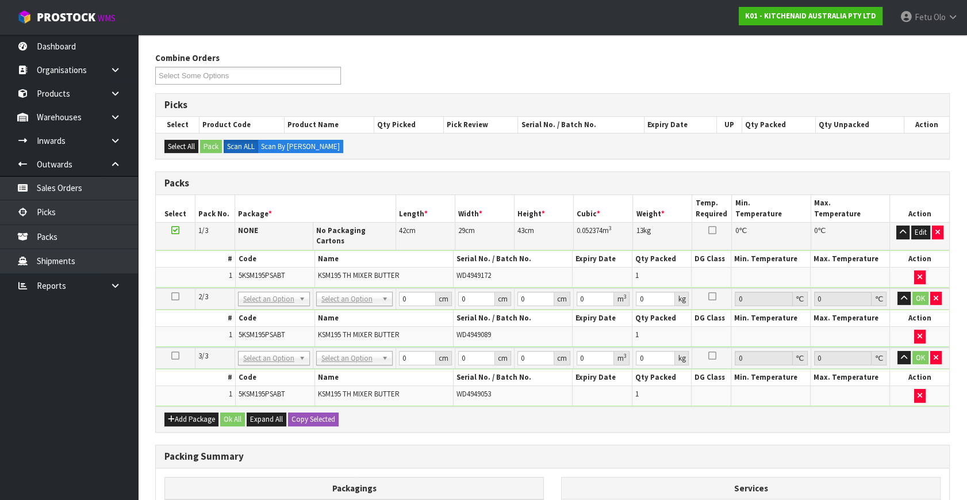
scroll to position [261, 0]
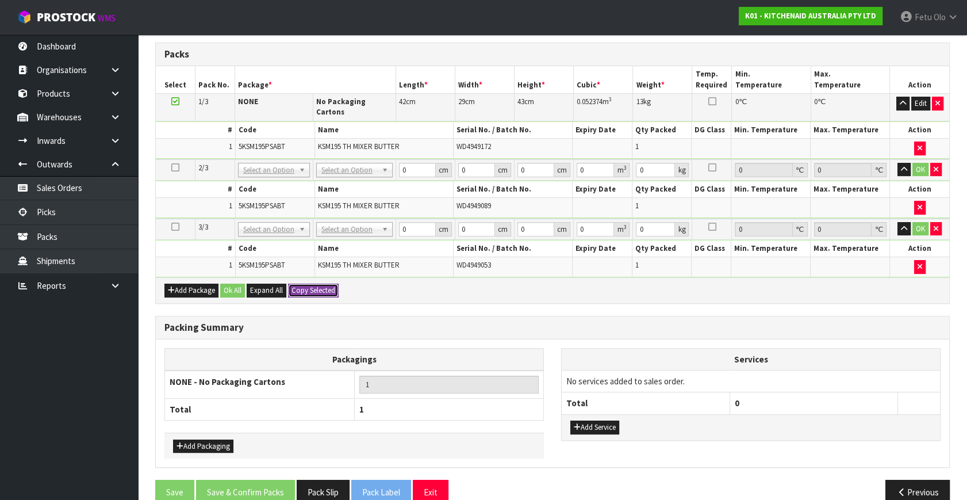
click at [300, 283] on button "Copy Selected" at bounding box center [313, 290] width 51 height 14
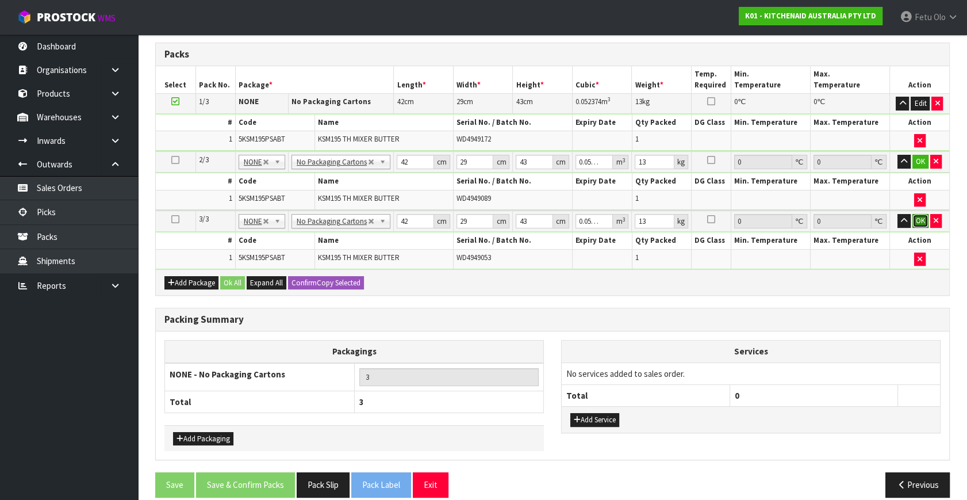
click at [920, 219] on button "OK" at bounding box center [921, 221] width 16 height 14
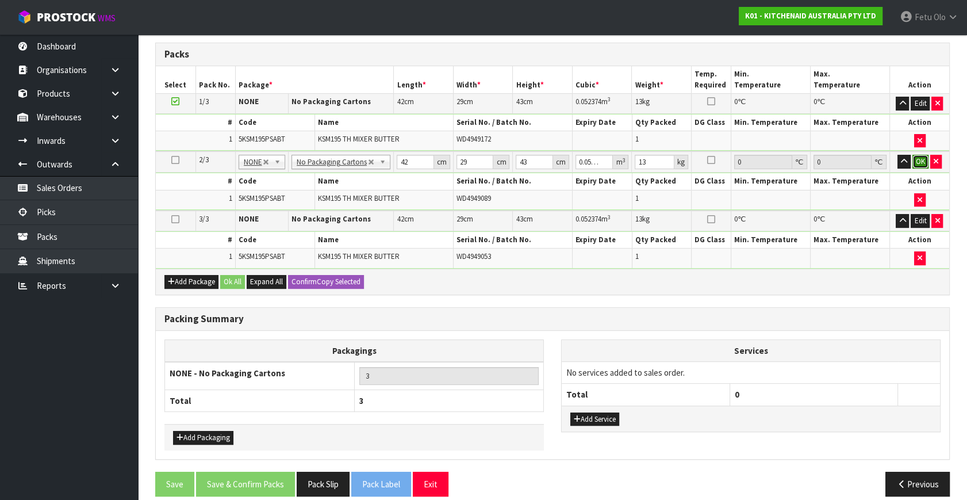
click at [922, 159] on button "OK" at bounding box center [921, 162] width 16 height 14
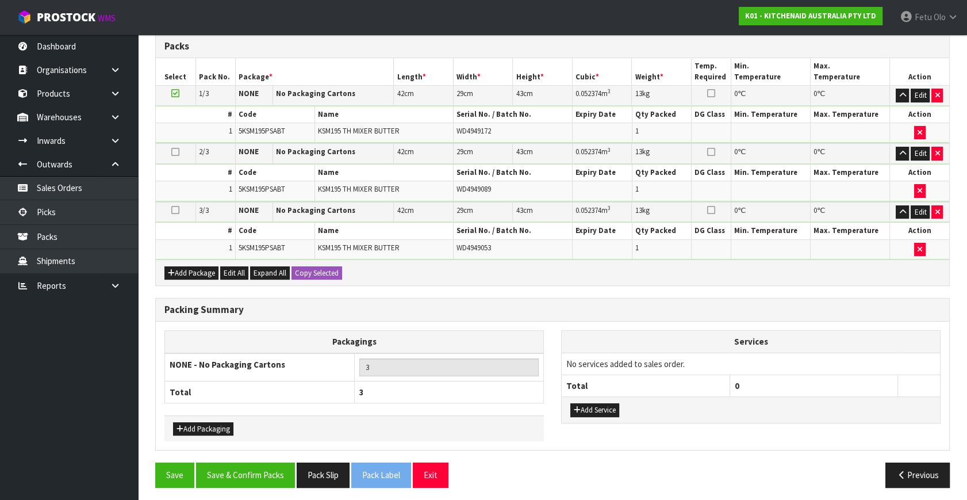
scroll to position [270, 0]
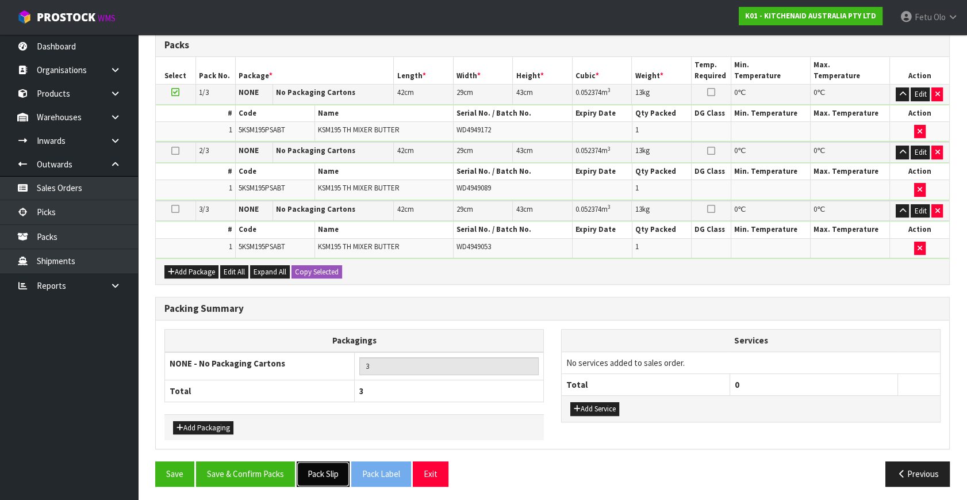
click at [328, 472] on button "Pack Slip" at bounding box center [323, 473] width 53 height 25
click at [275, 478] on button "Save & Confirm Packs" at bounding box center [245, 473] width 99 height 25
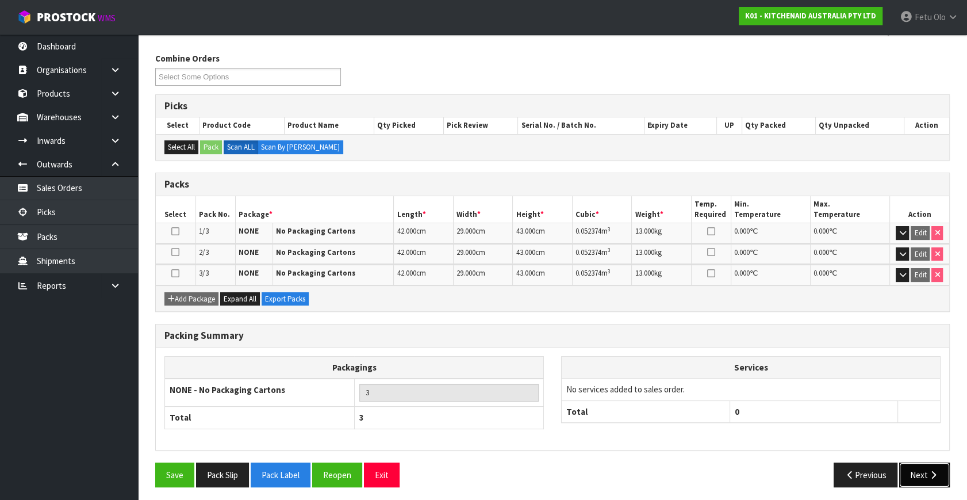
click at [918, 471] on button "Next" at bounding box center [924, 474] width 51 height 25
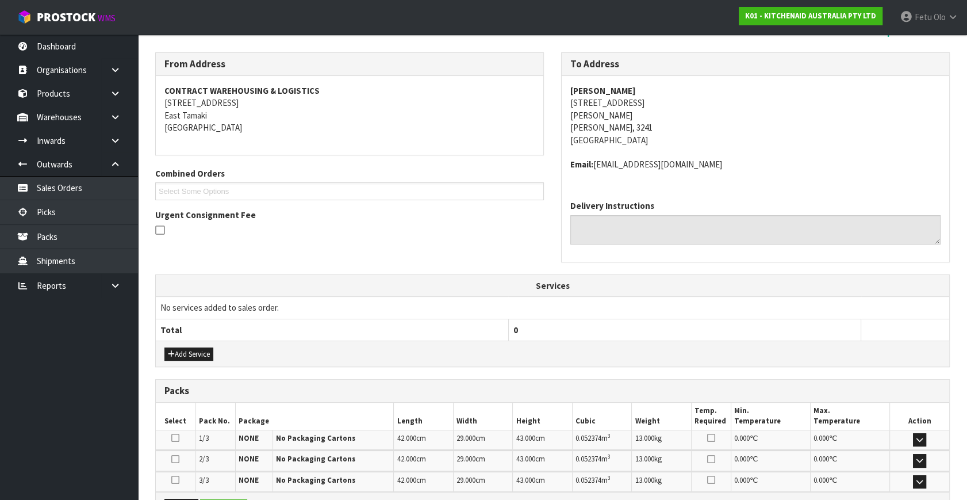
scroll to position [312, 0]
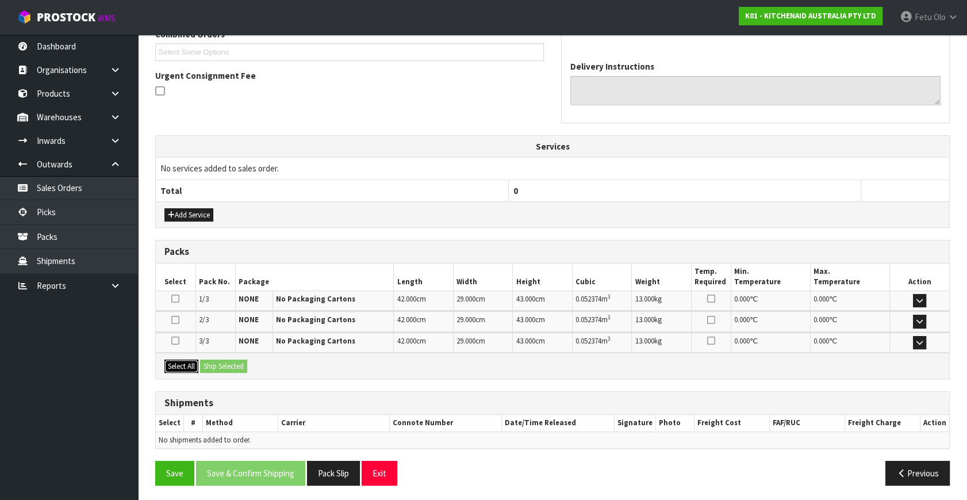
drag, startPoint x: 181, startPoint y: 365, endPoint x: 188, endPoint y: 365, distance: 6.9
click at [182, 365] on button "Select All" at bounding box center [181, 366] width 34 height 14
click at [233, 368] on button "Ship Selected" at bounding box center [223, 366] width 47 height 14
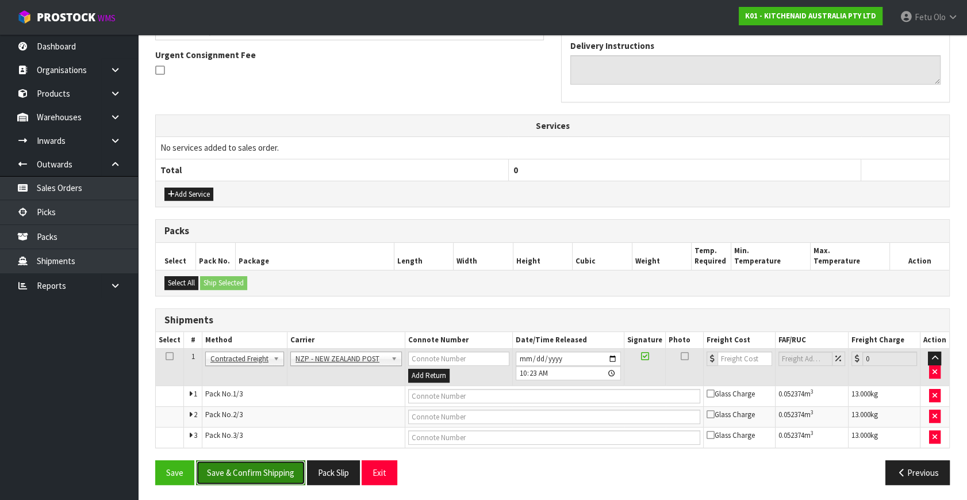
click at [275, 467] on button "Save & Confirm Shipping" at bounding box center [250, 472] width 109 height 25
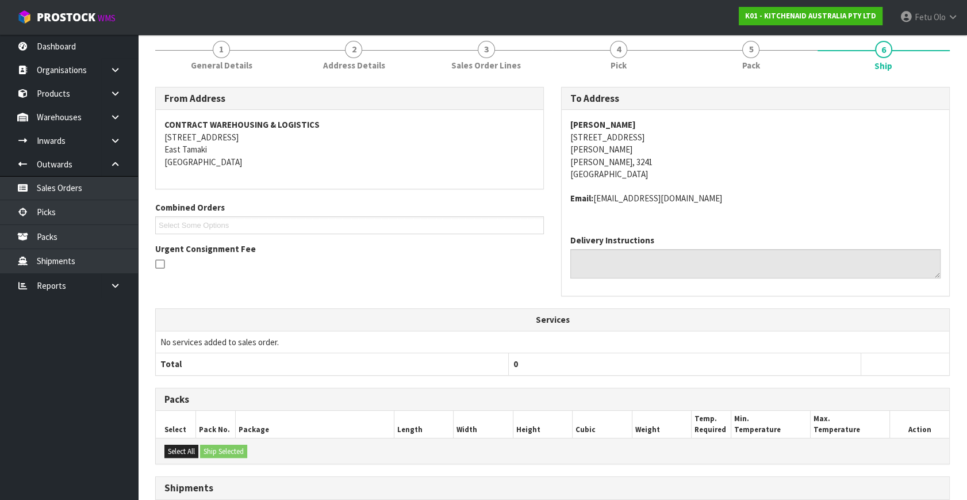
scroll to position [315, 0]
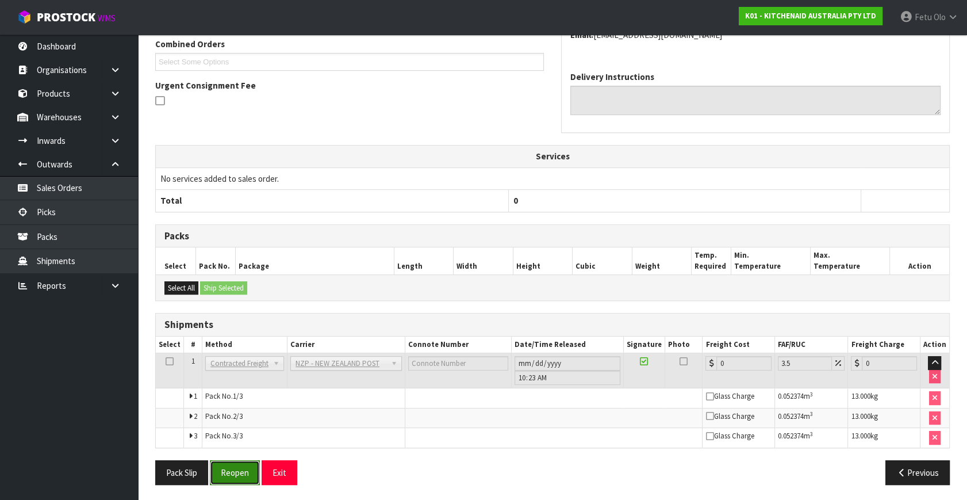
click at [224, 473] on button "Reopen" at bounding box center [235, 472] width 50 height 25
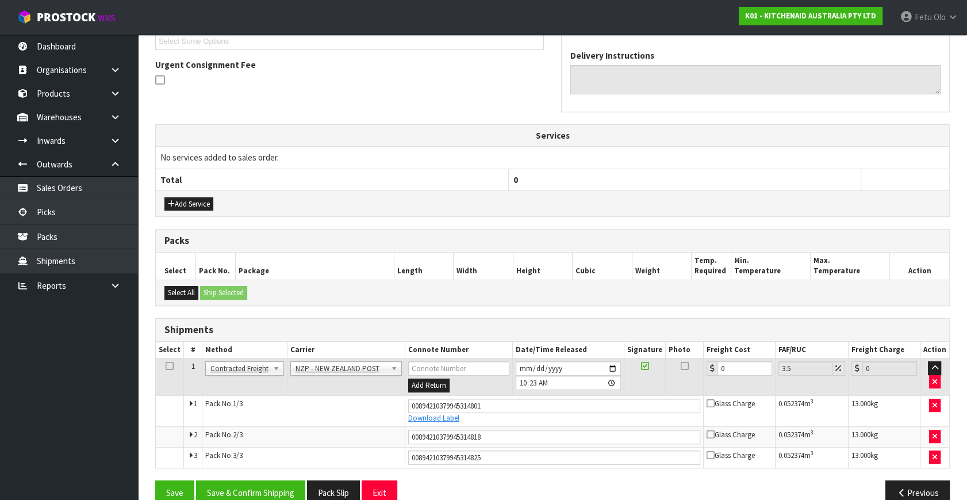
scroll to position [343, 0]
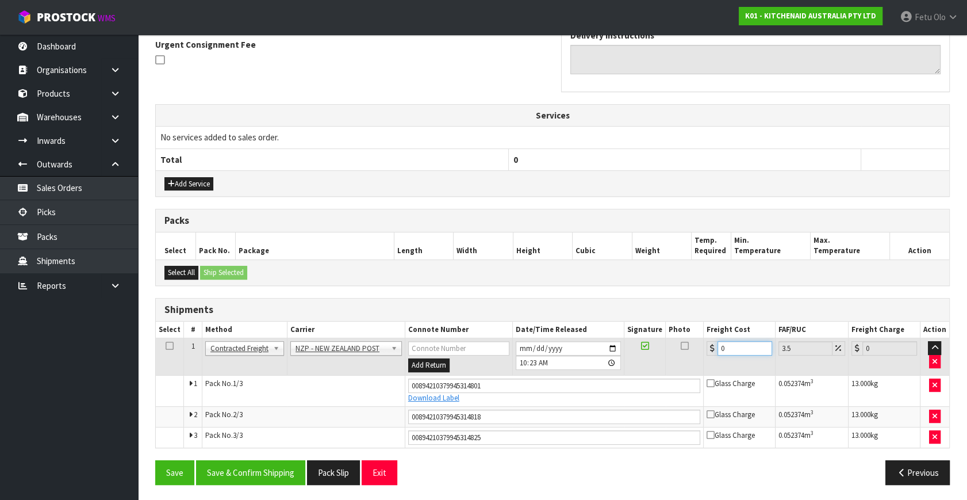
drag, startPoint x: 735, startPoint y: 350, endPoint x: 521, endPoint y: 390, distance: 217.6
click at [521, 390] on tbody "1 Client Local Pickup Customer Local Pickup Company Freight Contracted Freight …" at bounding box center [553, 392] width 794 height 109
click at [267, 465] on button "Save & Confirm Shipping" at bounding box center [250, 472] width 109 height 25
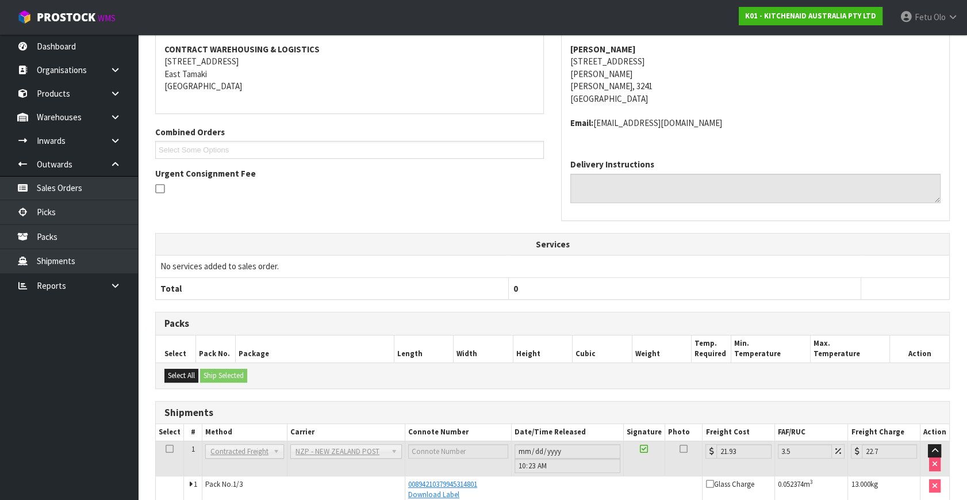
scroll to position [311, 0]
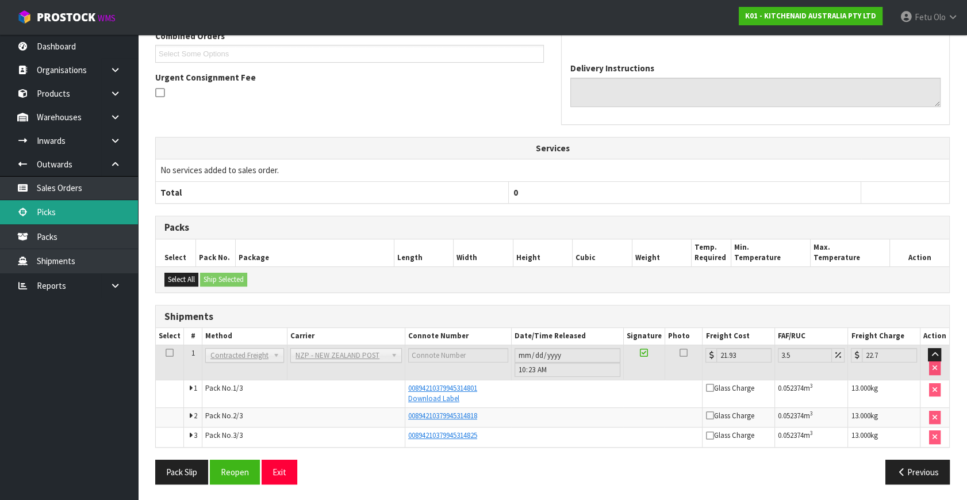
click at [62, 210] on link "Picks" at bounding box center [69, 212] width 138 height 24
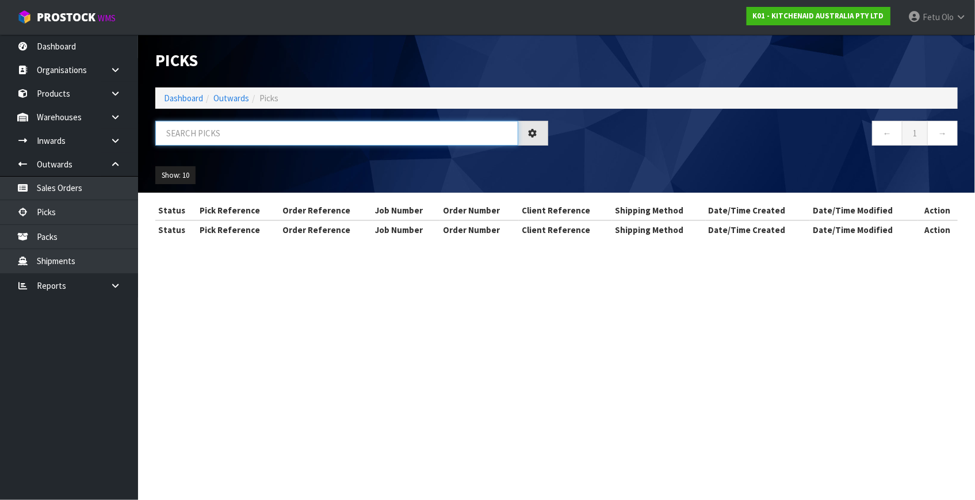
click at [223, 134] on input "text" at bounding box center [336, 133] width 363 height 25
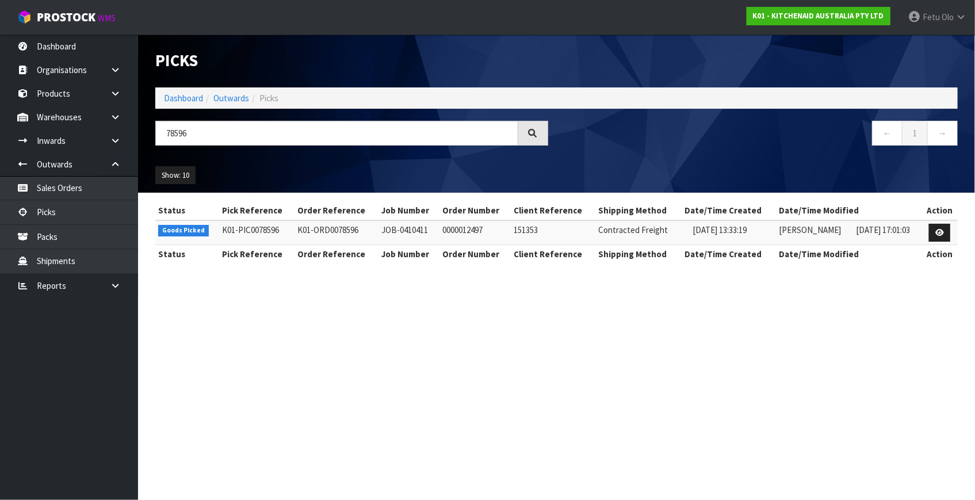
drag, startPoint x: 755, startPoint y: 443, endPoint x: 753, endPoint y: 404, distance: 39.2
click at [755, 443] on section "Picks Dashboard Outwards Picks 78596 ← 1 → Show: 10 5 10 25 50 Status Pick Refe…" at bounding box center [487, 250] width 975 height 500
click at [938, 232] on icon at bounding box center [939, 232] width 9 height 7
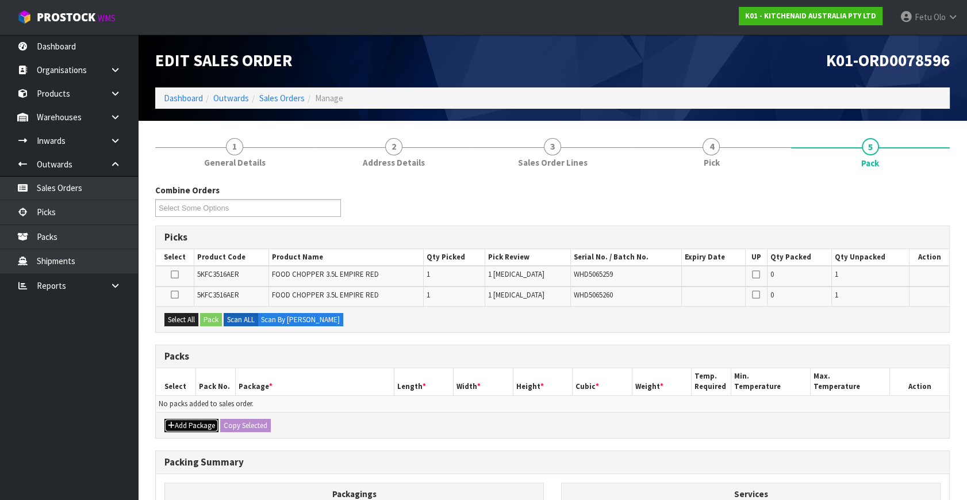
drag, startPoint x: 195, startPoint y: 420, endPoint x: 183, endPoint y: 414, distance: 13.4
click at [194, 420] on button "Add Package" at bounding box center [191, 426] width 54 height 14
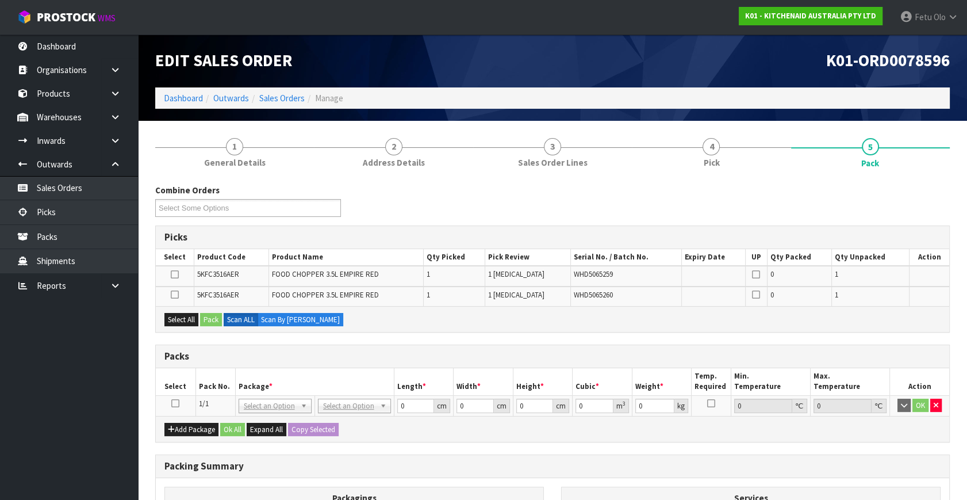
click at [171, 401] on td at bounding box center [176, 405] width 40 height 21
click at [171, 403] on icon at bounding box center [175, 403] width 8 height 1
click at [742, 438] on div "Add Package Ok All Expand All Copy Selected" at bounding box center [553, 429] width 794 height 26
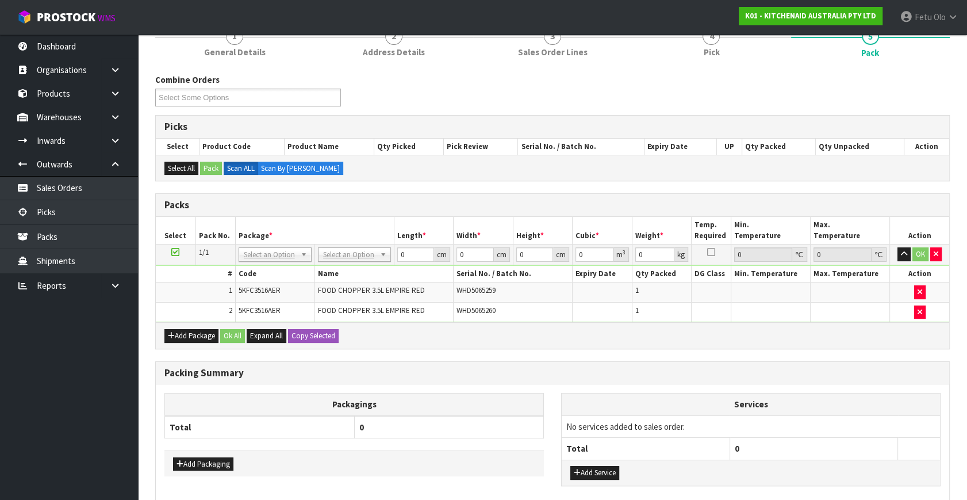
scroll to position [168, 0]
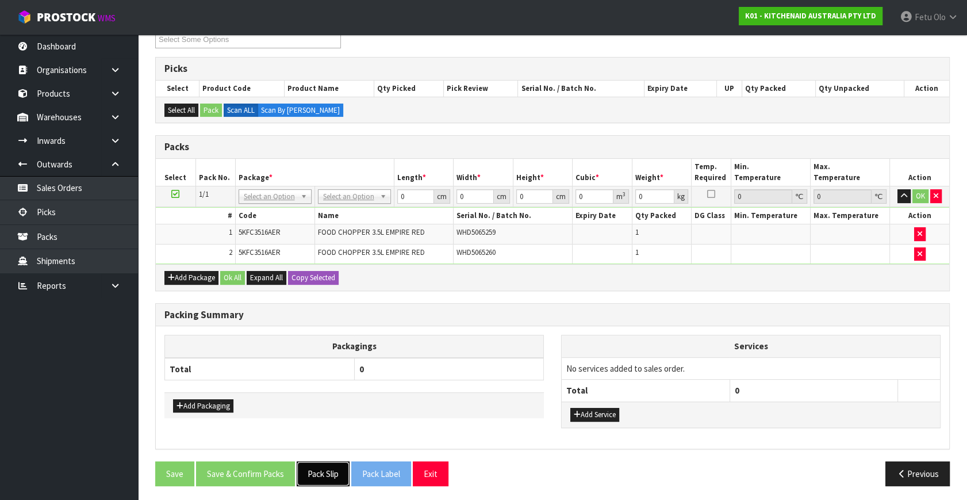
click at [330, 470] on button "Pack Slip" at bounding box center [323, 473] width 53 height 25
drag, startPoint x: 282, startPoint y: 197, endPoint x: 274, endPoint y: 219, distance: 23.5
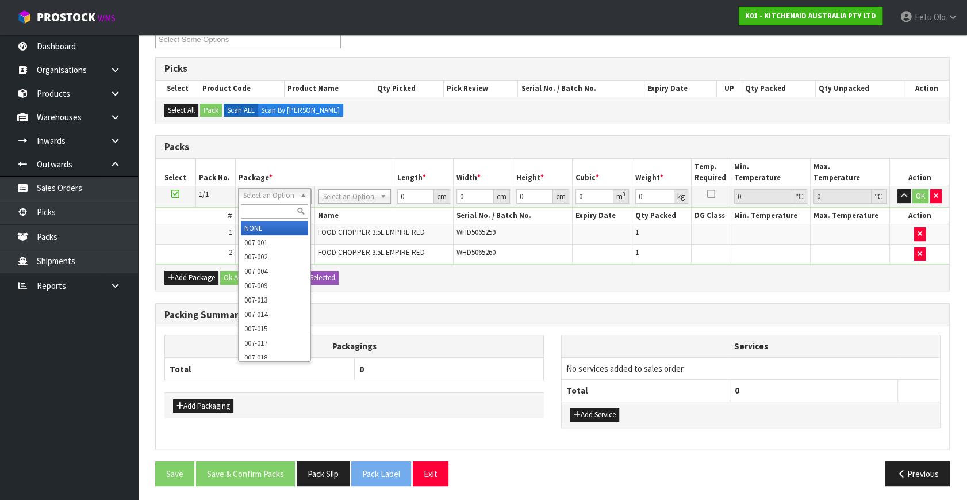
click at [273, 219] on div at bounding box center [275, 211] width 72 height 19
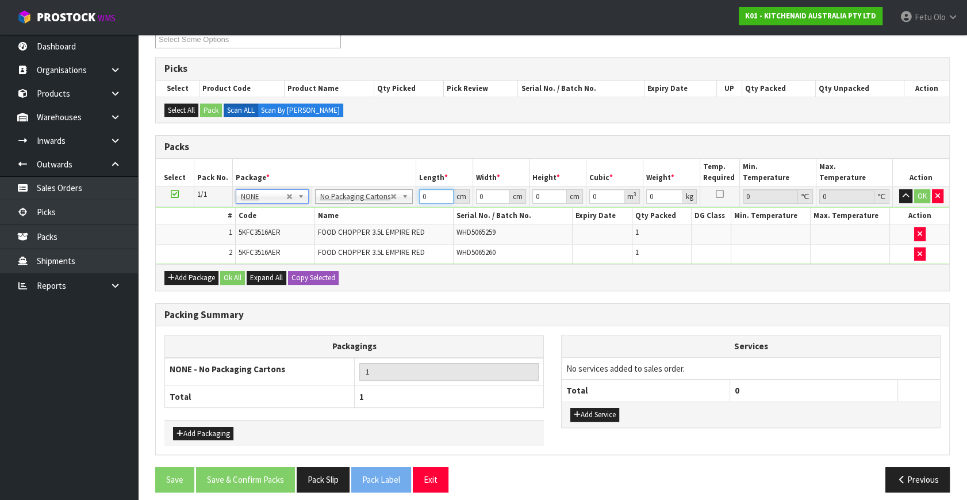
drag, startPoint x: 425, startPoint y: 198, endPoint x: 359, endPoint y: 219, distance: 69.5
click at [359, 219] on tbody "1/1 NONE 007-001 007-002 007-004 007-009 007-013 007-014 007-015 007-017 007-01…" at bounding box center [553, 225] width 794 height 78
click button "OK" at bounding box center [922, 196] width 16 height 14
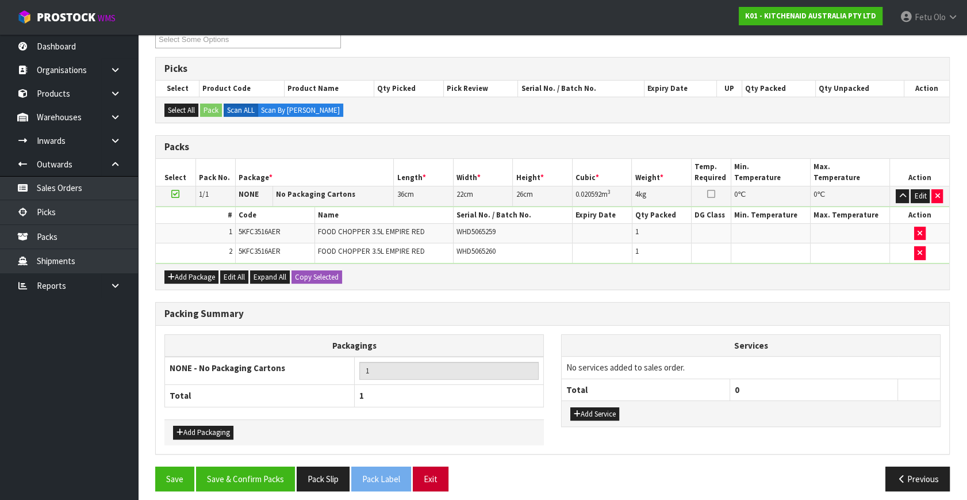
scroll to position [174, 0]
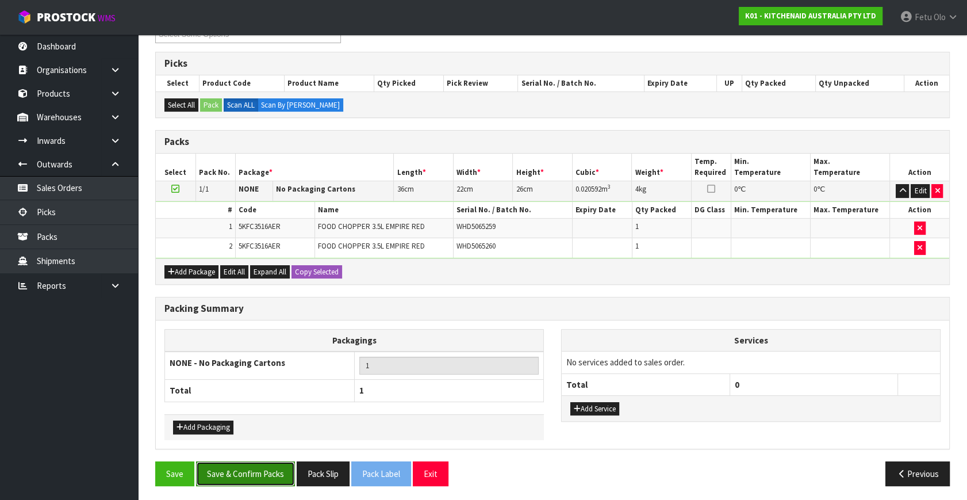
click at [237, 482] on button "Save & Confirm Packs" at bounding box center [245, 473] width 99 height 25
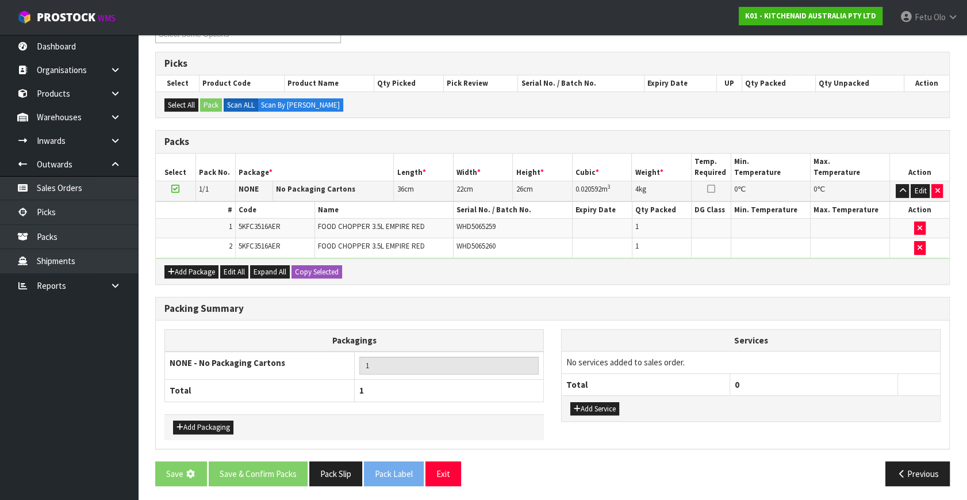
scroll to position [0, 0]
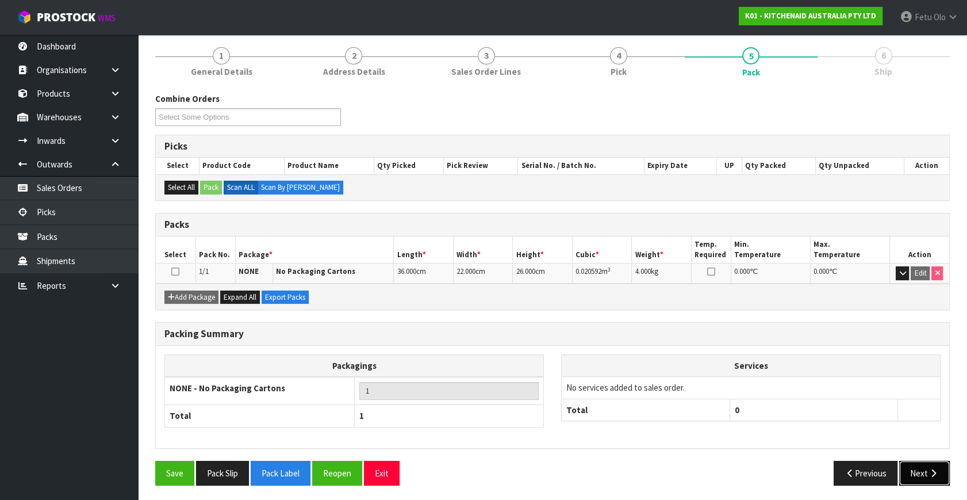
click at [920, 470] on button "Next" at bounding box center [924, 473] width 51 height 25
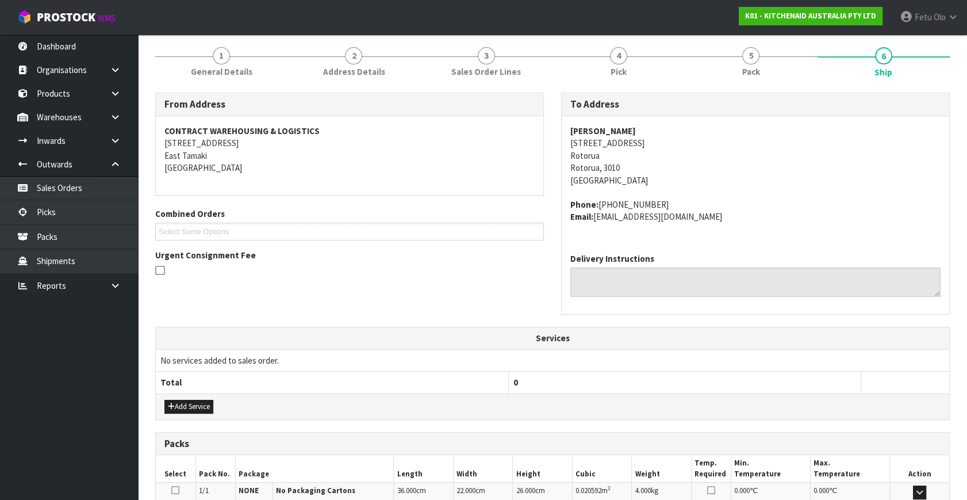
scroll to position [283, 0]
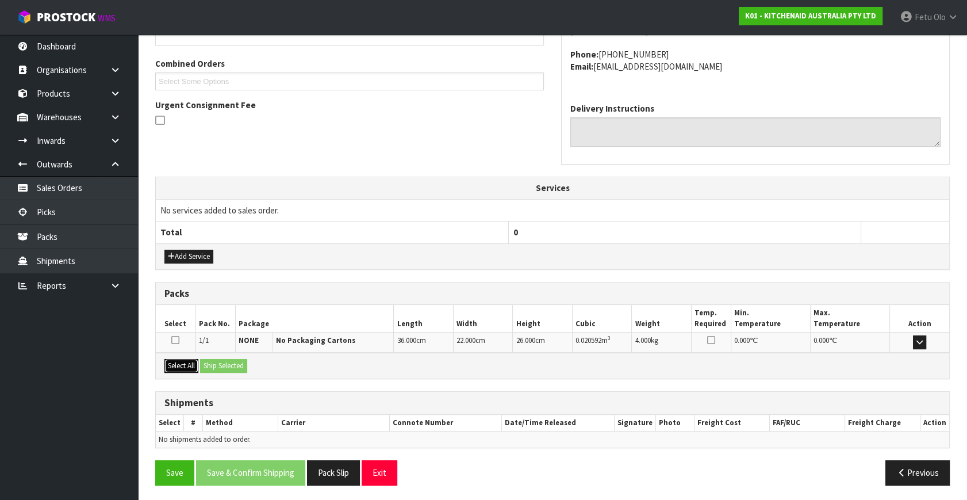
click at [201, 363] on div "Select All Ship Selected" at bounding box center [553, 366] width 794 height 26
drag, startPoint x: 181, startPoint y: 365, endPoint x: 220, endPoint y: 363, distance: 39.2
click at [184, 365] on button "Select All" at bounding box center [181, 366] width 34 height 14
click at [223, 362] on button "Ship Selected" at bounding box center [223, 366] width 47 height 14
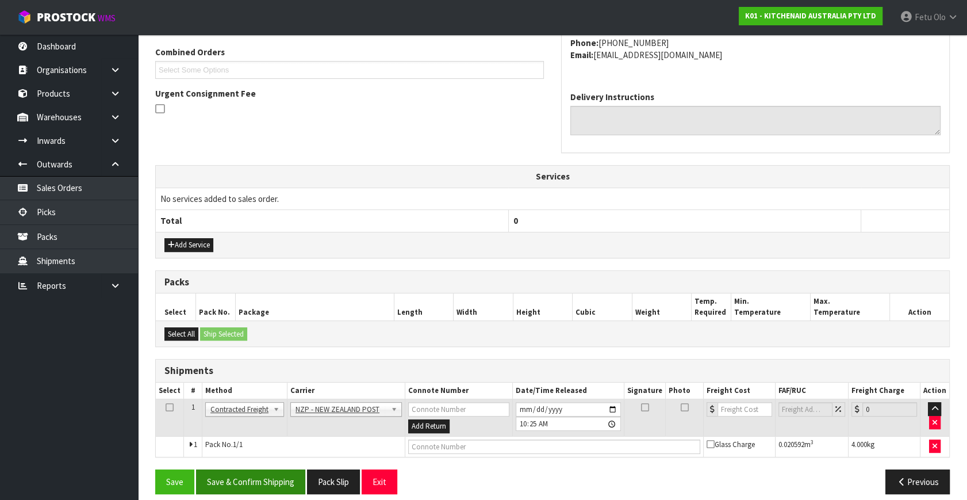
scroll to position [304, 0]
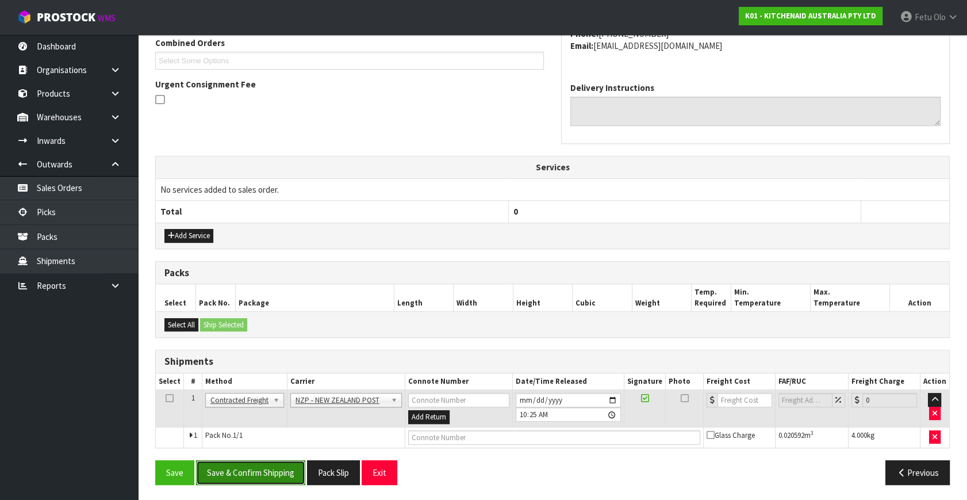
click at [287, 473] on button "Save & Confirm Shipping" at bounding box center [250, 472] width 109 height 25
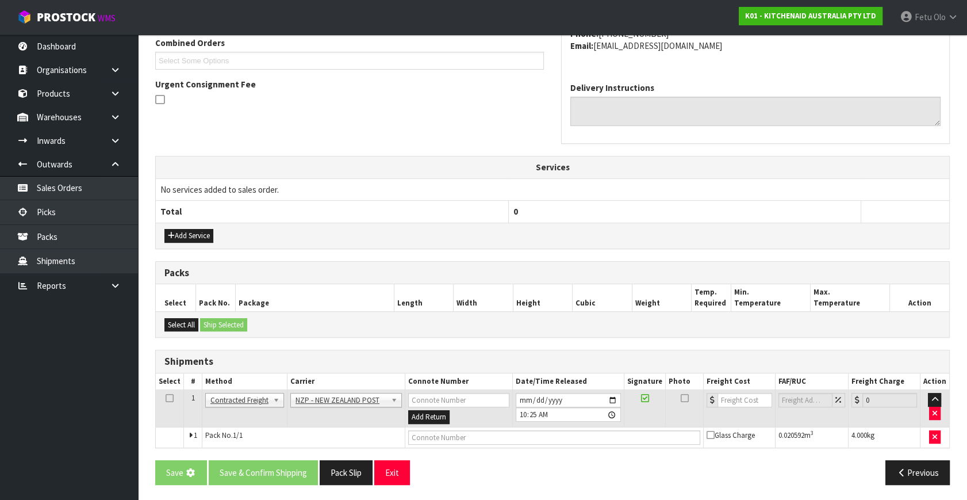
scroll to position [0, 0]
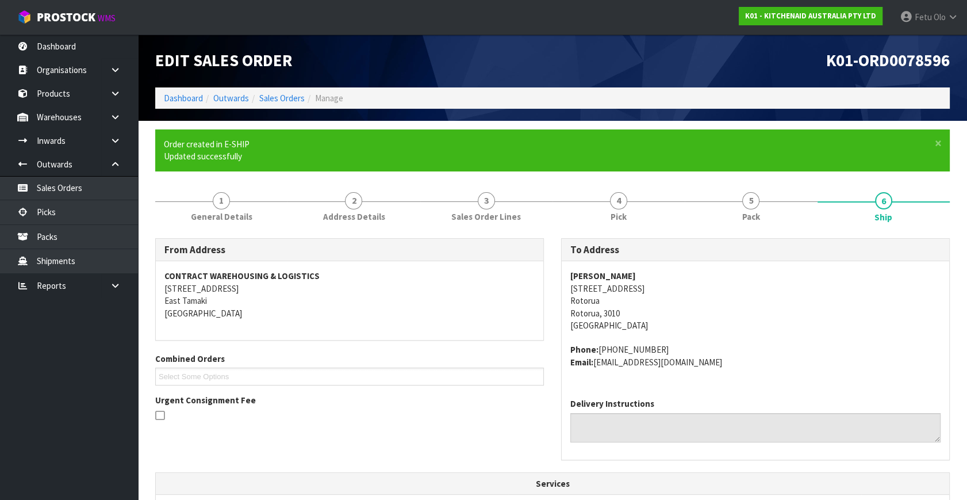
click at [793, 345] on address "Phone: [PHONE_NUMBER] Email: [EMAIL_ADDRESS][DOMAIN_NAME]" at bounding box center [755, 355] width 370 height 25
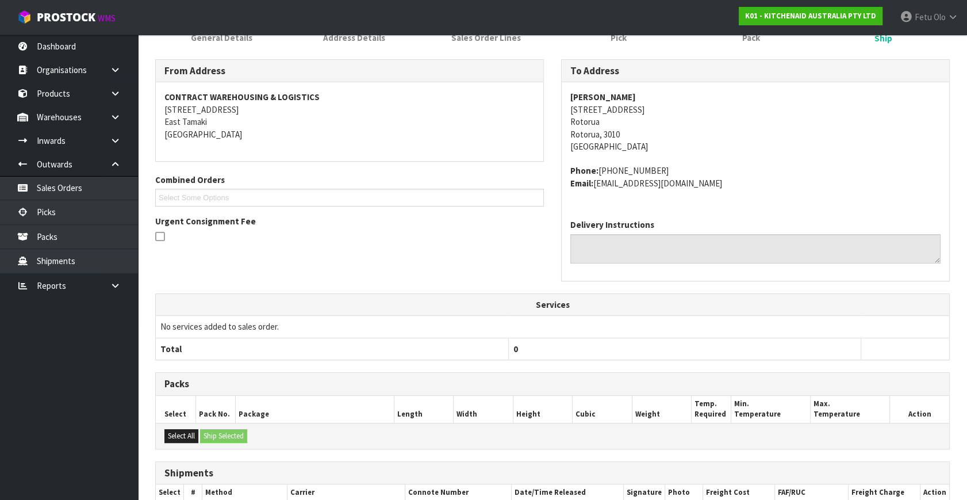
scroll to position [288, 0]
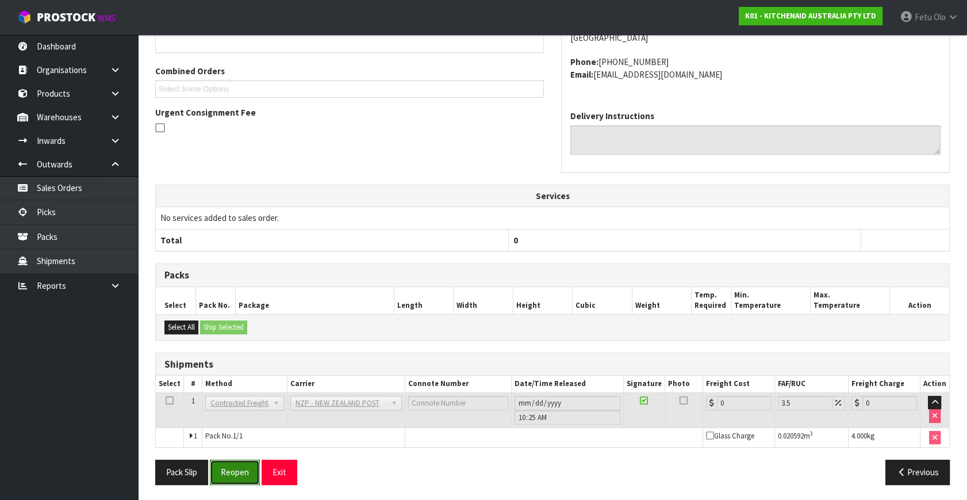
click at [256, 470] on button "Reopen" at bounding box center [235, 471] width 50 height 25
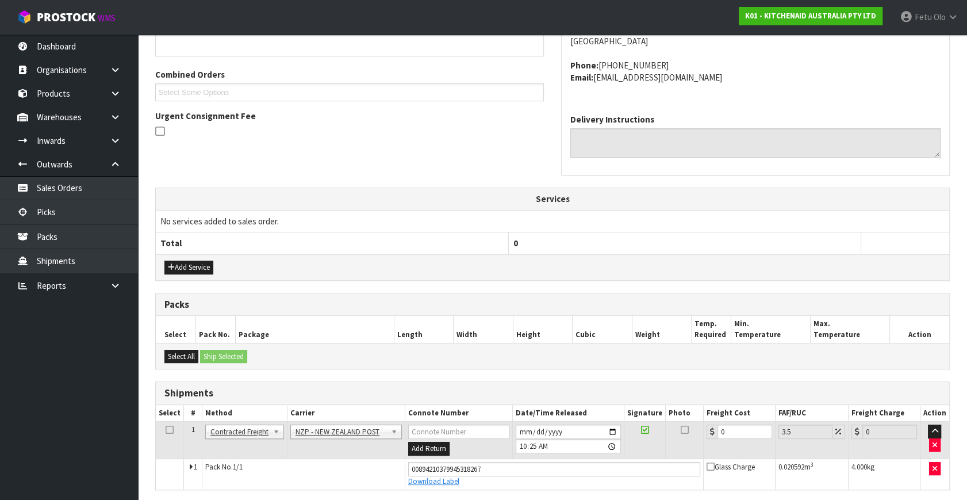
scroll to position [275, 0]
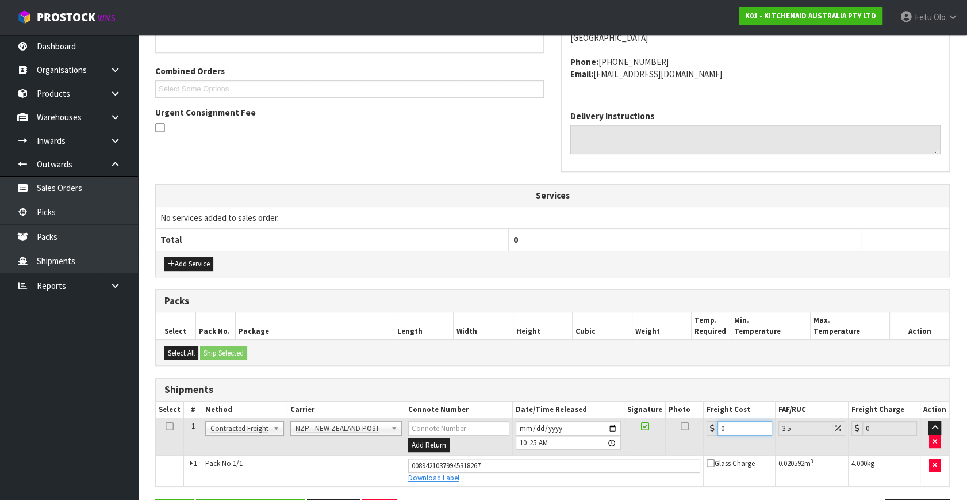
drag, startPoint x: 739, startPoint y: 429, endPoint x: 470, endPoint y: 458, distance: 270.1
click at [470, 458] on tbody "1 Client Local Pickup Customer Local Pickup Company Freight Contracted Freight …" at bounding box center [553, 452] width 794 height 68
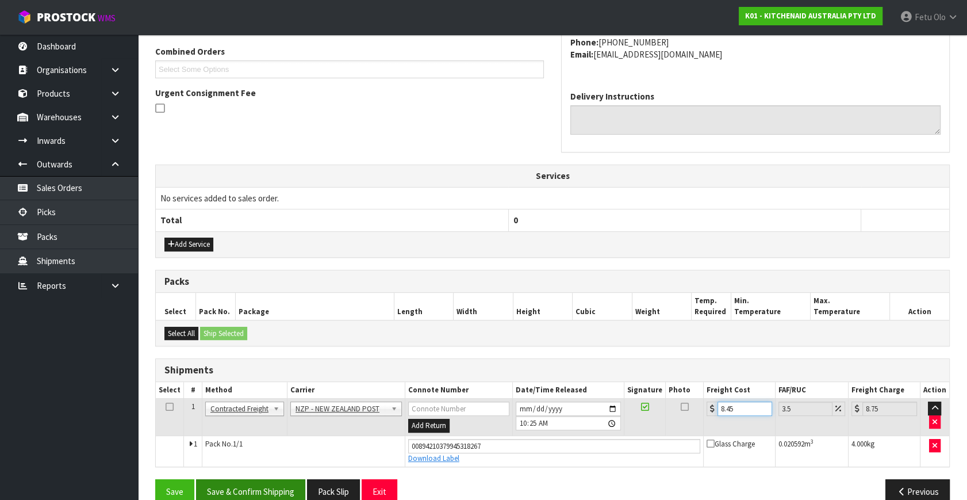
scroll to position [315, 0]
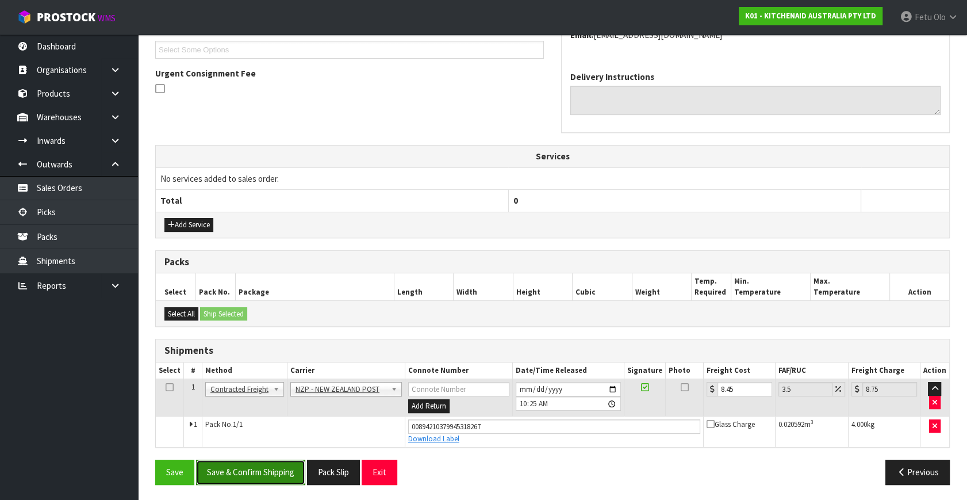
click at [281, 470] on button "Save & Confirm Shipping" at bounding box center [250, 471] width 109 height 25
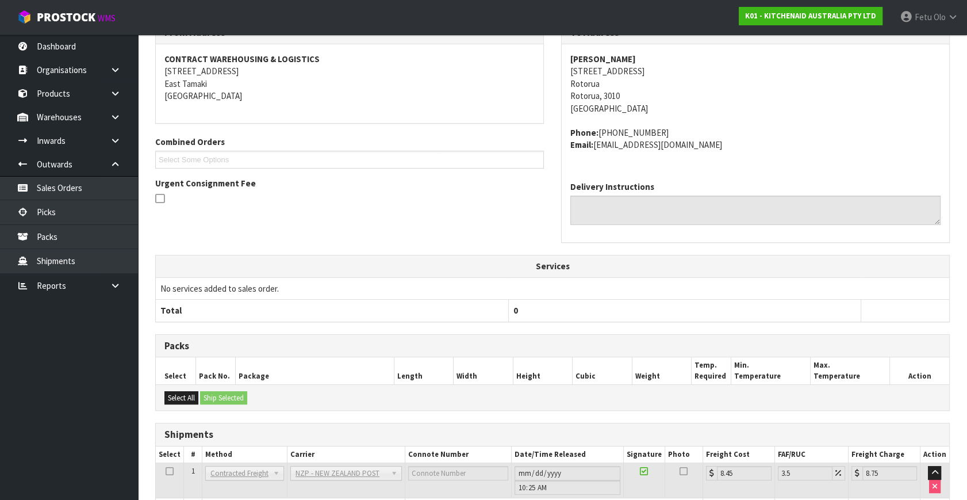
scroll to position [283, 0]
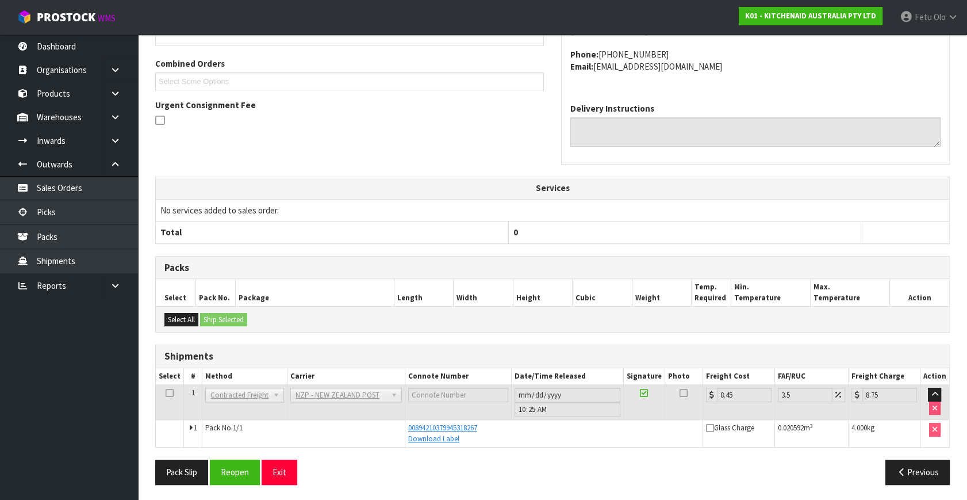
drag, startPoint x: 791, startPoint y: 241, endPoint x: 748, endPoint y: 263, distance: 48.9
click at [791, 241] on th "0" at bounding box center [684, 232] width 353 height 22
click at [62, 212] on link "Picks" at bounding box center [69, 212] width 138 height 24
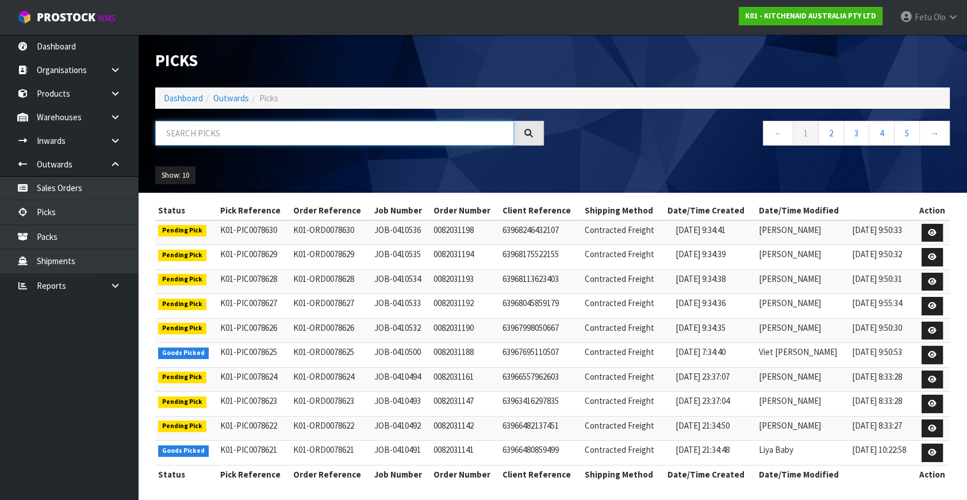
click at [269, 133] on input "text" at bounding box center [334, 133] width 359 height 25
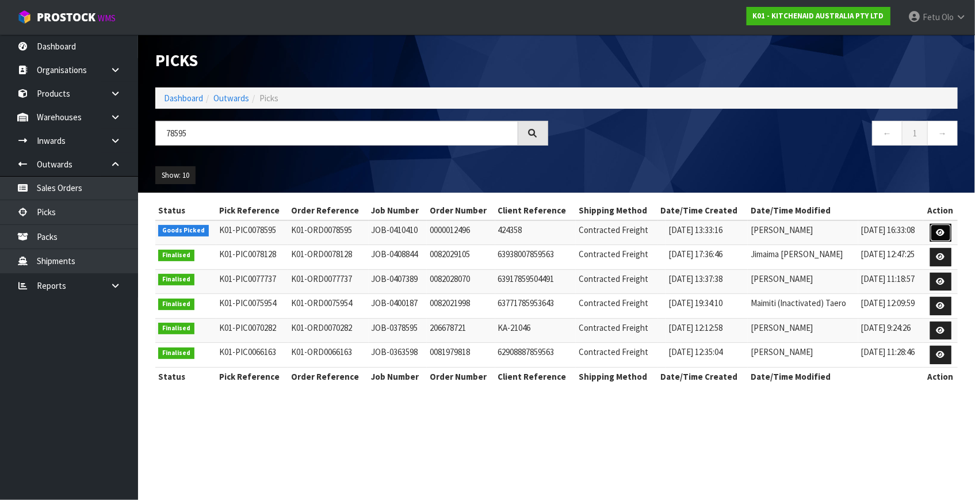
click at [932, 234] on link at bounding box center [940, 233] width 21 height 18
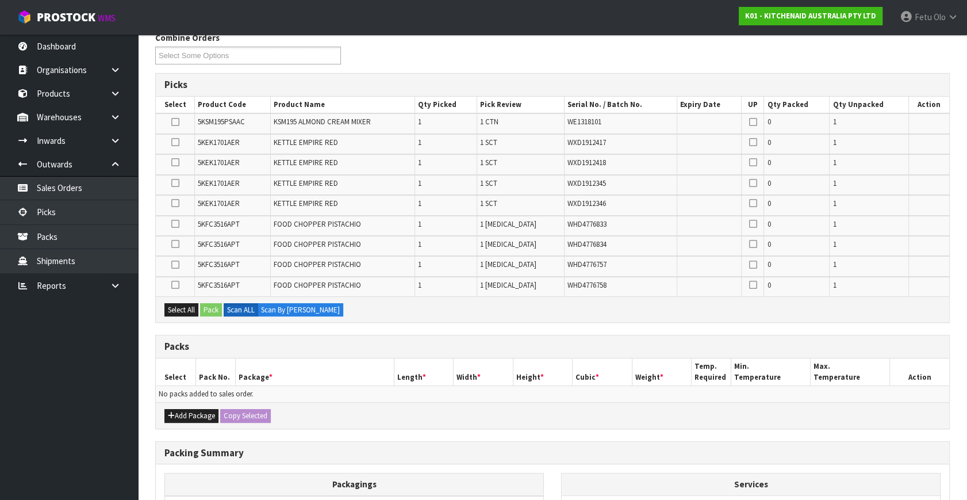
scroll to position [156, 0]
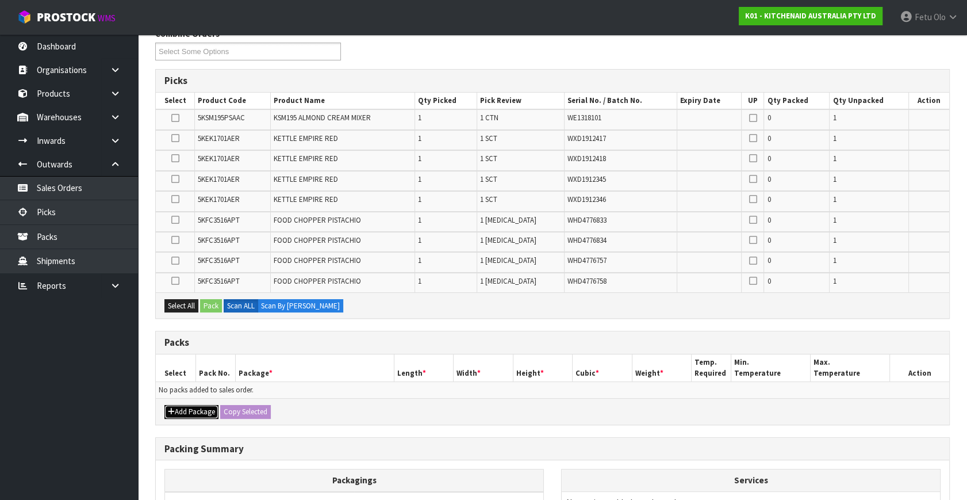
click at [174, 411] on icon "button" at bounding box center [171, 411] width 7 height 7
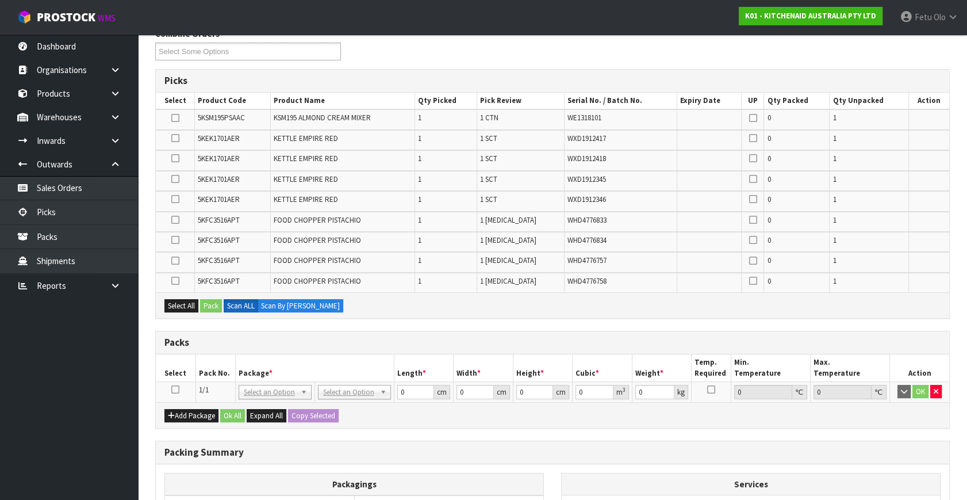
click at [176, 390] on icon at bounding box center [175, 389] width 8 height 1
click at [178, 281] on icon at bounding box center [175, 281] width 8 height 1
click at [0, 0] on input "checkbox" at bounding box center [0, 0] width 0 height 0
click at [178, 260] on icon at bounding box center [175, 260] width 8 height 1
click at [0, 0] on input "checkbox" at bounding box center [0, 0] width 0 height 0
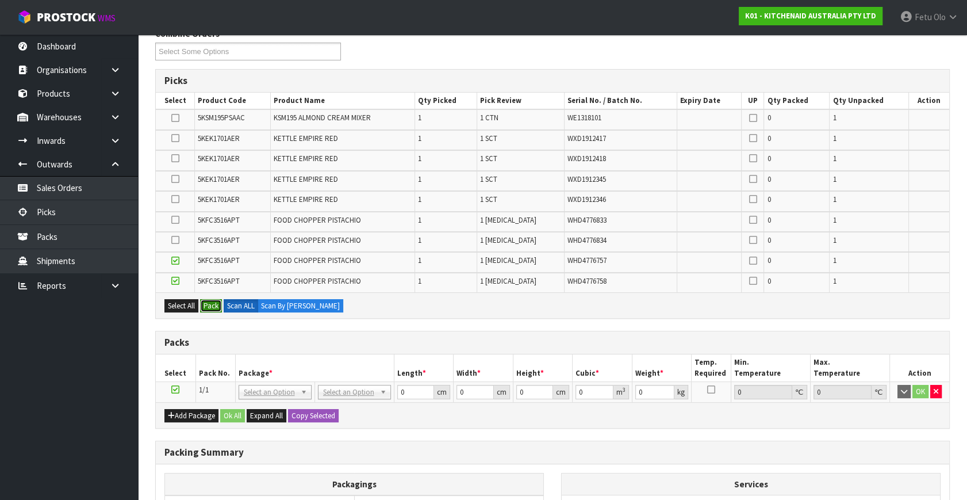
click at [213, 301] on button "Pack" at bounding box center [211, 306] width 22 height 14
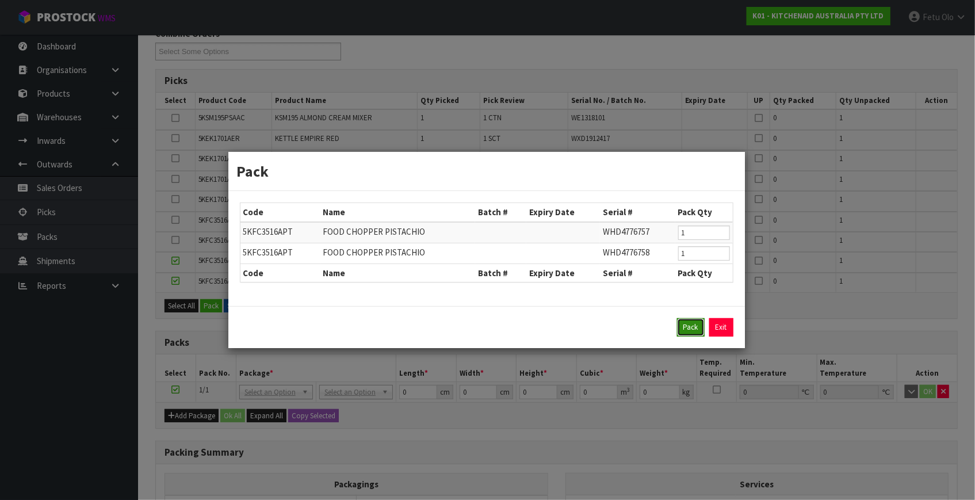
click at [688, 327] on button "Pack" at bounding box center [691, 327] width 28 height 18
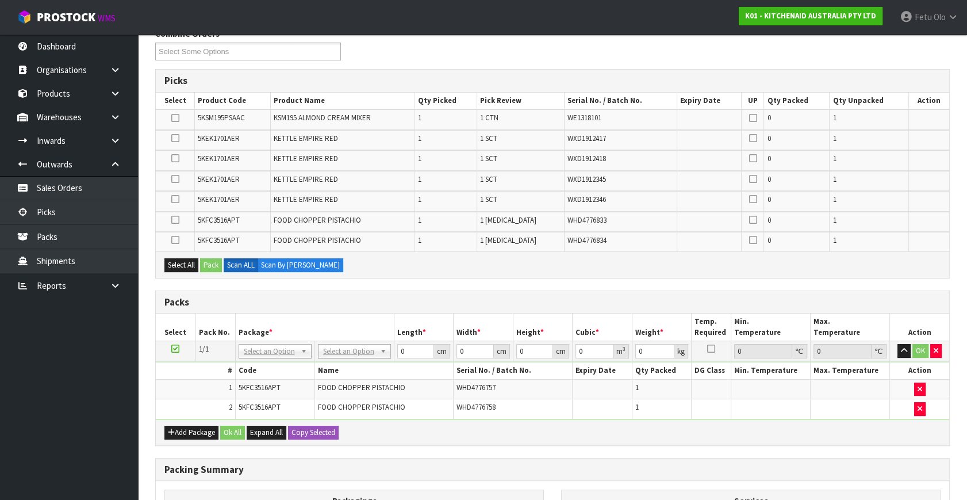
click at [179, 346] on td at bounding box center [176, 351] width 40 height 21
click at [176, 240] on icon at bounding box center [175, 240] width 8 height 1
click at [0, 0] on input "checkbox" at bounding box center [0, 0] width 0 height 0
click at [176, 220] on icon at bounding box center [175, 220] width 8 height 1
click at [0, 0] on input "checkbox" at bounding box center [0, 0] width 0 height 0
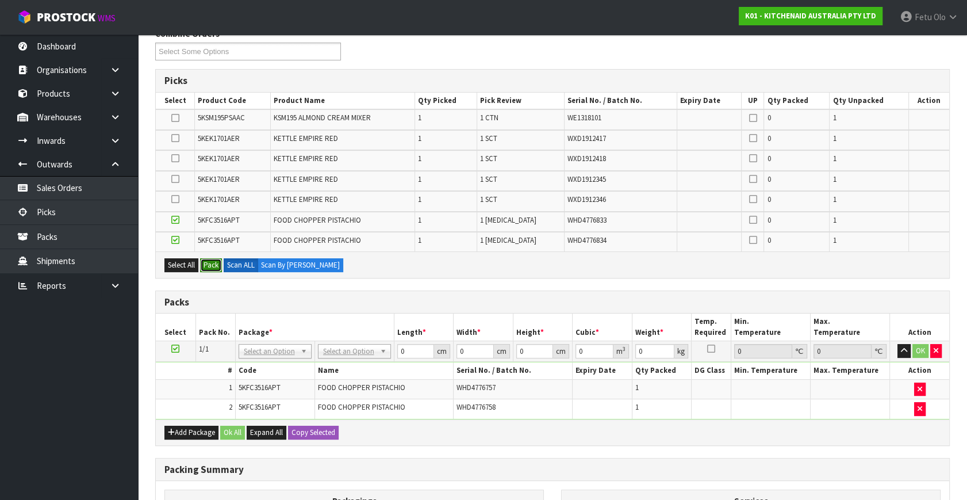
click at [210, 259] on button "Pack" at bounding box center [211, 265] width 22 height 14
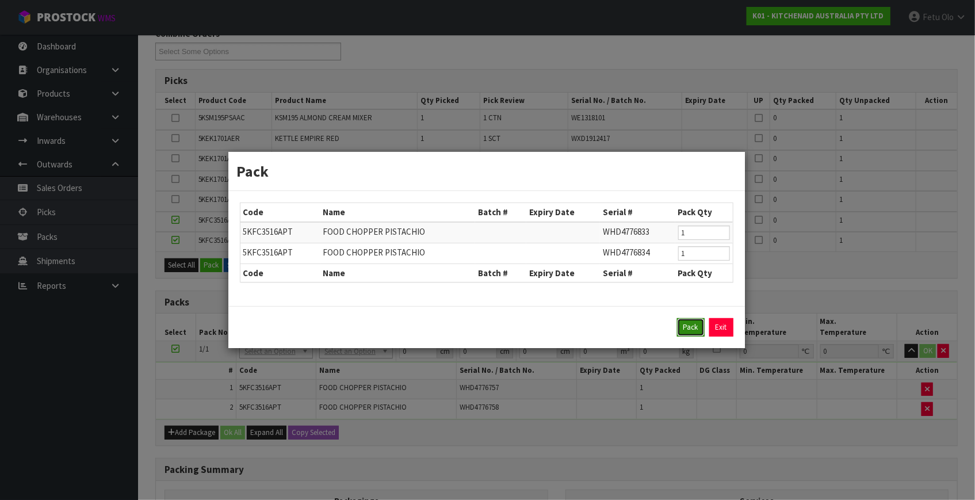
click at [679, 328] on button "Pack" at bounding box center [691, 327] width 28 height 18
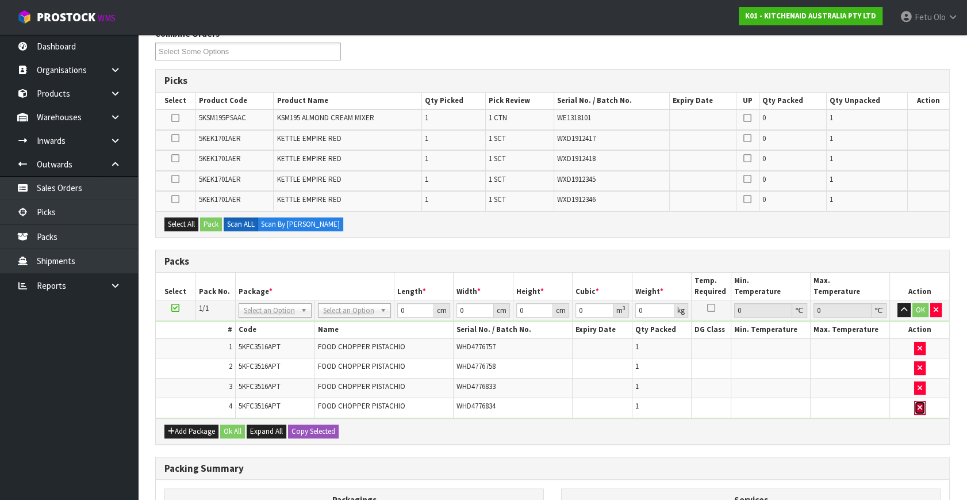
click at [914, 403] on button "button" at bounding box center [920, 408] width 12 height 14
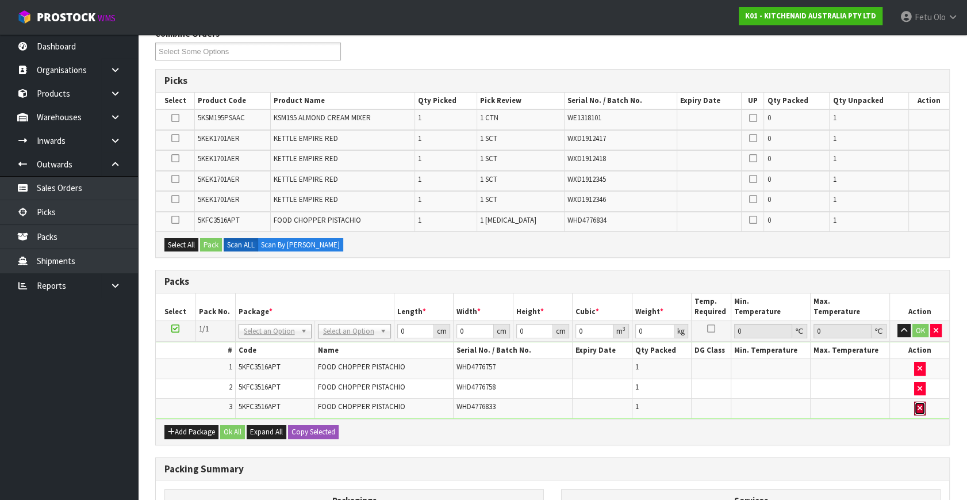
click at [914, 403] on button "button" at bounding box center [920, 408] width 12 height 14
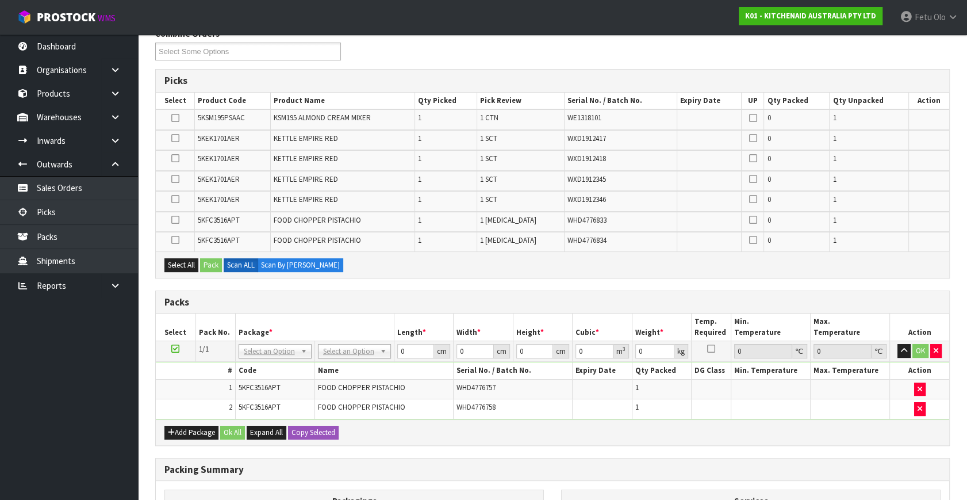
click at [177, 348] on icon at bounding box center [175, 348] width 8 height 1
click at [182, 260] on button "Select All" at bounding box center [181, 265] width 34 height 14
click at [177, 199] on icon at bounding box center [175, 199] width 8 height 1
click at [0, 0] on input "checkbox" at bounding box center [0, 0] width 0 height 0
click at [175, 179] on icon at bounding box center [175, 179] width 8 height 1
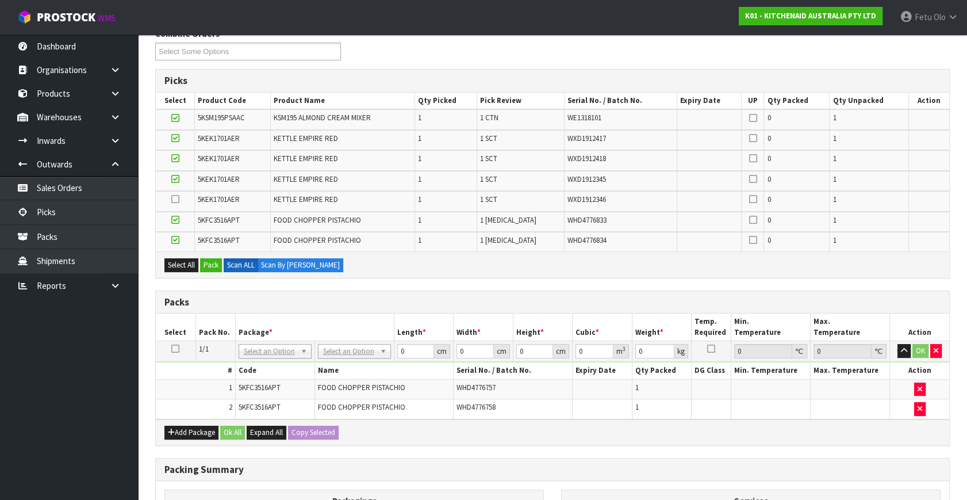
click at [0, 0] on input "checkbox" at bounding box center [0, 0] width 0 height 0
click at [174, 159] on icon at bounding box center [175, 158] width 8 height 1
click at [0, 0] on input "checkbox" at bounding box center [0, 0] width 0 height 0
click at [173, 139] on icon at bounding box center [175, 138] width 8 height 1
click at [0, 0] on input "checkbox" at bounding box center [0, 0] width 0 height 0
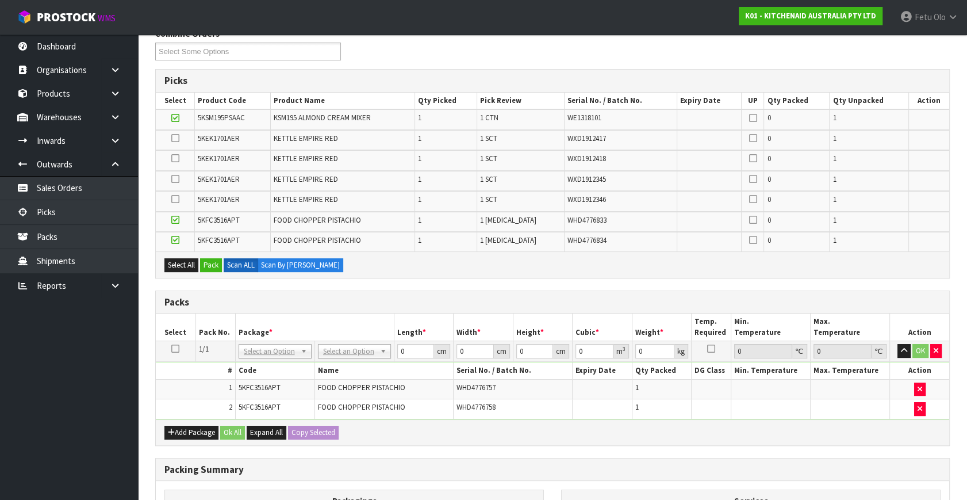
click at [177, 118] on icon at bounding box center [175, 118] width 8 height 1
click at [0, 0] on input "checkbox" at bounding box center [0, 0] width 0 height 0
click at [176, 429] on button "Add Package" at bounding box center [191, 433] width 54 height 14
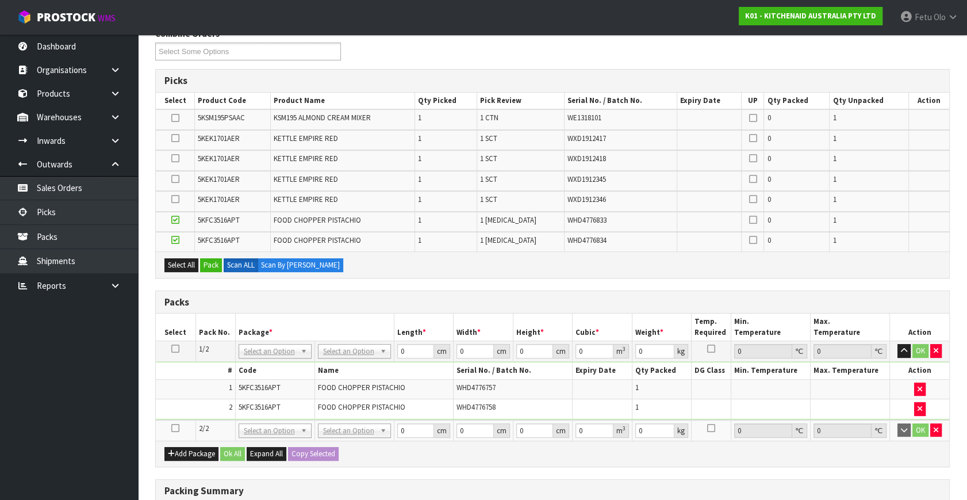
click at [175, 428] on icon at bounding box center [175, 428] width 8 height 1
click at [205, 273] on div "Select All Pack Scan ALL Scan By [PERSON_NAME]" at bounding box center [553, 264] width 794 height 26
click at [207, 264] on button "Pack" at bounding box center [211, 265] width 22 height 14
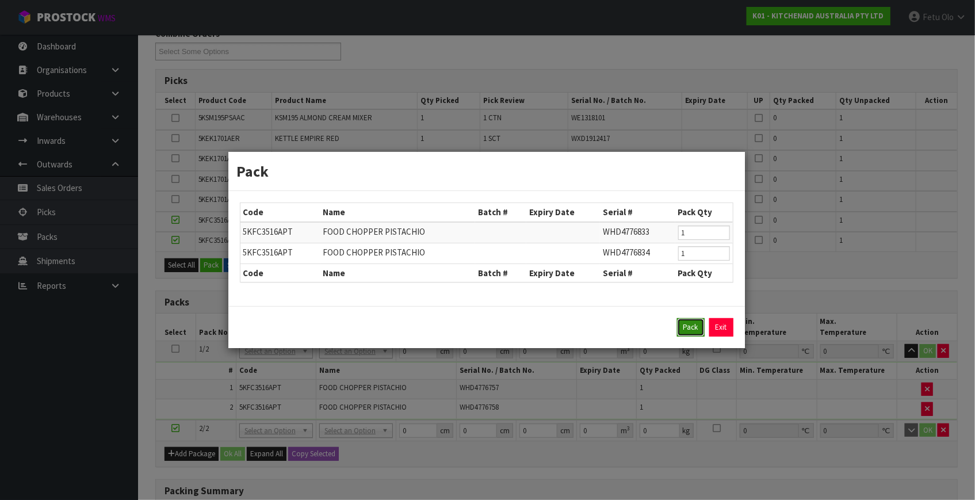
click at [694, 328] on button "Pack" at bounding box center [691, 327] width 28 height 18
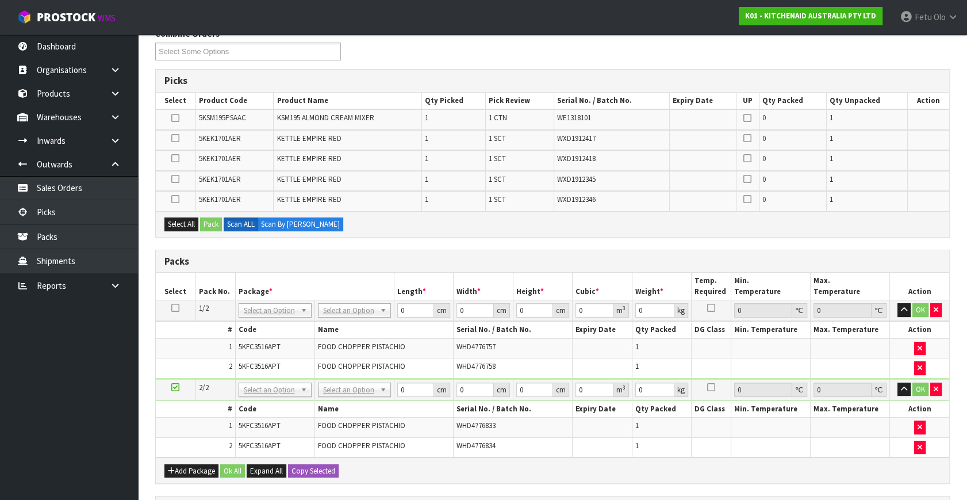
click at [177, 387] on icon at bounding box center [175, 387] width 8 height 1
click at [178, 200] on icon at bounding box center [175, 199] width 8 height 1
click at [0, 0] on input "checkbox" at bounding box center [0, 0] width 0 height 0
click at [173, 179] on icon at bounding box center [175, 179] width 8 height 1
click at [0, 0] on input "checkbox" at bounding box center [0, 0] width 0 height 0
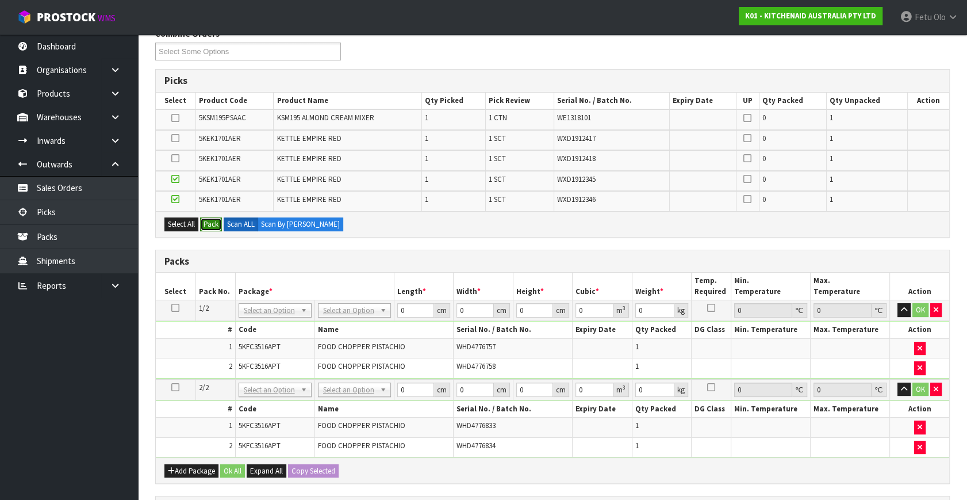
click at [206, 217] on button "Pack" at bounding box center [211, 224] width 22 height 14
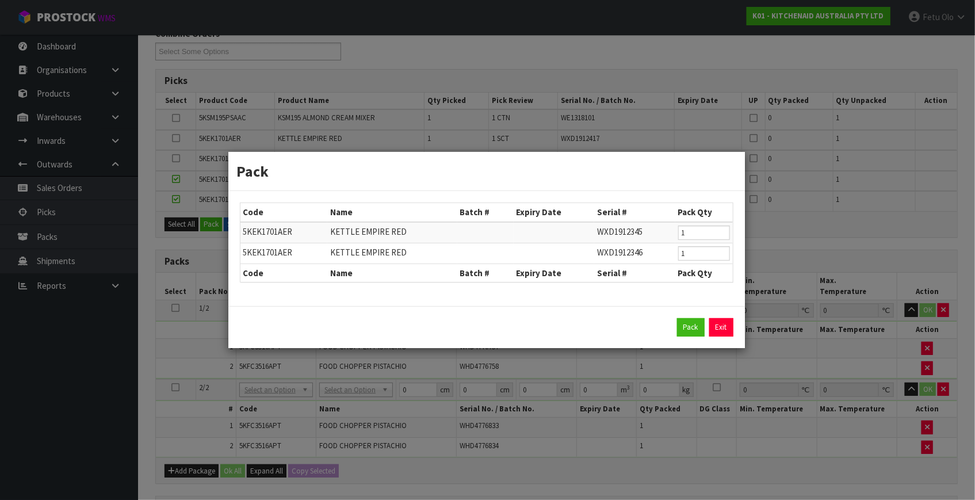
click at [227, 485] on div "Pack Code Name Batch # Expiry Date Serial # Pack Qty 5KEK1701AER KETTLE EMPIRE …" at bounding box center [487, 250] width 975 height 500
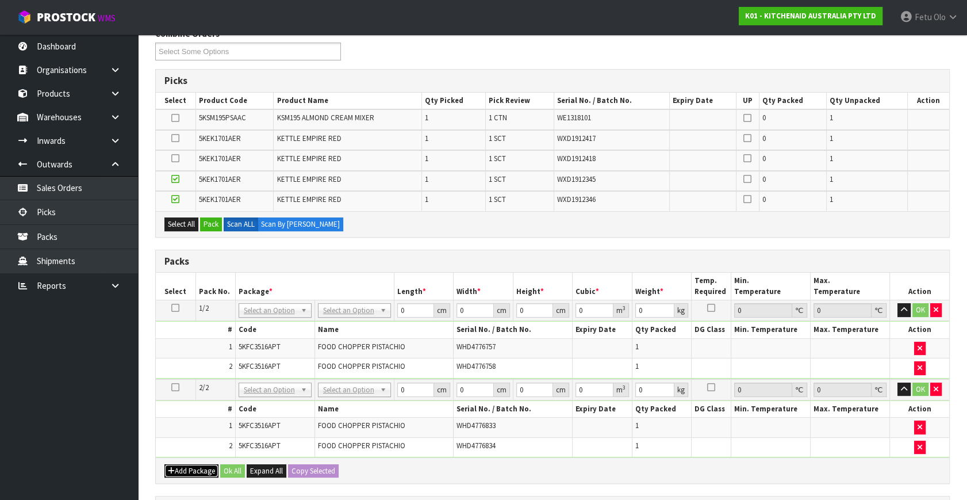
click at [190, 466] on button "Add Package" at bounding box center [191, 471] width 54 height 14
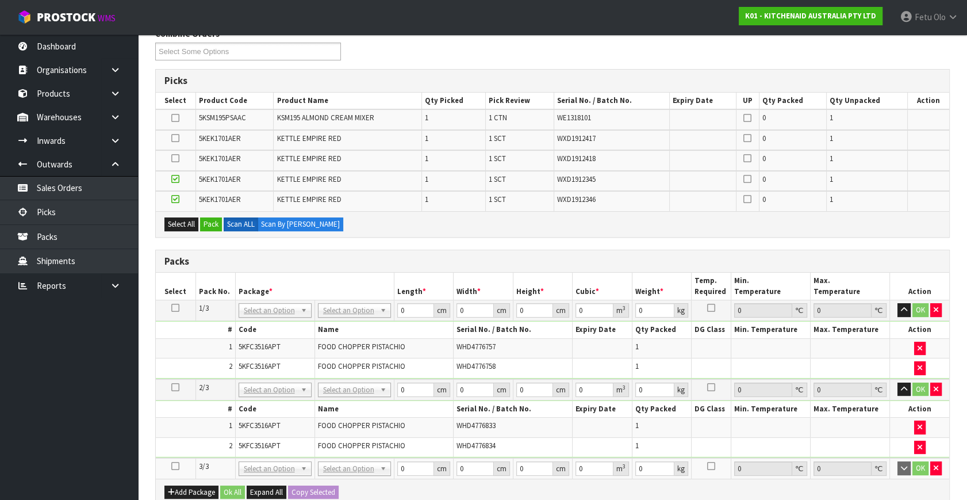
click at [173, 466] on icon at bounding box center [175, 466] width 8 height 1
click at [209, 224] on button "Pack" at bounding box center [211, 224] width 22 height 14
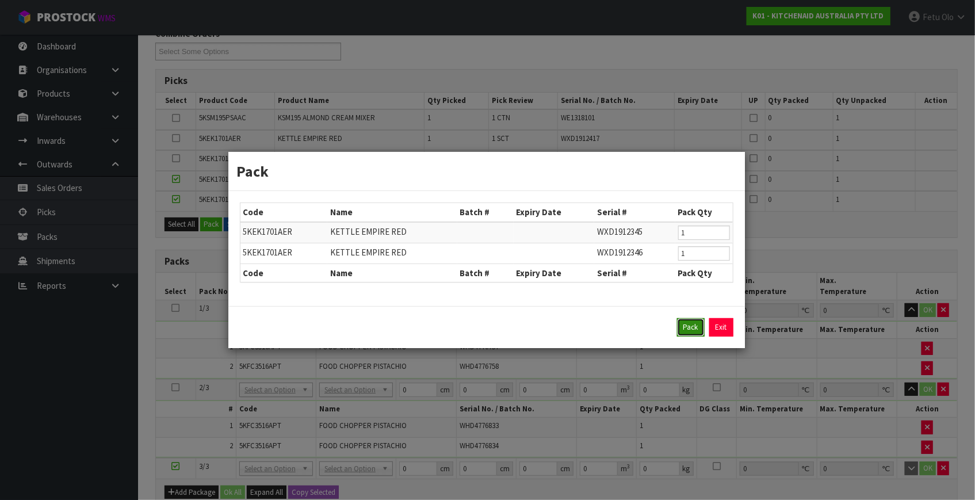
click at [686, 325] on button "Pack" at bounding box center [691, 327] width 28 height 18
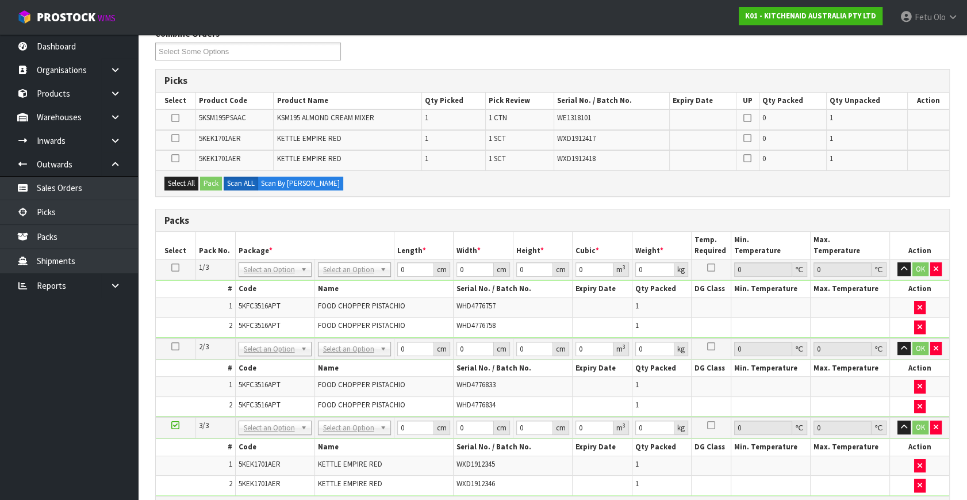
click at [178, 425] on icon at bounding box center [175, 425] width 8 height 1
drag, startPoint x: 177, startPoint y: 155, endPoint x: 178, endPoint y: 143, distance: 12.7
click at [177, 158] on icon at bounding box center [175, 158] width 8 height 1
click at [0, 0] on input "checkbox" at bounding box center [0, 0] width 0 height 0
click at [178, 138] on icon at bounding box center [175, 138] width 8 height 1
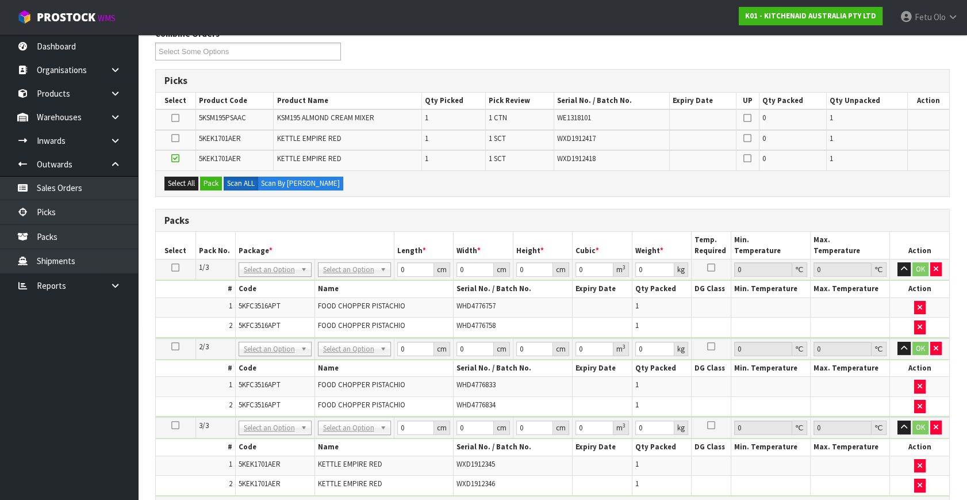
click at [0, 0] on input "checkbox" at bounding box center [0, 0] width 0 height 0
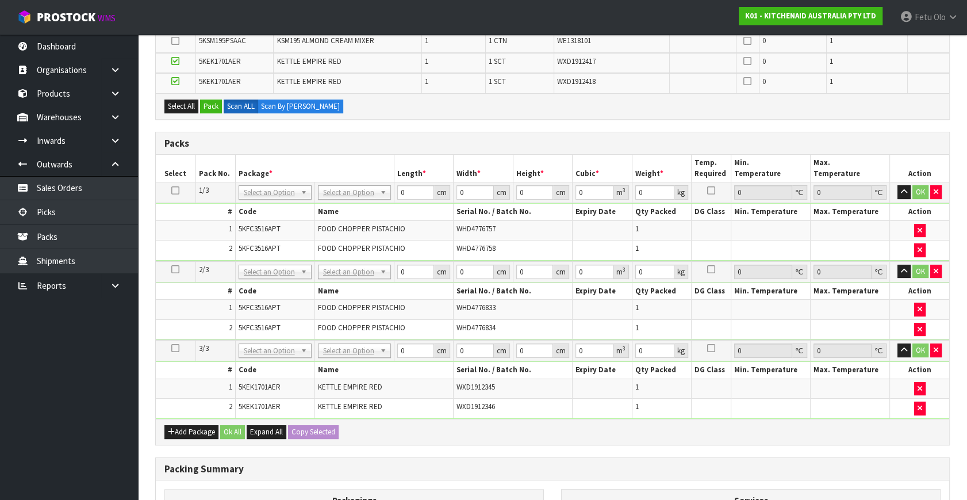
scroll to position [313, 0]
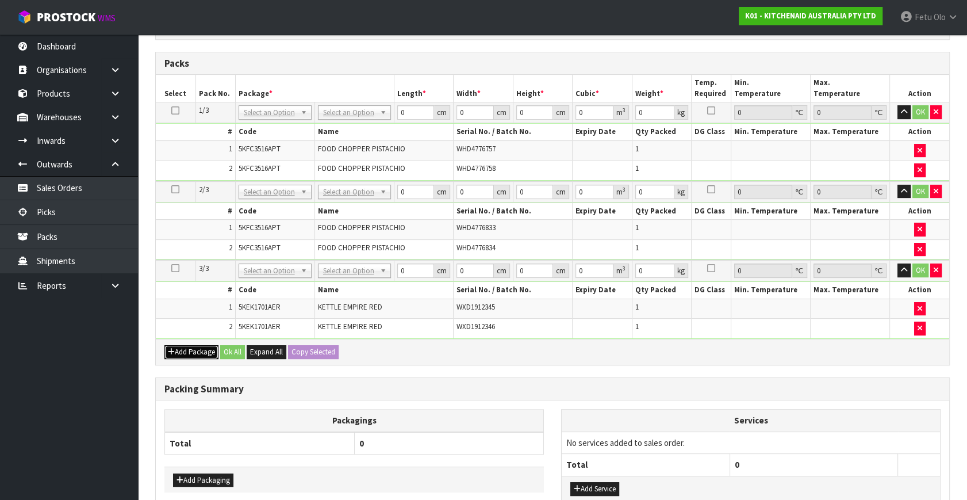
click at [186, 351] on button "Add Package" at bounding box center [191, 352] width 54 height 14
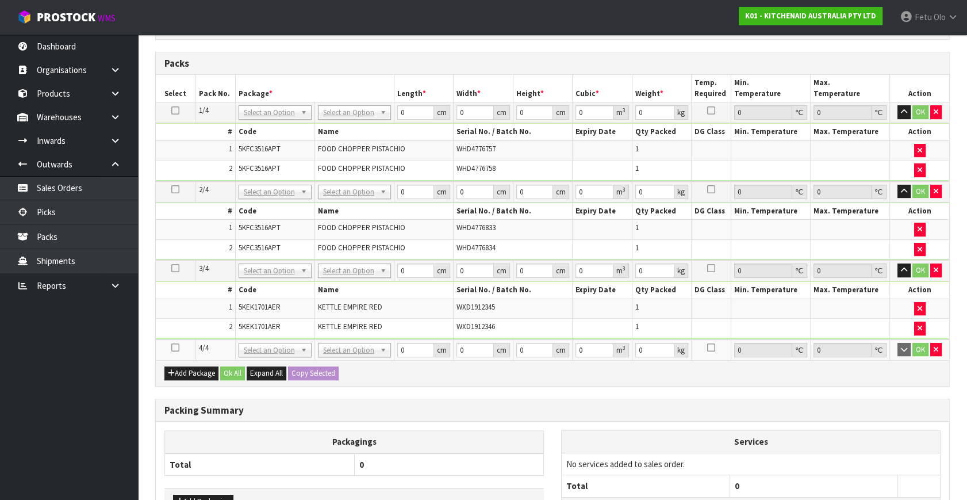
click at [174, 347] on icon at bounding box center [175, 347] width 8 height 1
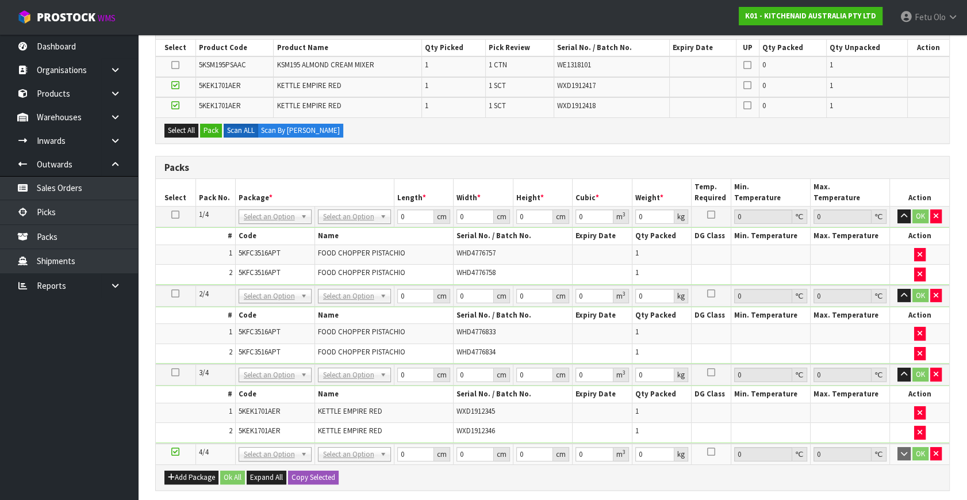
scroll to position [209, 0]
click at [207, 129] on button "Pack" at bounding box center [211, 131] width 22 height 14
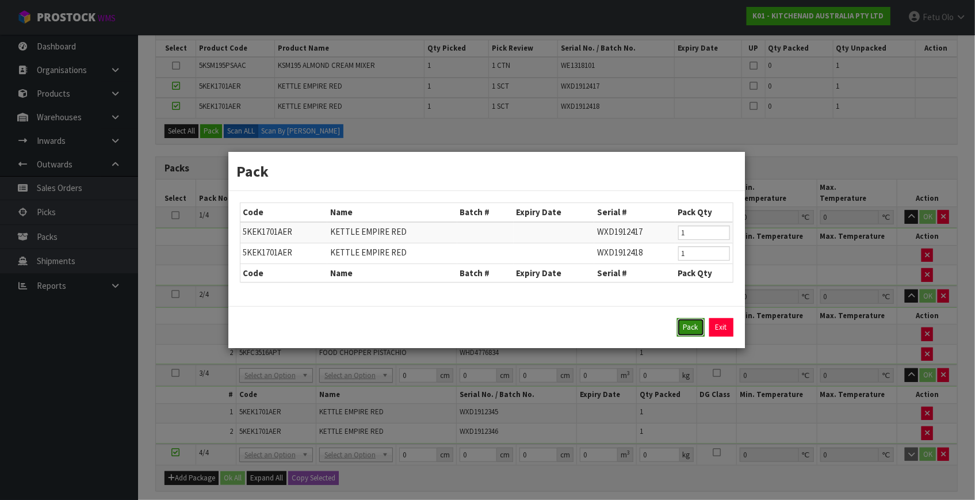
click at [684, 326] on button "Pack" at bounding box center [691, 327] width 28 height 18
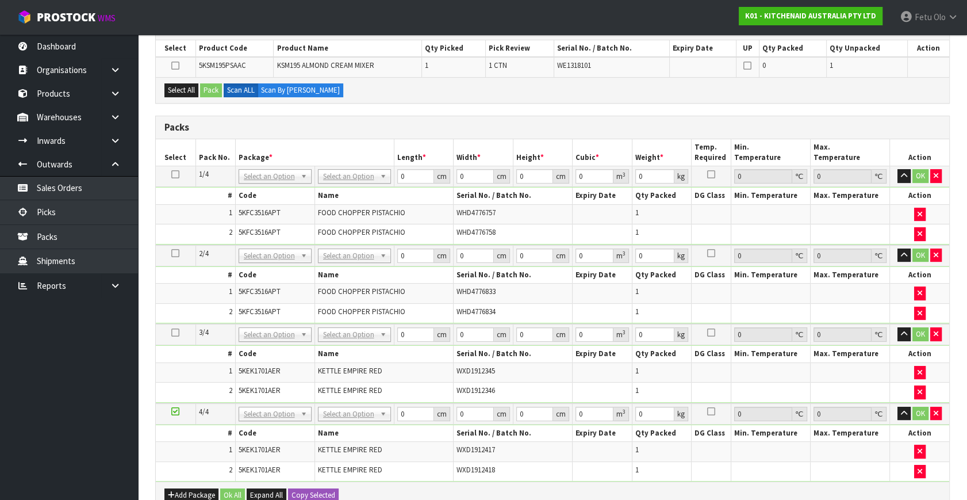
click at [175, 411] on icon at bounding box center [175, 411] width 8 height 1
click at [86, 462] on ul "Dashboard Organisations Clients Consignees Carriers Products Categories Serial …" at bounding box center [69, 267] width 138 height 465
click at [184, 85] on button "Select All" at bounding box center [181, 90] width 34 height 14
click at [208, 85] on button "Pack" at bounding box center [211, 90] width 22 height 14
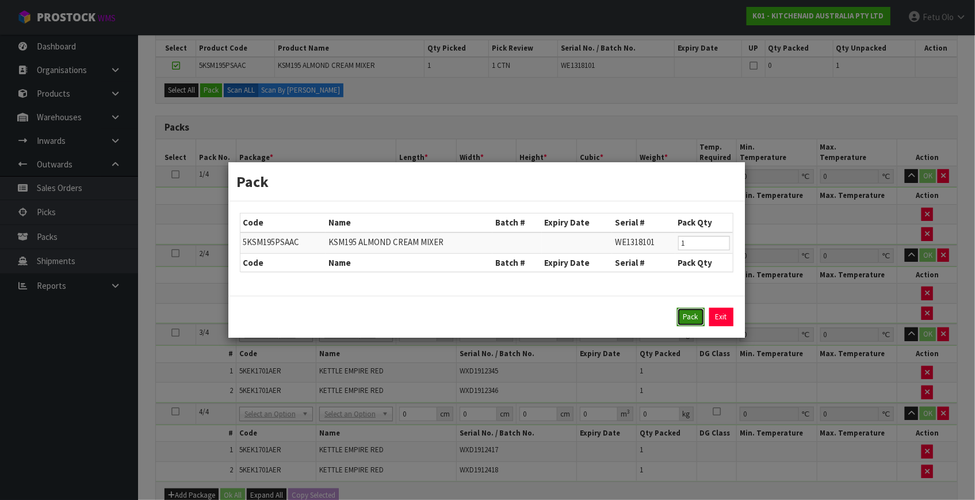
click at [688, 319] on button "Pack" at bounding box center [691, 317] width 28 height 18
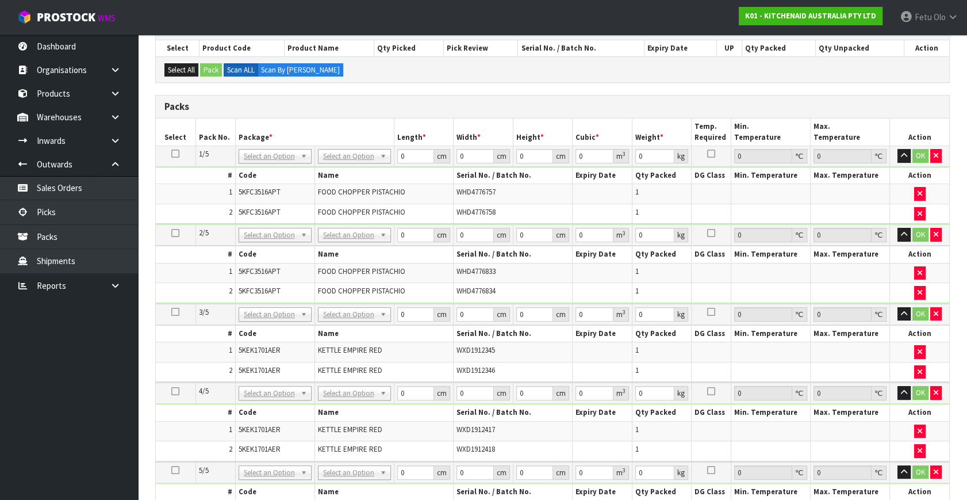
drag, startPoint x: 177, startPoint y: 152, endPoint x: 269, endPoint y: 158, distance: 92.7
click at [178, 154] on icon at bounding box center [175, 154] width 8 height 1
drag, startPoint x: 269, startPoint y: 158, endPoint x: 271, endPoint y: 191, distance: 34.0
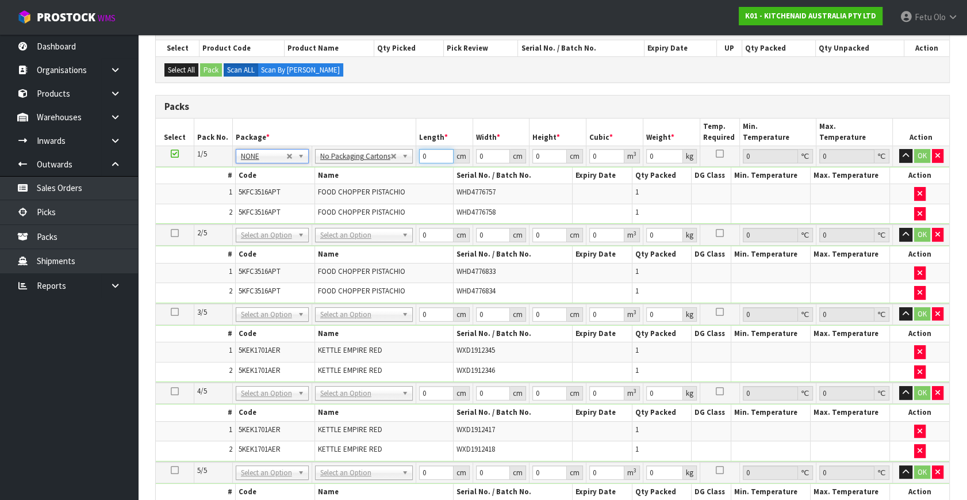
drag, startPoint x: 405, startPoint y: 164, endPoint x: 325, endPoint y: 171, distance: 80.3
click at [325, 171] on tbody "1/5 NONE 007-001 007-002 007-004 007-009 007-013 007-014 007-015 007-017 007-01…" at bounding box center [553, 185] width 794 height 79
click button "OK" at bounding box center [922, 156] width 16 height 14
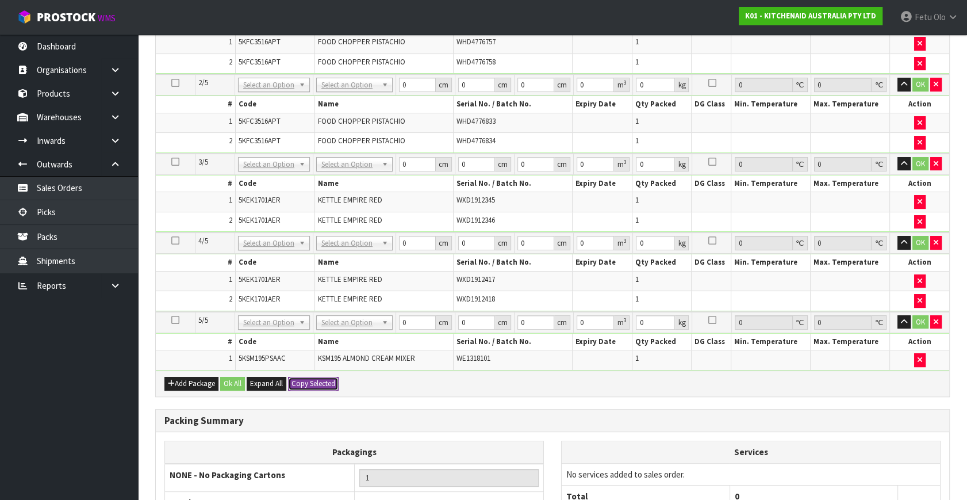
click at [329, 377] on button "Copy Selected" at bounding box center [313, 384] width 51 height 14
click at [329, 377] on button "Confirm Copy Selected" at bounding box center [326, 384] width 76 height 14
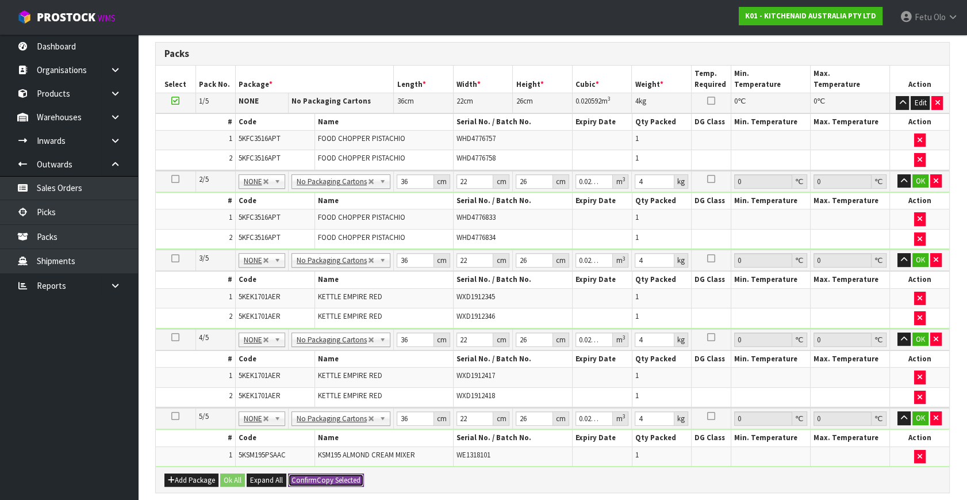
scroll to position [156, 0]
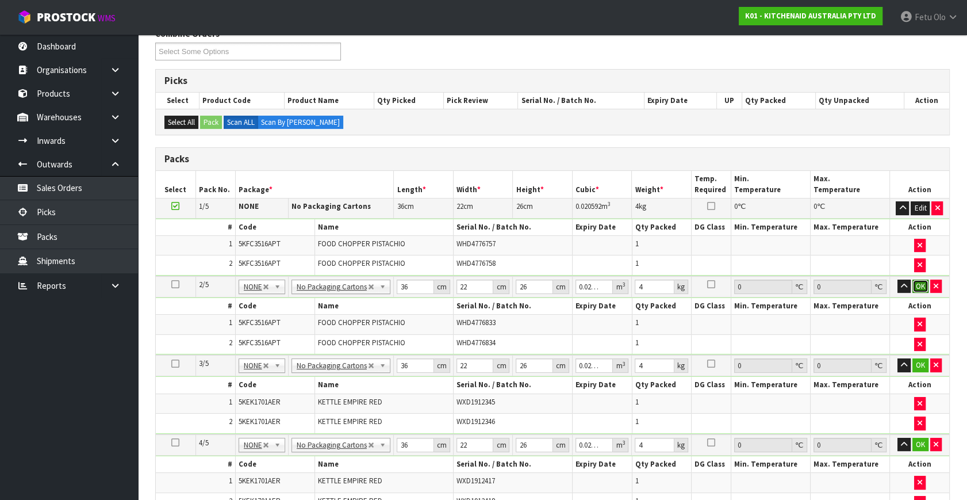
click at [925, 285] on button "OK" at bounding box center [921, 286] width 16 height 14
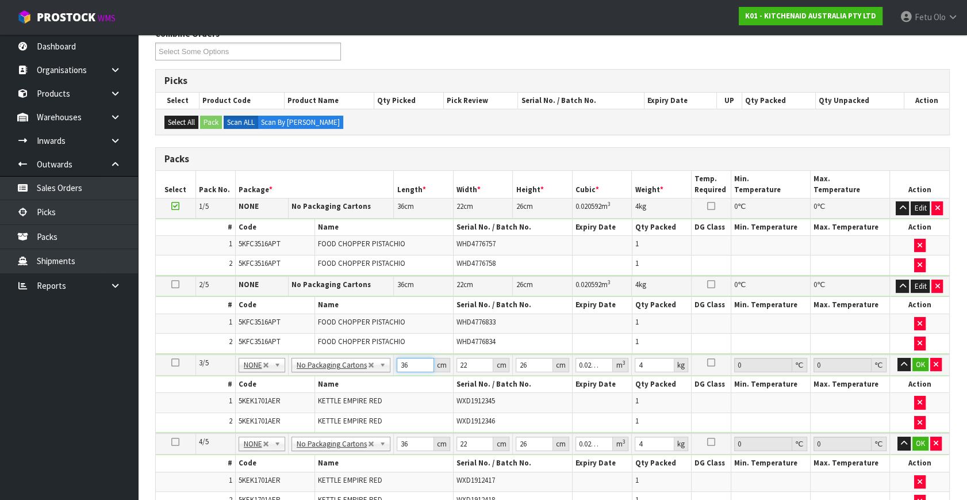
click at [335, 377] on tbody "3/5 NONE 007-001 007-002 007-004 007-009 007-013 007-014 007-015 007-017 007-01…" at bounding box center [553, 393] width 794 height 79
click button "OK" at bounding box center [921, 365] width 16 height 14
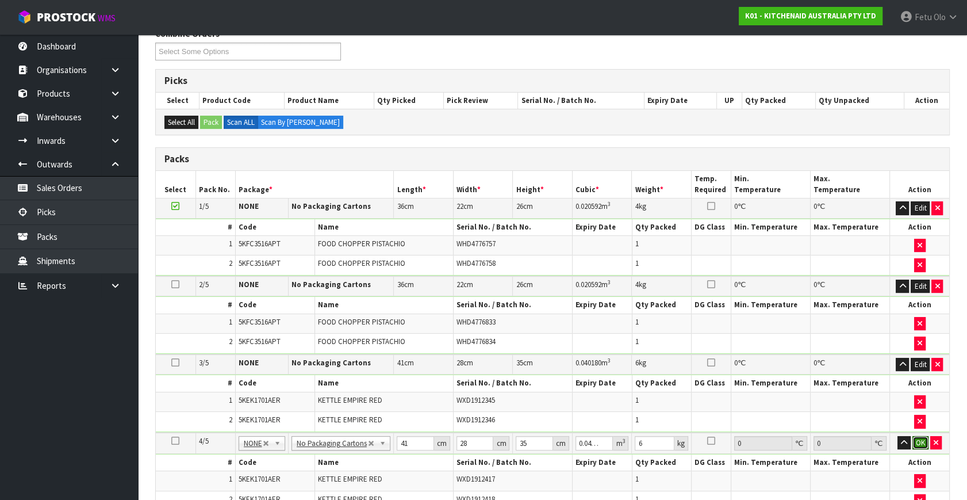
click button "OK" at bounding box center [921, 443] width 16 height 14
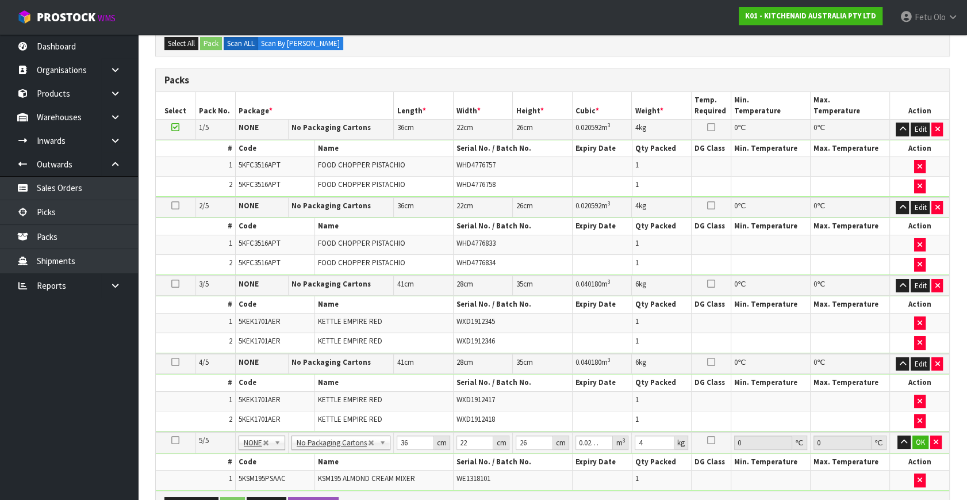
scroll to position [366, 0]
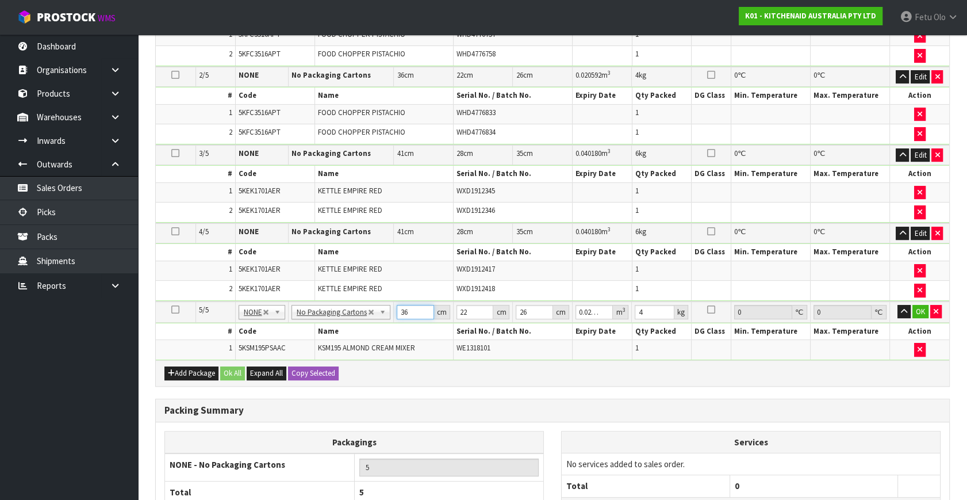
drag, startPoint x: 408, startPoint y: 309, endPoint x: 312, endPoint y: 340, distance: 100.9
click at [312, 340] on tbody "5/5 NONE 007-001 007-002 007-004 007-009 007-013 007-014 007-015 007-017 007-01…" at bounding box center [553, 330] width 794 height 59
click button "OK" at bounding box center [921, 312] width 16 height 14
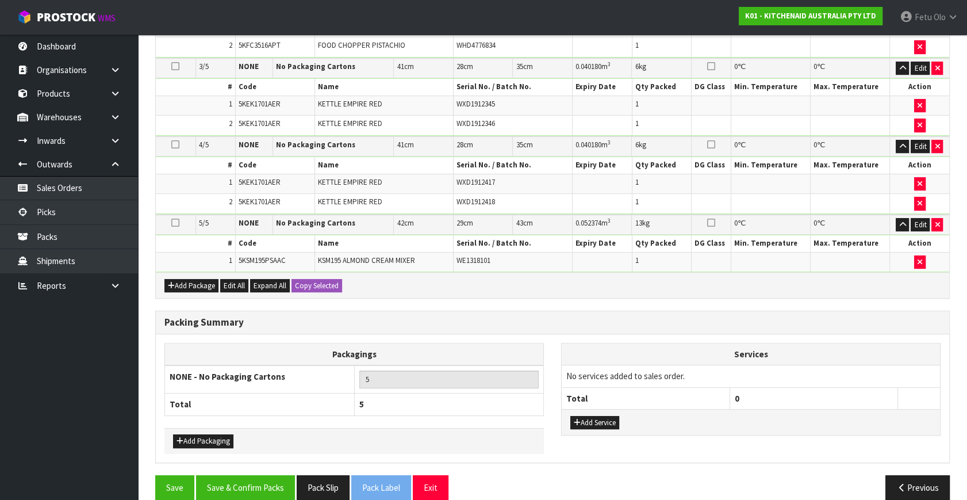
scroll to position [465, 0]
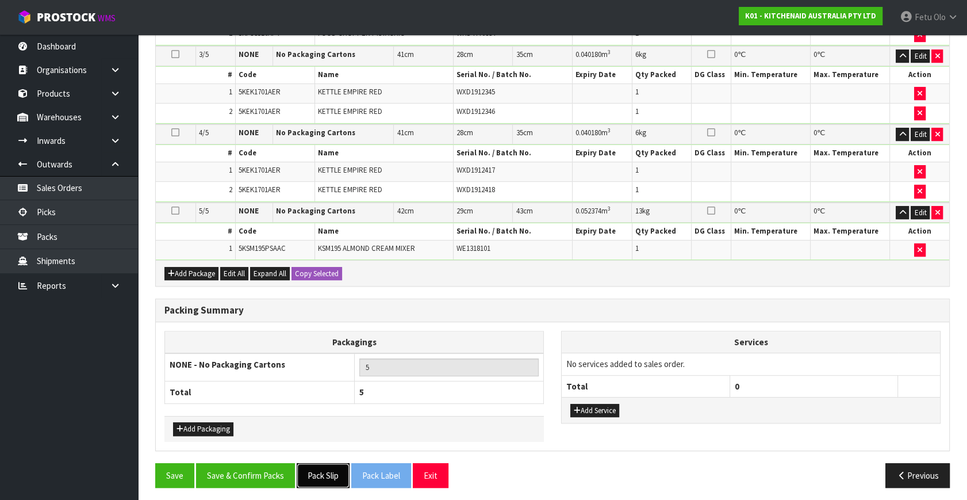
click at [322, 464] on button "Pack Slip" at bounding box center [323, 475] width 53 height 25
click at [256, 466] on button "Save & Confirm Packs" at bounding box center [245, 475] width 99 height 25
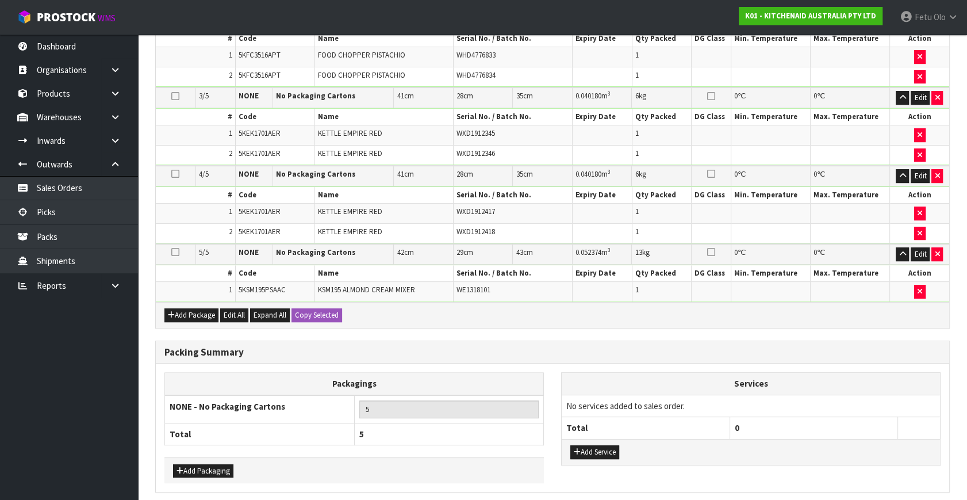
scroll to position [0, 0]
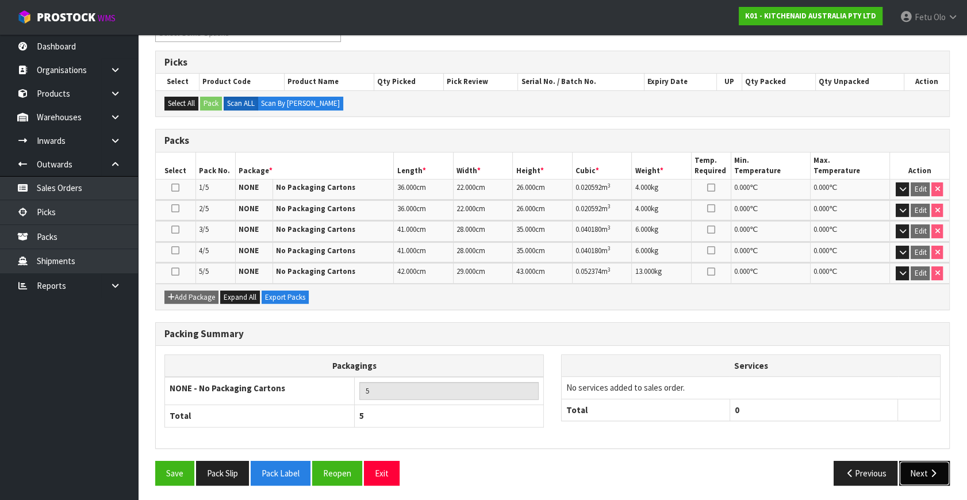
click at [909, 469] on button "Next" at bounding box center [924, 473] width 51 height 25
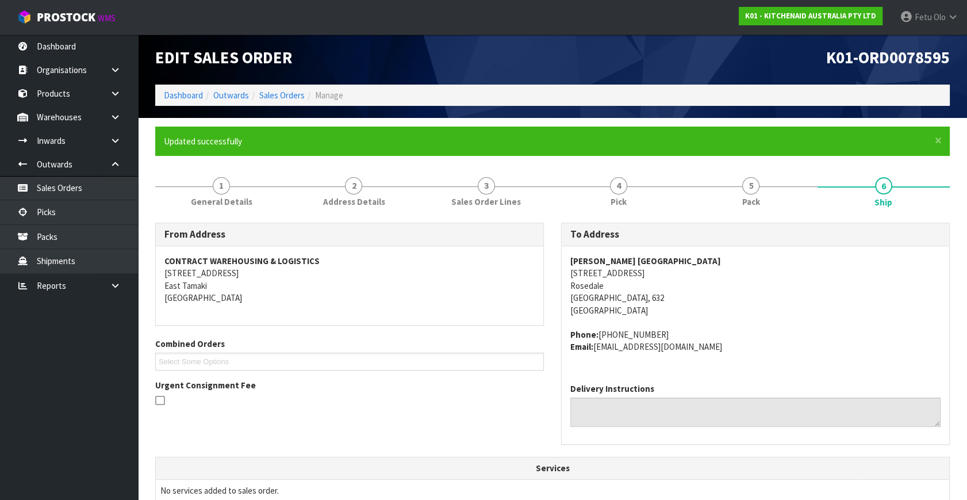
scroll to position [313, 0]
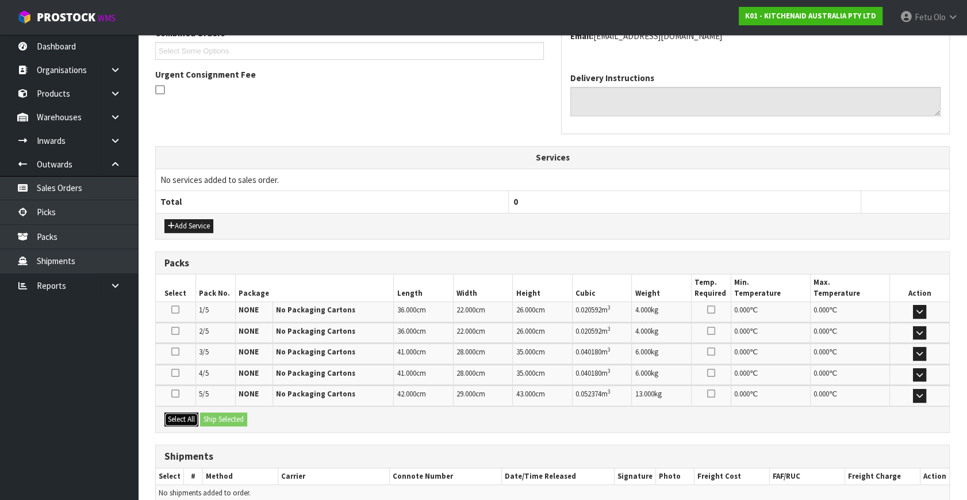
drag, startPoint x: 179, startPoint y: 415, endPoint x: 229, endPoint y: 427, distance: 52.0
click at [186, 415] on button "Select All" at bounding box center [181, 419] width 34 height 14
click at [232, 417] on button "Ship Selected" at bounding box center [223, 419] width 47 height 14
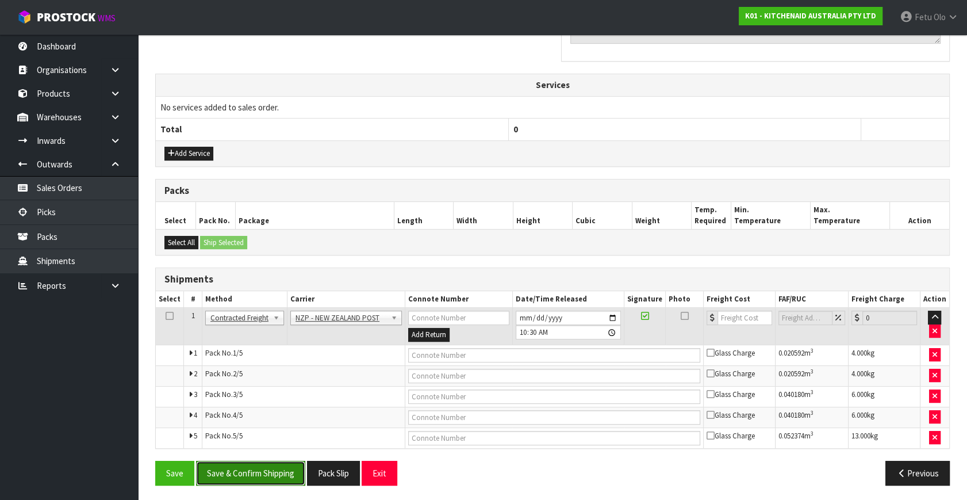
click at [257, 466] on button "Save & Confirm Shipping" at bounding box center [250, 473] width 109 height 25
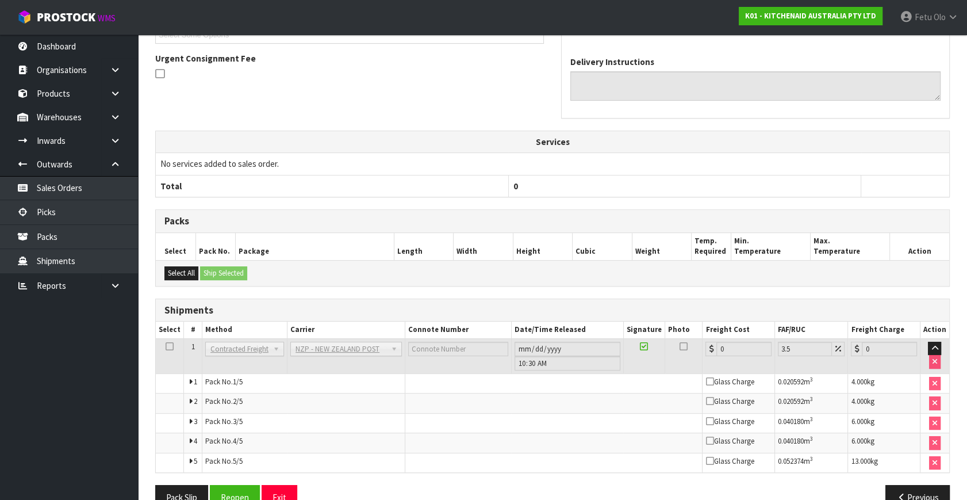
scroll to position [366, 0]
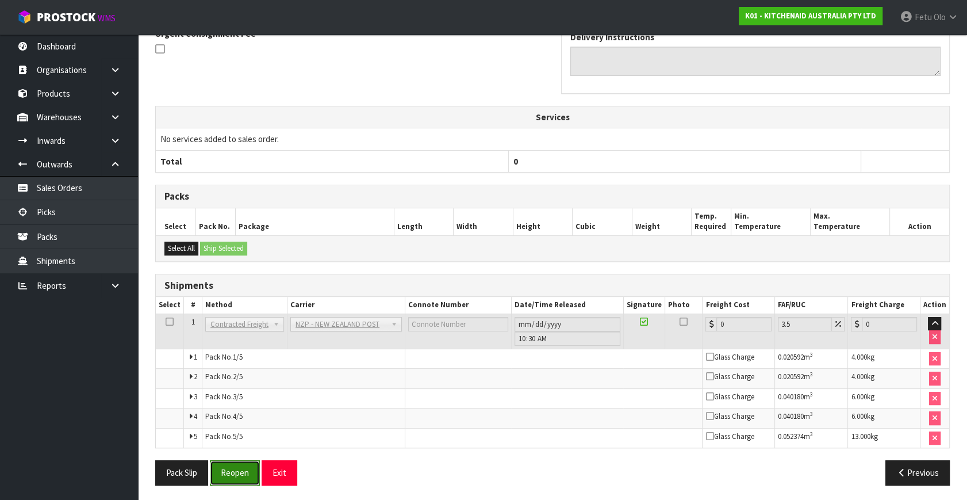
click at [236, 473] on button "Reopen" at bounding box center [235, 472] width 50 height 25
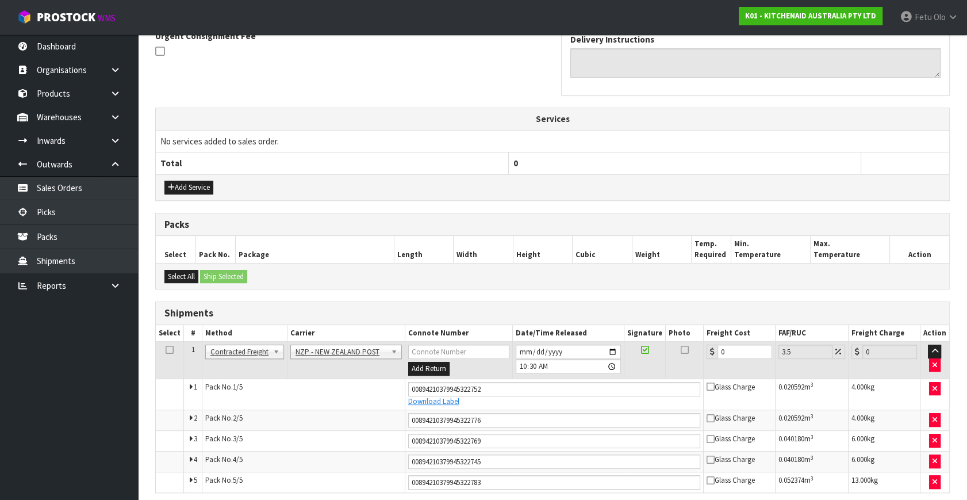
scroll to position [354, 0]
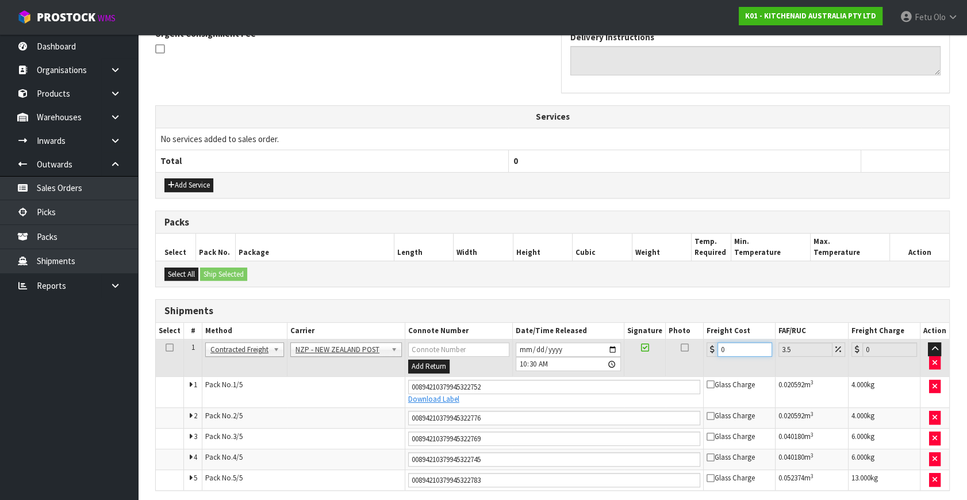
drag, startPoint x: 733, startPoint y: 349, endPoint x: 566, endPoint y: 403, distance: 175.3
click at [566, 403] on tbody "1 Client Local Pickup Customer Local Pickup Company Freight Contracted Freight …" at bounding box center [553, 414] width 794 height 151
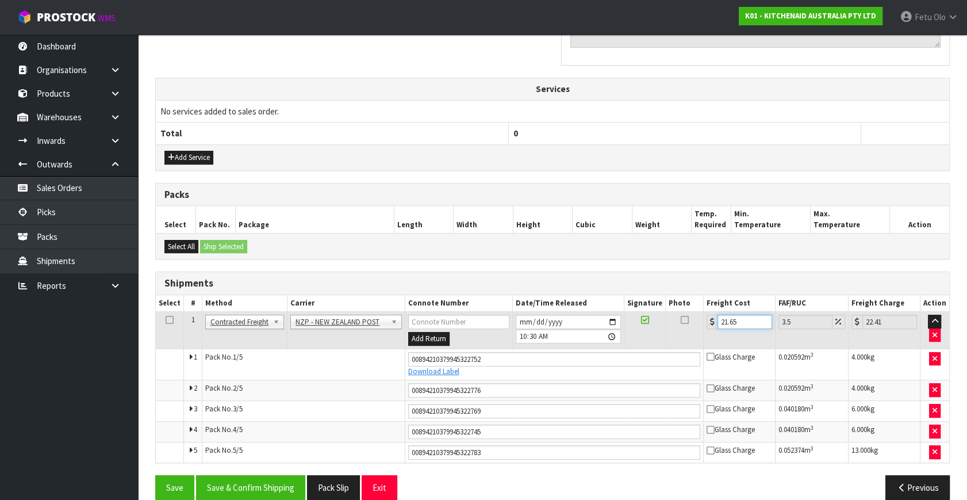
scroll to position [397, 0]
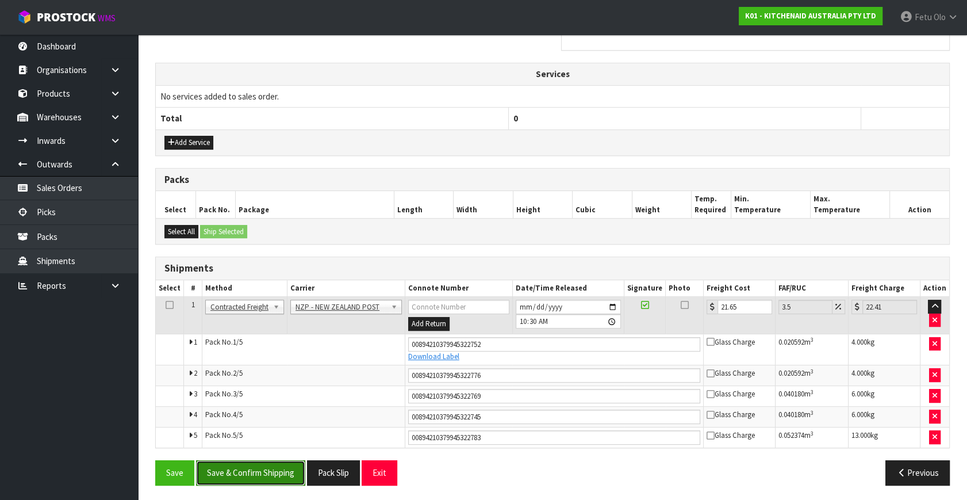
click at [254, 467] on button "Save & Confirm Shipping" at bounding box center [250, 472] width 109 height 25
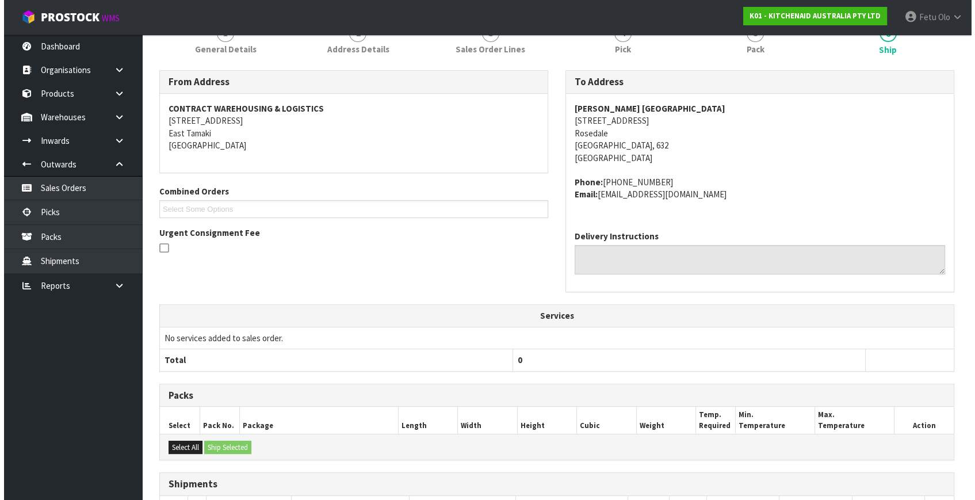
scroll to position [0, 0]
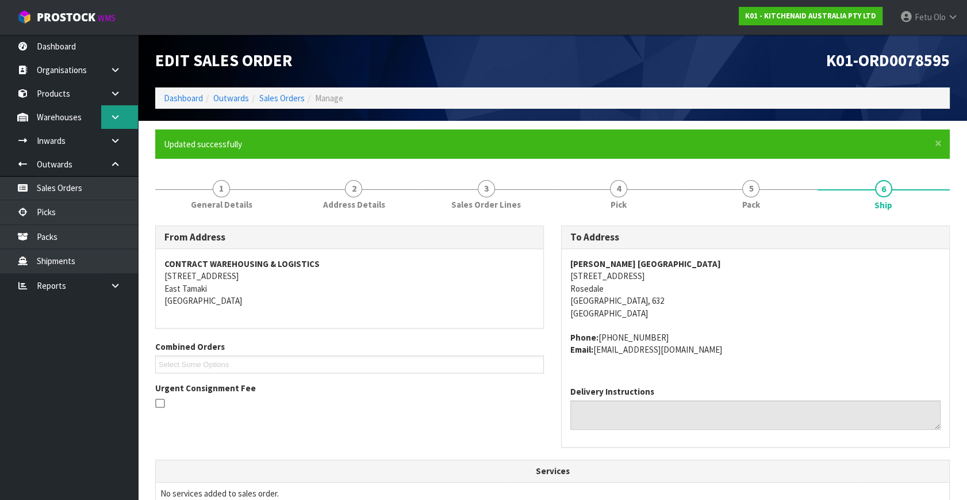
click at [119, 117] on icon at bounding box center [115, 117] width 11 height 9
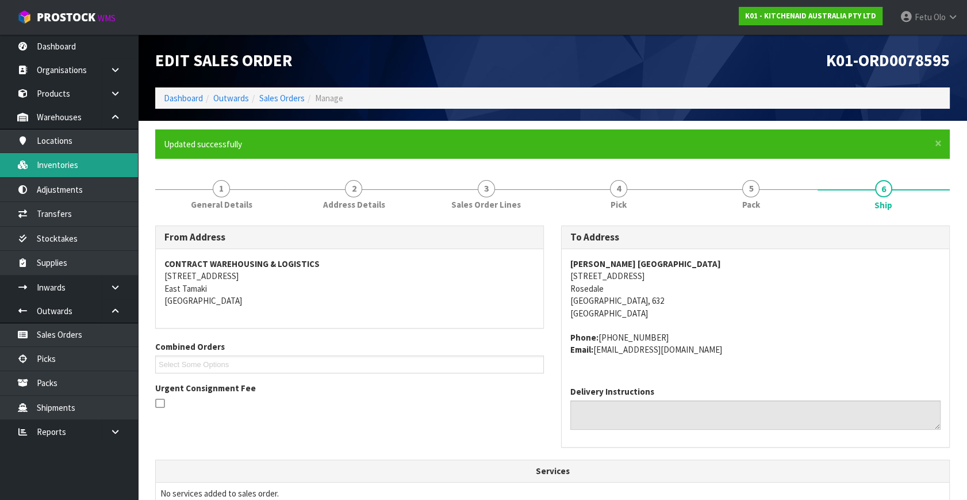
click at [64, 167] on link "Inventories" at bounding box center [69, 165] width 138 height 24
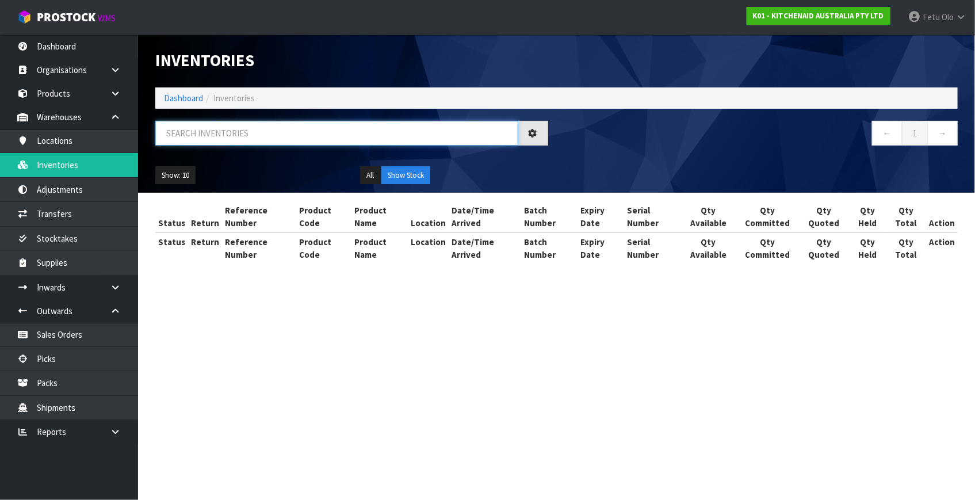
click at [206, 131] on input "text" at bounding box center [336, 133] width 363 height 25
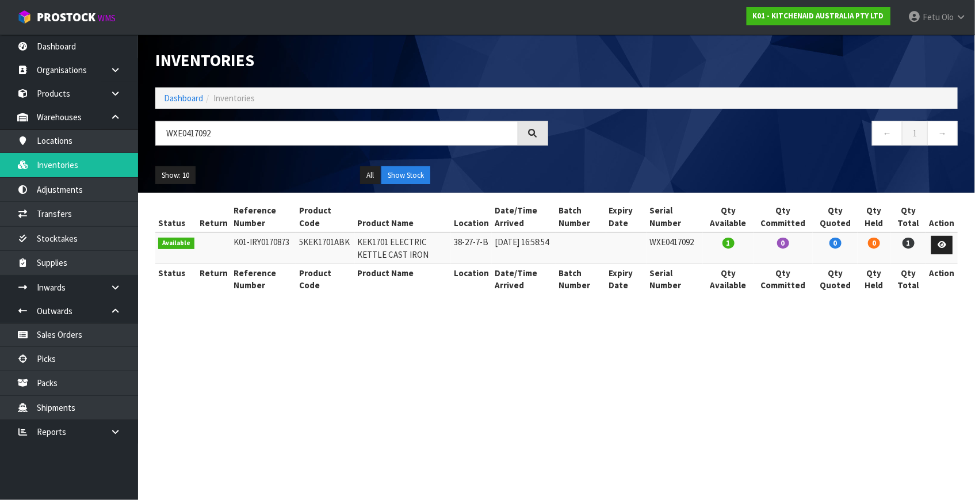
click at [337, 404] on section "Inventories Dashboard Inventories WXE0417092 ← 1 → Show: 10 5 10 25 50 All Show…" at bounding box center [487, 250] width 975 height 500
click at [264, 428] on section "Inventories Dashboard Inventories WXE0417092 ← 1 → Show: 10 5 10 25 50 All Show…" at bounding box center [487, 250] width 975 height 500
click at [548, 431] on section "Inventories Dashboard Inventories WXE0417092 ← 1 → Show: 10 5 10 25 50 All Show…" at bounding box center [487, 250] width 975 height 500
click at [541, 462] on section "Inventories Dashboard Inventories WXE0417092 ← 1 → Show: 10 5 10 25 50 All Show…" at bounding box center [487, 250] width 975 height 500
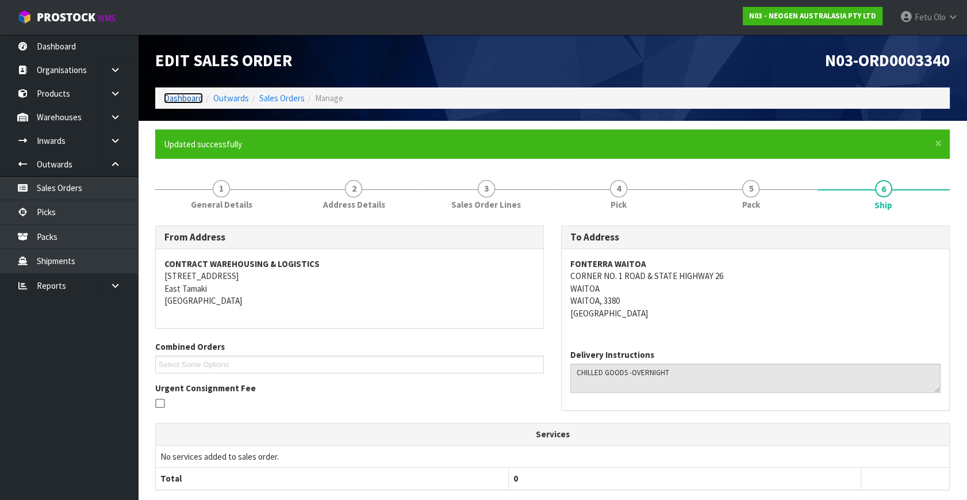
click at [191, 97] on link "Dashboard" at bounding box center [183, 98] width 39 height 11
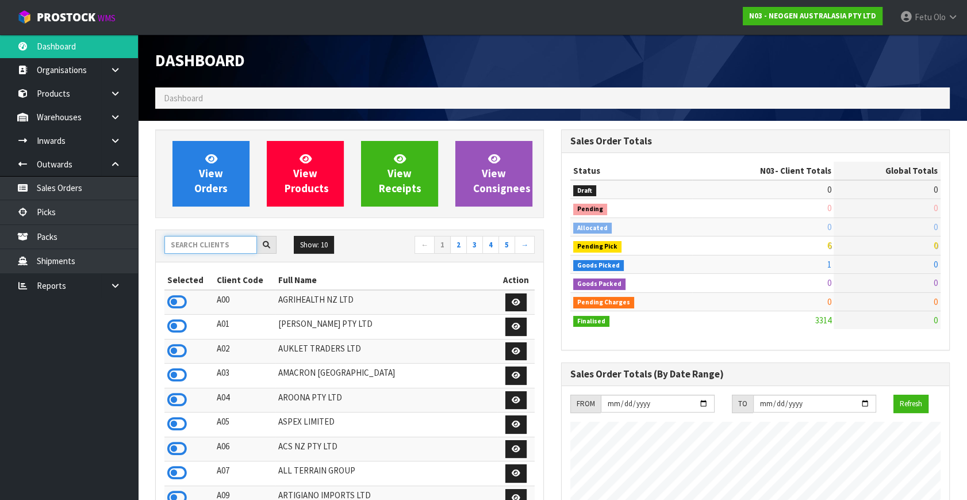
click at [224, 251] on input "text" at bounding box center [210, 245] width 93 height 18
type input "K01"
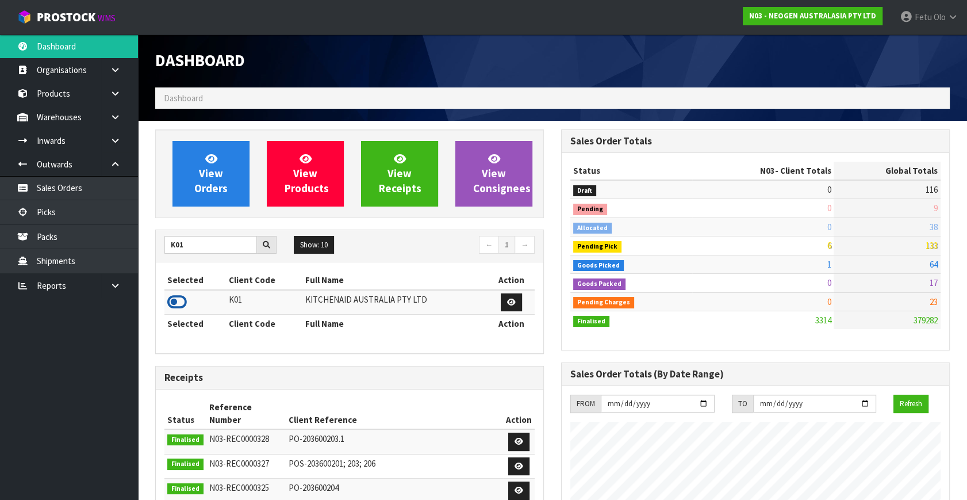
click at [180, 301] on icon at bounding box center [177, 301] width 20 height 17
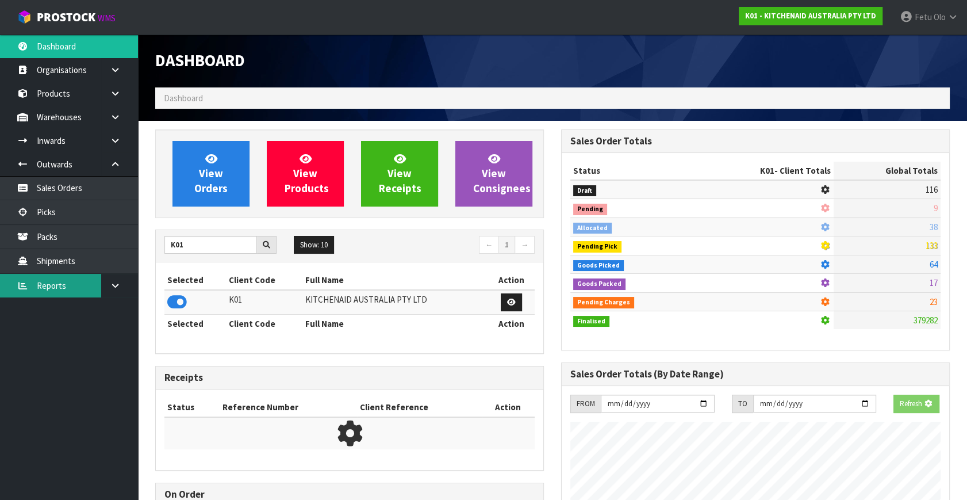
scroll to position [716, 405]
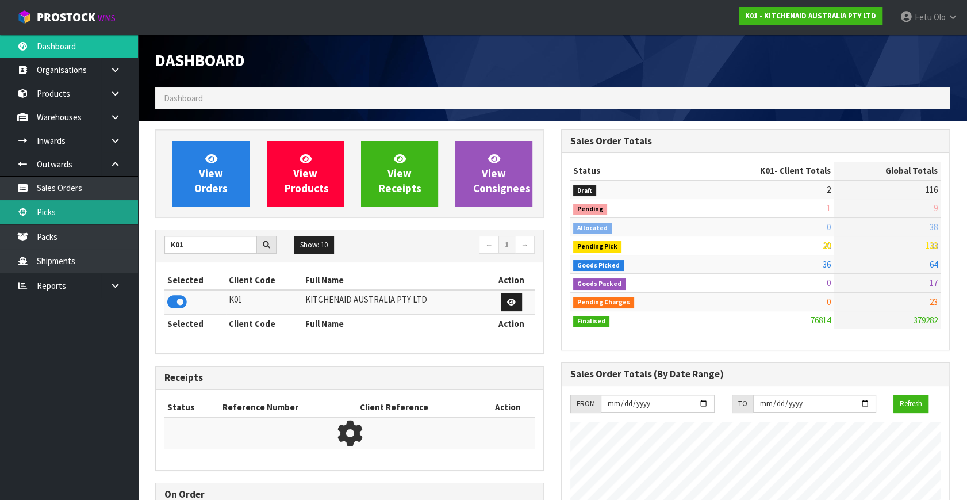
click at [32, 212] on link "Picks" at bounding box center [69, 212] width 138 height 24
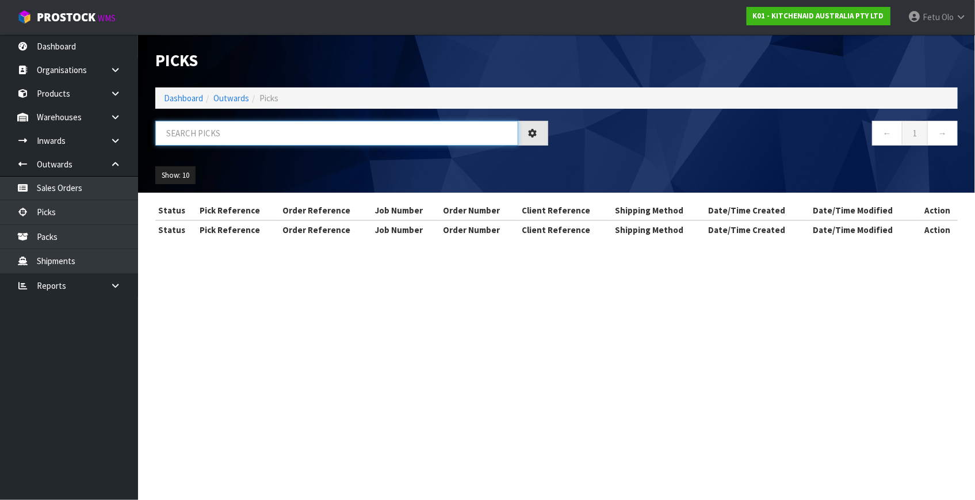
click at [259, 124] on input "text" at bounding box center [336, 133] width 363 height 25
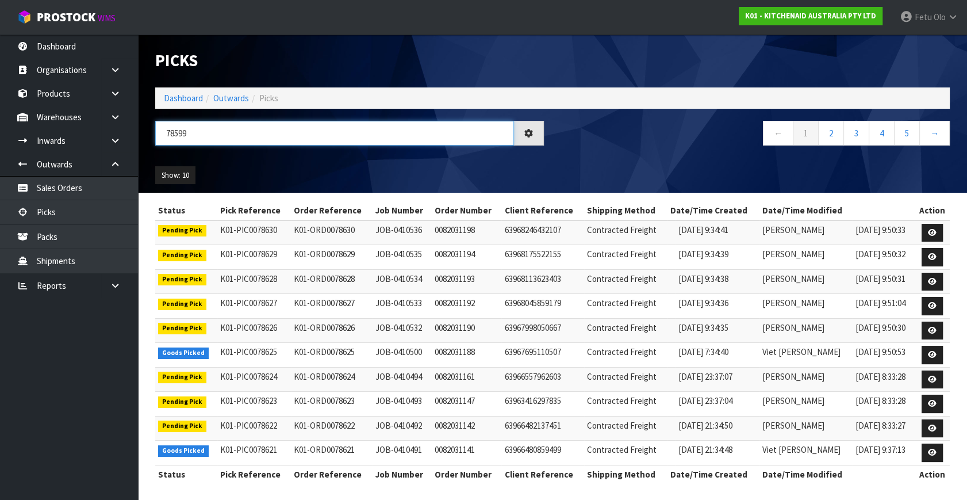
type input "78599"
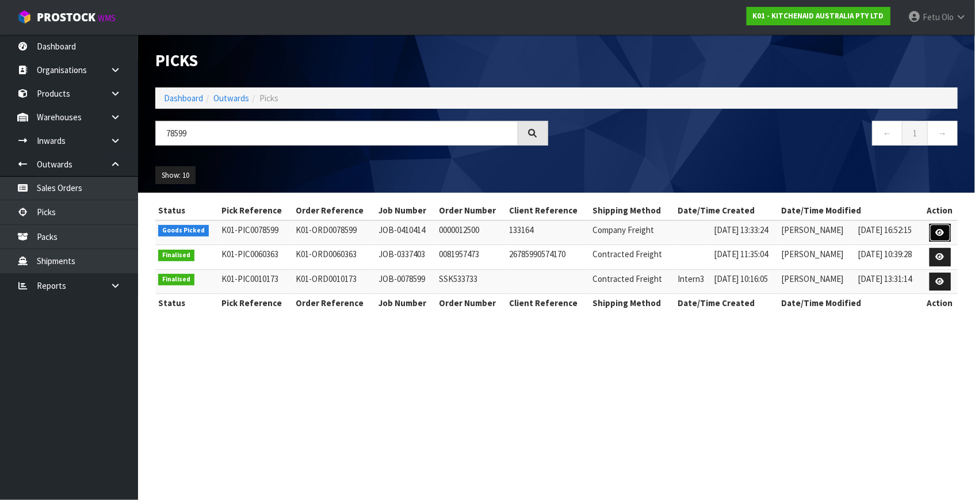
click at [937, 230] on icon at bounding box center [940, 232] width 9 height 7
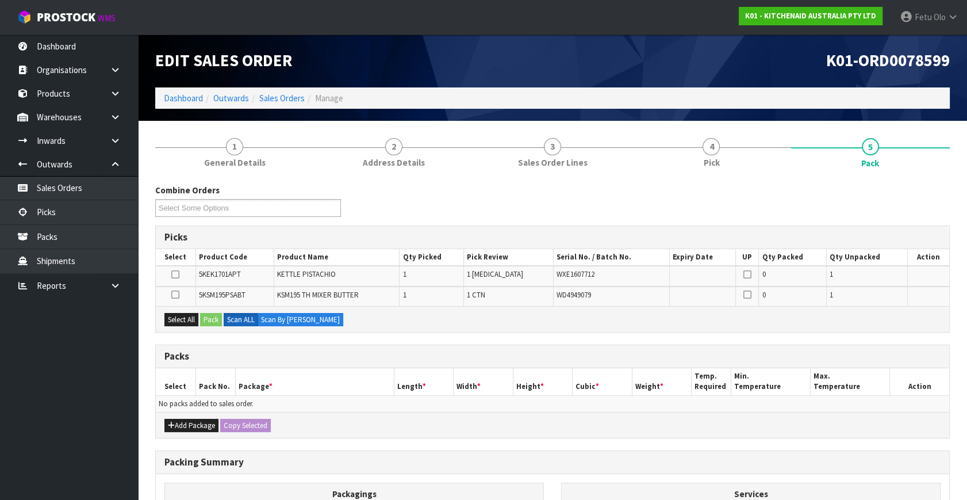
click at [310, 389] on th "Package *" at bounding box center [314, 381] width 159 height 27
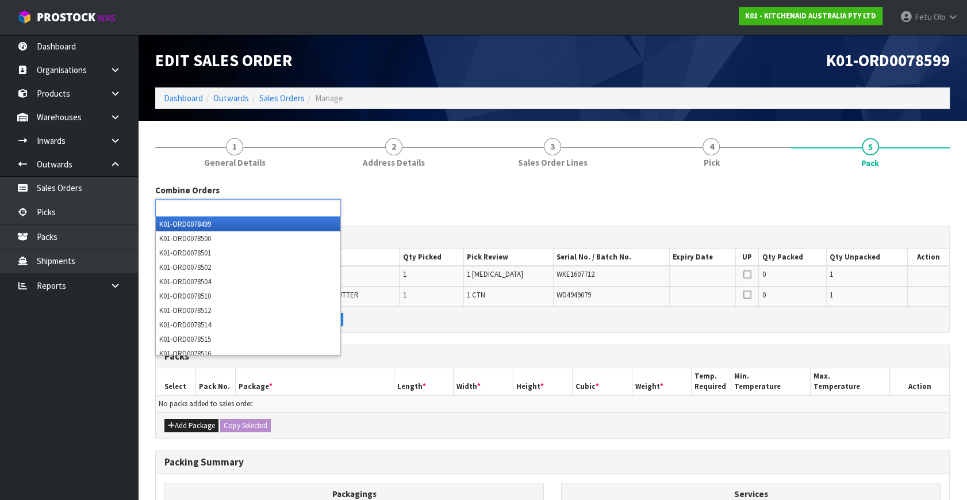
click at [242, 204] on input "text" at bounding box center [201, 208] width 85 height 14
type input "78594"
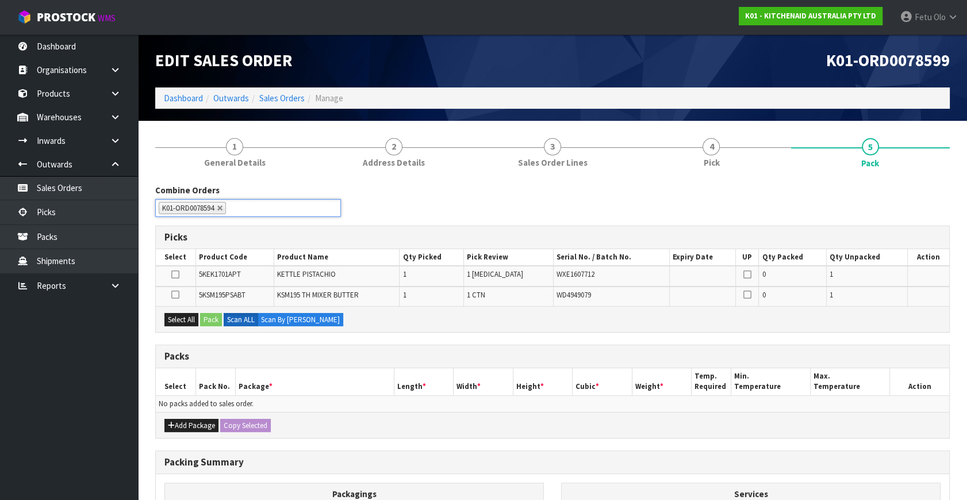
click at [319, 391] on th "Package *" at bounding box center [314, 381] width 159 height 27
click at [279, 368] on th "Package *" at bounding box center [314, 381] width 159 height 27
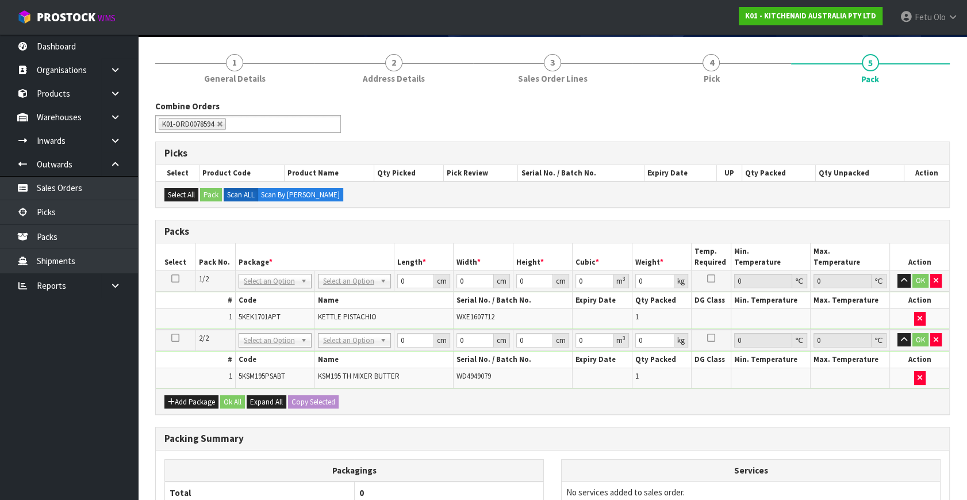
scroll to position [104, 0]
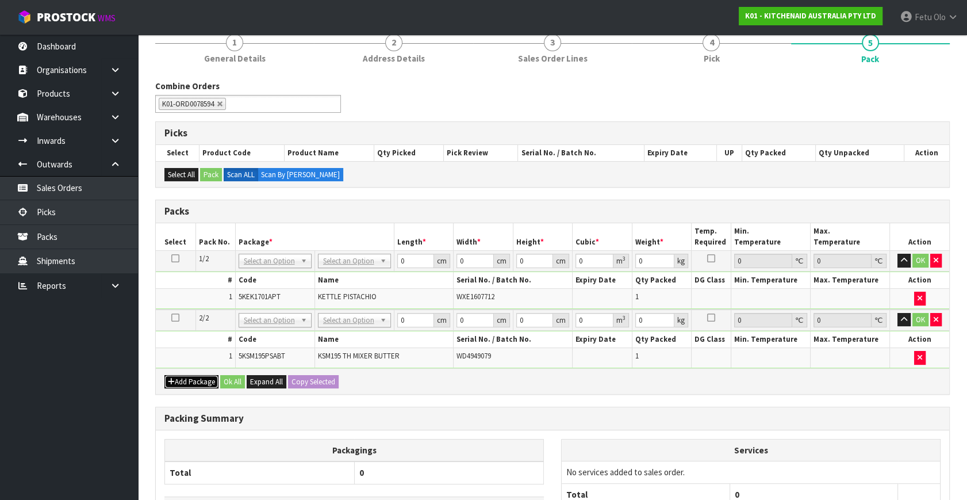
click at [181, 379] on button "Add Package" at bounding box center [191, 382] width 54 height 14
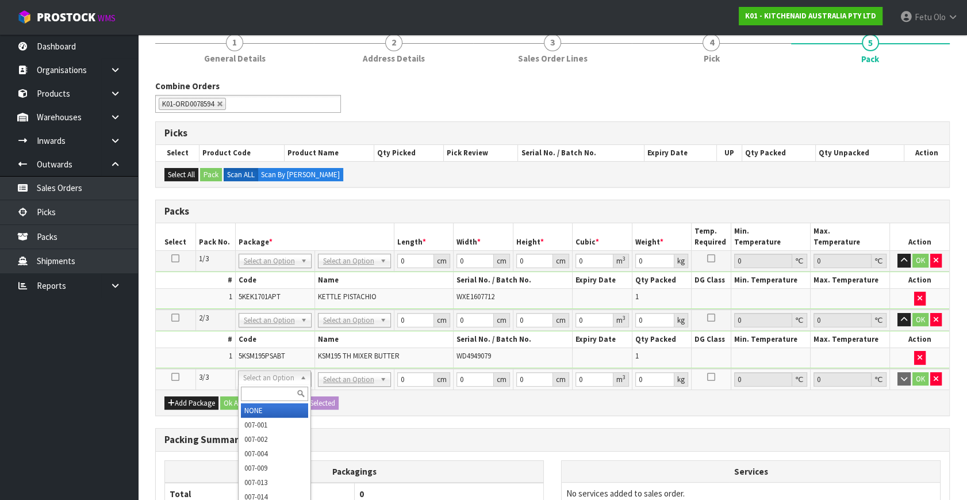
click at [283, 386] on input "text" at bounding box center [274, 393] width 67 height 14
type input "011"
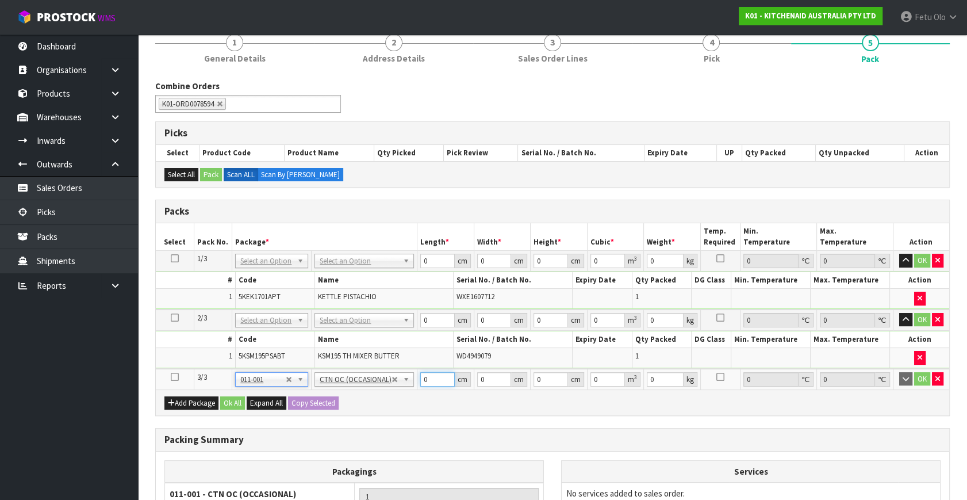
drag, startPoint x: 420, startPoint y: 377, endPoint x: 331, endPoint y: 386, distance: 89.0
click at [332, 386] on div "Packs Select Pack No. Package * Length * Width * Height * Cubic * Weight * Temp…" at bounding box center [552, 308] width 795 height 216
type input "45"
type input "40"
type input "2"
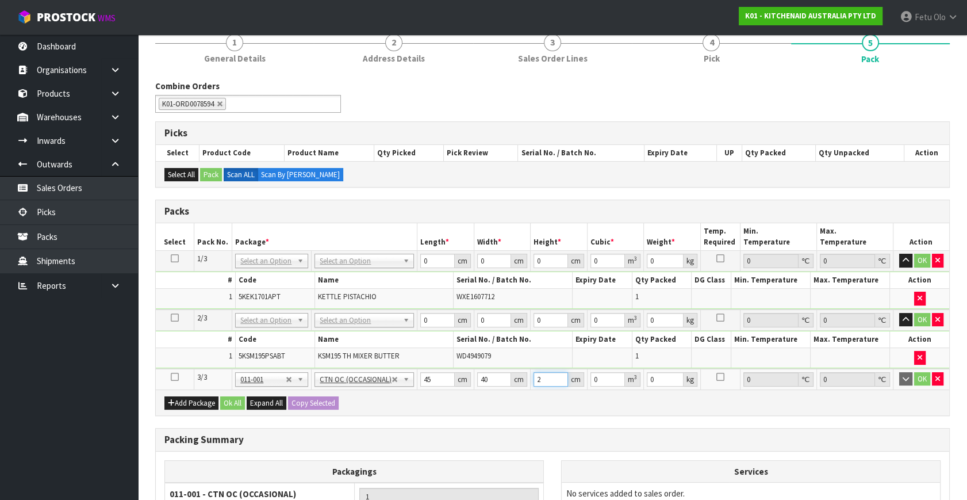
type input "0.0036"
type input "29"
type input "0.0522"
type input "29"
type input "8"
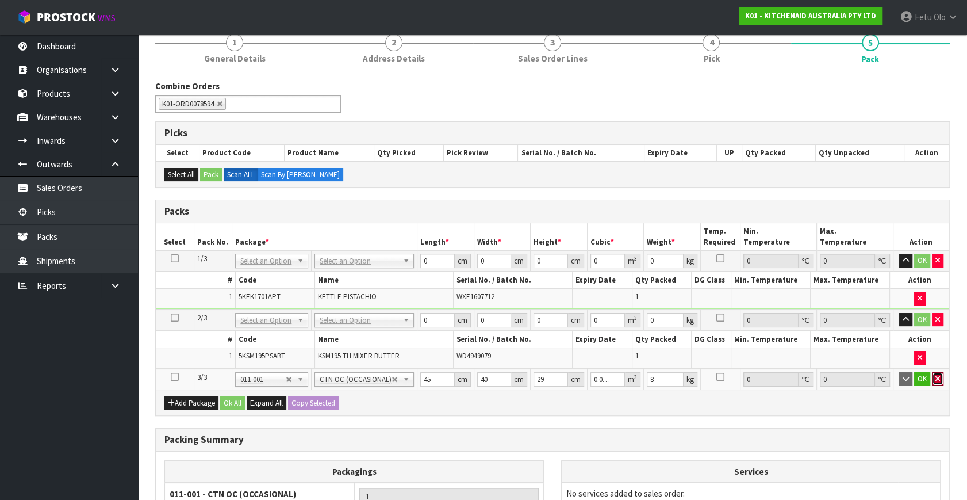
click button "button" at bounding box center [938, 379] width 12 height 14
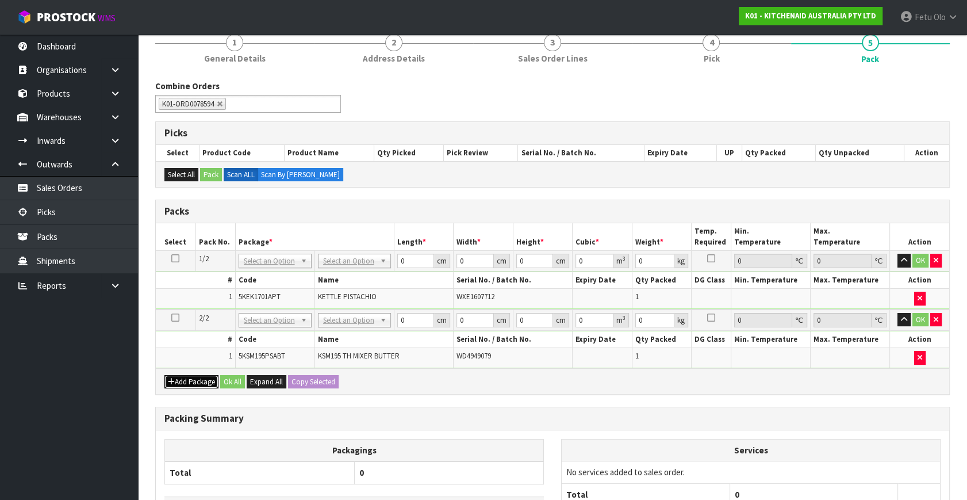
click at [184, 381] on button "Add Package" at bounding box center [191, 382] width 54 height 14
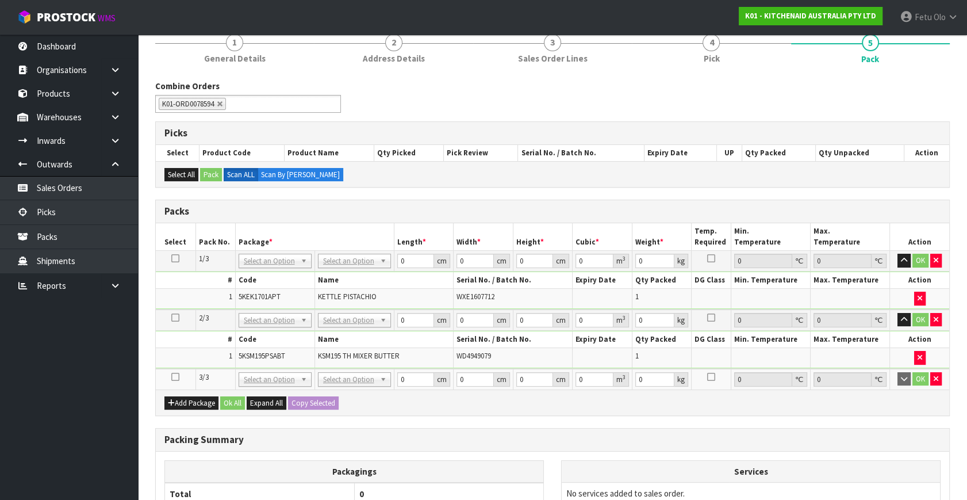
drag, startPoint x: 171, startPoint y: 376, endPoint x: 205, endPoint y: 380, distance: 34.2
click at [171, 375] on td at bounding box center [176, 379] width 40 height 21
drag, startPoint x: 262, startPoint y: 388, endPoint x: 260, endPoint y: 369, distance: 19.6
click at [262, 376] on div "Select an Option NONE 007-001 007-002 007-004 007-009 007-013 007-014 007-015 0…" at bounding box center [274, 377] width 73 height 14
type input "011"
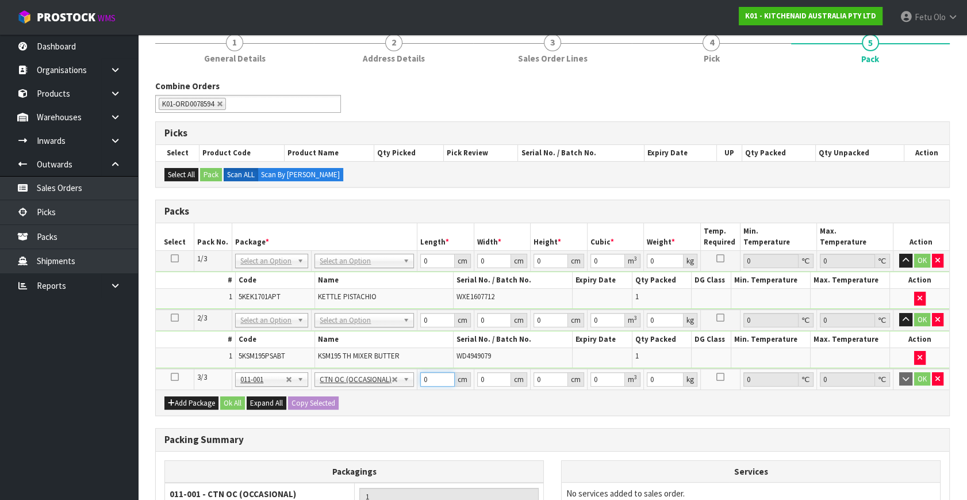
drag, startPoint x: 429, startPoint y: 376, endPoint x: 304, endPoint y: 407, distance: 129.0
click at [305, 408] on div "Packs Select Pack No. Package * Length * Width * Height * Cubic * Weight * Temp…" at bounding box center [552, 308] width 795 height 216
type input "45"
type input "40"
type input "2"
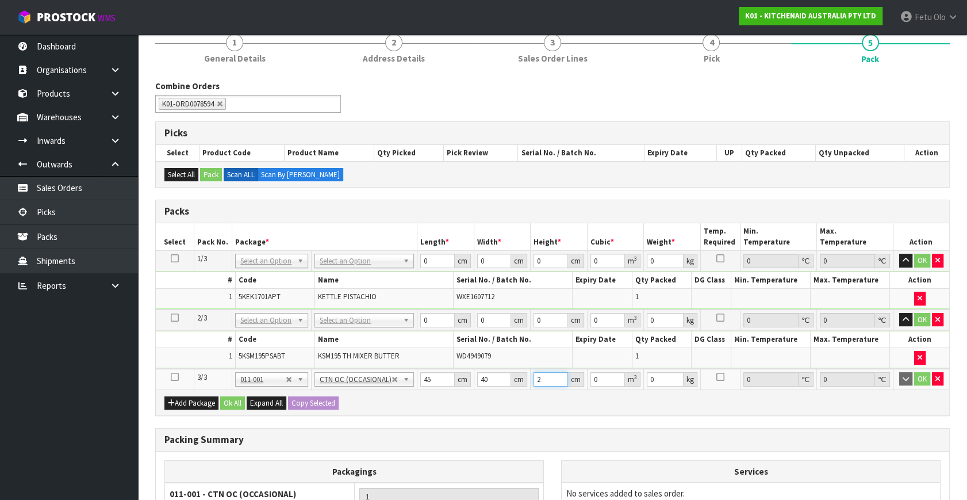
type input "0.0036"
type input "29"
type input "0.0522"
type input "29"
type input "8"
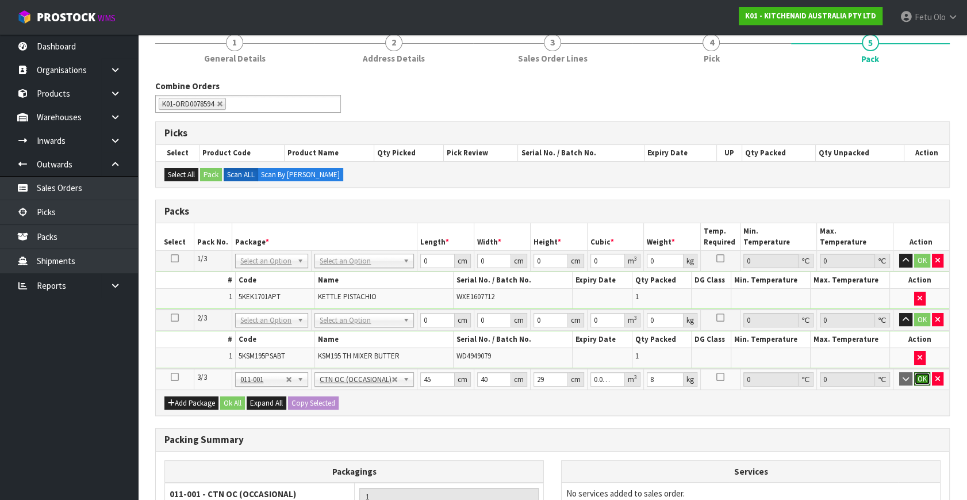
click button "OK" at bounding box center [922, 379] width 16 height 14
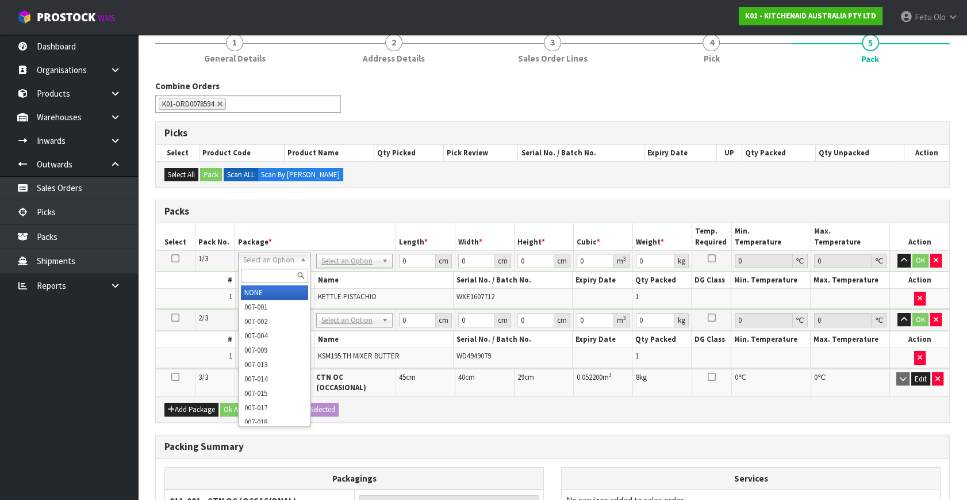
click at [264, 268] on div at bounding box center [274, 275] width 71 height 19
click at [263, 271] on input "text" at bounding box center [274, 276] width 67 height 14
click at [261, 274] on input "text" at bounding box center [274, 276] width 67 height 14
type input "011"
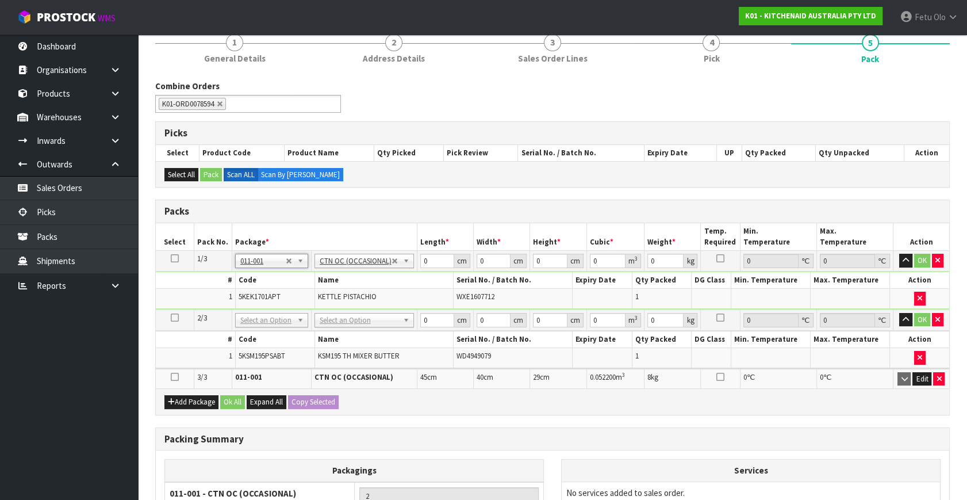
type input "2"
drag, startPoint x: 431, startPoint y: 258, endPoint x: 299, endPoint y: 305, distance: 140.4
click at [299, 305] on tbody "1/3 NONE 007-001 007-002 007-004 007-009 007-013 007-014 007-015 007-017 007-01…" at bounding box center [553, 280] width 794 height 59
type input "41"
type input "28"
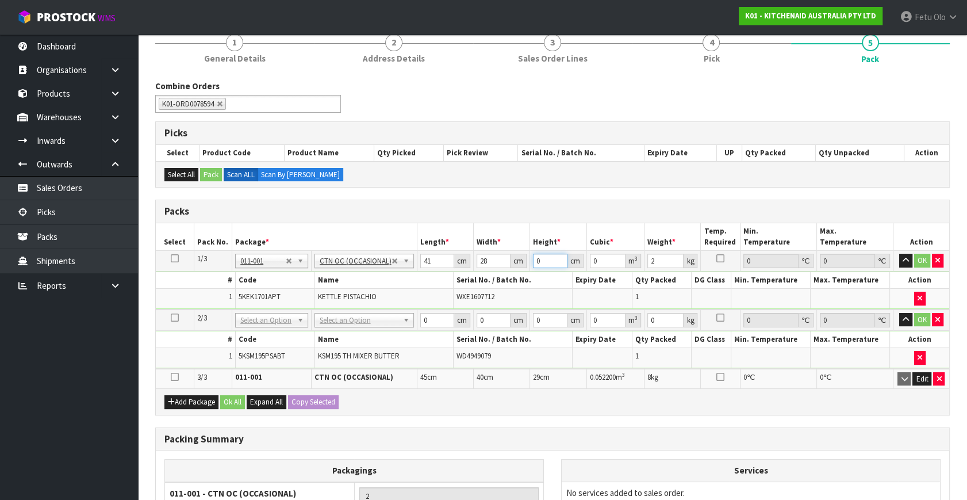
type input "3"
type input "0.003444"
type input "0"
type input "2"
type input "0.002296"
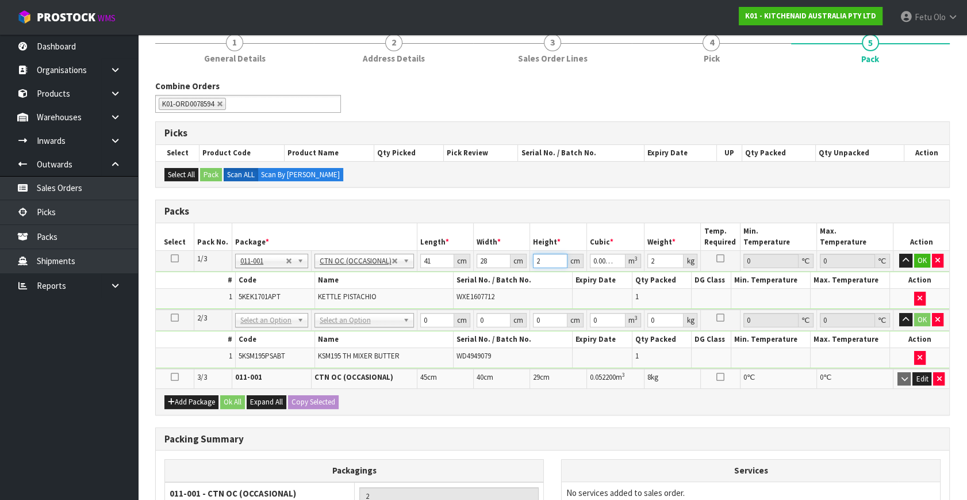
type input "24"
type input "0.027552"
type input "24"
type input "3"
click button "OK" at bounding box center [922, 261] width 16 height 14
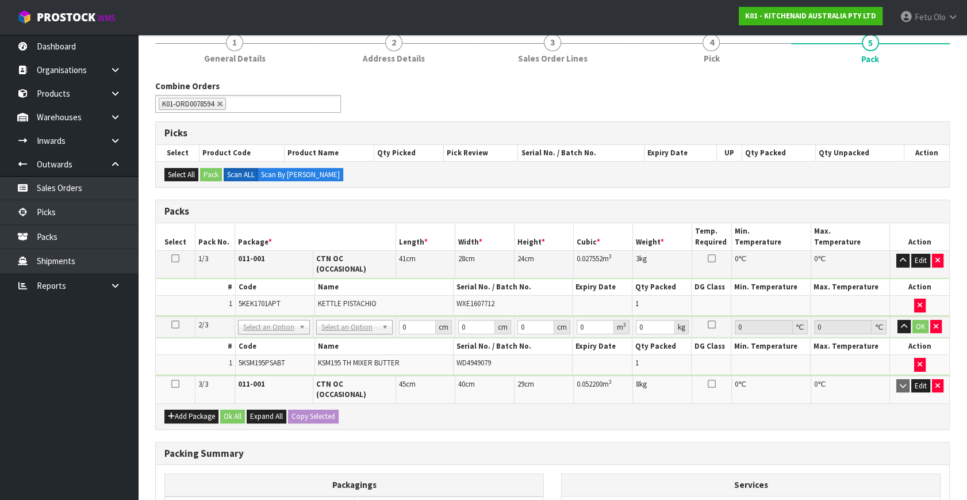
drag, startPoint x: 275, startPoint y: 320, endPoint x: 268, endPoint y: 335, distance: 16.7
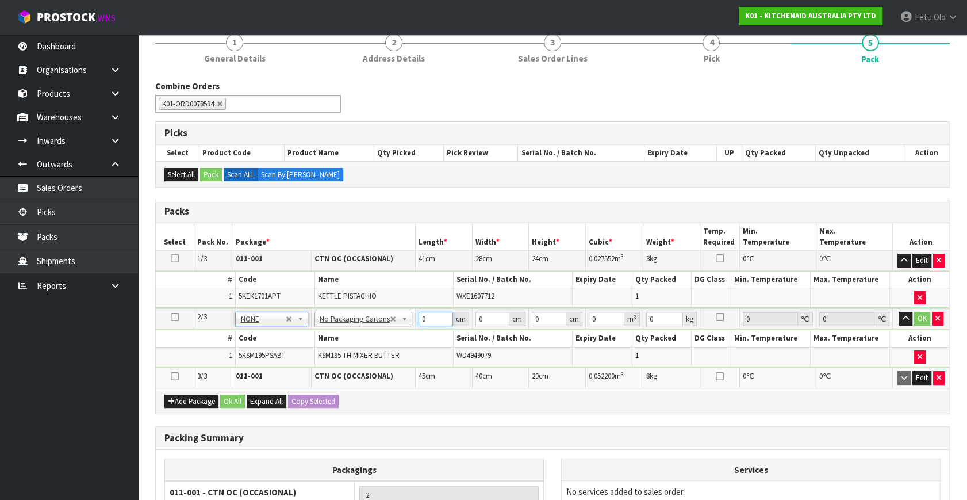
drag, startPoint x: 422, startPoint y: 318, endPoint x: 336, endPoint y: 351, distance: 91.7
click at [337, 351] on tbody "2/3 NONE 007-001 007-002 007-004 007-009 007-013 007-014 007-015 007-017 007-01…" at bounding box center [553, 337] width 794 height 59
type input "42"
type input "29"
type input "4"
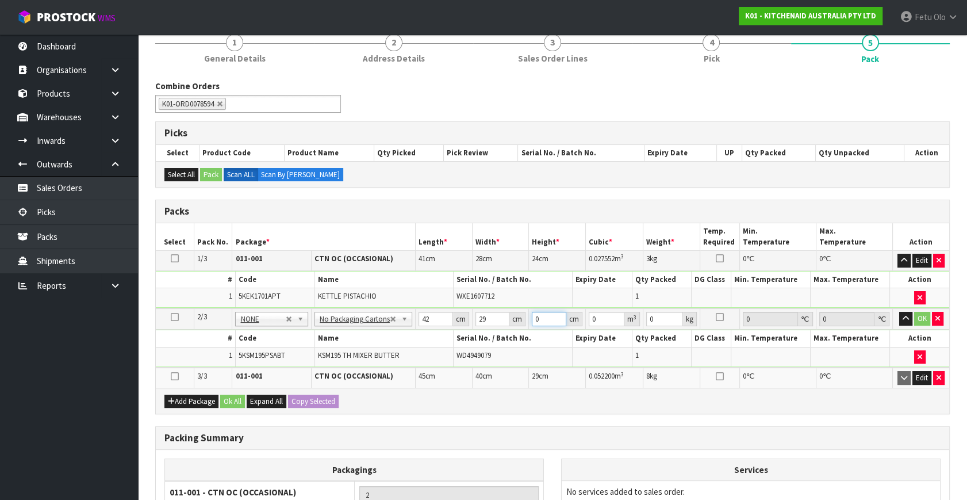
type input "0.004872"
type input "43"
type input "0.052374"
type input "43"
type input "13"
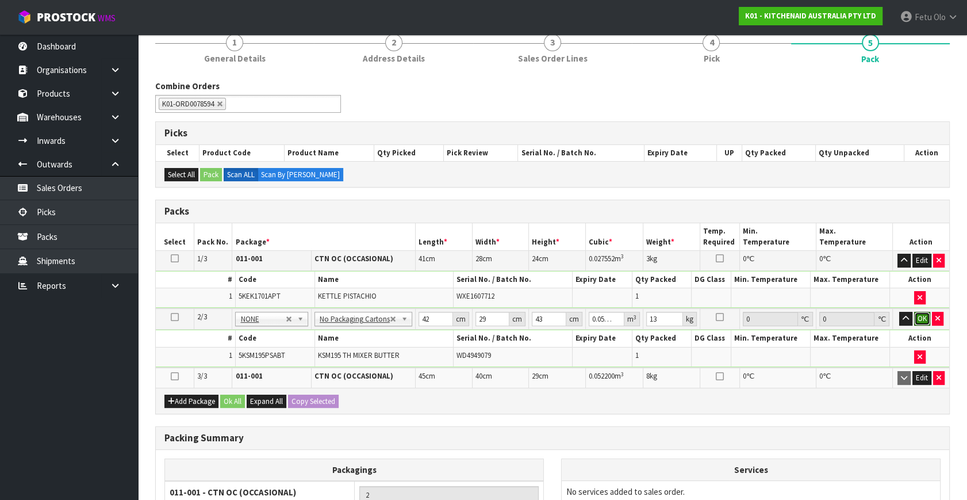
click button "OK" at bounding box center [922, 319] width 16 height 14
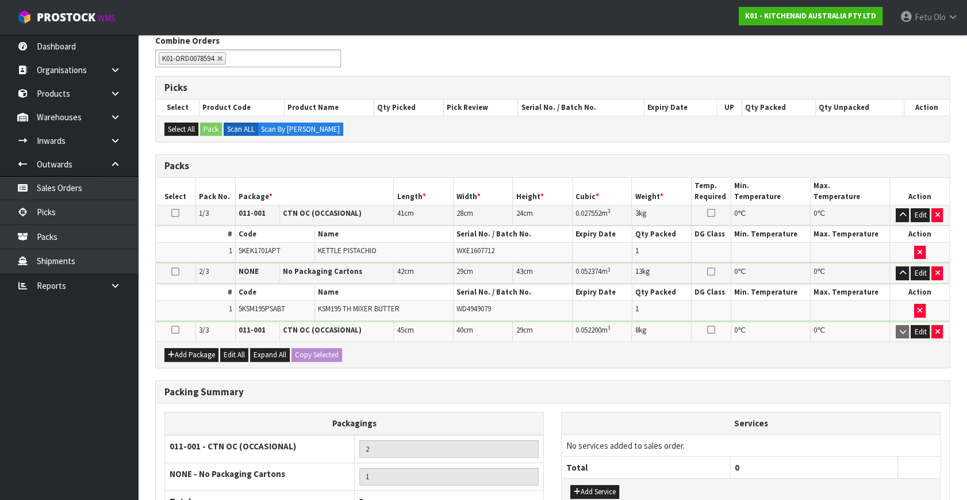
scroll to position [260, 0]
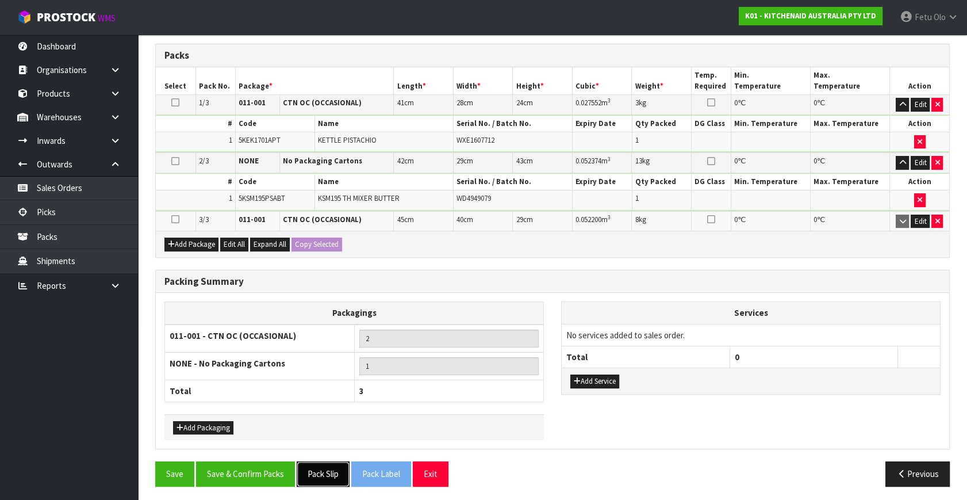
click at [335, 468] on button "Pack Slip" at bounding box center [323, 473] width 53 height 25
click at [264, 476] on button "Save & Confirm Packs" at bounding box center [245, 473] width 99 height 25
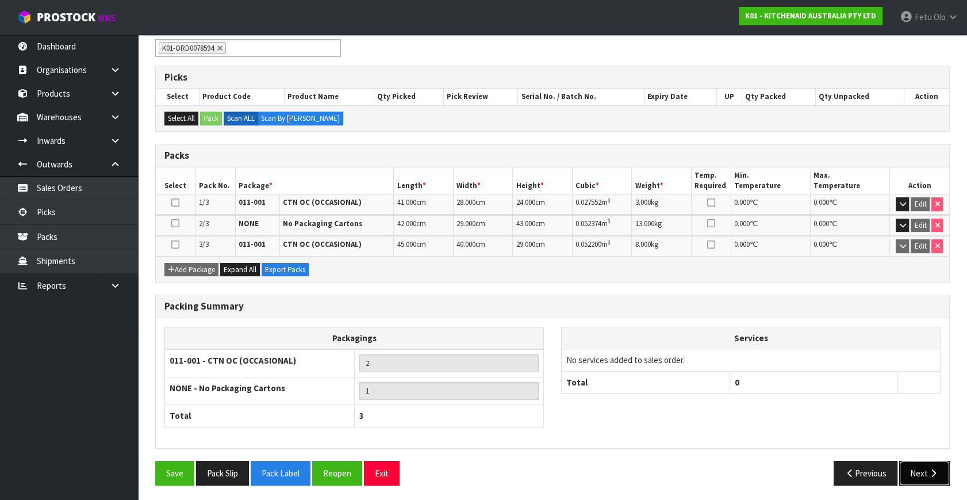
click at [918, 472] on button "Next" at bounding box center [924, 473] width 51 height 25
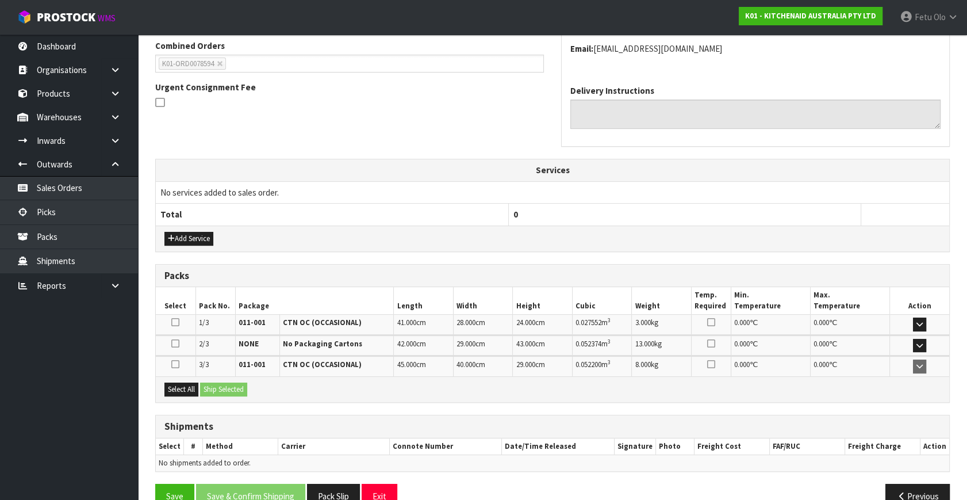
scroll to position [324, 0]
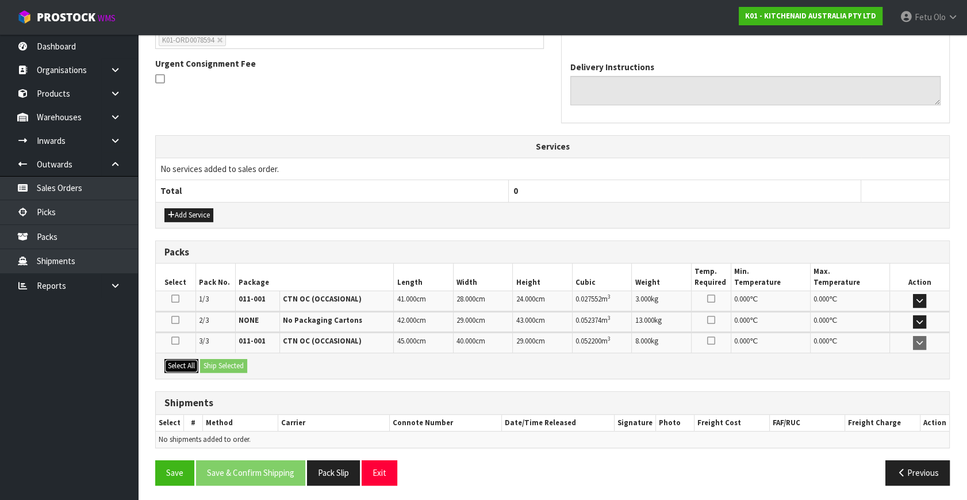
drag, startPoint x: 193, startPoint y: 364, endPoint x: 214, endPoint y: 365, distance: 21.3
click at [194, 364] on button "Select All" at bounding box center [181, 366] width 34 height 14
click at [230, 365] on button "Ship Selected" at bounding box center [223, 366] width 47 height 14
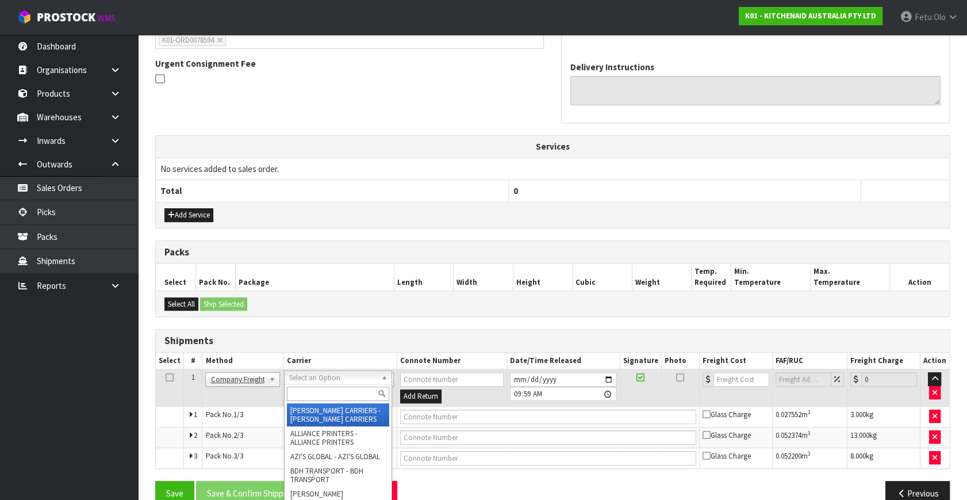
drag, startPoint x: 327, startPoint y: 382, endPoint x: 316, endPoint y: 389, distance: 12.8
click at [316, 390] on input "text" at bounding box center [338, 393] width 102 height 14
type input "f"
click at [345, 384] on div at bounding box center [338, 393] width 107 height 19
click at [340, 394] on input "text" at bounding box center [338, 393] width 102 height 14
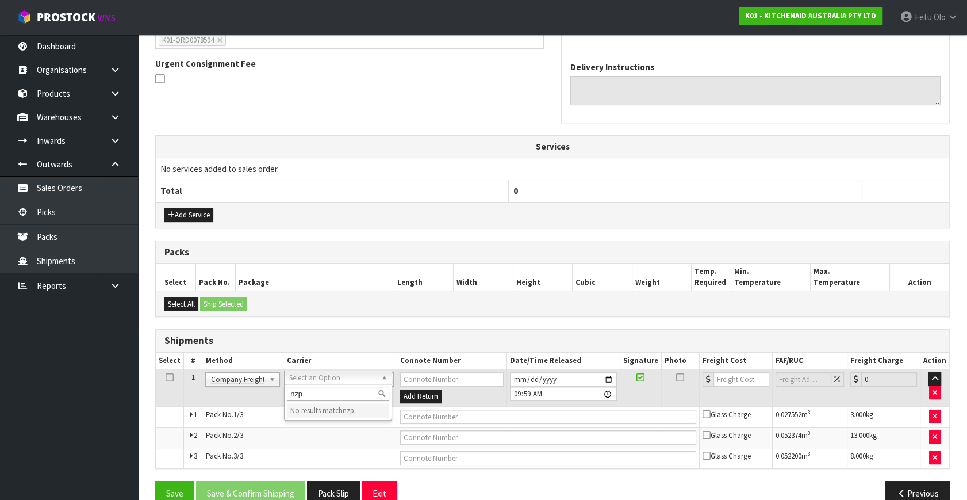
type input "nzp"
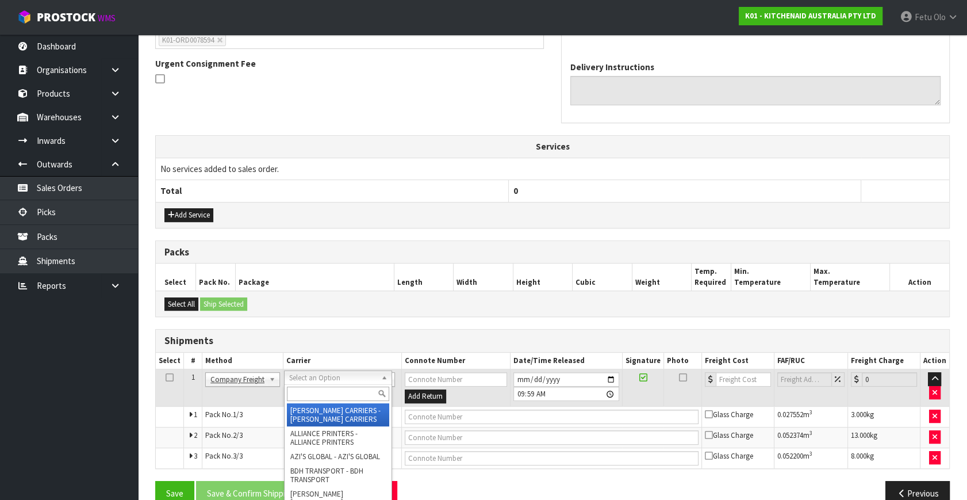
click at [324, 392] on input "text" at bounding box center [338, 393] width 102 height 14
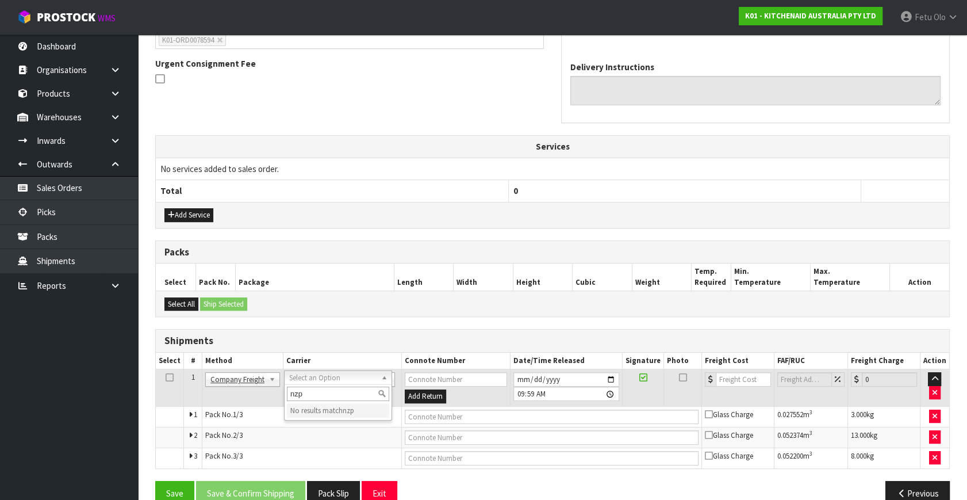
type input "nzp"
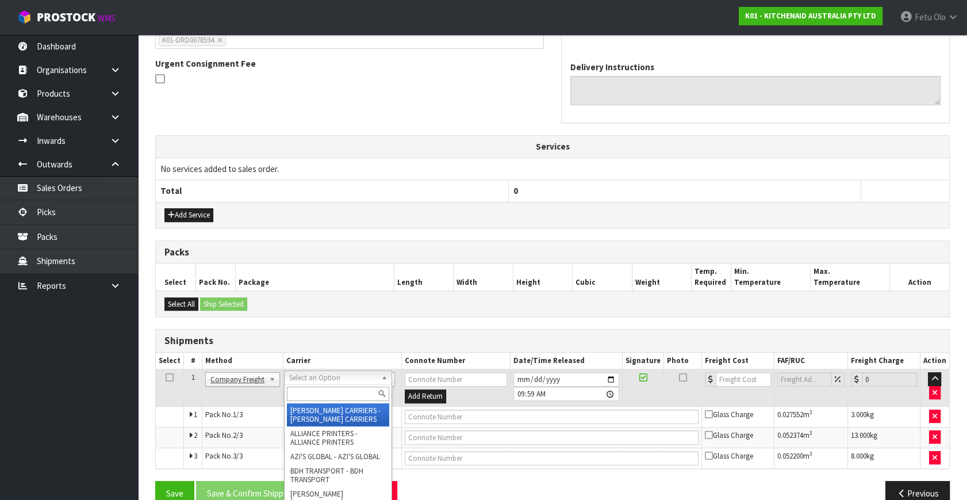
click at [323, 390] on input "text" at bounding box center [338, 393] width 102 height 14
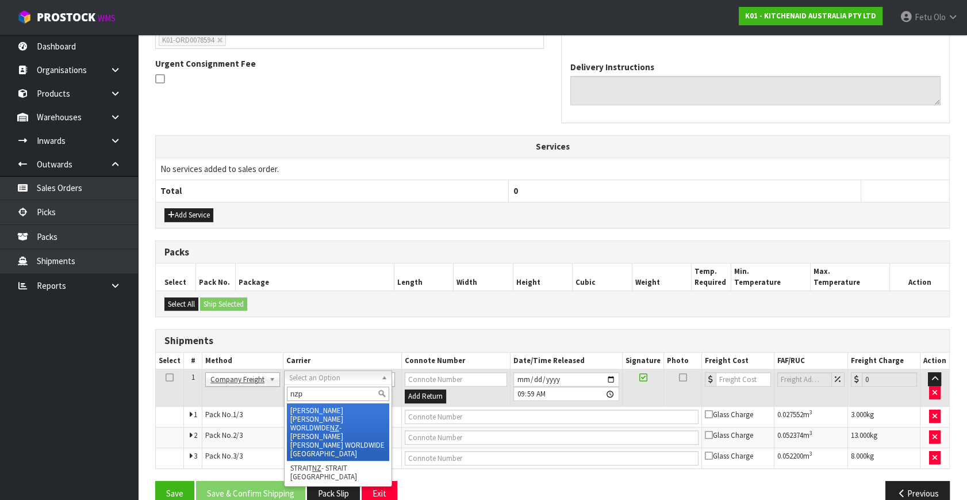
type input "nzp"
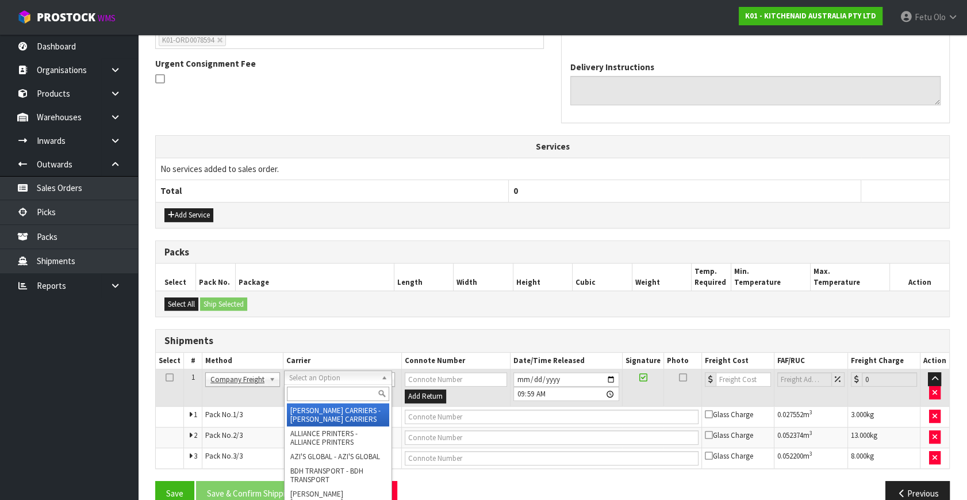
drag, startPoint x: 332, startPoint y: 377, endPoint x: 324, endPoint y: 391, distance: 16.8
click at [324, 391] on input "text" at bounding box center [338, 393] width 102 height 14
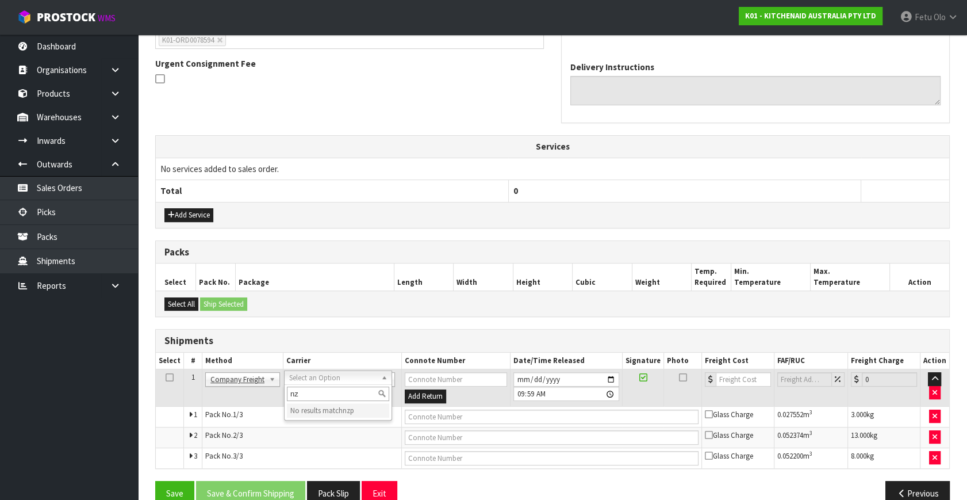
type input "n"
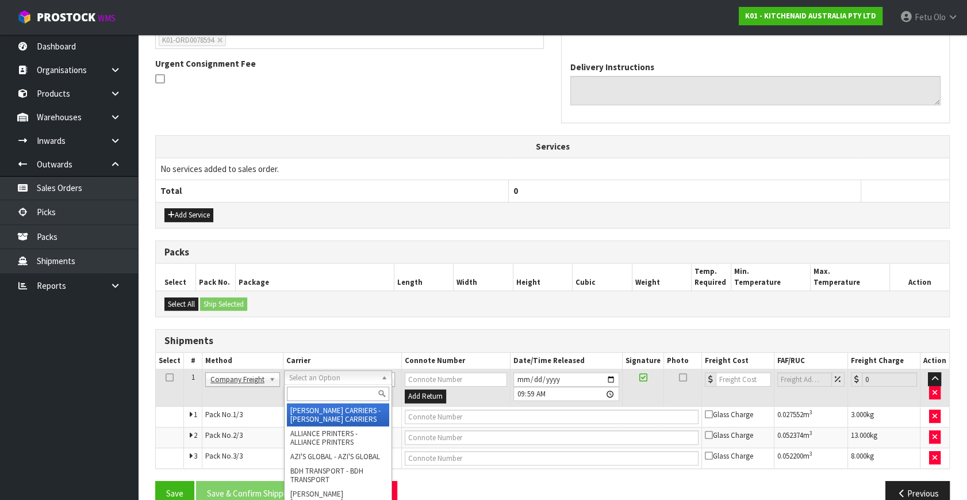
click at [324, 391] on input "text" at bounding box center [338, 393] width 102 height 14
click at [337, 323] on div "From Address CONTRACT WAREHOUSING & LOGISTICS [STREET_ADDRESS] Combined Orders …" at bounding box center [552, 207] width 795 height 613
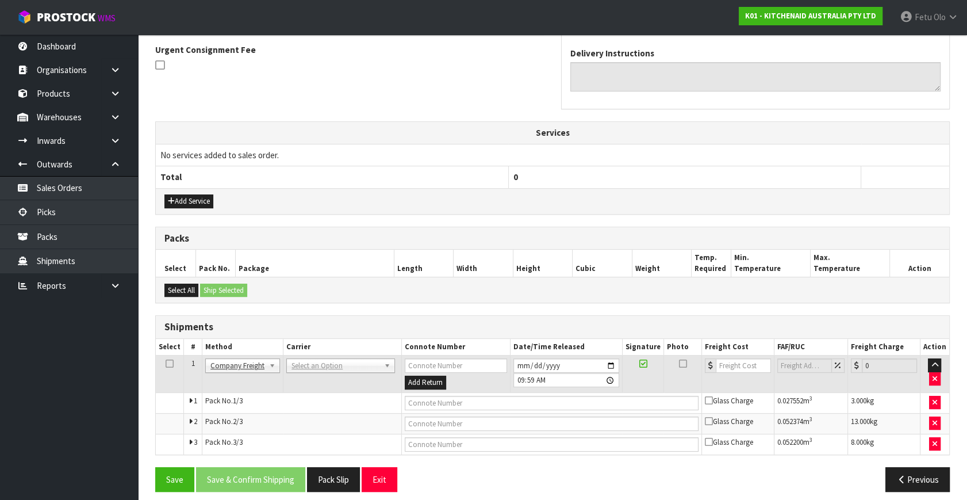
scroll to position [345, 0]
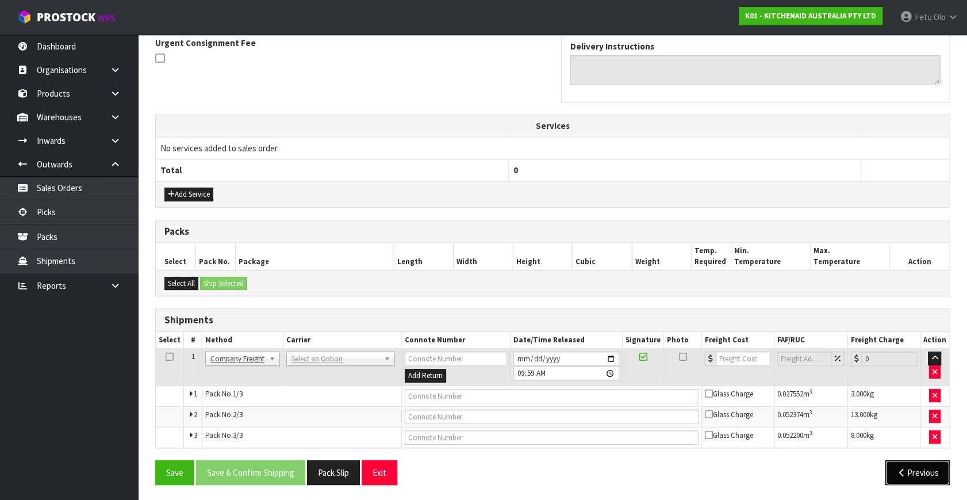
click at [920, 467] on button "Previous" at bounding box center [918, 472] width 64 height 25
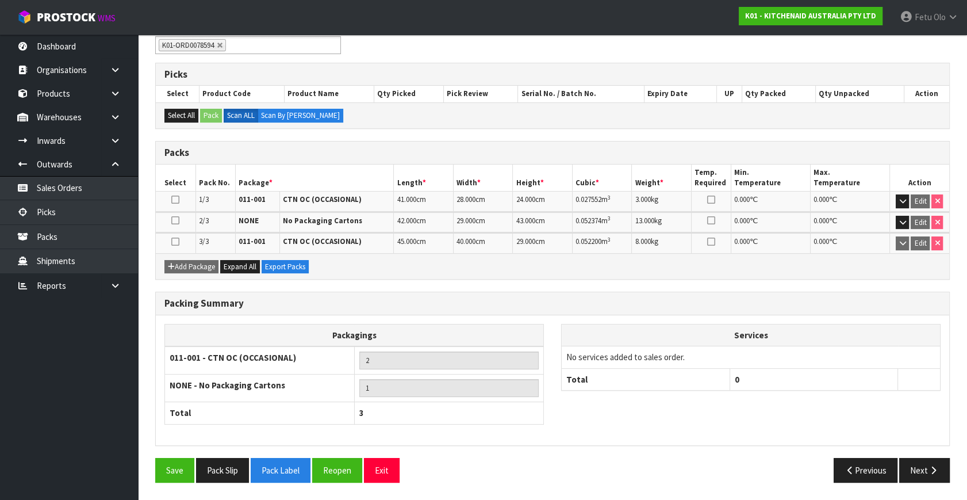
scroll to position [202, 0]
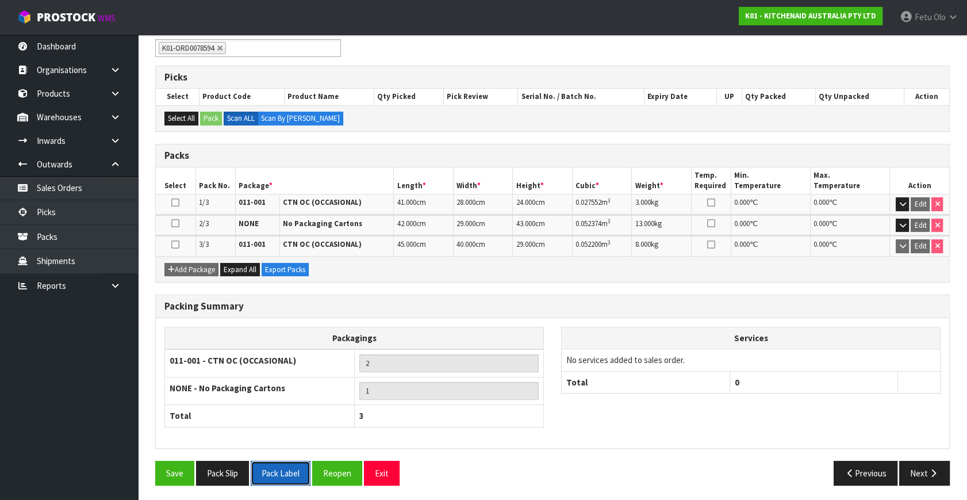
click at [287, 474] on button "Pack Label" at bounding box center [281, 473] width 60 height 25
click at [562, 327] on th "Services" at bounding box center [751, 338] width 378 height 22
drag, startPoint x: 561, startPoint y: 325, endPoint x: 565, endPoint y: 350, distance: 25.1
click at [565, 328] on th "Services" at bounding box center [751, 338] width 378 height 22
click at [810, 397] on div "Services No services added to sales order. Total 0" at bounding box center [751, 366] width 397 height 79
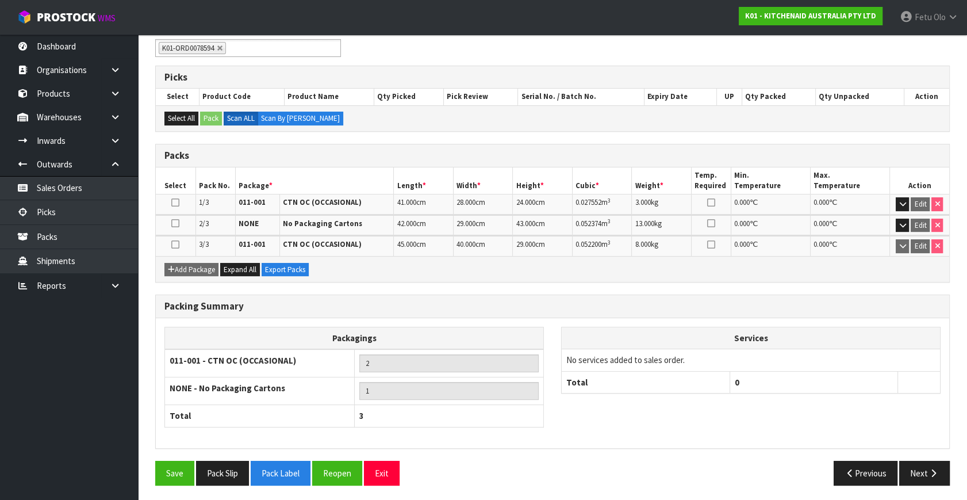
scroll to position [0, 0]
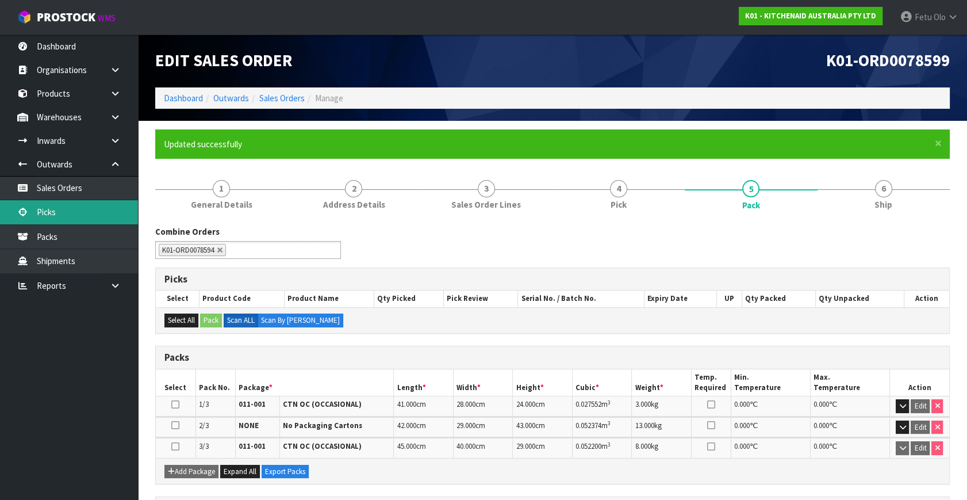
click at [60, 216] on link "Picks" at bounding box center [69, 212] width 138 height 24
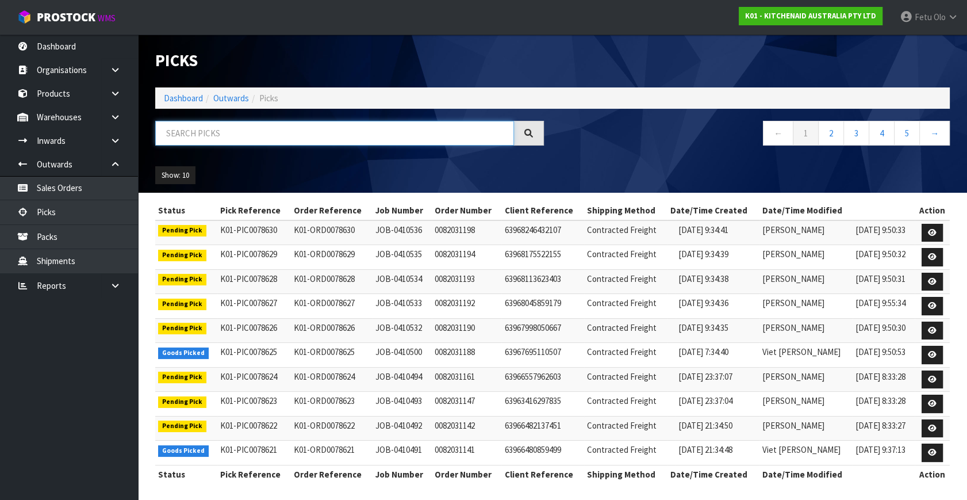
click at [235, 135] on input "text" at bounding box center [334, 133] width 359 height 25
type input "78596"
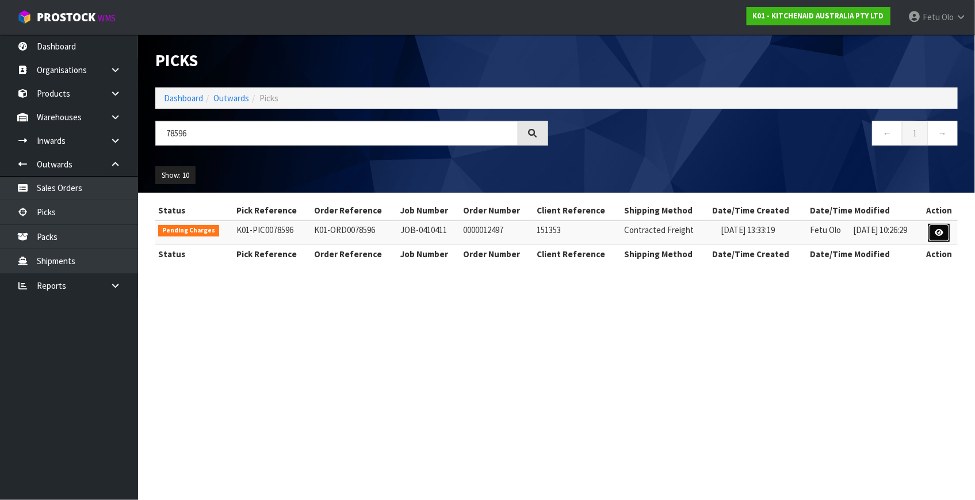
click at [931, 233] on link at bounding box center [938, 233] width 21 height 18
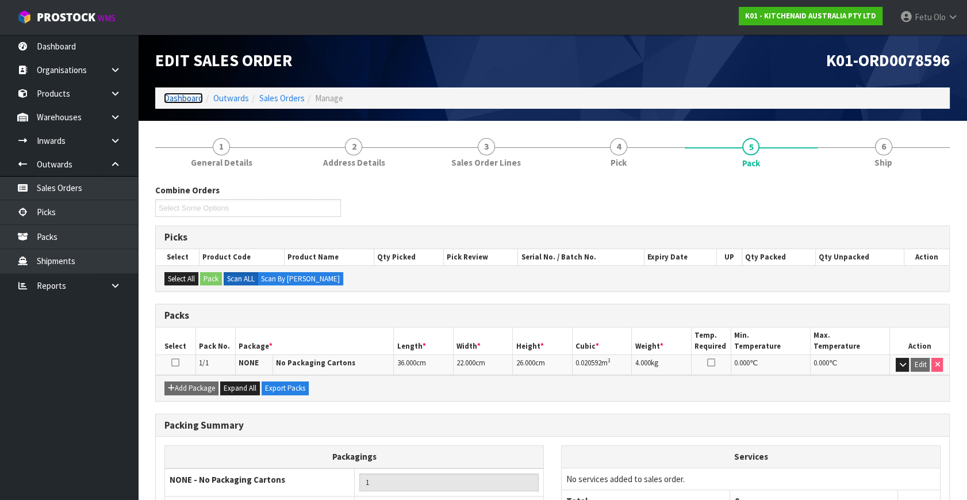
click at [184, 100] on link "Dashboard" at bounding box center [183, 98] width 39 height 11
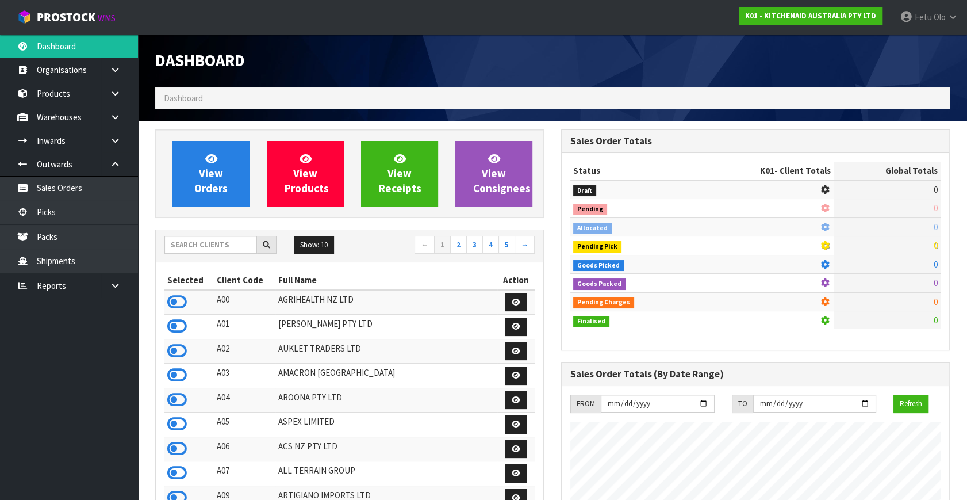
scroll to position [716, 405]
click at [223, 247] on input "text" at bounding box center [210, 245] width 93 height 18
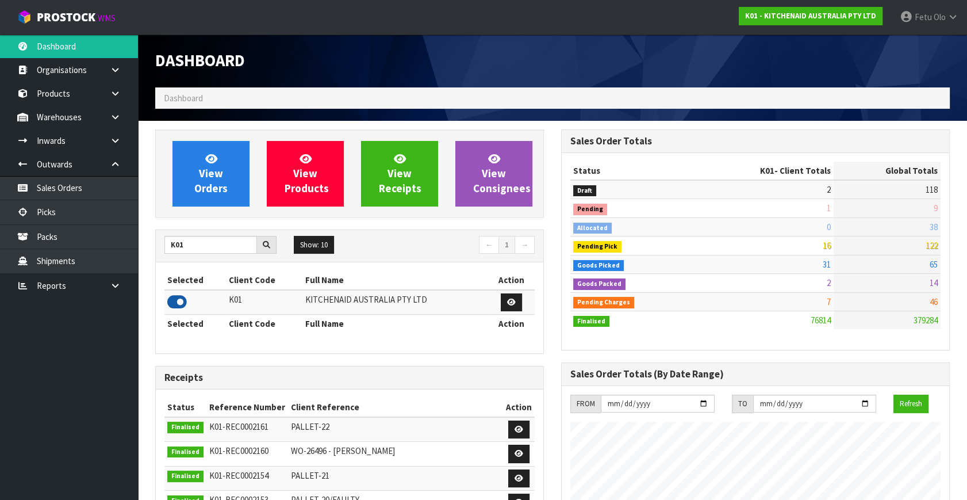
click at [177, 299] on icon at bounding box center [177, 301] width 20 height 17
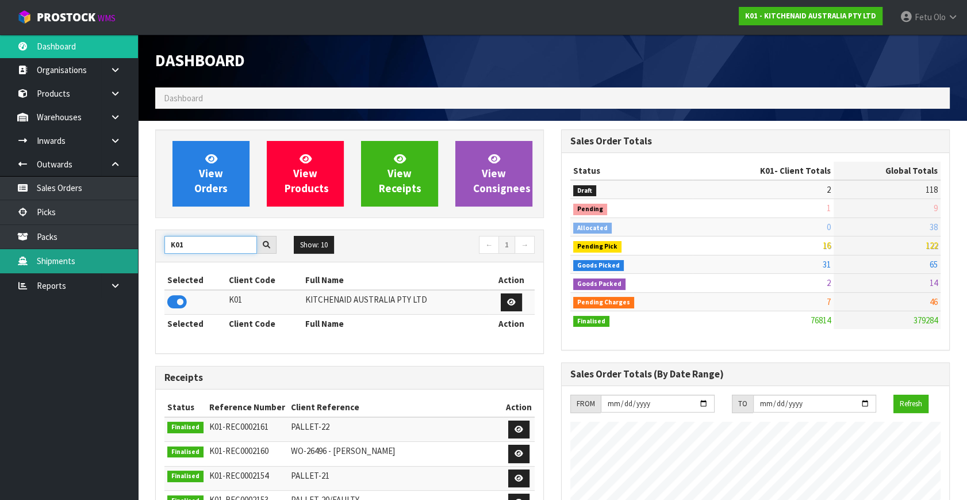
drag, startPoint x: 187, startPoint y: 240, endPoint x: 83, endPoint y: 255, distance: 104.5
click at [80, 254] on body "Toggle navigation ProStock WMS K01 - KITCHENAID AUSTRALIA PTY LTD Fetu Olo Logo…" at bounding box center [483, 250] width 967 height 500
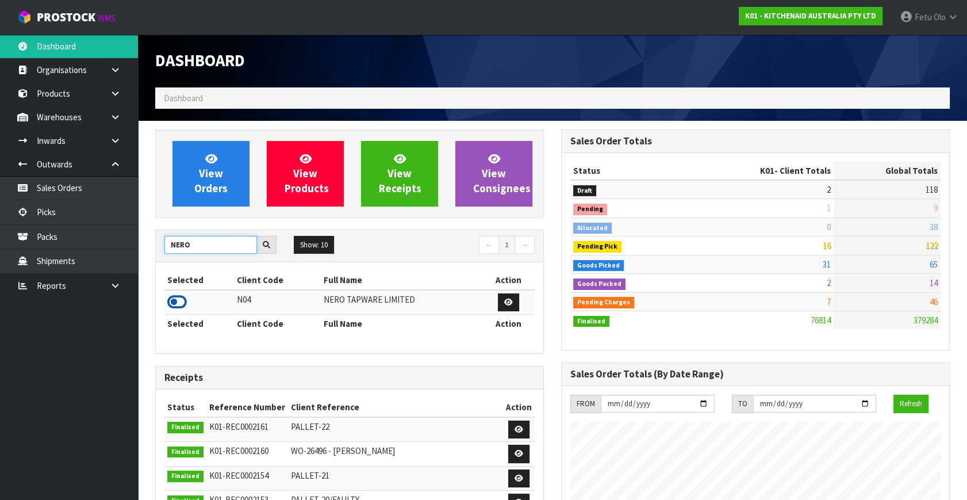
type input "NERO"
click at [178, 297] on icon at bounding box center [177, 301] width 20 height 17
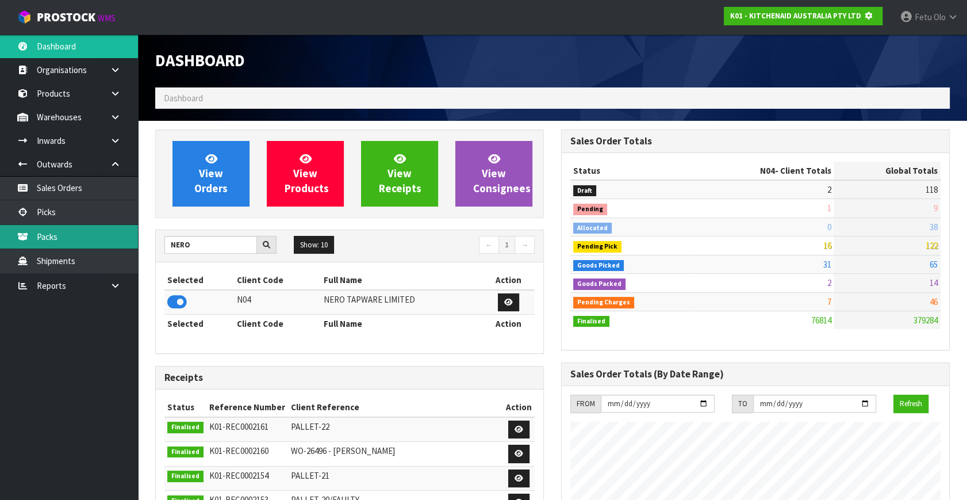
scroll to position [716, 405]
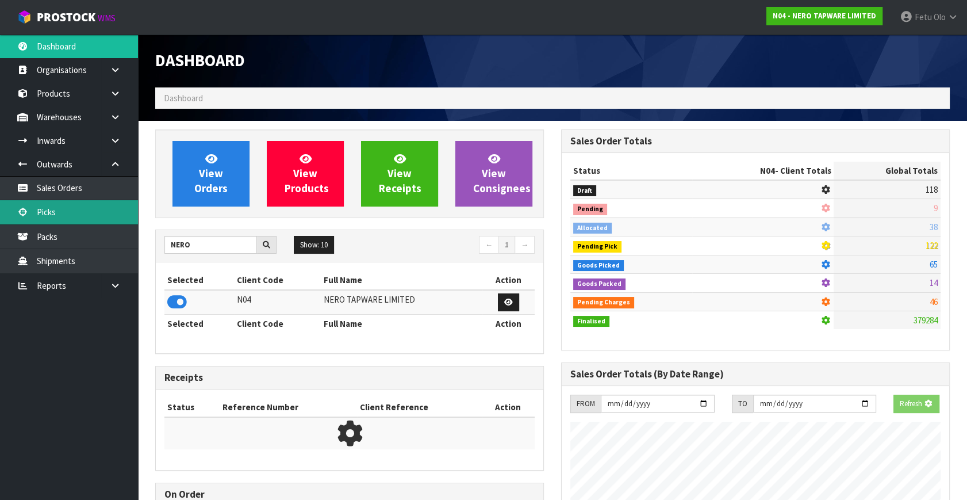
click at [64, 212] on link "Picks" at bounding box center [69, 212] width 138 height 24
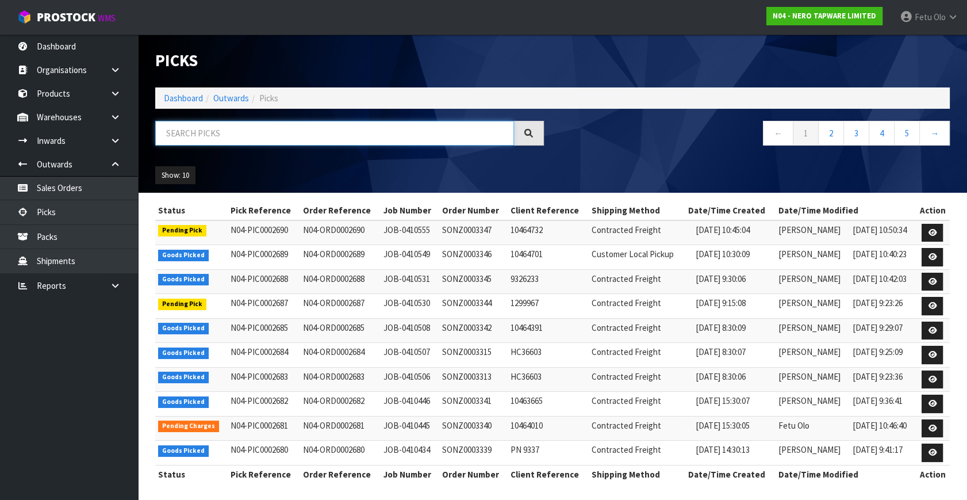
click at [201, 133] on input "text" at bounding box center [334, 133] width 359 height 25
type input "2684"
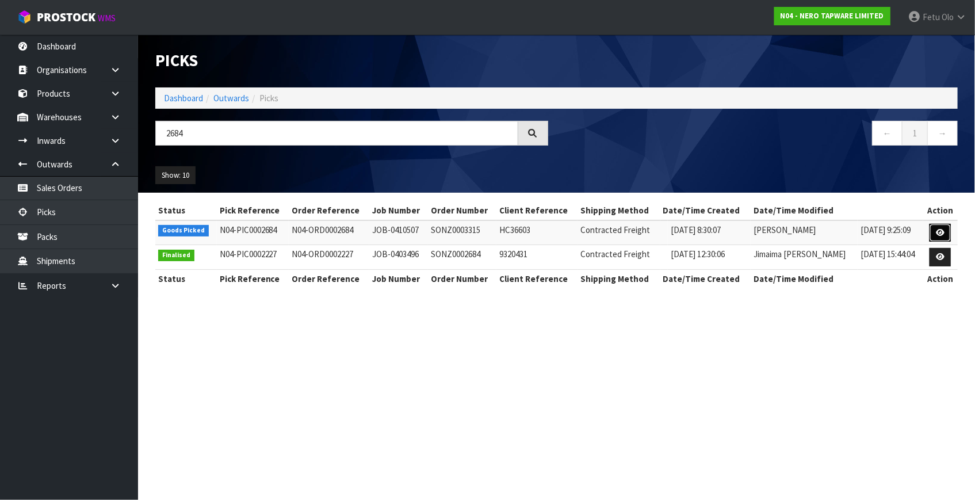
click at [938, 232] on icon at bounding box center [940, 232] width 9 height 7
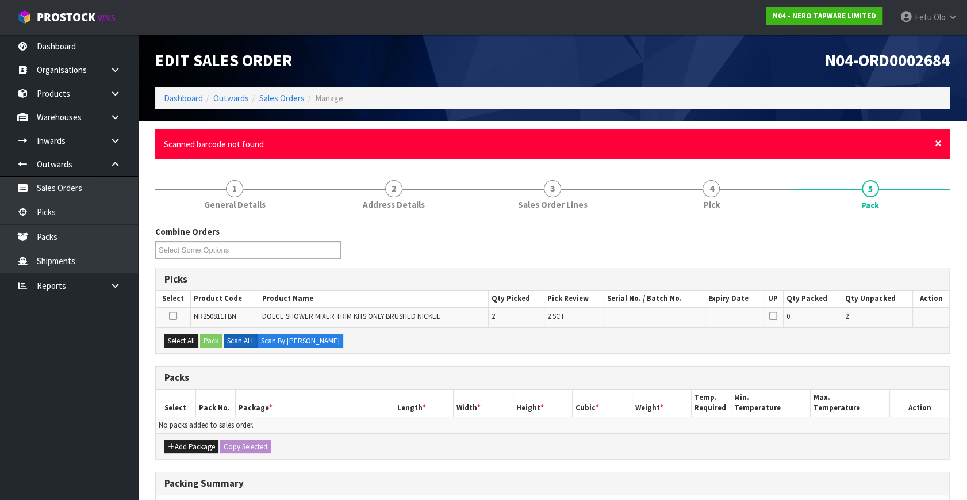
click at [940, 144] on span "×" at bounding box center [938, 143] width 7 height 16
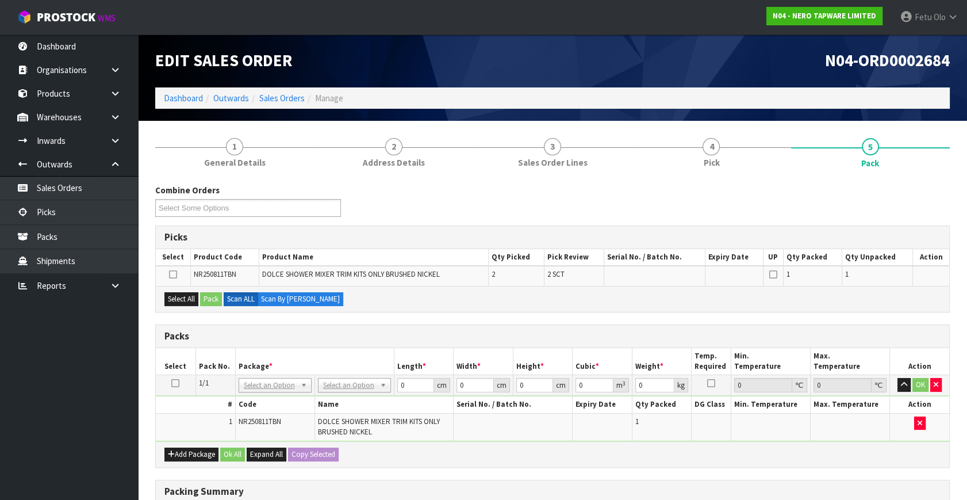
click at [172, 383] on icon at bounding box center [175, 383] width 8 height 1
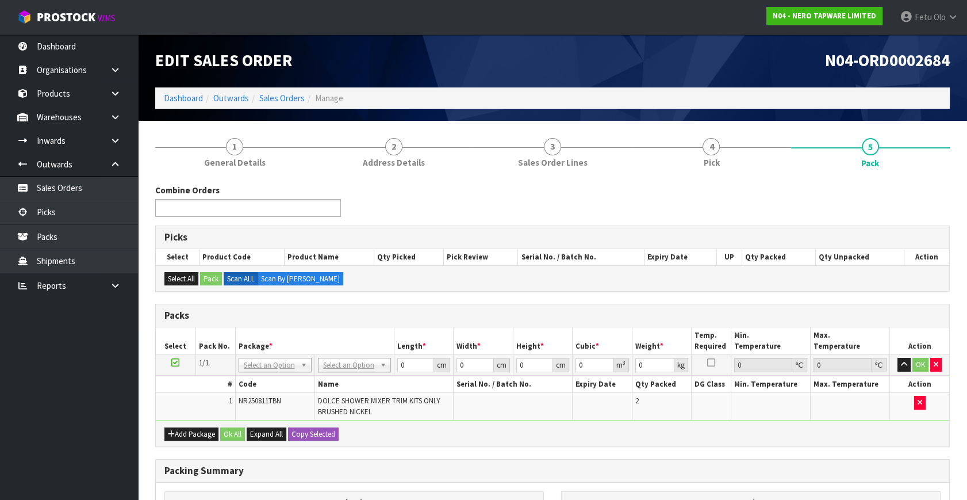
click at [223, 210] on input "text" at bounding box center [201, 208] width 85 height 14
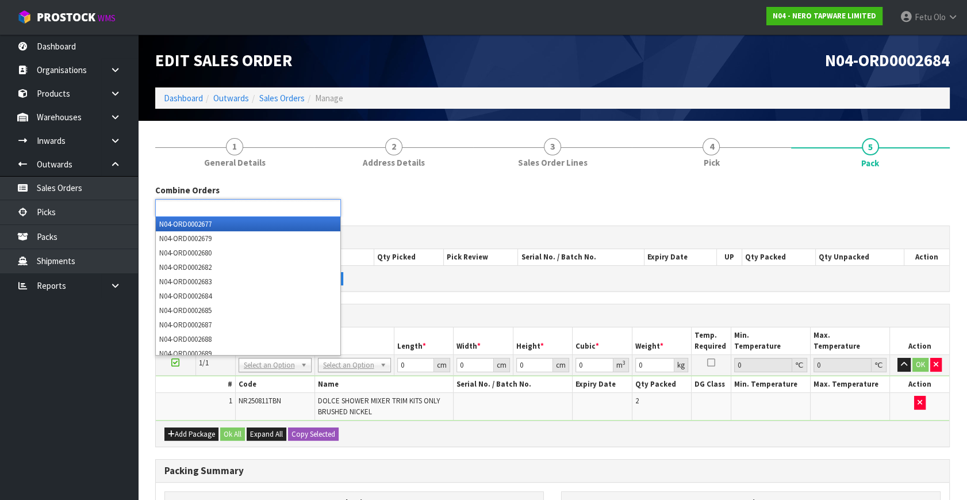
click at [224, 211] on input "text" at bounding box center [201, 208] width 85 height 14
type input "2683"
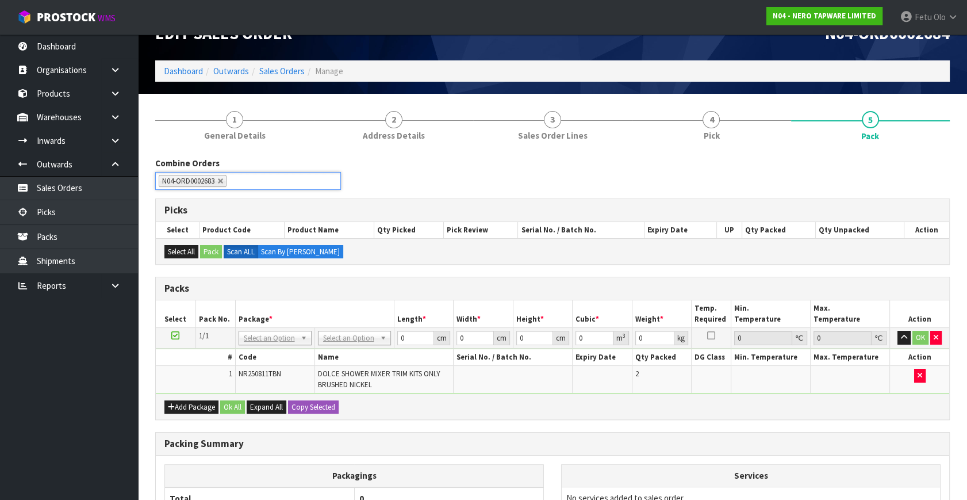
scroll to position [157, 0]
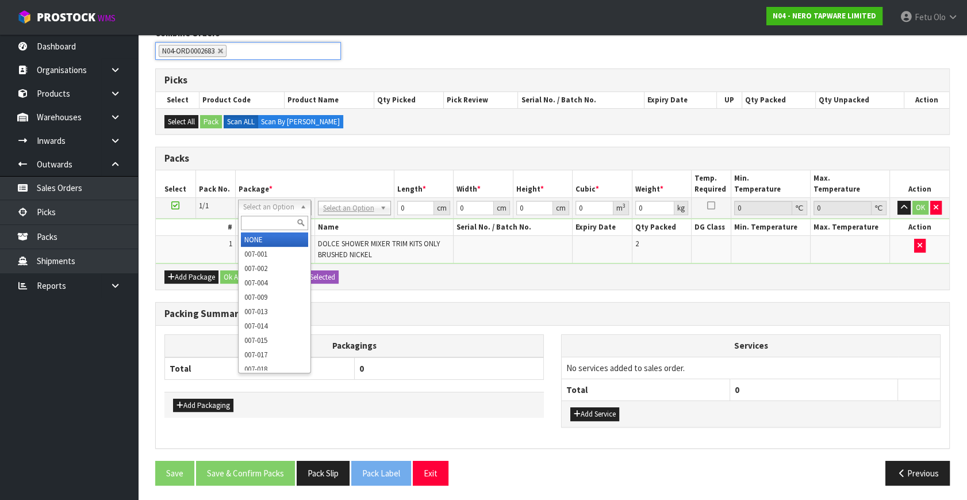
drag, startPoint x: 271, startPoint y: 246, endPoint x: 290, endPoint y: 247, distance: 19.1
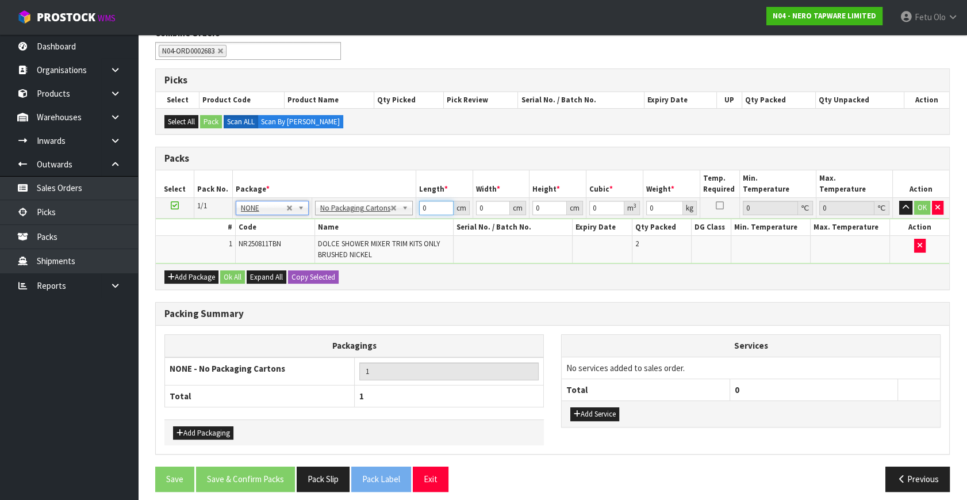
drag, startPoint x: 431, startPoint y: 208, endPoint x: 404, endPoint y: 214, distance: 27.8
click at [404, 214] on tr "1/1 NONE 007-001 007-002 007-004 007-009 007-013 007-014 007-015 007-017 007-01…" at bounding box center [553, 208] width 794 height 21
type input "20"
type input "2"
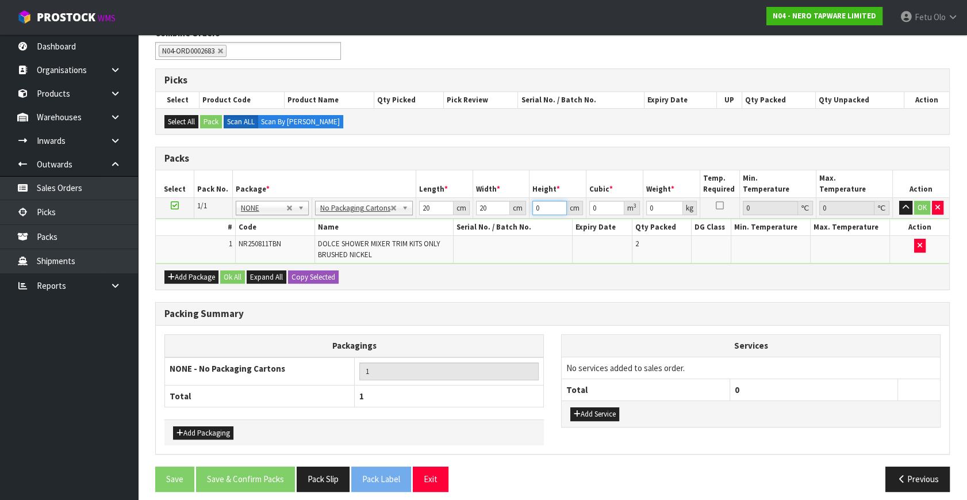
type input "0.0008"
type input "20"
type input "0.008"
type input "20"
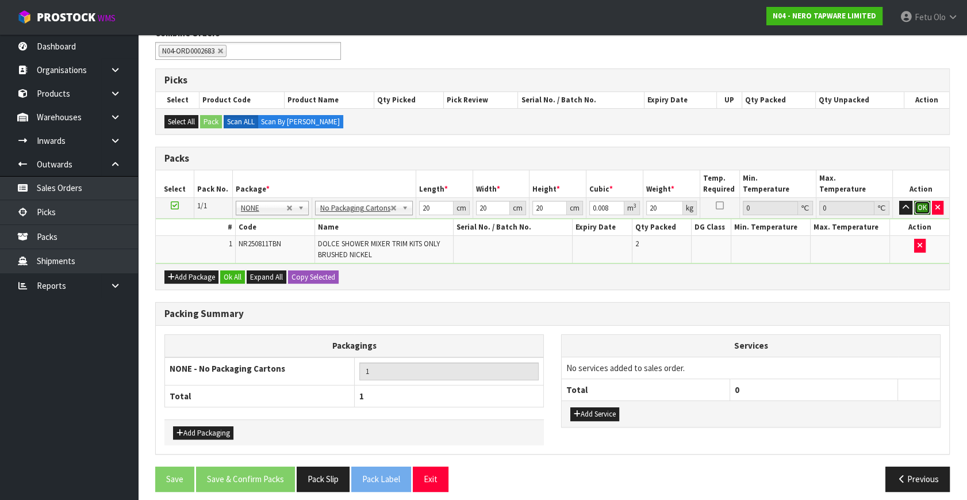
click button "OK" at bounding box center [922, 208] width 16 height 14
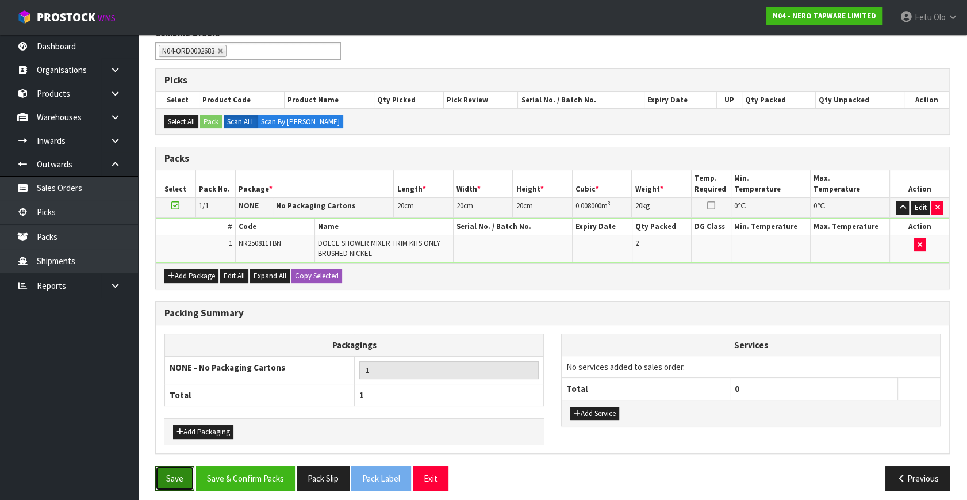
drag, startPoint x: 187, startPoint y: 472, endPoint x: 187, endPoint y: 454, distance: 17.3
click at [190, 469] on button "Save" at bounding box center [174, 478] width 39 height 25
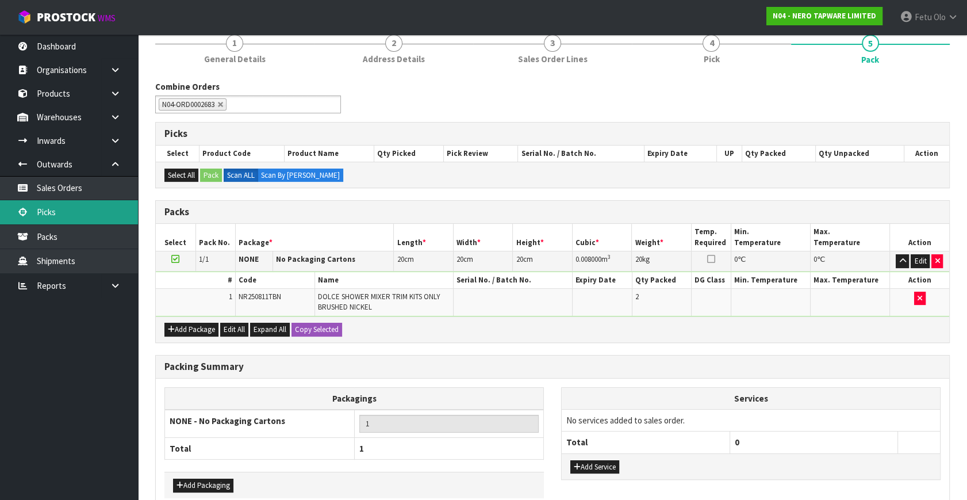
scroll to position [0, 0]
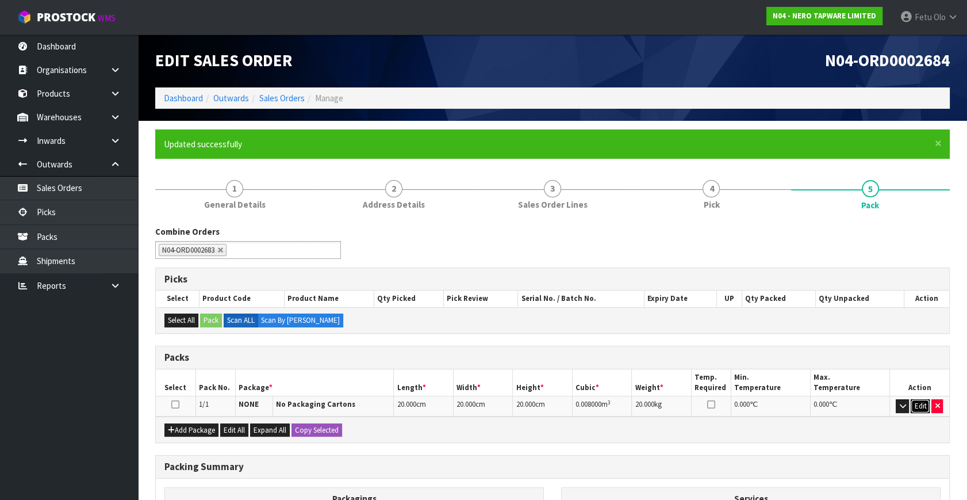
click at [918, 403] on button "Edit" at bounding box center [920, 406] width 19 height 14
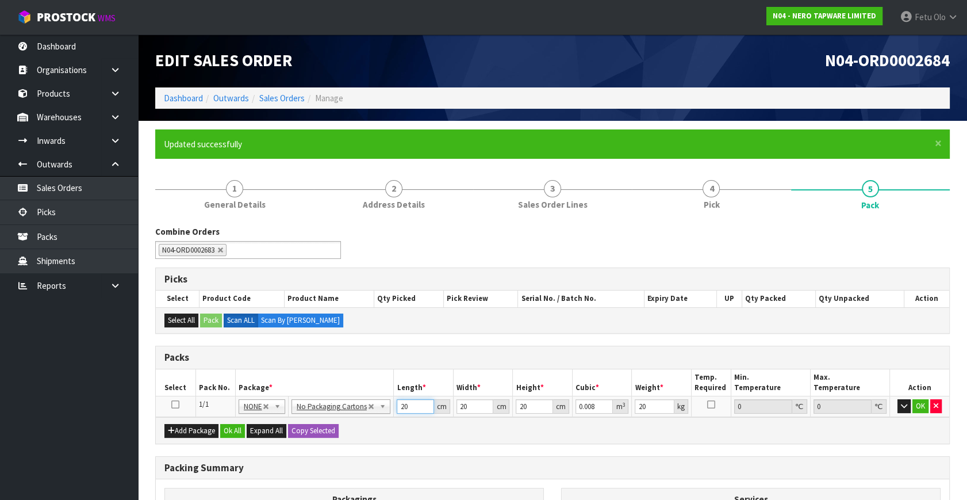
drag, startPoint x: 359, startPoint y: 420, endPoint x: 339, endPoint y: 404, distance: 25.8
click at [339, 415] on div "Packs Select Pack No. Package * Length * Width * Height * Cubic * Weight * Temp…" at bounding box center [552, 395] width 795 height 98
type input "7"
type input "0.0028"
type input "74"
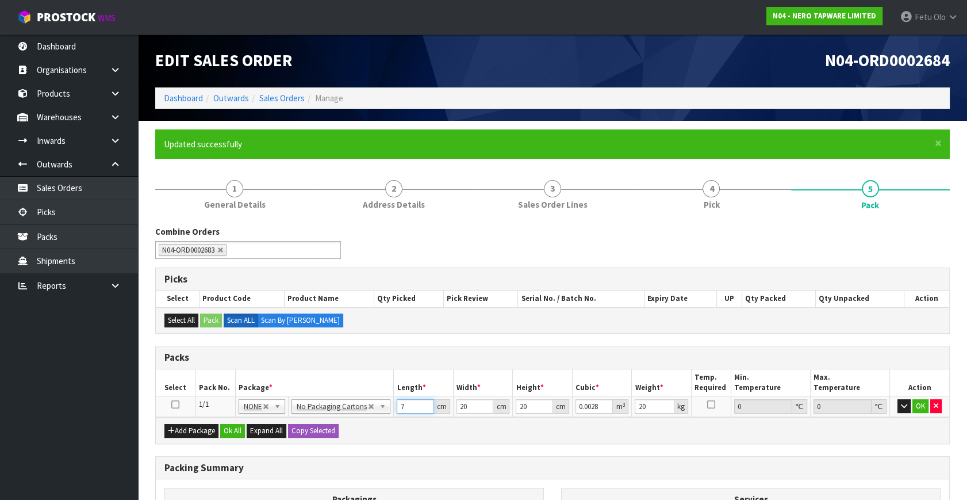
type input "0.0296"
type input "74"
type input "3"
type input "0.00444"
type input "36"
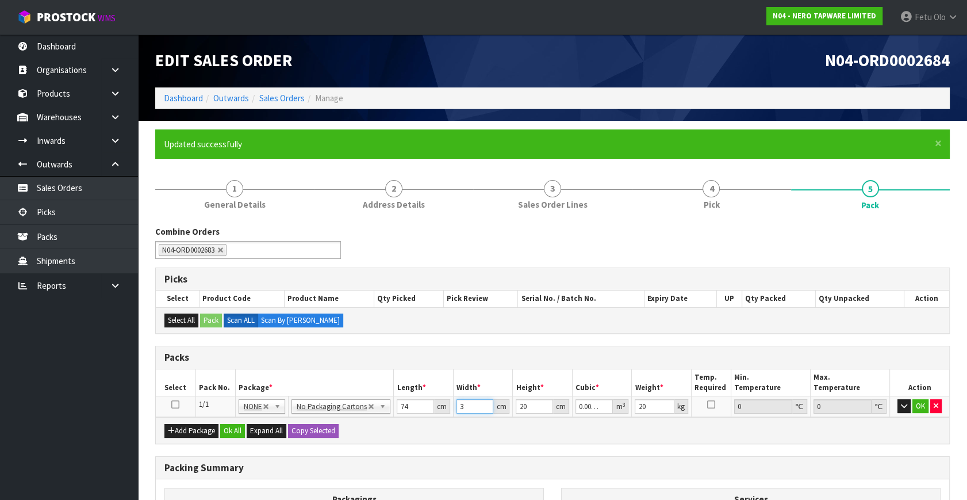
type input "0.05328"
type input "36"
type input "3"
type input "0.007992"
type input "32"
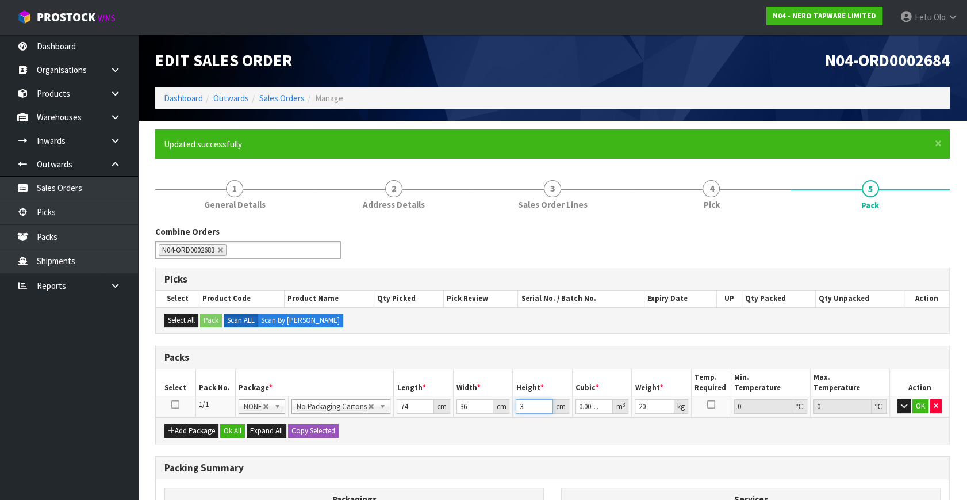
type input "0.085248"
type input "32"
type input "16"
click button "OK" at bounding box center [921, 406] width 16 height 14
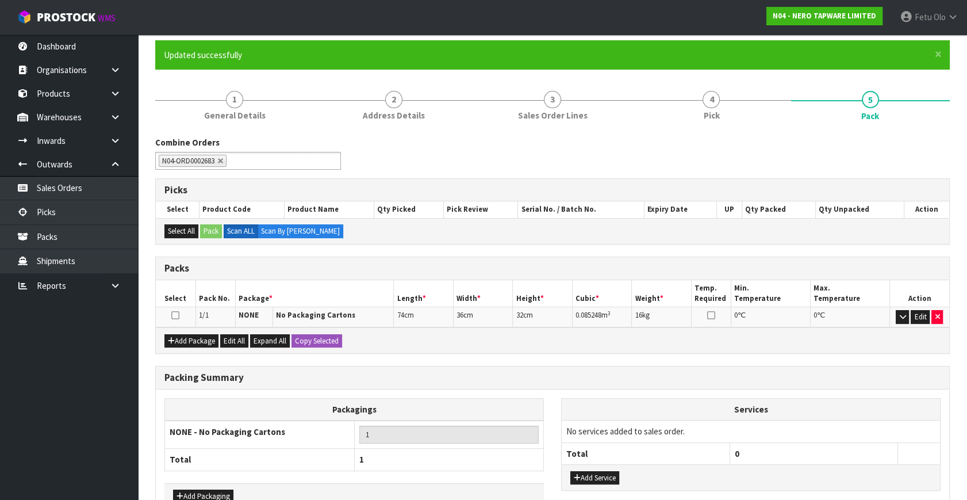
scroll to position [159, 0]
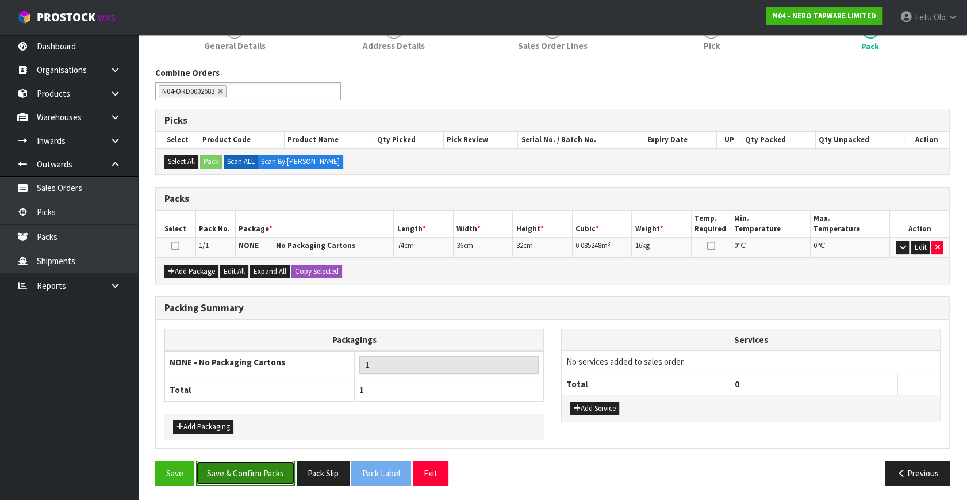
click at [264, 472] on button "Save & Confirm Packs" at bounding box center [245, 473] width 99 height 25
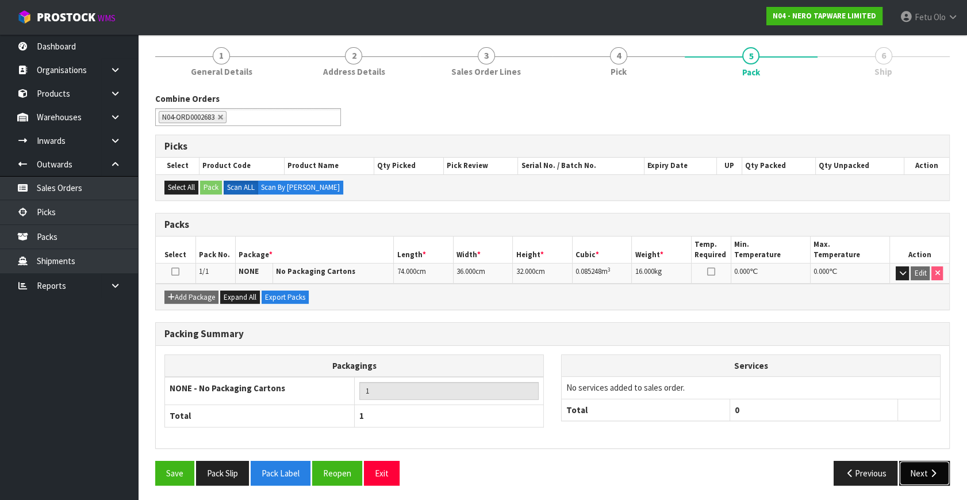
click at [932, 475] on button "Next" at bounding box center [924, 473] width 51 height 25
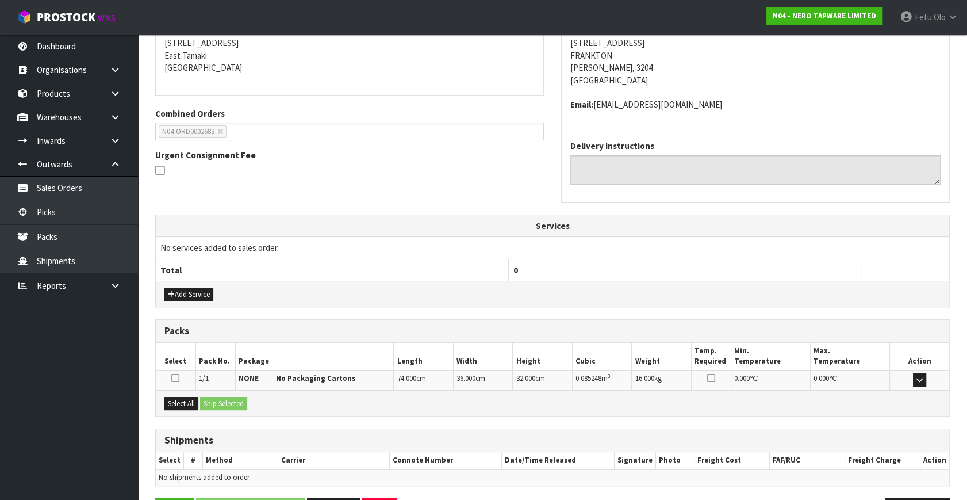
scroll to position [271, 0]
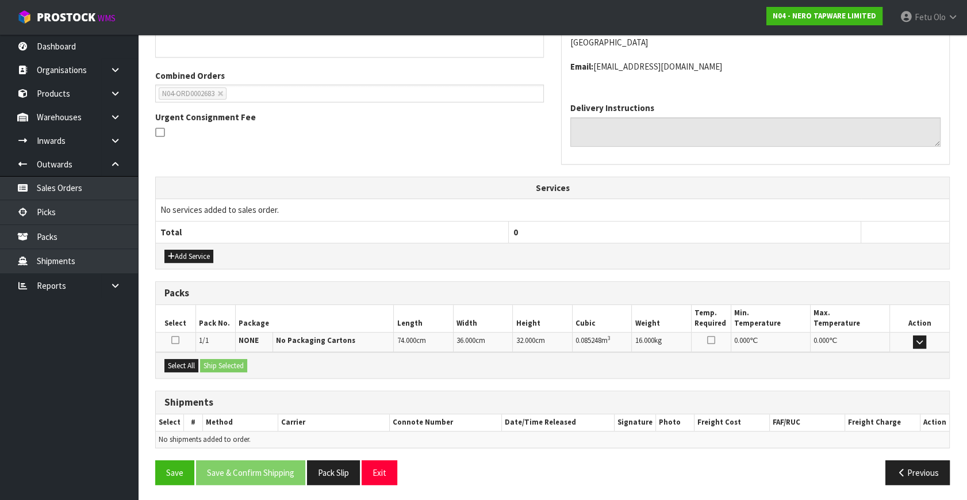
click at [187, 373] on div "Select All Ship Selected" at bounding box center [553, 365] width 794 height 26
drag, startPoint x: 186, startPoint y: 362, endPoint x: 195, endPoint y: 362, distance: 8.6
click at [190, 362] on button "Select All" at bounding box center [181, 366] width 34 height 14
click at [219, 360] on button "Ship Selected" at bounding box center [223, 366] width 47 height 14
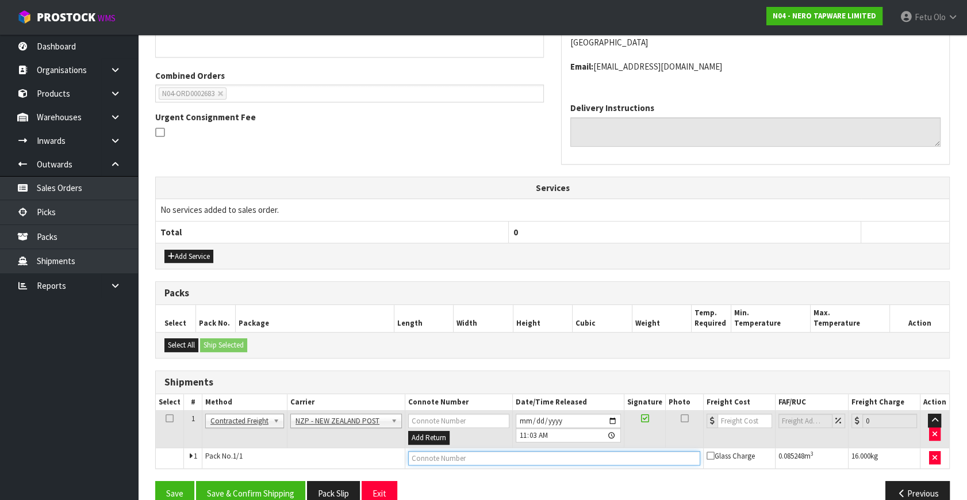
click at [459, 452] on input "text" at bounding box center [554, 458] width 292 height 14
paste input "00894210379945353770"
type input "00894210379945353770"
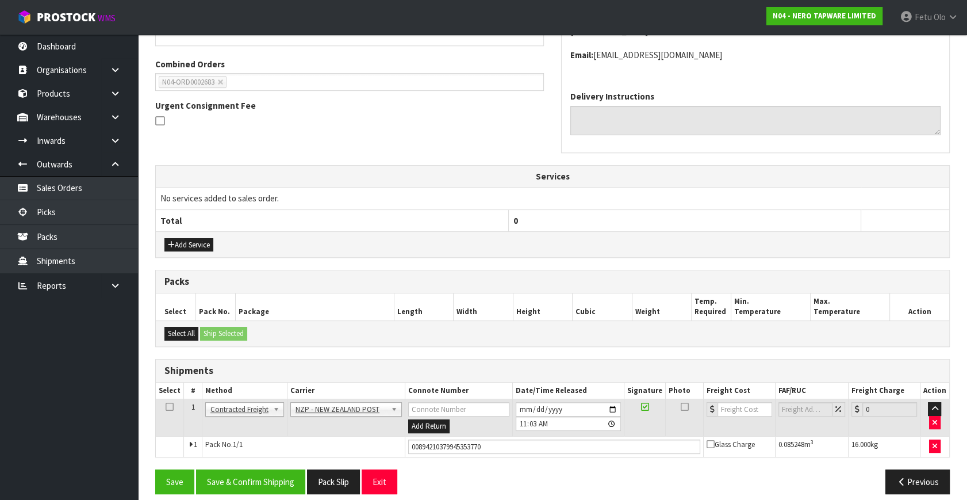
scroll to position [292, 0]
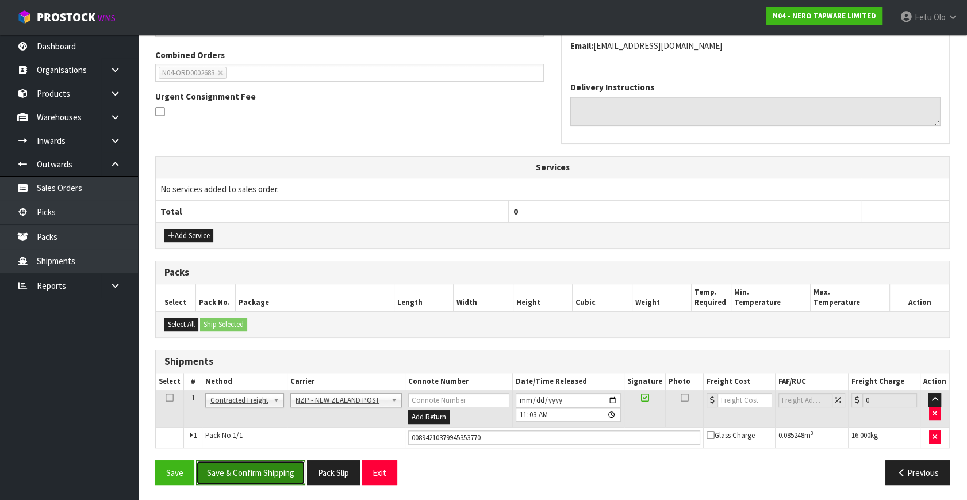
click at [230, 470] on button "Save & Confirm Shipping" at bounding box center [250, 472] width 109 height 25
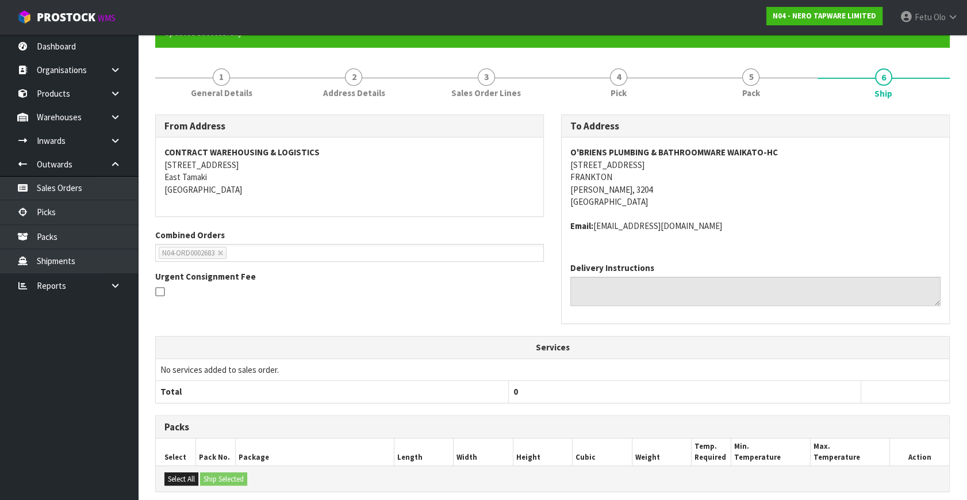
scroll to position [275, 0]
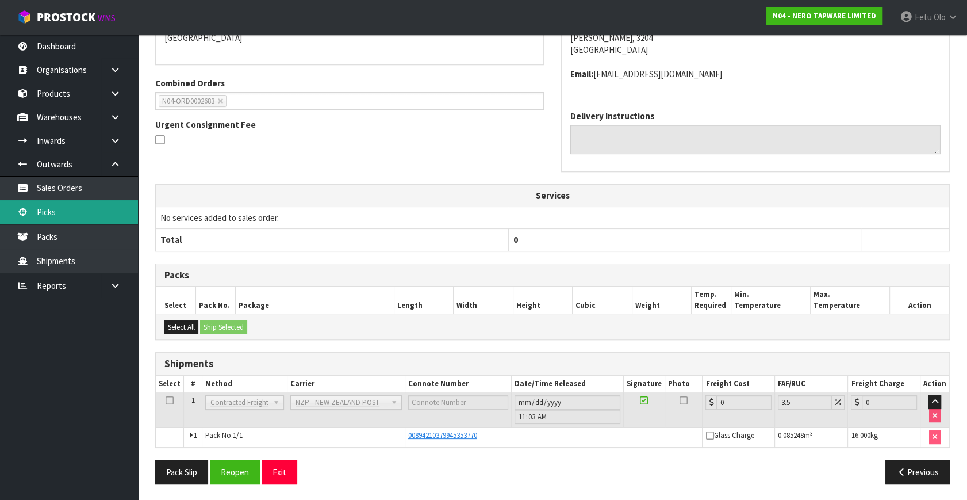
click at [54, 213] on link "Picks" at bounding box center [69, 212] width 138 height 24
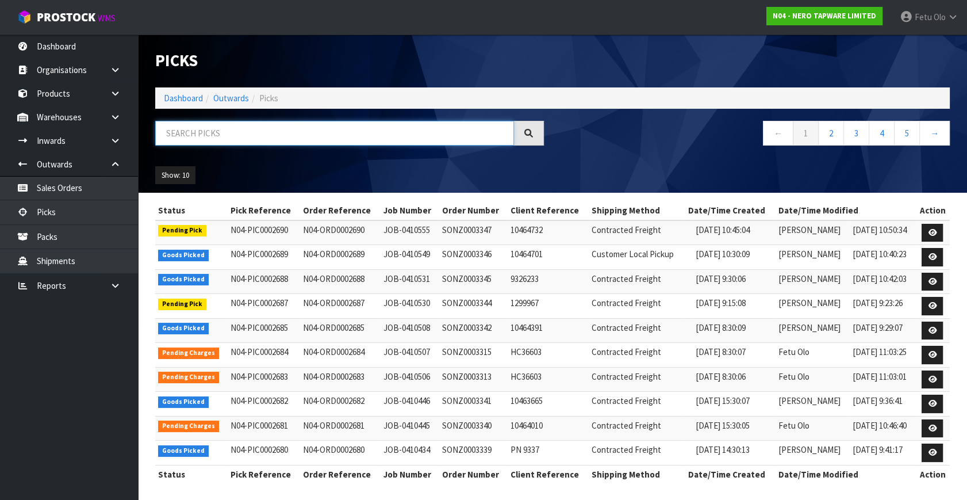
click at [246, 127] on input "text" at bounding box center [334, 133] width 359 height 25
type input "2688"
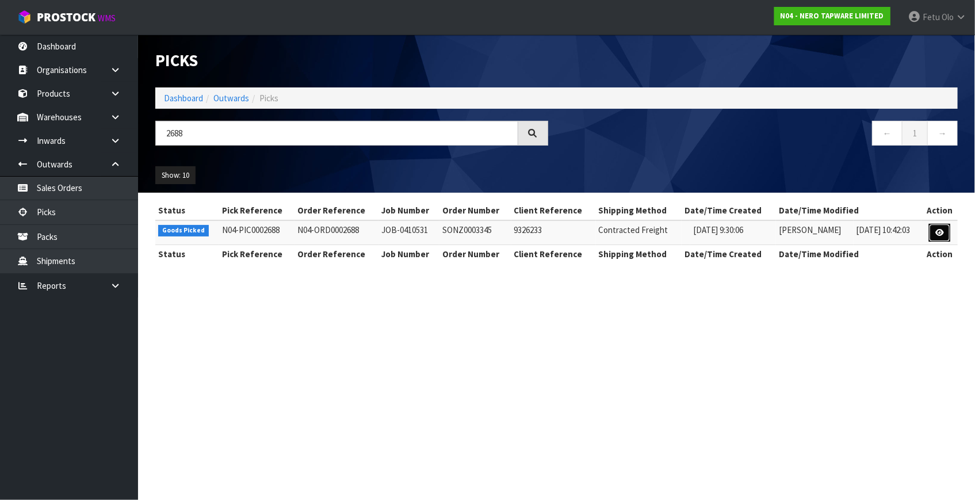
click at [937, 229] on icon at bounding box center [939, 232] width 9 height 7
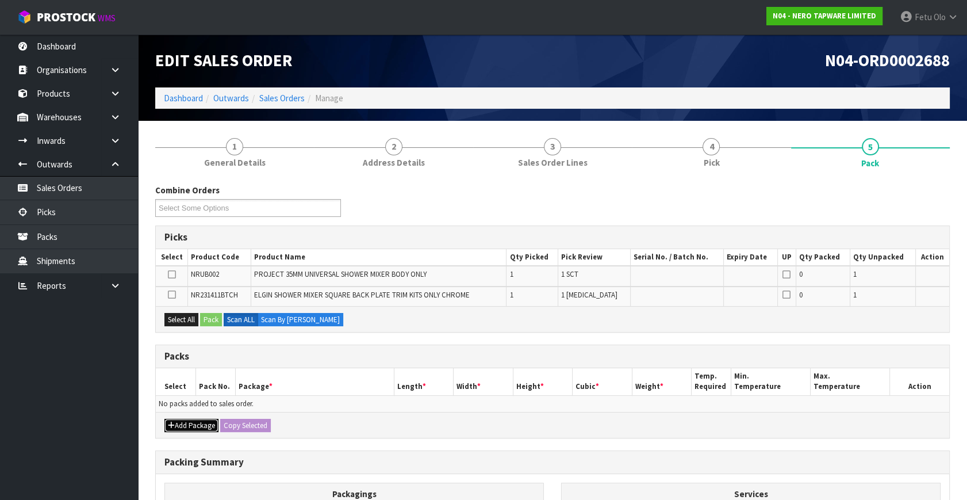
click at [178, 426] on button "Add Package" at bounding box center [191, 426] width 54 height 14
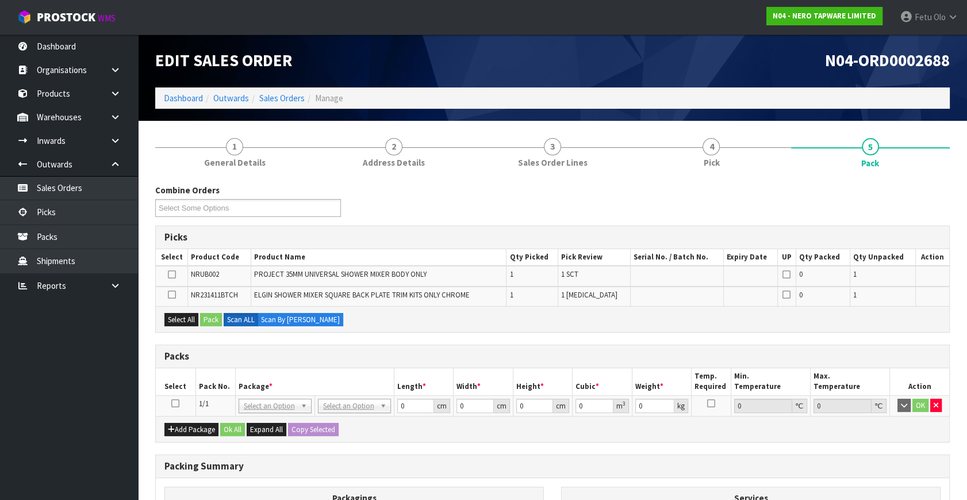
click at [174, 403] on icon at bounding box center [175, 403] width 8 height 1
click at [277, 376] on th "Package *" at bounding box center [314, 381] width 159 height 27
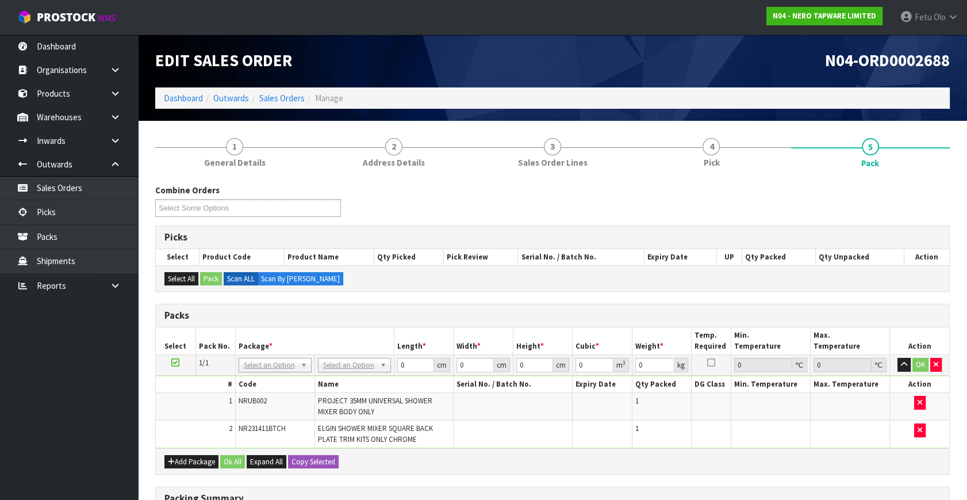
drag, startPoint x: 266, startPoint y: 365, endPoint x: 264, endPoint y: 374, distance: 9.5
click at [264, 375] on input "text" at bounding box center [274, 380] width 67 height 14
type input "011"
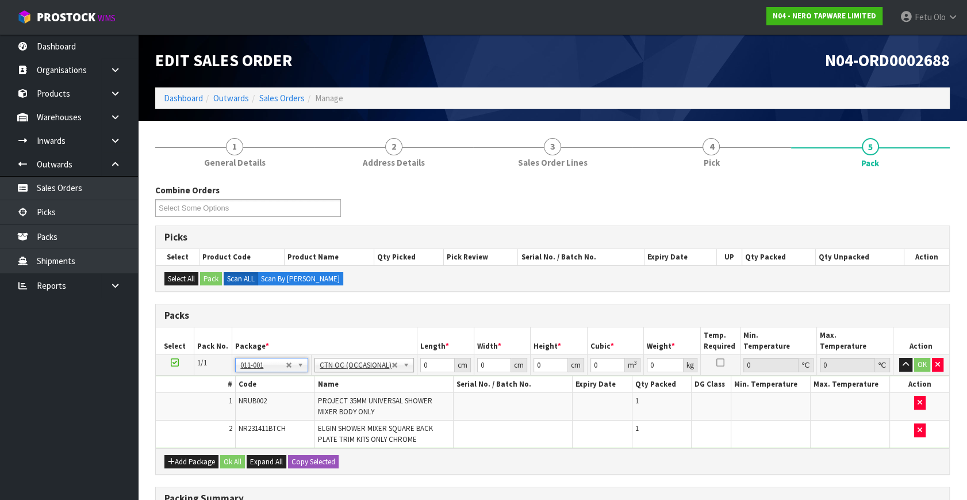
type input "1.8"
click at [344, 395] on tbody "1/1 NONE 007-001 007-002 007-004 007-009 007-013 007-014 007-015 007-017 007-01…" at bounding box center [553, 402] width 794 height 94
type input "31"
type input "24"
type input "1"
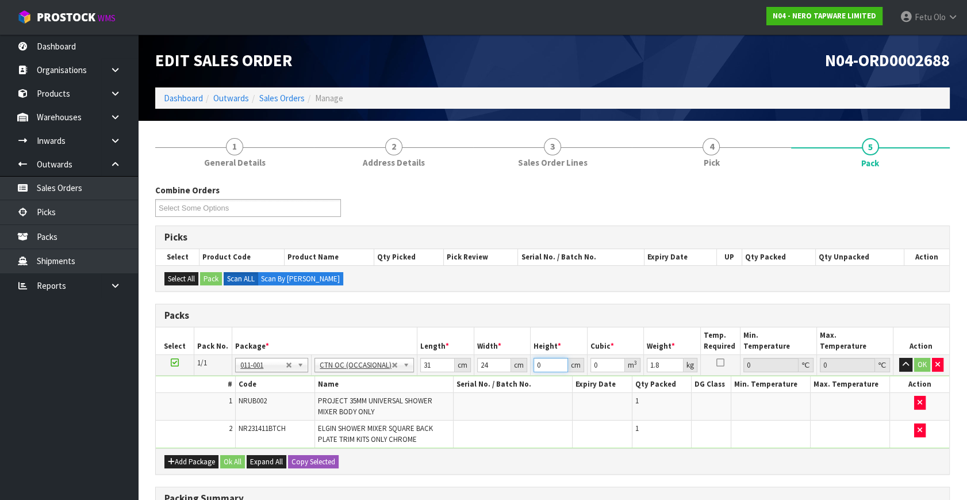
type input "0.000744"
type input "18"
type input "0.013392"
type input "18"
type input "2"
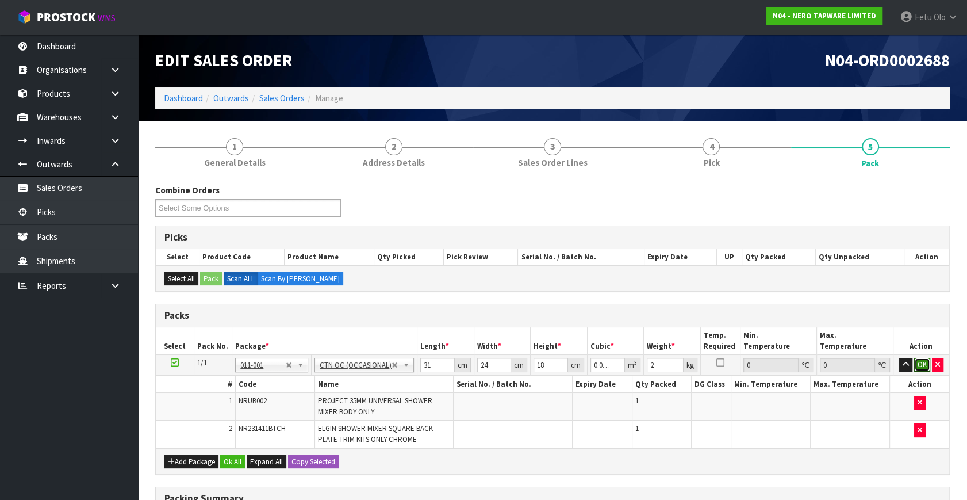
click button "OK" at bounding box center [922, 365] width 16 height 14
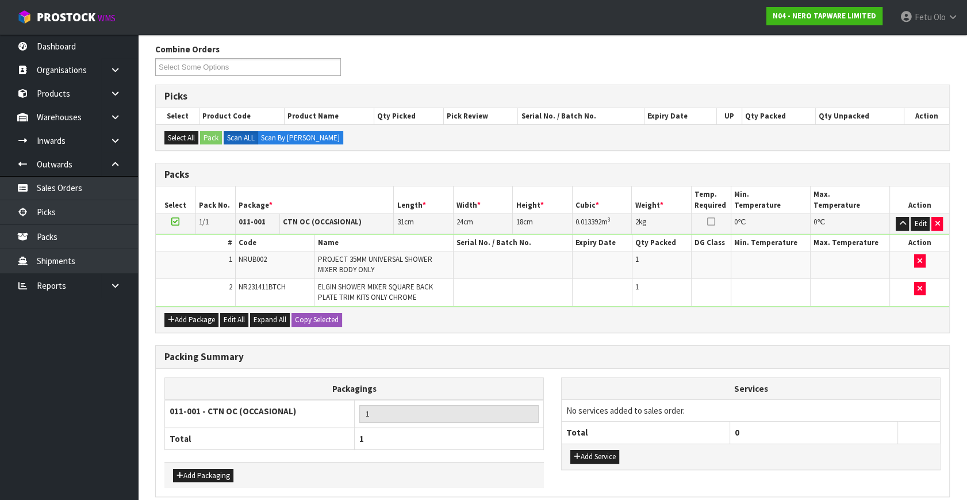
scroll to position [190, 0]
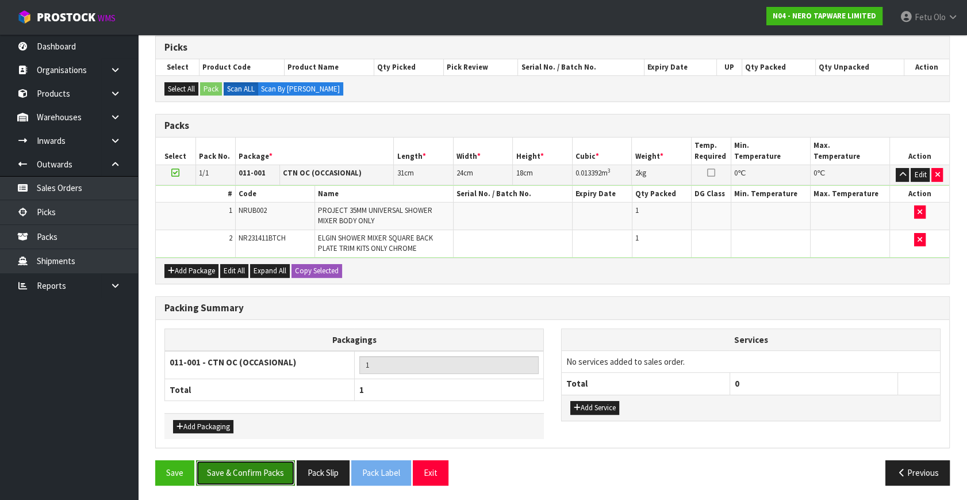
drag, startPoint x: 246, startPoint y: 466, endPoint x: 212, endPoint y: 449, distance: 38.1
click at [246, 465] on button "Save & Confirm Packs" at bounding box center [245, 472] width 99 height 25
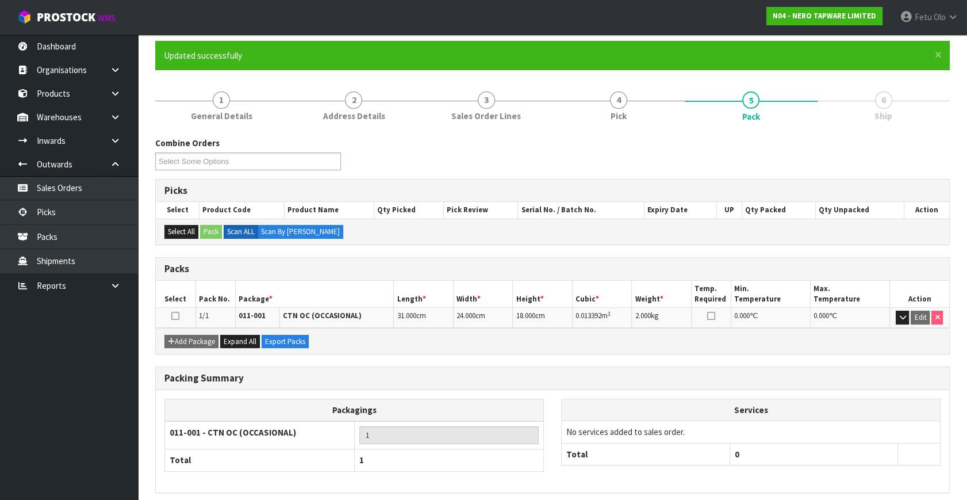
scroll to position [133, 0]
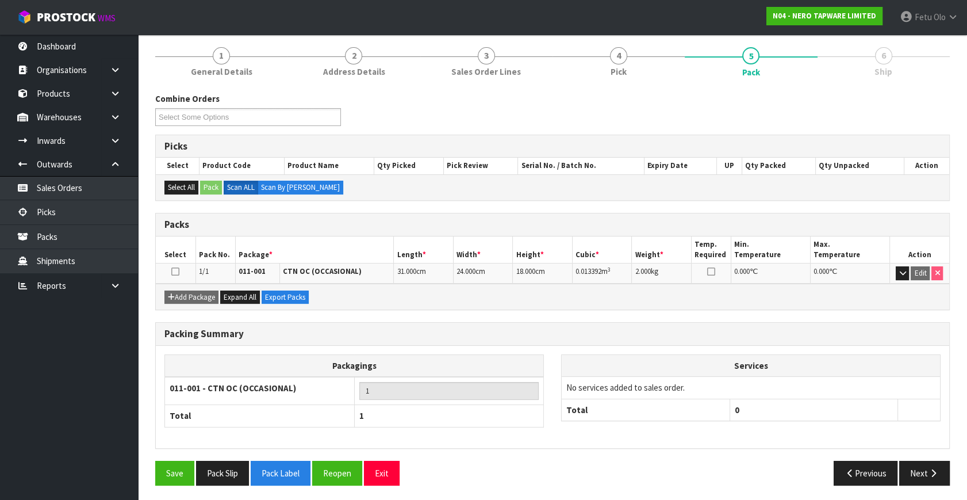
click at [914, 486] on div "Save Pack Slip Pack Label Reopen Exit Previous Next" at bounding box center [553, 477] width 812 height 33
click at [912, 470] on button "Next" at bounding box center [924, 473] width 51 height 25
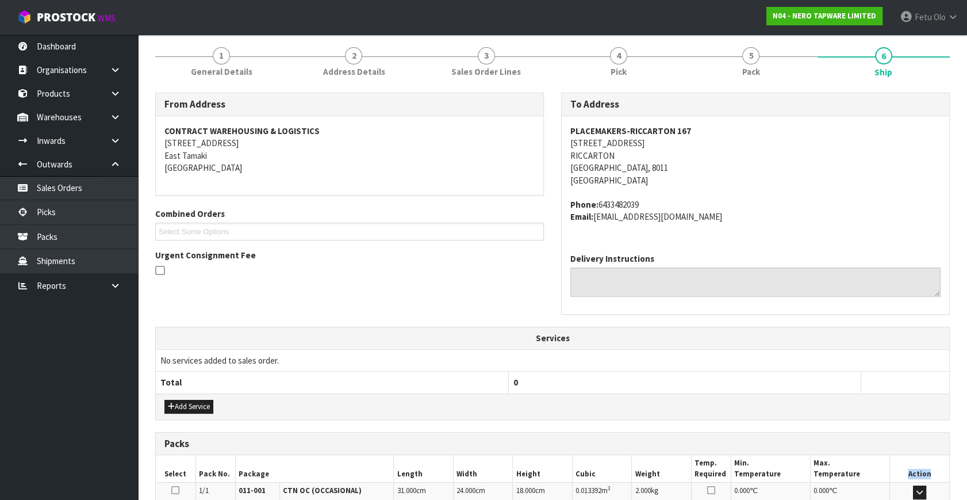
click at [912, 470] on th "Action" at bounding box center [920, 468] width 60 height 27
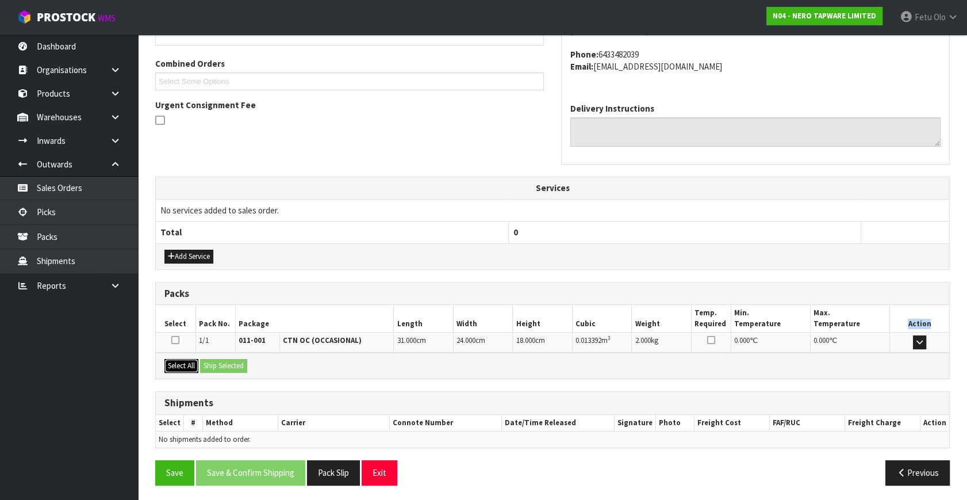
click at [183, 363] on button "Select All" at bounding box center [181, 366] width 34 height 14
click at [213, 363] on button "Ship Selected" at bounding box center [223, 366] width 47 height 14
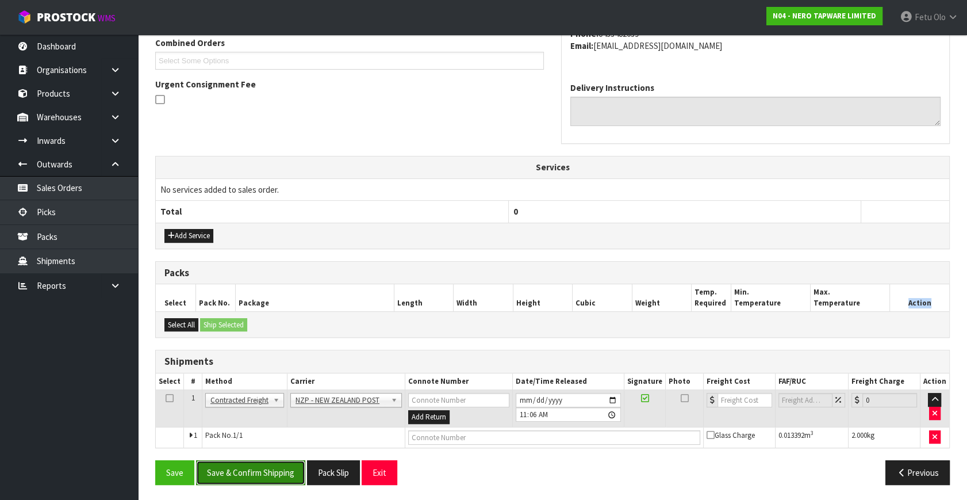
click at [287, 466] on button "Save & Confirm Shipping" at bounding box center [250, 472] width 109 height 25
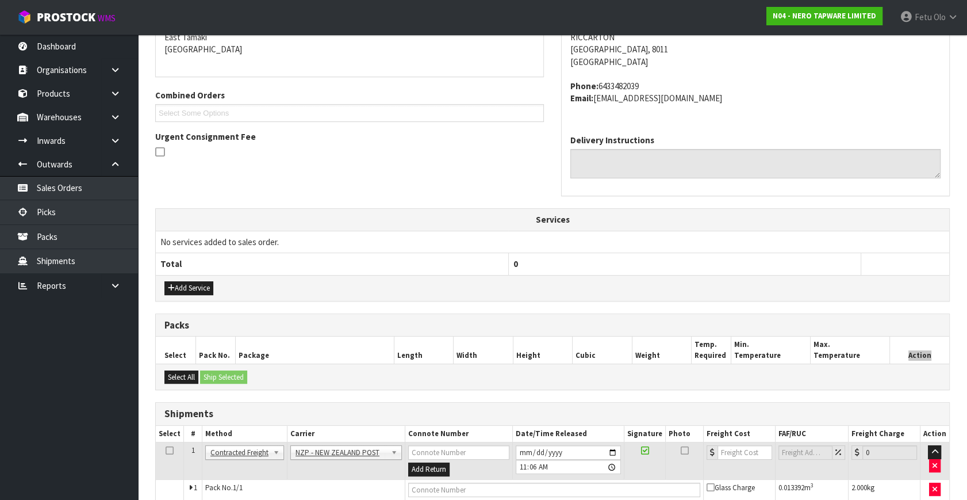
scroll to position [0, 0]
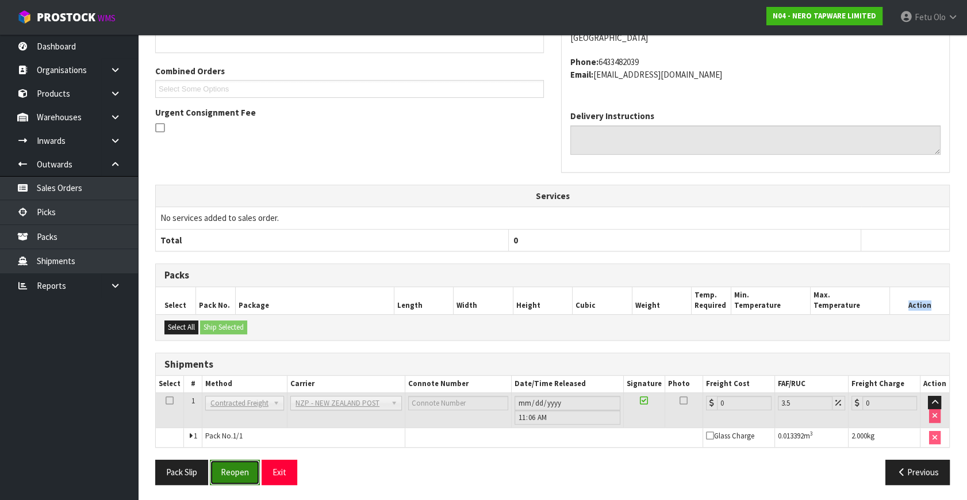
click at [231, 472] on button "Reopen" at bounding box center [235, 471] width 50 height 25
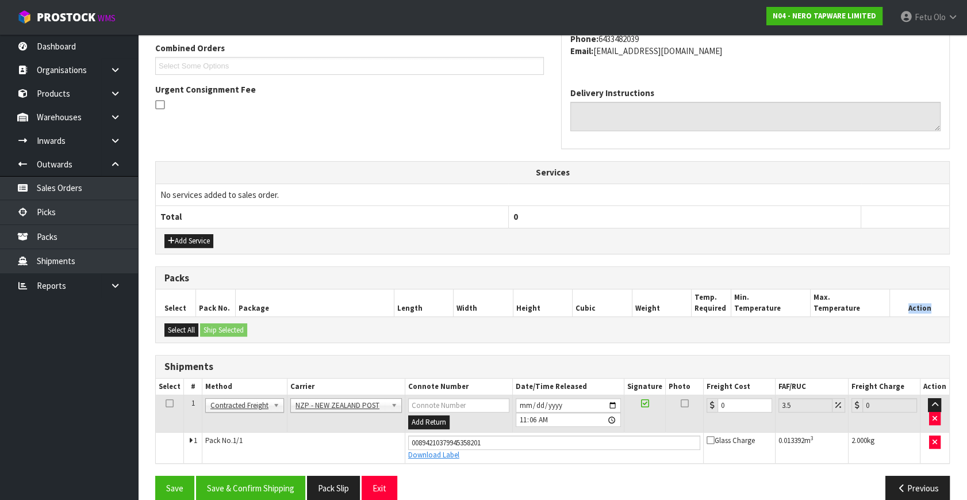
scroll to position [315, 0]
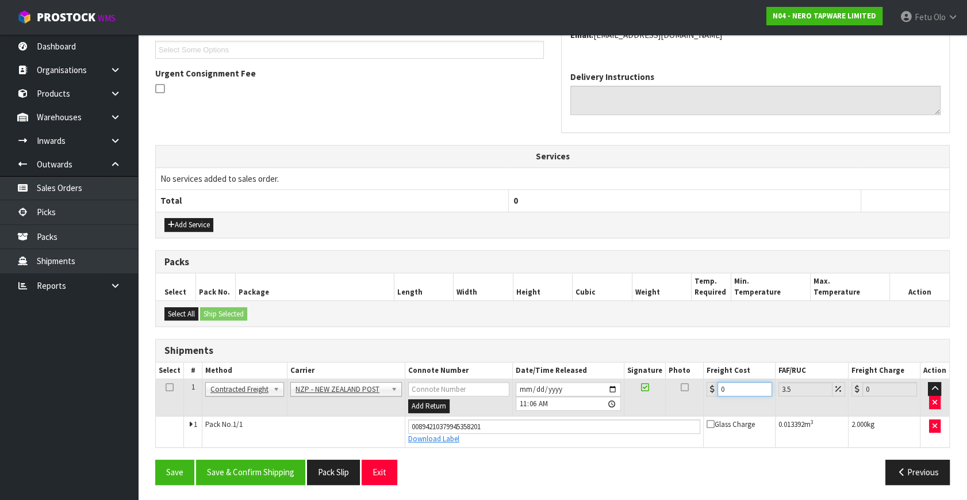
click at [613, 412] on tr "1 Client Local Pickup Customer Local Pickup Company Freight Contracted Freight …" at bounding box center [553, 397] width 794 height 37
type input "1"
type input "1.03"
type input "11"
type input "11.38"
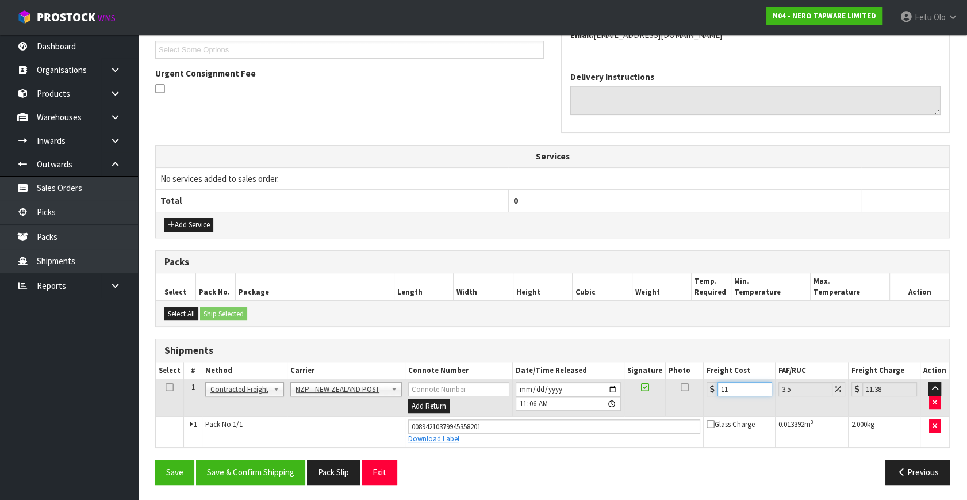
type input "11.6"
type input "12.01"
type input "11.61"
type input "12.02"
type input "11.61"
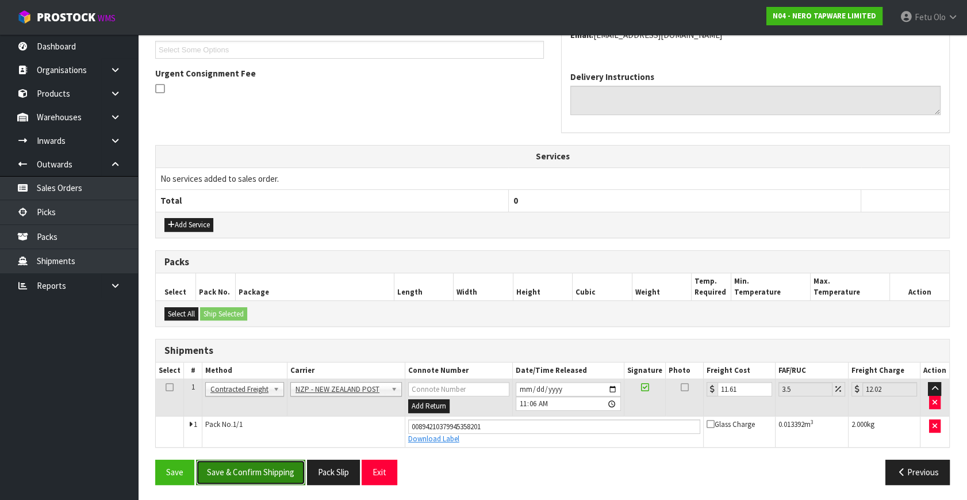
click at [256, 472] on button "Save & Confirm Shipping" at bounding box center [250, 471] width 109 height 25
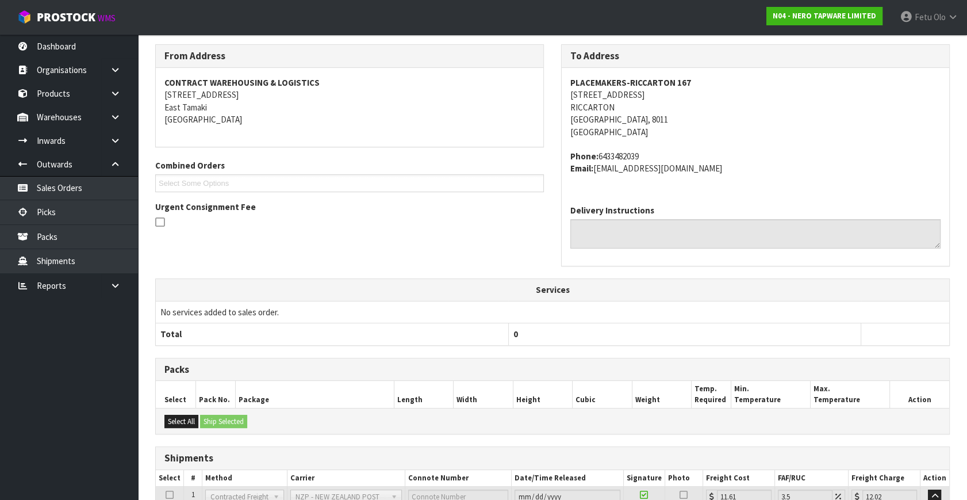
scroll to position [283, 0]
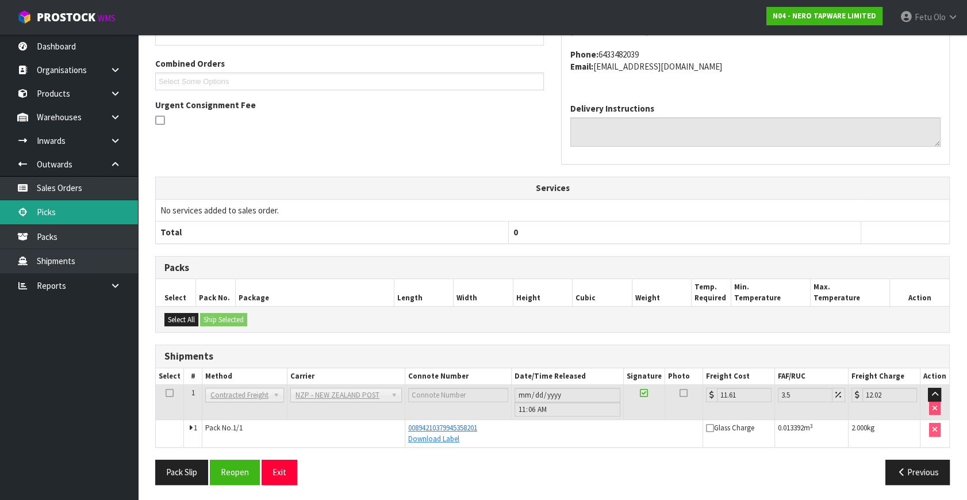
click at [82, 221] on link "Picks" at bounding box center [69, 212] width 138 height 24
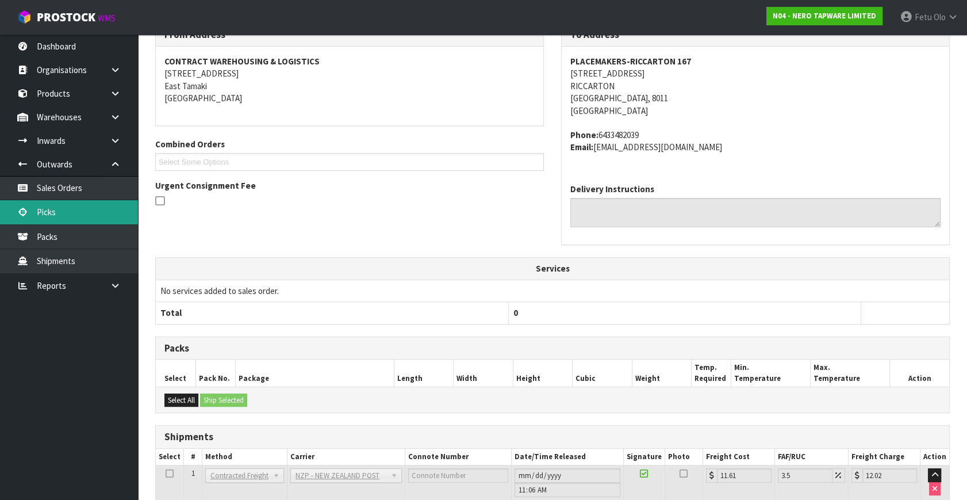
scroll to position [22, 0]
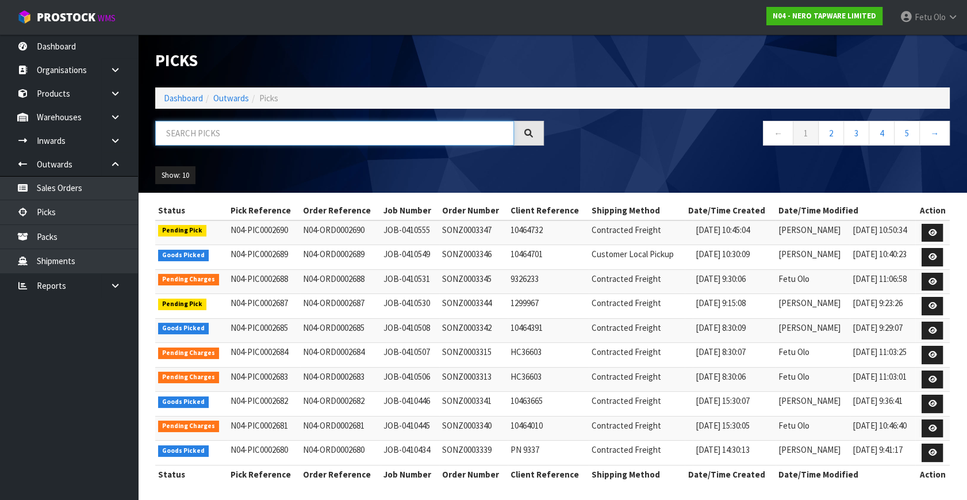
click at [288, 135] on input "text" at bounding box center [334, 133] width 359 height 25
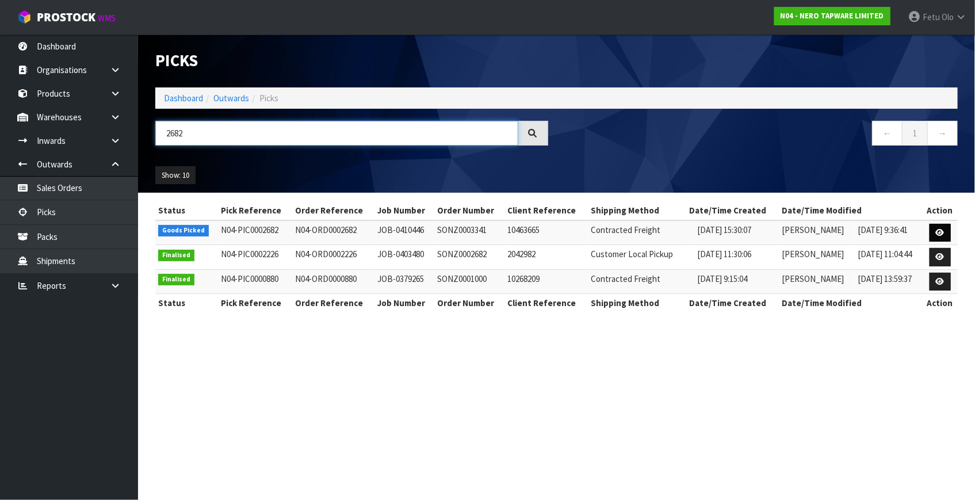
type input "2682"
click at [941, 233] on icon at bounding box center [940, 232] width 9 height 7
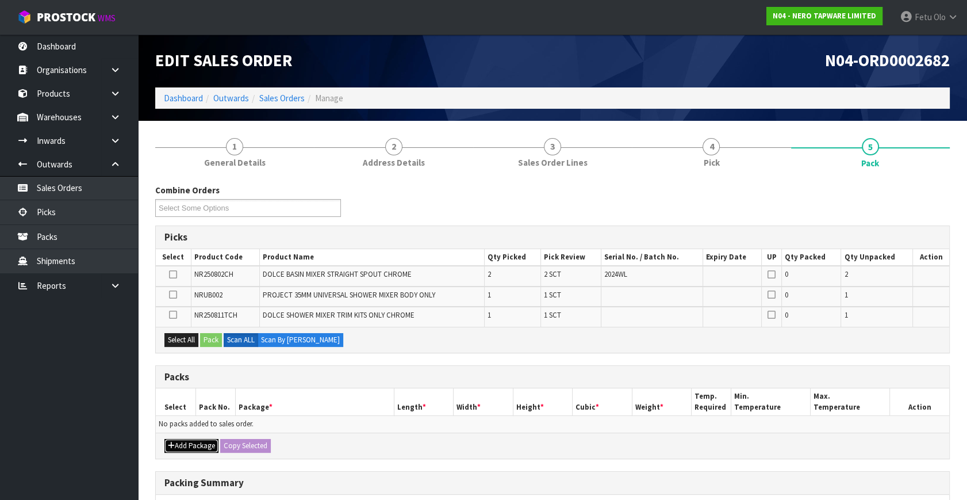
click at [184, 445] on button "Add Package" at bounding box center [191, 446] width 54 height 14
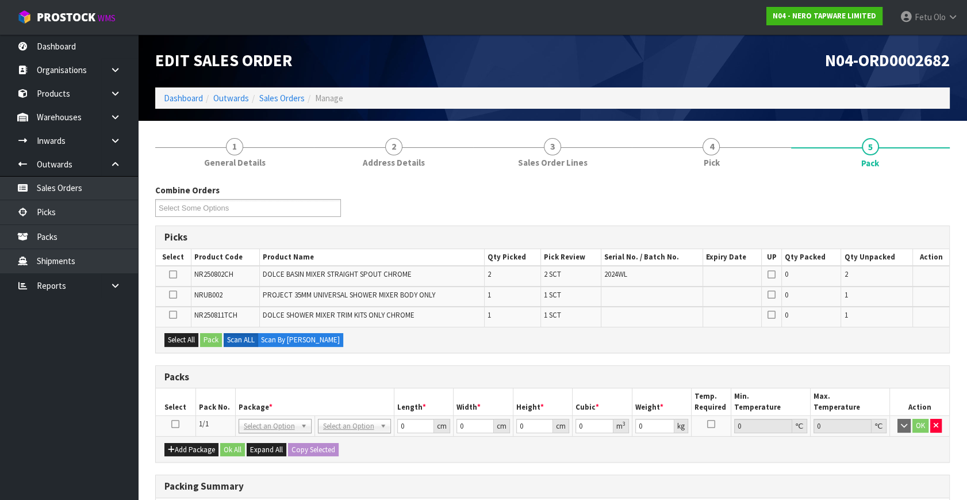
click at [177, 424] on icon at bounding box center [175, 424] width 8 height 1
click at [324, 396] on th "Package *" at bounding box center [314, 401] width 159 height 27
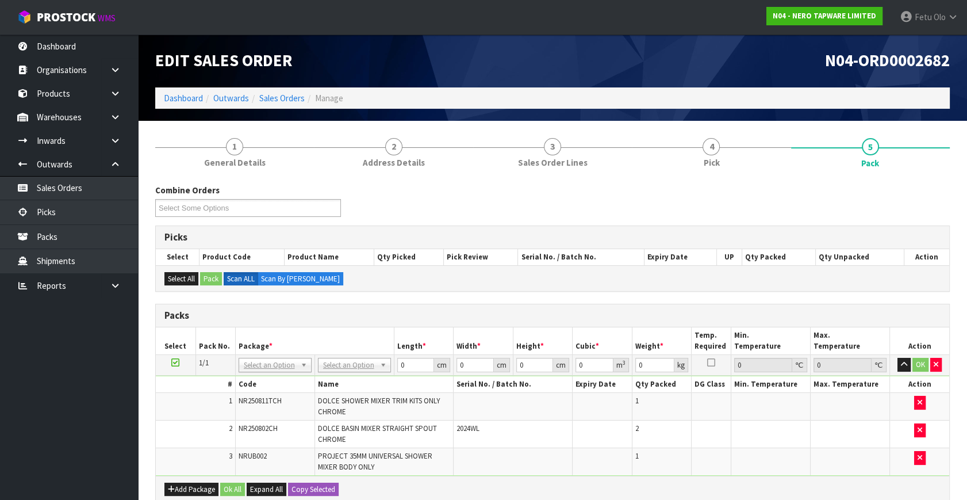
click at [326, 394] on td "DOLCE SHOWER MIXER TRIM KITS ONLY CHROME" at bounding box center [384, 407] width 139 height 28
click at [327, 396] on span "DOLCE SHOWER MIXER TRIM KITS ONLY CHROME" at bounding box center [379, 406] width 122 height 20
drag, startPoint x: 40, startPoint y: 313, endPoint x: 271, endPoint y: 376, distance: 239.4
click at [271, 376] on input "text" at bounding box center [274, 380] width 67 height 14
type input "011"
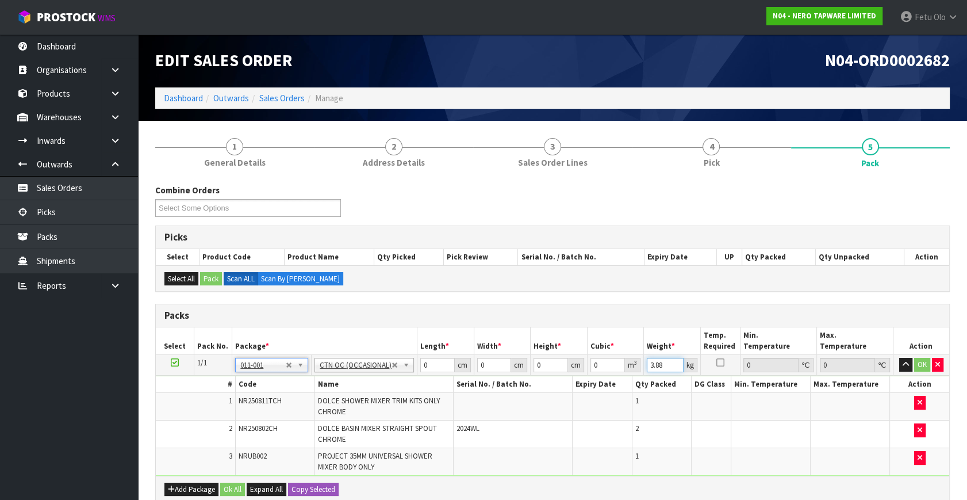
click at [655, 361] on input "3.88" at bounding box center [665, 365] width 37 height 14
type input "6"
click at [690, 448] on td "1" at bounding box center [662, 461] width 60 height 27
drag, startPoint x: 435, startPoint y: 366, endPoint x: 283, endPoint y: 401, distance: 155.9
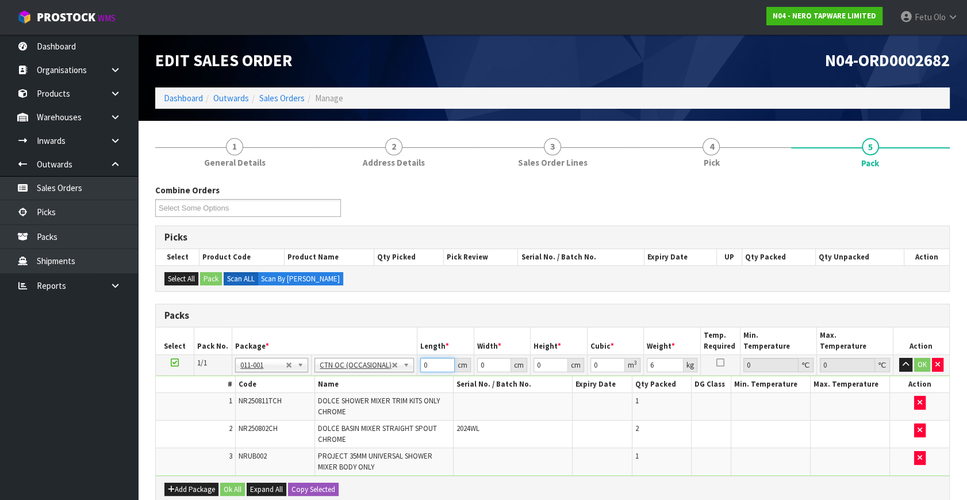
click at [283, 401] on tbody "1/1 NONE 007-001 007-002 007-004 007-009 007-013 007-014 007-015 007-017 007-01…" at bounding box center [553, 415] width 794 height 121
type input "41"
type input "35"
type input "2"
type input "0.00287"
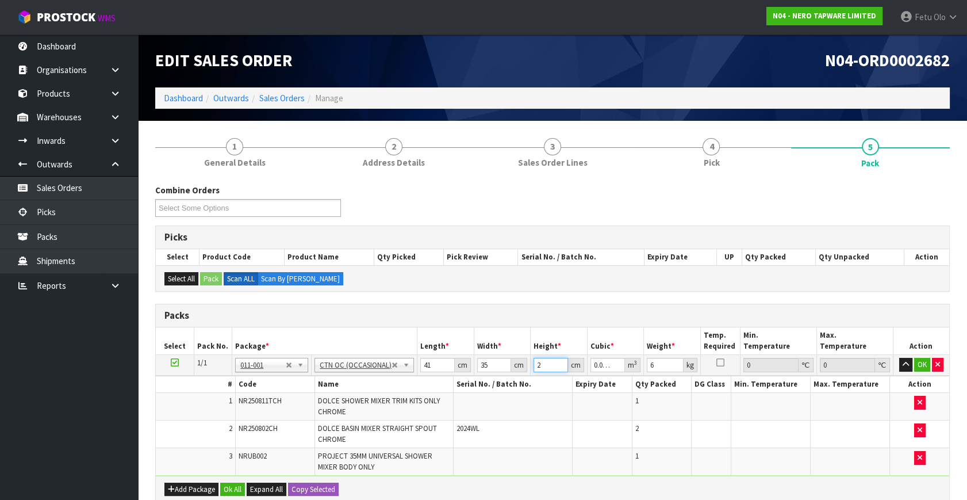
type input "27"
type input "0.038745"
type input "27"
click button "OK" at bounding box center [922, 365] width 16 height 14
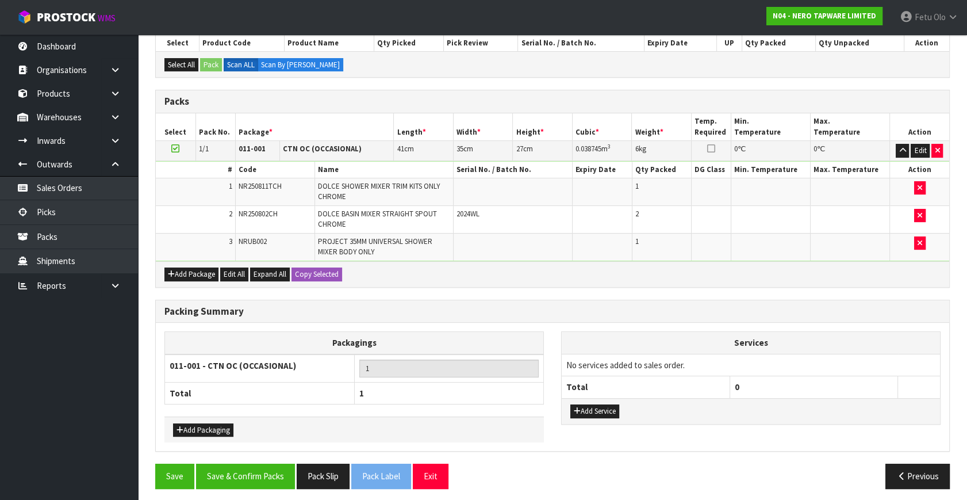
scroll to position [217, 0]
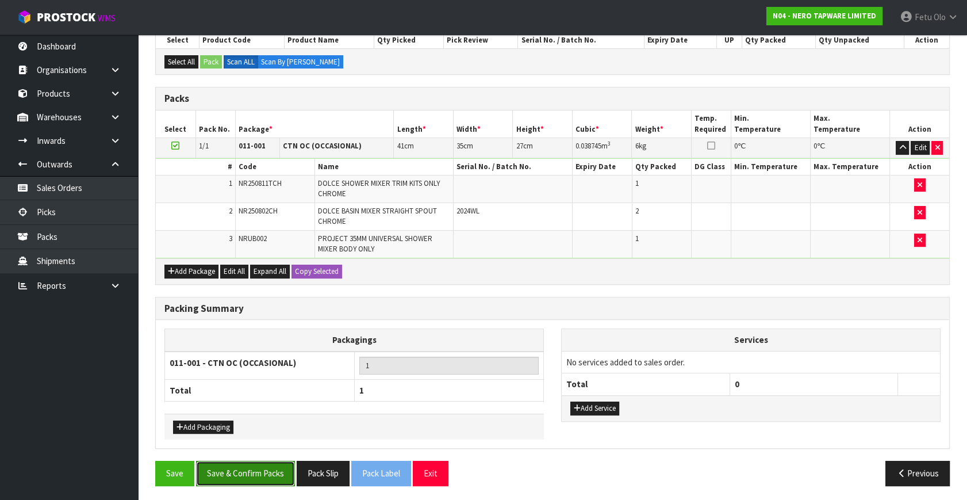
click at [266, 469] on button "Save & Confirm Packs" at bounding box center [245, 473] width 99 height 25
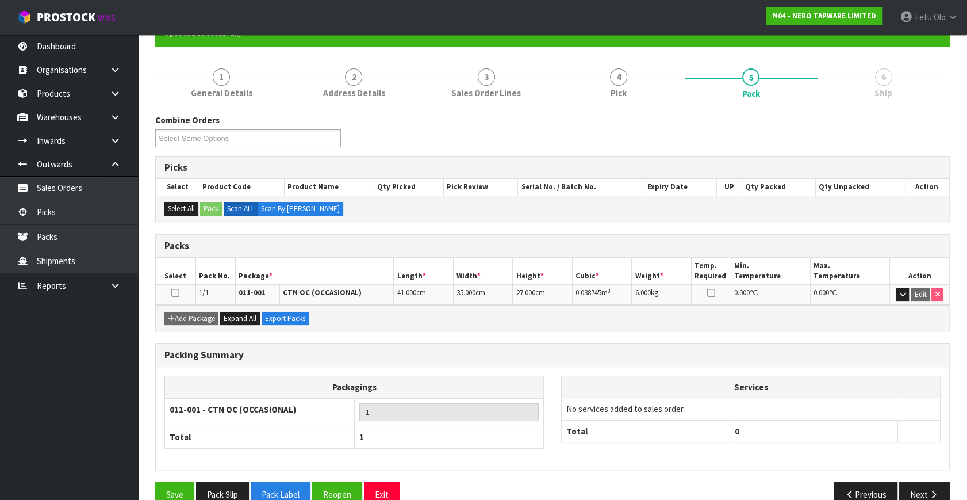
scroll to position [133, 0]
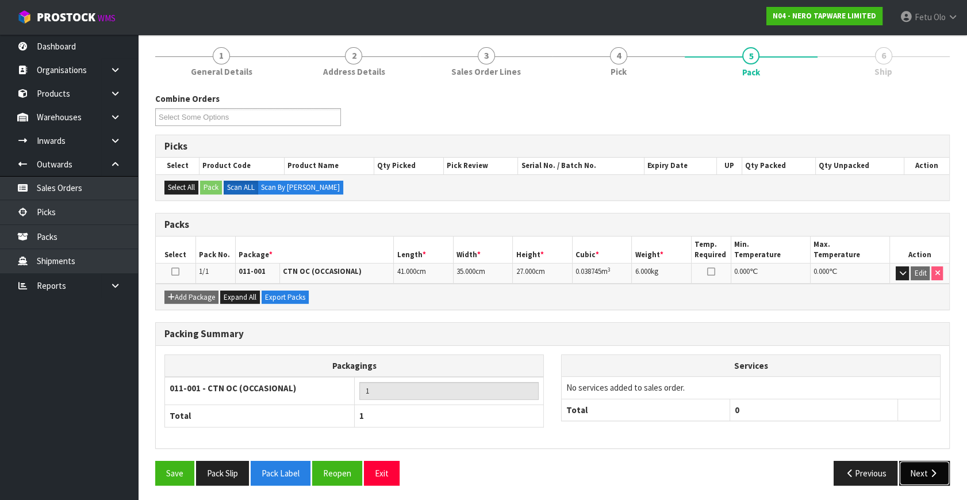
click at [920, 468] on button "Next" at bounding box center [924, 473] width 51 height 25
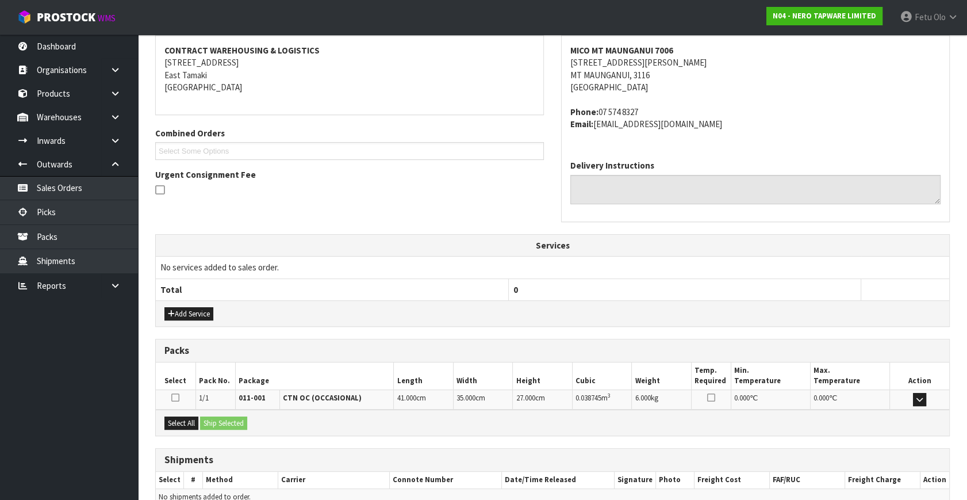
scroll to position [271, 0]
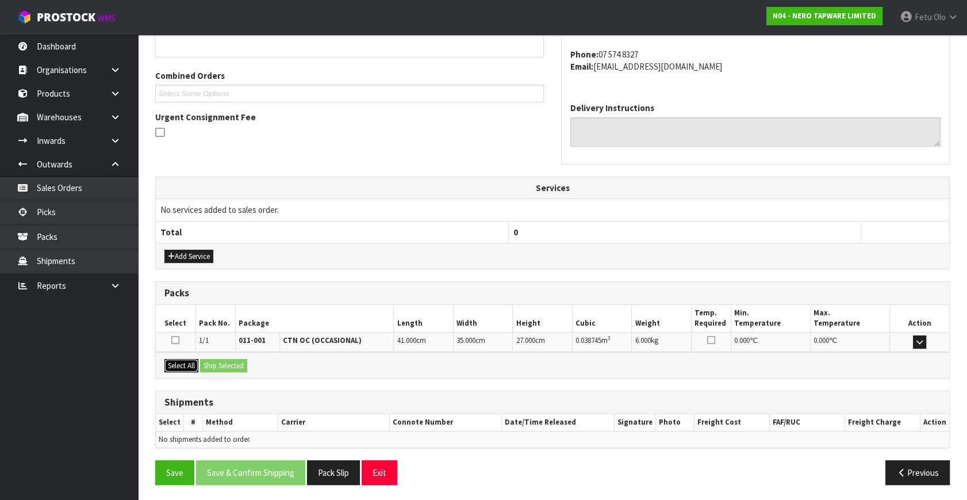
click at [181, 361] on button "Select All" at bounding box center [181, 366] width 34 height 14
click at [239, 361] on button "Ship Selected" at bounding box center [223, 366] width 47 height 14
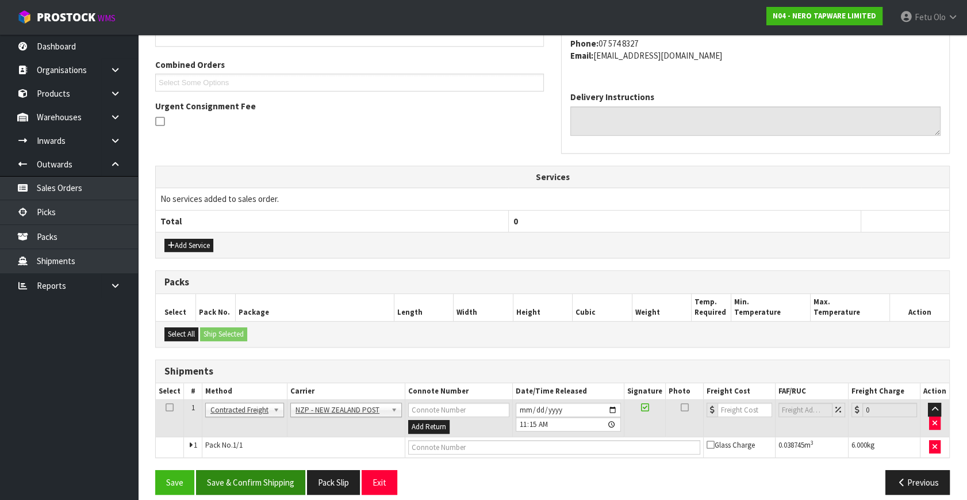
scroll to position [292, 0]
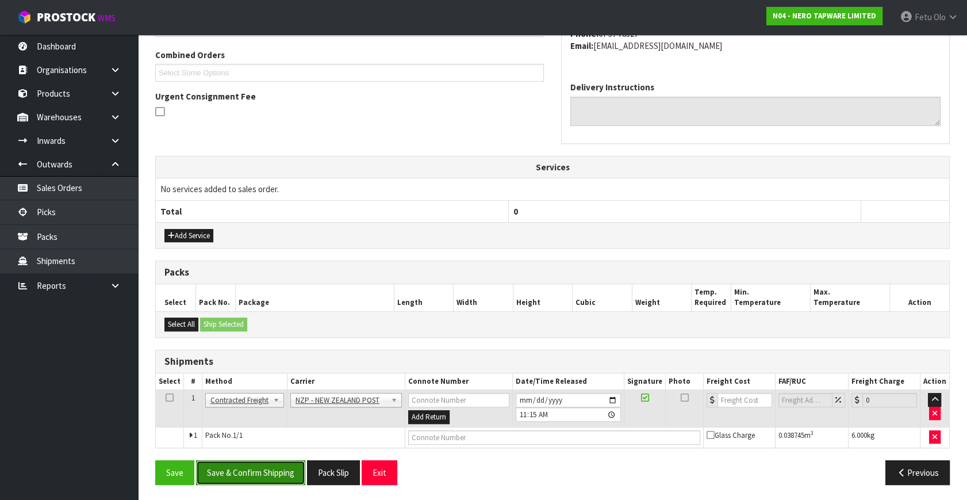
click at [280, 464] on button "Save & Confirm Shipping" at bounding box center [250, 472] width 109 height 25
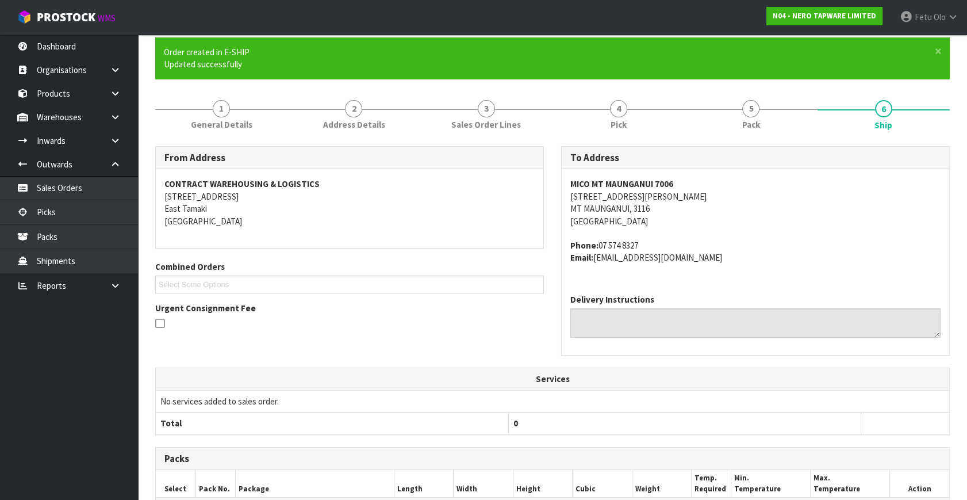
scroll to position [275, 0]
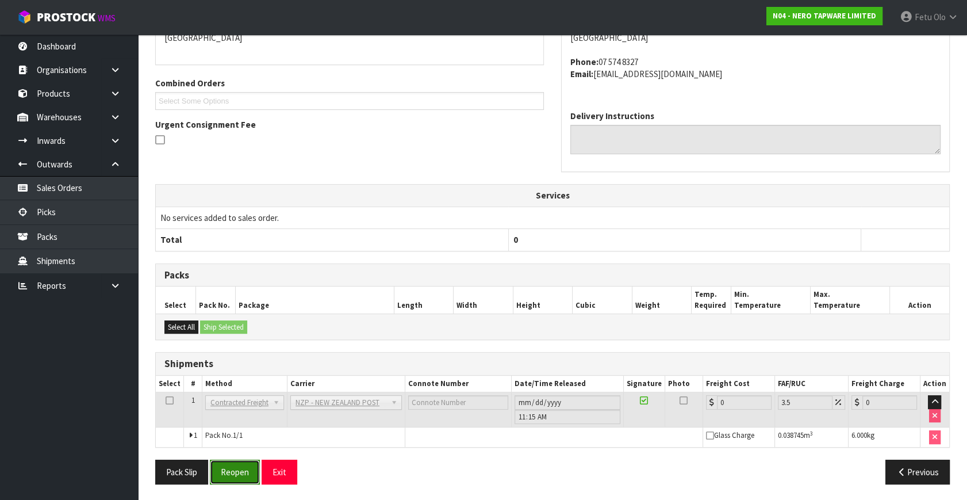
click at [224, 477] on button "Reopen" at bounding box center [235, 471] width 50 height 25
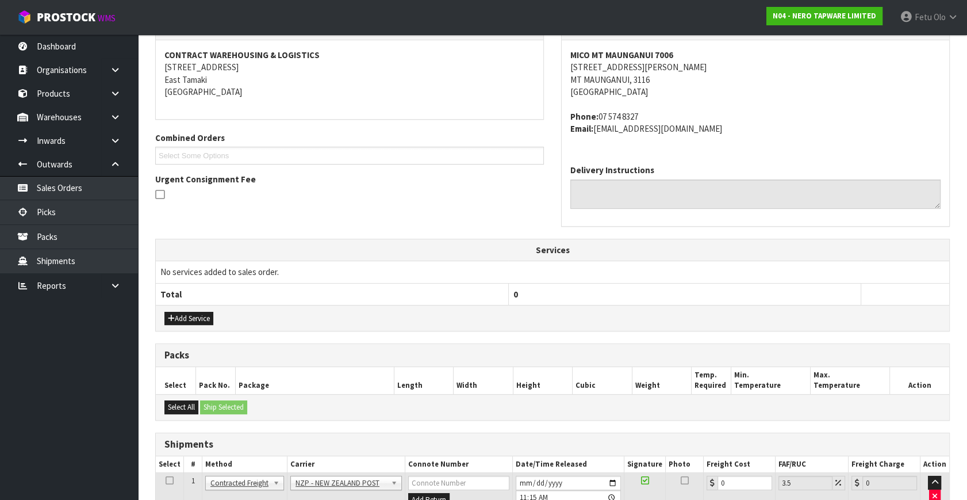
scroll to position [263, 0]
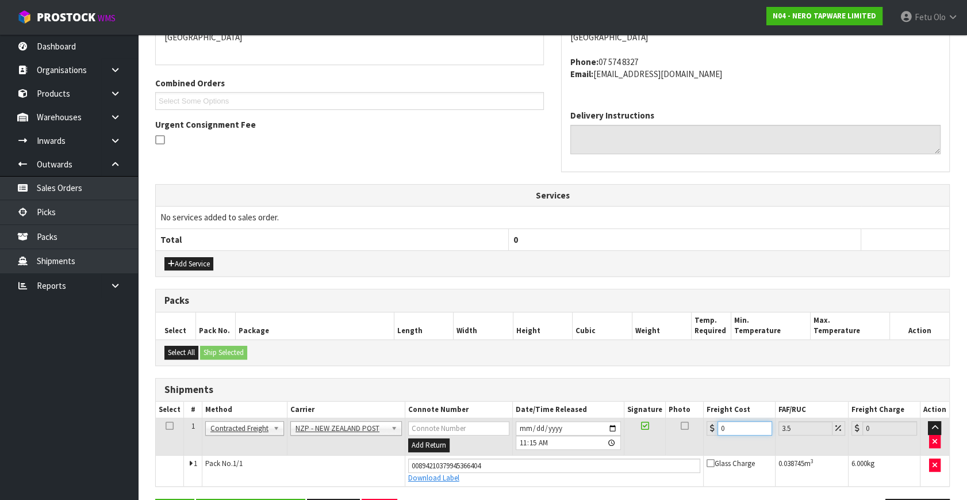
drag, startPoint x: 730, startPoint y: 422, endPoint x: 549, endPoint y: 489, distance: 192.7
click at [549, 489] on div "From Address CONTRACT WAREHOUSING & LOGISTICS 17 Allens Road East Tamaki Auckla…" at bounding box center [552, 247] width 795 height 570
type input "8"
type input "8.28"
type input "8.4"
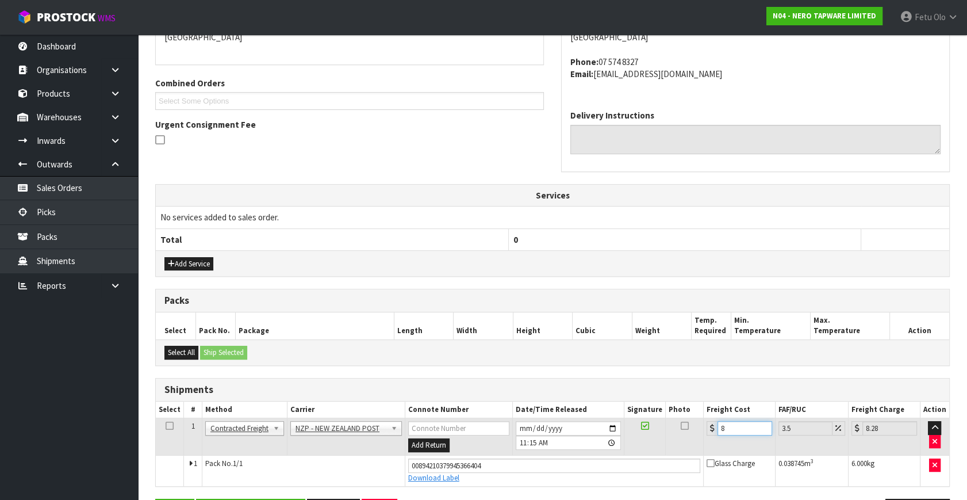
type input "8.69"
type input "8.45"
type input "8.75"
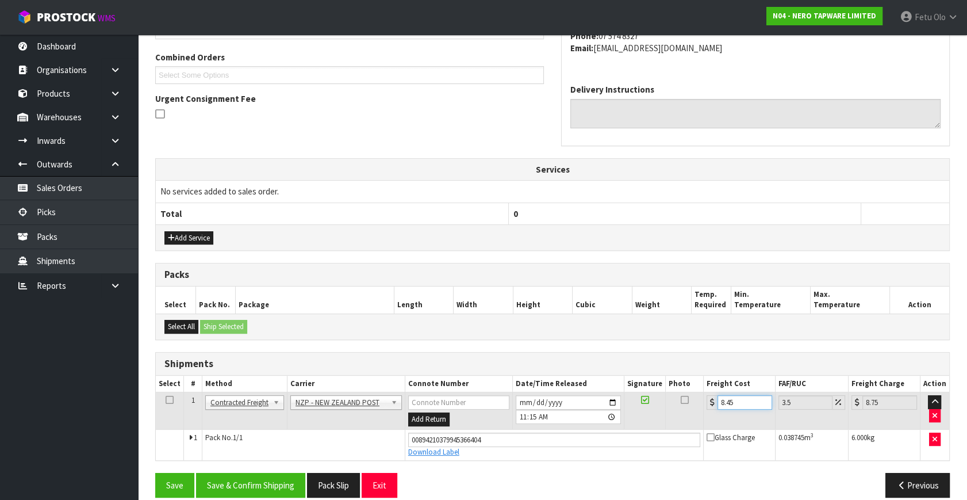
scroll to position [302, 0]
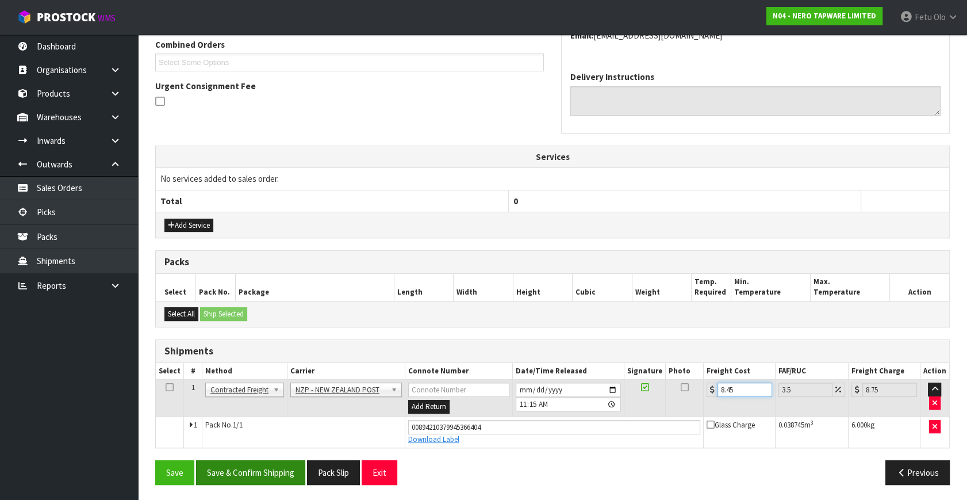
type input "8.45"
click at [290, 474] on button "Save & Confirm Shipping" at bounding box center [250, 472] width 109 height 25
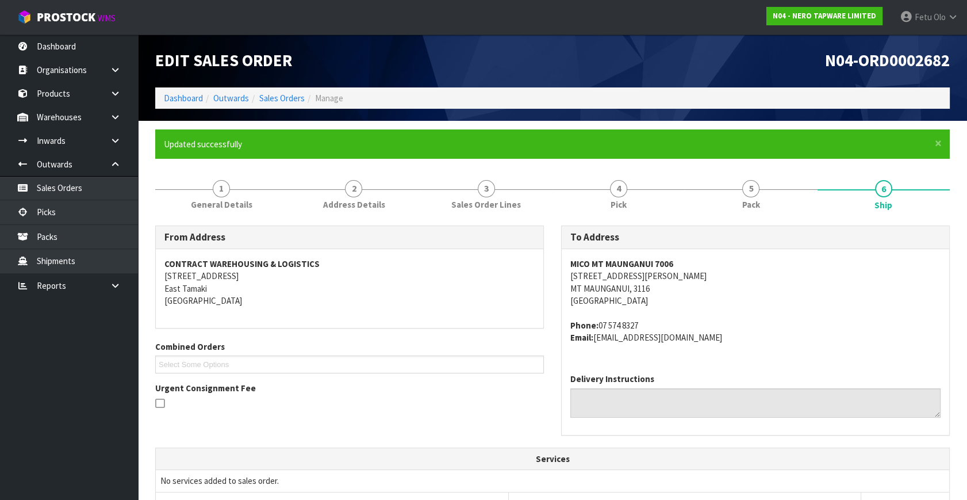
scroll to position [270, 0]
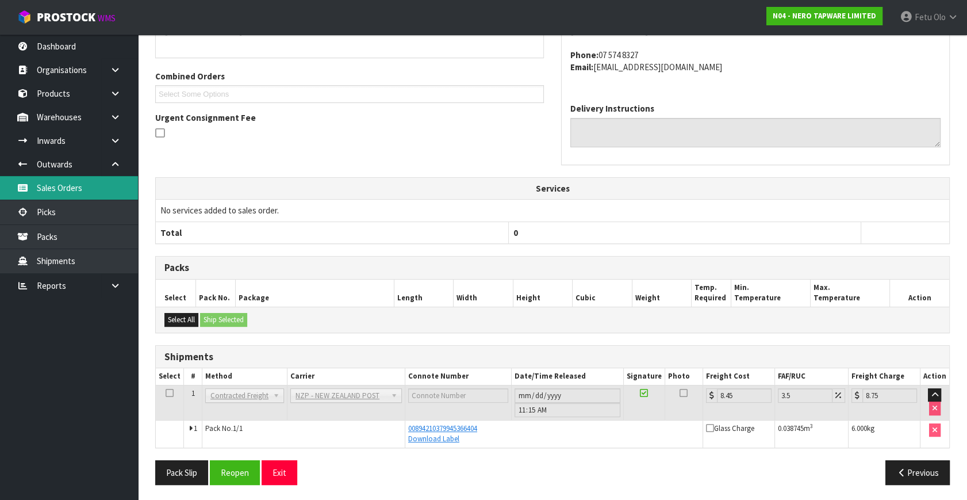
click at [23, 199] on link "Sales Orders" at bounding box center [69, 188] width 138 height 24
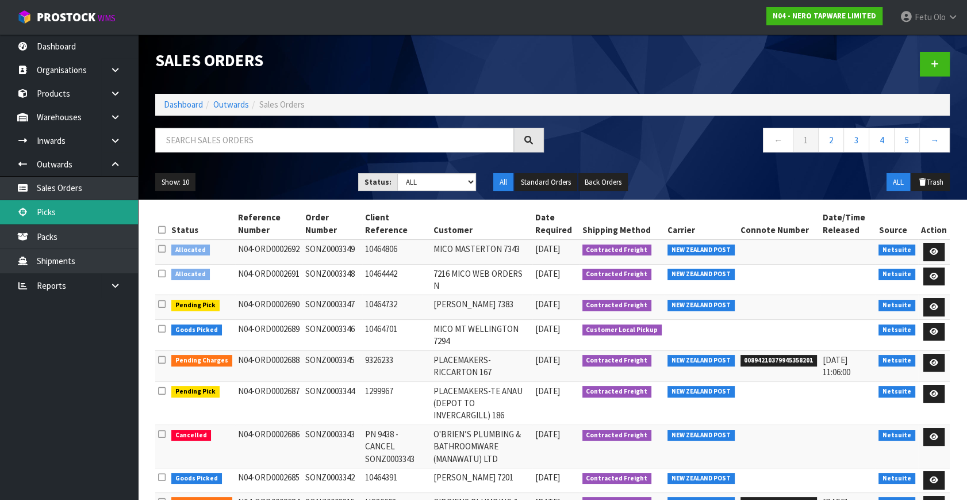
click at [63, 210] on link "Picks" at bounding box center [69, 212] width 138 height 24
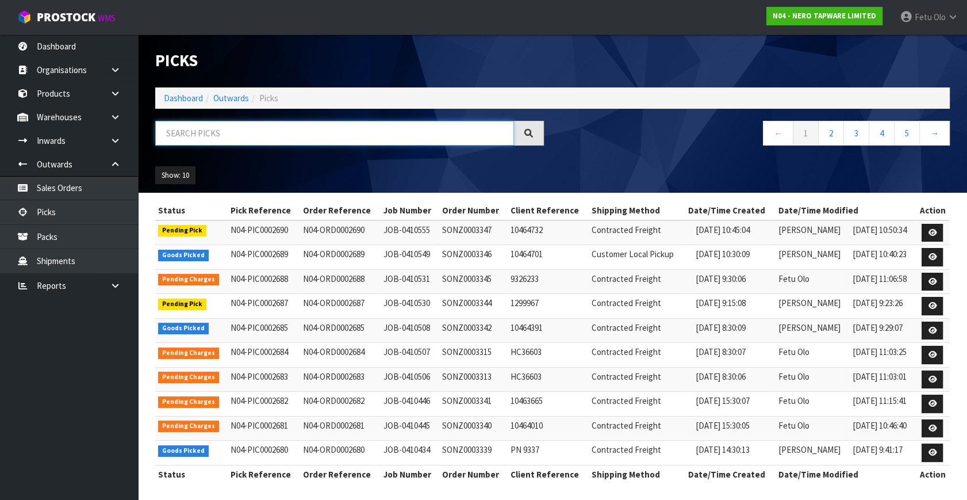
click at [206, 133] on input "text" at bounding box center [334, 133] width 359 height 25
click at [204, 133] on input "text" at bounding box center [334, 133] width 359 height 25
click at [201, 129] on input "text" at bounding box center [334, 133] width 359 height 25
type input "002685"
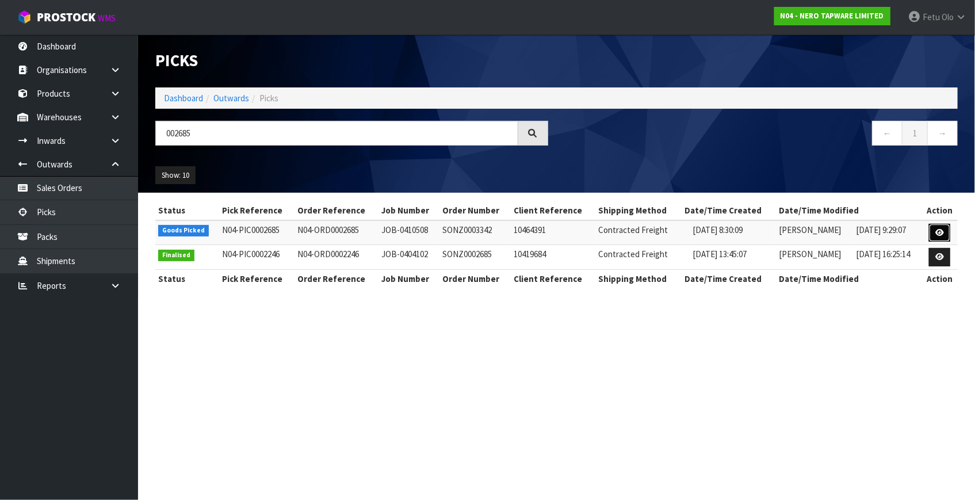
click at [941, 229] on icon at bounding box center [939, 232] width 9 height 7
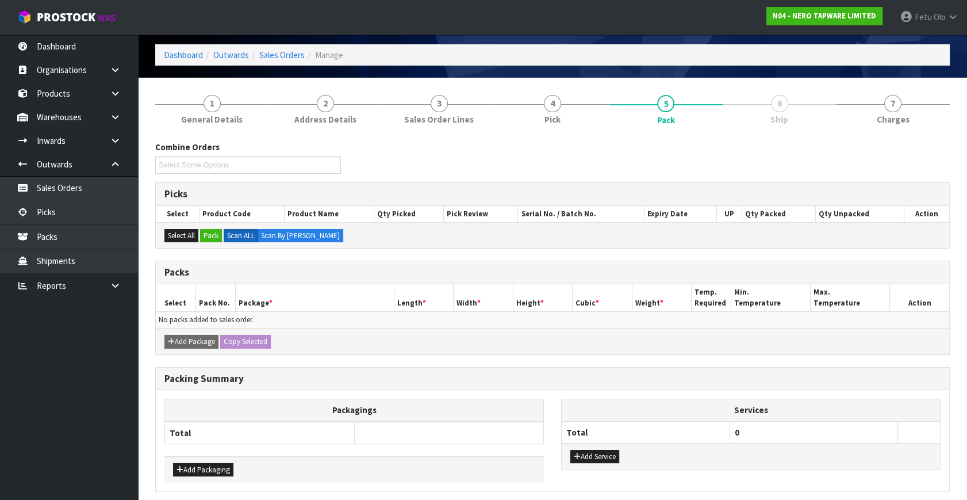
scroll to position [86, 0]
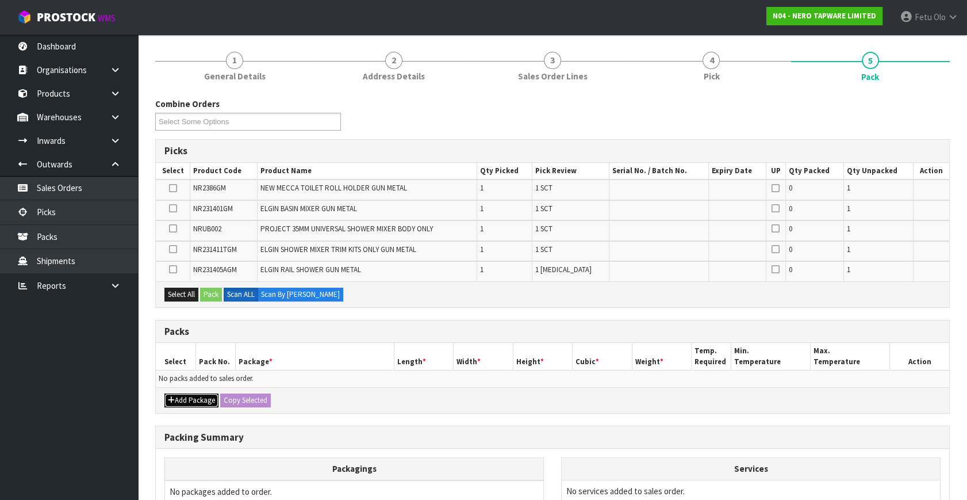
click at [176, 400] on button "Add Package" at bounding box center [191, 400] width 54 height 14
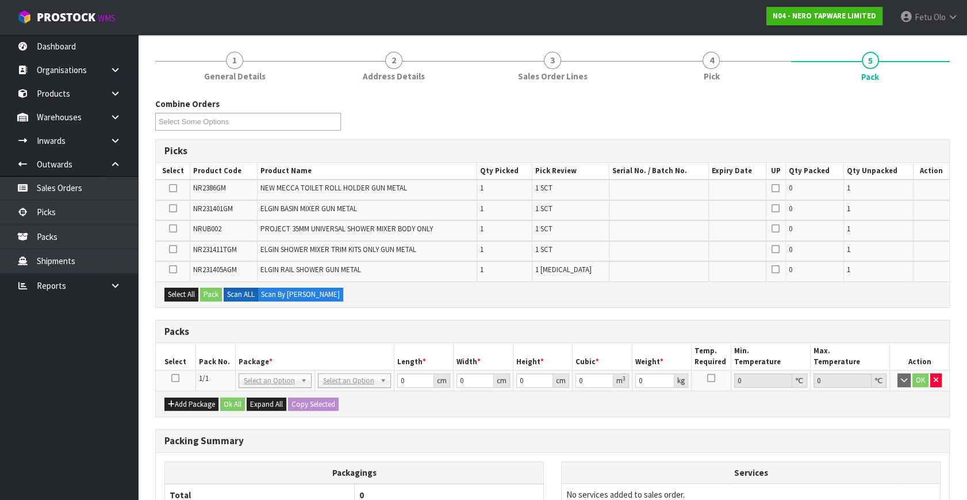
click at [176, 378] on icon at bounding box center [175, 378] width 8 height 1
click at [259, 358] on th "Package *" at bounding box center [314, 356] width 159 height 27
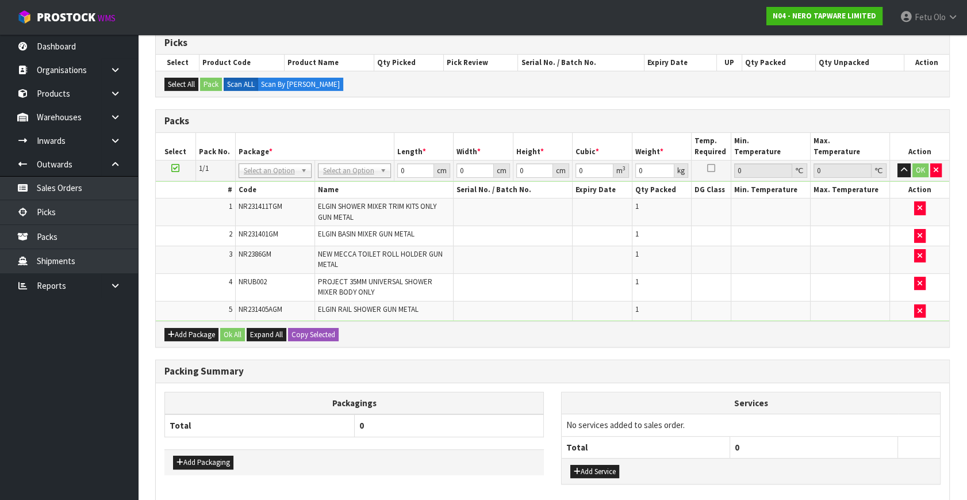
scroll to position [209, 0]
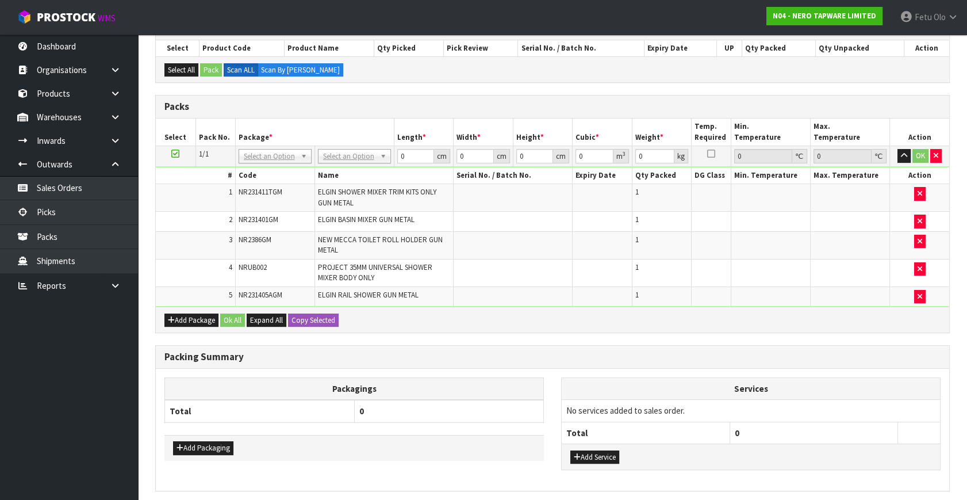
click at [823, 423] on th "0" at bounding box center [814, 433] width 168 height 22
drag, startPoint x: 293, startPoint y: 149, endPoint x: 287, endPoint y: 163, distance: 15.7
click at [286, 164] on input "text" at bounding box center [274, 171] width 67 height 14
type input "1"
type input "011"
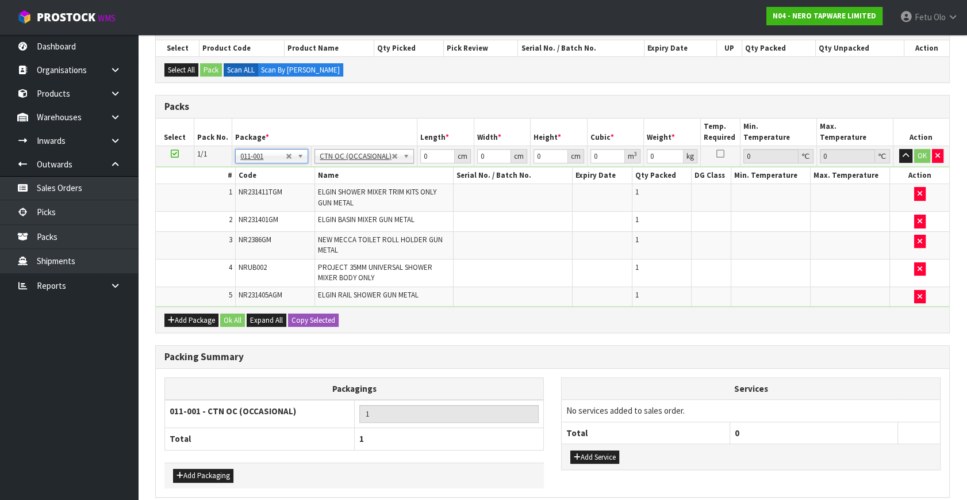
type input "6.72"
drag, startPoint x: 424, startPoint y: 154, endPoint x: 374, endPoint y: 173, distance: 53.7
click at [374, 173] on tbody "1/1 NONE 007-001 007-002 007-004 007-009 007-013 007-014 007-015 007-017 007-01…" at bounding box center [553, 226] width 794 height 161
type input "95"
type input "33"
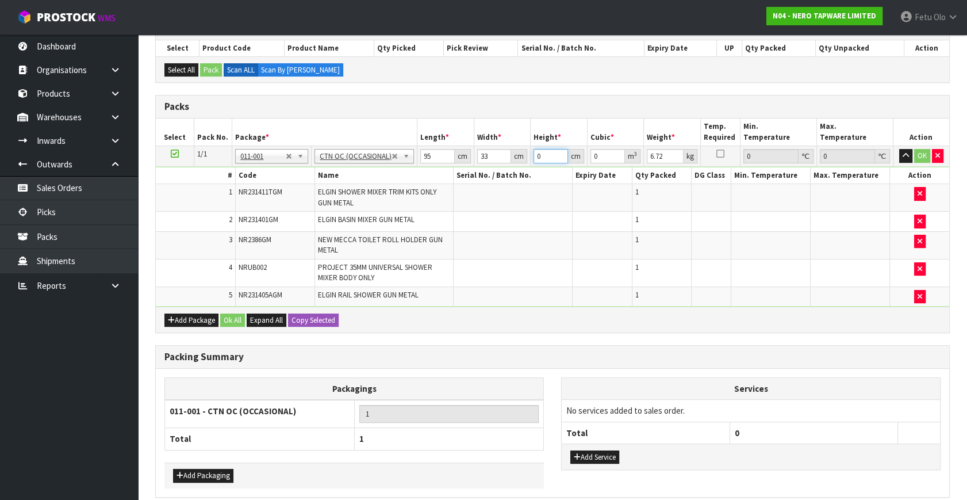
type input "1"
type input "0.003135"
type input "18"
type input "0.05643"
type input "18"
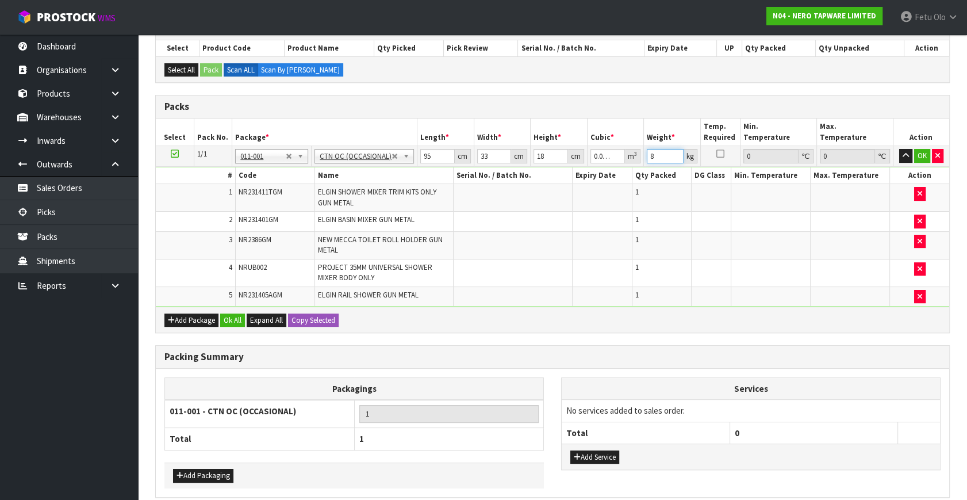
type input "8"
click button "OK" at bounding box center [922, 156] width 16 height 14
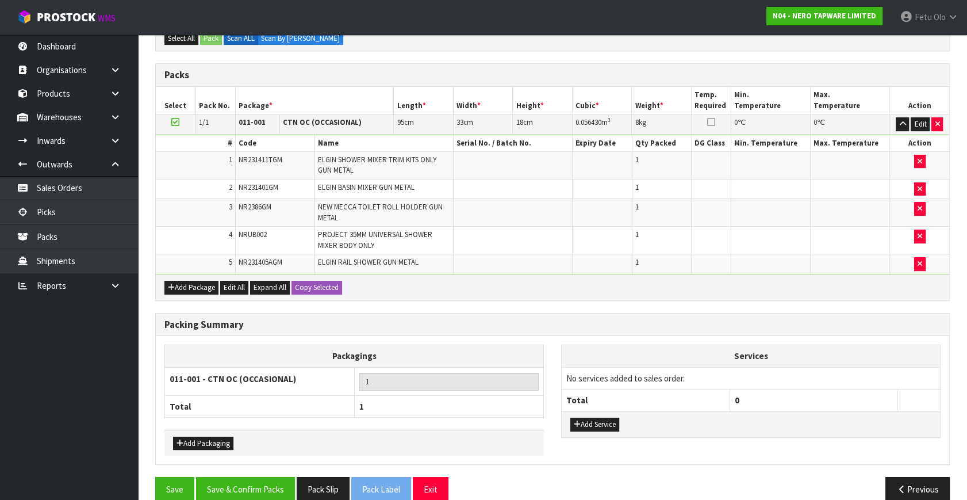
scroll to position [256, 0]
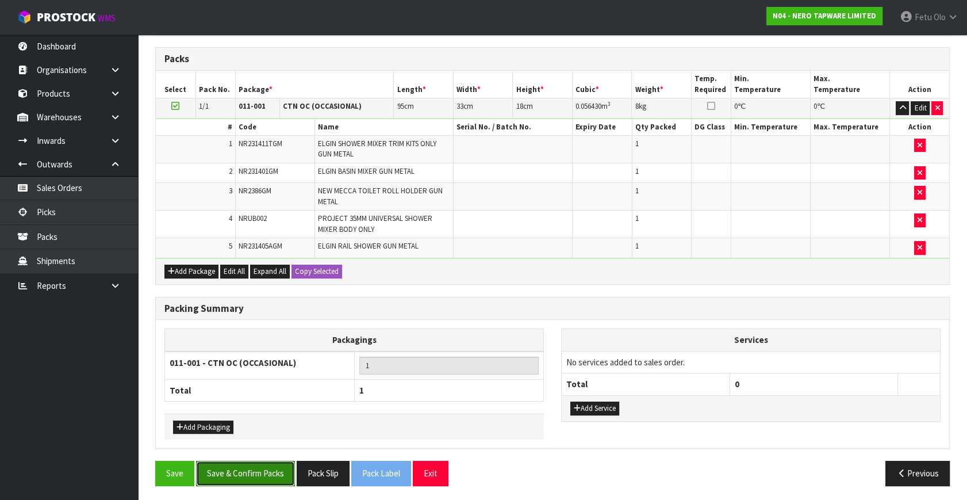
click at [238, 474] on button "Save & Confirm Packs" at bounding box center [245, 473] width 99 height 25
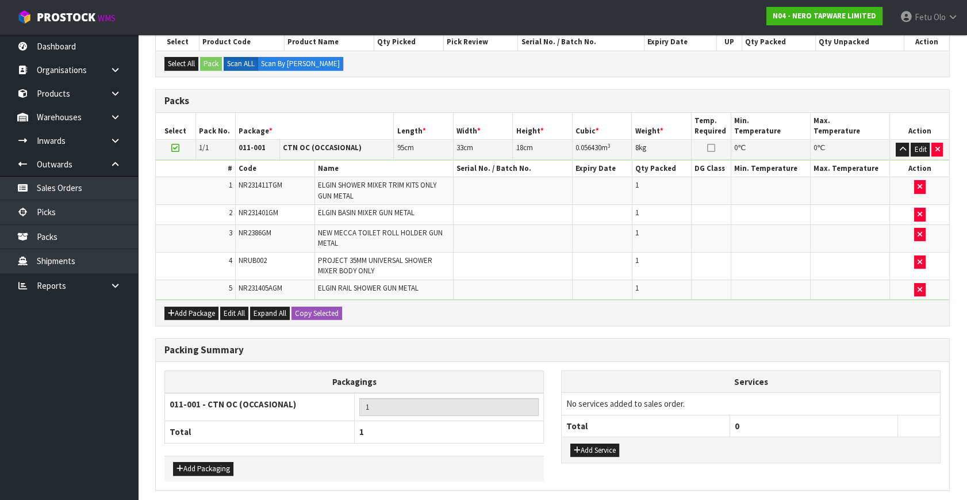
scroll to position [0, 0]
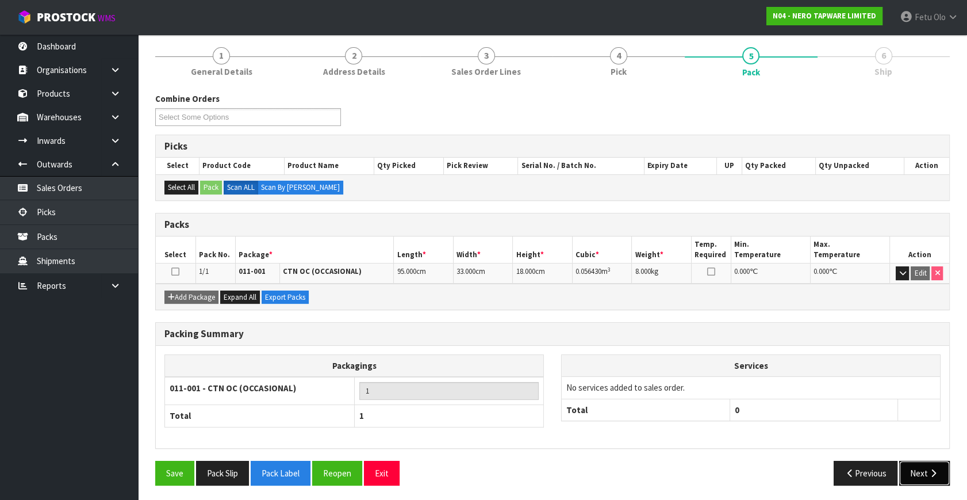
click at [922, 469] on button "Next" at bounding box center [924, 473] width 51 height 25
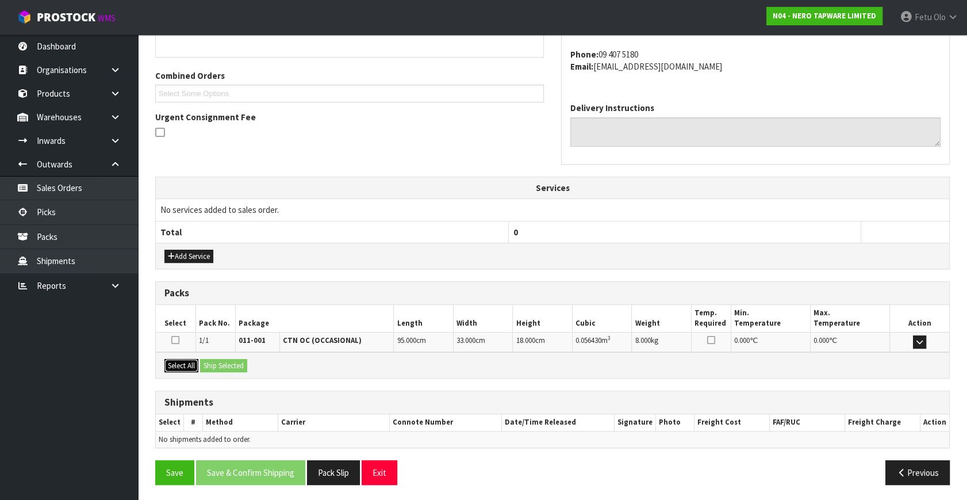
drag, startPoint x: 185, startPoint y: 362, endPoint x: 208, endPoint y: 365, distance: 22.5
click at [186, 362] on button "Select All" at bounding box center [181, 366] width 34 height 14
click at [210, 364] on button "Ship Selected" at bounding box center [223, 366] width 47 height 14
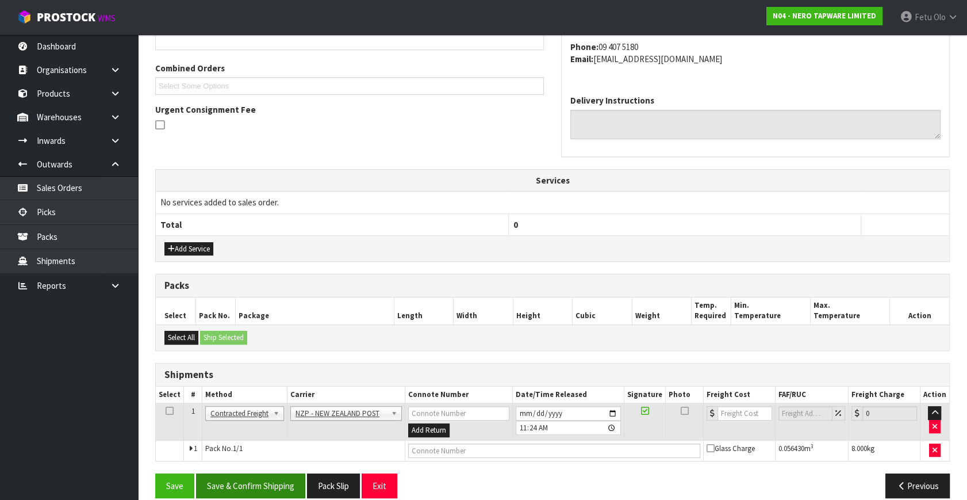
scroll to position [292, 0]
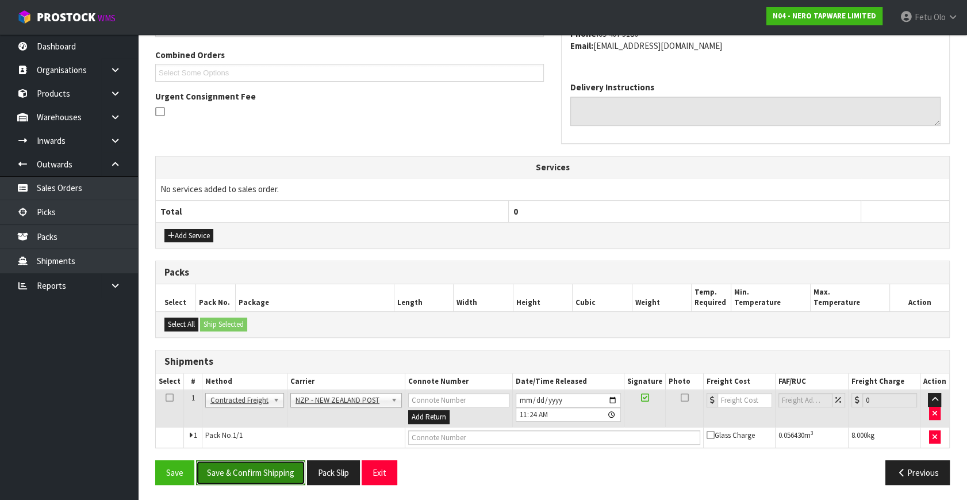
click at [282, 477] on button "Save & Confirm Shipping" at bounding box center [250, 472] width 109 height 25
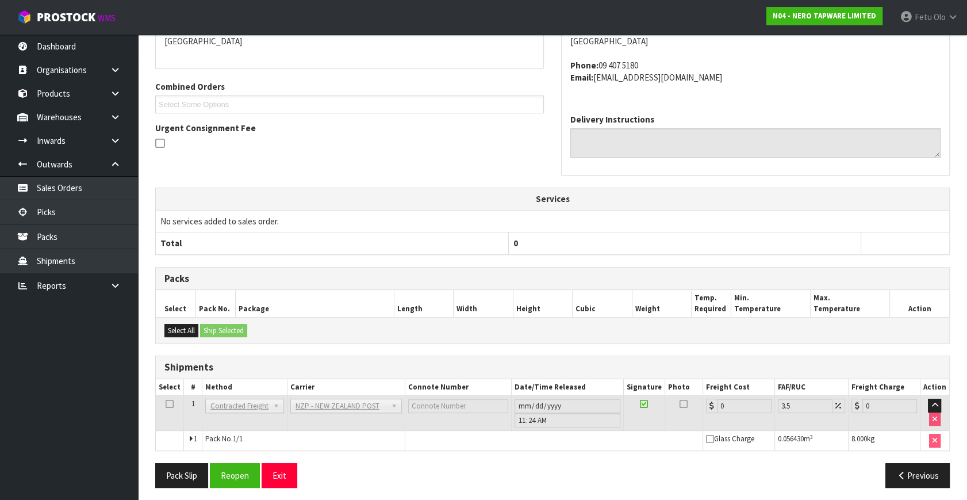
scroll to position [275, 0]
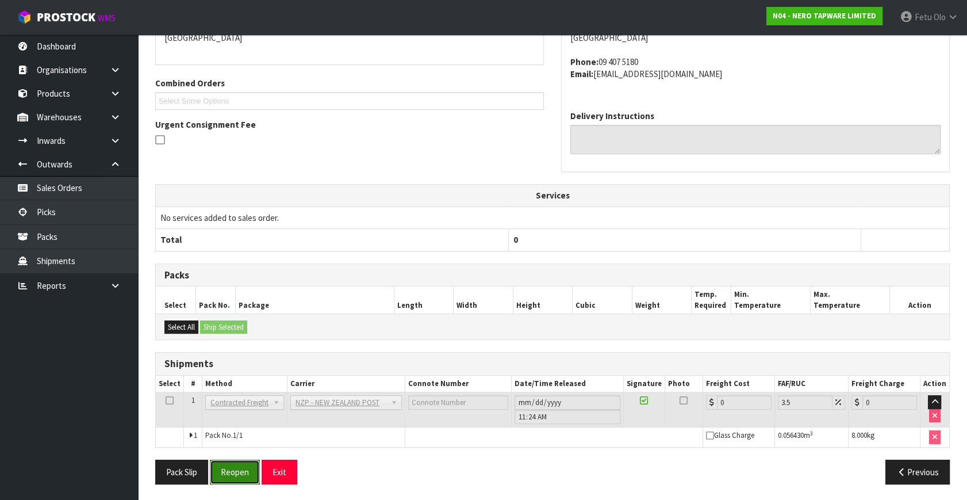
click at [234, 477] on button "Reopen" at bounding box center [235, 471] width 50 height 25
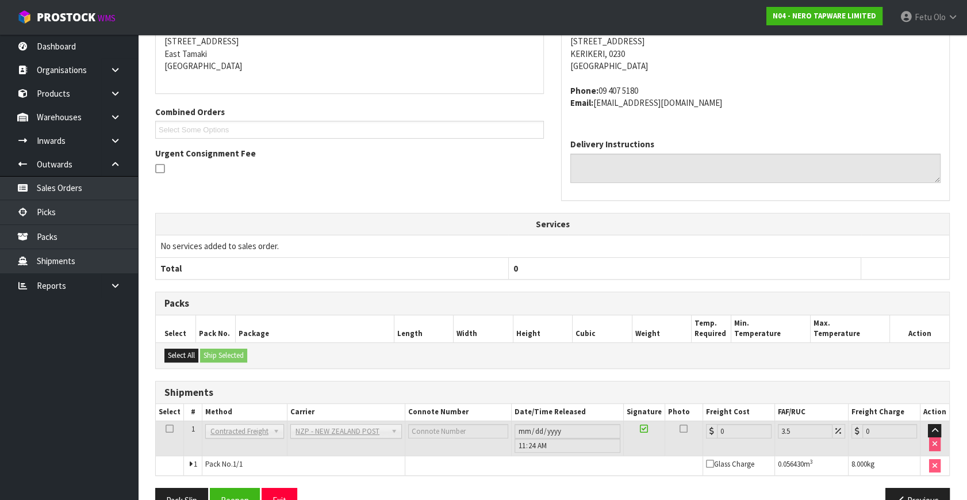
scroll to position [263, 0]
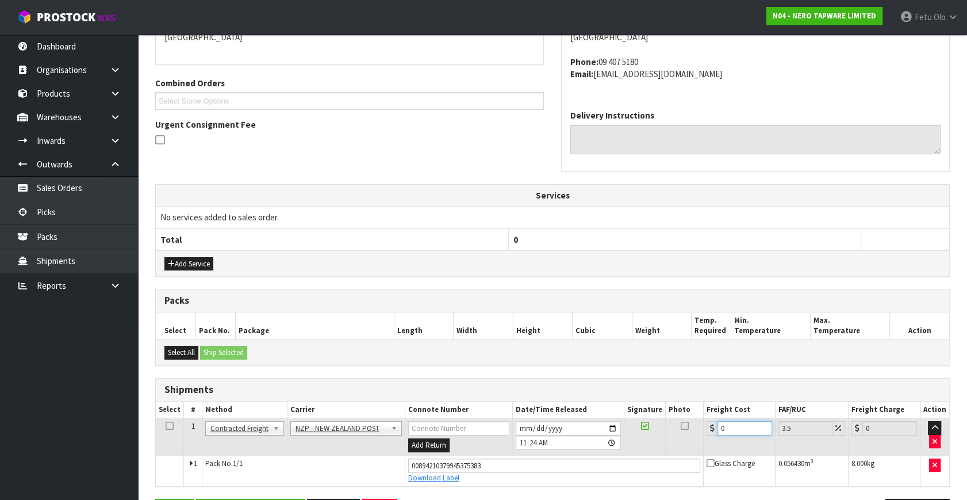
drag, startPoint x: 738, startPoint y: 422, endPoint x: 504, endPoint y: 477, distance: 240.3
click at [504, 477] on tbody "1 Client Local Pickup Customer Local Pickup Company Freight Contracted Freight …" at bounding box center [553, 452] width 794 height 68
type input "1"
type input "1.03"
type input "10"
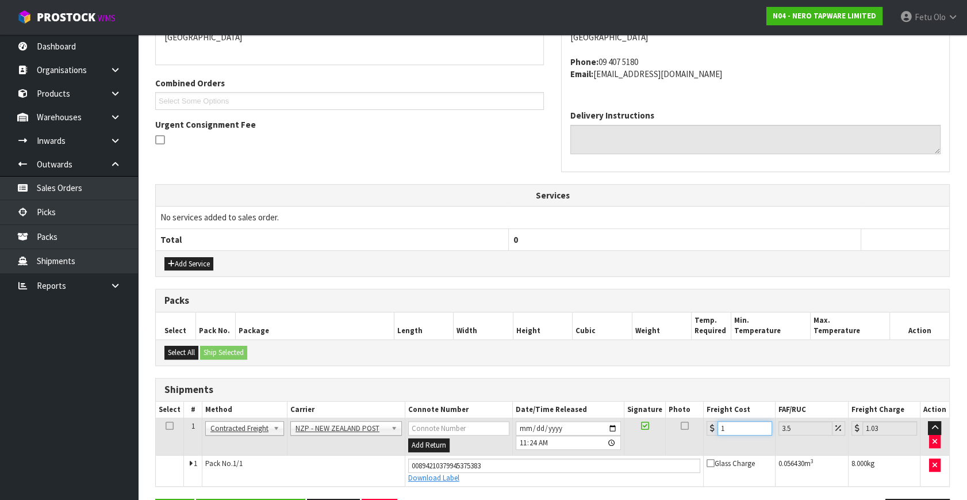
type input "10.35"
type input "10.07"
type input "10.42"
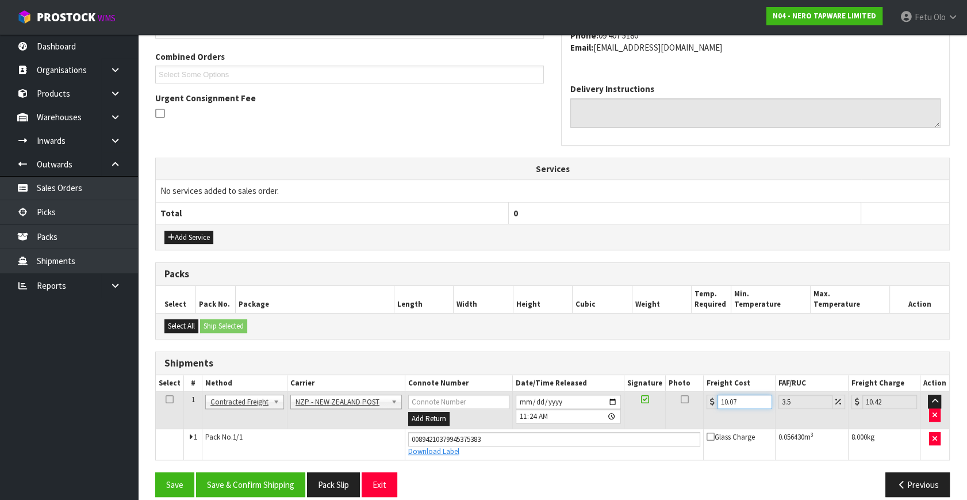
scroll to position [302, 0]
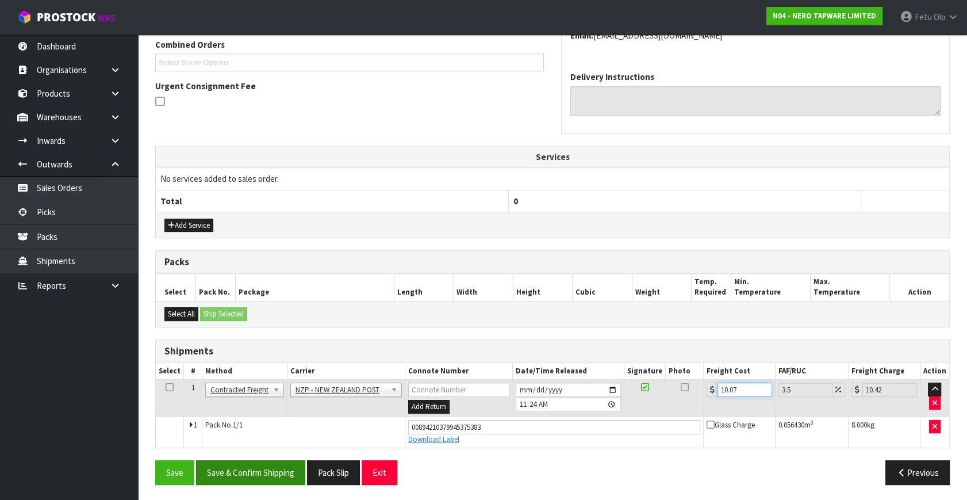
type input "10.07"
click at [251, 464] on button "Save & Confirm Shipping" at bounding box center [250, 472] width 109 height 25
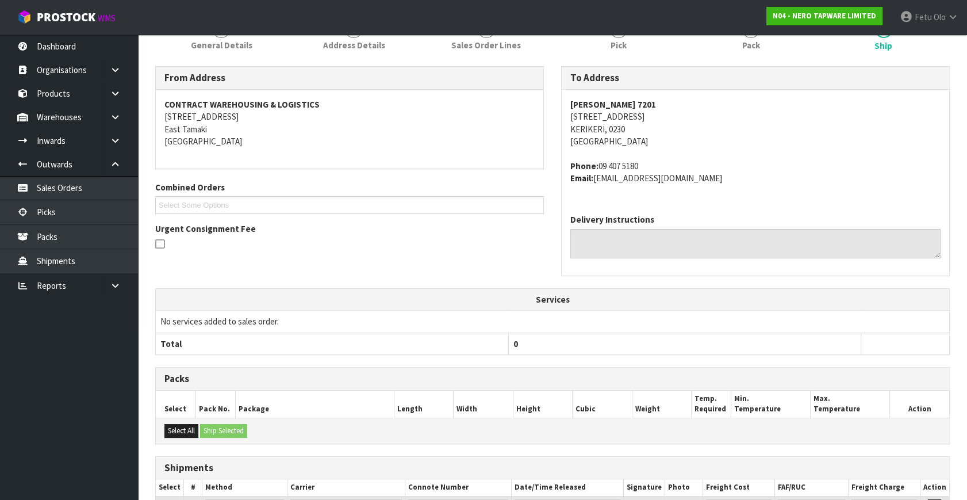
scroll to position [270, 0]
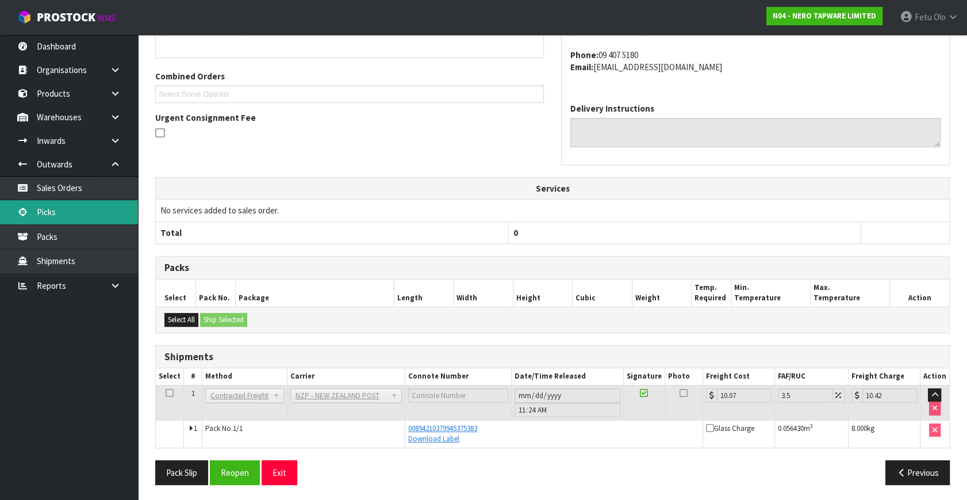
click at [58, 208] on link "Picks" at bounding box center [69, 212] width 138 height 24
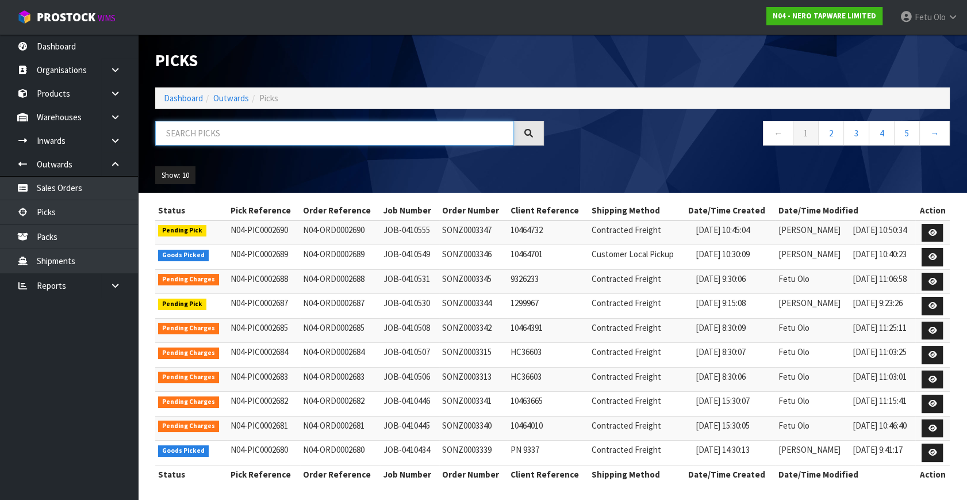
click at [288, 130] on input "text" at bounding box center [334, 133] width 359 height 25
drag, startPoint x: 288, startPoint y: 130, endPoint x: 304, endPoint y: 164, distance: 37.3
click at [301, 162] on div "Picks Dashboard Outwards Picks ← 1 2 3 4 5 → Show: 10 5 10 25 50" at bounding box center [553, 114] width 812 height 158
type input "002679"
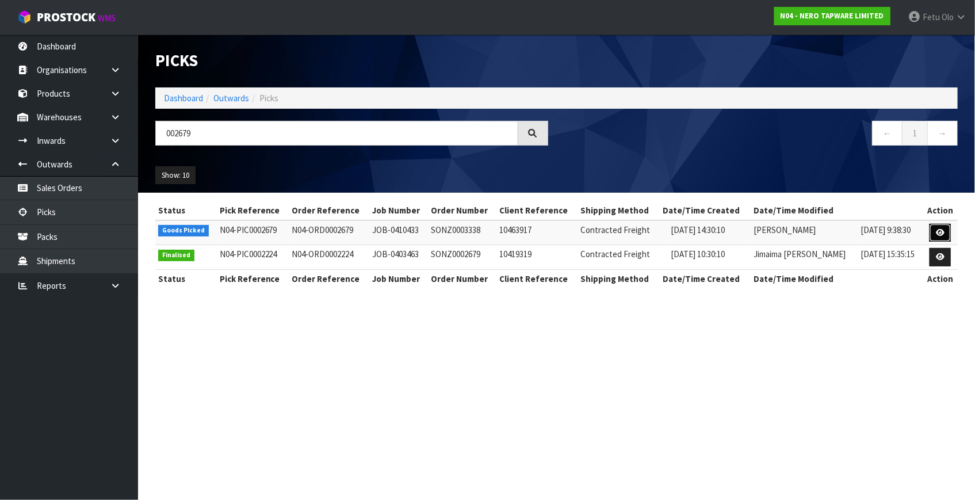
click at [945, 229] on link at bounding box center [939, 233] width 21 height 18
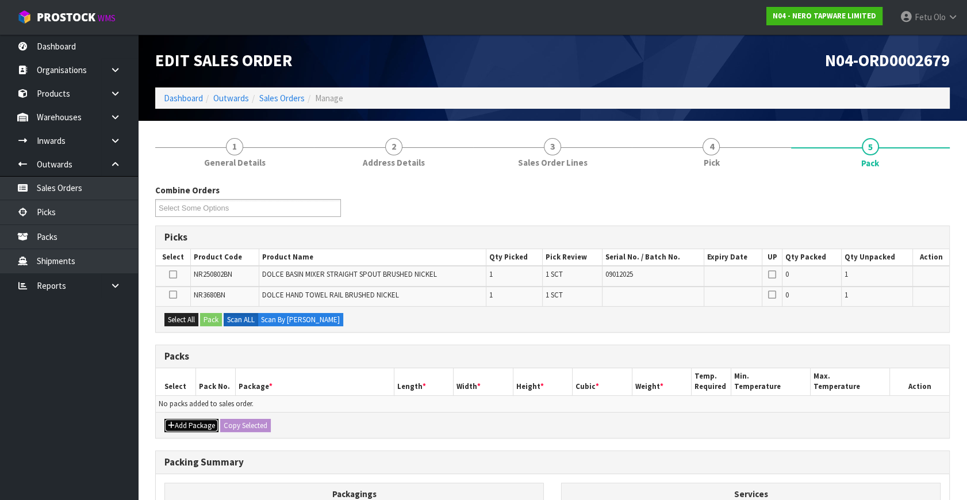
click at [178, 419] on button "Add Package" at bounding box center [191, 426] width 54 height 14
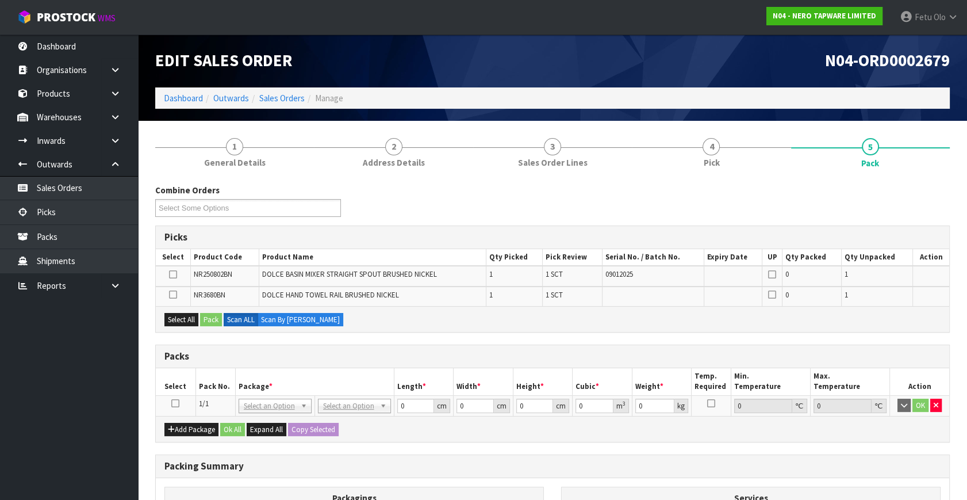
click at [178, 396] on td at bounding box center [176, 405] width 40 height 21
click at [172, 404] on icon at bounding box center [175, 403] width 8 height 1
click at [256, 380] on th "Package *" at bounding box center [314, 381] width 159 height 27
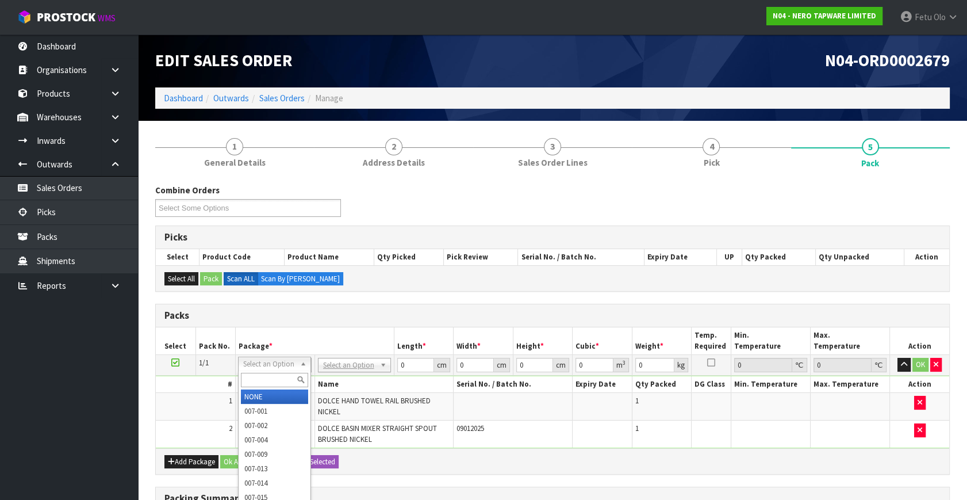
click at [271, 374] on input "text" at bounding box center [274, 380] width 67 height 14
type input "011"
drag, startPoint x: 263, startPoint y: 396, endPoint x: 404, endPoint y: 371, distance: 143.6
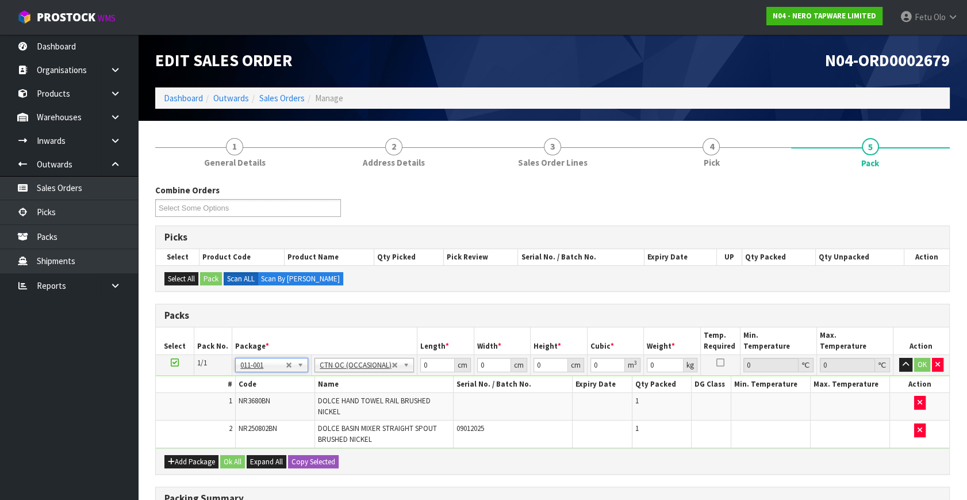
type input "1.68"
drag, startPoint x: 433, startPoint y: 364, endPoint x: 345, endPoint y: 385, distance: 90.4
click at [345, 385] on tbody "1/1 NONE 007-001 007-002 007-004 007-009 007-013 007-014 007-015 007-017 007-01…" at bounding box center [553, 402] width 794 height 94
type input "51"
type input "29"
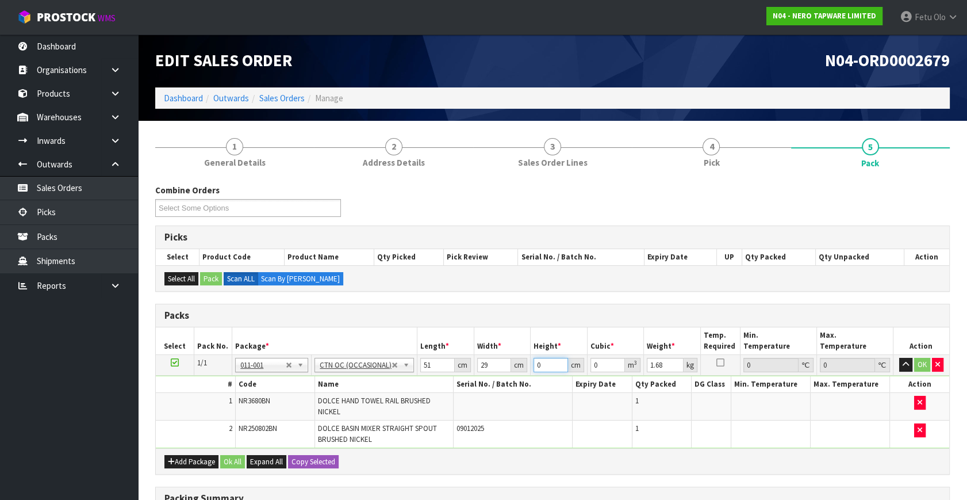
type input "1"
type input "0.001479"
type input "13"
type input "0.019227"
type input "13"
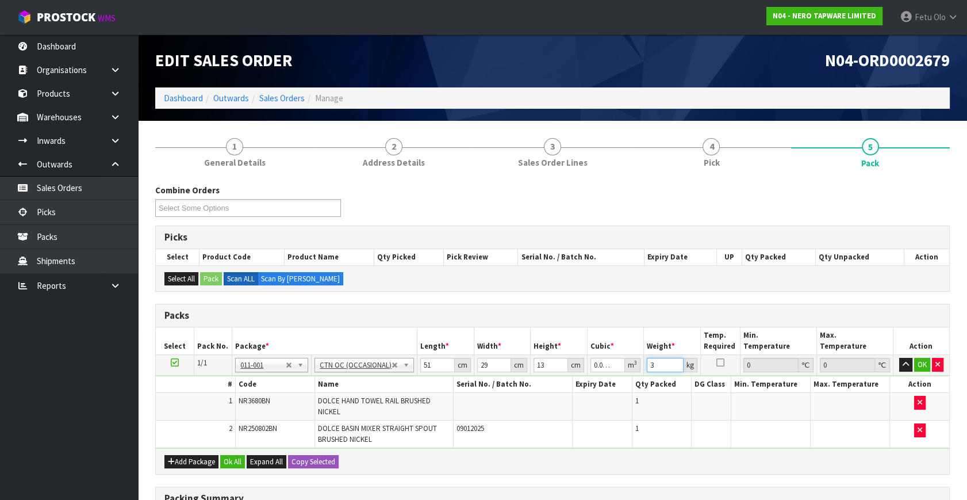
type input "3"
click button "OK" at bounding box center [922, 365] width 16 height 14
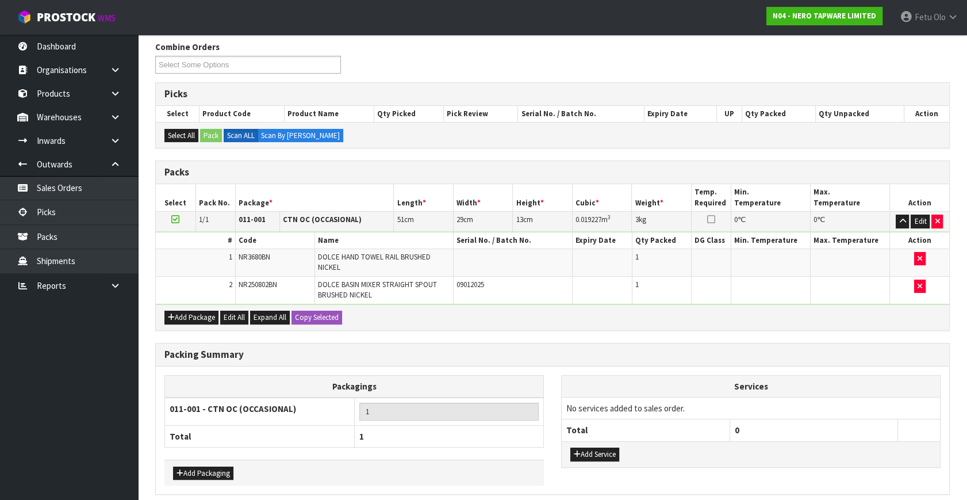
scroll to position [190, 0]
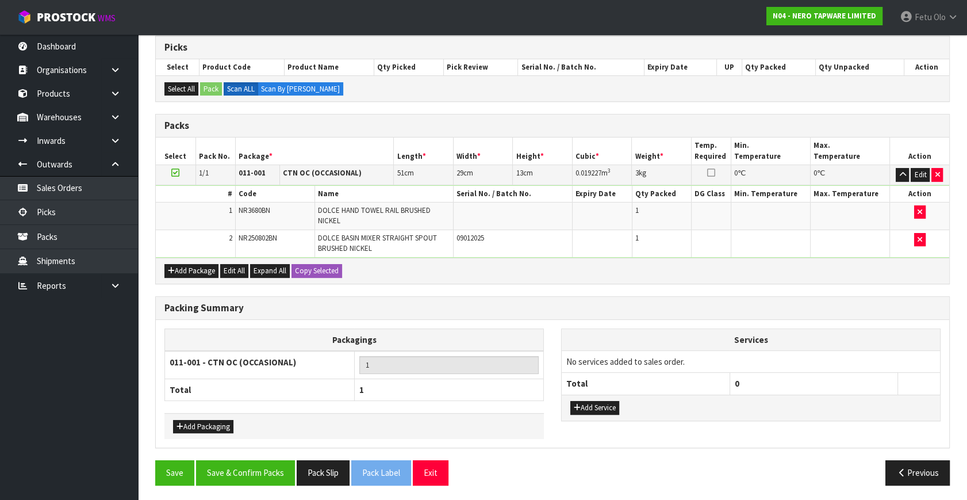
click at [254, 488] on div "Save Save & Confirm Packs Pack Slip Pack Label Exit Previous" at bounding box center [553, 476] width 812 height 33
click at [265, 474] on button "Save & Confirm Packs" at bounding box center [245, 472] width 99 height 25
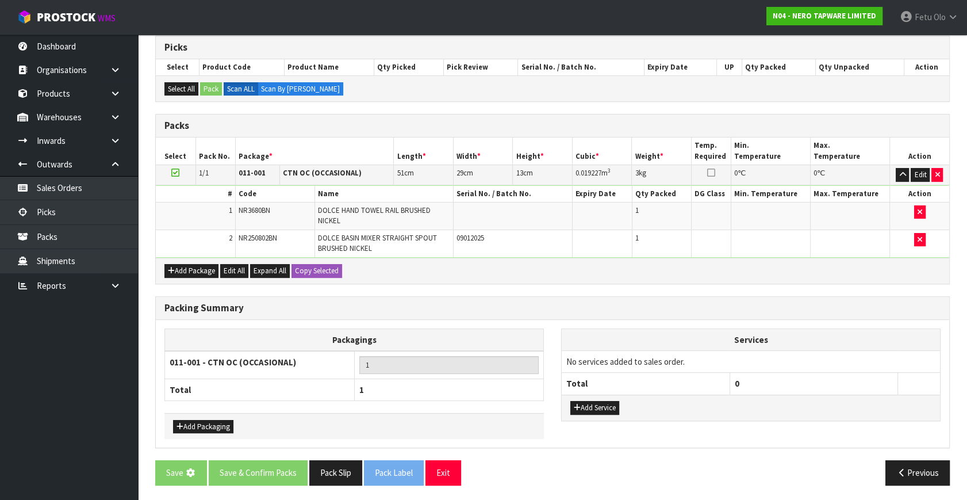
scroll to position [0, 0]
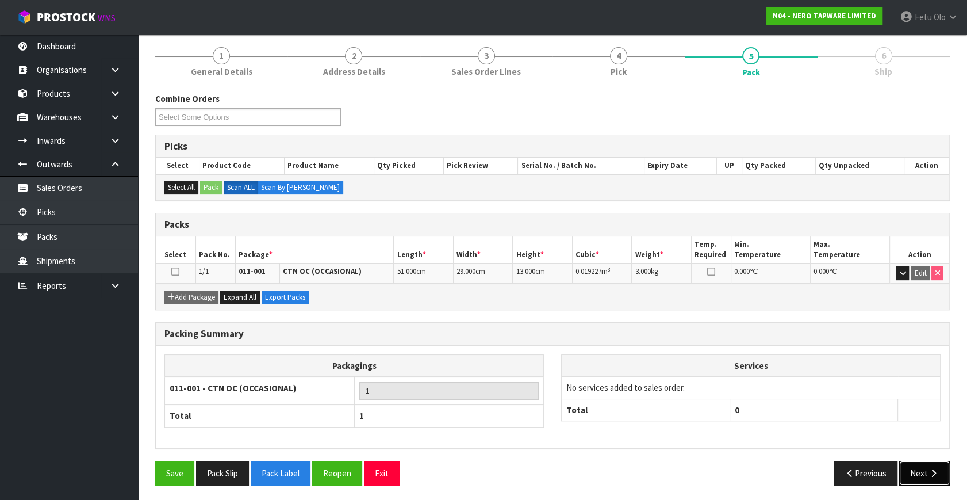
click at [922, 468] on button "Next" at bounding box center [924, 473] width 51 height 25
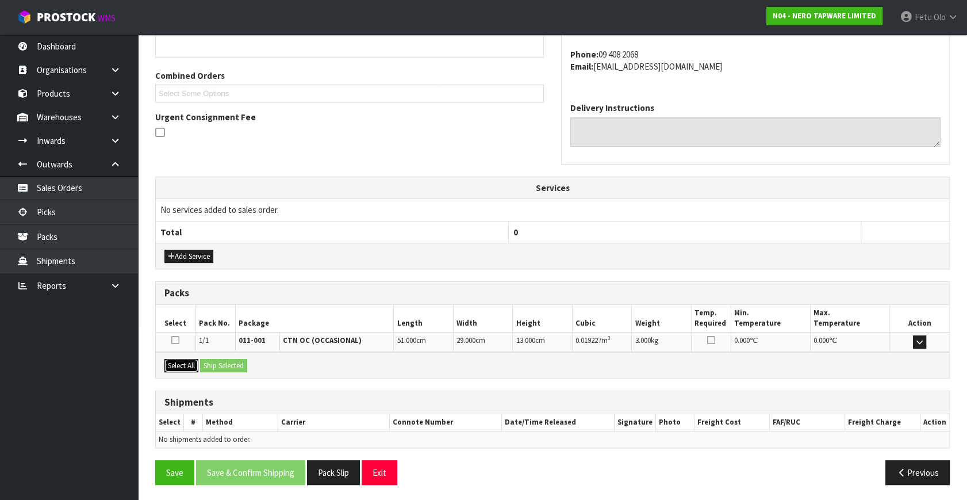
drag, startPoint x: 190, startPoint y: 361, endPoint x: 203, endPoint y: 361, distance: 13.2
click at [193, 361] on button "Select All" at bounding box center [181, 366] width 34 height 14
click at [206, 361] on button "Ship Selected" at bounding box center [223, 366] width 47 height 14
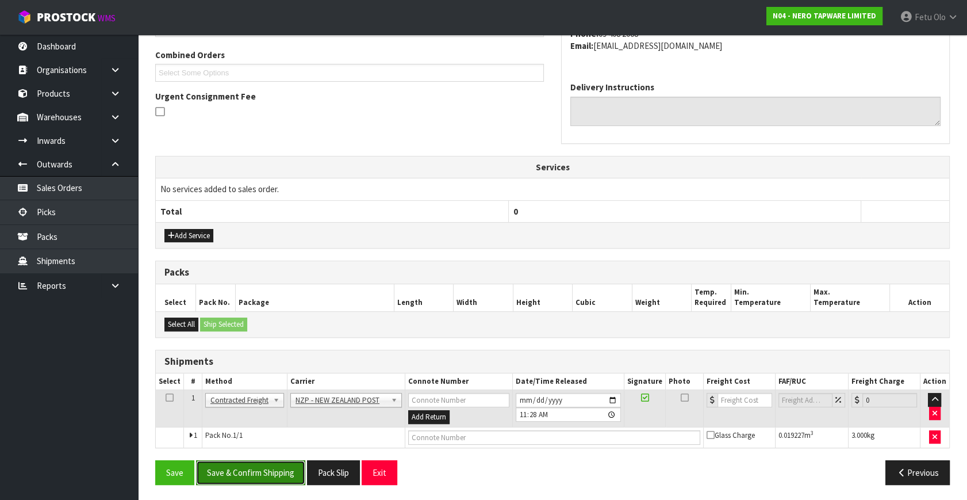
click at [293, 462] on button "Save & Confirm Shipping" at bounding box center [250, 472] width 109 height 25
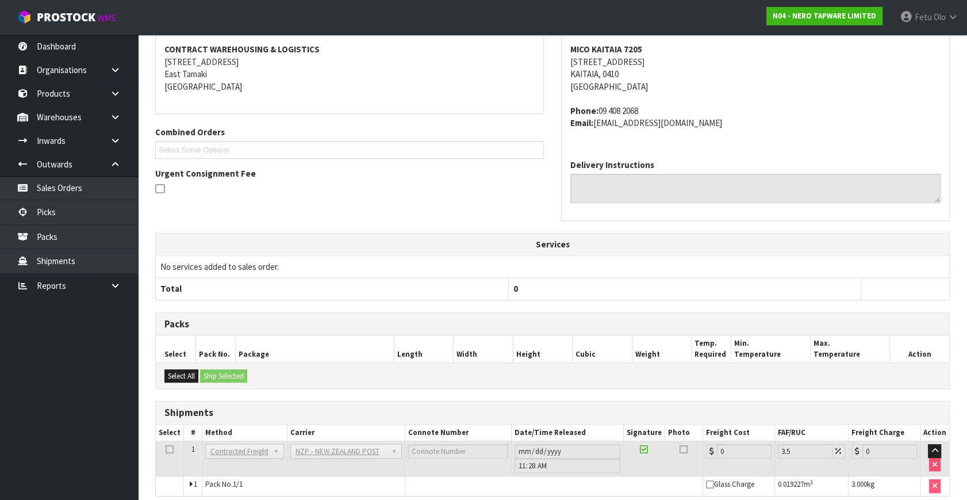
scroll to position [275, 0]
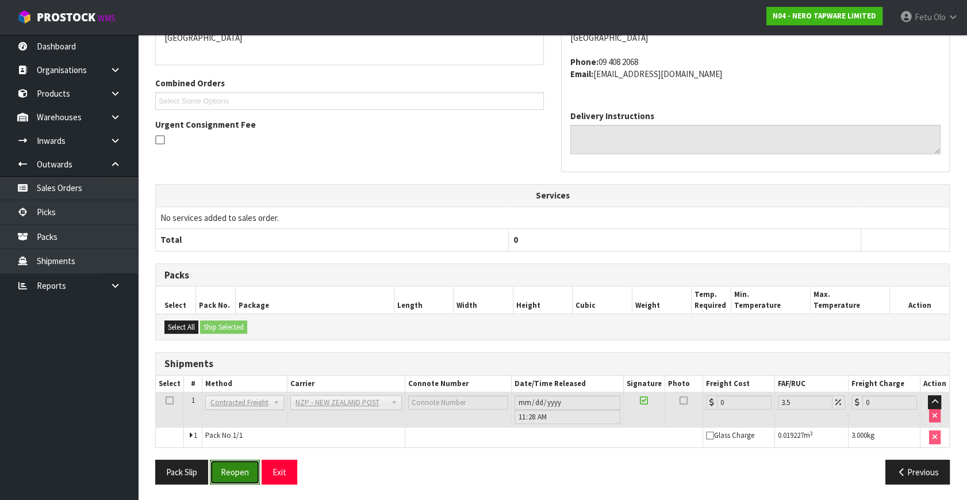
drag, startPoint x: 236, startPoint y: 474, endPoint x: 247, endPoint y: 472, distance: 11.7
click at [236, 474] on button "Reopen" at bounding box center [235, 471] width 50 height 25
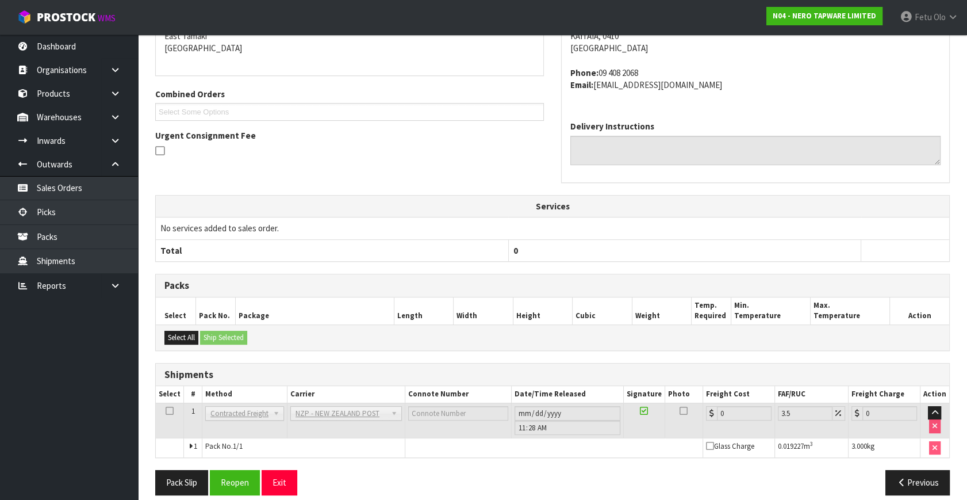
scroll to position [263, 0]
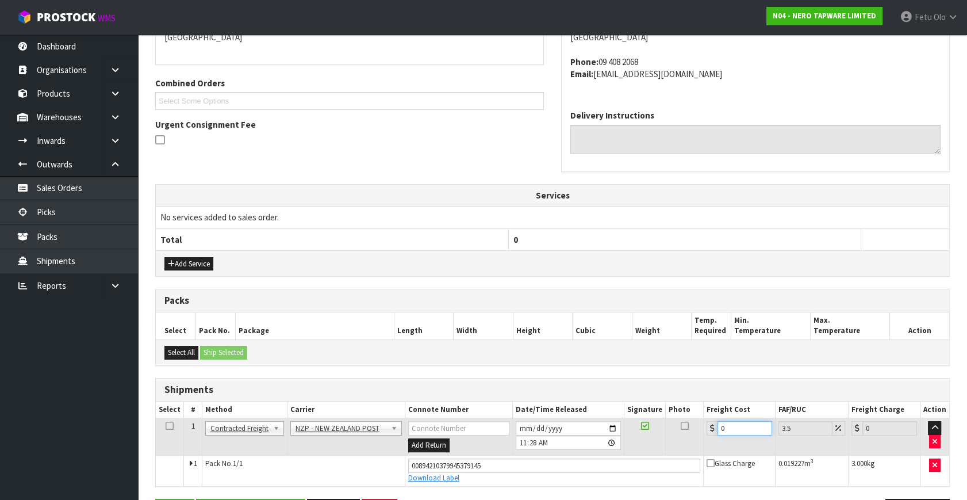
drag, startPoint x: 732, startPoint y: 430, endPoint x: 539, endPoint y: 466, distance: 196.0
click at [539, 466] on tbody "1 Client Local Pickup Customer Local Pickup Company Freight Contracted Freight …" at bounding box center [553, 452] width 794 height 68
type input "8"
type input "8.28"
type input "8.4"
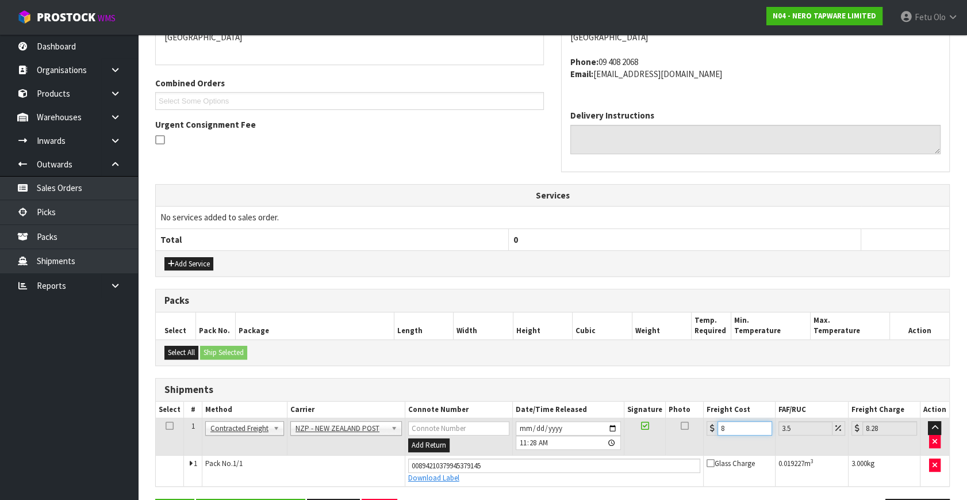
type input "8.69"
type input "8.45"
type input "8.75"
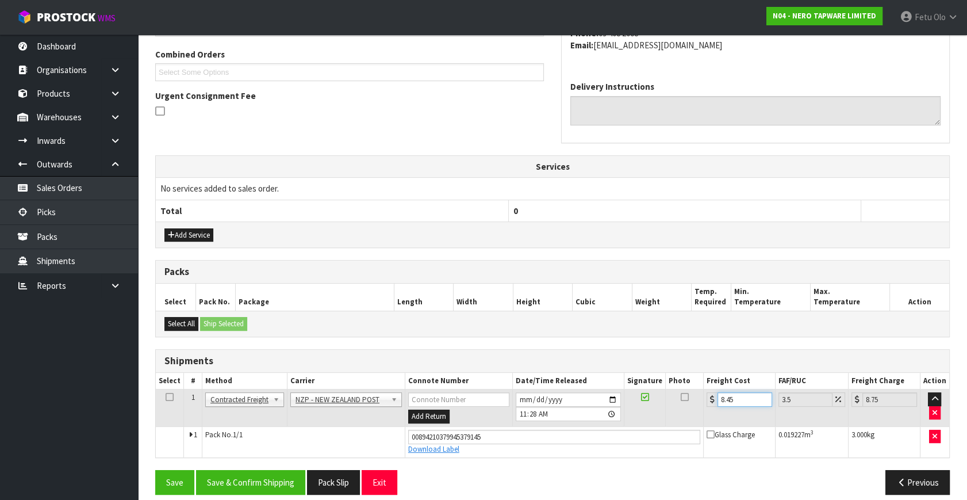
scroll to position [302, 0]
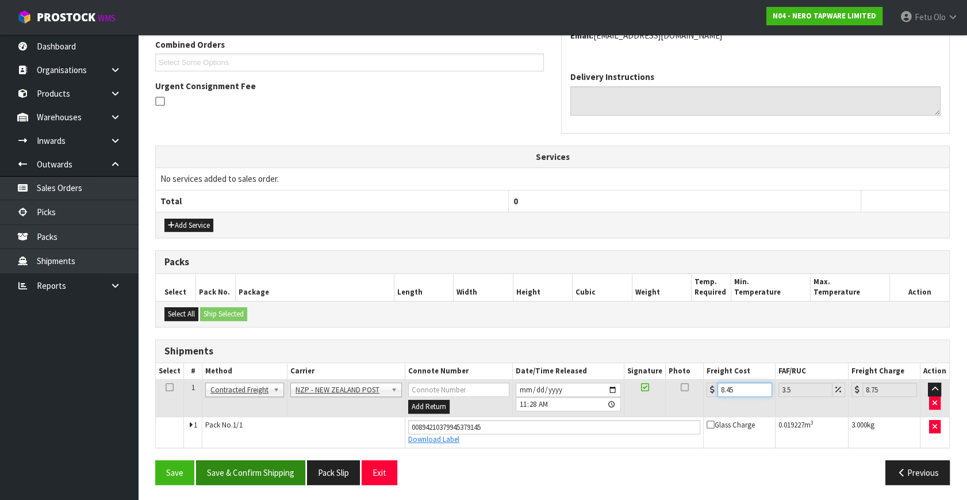
type input "8.45"
click at [257, 481] on button "Save & Confirm Shipping" at bounding box center [250, 472] width 109 height 25
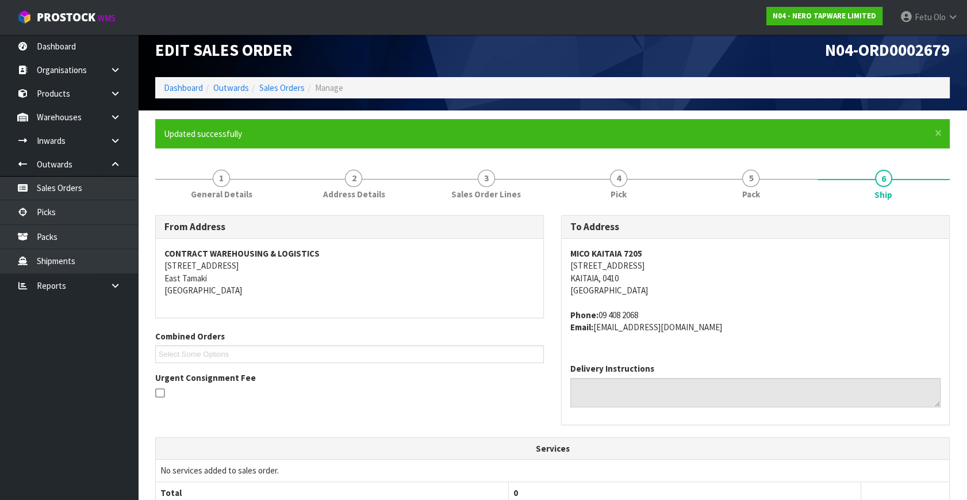
scroll to position [261, 0]
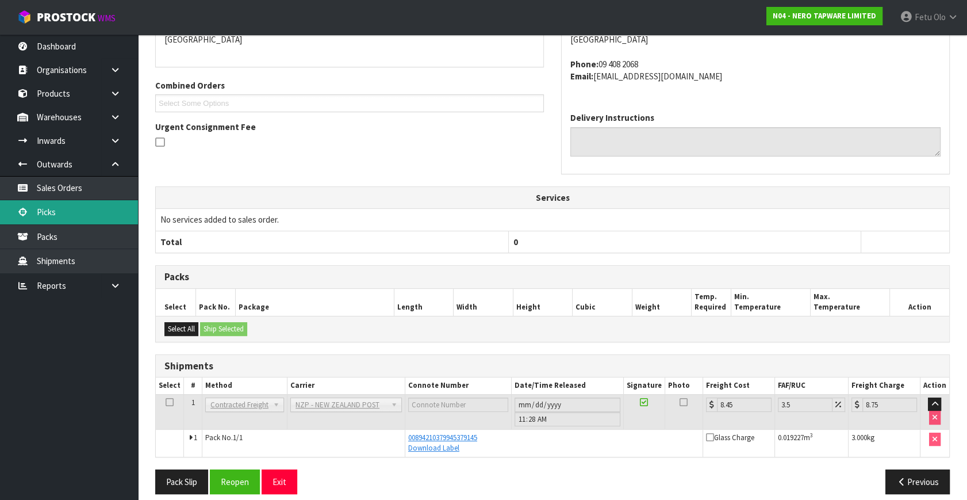
click at [28, 219] on link "Picks" at bounding box center [69, 212] width 138 height 24
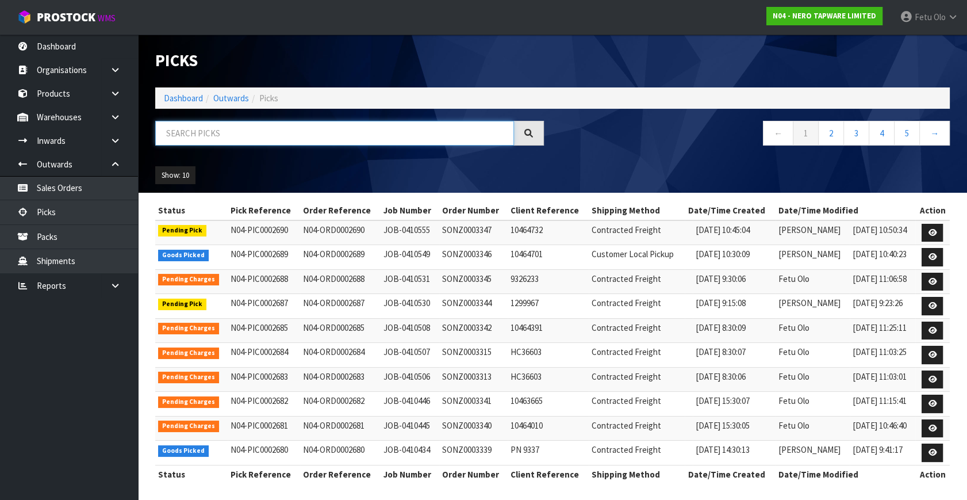
click at [266, 133] on input "text" at bounding box center [334, 133] width 359 height 25
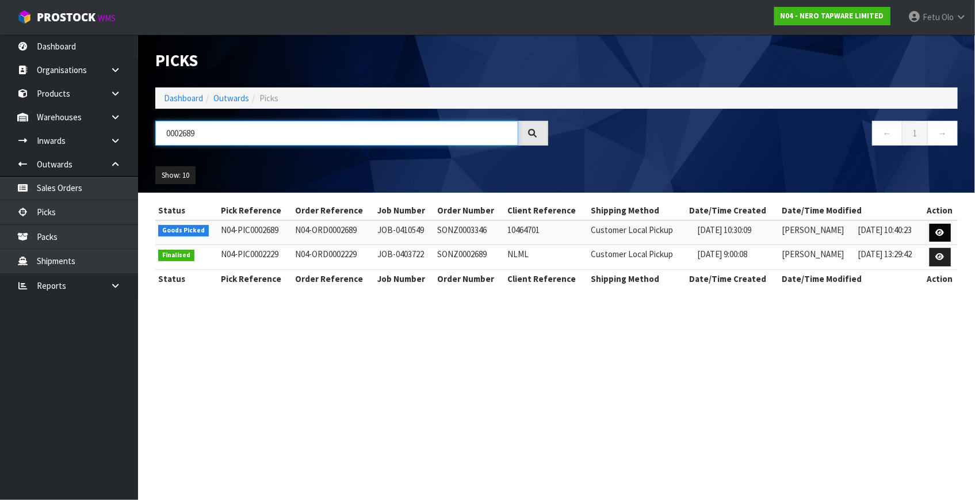
type input "0002689"
click at [941, 235] on icon at bounding box center [940, 232] width 9 height 7
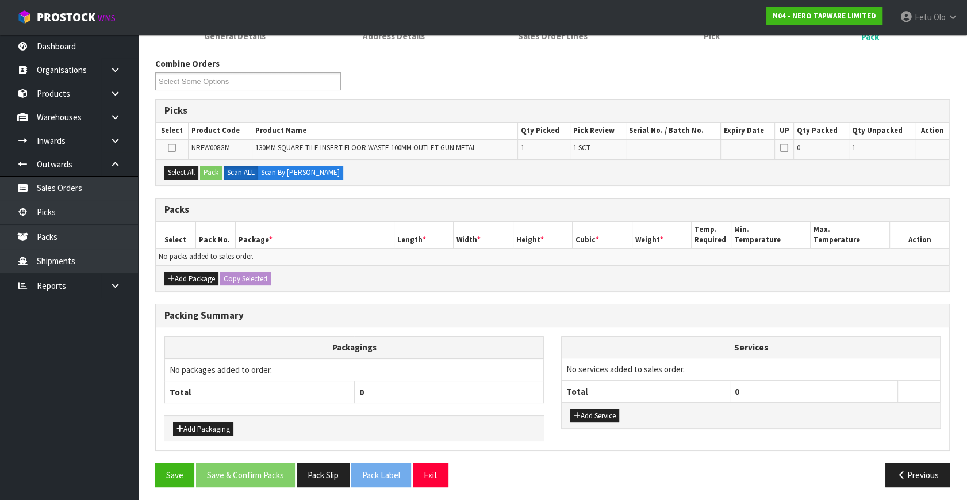
scroll to position [128, 0]
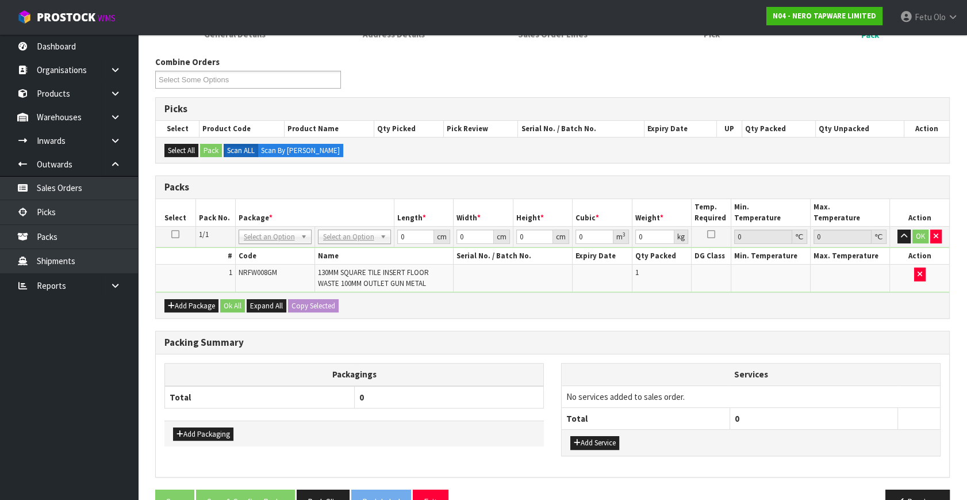
drag, startPoint x: 487, startPoint y: 379, endPoint x: 407, endPoint y: 306, distance: 108.7
click at [478, 383] on table "Packagings Total 0" at bounding box center [354, 385] width 380 height 45
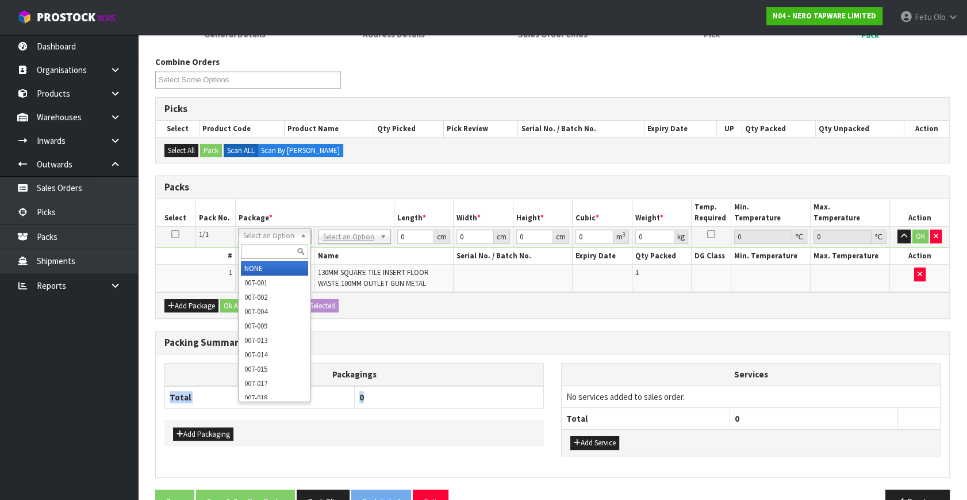
drag, startPoint x: 339, startPoint y: 240, endPoint x: 338, endPoint y: 252, distance: 11.5
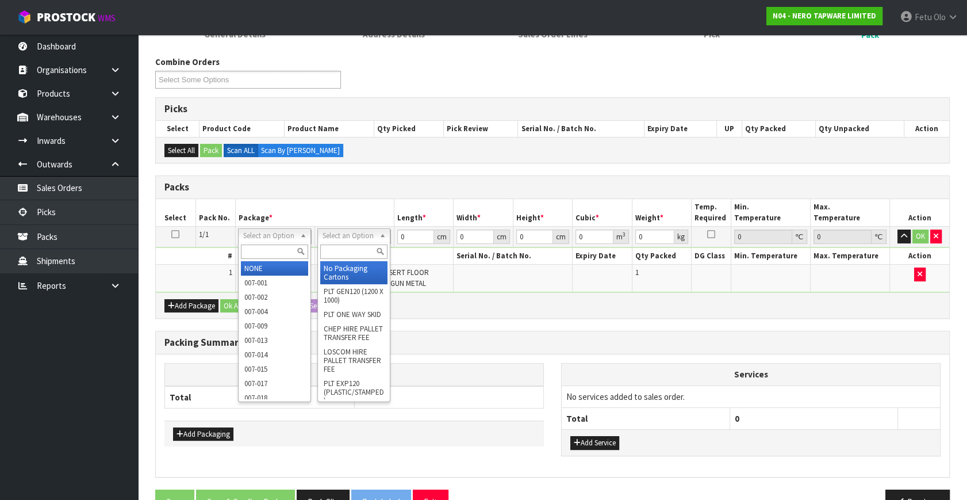
click at [338, 252] on input "text" at bounding box center [353, 251] width 67 height 14
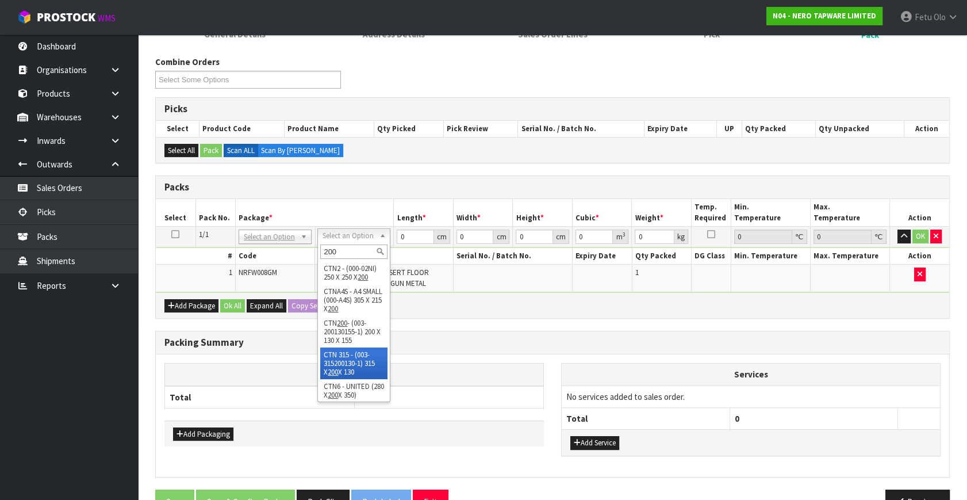
scroll to position [12, 0]
type input "200"
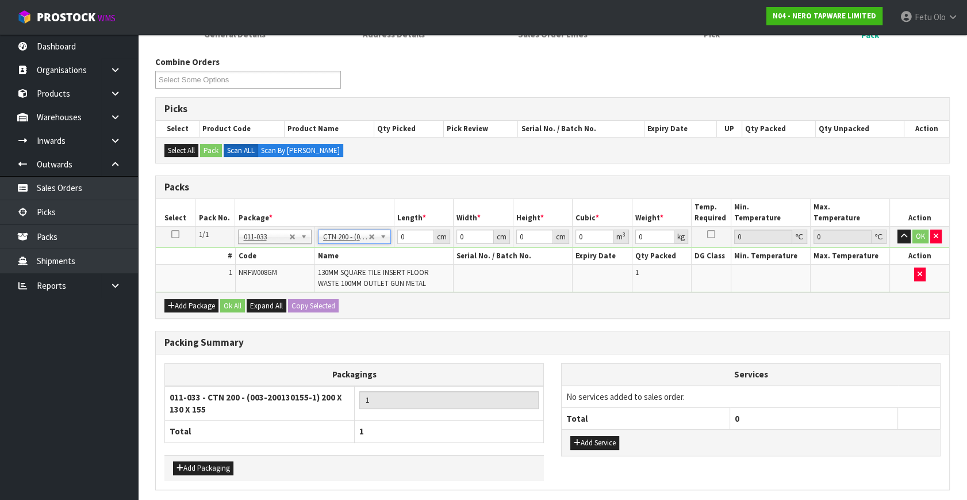
type input "20"
type input "13"
type input "15.5"
type input "0.00403"
type input "0.5"
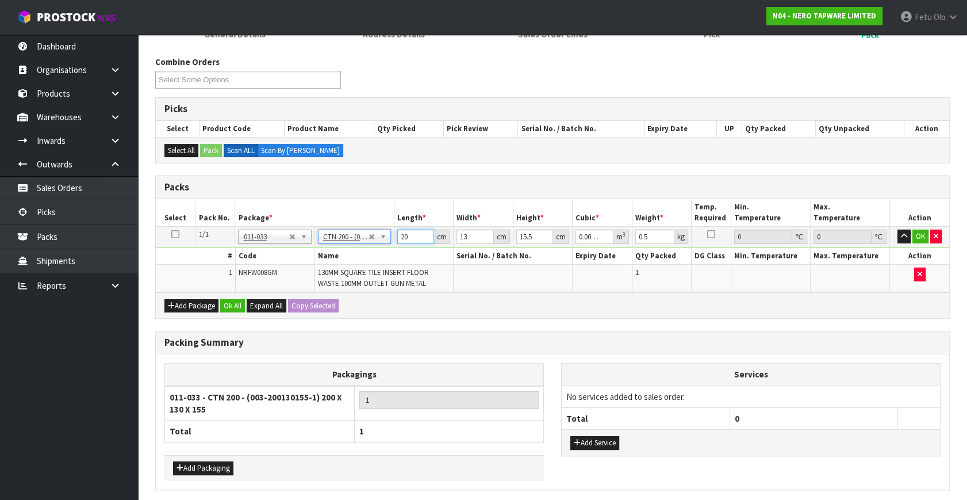
drag, startPoint x: 366, startPoint y: 254, endPoint x: 359, endPoint y: 255, distance: 6.4
click at [359, 255] on tbody "1/1 NONE 007-001 007-002 007-004 007-009 007-013 007-014 007-015 007-017 007-01…" at bounding box center [553, 260] width 794 height 66
type input "2"
type input "0.000403"
type input "21"
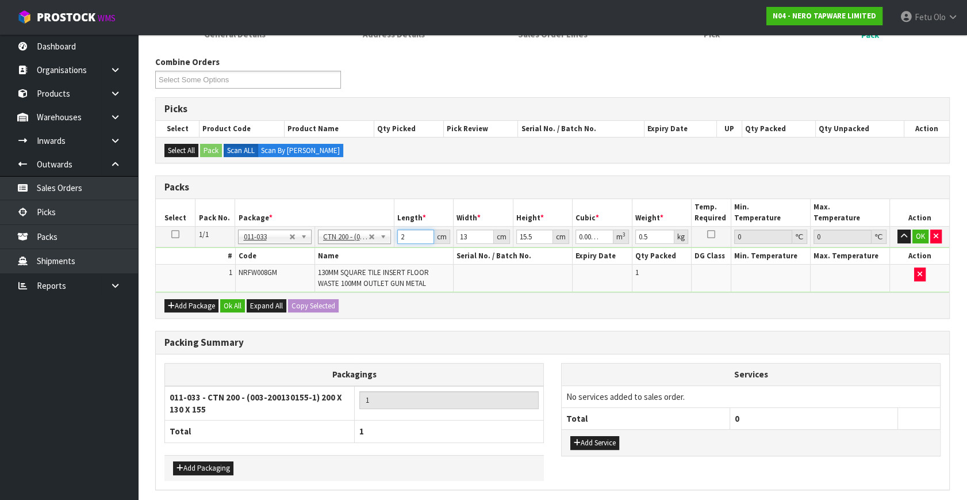
type input "0.004232"
type input "21"
type input "1"
type input "0.000325"
type input "14"
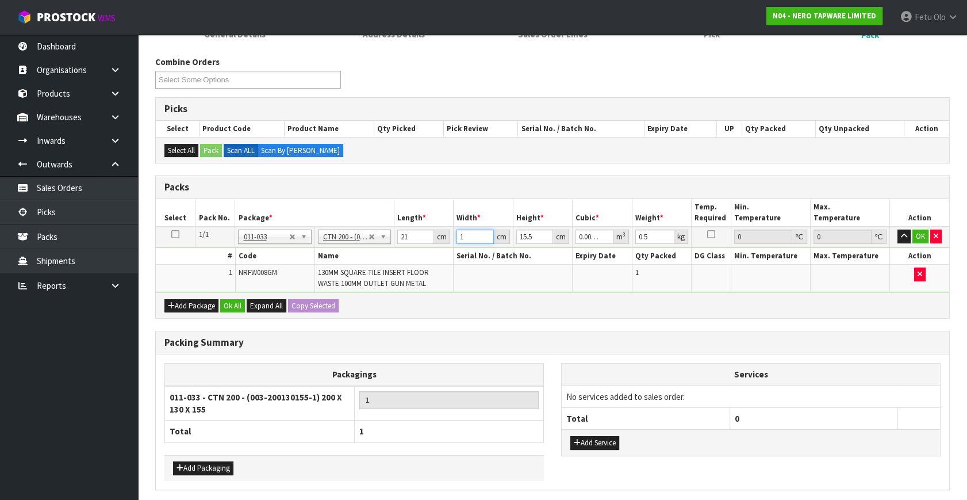
type input "0.004557"
type input "14"
type input "1"
type input "0.000294"
type input "17"
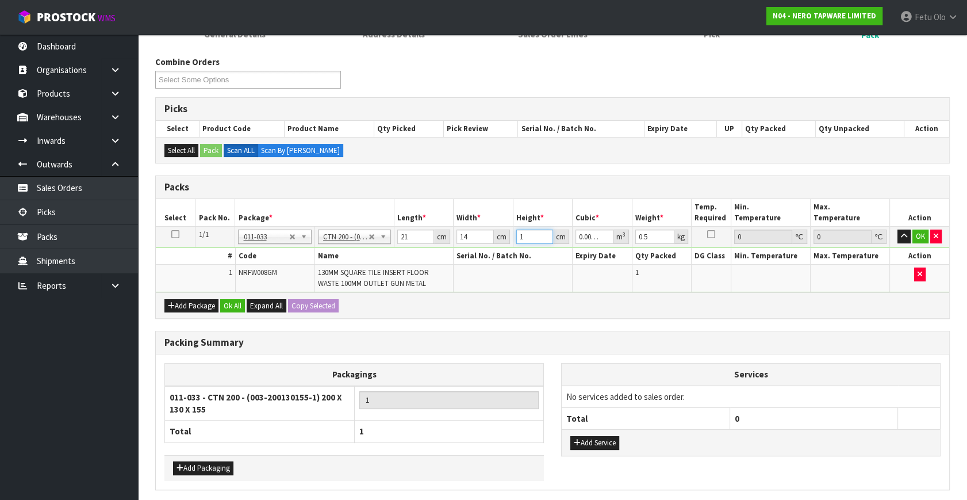
type input "0.004998"
type input "17"
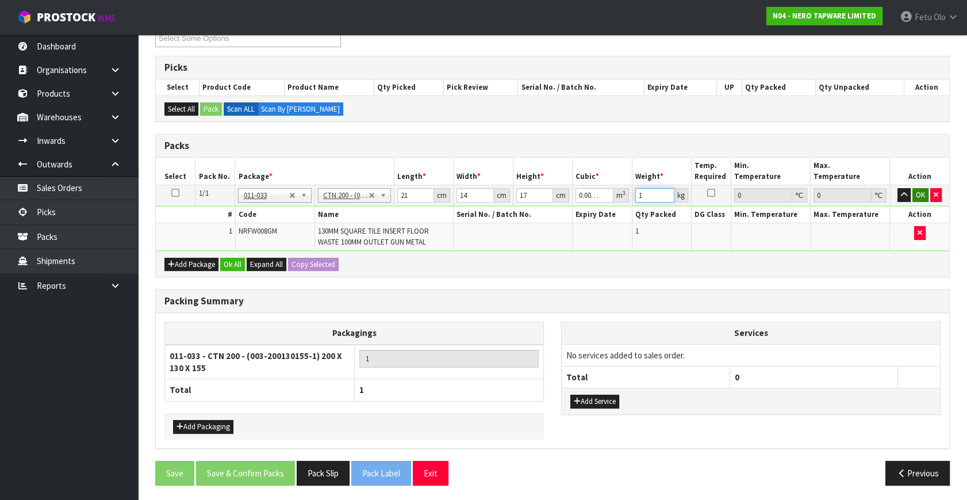
type input "1"
click at [922, 194] on button "OK" at bounding box center [921, 195] width 16 height 14
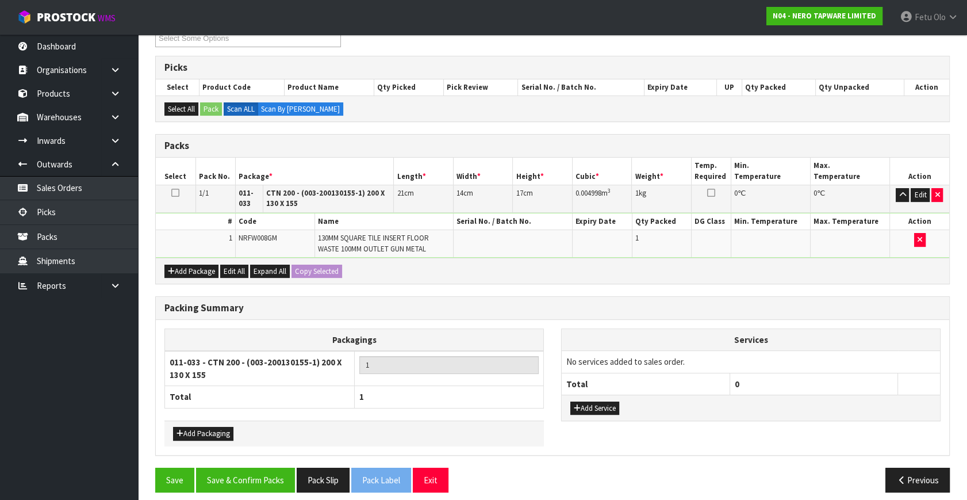
click at [252, 461] on div "Packing Summary Packagings 011-033 - CTN 200 - (003-200130155-1) 200 X 130 X 15…" at bounding box center [553, 381] width 812 height 171
click at [251, 472] on button "Save & Confirm Packs" at bounding box center [245, 480] width 99 height 25
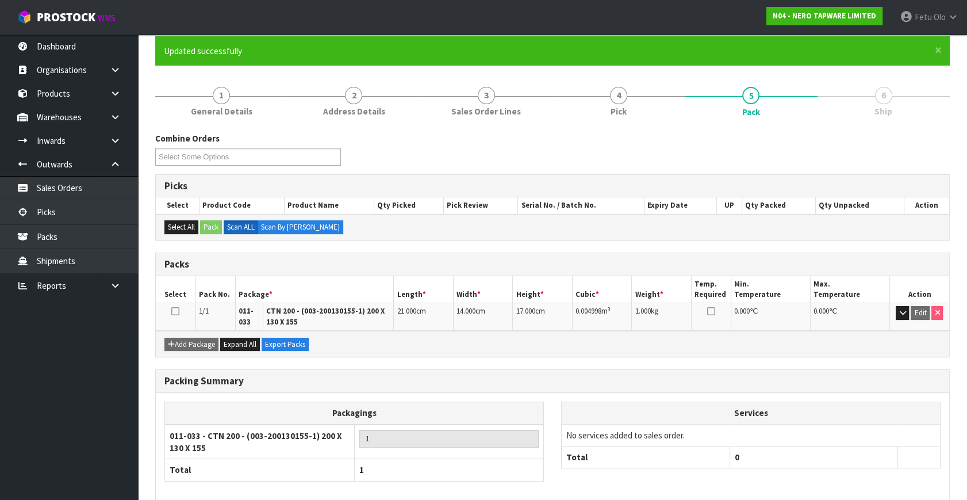
scroll to position [148, 0]
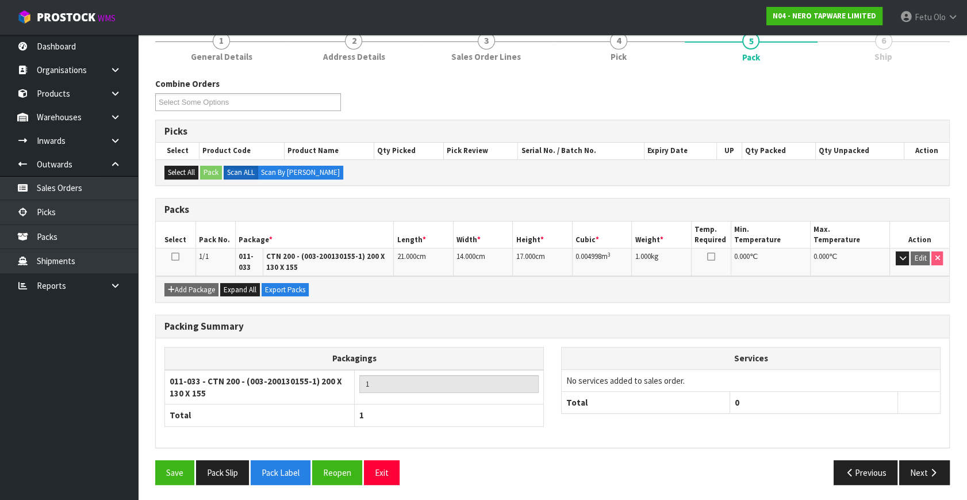
click at [832, 439] on div "Packagings 011-033 - CTN 200 - (003-200130155-1) 200 X 130 X 155 1 Total 1 Serv…" at bounding box center [553, 392] width 794 height 109
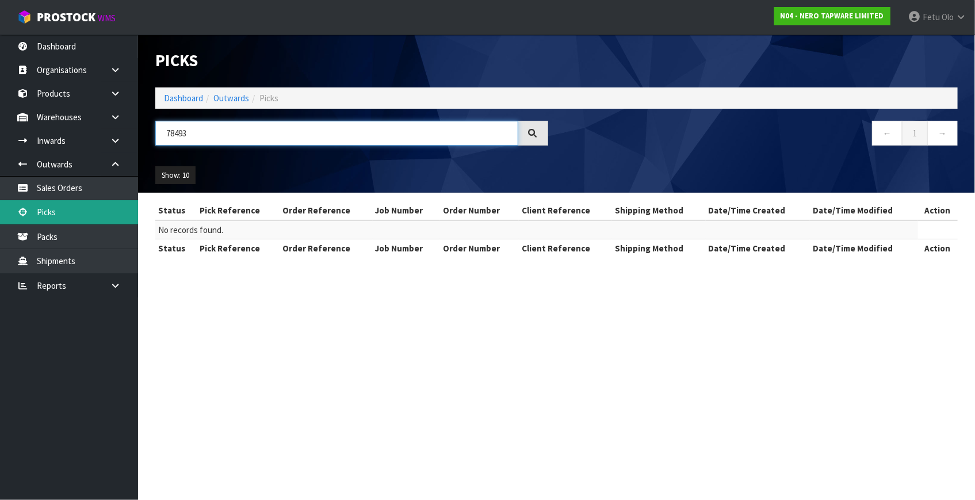
drag, startPoint x: 201, startPoint y: 128, endPoint x: 28, endPoint y: 221, distance: 197.1
click at [28, 221] on body "Toggle navigation ProStock WMS N04 - NERO TAPWARE LIMITED Fetu Olo Logout Dashb…" at bounding box center [487, 250] width 975 height 500
type input "2681"
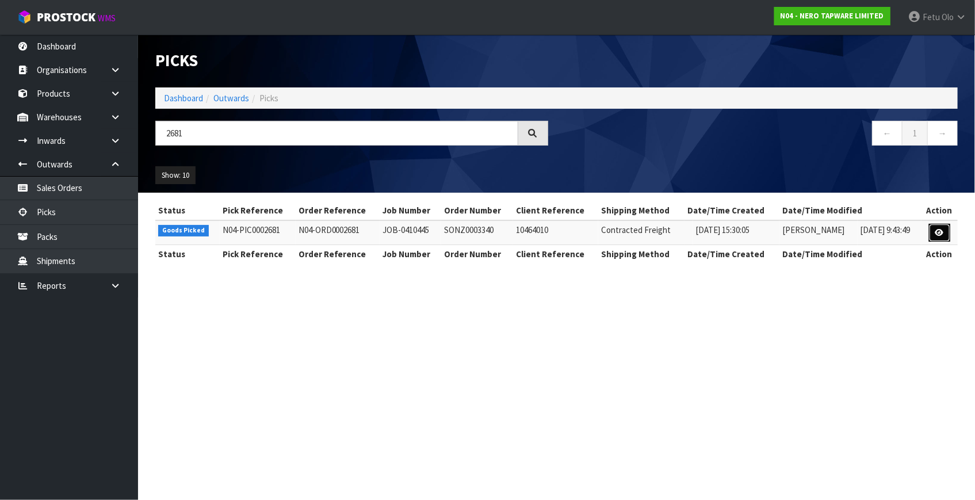
click at [933, 234] on link at bounding box center [939, 233] width 21 height 18
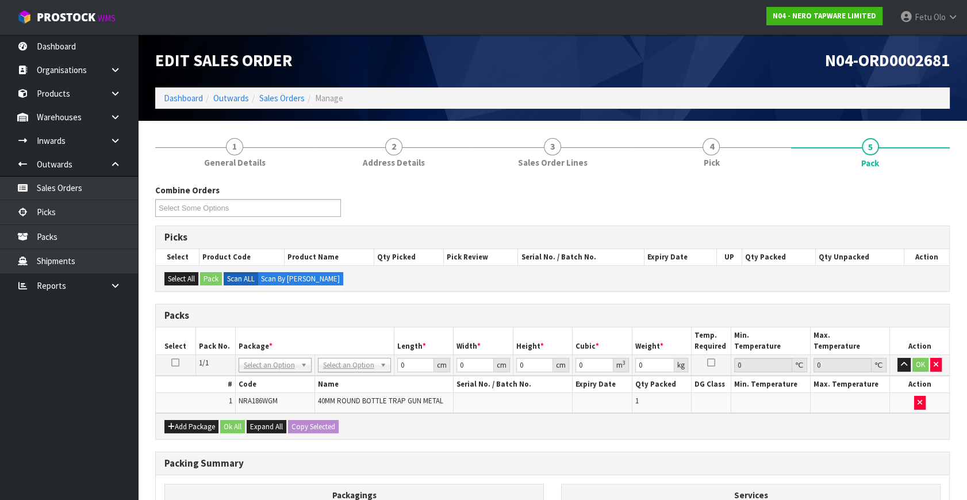
click at [423, 449] on div "Combine Orders N04-ORD0002677 N04-ORD0002678 N04-ORD0002679 N04-ORD0002680 N04-…" at bounding box center [552, 413] width 795 height 459
click at [332, 346] on th "Package *" at bounding box center [314, 340] width 159 height 27
click at [285, 385] on input "text" at bounding box center [274, 380] width 67 height 14
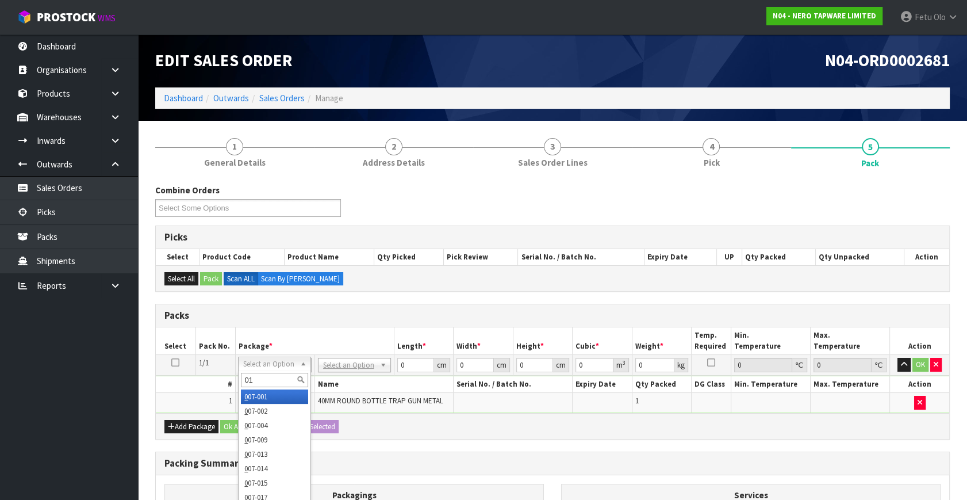
type input "011"
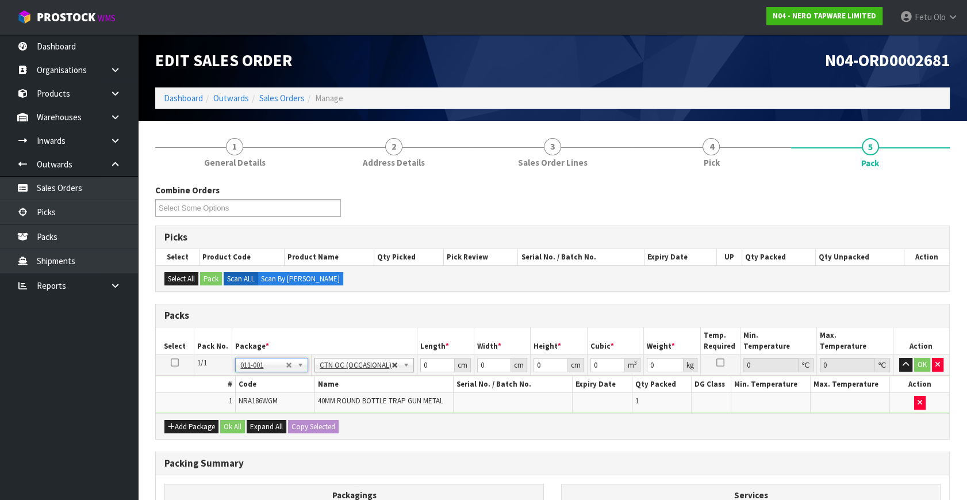
type input "1.6"
drag, startPoint x: 435, startPoint y: 365, endPoint x: 255, endPoint y: 397, distance: 182.4
click at [255, 397] on tbody "1/1 NONE 007-001 007-002 007-004 007-009 007-013 007-014 007-015 007-017 007-01…" at bounding box center [553, 384] width 794 height 58
type input "51"
type input "29"
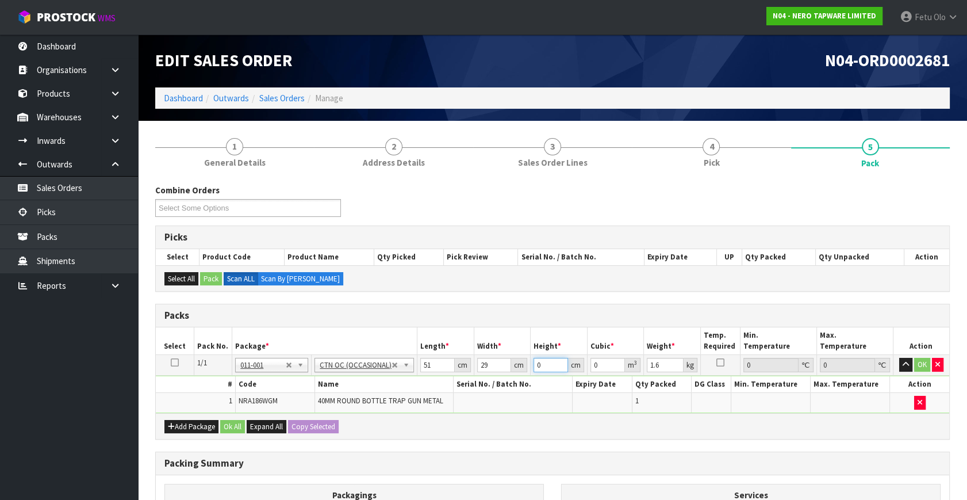
type input "1"
type input "0.001479"
type input "13"
type input "0.019227"
type input "13"
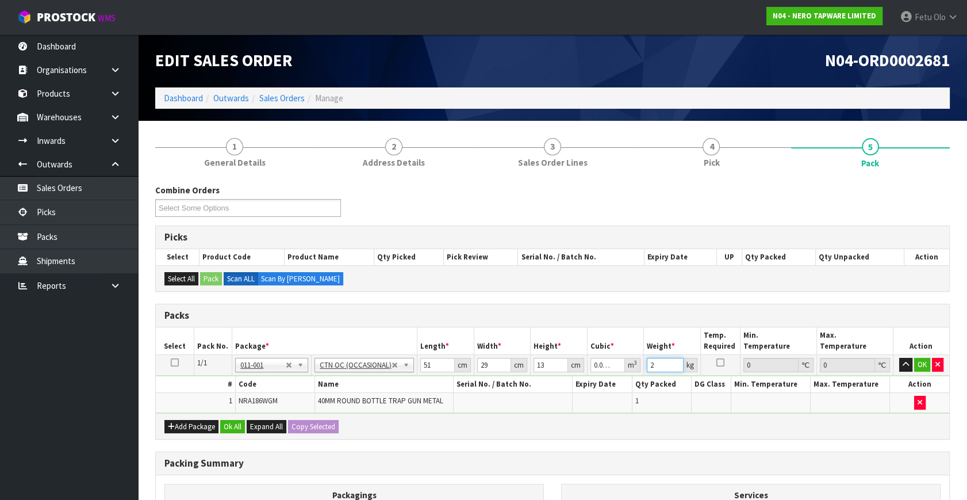
type input "2"
click button "OK" at bounding box center [922, 365] width 16 height 14
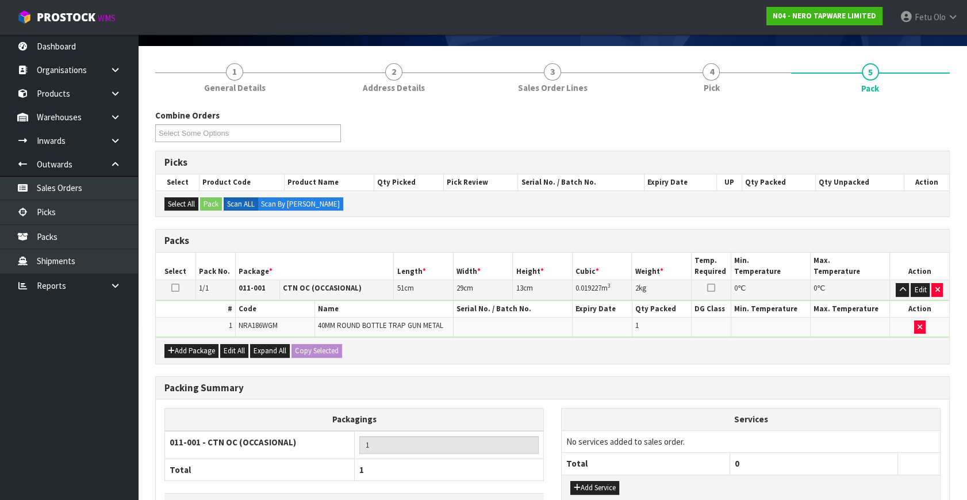
scroll to position [154, 0]
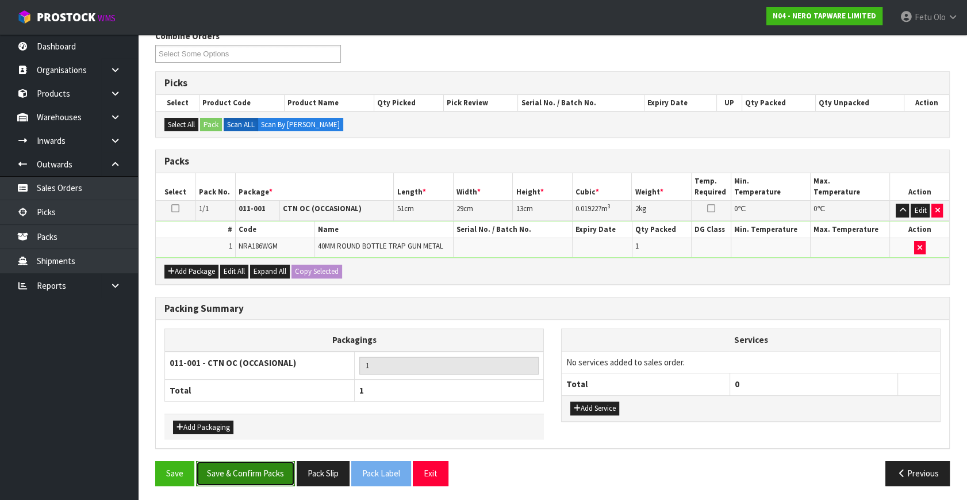
click at [248, 471] on button "Save & Confirm Packs" at bounding box center [245, 473] width 99 height 25
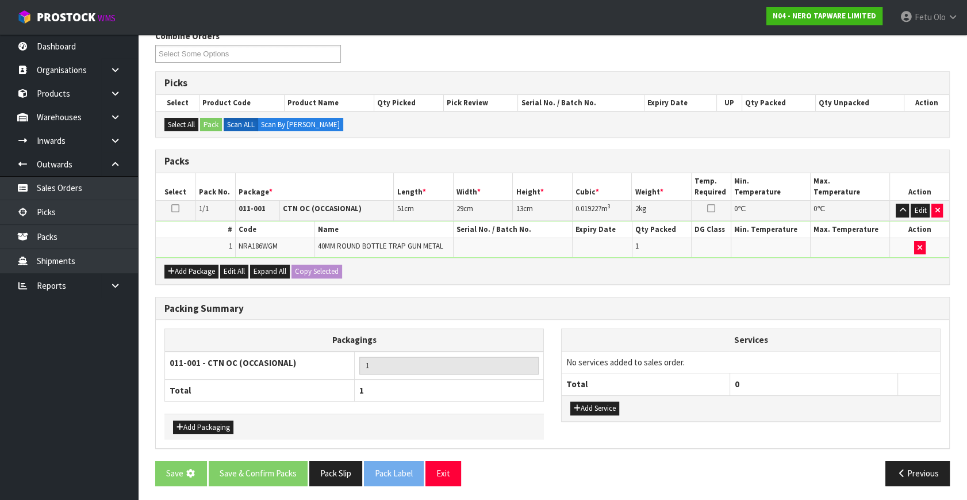
scroll to position [0, 0]
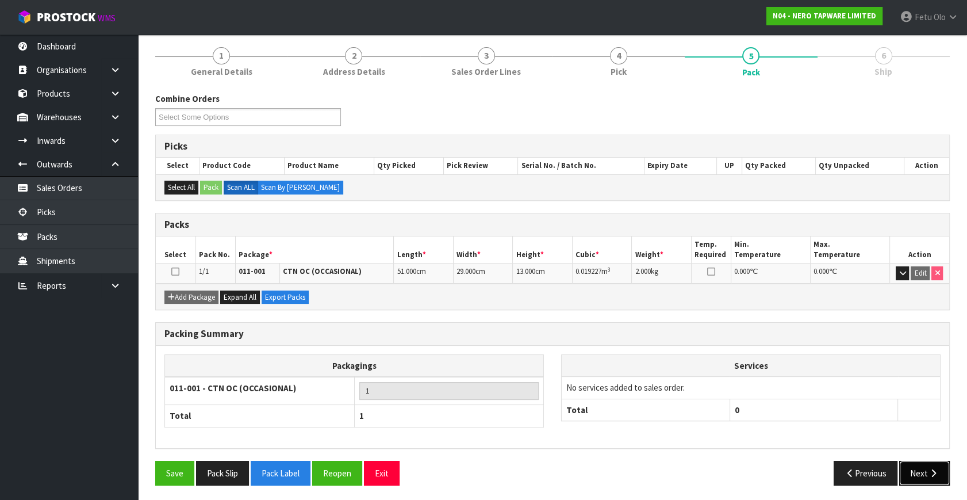
click at [921, 472] on button "Next" at bounding box center [924, 473] width 51 height 25
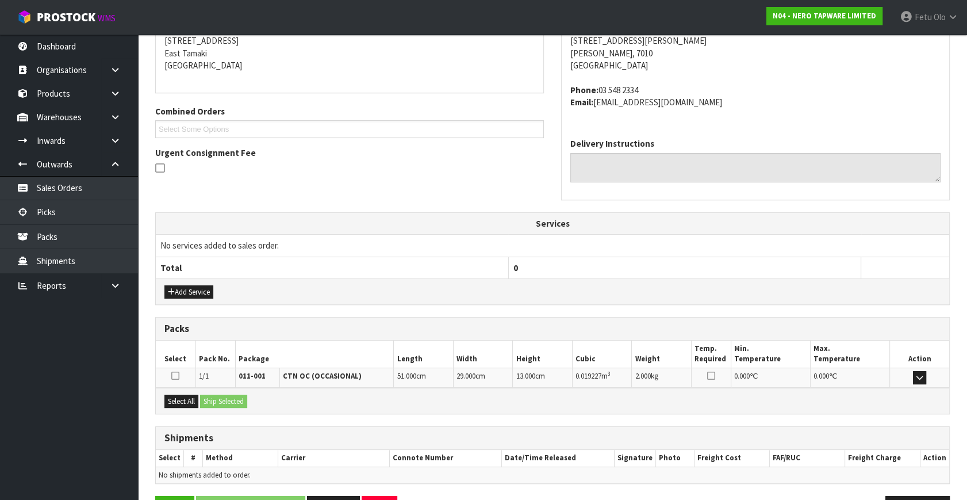
scroll to position [271, 0]
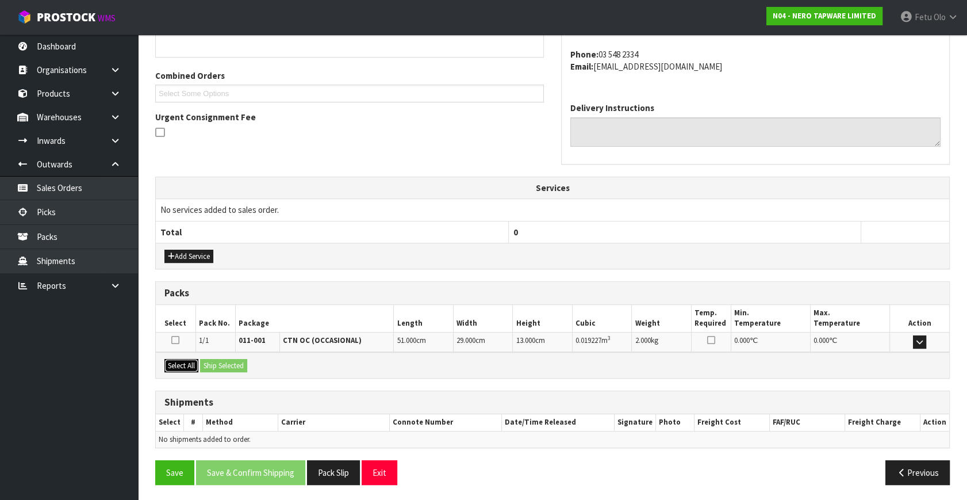
click at [186, 359] on button "Select All" at bounding box center [181, 366] width 34 height 14
click at [212, 361] on button "Ship Selected" at bounding box center [223, 366] width 47 height 14
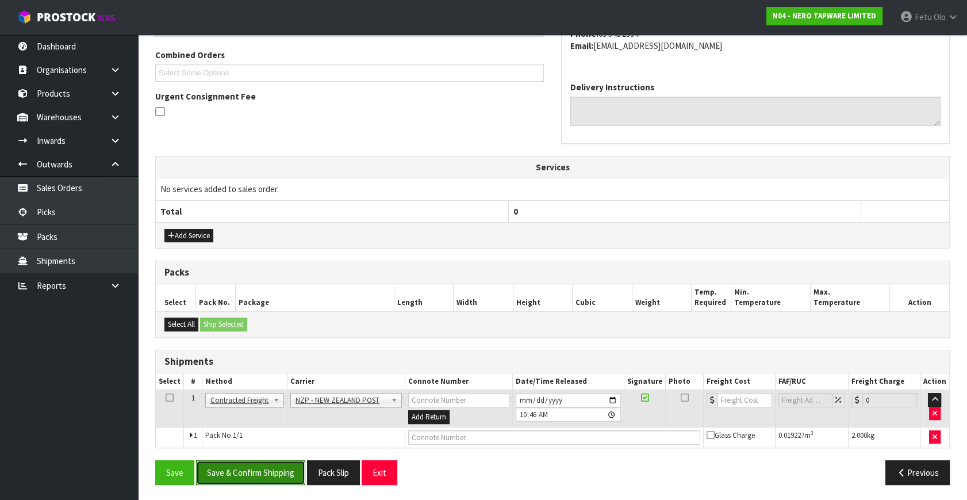
click at [252, 469] on button "Save & Confirm Shipping" at bounding box center [250, 472] width 109 height 25
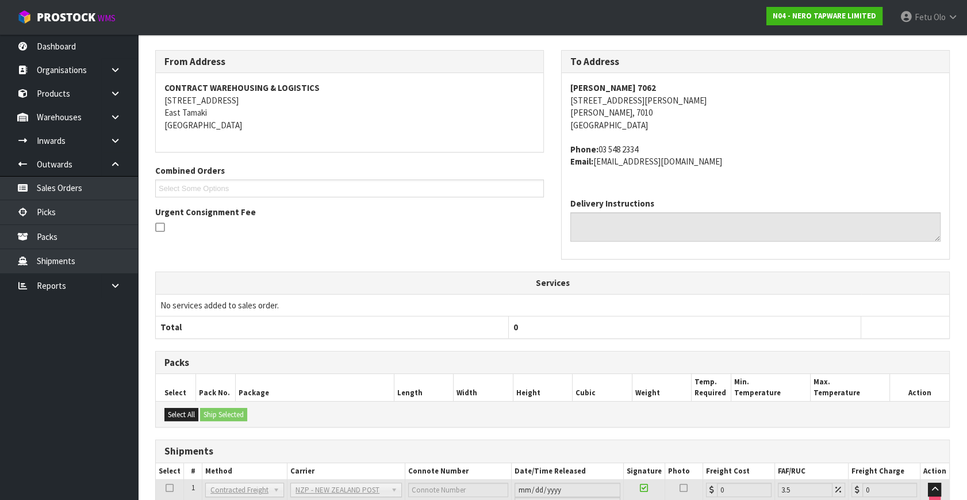
scroll to position [275, 0]
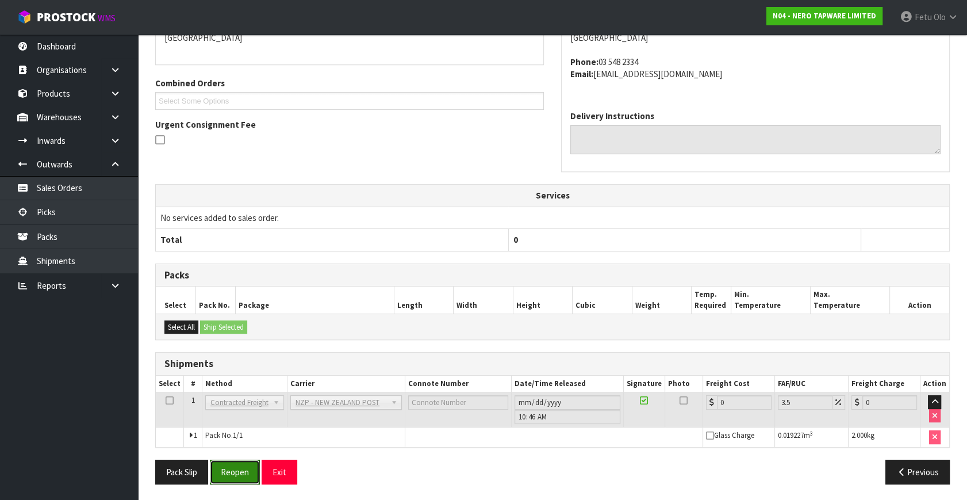
drag, startPoint x: 224, startPoint y: 468, endPoint x: 378, endPoint y: 488, distance: 155.5
click at [224, 468] on button "Reopen" at bounding box center [235, 471] width 50 height 25
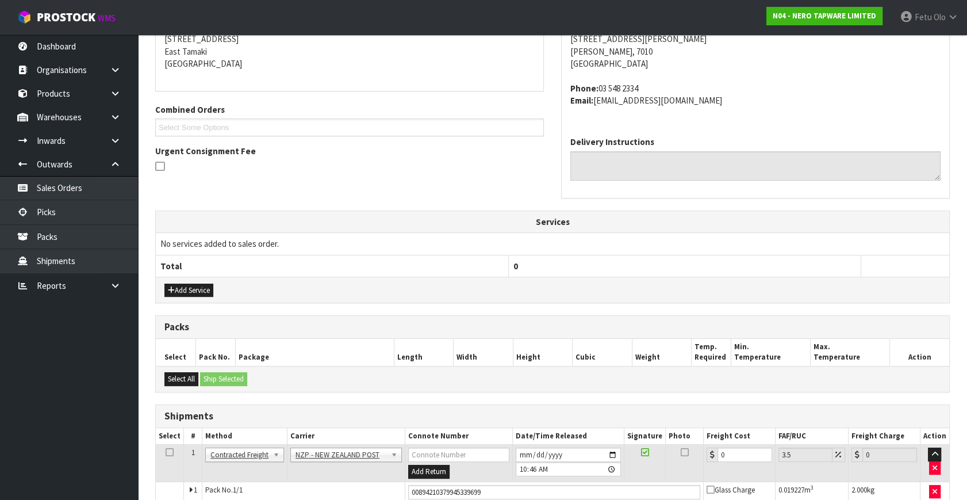
scroll to position [263, 0]
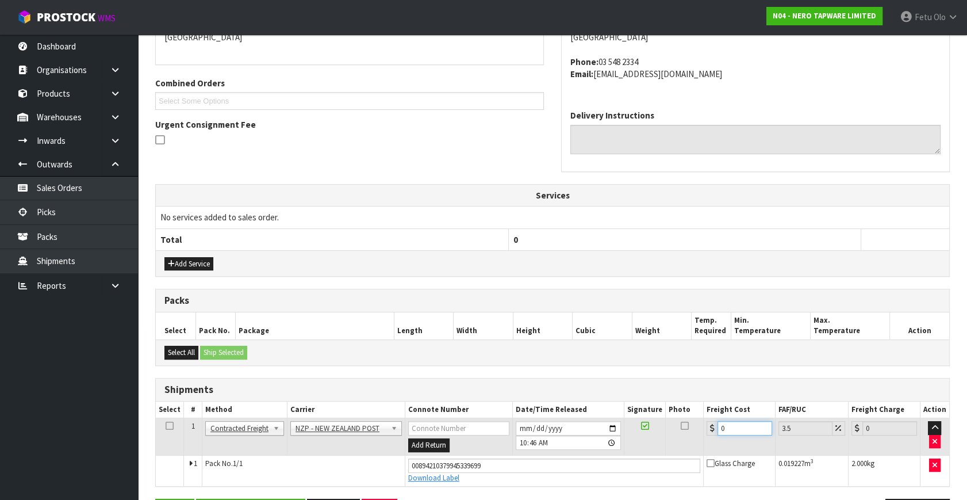
drag, startPoint x: 745, startPoint y: 428, endPoint x: 615, endPoint y: 447, distance: 131.3
click at [615, 447] on tr "1 Client Local Pickup Customer Local Pickup Company Freight Contracted Freight …" at bounding box center [553, 436] width 794 height 37
type input "1"
type input "1.03"
type input "11"
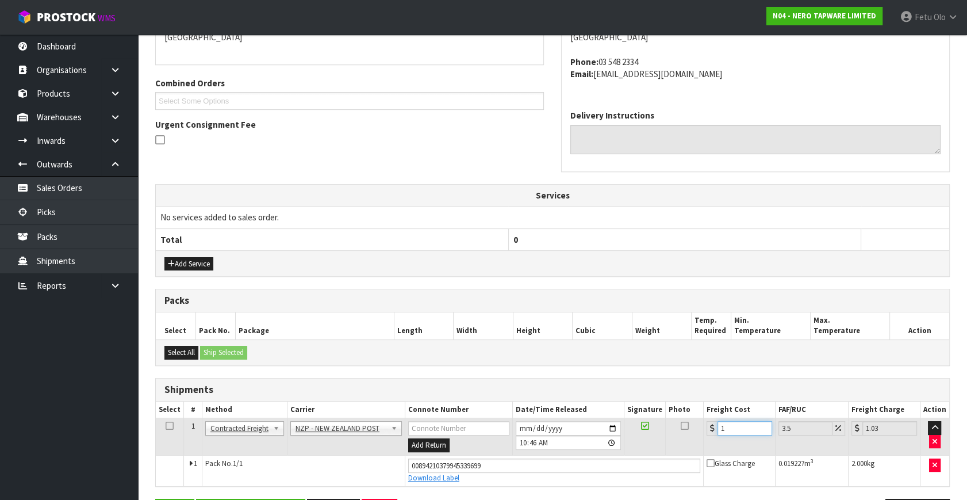
type input "11.38"
type input "11.6"
type input "12.01"
type input "11.61"
type input "12.02"
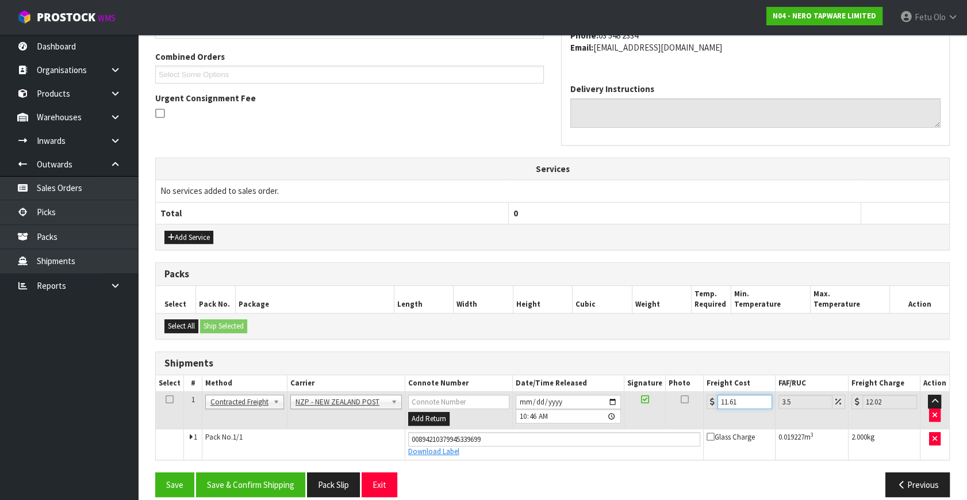
scroll to position [302, 0]
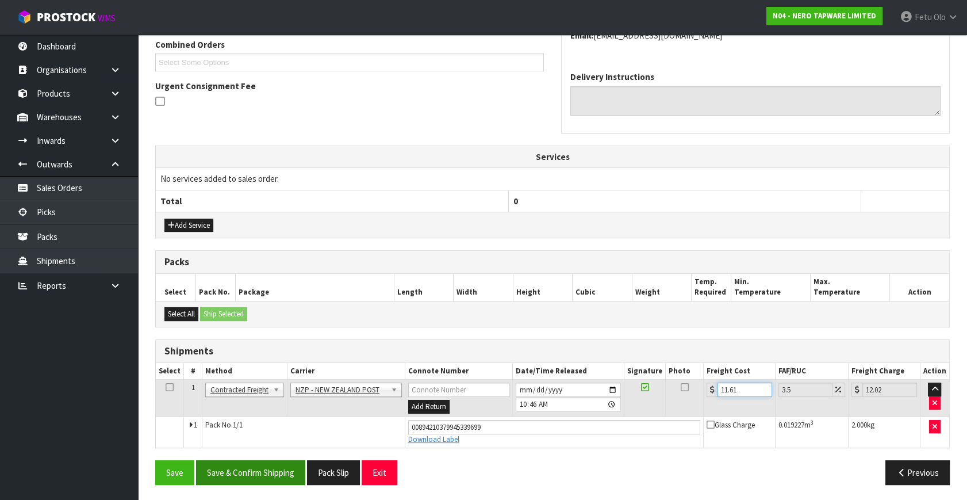
type input "11.61"
click at [267, 461] on button "Save & Confirm Shipping" at bounding box center [250, 472] width 109 height 25
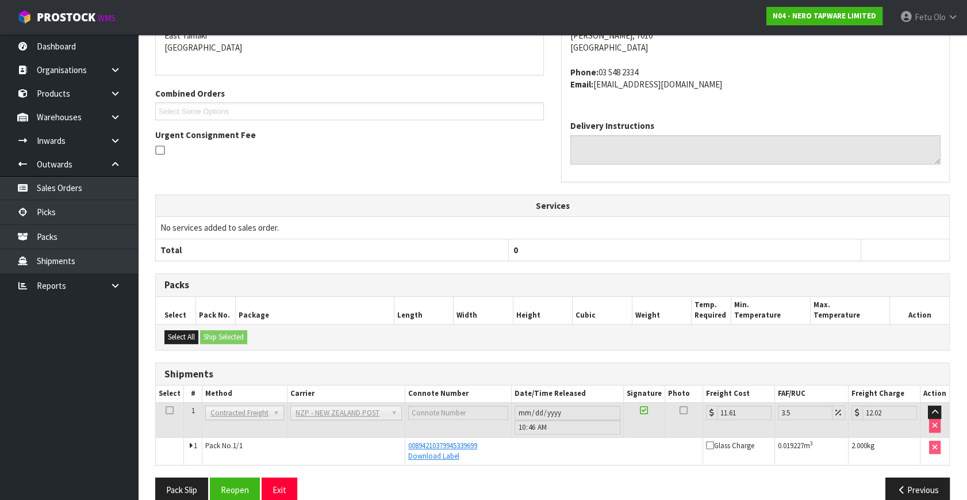
scroll to position [270, 0]
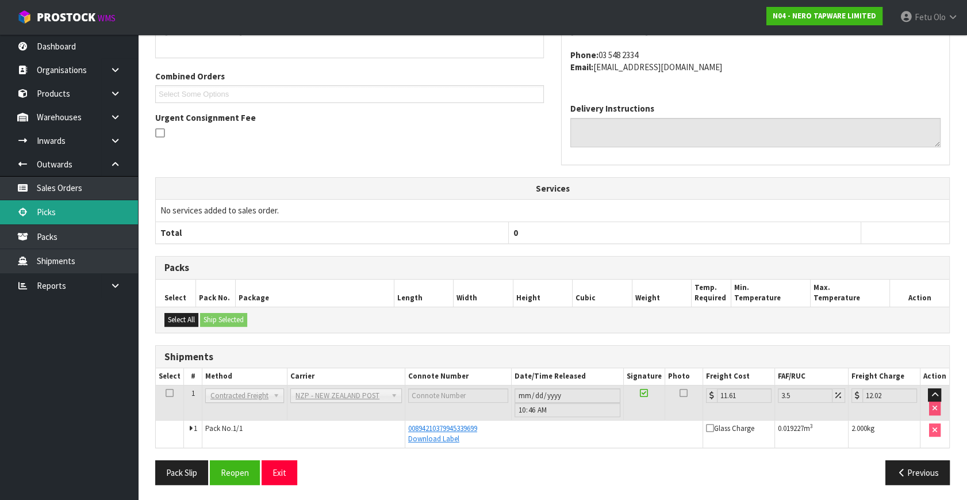
click at [52, 210] on link "Picks" at bounding box center [69, 212] width 138 height 24
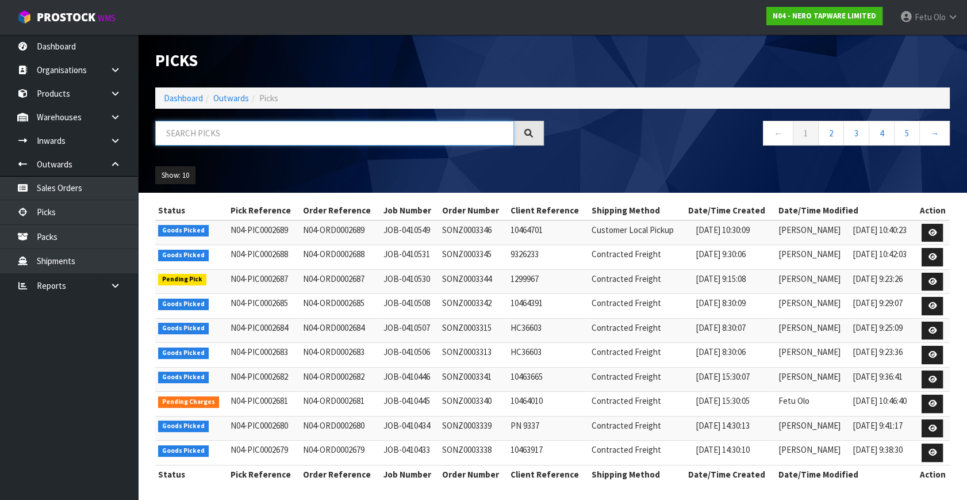
click at [258, 132] on input "text" at bounding box center [334, 133] width 359 height 25
type input "002678"
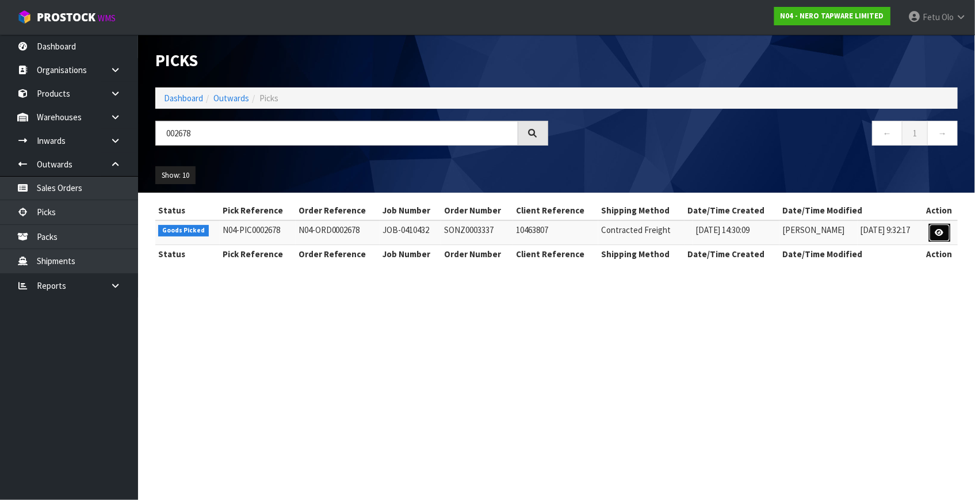
click at [943, 229] on icon at bounding box center [939, 232] width 9 height 7
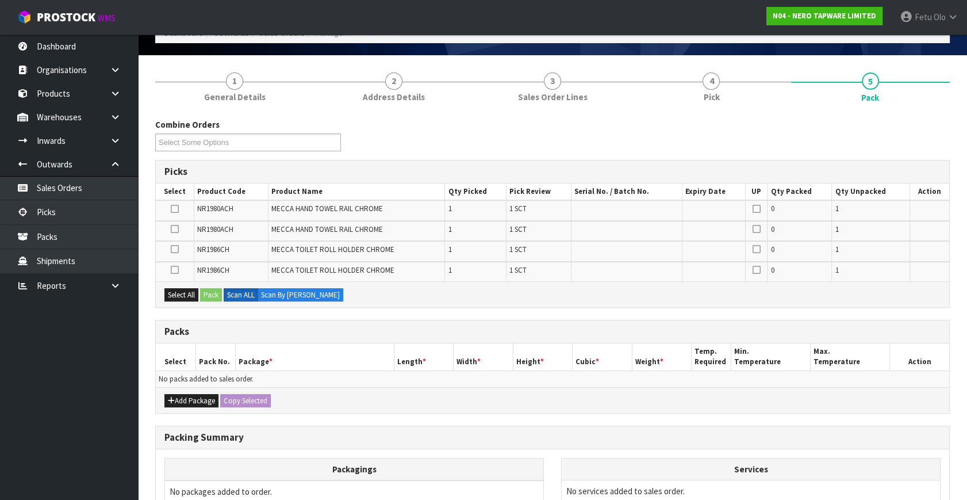
scroll to position [156, 0]
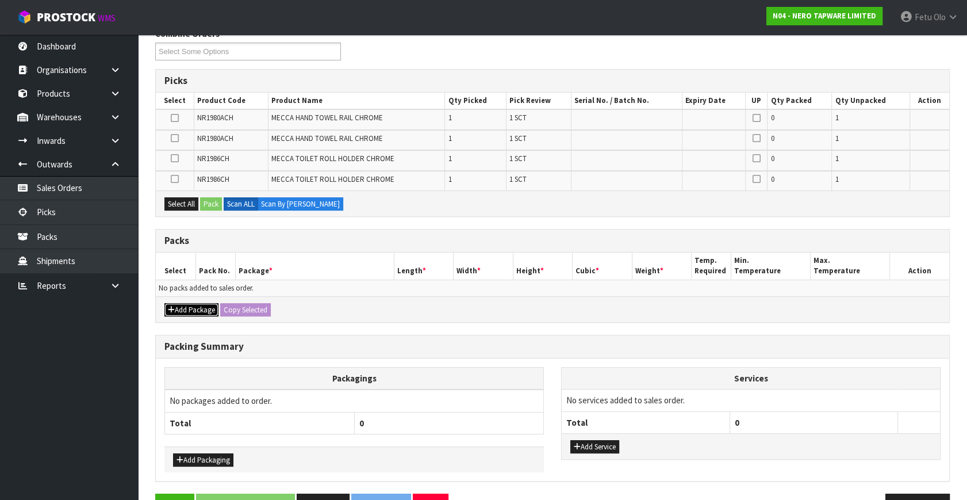
click at [177, 306] on button "Add Package" at bounding box center [191, 310] width 54 height 14
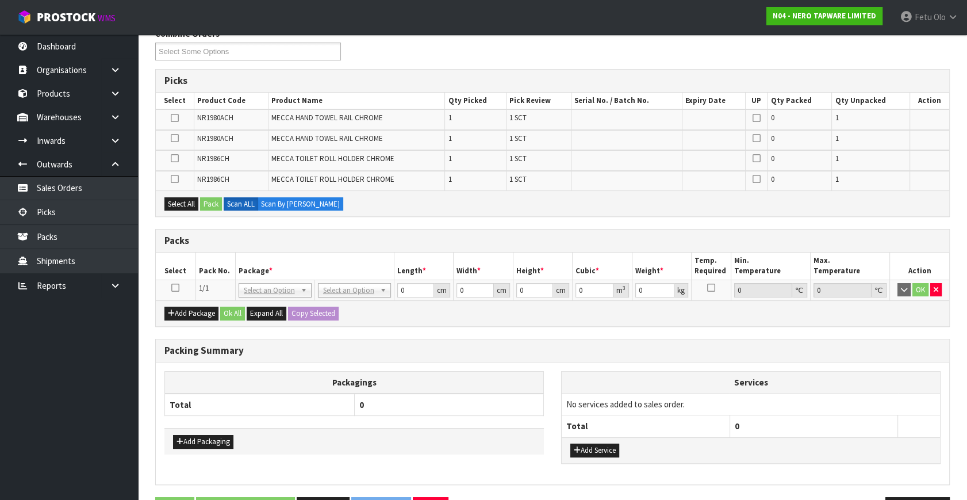
click at [178, 288] on icon at bounding box center [175, 288] width 8 height 1
click at [296, 259] on th "Package *" at bounding box center [314, 265] width 159 height 27
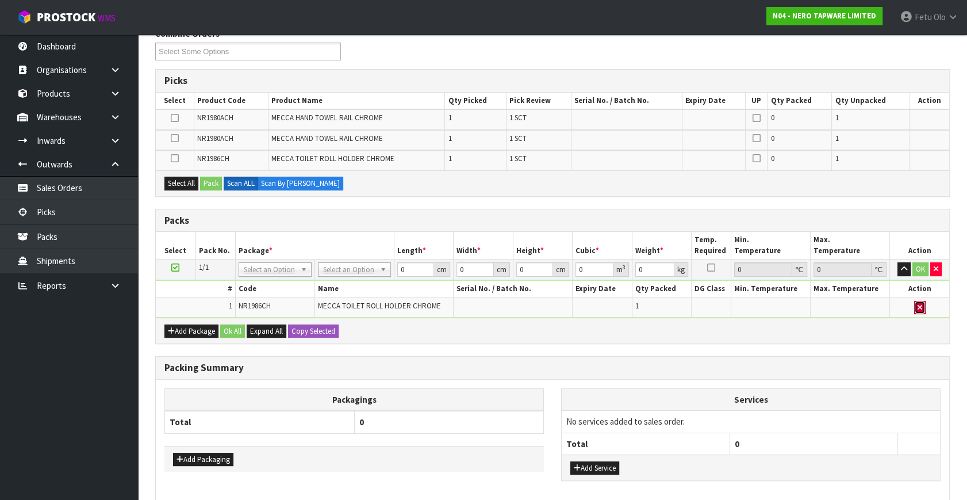
click at [923, 308] on button "button" at bounding box center [920, 308] width 12 height 14
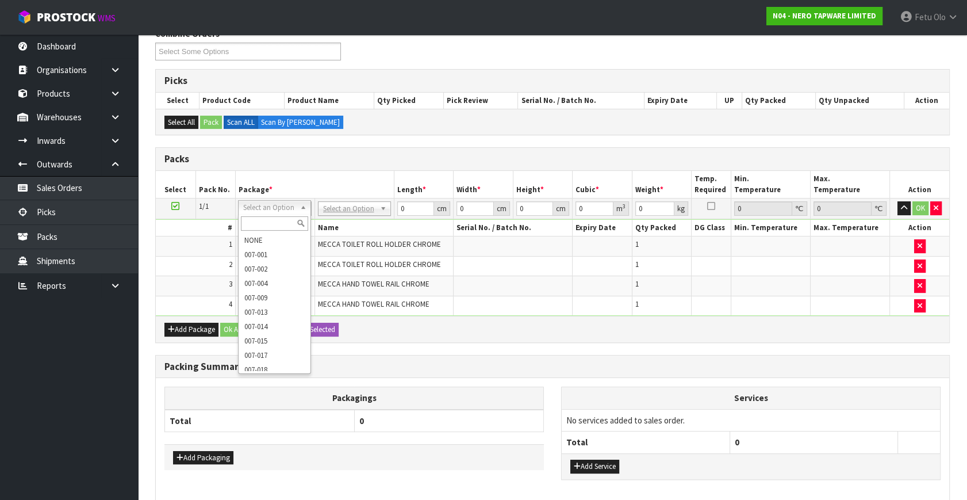
click at [251, 219] on input "text" at bounding box center [274, 223] width 67 height 14
type input "011"
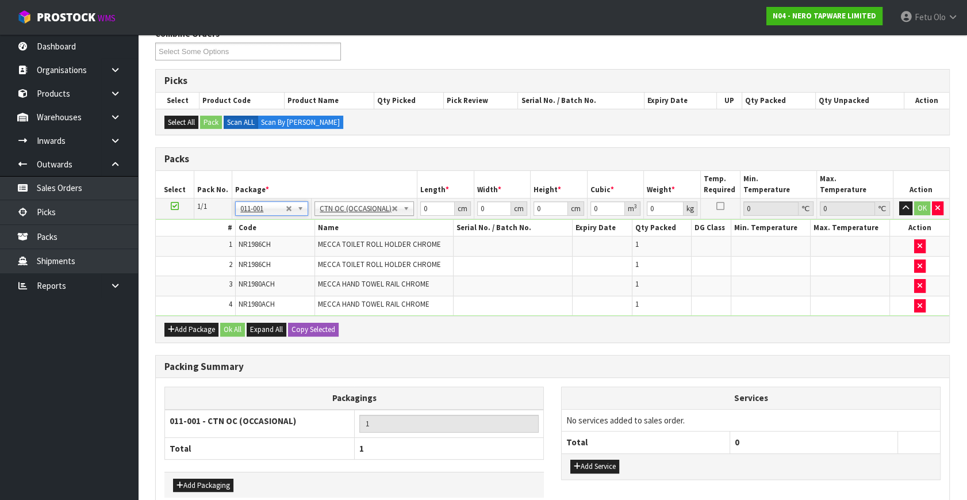
type input "2.4"
drag, startPoint x: 432, startPoint y: 208, endPoint x: 351, endPoint y: 221, distance: 82.6
click at [351, 221] on tbody "1/1 NONE 007-001 007-002 007-004 007-009 007-013 007-014 007-015 007-017 007-01…" at bounding box center [553, 257] width 794 height 118
type input "51"
type input "29"
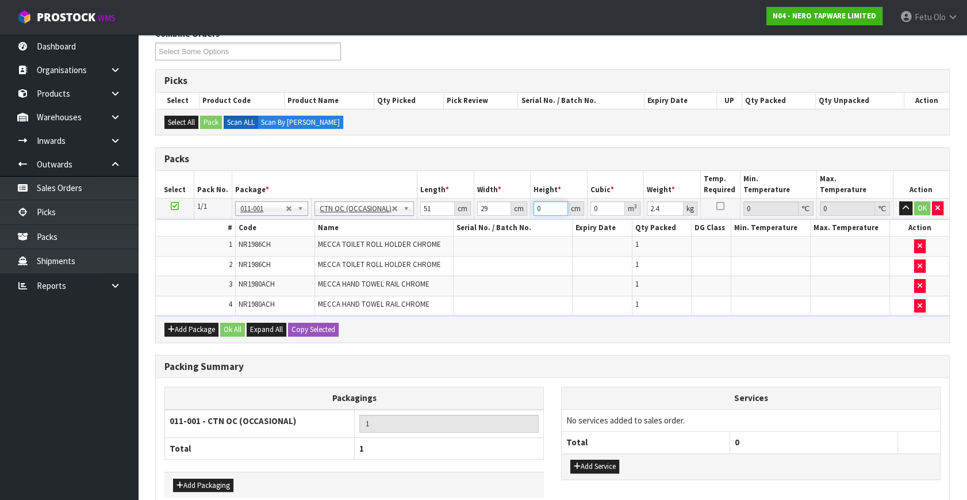
type input "1"
type input "0.001479"
type input "13"
type input "0.019227"
type input "13"
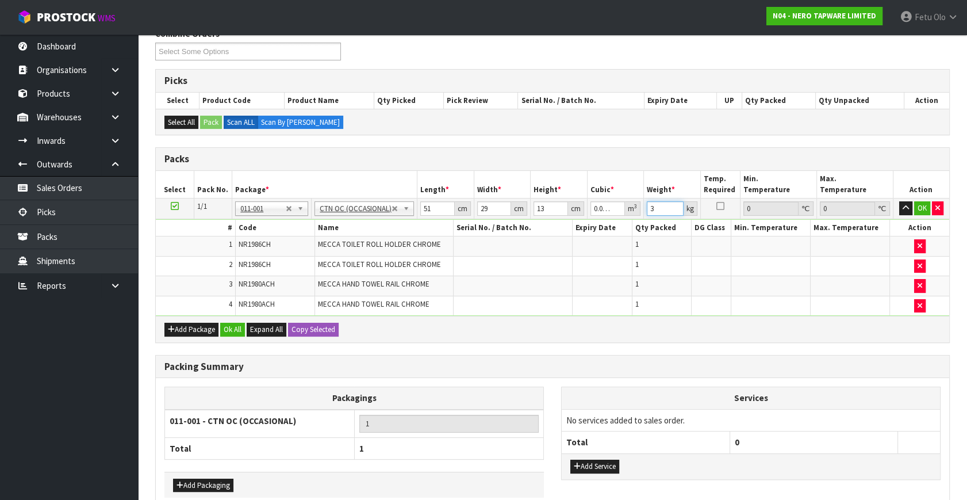
type input "3"
click button "OK" at bounding box center [922, 208] width 16 height 14
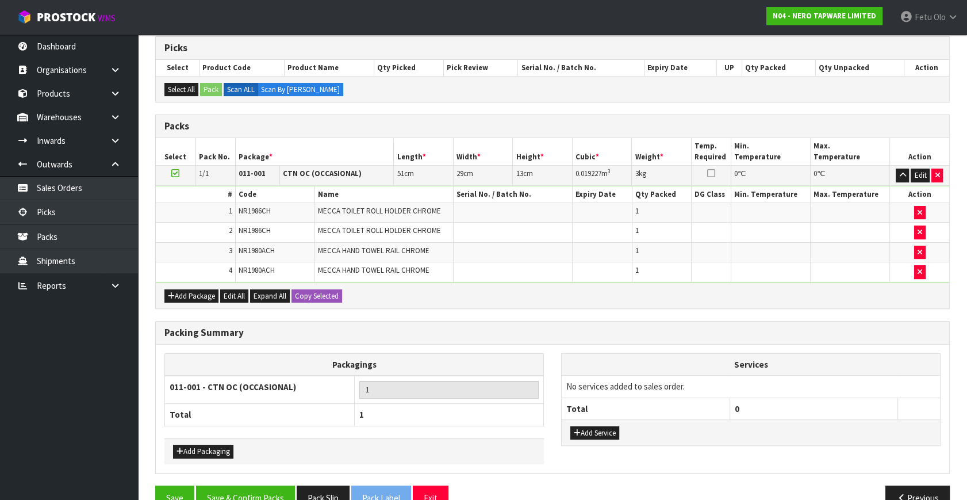
scroll to position [213, 0]
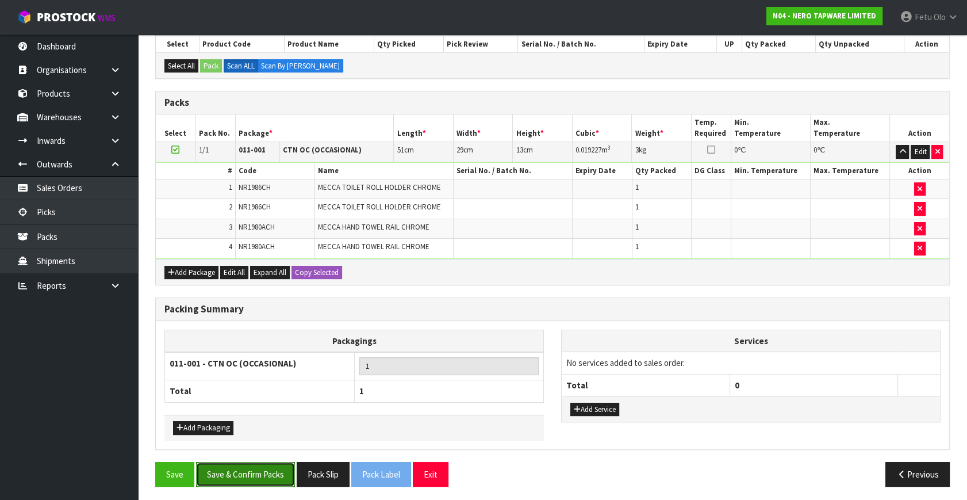
click at [256, 472] on button "Save & Confirm Packs" at bounding box center [245, 474] width 99 height 25
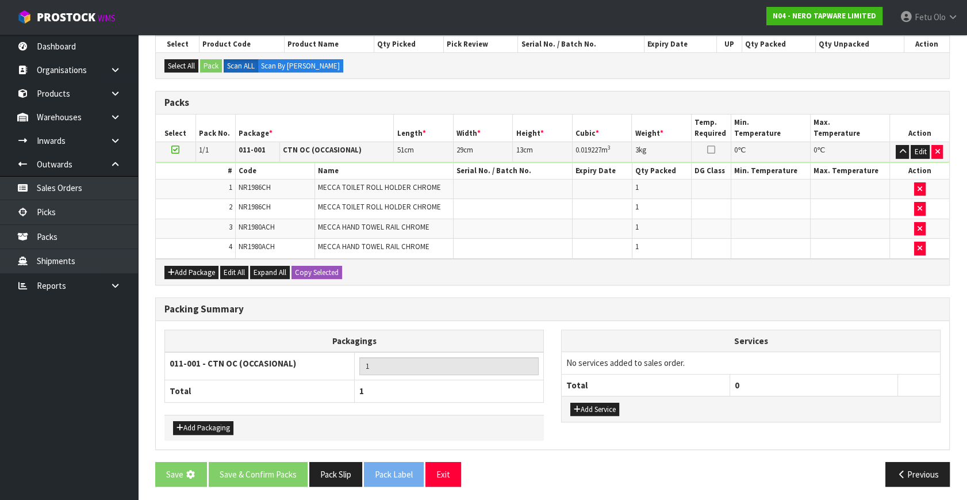
scroll to position [0, 0]
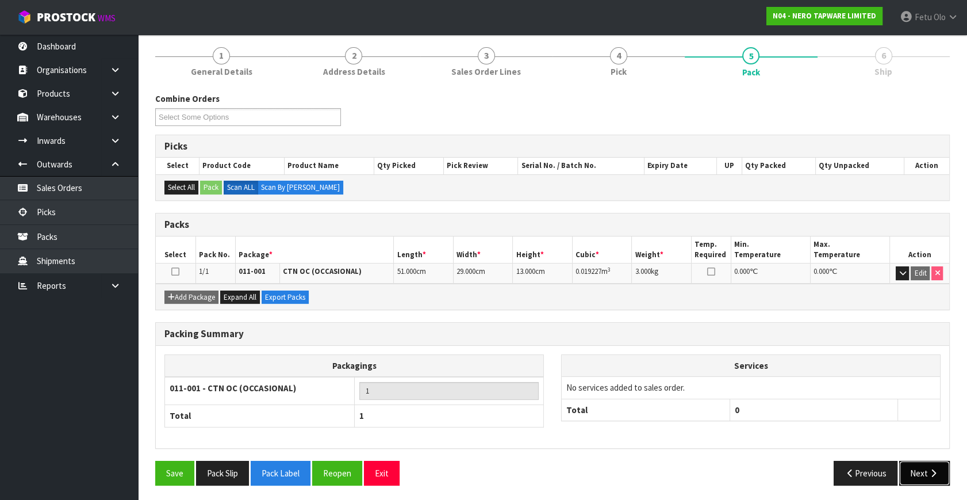
click at [938, 461] on button "Next" at bounding box center [924, 473] width 51 height 25
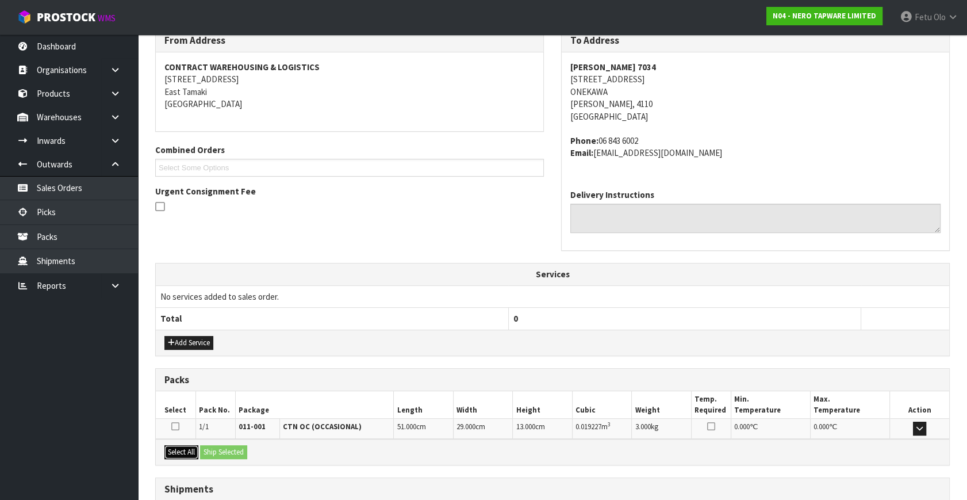
drag, startPoint x: 186, startPoint y: 443, endPoint x: 219, endPoint y: 449, distance: 33.3
click at [187, 445] on button "Select All" at bounding box center [181, 452] width 34 height 14
click at [219, 449] on button "Ship Selected" at bounding box center [223, 452] width 47 height 14
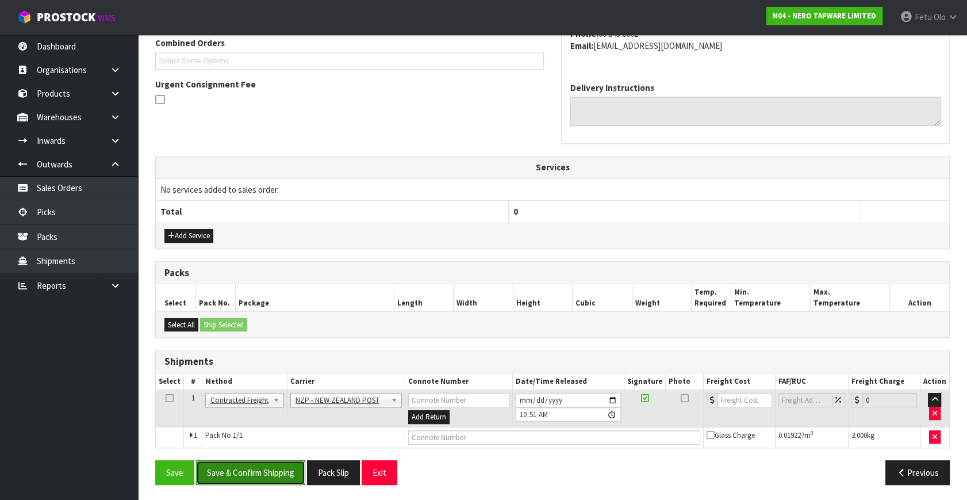
click at [265, 474] on button "Save & Confirm Shipping" at bounding box center [250, 472] width 109 height 25
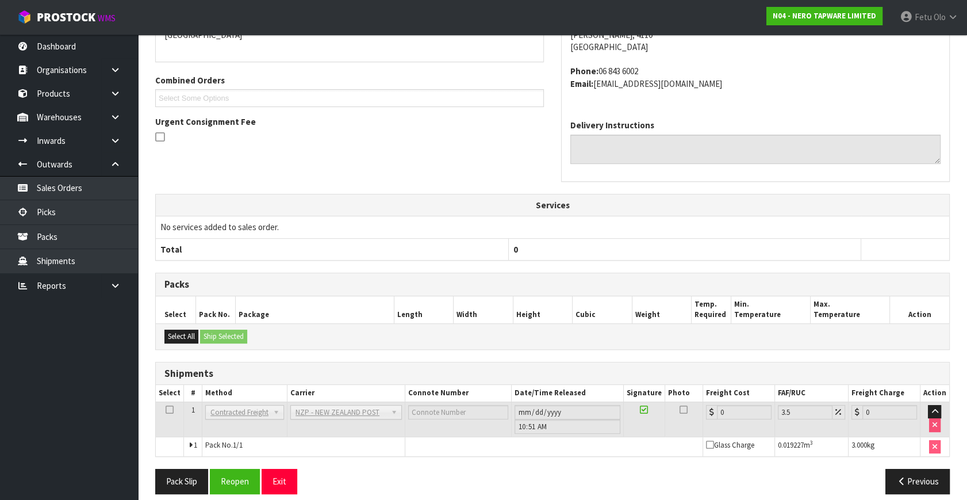
scroll to position [288, 0]
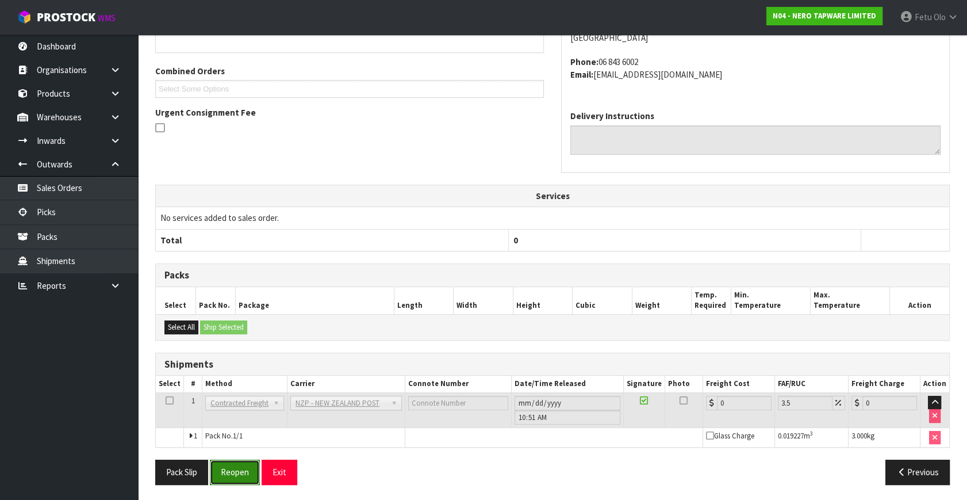
click at [249, 470] on button "Reopen" at bounding box center [235, 471] width 50 height 25
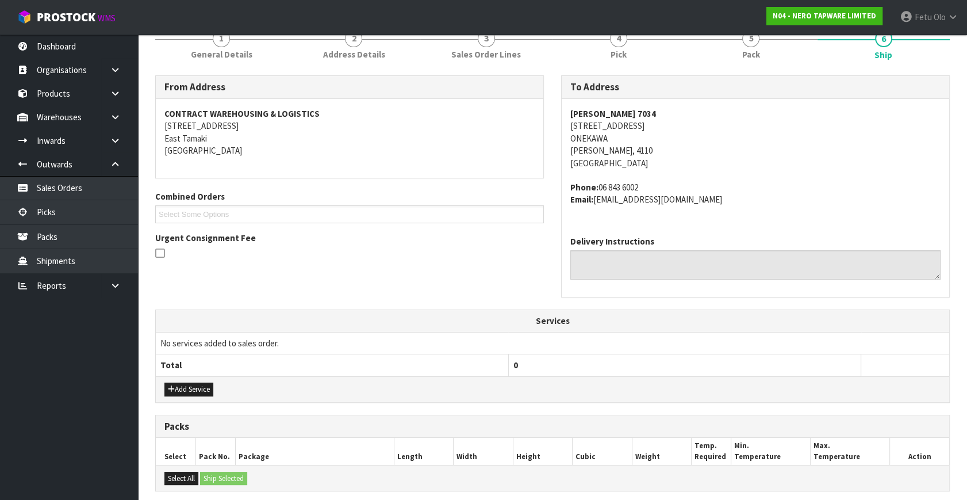
scroll to position [315, 0]
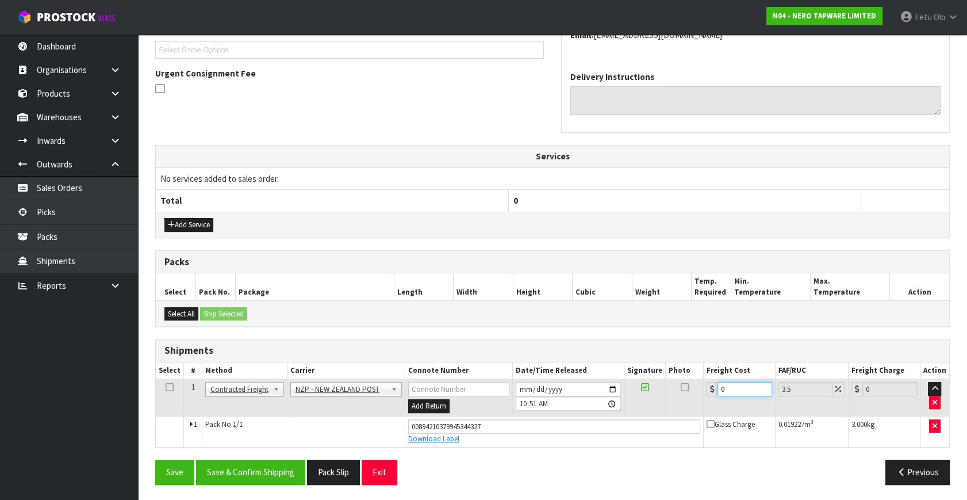
drag, startPoint x: 727, startPoint y: 384, endPoint x: 676, endPoint y: 405, distance: 56.0
click at [676, 405] on tr "1 Client Local Pickup Customer Local Pickup Company Freight Contracted Freight …" at bounding box center [553, 397] width 794 height 37
type input "8"
type input "8.28"
type input "8.4"
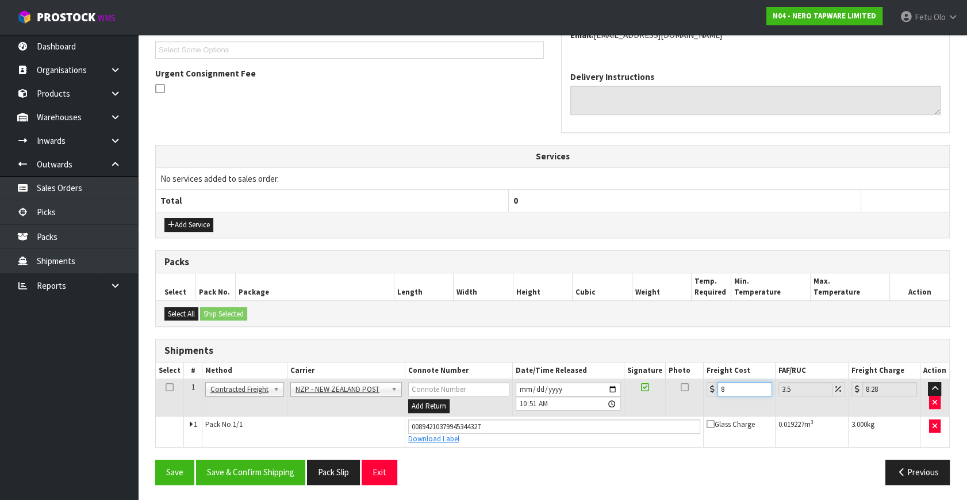
type input "8.69"
type input "8.45"
type input "8.75"
type input "8.45"
click at [263, 465] on button "Save & Confirm Shipping" at bounding box center [250, 471] width 109 height 25
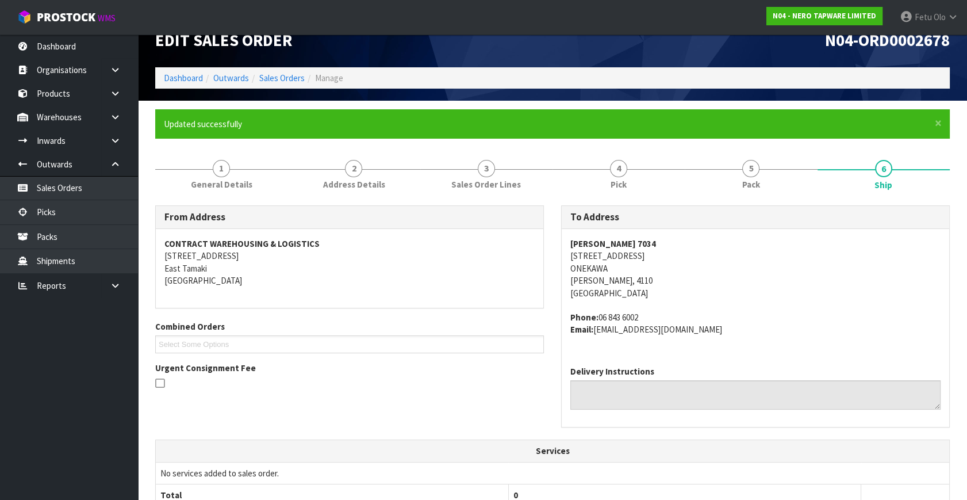
scroll to position [283, 0]
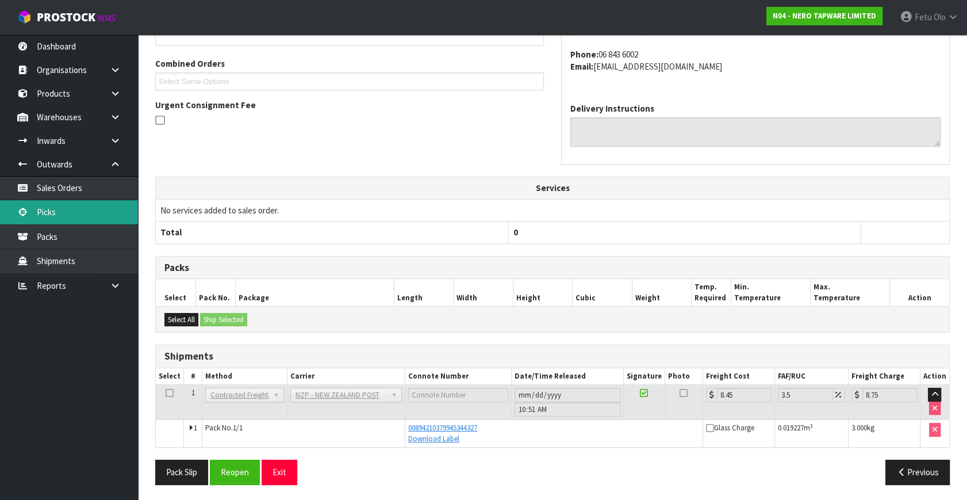
click at [49, 209] on link "Picks" at bounding box center [69, 212] width 138 height 24
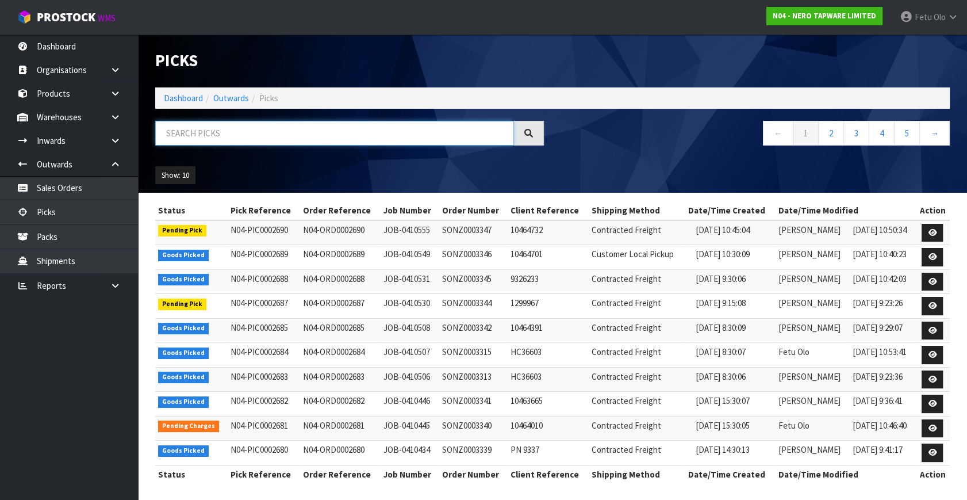
click at [305, 136] on input "text" at bounding box center [334, 133] width 359 height 25
type input "2683"
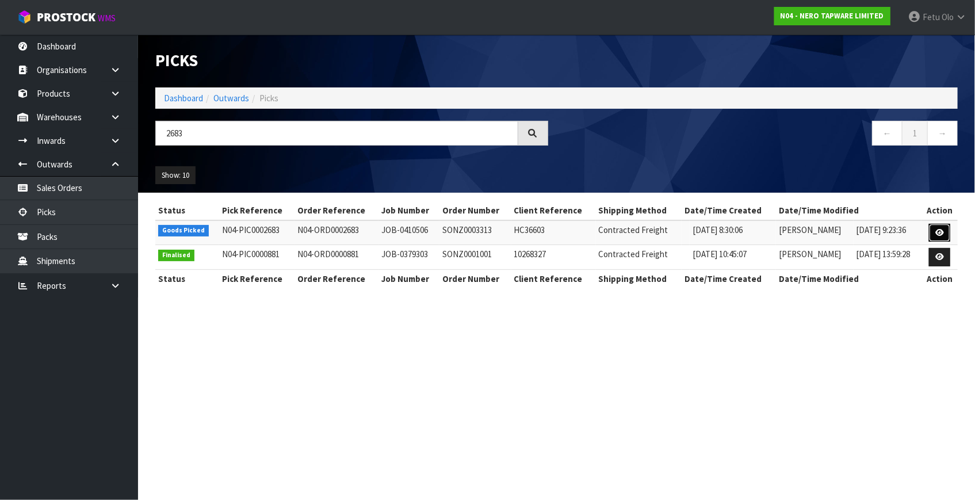
click at [943, 233] on icon at bounding box center [939, 232] width 9 height 7
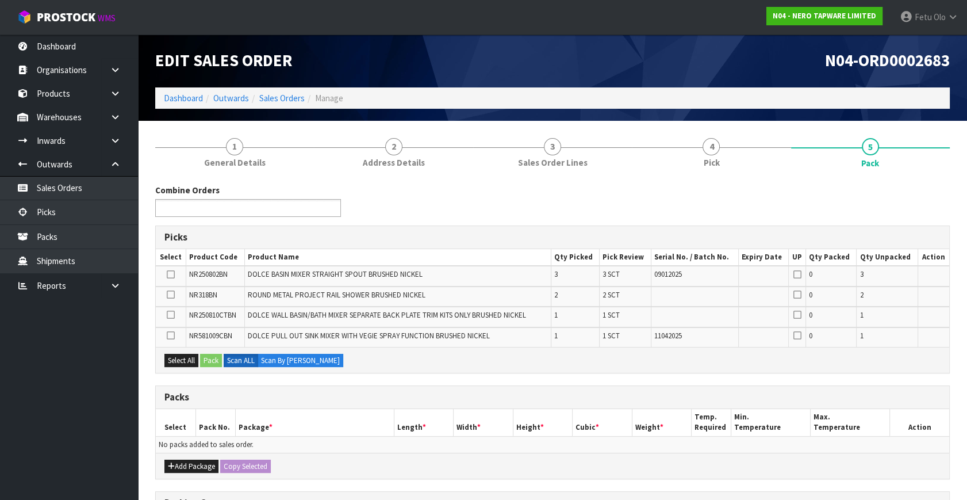
click at [224, 208] on input "text" at bounding box center [201, 208] width 85 height 14
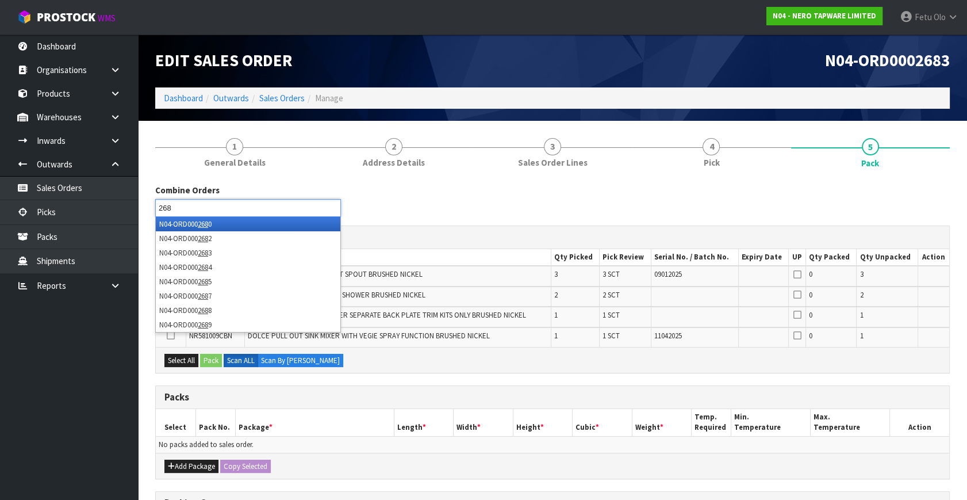
type input "2684"
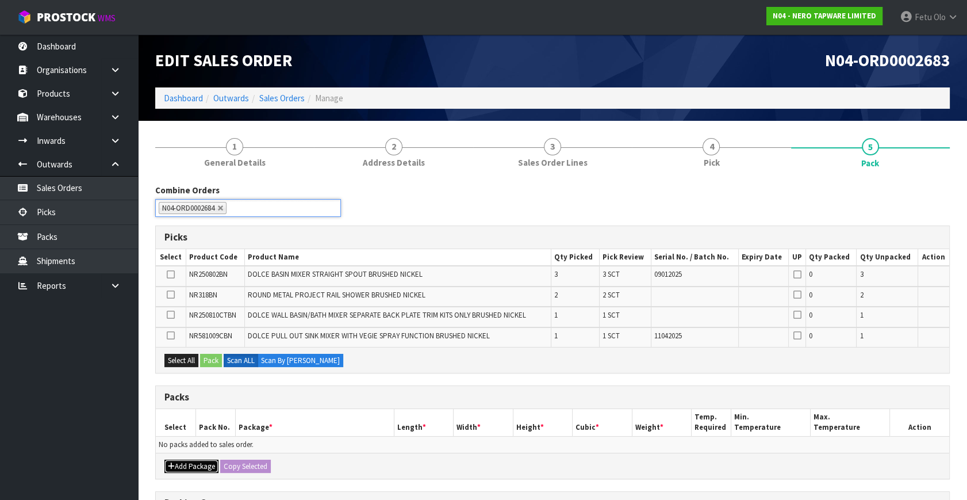
click at [179, 466] on button "Add Package" at bounding box center [191, 466] width 54 height 14
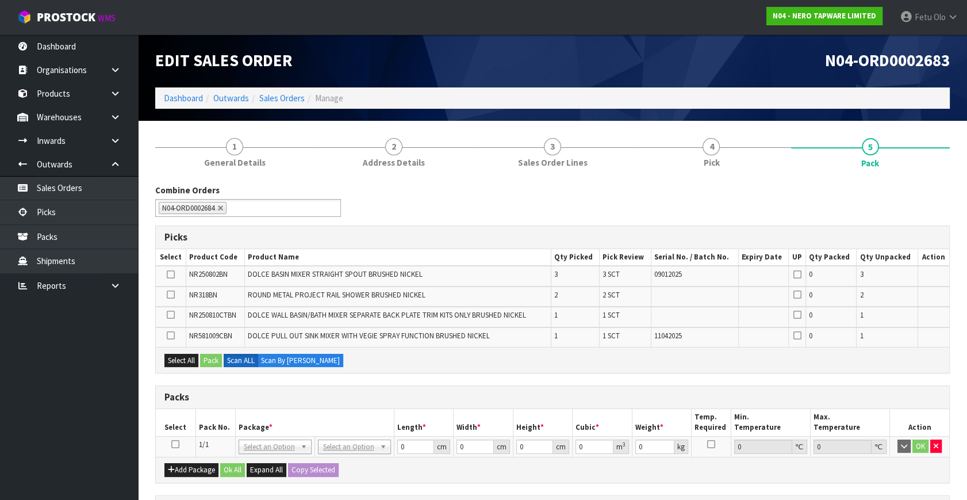
click at [174, 444] on icon at bounding box center [175, 444] width 8 height 1
click at [245, 422] on th "Package *" at bounding box center [314, 422] width 159 height 27
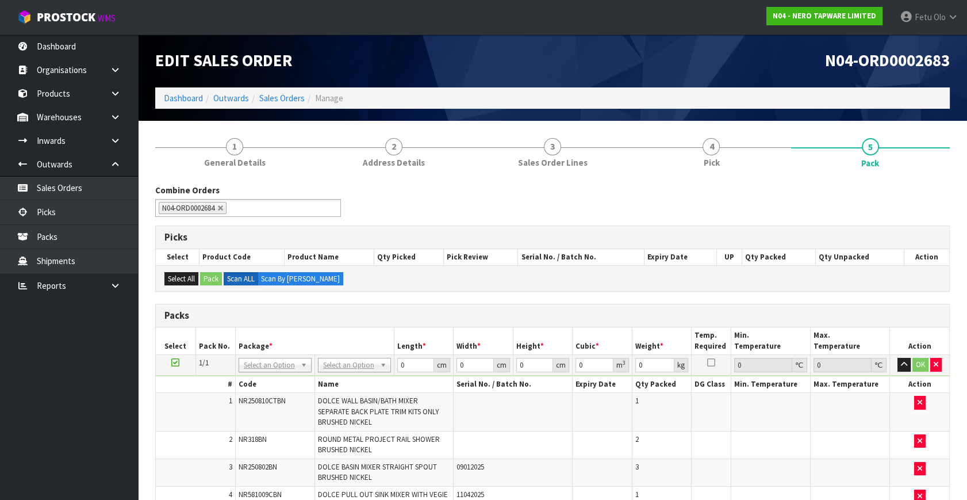
click at [100, 409] on ul "Dashboard Organisations Clients Consignees Carriers Products Categories Serial …" at bounding box center [69, 267] width 138 height 465
click at [252, 380] on input "text" at bounding box center [274, 380] width 67 height 14
type input "011"
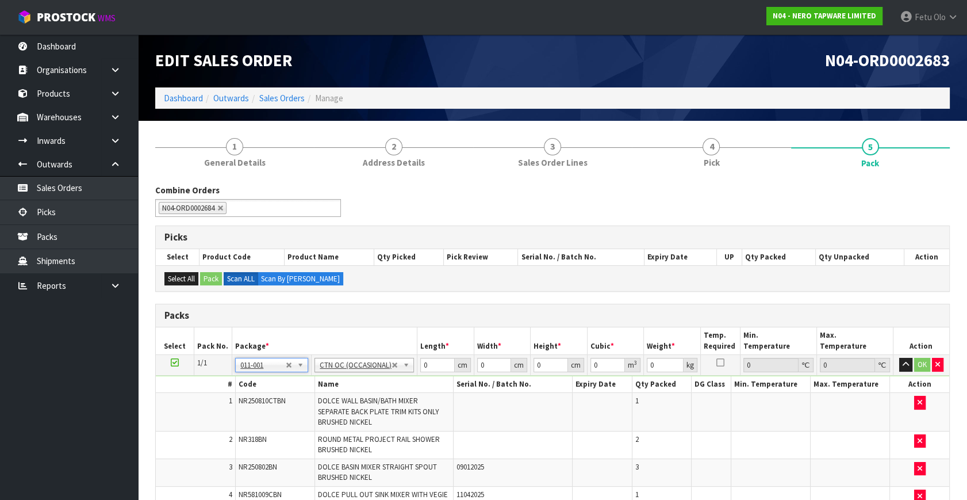
type input "12.11"
click at [361, 404] on tbody "1/1 NONE 007-001 007-002 007-004 007-009 007-013 007-014 007-015 007-017 007-01…" at bounding box center [553, 434] width 794 height 159
type input "74"
type input "36"
type input "3"
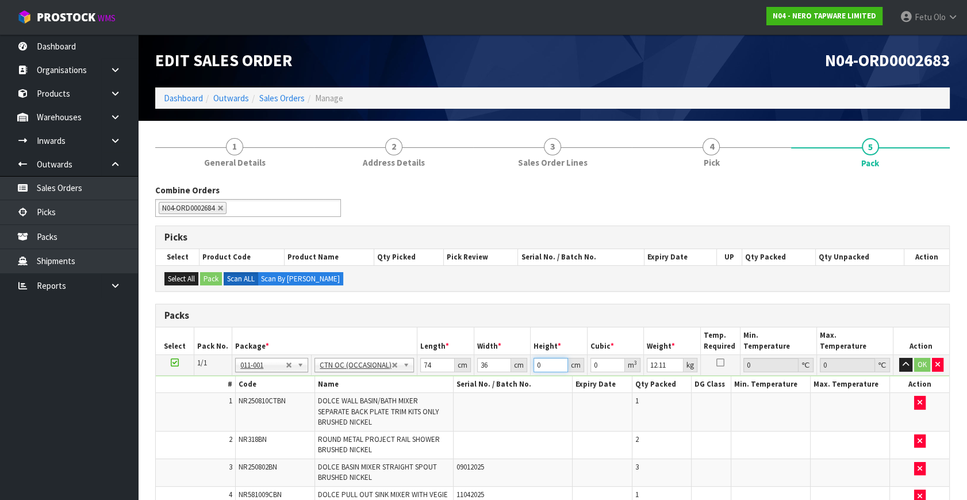
type input "0.007992"
type input "32"
type input "0.085248"
type input "32"
type input "16"
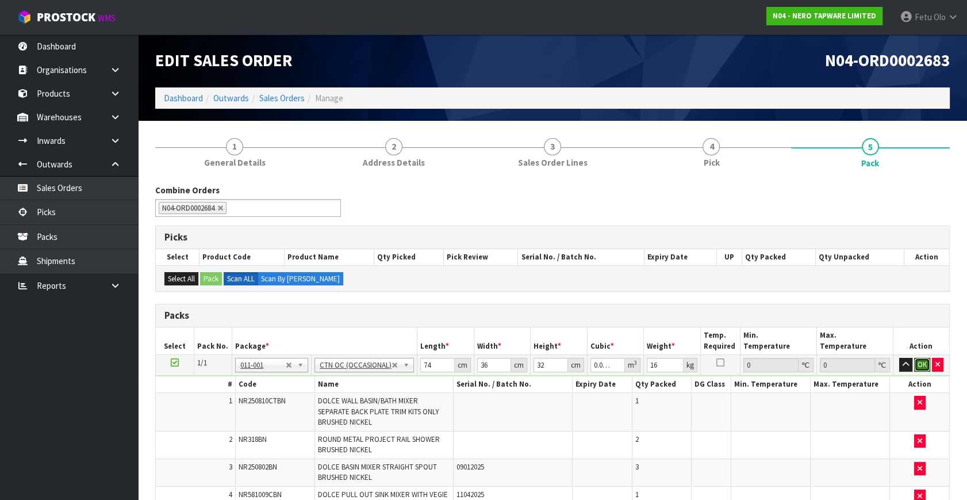
click button "OK" at bounding box center [922, 365] width 16 height 14
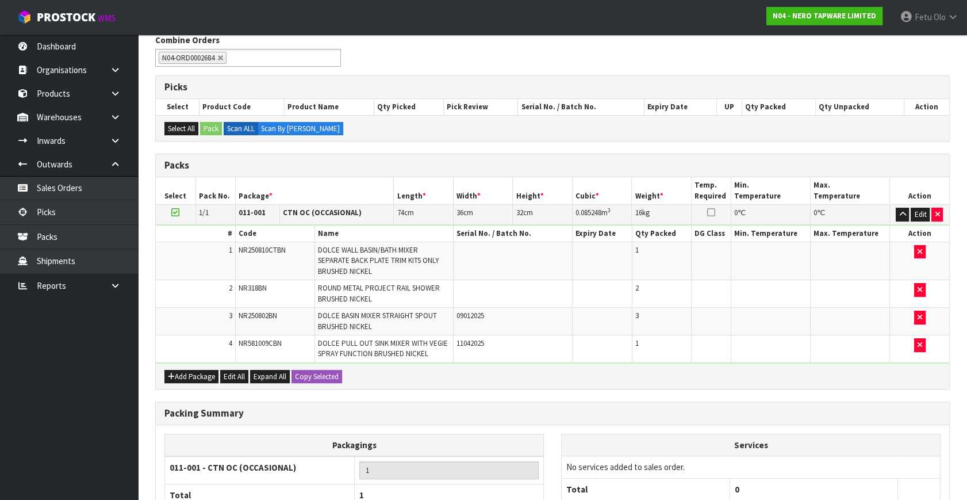
scroll to position [255, 0]
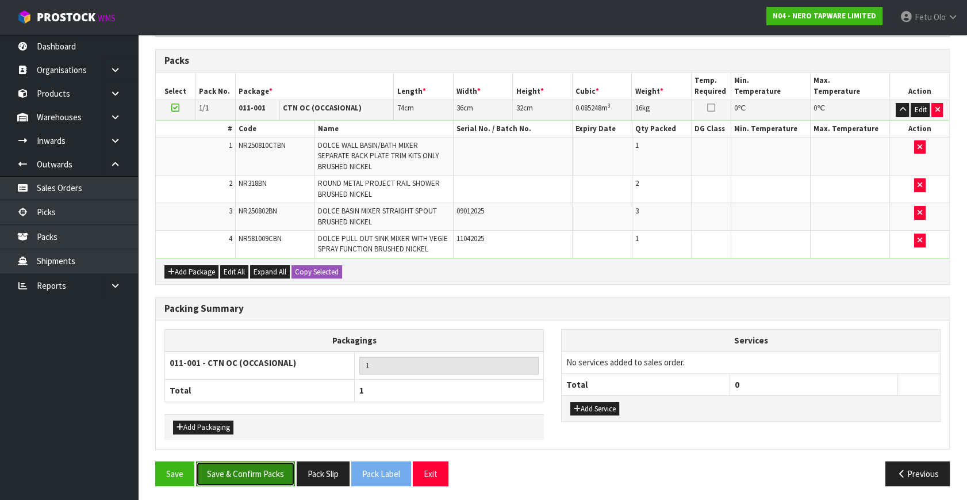
click at [263, 461] on button "Save & Confirm Packs" at bounding box center [245, 473] width 99 height 25
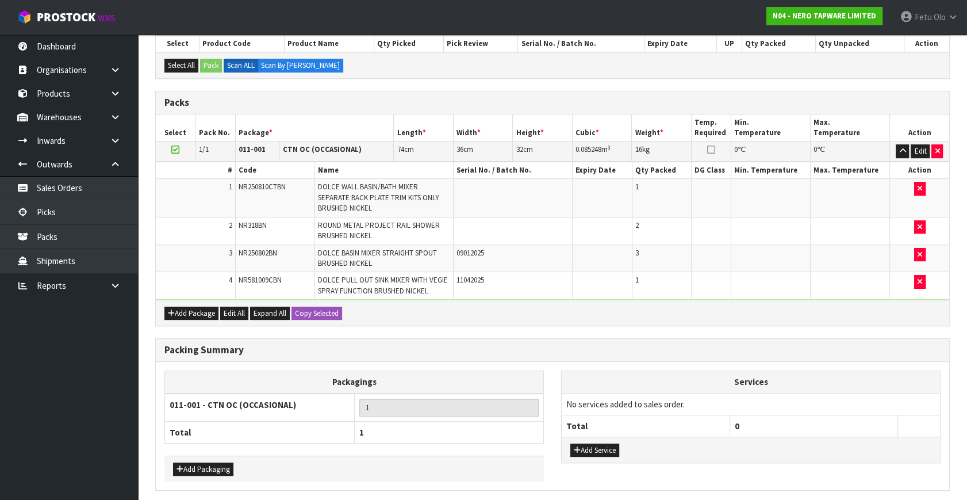
scroll to position [0, 0]
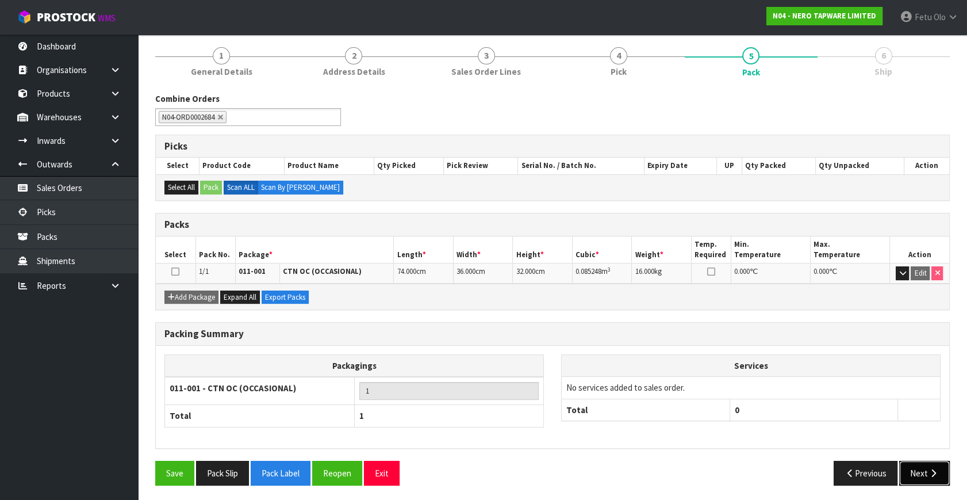
click at [928, 473] on icon "button" at bounding box center [933, 473] width 11 height 9
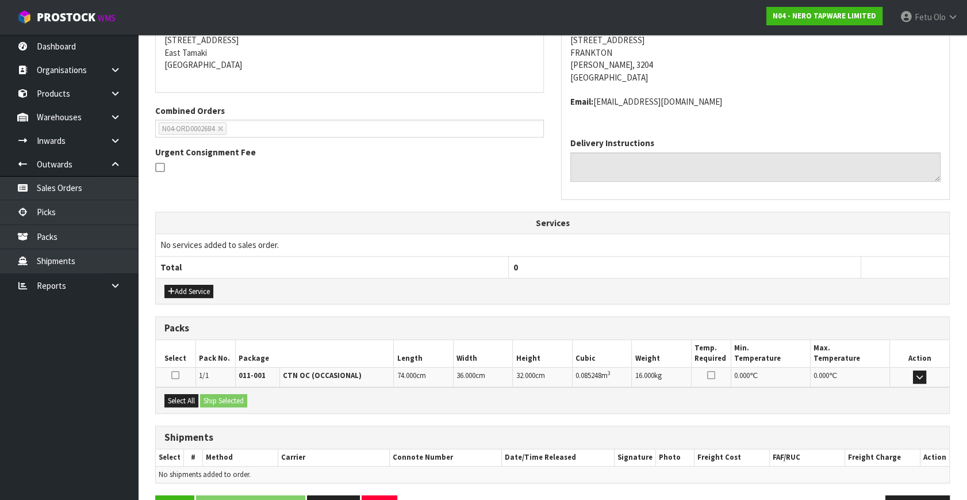
scroll to position [271, 0]
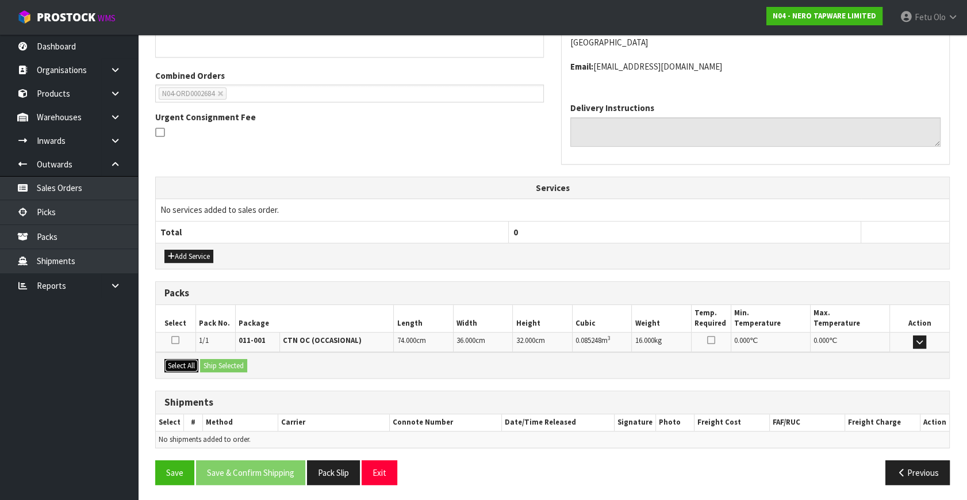
drag, startPoint x: 185, startPoint y: 363, endPoint x: 223, endPoint y: 363, distance: 38.0
click at [186, 363] on button "Select All" at bounding box center [181, 366] width 34 height 14
click at [223, 363] on button "Ship Selected" at bounding box center [223, 366] width 47 height 14
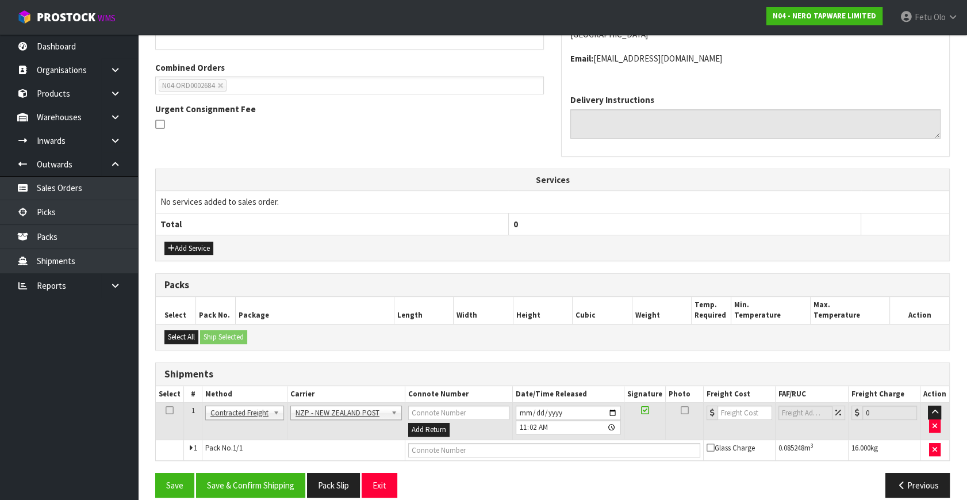
scroll to position [292, 0]
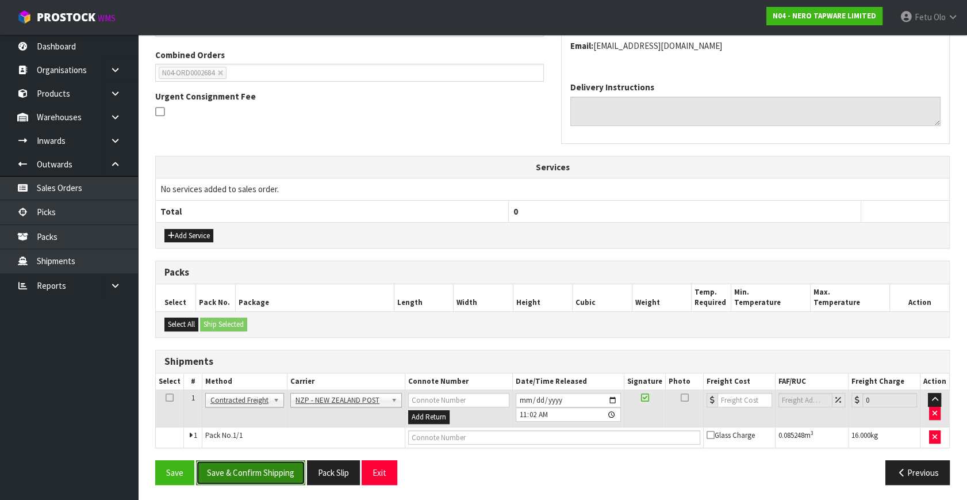
click at [292, 477] on button "Save & Confirm Shipping" at bounding box center [250, 472] width 109 height 25
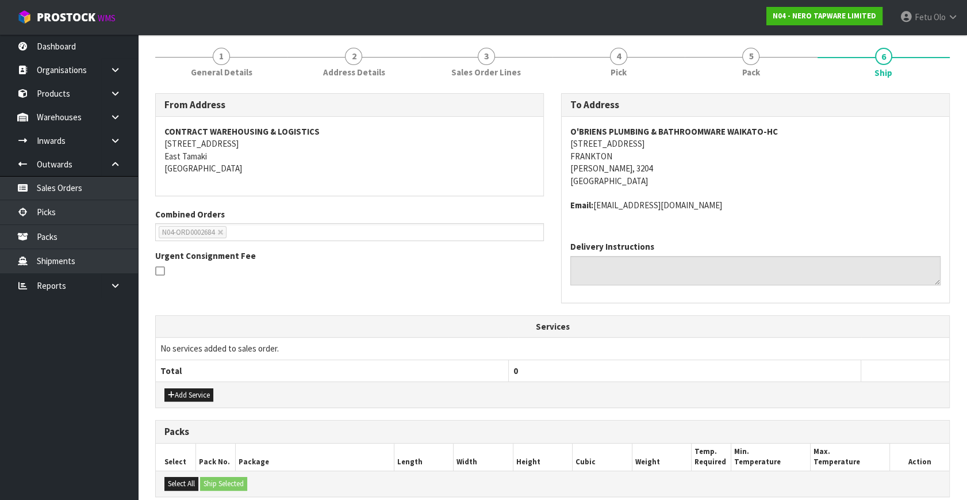
scroll to position [0, 0]
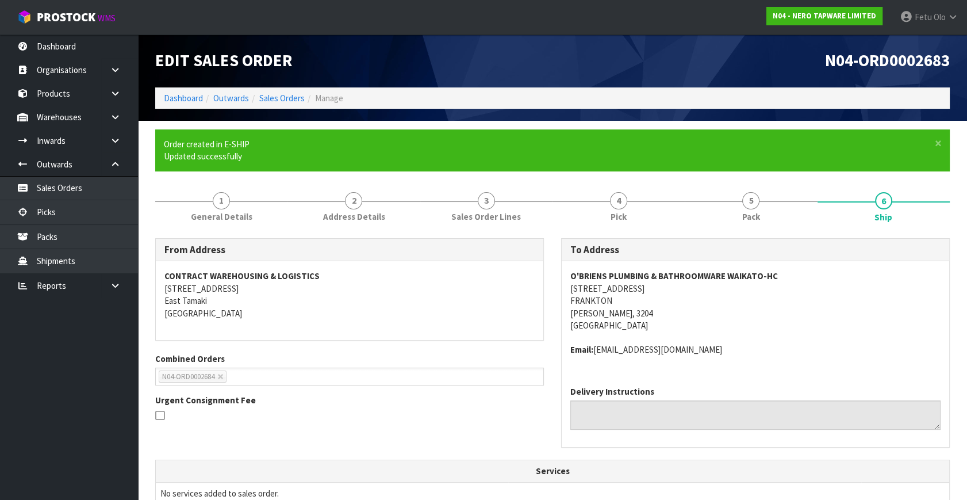
click at [771, 363] on div "O'BRIENS PLUMBING & BATHROOMWARE WAIKATO-HC 3 KENT STREET FRANKTON HAMILTON, 32…" at bounding box center [756, 319] width 388 height 116
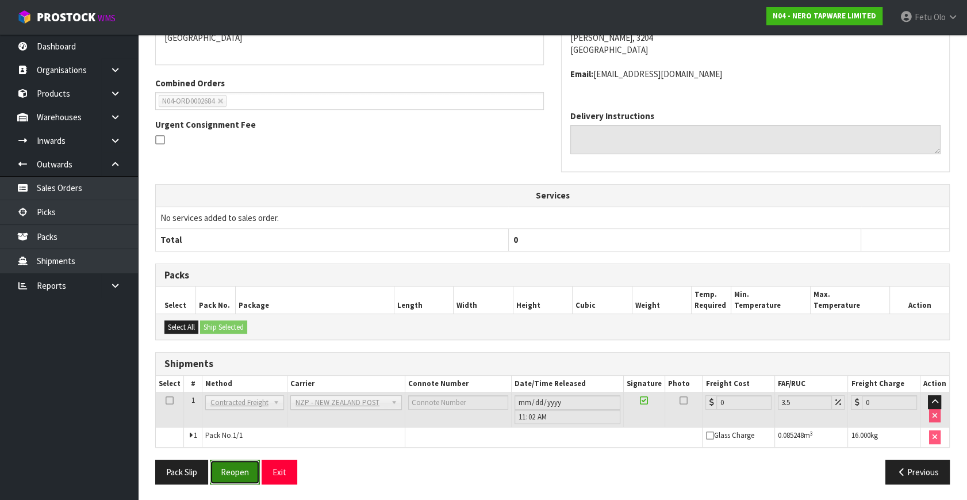
click at [235, 469] on button "Reopen" at bounding box center [235, 471] width 50 height 25
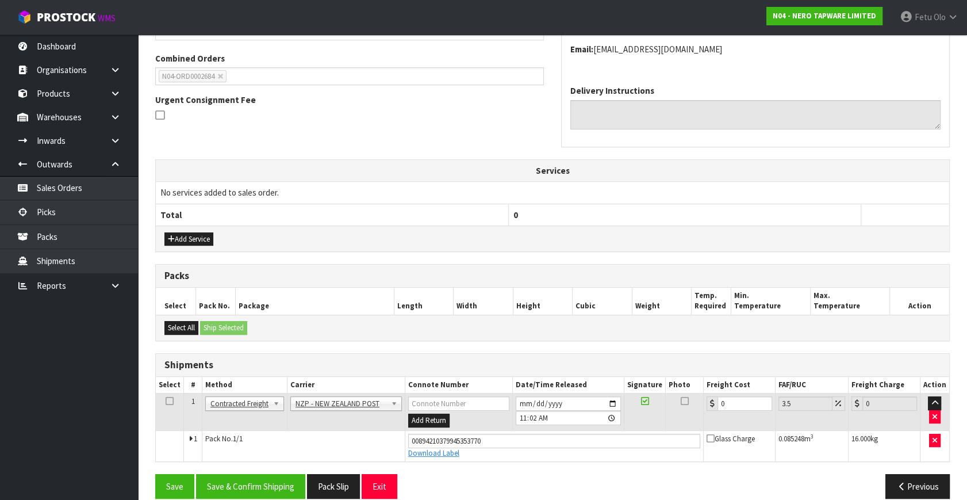
scroll to position [302, 0]
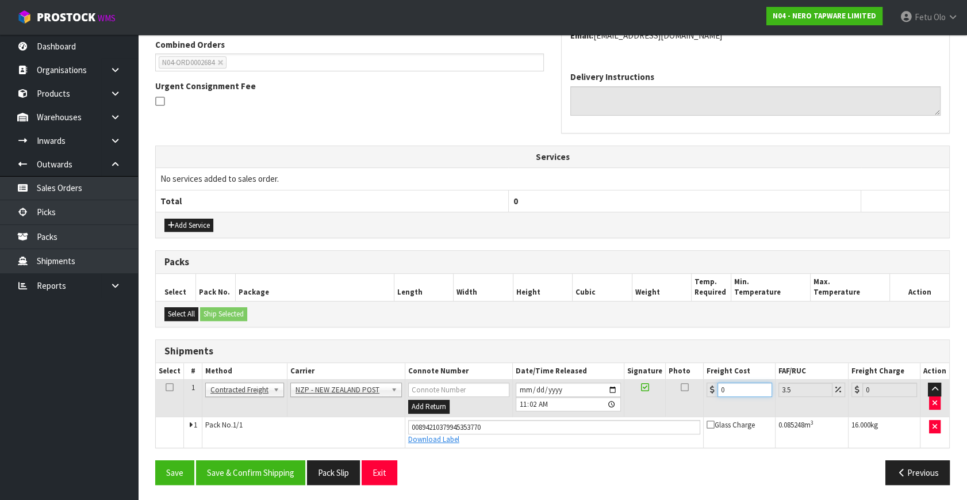
drag, startPoint x: 741, startPoint y: 388, endPoint x: 637, endPoint y: 409, distance: 105.7
click at [637, 409] on tr "1 Client Local Pickup Customer Local Pickup Company Freight Contracted Freight …" at bounding box center [553, 398] width 794 height 37
type input "8"
type input "8.28"
type input "8.1"
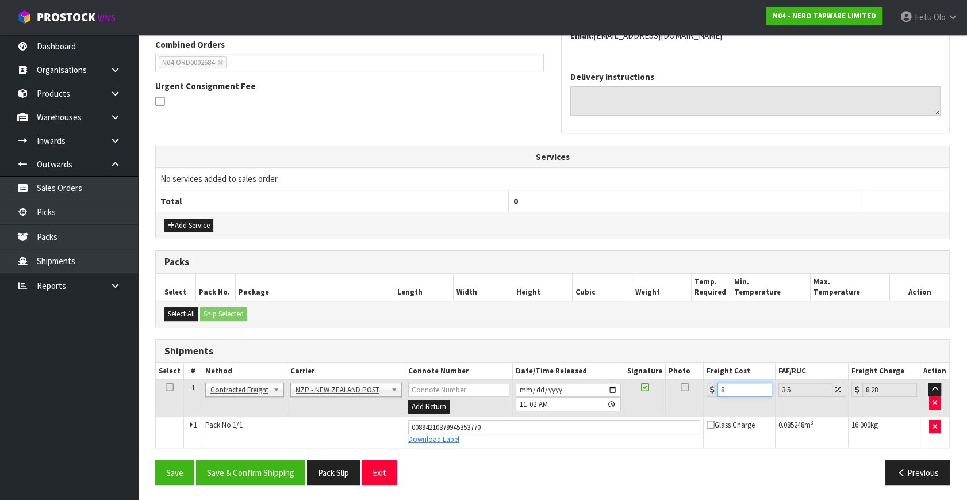
type input "8.38"
type input "8.12"
type input "8.4"
type input "8.12"
drag, startPoint x: 512, startPoint y: 425, endPoint x: 253, endPoint y: 438, distance: 259.7
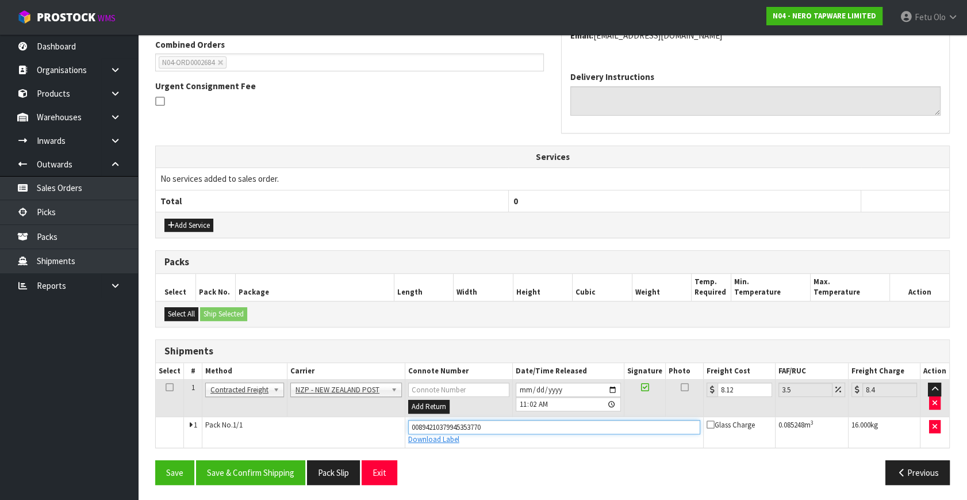
click at [253, 438] on tr "1 Pack No. 1/1 00894210379945353770 Download Label Glass Charge 0.085248 m 3 16…" at bounding box center [553, 431] width 794 height 31
click at [243, 469] on button "Save & Confirm Shipping" at bounding box center [250, 472] width 109 height 25
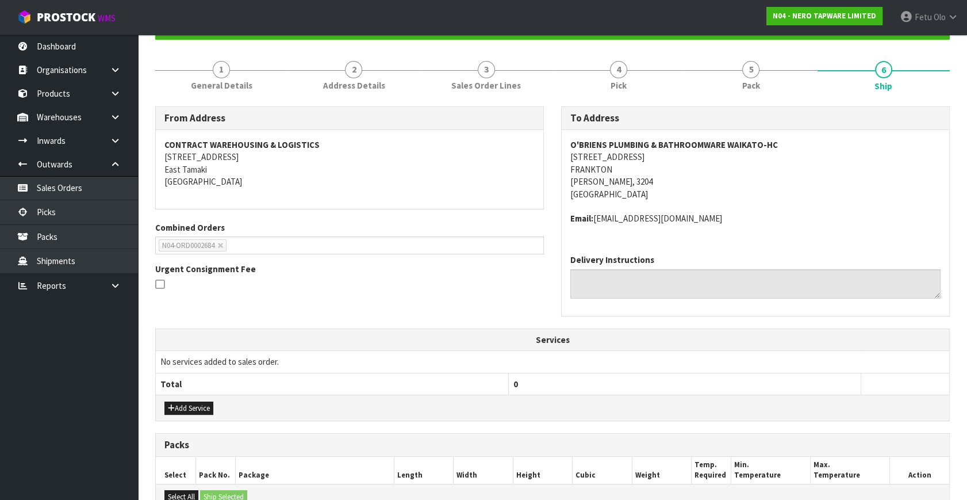
scroll to position [40, 0]
